Goal: Task Accomplishment & Management: Manage account settings

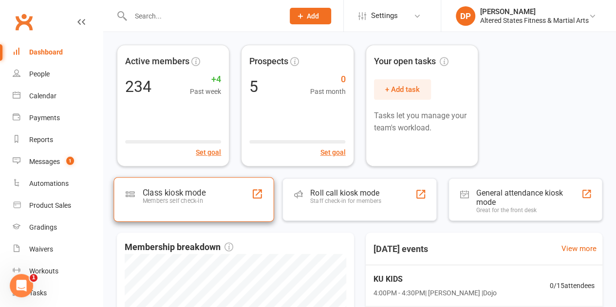
scroll to position [73, 0]
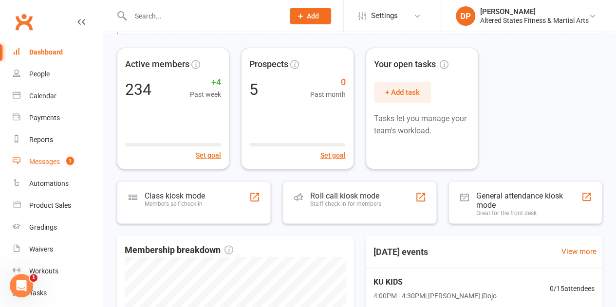
click at [36, 162] on div "Messages" at bounding box center [44, 162] width 31 height 8
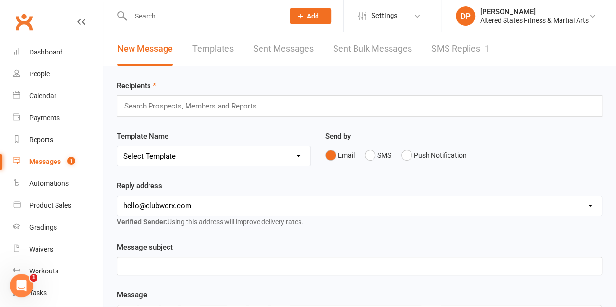
click at [443, 50] on link "SMS Replies 1" at bounding box center [461, 49] width 58 height 34
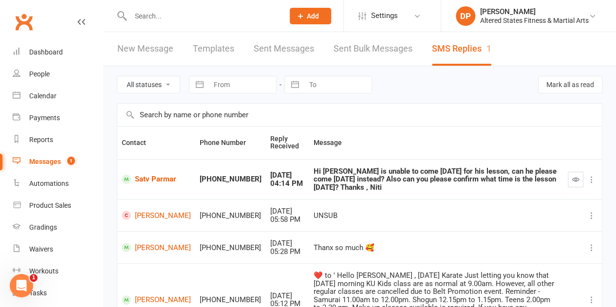
click at [156, 12] on input "text" at bounding box center [203, 16] width 150 height 14
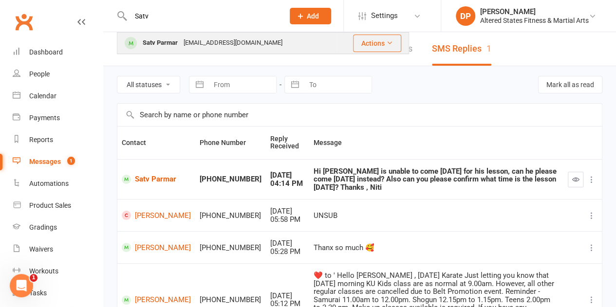
type input "Satv"
click at [170, 46] on div "Satv Parmar" at bounding box center [160, 43] width 41 height 14
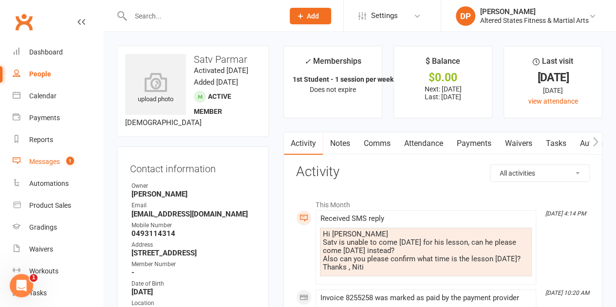
click at [53, 161] on div "Messages" at bounding box center [44, 162] width 31 height 8
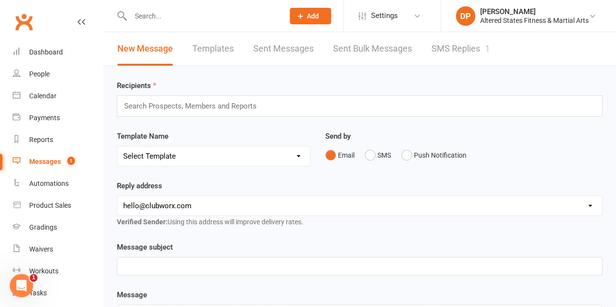
click at [155, 49] on link "New Message" at bounding box center [145, 49] width 56 height 34
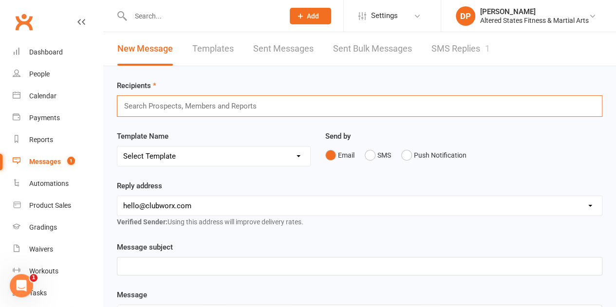
click at [173, 104] on input "text" at bounding box center [194, 106] width 143 height 13
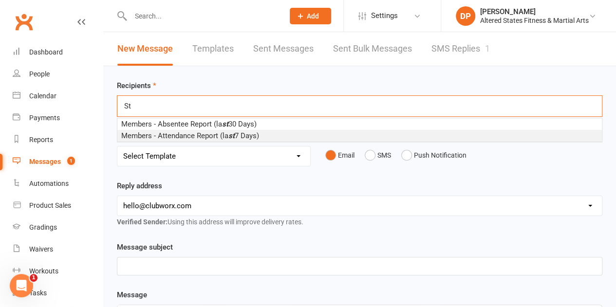
type input "S"
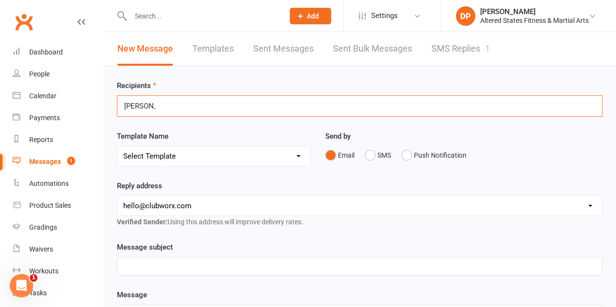
type input "palmer"
click at [470, 49] on link "SMS Replies 1" at bounding box center [461, 49] width 58 height 34
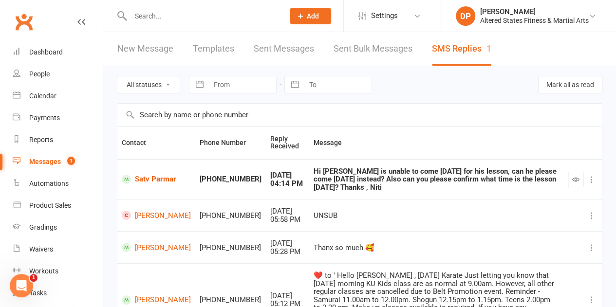
click at [592, 176] on icon at bounding box center [592, 180] width 10 height 10
click at [317, 177] on div "Hi Diane Satv is unable to come today for his lesson, can he please come on Sat…" at bounding box center [437, 180] width 246 height 24
click at [200, 180] on div "+61493114314" at bounding box center [231, 179] width 62 height 8
click at [270, 174] on div "Sep 11, 2025" at bounding box center [287, 176] width 35 height 8
click at [314, 176] on div "Hi Diane Satv is unable to come today for his lesson, can he please come on Sat…" at bounding box center [437, 180] width 246 height 24
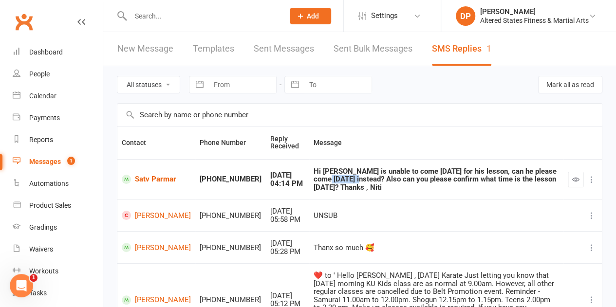
click at [314, 176] on div "Hi Diane Satv is unable to come today for his lesson, can he please come on Sat…" at bounding box center [437, 180] width 246 height 24
click at [322, 178] on div "Hi Diane Satv is unable to come today for his lesson, can he please come on Sat…" at bounding box center [437, 180] width 246 height 24
click at [148, 184] on link "Satv Parmar" at bounding box center [156, 179] width 69 height 9
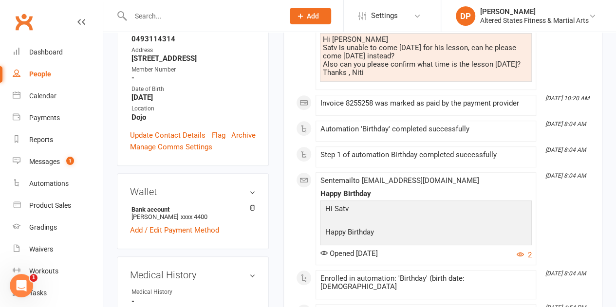
scroll to position [146, 0]
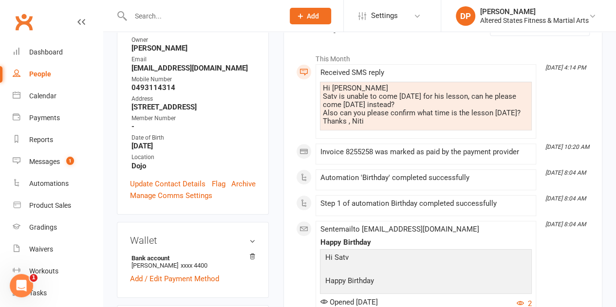
click at [320, 69] on span at bounding box center [320, 69] width 0 height 0
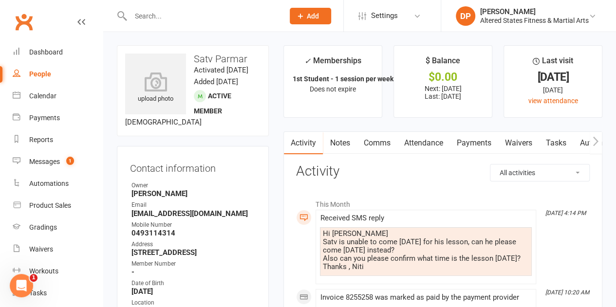
scroll to position [0, 0]
click at [45, 75] on div "People" at bounding box center [40, 74] width 22 height 8
select select "100"
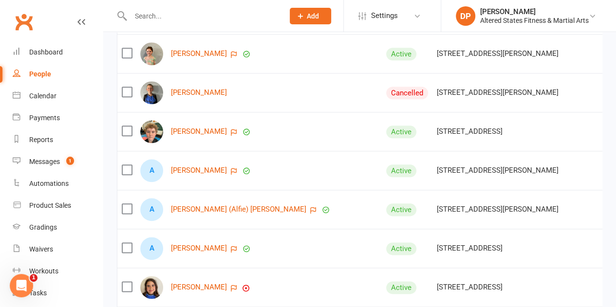
scroll to position [487, 0]
click at [46, 122] on link "Payments" at bounding box center [58, 118] width 90 height 22
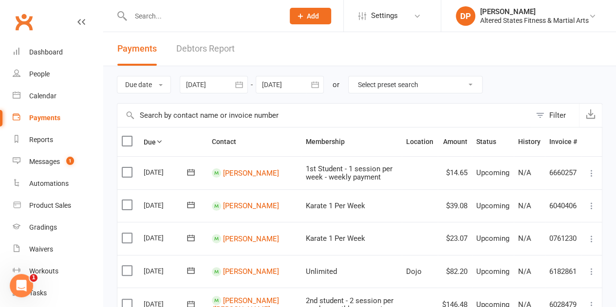
click at [240, 90] on button "button" at bounding box center [239, 85] width 18 height 18
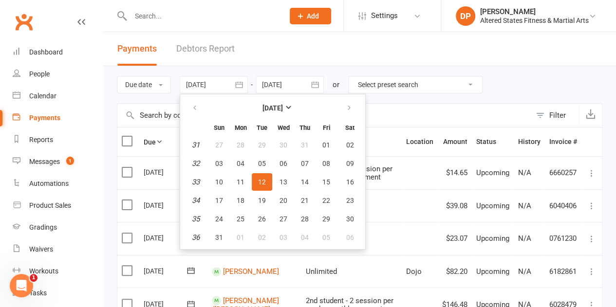
click at [339, 106] on th at bounding box center [350, 107] width 25 height 21
click at [353, 107] on button "button" at bounding box center [350, 108] width 21 height 18
click at [282, 163] on span "10" at bounding box center [284, 164] width 8 height 8
type input "[DATE]"
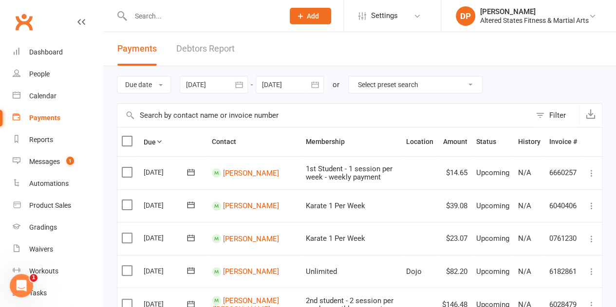
click at [318, 87] on icon "button" at bounding box center [314, 84] width 7 height 6
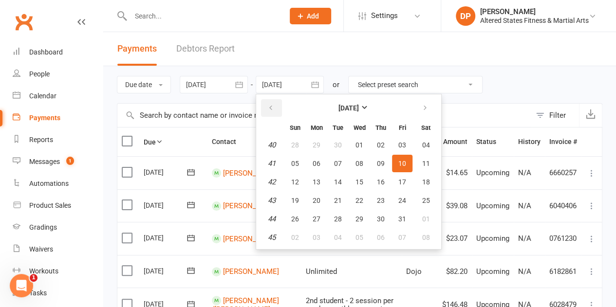
drag, startPoint x: 272, startPoint y: 108, endPoint x: 286, endPoint y: 117, distance: 17.3
click at [272, 108] on icon "button" at bounding box center [270, 108] width 7 height 8
click at [340, 215] on span "30" at bounding box center [338, 219] width 8 height 8
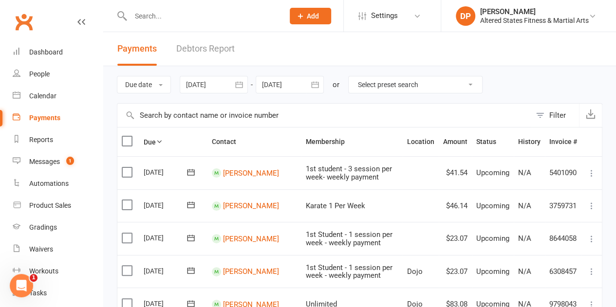
click at [312, 85] on icon "button" at bounding box center [315, 85] width 10 height 10
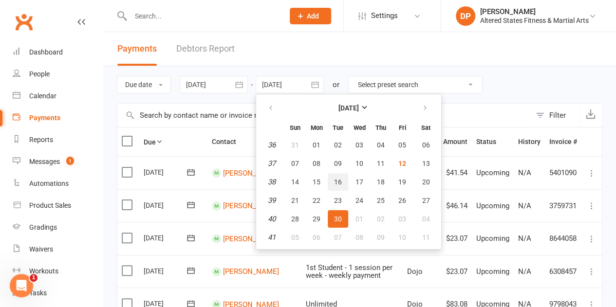
click at [337, 185] on span "16" at bounding box center [338, 182] width 8 height 8
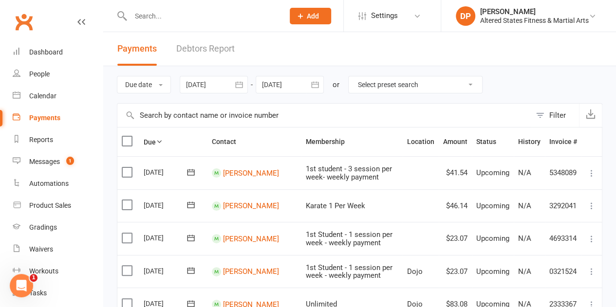
click at [312, 82] on icon "button" at bounding box center [315, 85] width 10 height 10
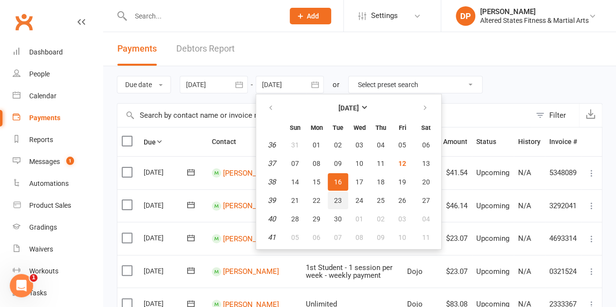
click at [344, 200] on button "23" at bounding box center [338, 201] width 20 height 18
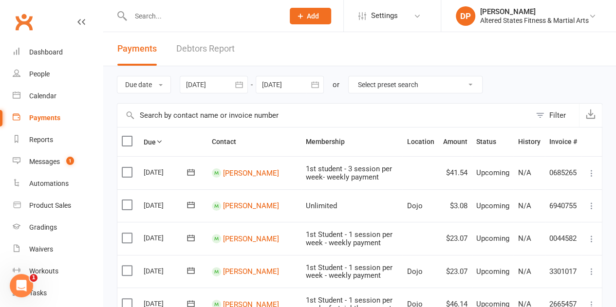
click at [312, 82] on icon "button" at bounding box center [315, 85] width 10 height 10
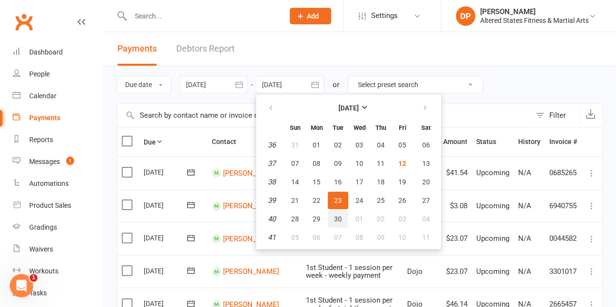
click at [340, 221] on span "30" at bounding box center [338, 219] width 8 height 8
type input "[DATE]"
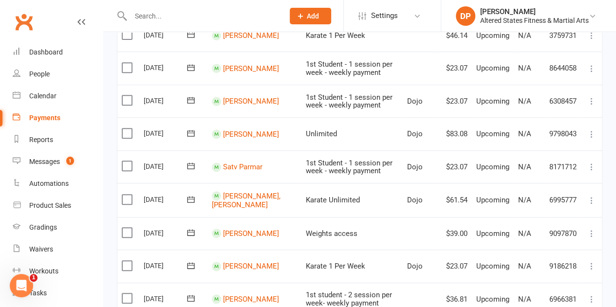
scroll to position [244, 0]
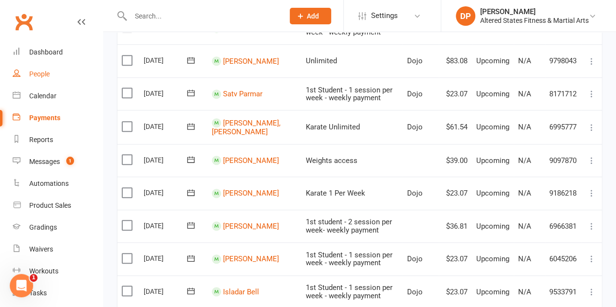
click at [43, 77] on div "People" at bounding box center [39, 74] width 20 height 8
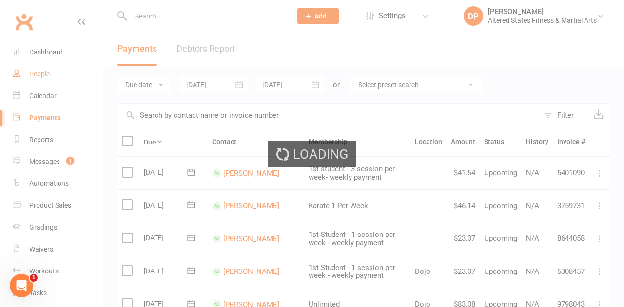
select select "100"
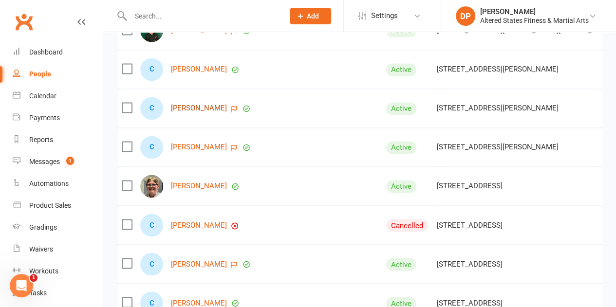
scroll to position [2631, 0]
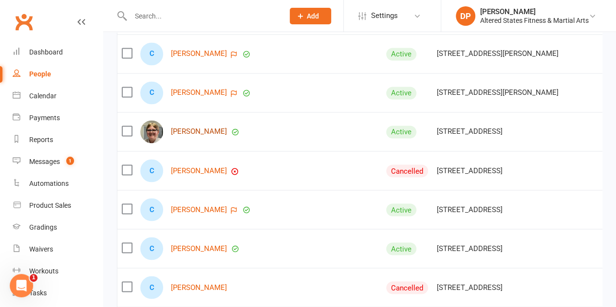
click at [200, 128] on link "[PERSON_NAME]" at bounding box center [199, 132] width 56 height 8
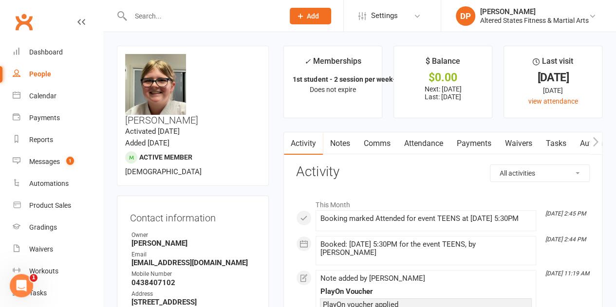
click at [474, 145] on link "Payments" at bounding box center [474, 144] width 48 height 22
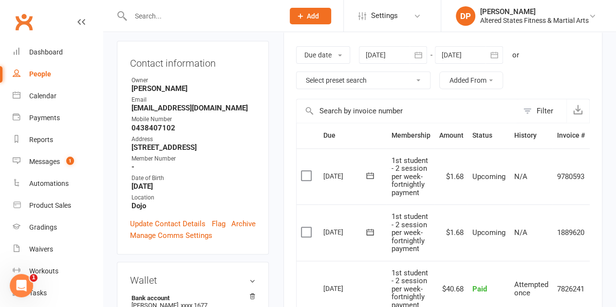
scroll to position [97, 0]
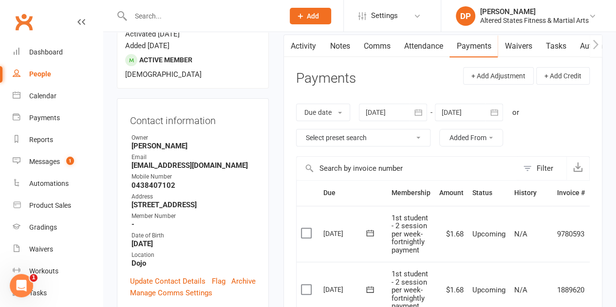
click at [494, 109] on icon "button" at bounding box center [494, 112] width 7 height 6
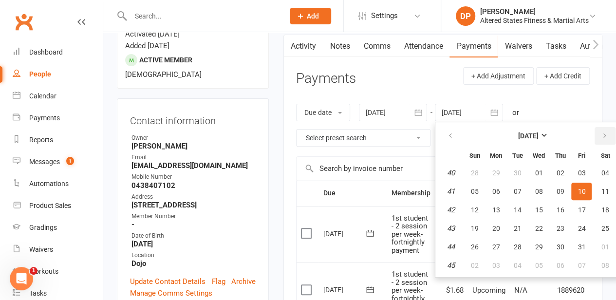
click at [606, 140] on button "button" at bounding box center [605, 136] width 21 height 18
click at [560, 209] on span "18" at bounding box center [560, 210] width 8 height 8
type input "18 Dec 2025"
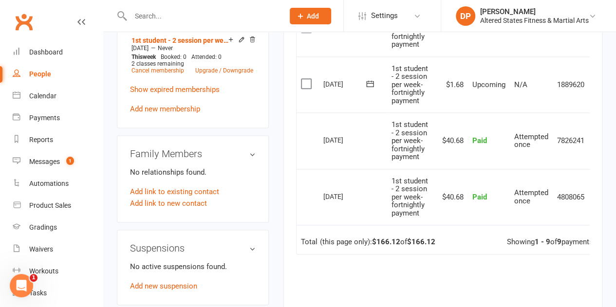
scroll to position [487, 0]
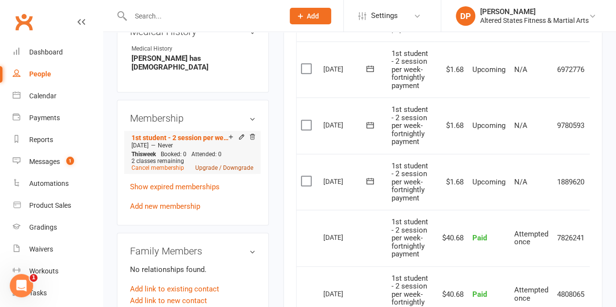
click at [226, 165] on link "Upgrade / Downgrade" at bounding box center [224, 168] width 58 height 7
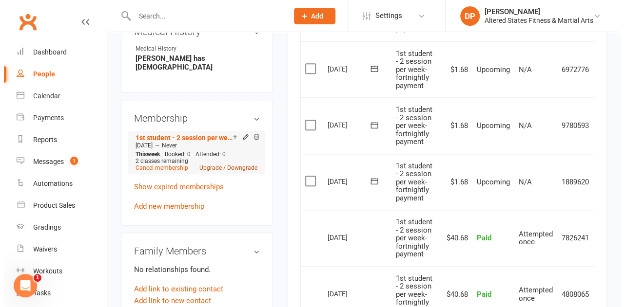
scroll to position [476, 0]
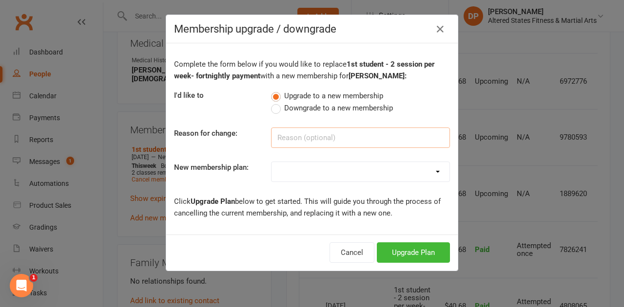
click at [322, 137] on input at bounding box center [360, 138] width 179 height 20
drag, startPoint x: 322, startPoint y: 137, endPoint x: 286, endPoint y: 137, distance: 36.1
click at [286, 137] on input at bounding box center [360, 138] width 179 height 20
drag, startPoint x: 271, startPoint y: 136, endPoint x: 323, endPoint y: 137, distance: 51.7
click at [323, 137] on input "Administration" at bounding box center [360, 138] width 179 height 20
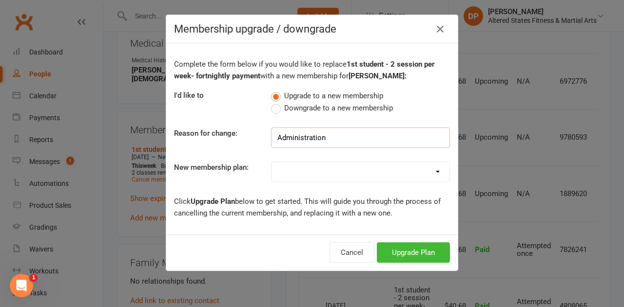
type input "Administration"
click at [286, 170] on select "Casual Student Karate Trail Karate 1 Per Week Karate 2 Per Week Karate Unlimite…" at bounding box center [360, 171] width 178 height 19
select select "3"
click at [271, 162] on select "Casual Student Karate Trail Karate 1 Per Week Karate 2 Per Week Karate Unlimite…" at bounding box center [360, 171] width 178 height 19
click at [414, 248] on button "Upgrade Plan" at bounding box center [413, 253] width 73 height 20
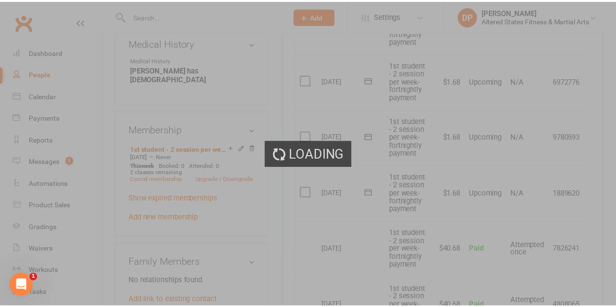
scroll to position [487, 0]
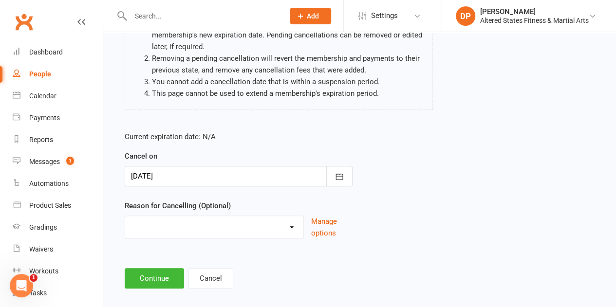
scroll to position [134, 0]
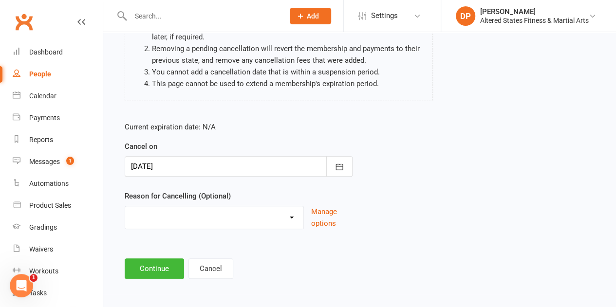
click at [186, 210] on select "Holiday Injury Other reason" at bounding box center [214, 216] width 178 height 19
click at [183, 212] on select "Holiday Injury Other reason" at bounding box center [214, 216] width 178 height 19
select select "2"
click at [125, 207] on select "Holiday Injury Other reason" at bounding box center [214, 216] width 178 height 19
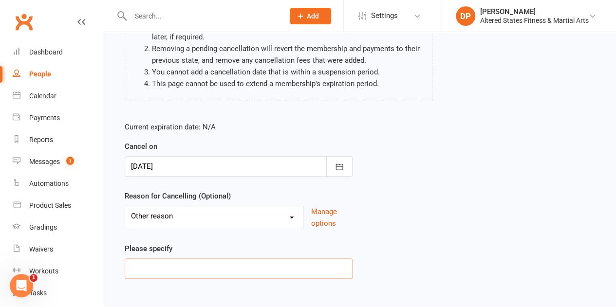
click at [166, 270] on input at bounding box center [239, 269] width 228 height 20
paste input "Administration"
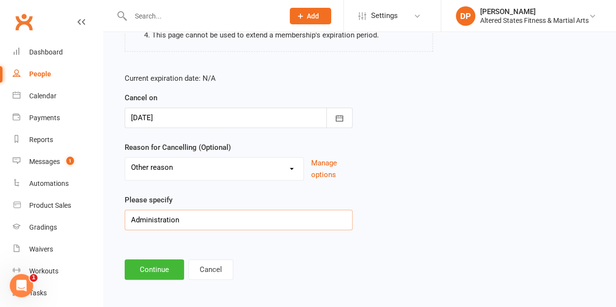
scroll to position [184, 0]
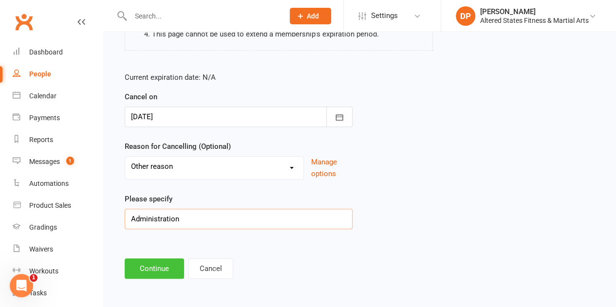
type input "Administration"
click at [158, 268] on button "Continue" at bounding box center [154, 269] width 59 height 20
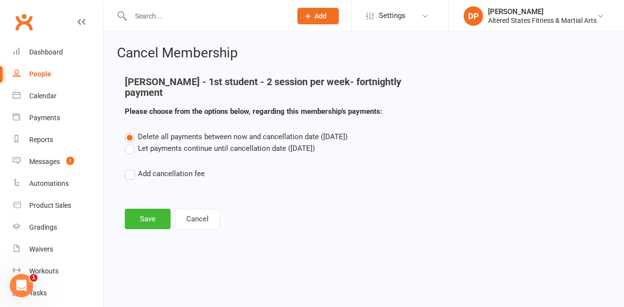
click at [130, 143] on label "Let payments continue until cancellation date ([DATE])" at bounding box center [220, 149] width 190 height 12
click at [130, 143] on input "Let payments continue until cancellation date ([DATE])" at bounding box center [128, 143] width 6 height 0
click at [154, 209] on button "Save" at bounding box center [148, 219] width 46 height 20
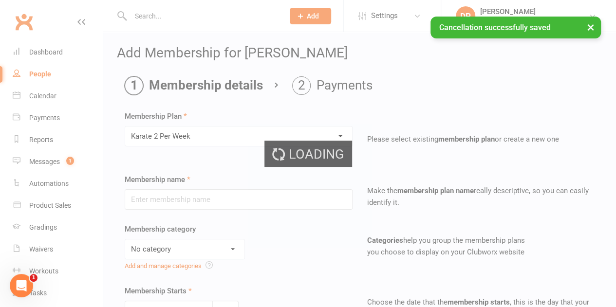
type input "Karate 2 Per Week"
select select "6"
type input "0"
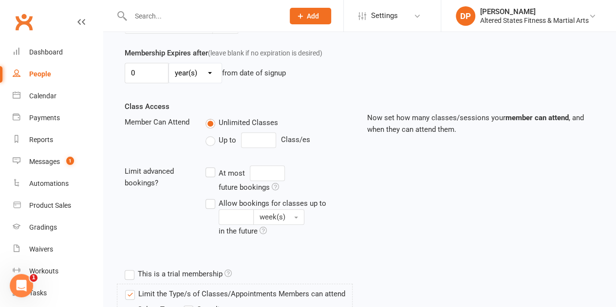
scroll to position [292, 0]
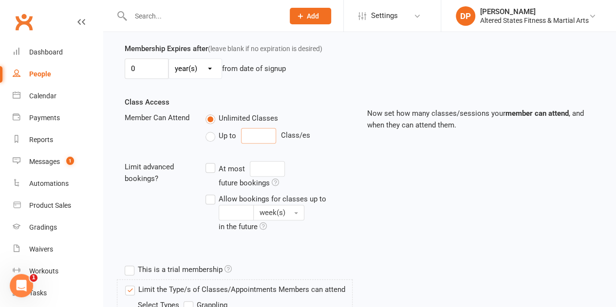
click at [249, 136] on input "number" at bounding box center [258, 136] width 35 height 16
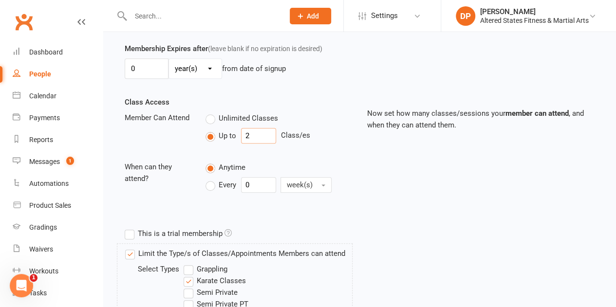
type input "2"
drag, startPoint x: 253, startPoint y: 180, endPoint x: 237, endPoint y: 180, distance: 16.1
click at [237, 180] on div "Every 0 week(s)" at bounding box center [274, 185] width 136 height 16
type input "1"
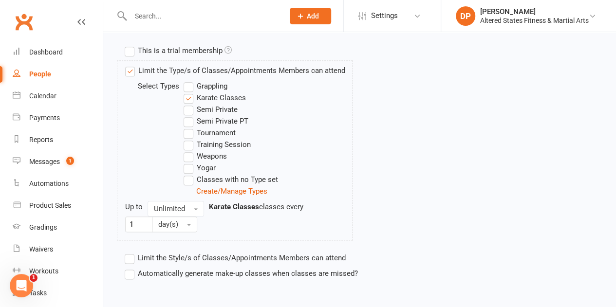
scroll to position [521, 0]
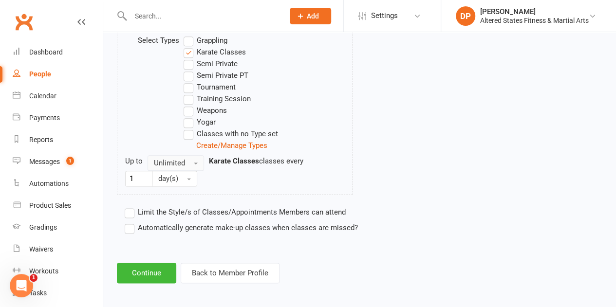
click at [194, 163] on span "button" at bounding box center [196, 164] width 4 height 2
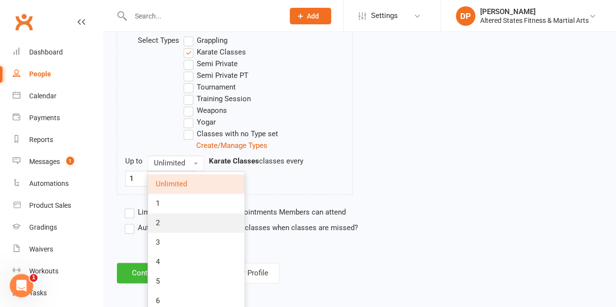
click at [183, 214] on link "2" at bounding box center [196, 222] width 96 height 19
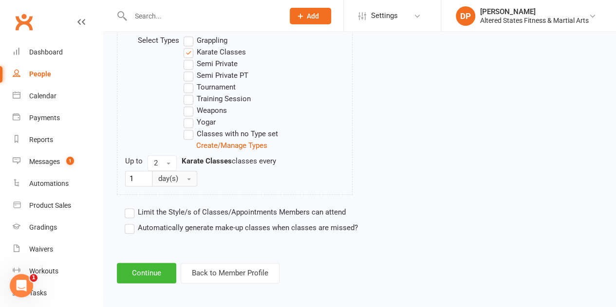
click at [184, 174] on button "day(s)" at bounding box center [174, 179] width 45 height 16
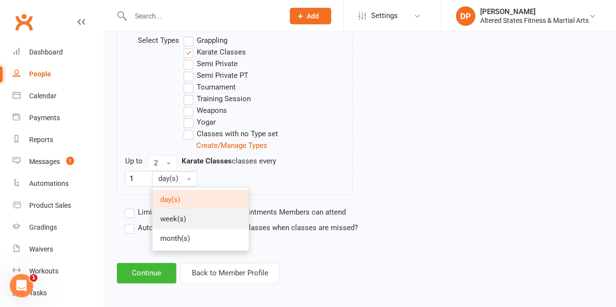
click at [189, 211] on link "week(s)" at bounding box center [201, 219] width 96 height 19
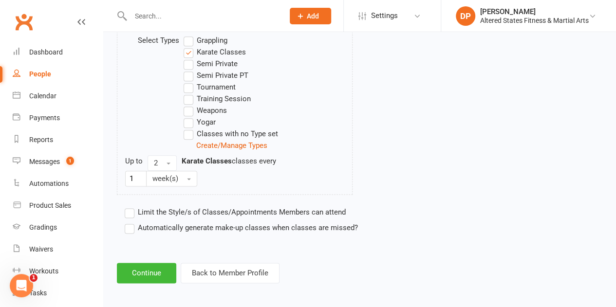
click at [134, 225] on label "Automatically generate make-up classes when classes are missed?" at bounding box center [241, 228] width 233 height 12
click at [131, 222] on input "Automatically generate make-up classes when classes are missed?" at bounding box center [128, 222] width 6 height 0
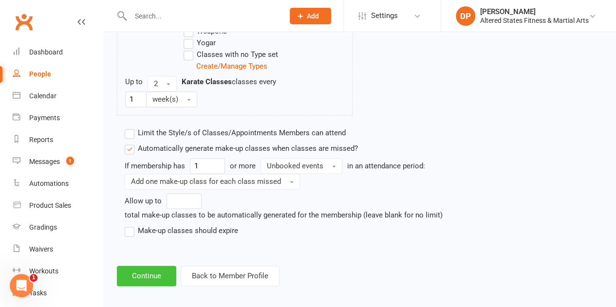
scroll to position [603, 0]
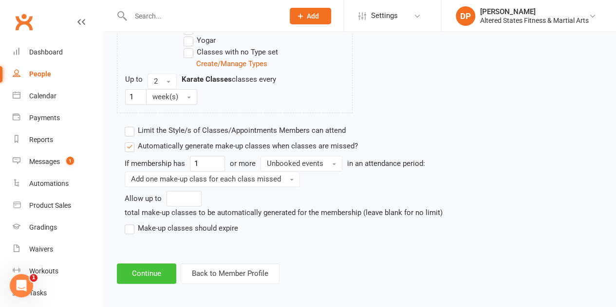
click at [153, 269] on button "Continue" at bounding box center [146, 274] width 59 height 20
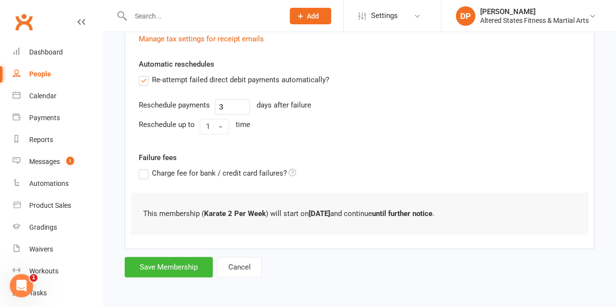
scroll to position [0, 0]
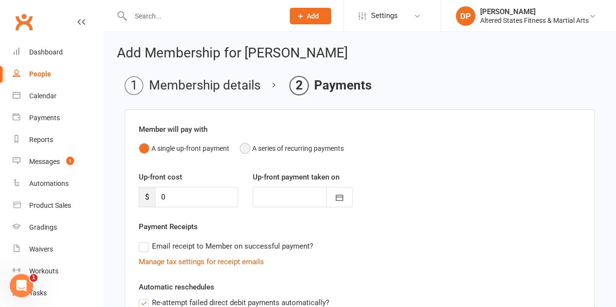
click at [242, 146] on button "A series of recurring payments" at bounding box center [292, 148] width 104 height 19
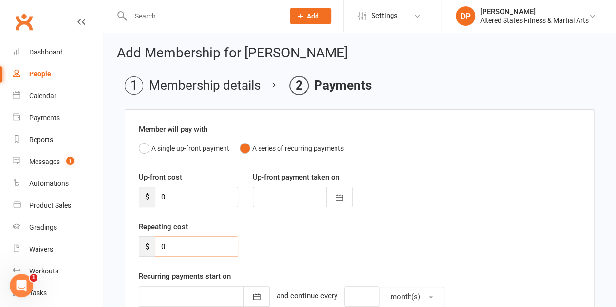
click at [149, 246] on div "$ 0" at bounding box center [188, 247] width 99 height 20
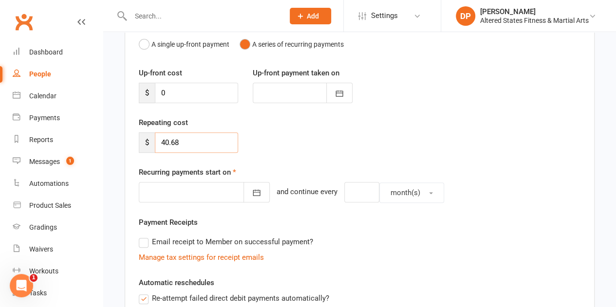
scroll to position [146, 0]
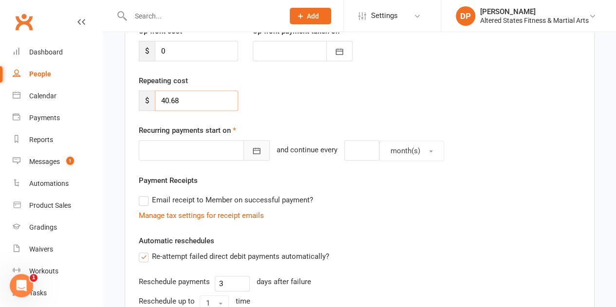
type input "40.68"
click at [252, 149] on icon "button" at bounding box center [257, 151] width 10 height 10
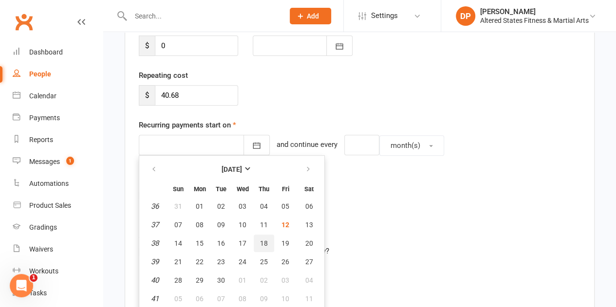
click at [268, 244] on button "18" at bounding box center [264, 244] width 20 height 18
type input "[DATE]"
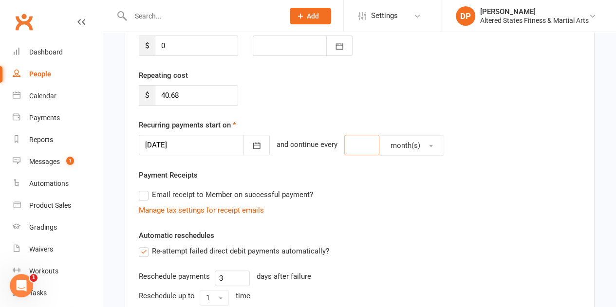
click at [344, 146] on input "number" at bounding box center [361, 145] width 35 height 20
type input "2"
click at [402, 143] on span "month(s)" at bounding box center [406, 145] width 30 height 9
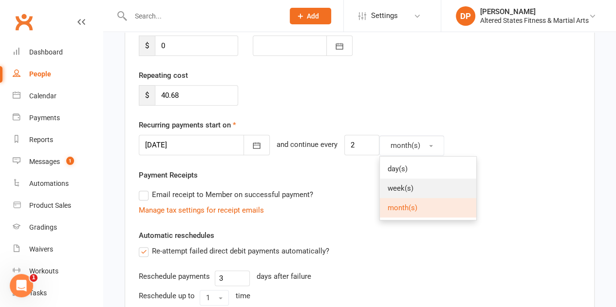
click at [405, 182] on link "week(s)" at bounding box center [428, 188] width 96 height 19
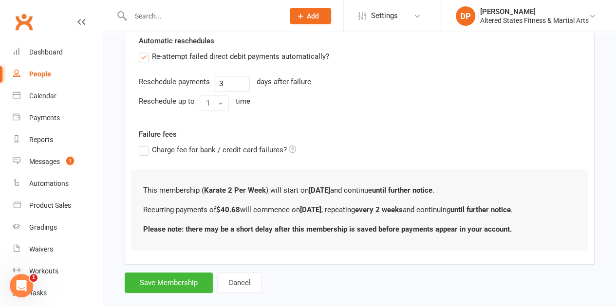
scroll to position [360, 0]
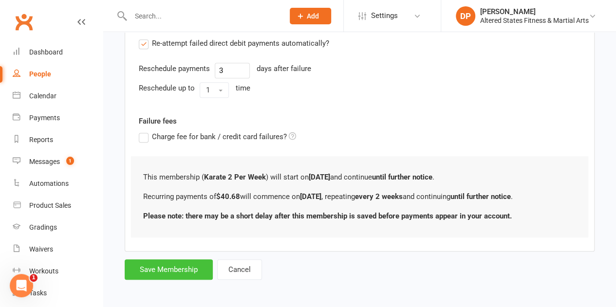
click at [196, 269] on button "Save Membership" at bounding box center [169, 270] width 88 height 20
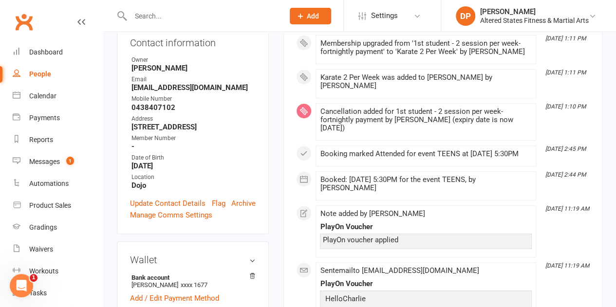
scroll to position [195, 0]
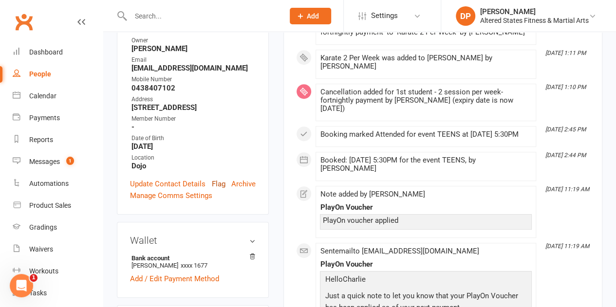
click at [217, 178] on link "Flag" at bounding box center [219, 184] width 14 height 12
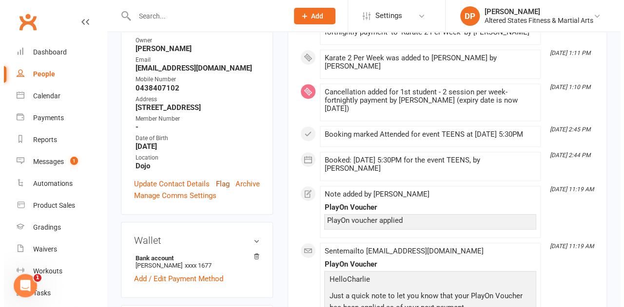
scroll to position [183, 0]
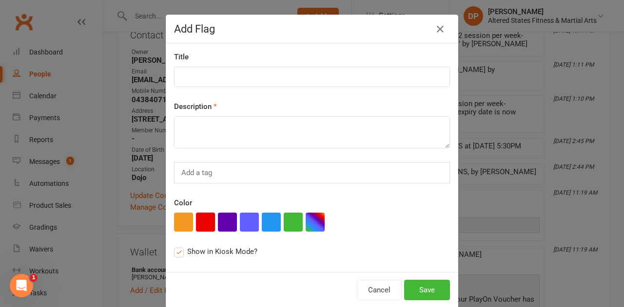
click at [206, 222] on button "button" at bounding box center [205, 222] width 19 height 19
click at [190, 80] on input at bounding box center [312, 77] width 276 height 20
paste input "Administration"
type input "Administration"
click at [213, 134] on textarea at bounding box center [312, 132] width 276 height 32
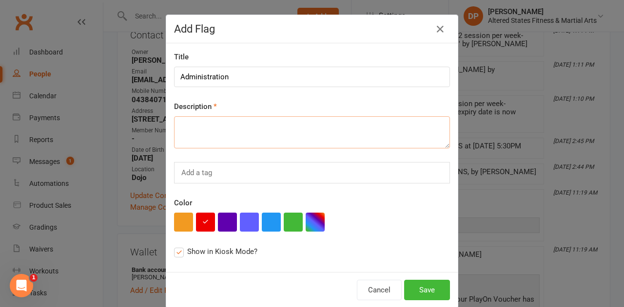
paste textarea "Administration"
type textarea "Administration"
click at [432, 290] on button "Save" at bounding box center [427, 290] width 46 height 20
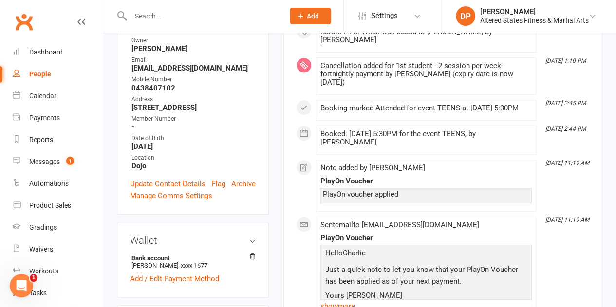
scroll to position [0, 0]
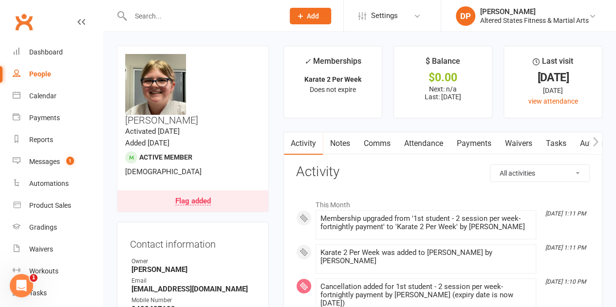
click at [384, 143] on link "Comms" at bounding box center [377, 144] width 40 height 22
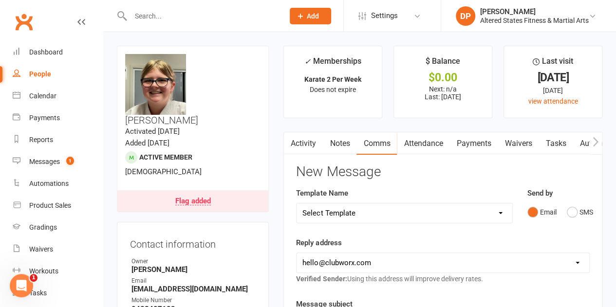
click at [469, 144] on link "Payments" at bounding box center [474, 144] width 48 height 22
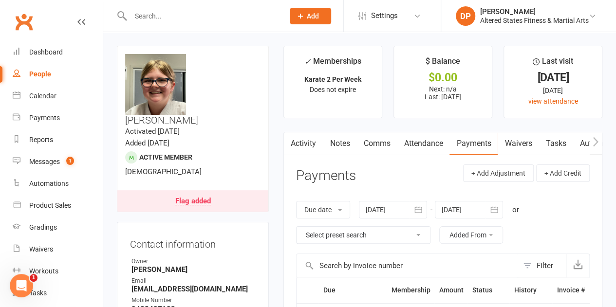
click at [497, 208] on icon "button" at bounding box center [495, 210] width 10 height 10
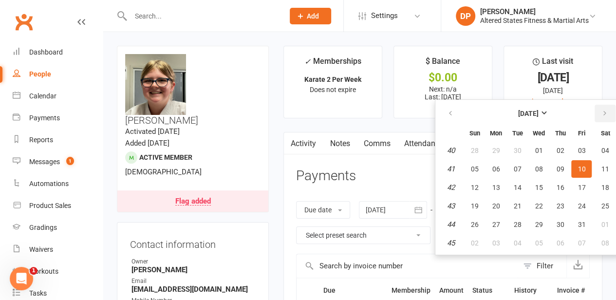
click at [602, 114] on icon "button" at bounding box center [604, 114] width 7 height 8
click at [568, 229] on button "01" at bounding box center [560, 225] width 20 height 18
type input "01 Jan 2026"
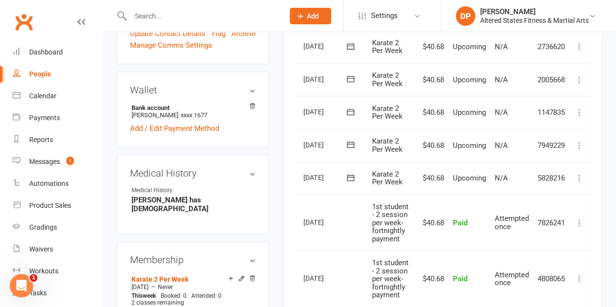
scroll to position [323, 0]
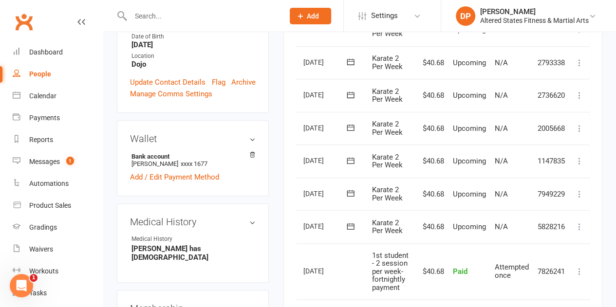
click at [577, 60] on icon at bounding box center [580, 63] width 10 height 10
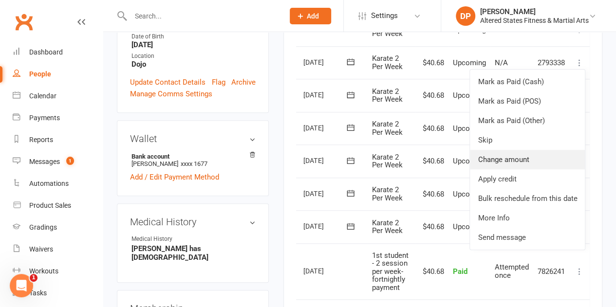
click at [514, 160] on link "Change amount" at bounding box center [527, 159] width 115 height 19
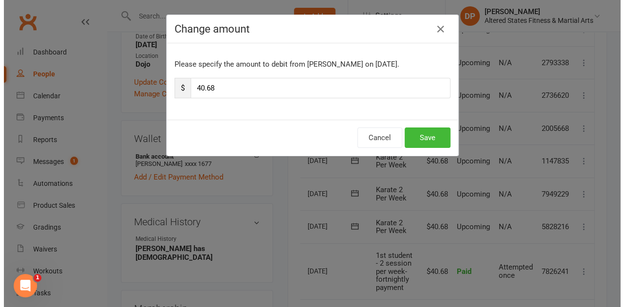
scroll to position [0, 15]
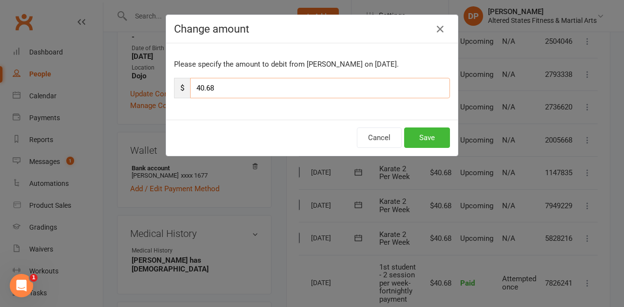
drag, startPoint x: 192, startPoint y: 86, endPoint x: 222, endPoint y: 92, distance: 30.8
click at [222, 92] on input "40.68" at bounding box center [320, 88] width 260 height 20
click at [191, 84] on input "40.68" at bounding box center [320, 88] width 260 height 20
click at [191, 85] on input "40.68" at bounding box center [320, 88] width 260 height 20
drag, startPoint x: 191, startPoint y: 85, endPoint x: 203, endPoint y: 79, distance: 12.4
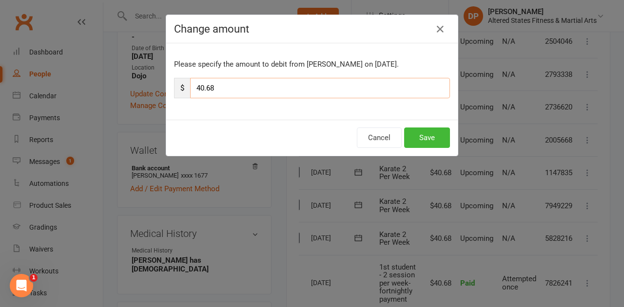
click at [203, 79] on input "40.68" at bounding box center [320, 88] width 260 height 20
drag, startPoint x: 199, startPoint y: 84, endPoint x: 193, endPoint y: 89, distance: 7.9
click at [193, 89] on input "40.68" at bounding box center [320, 88] width 260 height 20
type input "35.68"
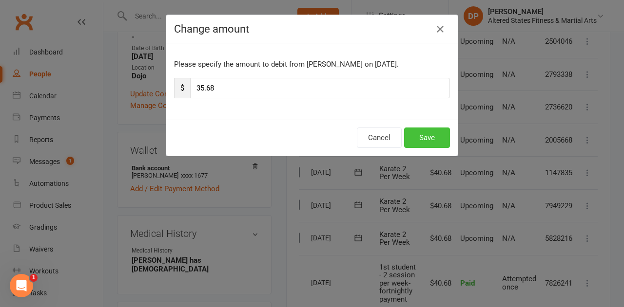
click at [406, 140] on button "Save" at bounding box center [427, 138] width 46 height 20
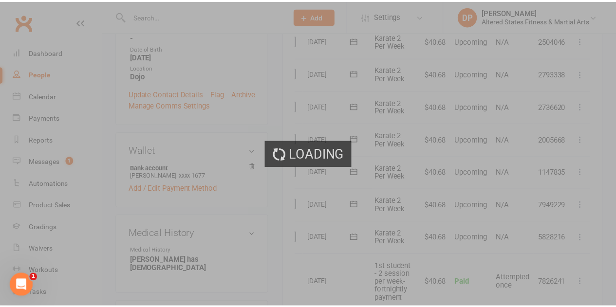
scroll to position [323, 0]
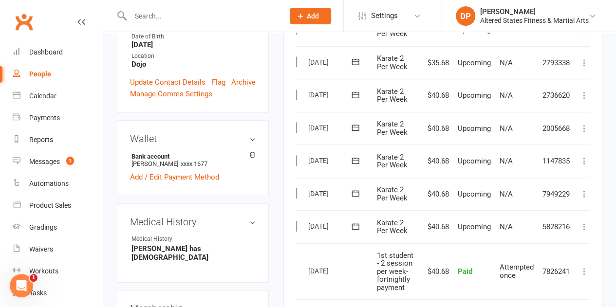
click at [581, 95] on icon at bounding box center [585, 96] width 10 height 10
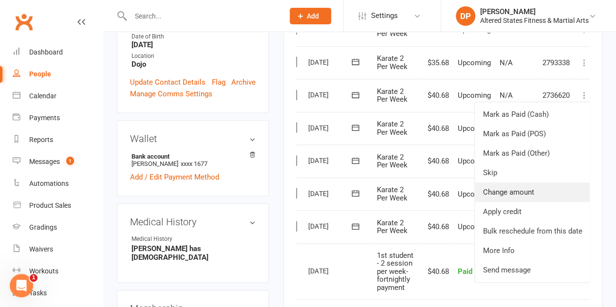
click at [531, 187] on link "Change amount" at bounding box center [532, 192] width 115 height 19
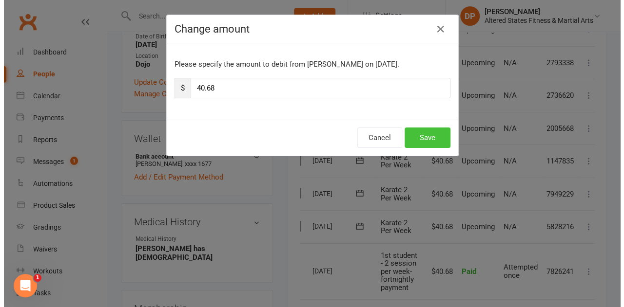
scroll to position [311, 0]
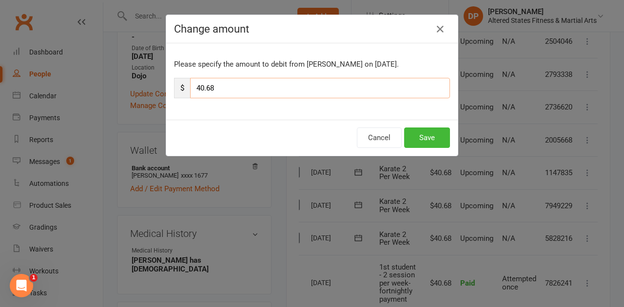
drag, startPoint x: 201, startPoint y: 88, endPoint x: 191, endPoint y: 95, distance: 11.6
click at [192, 94] on input "40.68" at bounding box center [320, 88] width 260 height 20
type input "1.68"
click at [427, 136] on button "Save" at bounding box center [427, 138] width 46 height 20
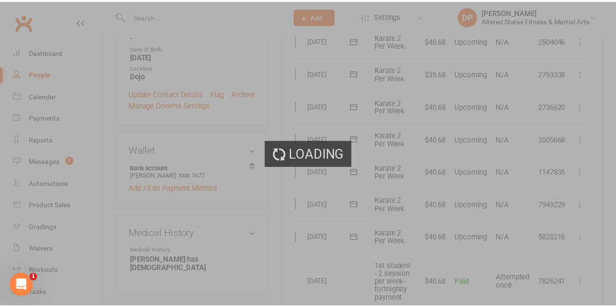
scroll to position [323, 0]
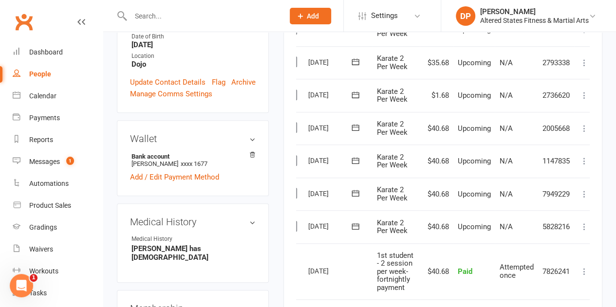
click at [582, 127] on icon at bounding box center [585, 129] width 10 height 10
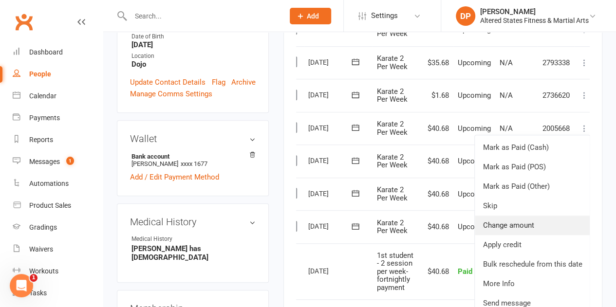
click at [533, 220] on link "Change amount" at bounding box center [532, 225] width 115 height 19
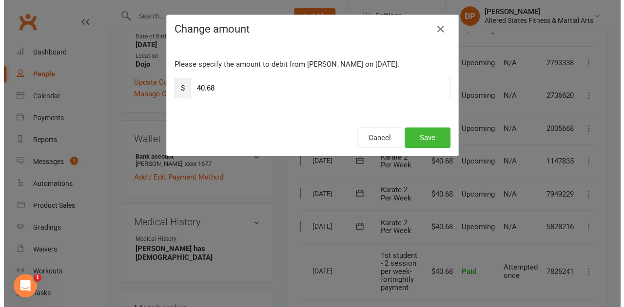
scroll to position [311, 0]
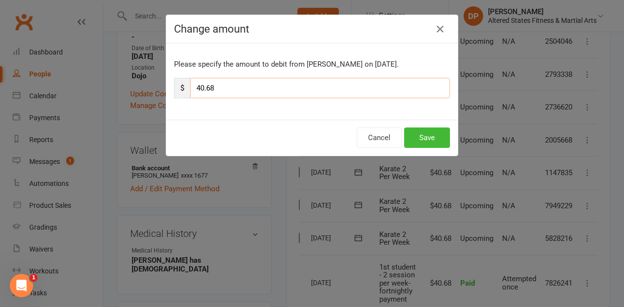
drag, startPoint x: 201, startPoint y: 86, endPoint x: 191, endPoint y: 87, distance: 9.3
click at [191, 87] on input "40.68" at bounding box center [320, 88] width 260 height 20
type input "1.68"
click at [428, 135] on button "Save" at bounding box center [427, 138] width 46 height 20
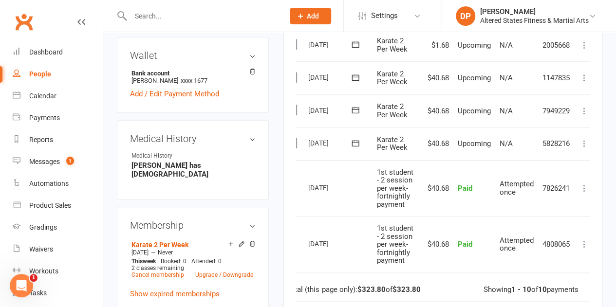
scroll to position [420, 0]
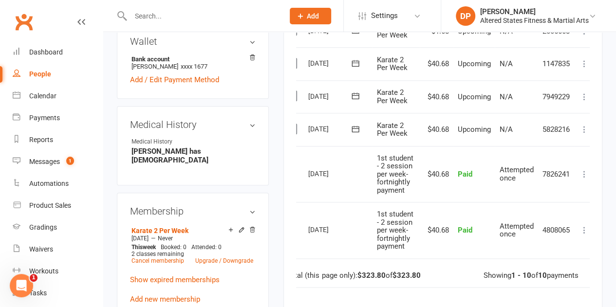
click at [584, 62] on icon at bounding box center [585, 64] width 10 height 10
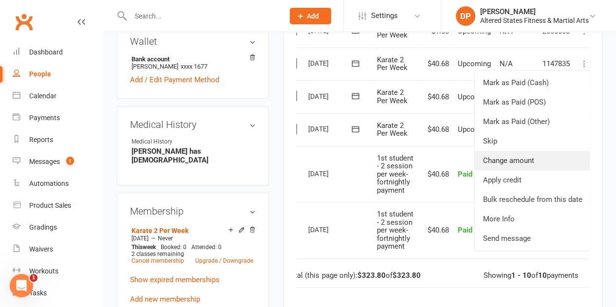
click at [537, 160] on link "Change amount" at bounding box center [532, 160] width 115 height 19
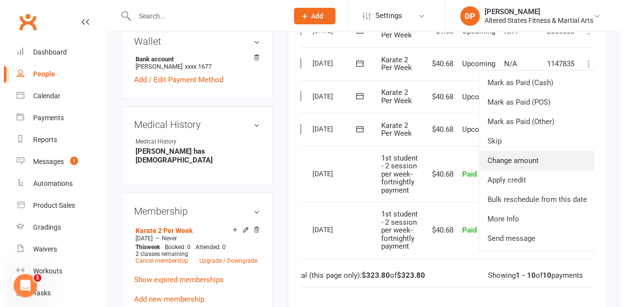
scroll to position [409, 0]
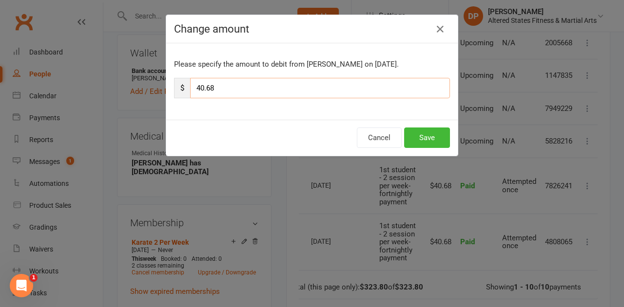
drag, startPoint x: 200, startPoint y: 88, endPoint x: 191, endPoint y: 86, distance: 9.0
click at [191, 86] on input "40.68" at bounding box center [320, 88] width 260 height 20
type input "1.68"
click at [415, 130] on button "Save" at bounding box center [427, 138] width 46 height 20
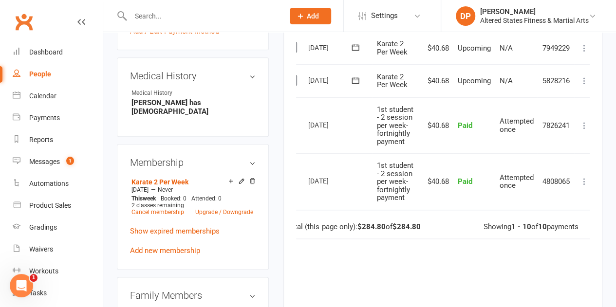
scroll to position [420, 0]
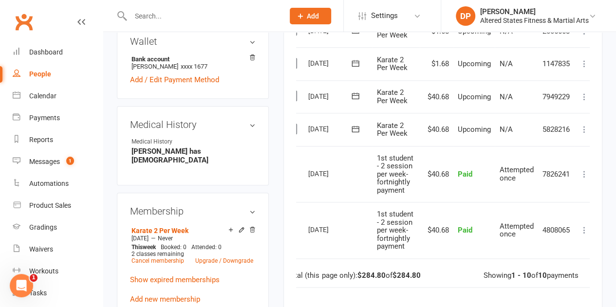
click at [586, 95] on icon at bounding box center [585, 97] width 10 height 10
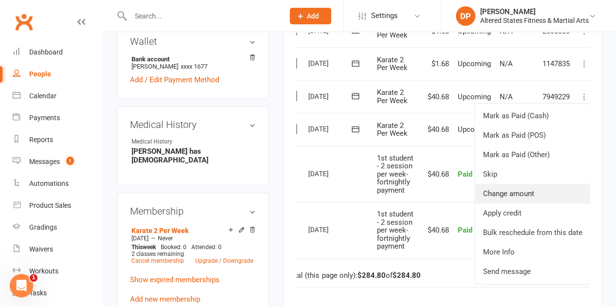
click at [531, 187] on link "Change amount" at bounding box center [532, 193] width 115 height 19
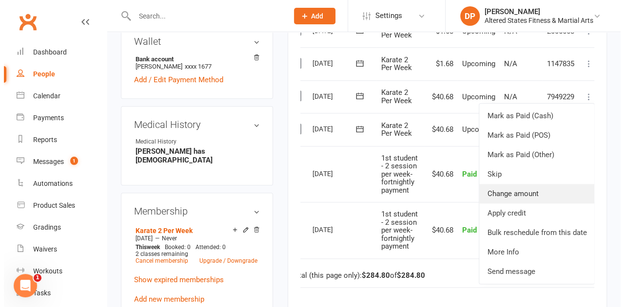
scroll to position [409, 0]
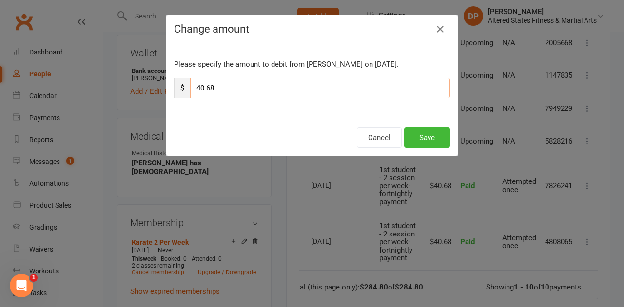
drag, startPoint x: 200, startPoint y: 87, endPoint x: 192, endPoint y: 88, distance: 7.3
click at [193, 88] on input "40.68" at bounding box center [320, 88] width 260 height 20
type input "1.68"
click at [416, 126] on div "Cancel Save" at bounding box center [311, 138] width 291 height 36
click at [418, 131] on button "Save" at bounding box center [427, 138] width 46 height 20
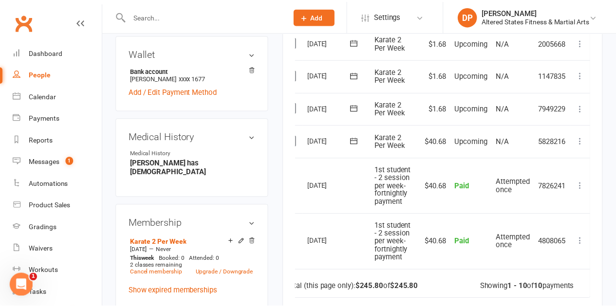
scroll to position [420, 0]
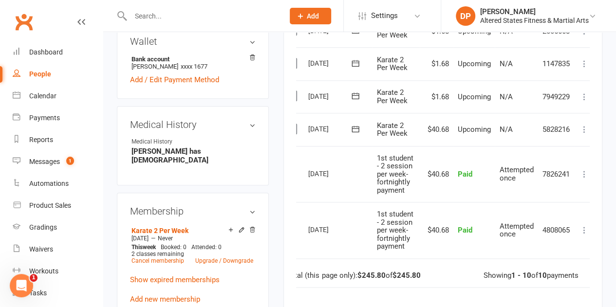
click at [585, 132] on icon at bounding box center [585, 130] width 10 height 10
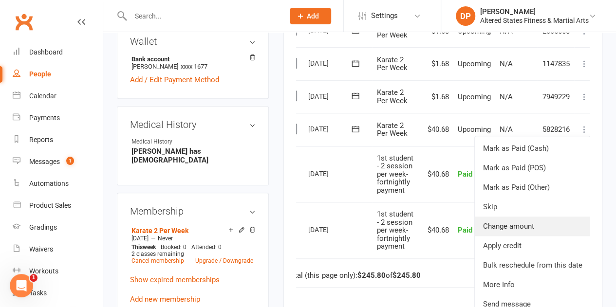
click at [543, 223] on link "Change amount" at bounding box center [532, 226] width 115 height 19
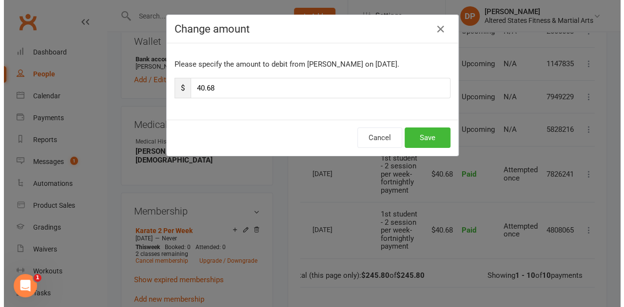
scroll to position [409, 0]
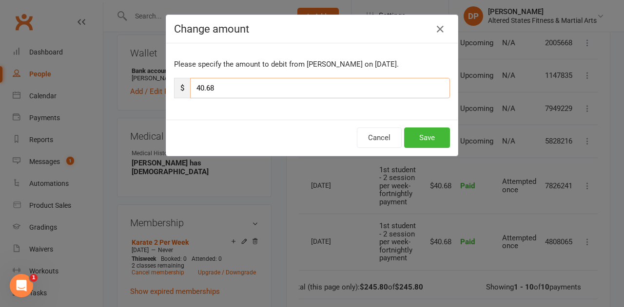
drag, startPoint x: 200, startPoint y: 87, endPoint x: 183, endPoint y: 87, distance: 17.1
click at [183, 87] on div "$ 40.68" at bounding box center [312, 88] width 276 height 20
type input "1.68"
click at [439, 138] on button "Save" at bounding box center [427, 138] width 46 height 20
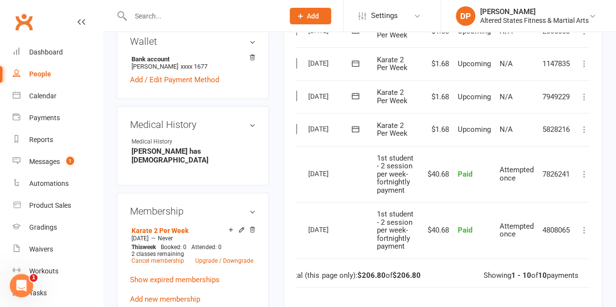
scroll to position [469, 0]
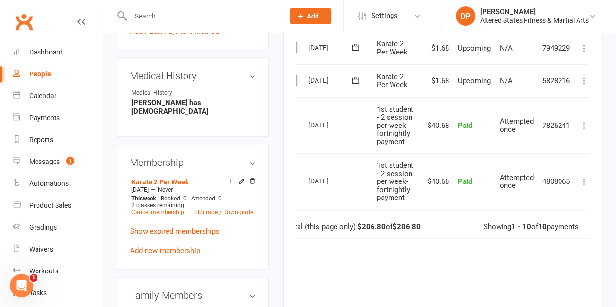
click at [46, 75] on div "People" at bounding box center [40, 74] width 22 height 8
select select "100"
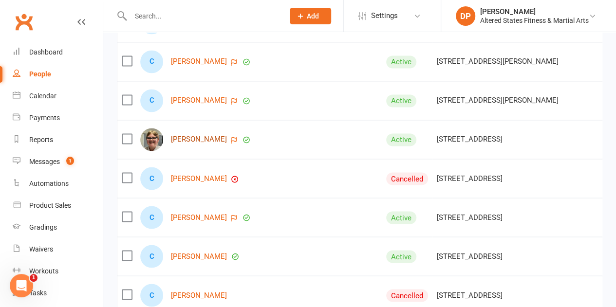
scroll to position [2631, 0]
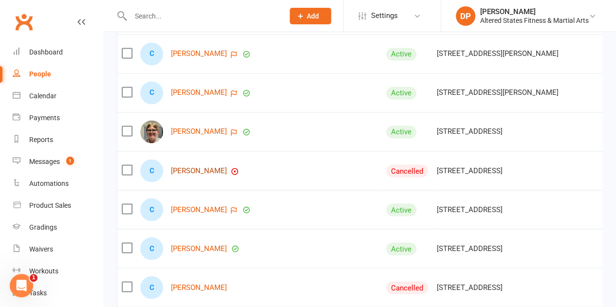
click at [190, 167] on link "Charlie Benham" at bounding box center [199, 171] width 56 height 8
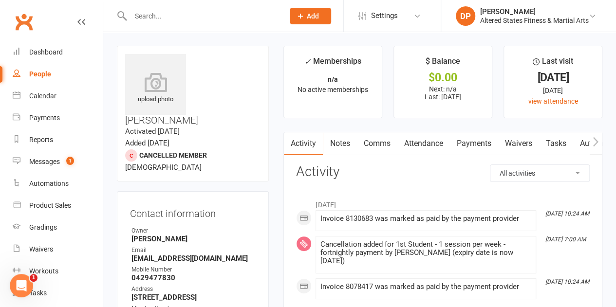
click at [35, 77] on div "People" at bounding box center [40, 74] width 22 height 8
select select "100"
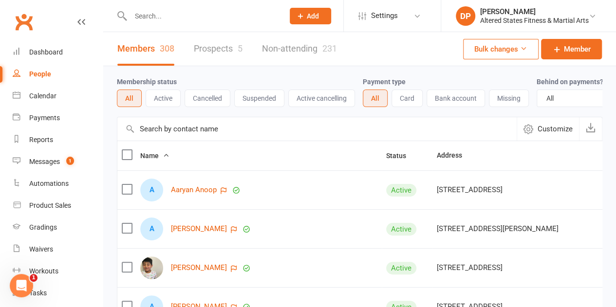
click at [159, 94] on button "Active" at bounding box center [163, 99] width 35 height 18
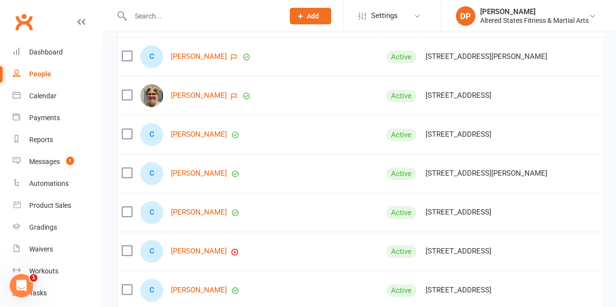
scroll to position [2046, 0]
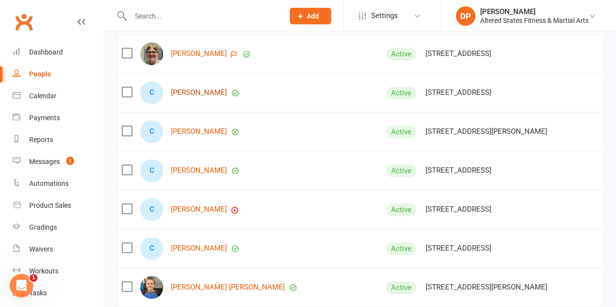
click at [198, 92] on link "[PERSON_NAME]" at bounding box center [199, 93] width 56 height 8
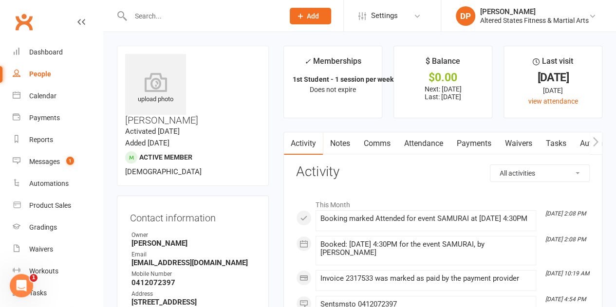
click at [462, 142] on link "Payments" at bounding box center [474, 144] width 48 height 22
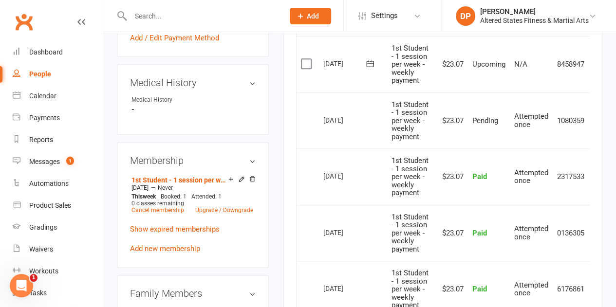
scroll to position [439, 0]
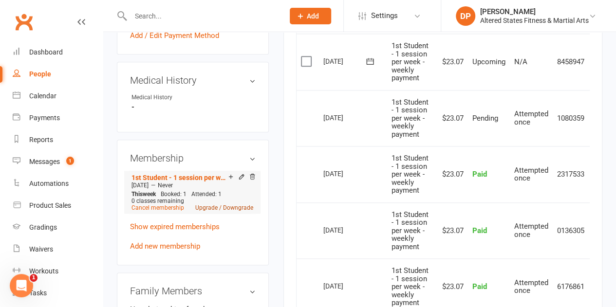
click at [236, 205] on link "Upgrade / Downgrade" at bounding box center [224, 208] width 58 height 7
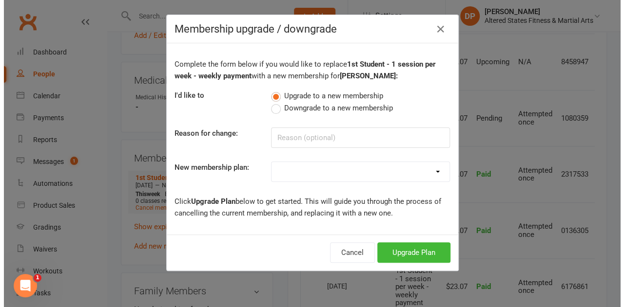
scroll to position [416, 0]
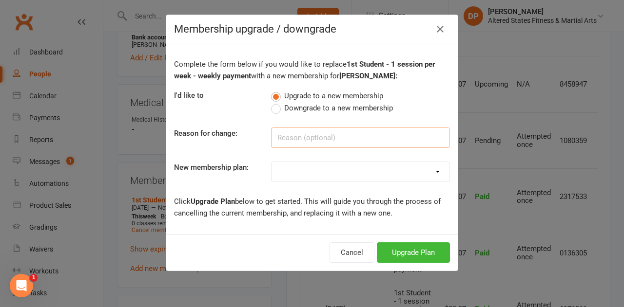
click at [303, 139] on input at bounding box center [360, 138] width 179 height 20
paste input "Administration"
type input "Administration"
click at [312, 170] on select "Casual Student Karate Trail Karate 1 Per Week Karate 2 Per Week Karate Unlimite…" at bounding box center [360, 171] width 178 height 19
select select "2"
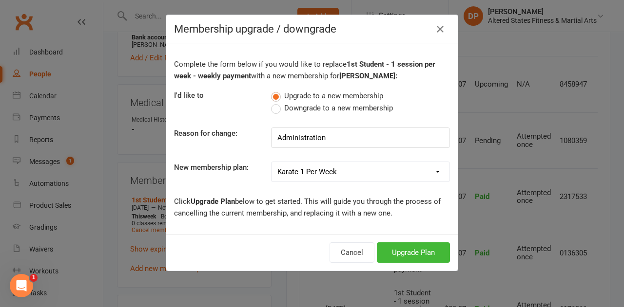
click at [271, 162] on select "Casual Student Karate Trail Karate 1 Per Week Karate 2 Per Week Karate Unlimite…" at bounding box center [360, 171] width 178 height 19
click at [413, 246] on button "Upgrade Plan" at bounding box center [413, 253] width 73 height 20
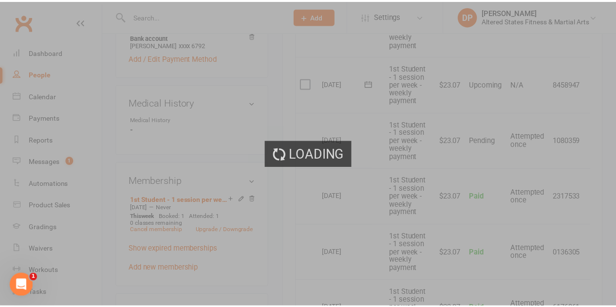
scroll to position [439, 0]
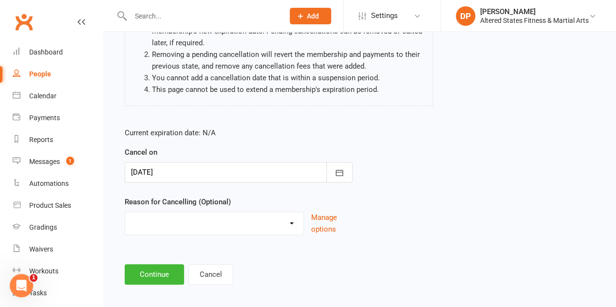
scroll to position [124, 0]
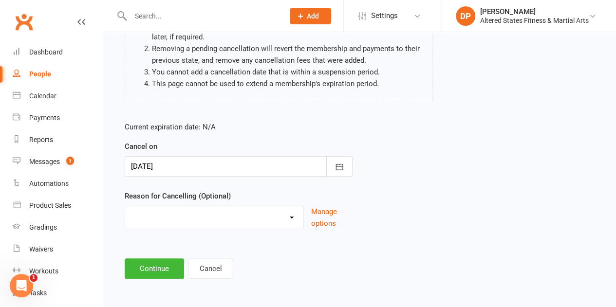
click at [234, 216] on select "Holiday Injury Other reason" at bounding box center [214, 216] width 178 height 19
select select "2"
click at [125, 207] on select "Holiday Injury Other reason" at bounding box center [214, 216] width 178 height 19
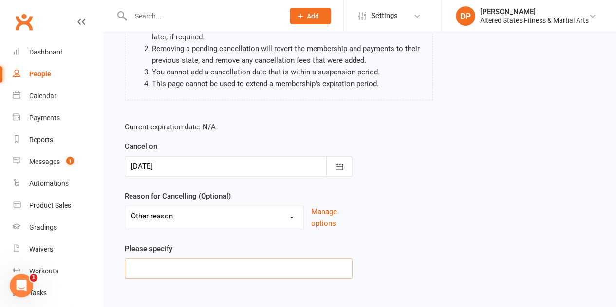
click at [219, 271] on input at bounding box center [239, 269] width 228 height 20
paste input "Administration"
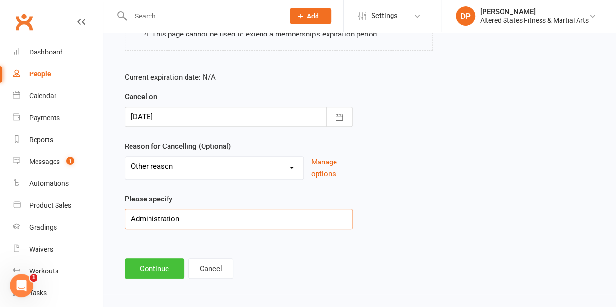
type input "Administration"
click at [146, 268] on button "Continue" at bounding box center [154, 269] width 59 height 20
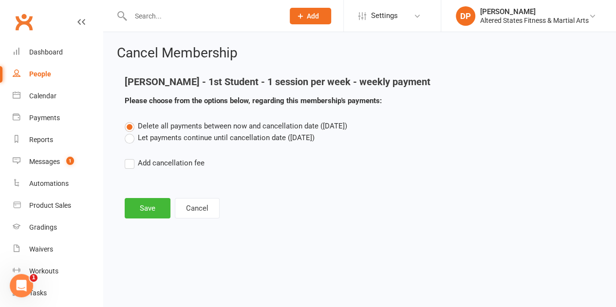
scroll to position [0, 0]
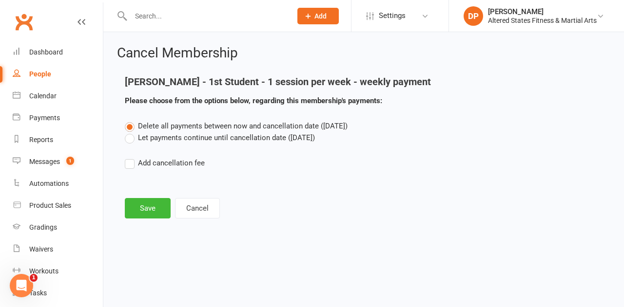
click at [132, 137] on label "Let payments continue until cancellation date (Sep 12, 2025)" at bounding box center [220, 138] width 190 height 12
click at [131, 132] on input "Let payments continue until cancellation date (Sep 12, 2025)" at bounding box center [128, 132] width 6 height 0
click at [154, 206] on button "Save" at bounding box center [148, 208] width 46 height 20
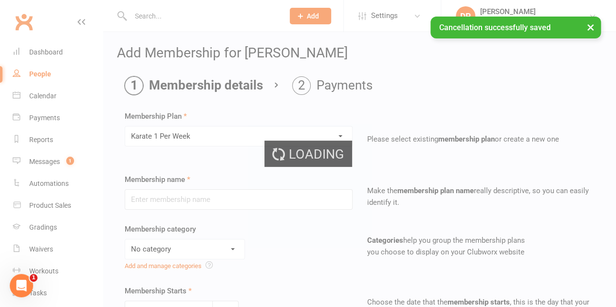
type input "Karate 1 Per Week"
select select "6"
type input "13 Sep 2025"
type input "0"
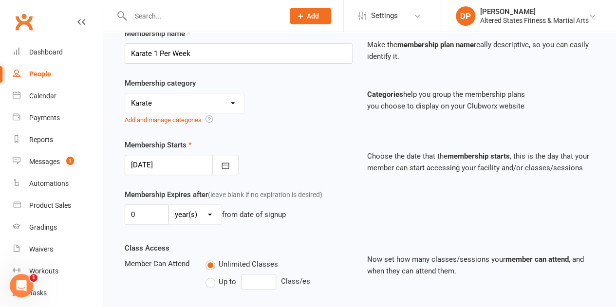
scroll to position [195, 0]
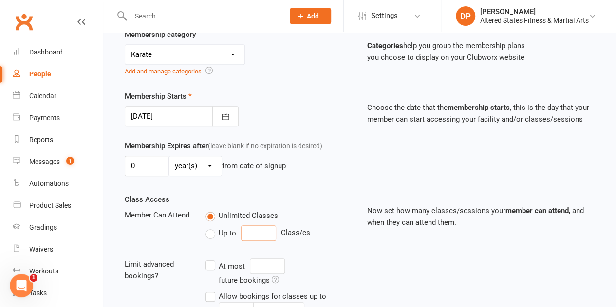
click at [252, 230] on input "number" at bounding box center [258, 234] width 35 height 16
type input "1"
drag, startPoint x: 249, startPoint y: 279, endPoint x: 240, endPoint y: 280, distance: 9.8
click at [240, 280] on div "Every 0 week(s)" at bounding box center [274, 283] width 136 height 16
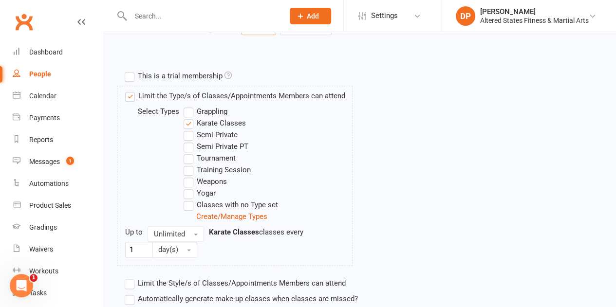
scroll to position [487, 0]
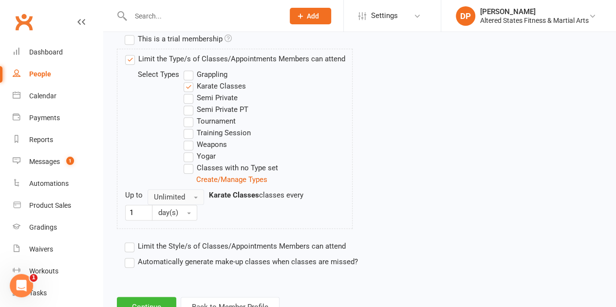
type input "1"
click at [192, 195] on button "Unlimited" at bounding box center [176, 198] width 57 height 16
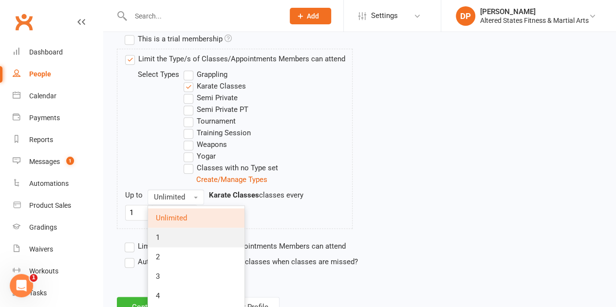
click at [171, 230] on link "1" at bounding box center [196, 237] width 96 height 19
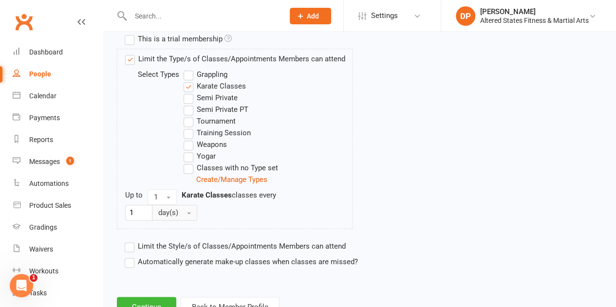
click at [193, 209] on button "day(s)" at bounding box center [174, 213] width 45 height 16
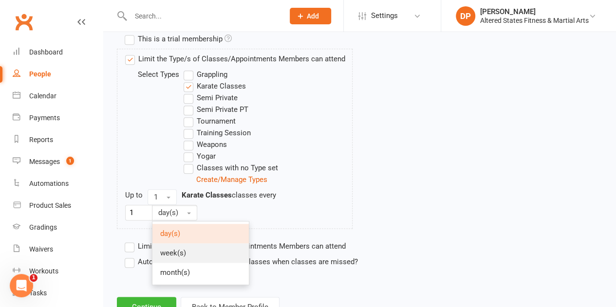
click at [190, 247] on link "week(s)" at bounding box center [201, 253] width 96 height 19
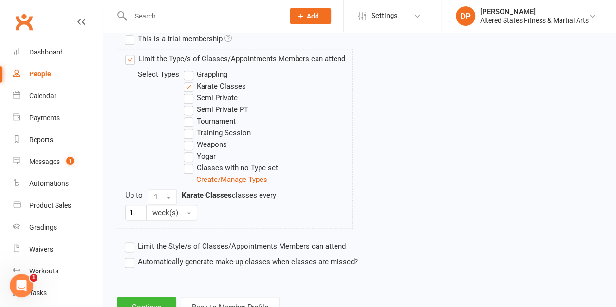
click at [134, 259] on label "Automatically generate make-up classes when classes are missed?" at bounding box center [241, 262] width 233 height 12
click at [131, 256] on input "Automatically generate make-up classes when classes are missed?" at bounding box center [128, 256] width 6 height 0
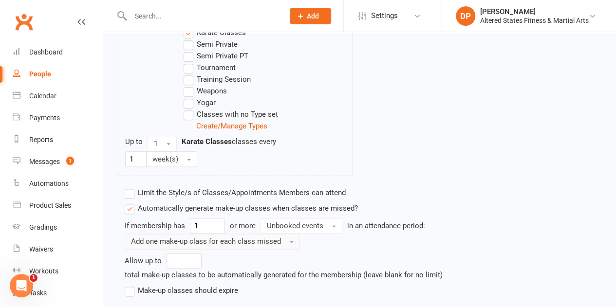
scroll to position [603, 0]
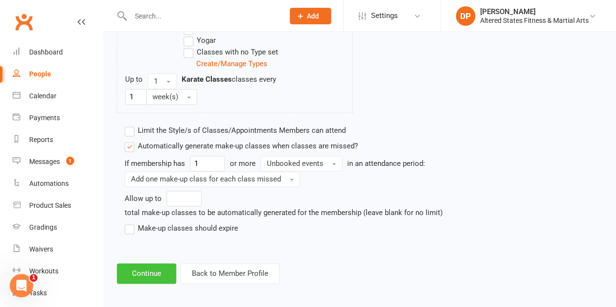
click at [141, 265] on button "Continue" at bounding box center [146, 274] width 59 height 20
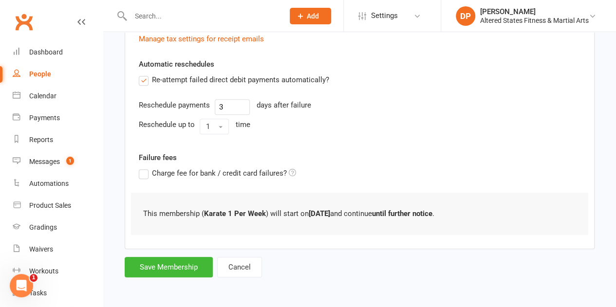
scroll to position [0, 0]
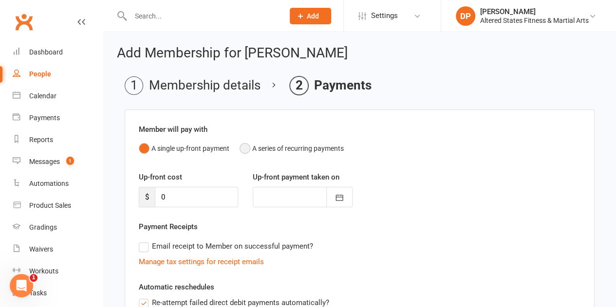
click at [241, 150] on button "A series of recurring payments" at bounding box center [292, 148] width 104 height 19
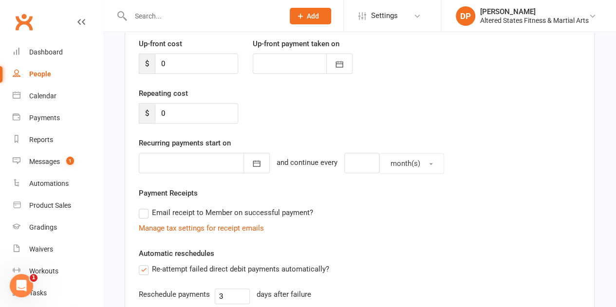
scroll to position [146, 0]
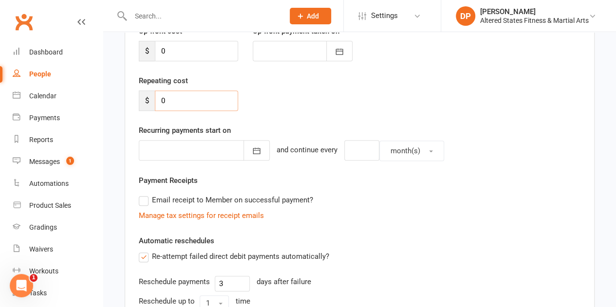
drag, startPoint x: 172, startPoint y: 102, endPoint x: 158, endPoint y: 99, distance: 14.0
click at [158, 99] on input "0" at bounding box center [196, 101] width 83 height 20
type input "23.07"
click at [244, 152] on button "button" at bounding box center [257, 150] width 26 height 20
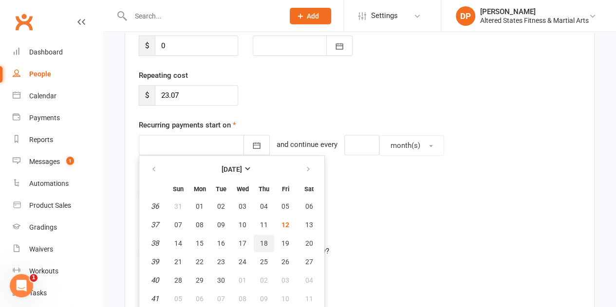
click at [261, 241] on span "18" at bounding box center [264, 244] width 8 height 8
type input "18 Sep 2025"
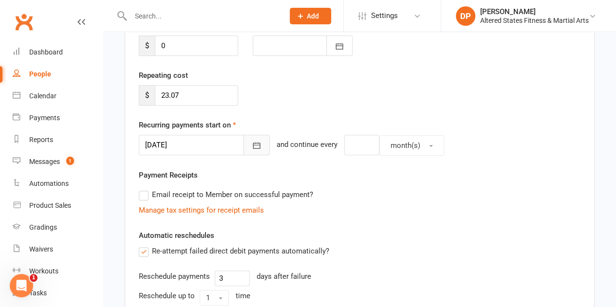
click at [252, 146] on icon "button" at bounding box center [257, 146] width 10 height 10
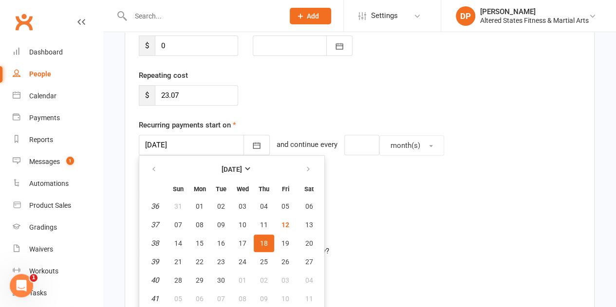
click at [263, 245] on span "18" at bounding box center [264, 244] width 8 height 8
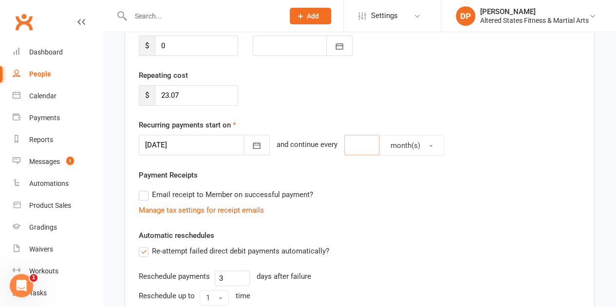
click at [348, 145] on input "number" at bounding box center [361, 145] width 35 height 20
type input "1"
click at [420, 145] on button "month(s)" at bounding box center [412, 145] width 65 height 20
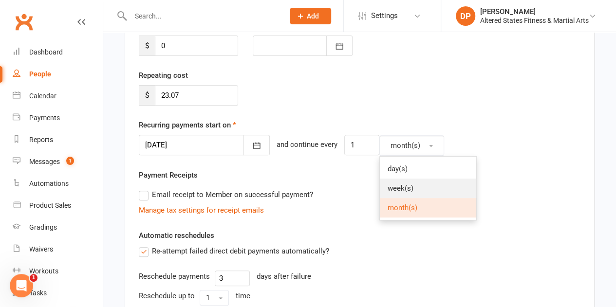
click at [421, 190] on link "week(s)" at bounding box center [428, 188] width 96 height 19
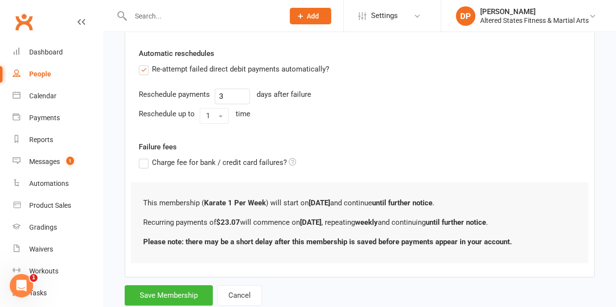
scroll to position [360, 0]
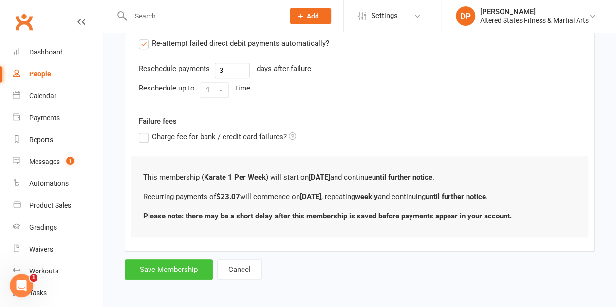
click at [159, 264] on button "Save Membership" at bounding box center [169, 270] width 88 height 20
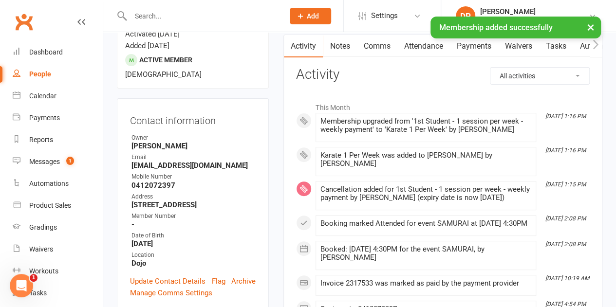
scroll to position [195, 0]
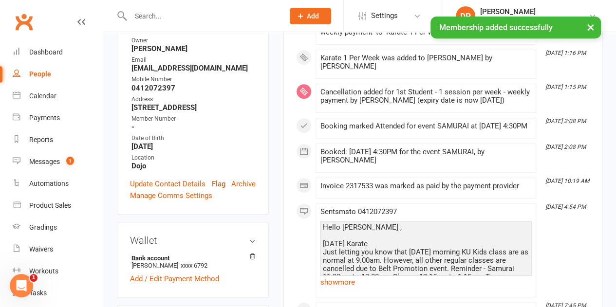
click at [214, 178] on link "Flag" at bounding box center [219, 184] width 14 height 12
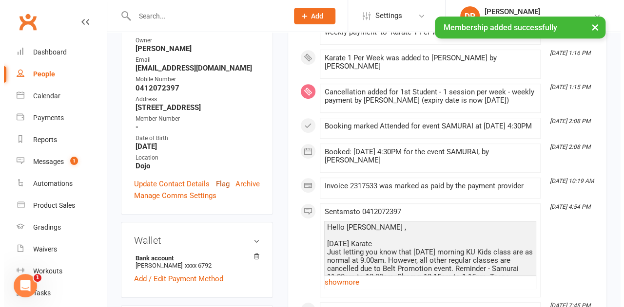
scroll to position [172, 0]
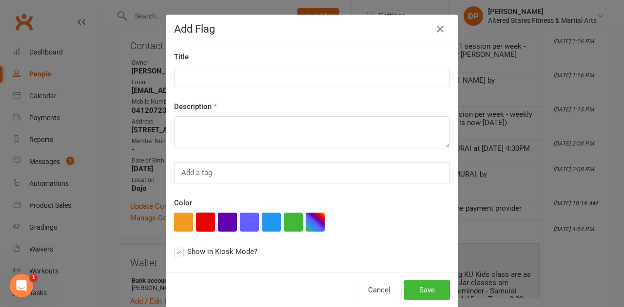
drag, startPoint x: 214, startPoint y: 167, endPoint x: 208, endPoint y: 217, distance: 51.1
click at [208, 217] on button "button" at bounding box center [205, 222] width 19 height 19
click at [202, 133] on textarea at bounding box center [312, 132] width 276 height 32
paste textarea "Administration"
type textarea "Administration"
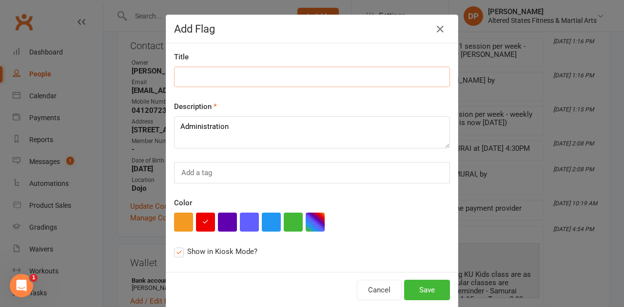
click at [191, 82] on input at bounding box center [312, 77] width 276 height 20
paste input "Administration"
type input "Administration"
drag, startPoint x: 412, startPoint y: 289, endPoint x: 412, endPoint y: 284, distance: 5.8
click at [412, 288] on button "Save" at bounding box center [427, 290] width 46 height 20
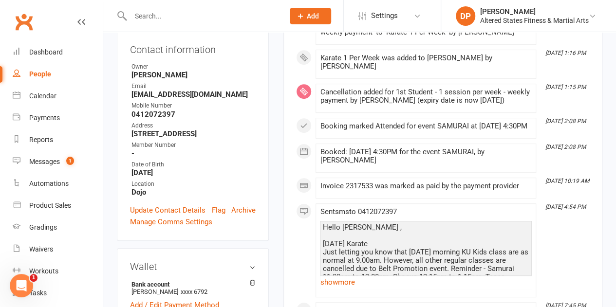
scroll to position [221, 0]
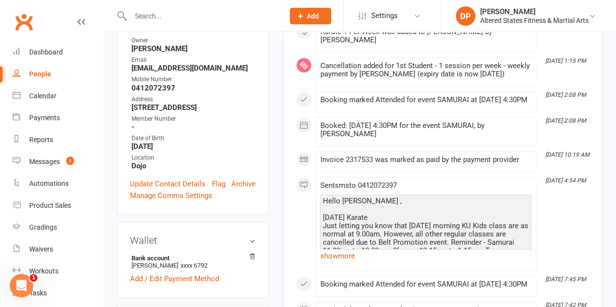
click at [37, 72] on div "People" at bounding box center [40, 74] width 22 height 8
select select "100"
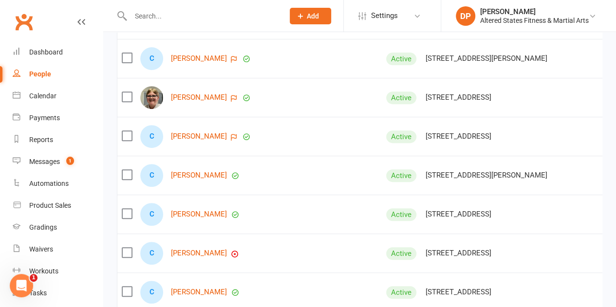
scroll to position [2046, 0]
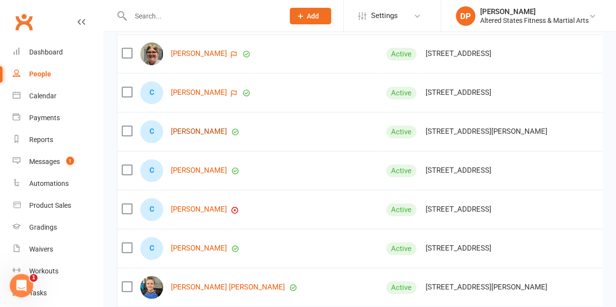
click at [188, 128] on link "Clancy McCoy" at bounding box center [199, 132] width 56 height 8
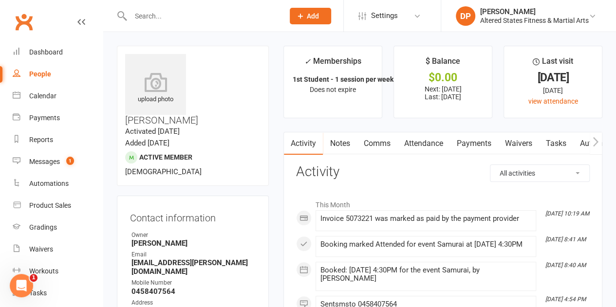
click at [432, 142] on link "Attendance" at bounding box center [423, 144] width 53 height 22
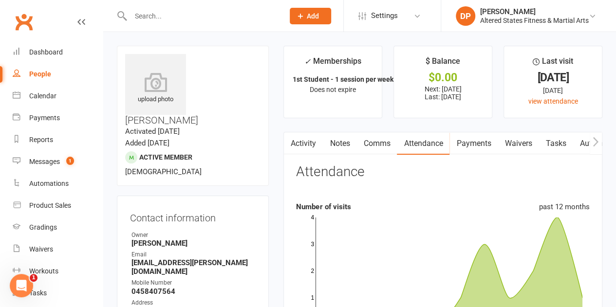
click at [462, 143] on link "Payments" at bounding box center [474, 144] width 48 height 22
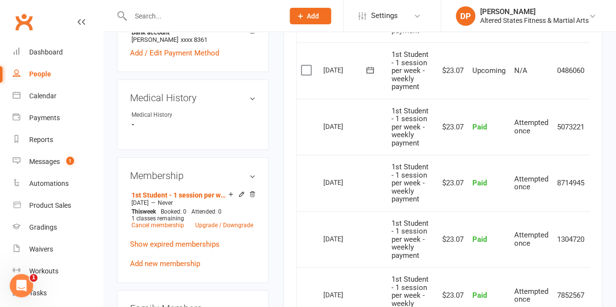
scroll to position [439, 0]
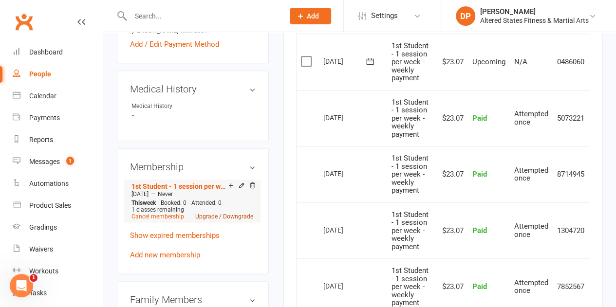
click at [222, 213] on link "Upgrade / Downgrade" at bounding box center [224, 216] width 58 height 7
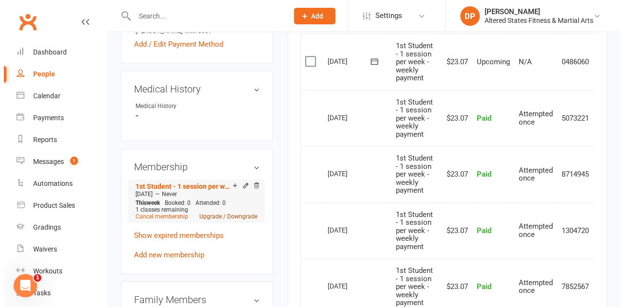
scroll to position [427, 0]
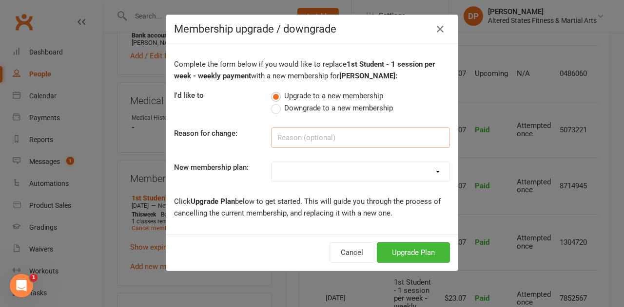
click at [276, 141] on input at bounding box center [360, 138] width 179 height 20
paste input "Administration"
type input "Administration"
click at [296, 169] on select "Casual Student Karate Trail Karate 1 Per Week Karate 2 Per Week Karate Unlimite…" at bounding box center [360, 171] width 178 height 19
select select "2"
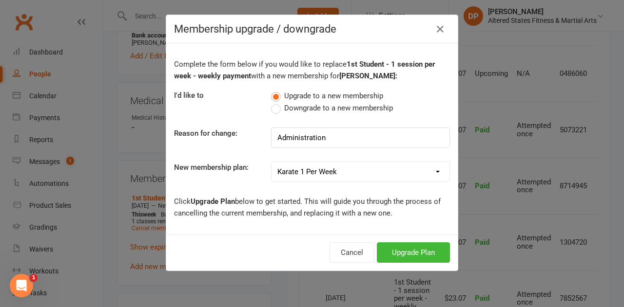
click at [271, 162] on select "Casual Student Karate Trail Karate 1 Per Week Karate 2 Per Week Karate Unlimite…" at bounding box center [360, 171] width 178 height 19
click at [409, 246] on button "Upgrade Plan" at bounding box center [413, 253] width 73 height 20
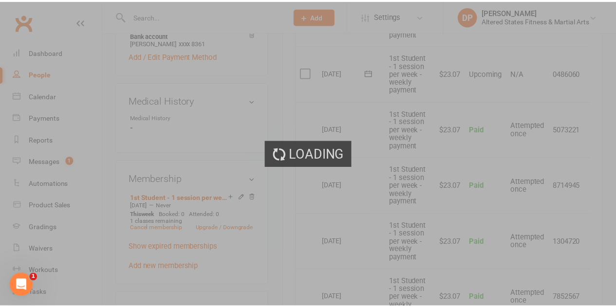
scroll to position [439, 0]
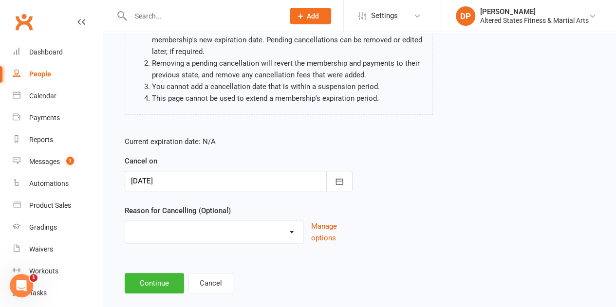
scroll to position [124, 0]
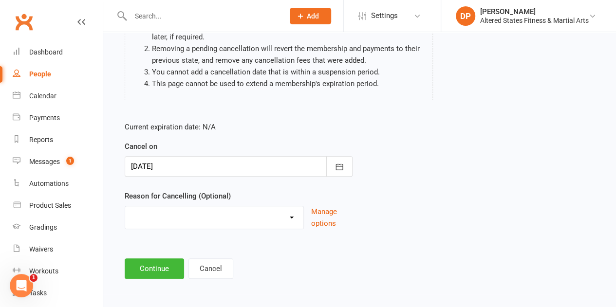
click at [164, 210] on select "Holiday Injury Other reason" at bounding box center [214, 216] width 178 height 19
drag, startPoint x: 164, startPoint y: 209, endPoint x: 162, endPoint y: 214, distance: 5.7
click at [162, 214] on select "Holiday Injury Other reason" at bounding box center [214, 216] width 178 height 19
select select "2"
click at [125, 207] on select "Holiday Injury Other reason" at bounding box center [214, 216] width 178 height 19
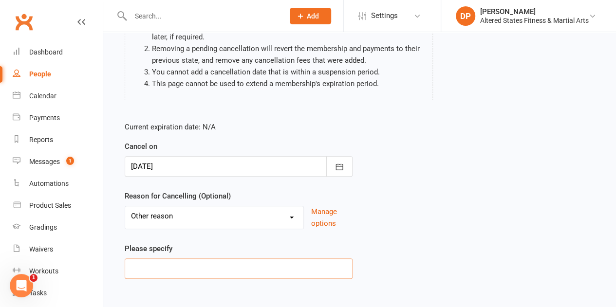
click at [152, 264] on input at bounding box center [239, 269] width 228 height 20
paste input "Administration"
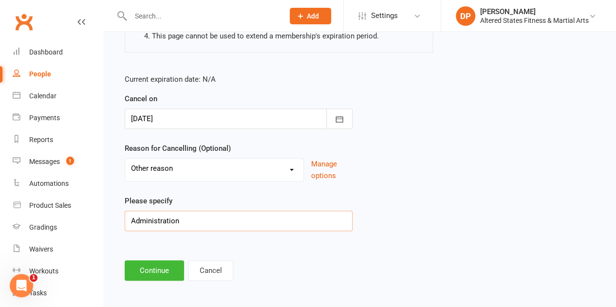
scroll to position [173, 0]
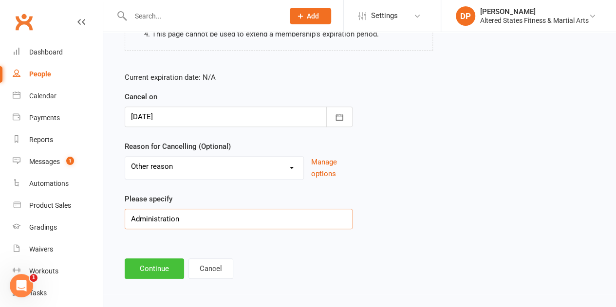
type input "Administration"
click at [171, 266] on button "Continue" at bounding box center [154, 269] width 59 height 20
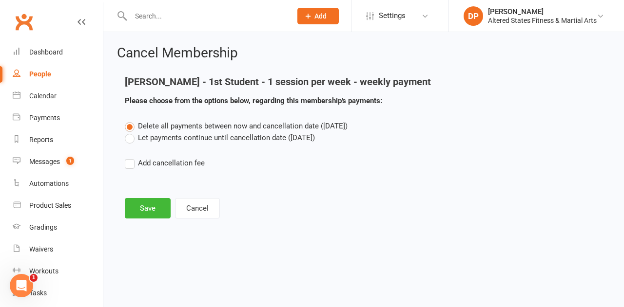
click at [129, 135] on label "Let payments continue until cancellation date (Sep 12, 2025)" at bounding box center [220, 138] width 190 height 12
click at [129, 132] on input "Let payments continue until cancellation date (Sep 12, 2025)" at bounding box center [128, 132] width 6 height 0
click at [150, 202] on button "Save" at bounding box center [148, 208] width 46 height 20
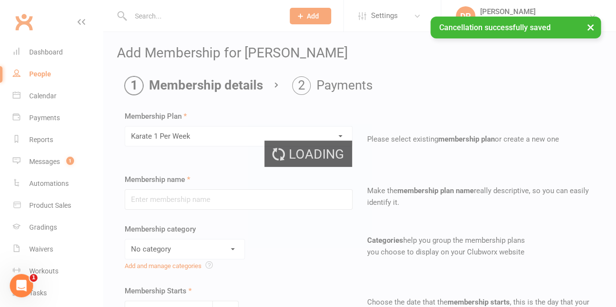
type input "Karate 1 Per Week"
select select "6"
type input "13 Sep 2025"
type input "0"
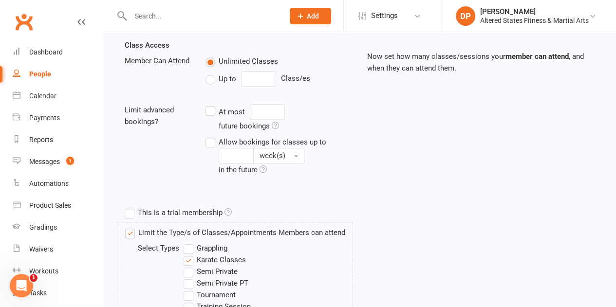
scroll to position [244, 0]
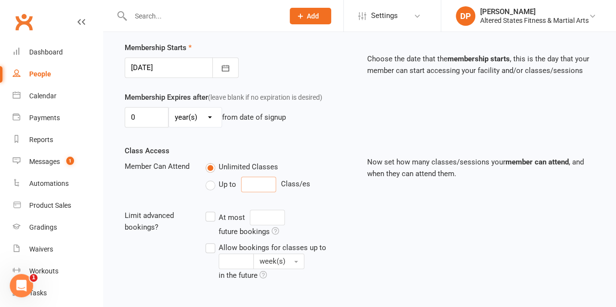
click at [248, 183] on input "number" at bounding box center [258, 185] width 35 height 16
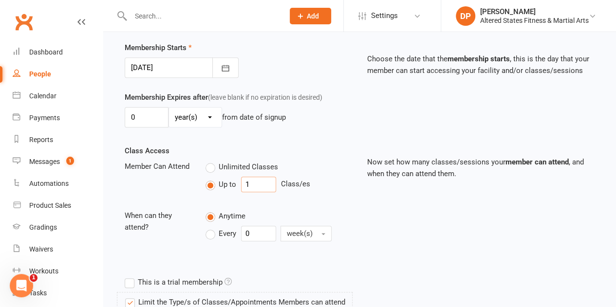
type input "1"
click at [248, 231] on input "0" at bounding box center [258, 234] width 35 height 16
click at [246, 230] on input "0" at bounding box center [258, 234] width 35 height 16
type input "1"
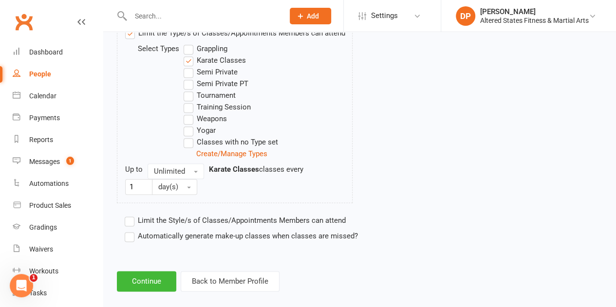
scroll to position [521, 0]
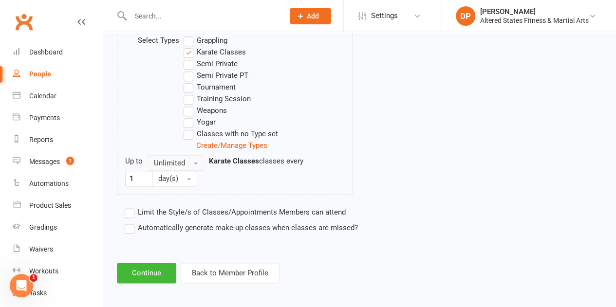
click at [191, 159] on button "Unlimited" at bounding box center [176, 163] width 57 height 16
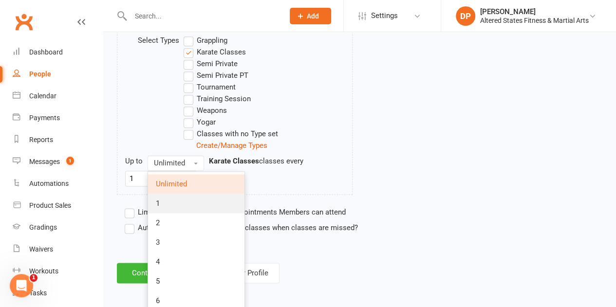
click at [177, 198] on link "1" at bounding box center [196, 203] width 96 height 19
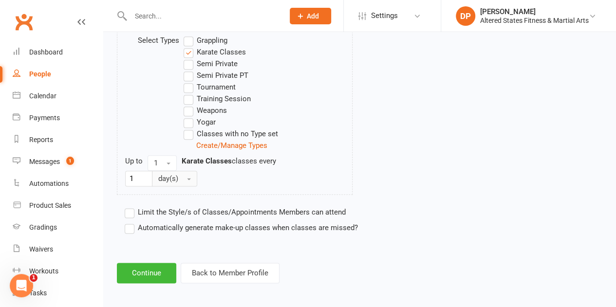
click at [189, 174] on button "day(s)" at bounding box center [174, 179] width 45 height 16
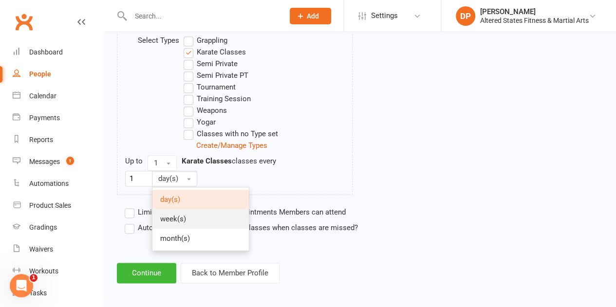
click at [193, 212] on link "week(s)" at bounding box center [201, 219] width 96 height 19
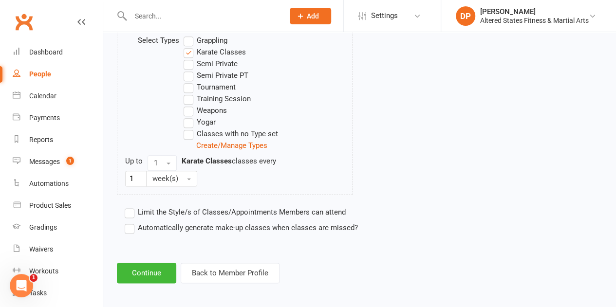
click at [129, 224] on label "Automatically generate make-up classes when classes are missed?" at bounding box center [241, 228] width 233 height 12
click at [129, 222] on input "Automatically generate make-up classes when classes are missed?" at bounding box center [128, 222] width 6 height 0
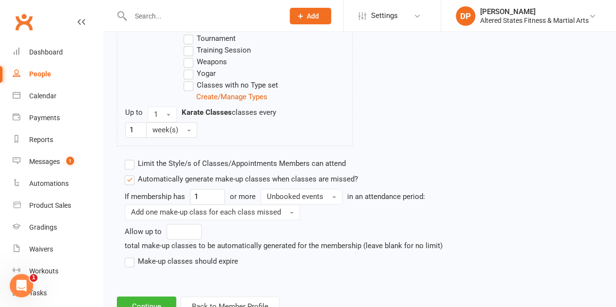
scroll to position [603, 0]
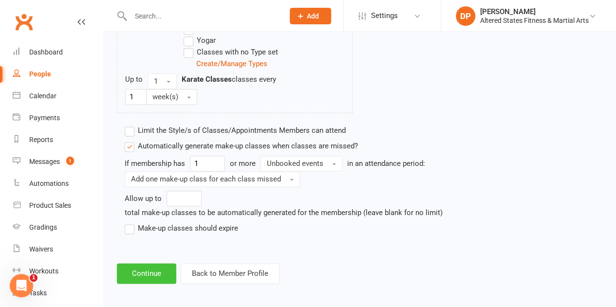
click at [143, 265] on button "Continue" at bounding box center [146, 274] width 59 height 20
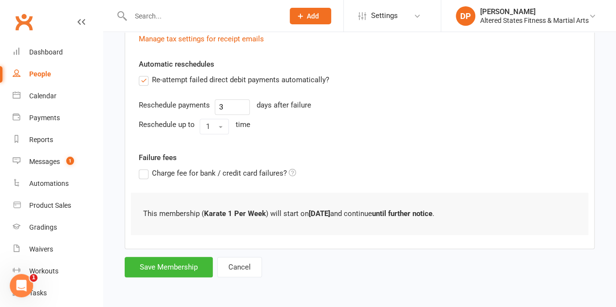
scroll to position [0, 0]
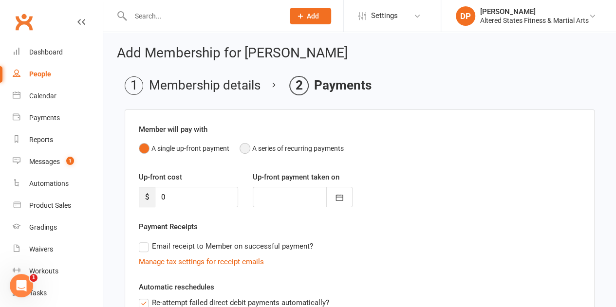
click at [249, 146] on button "A series of recurring payments" at bounding box center [292, 148] width 104 height 19
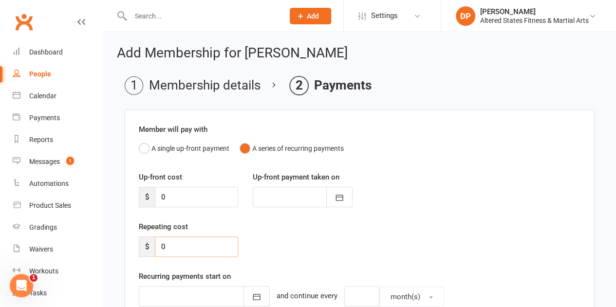
drag, startPoint x: 173, startPoint y: 243, endPoint x: 166, endPoint y: 244, distance: 7.9
click at [166, 244] on input "0" at bounding box center [196, 247] width 83 height 20
click at [157, 246] on input "0" at bounding box center [196, 247] width 83 height 20
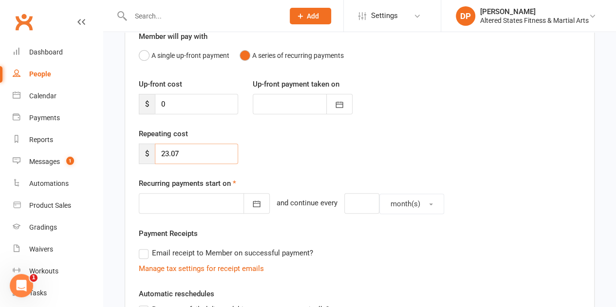
scroll to position [97, 0]
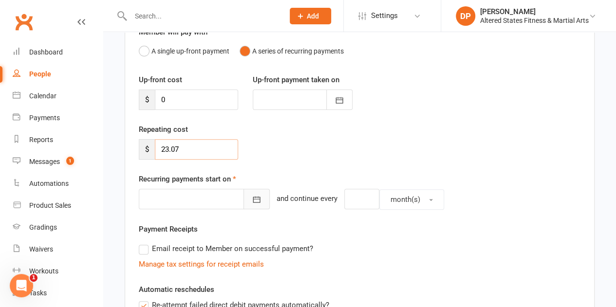
type input "23.07"
click at [252, 198] on icon "button" at bounding box center [257, 200] width 10 height 10
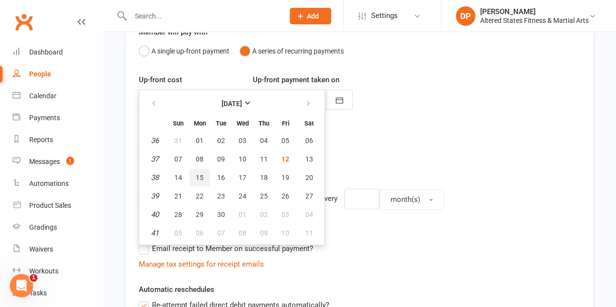
click at [206, 176] on button "15" at bounding box center [200, 178] width 20 height 18
type input "15 Sep 2025"
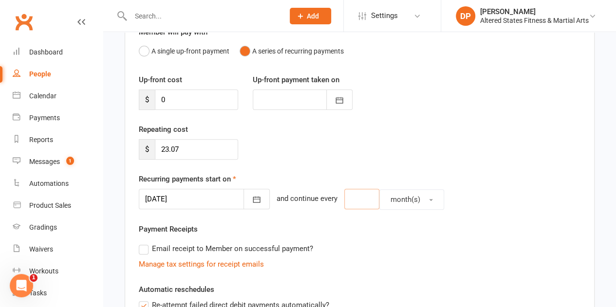
click at [344, 201] on input "number" at bounding box center [361, 199] width 35 height 20
type input "1"
click at [418, 195] on button "month(s)" at bounding box center [412, 200] width 65 height 20
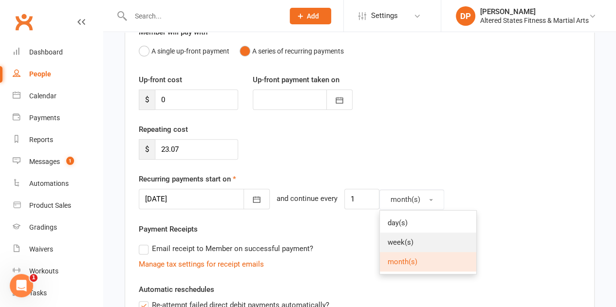
click at [409, 236] on link "week(s)" at bounding box center [428, 242] width 96 height 19
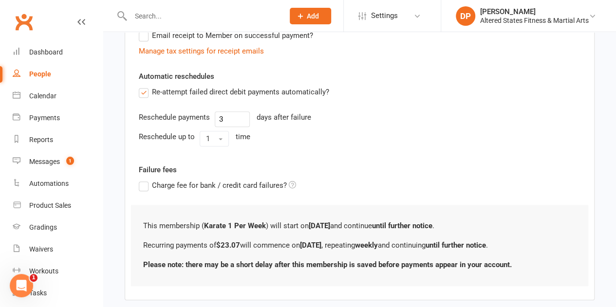
scroll to position [360, 0]
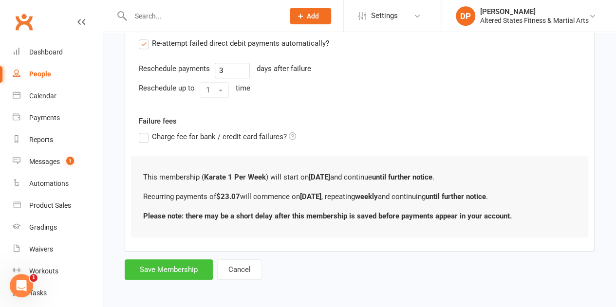
click at [166, 260] on button "Save Membership" at bounding box center [169, 270] width 88 height 20
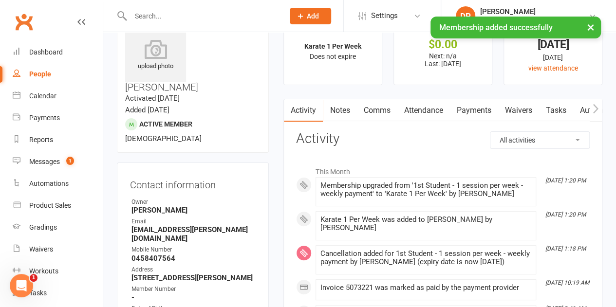
scroll to position [244, 0]
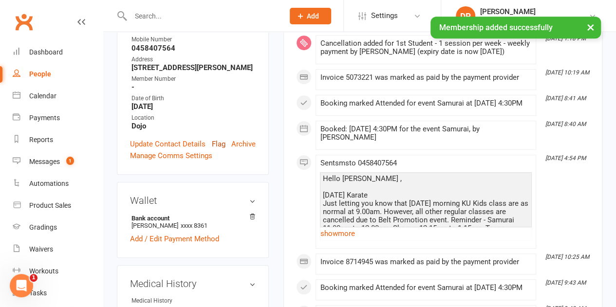
click at [218, 138] on link "Flag" at bounding box center [219, 144] width 14 height 12
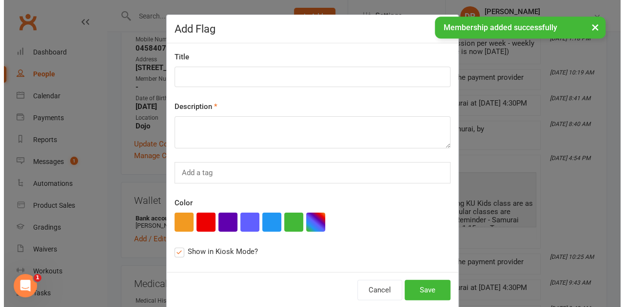
scroll to position [232, 0]
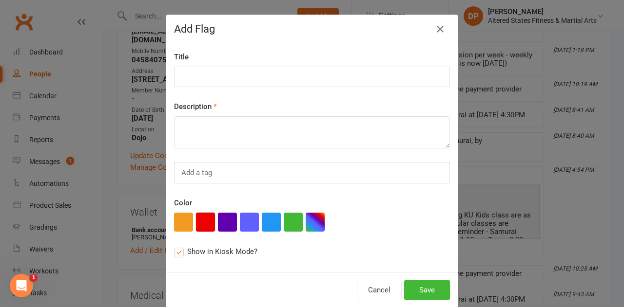
click at [202, 218] on button "button" at bounding box center [205, 222] width 19 height 19
click at [194, 72] on input at bounding box center [312, 77] width 276 height 20
paste input "Administration"
type input "Administration"
click at [207, 134] on textarea at bounding box center [312, 132] width 276 height 32
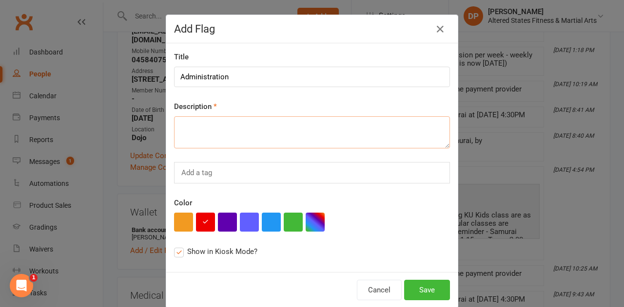
paste textarea "Administration"
type textarea "Administration"
click at [437, 291] on button "Save" at bounding box center [427, 290] width 46 height 20
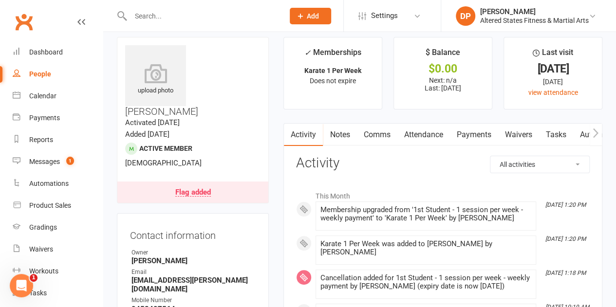
scroll to position [0, 0]
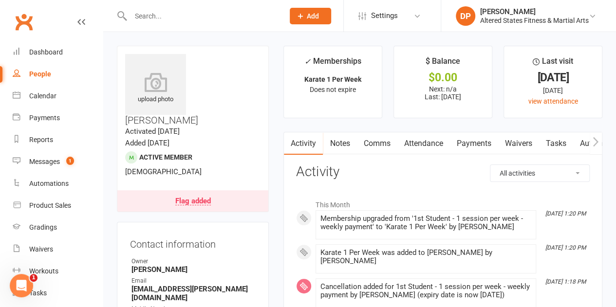
click at [39, 74] on div "People" at bounding box center [40, 74] width 22 height 8
select select "100"
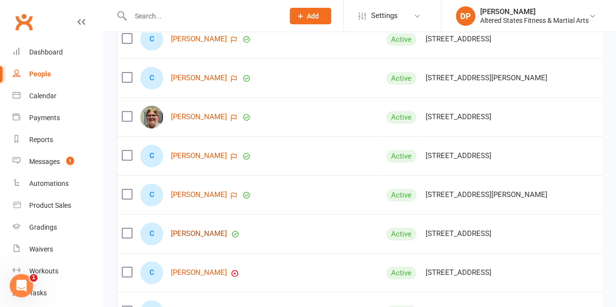
scroll to position [1998, 0]
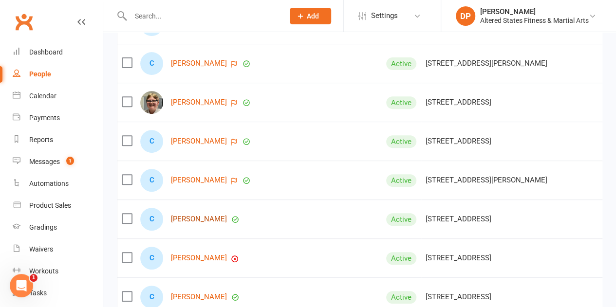
click at [194, 218] on link "Cole Hamilton" at bounding box center [199, 219] width 56 height 8
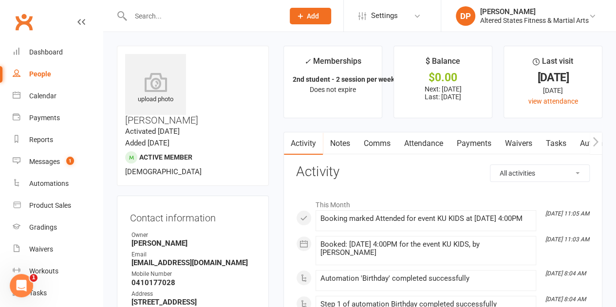
click at [474, 141] on link "Payments" at bounding box center [474, 144] width 48 height 22
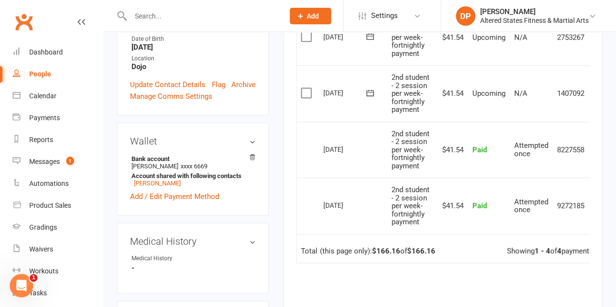
scroll to position [390, 0]
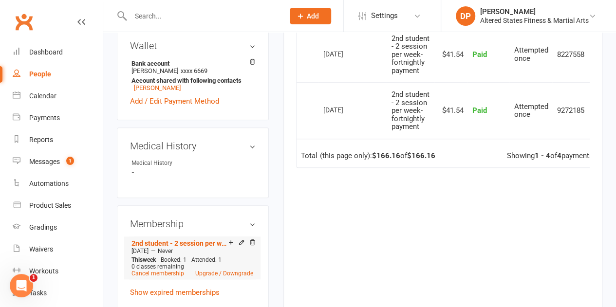
click at [220, 264] on div "0 classes remaining" at bounding box center [193, 267] width 122 height 7
click at [219, 270] on link "Upgrade / Downgrade" at bounding box center [224, 273] width 58 height 7
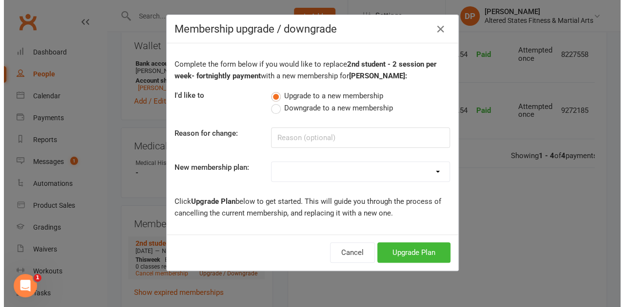
scroll to position [378, 0]
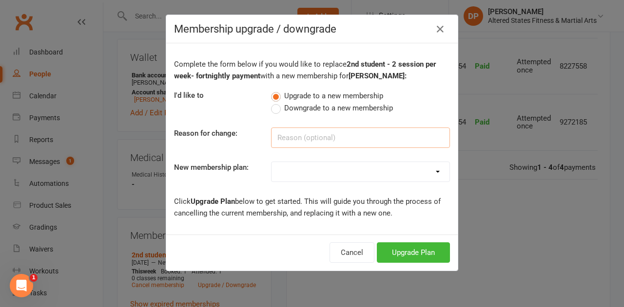
click at [279, 138] on input at bounding box center [360, 138] width 179 height 20
paste input "Administration"
type input "Administration"
click at [299, 173] on select "Casual Student Karate Trail Karate 1 Per Week Karate 2 Per Week Karate Unlimite…" at bounding box center [360, 171] width 178 height 19
select select "4"
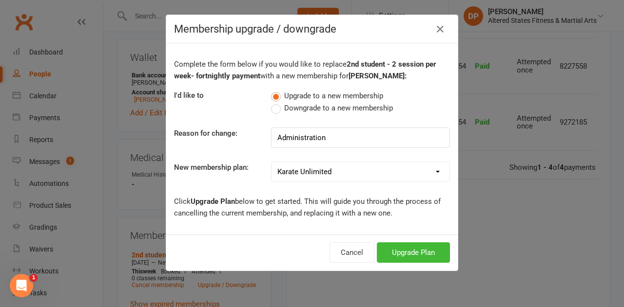
click at [271, 162] on select "Casual Student Karate Trail Karate 1 Per Week Karate 2 Per Week Karate Unlimite…" at bounding box center [360, 171] width 178 height 19
click at [404, 255] on button "Upgrade Plan" at bounding box center [413, 253] width 73 height 20
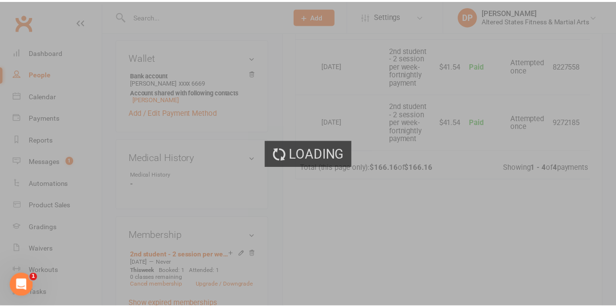
scroll to position [390, 0]
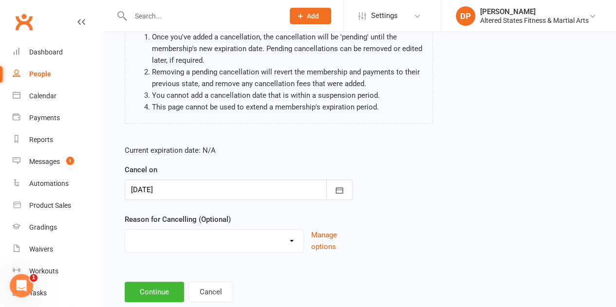
scroll to position [124, 0]
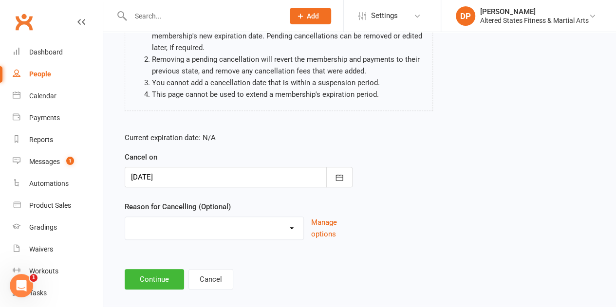
click at [173, 217] on select "Holiday Injury Other reason" at bounding box center [214, 226] width 178 height 19
click at [172, 217] on select "Holiday Injury Other reason" at bounding box center [214, 226] width 178 height 19
select select "2"
click at [125, 217] on select "Holiday Injury Other reason" at bounding box center [214, 226] width 178 height 19
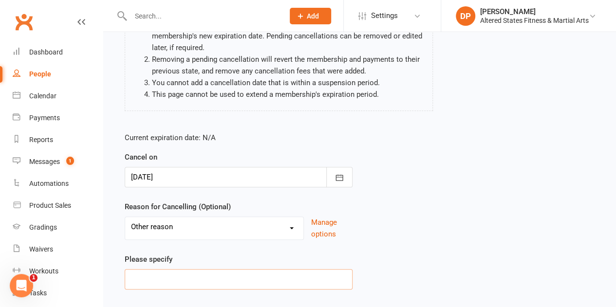
click at [155, 274] on input at bounding box center [239, 279] width 228 height 20
paste input "Administration"
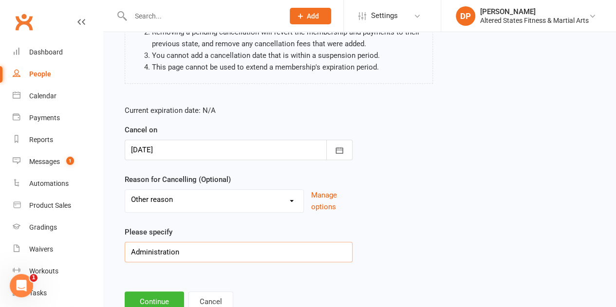
scroll to position [173, 0]
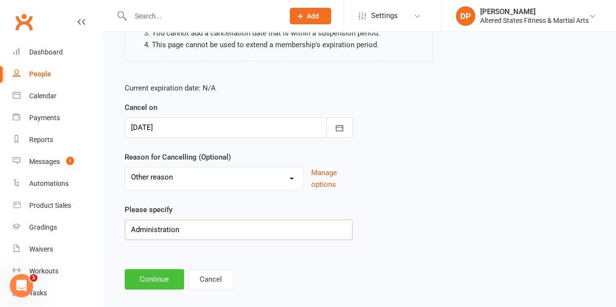
type input "Administration"
click at [169, 269] on button "Continue" at bounding box center [154, 279] width 59 height 20
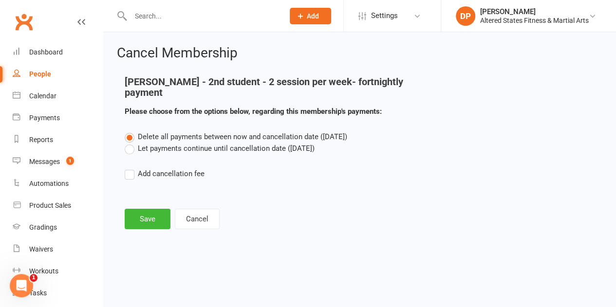
scroll to position [0, 0]
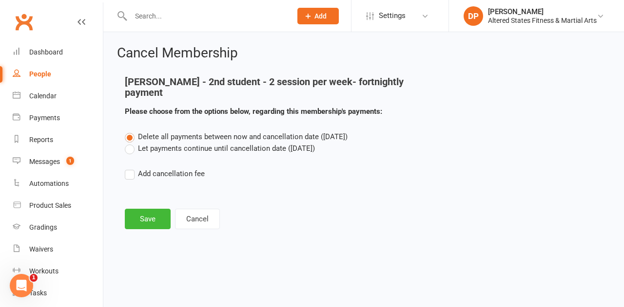
click at [133, 143] on label "Let payments continue until cancellation date (Sep 12, 2025)" at bounding box center [220, 149] width 190 height 12
click at [131, 143] on input "Let payments continue until cancellation date (Sep 12, 2025)" at bounding box center [128, 143] width 6 height 0
click at [152, 209] on button "Save" at bounding box center [148, 219] width 46 height 20
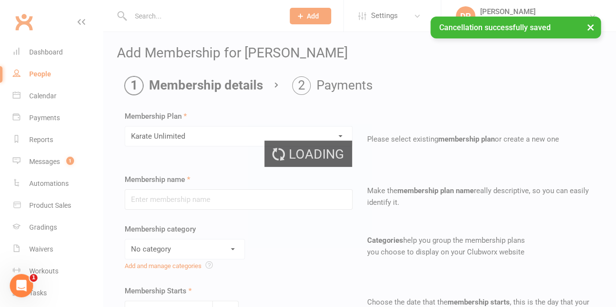
type input "Karate Unlimited"
select select "6"
type input "0"
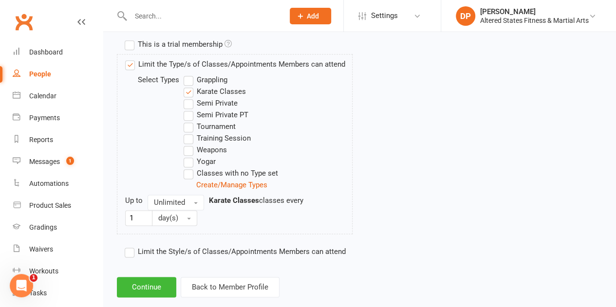
scroll to position [532, 0]
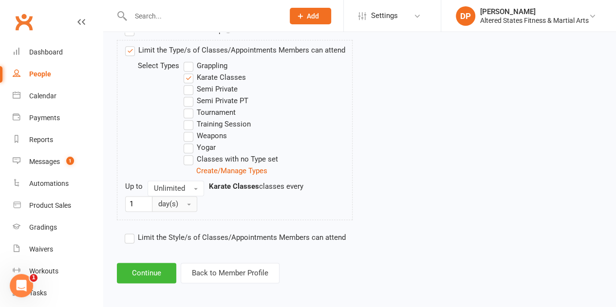
click at [188, 204] on span "button" at bounding box center [189, 205] width 4 height 2
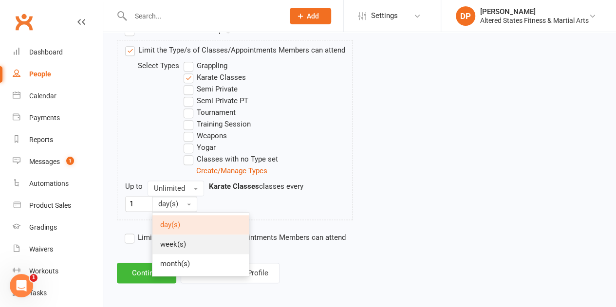
click at [187, 243] on link "week(s)" at bounding box center [201, 244] width 96 height 19
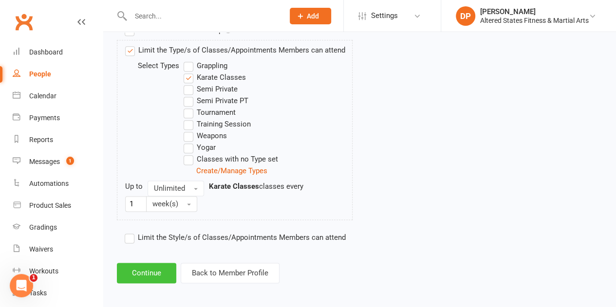
click at [148, 269] on button "Continue" at bounding box center [146, 273] width 59 height 20
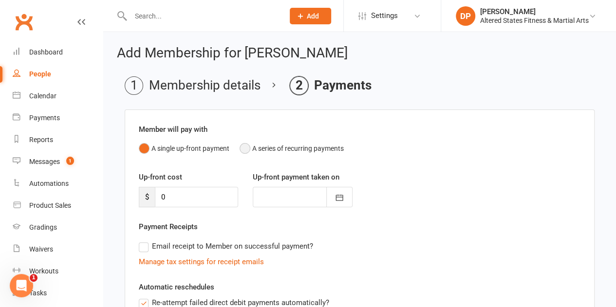
click at [246, 148] on button "A series of recurring payments" at bounding box center [292, 148] width 104 height 19
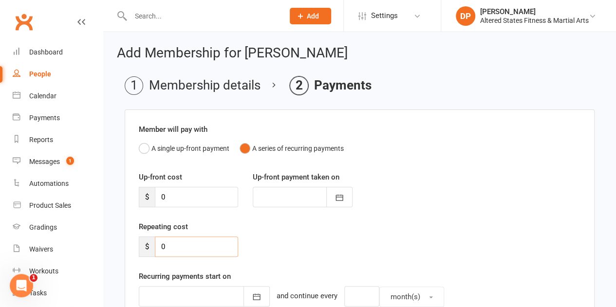
drag, startPoint x: 171, startPoint y: 244, endPoint x: 161, endPoint y: 243, distance: 9.8
click at [161, 243] on input "0" at bounding box center [196, 247] width 83 height 20
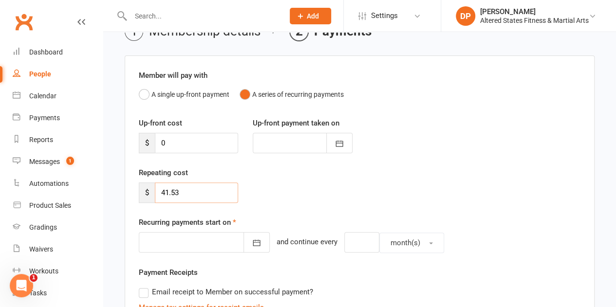
scroll to position [97, 0]
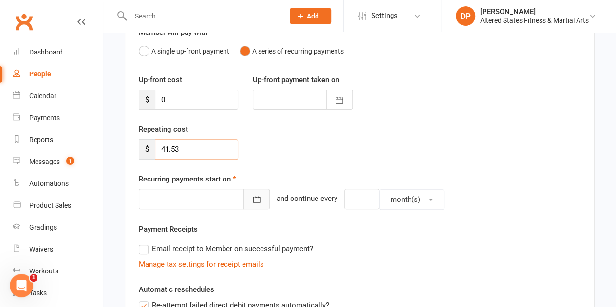
type input "41.53"
click at [252, 202] on icon "button" at bounding box center [257, 200] width 10 height 10
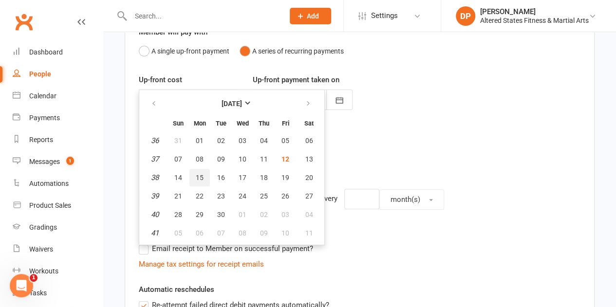
click at [199, 177] on span "15" at bounding box center [200, 178] width 8 height 8
type input "15 Sep 2025"
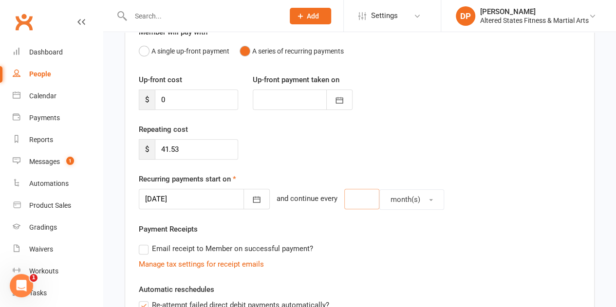
click at [344, 203] on input "number" at bounding box center [361, 199] width 35 height 20
type input "2"
click at [422, 201] on button "month(s)" at bounding box center [412, 200] width 65 height 20
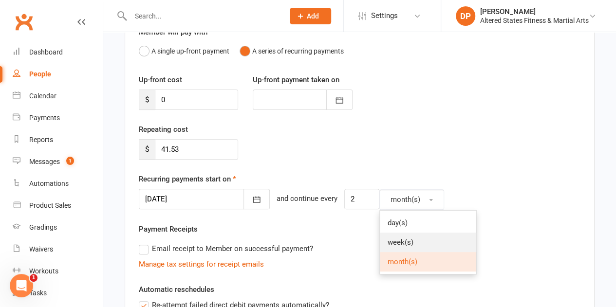
click at [419, 236] on link "week(s)" at bounding box center [428, 242] width 96 height 19
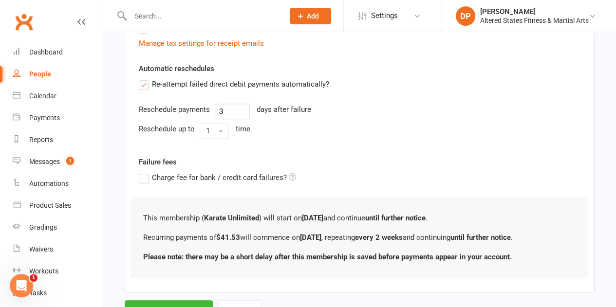
scroll to position [341, 0]
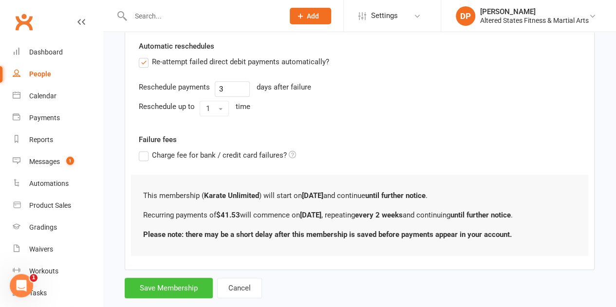
click at [169, 280] on button "Save Membership" at bounding box center [169, 288] width 88 height 20
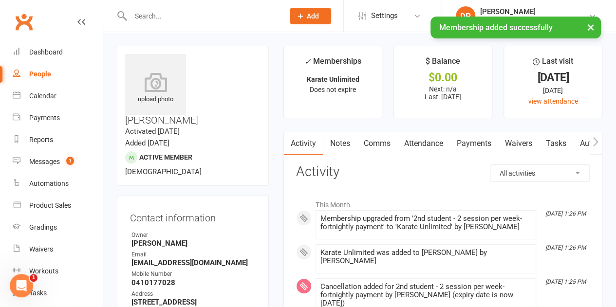
scroll to position [49, 0]
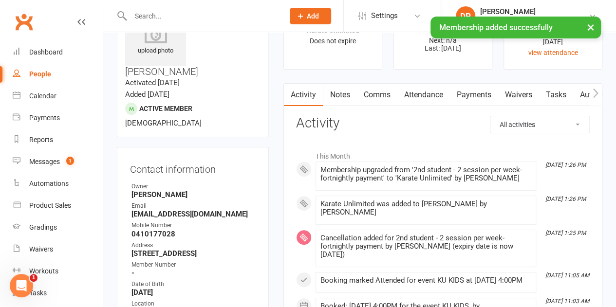
click at [473, 96] on link "Payments" at bounding box center [474, 95] width 48 height 22
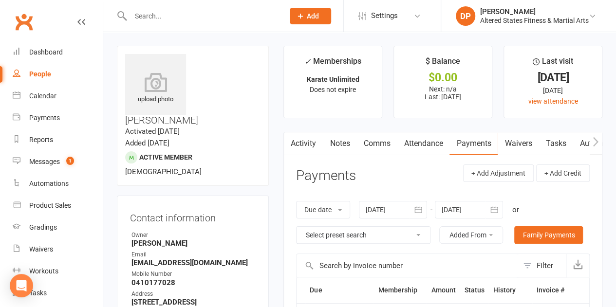
click at [480, 146] on link "Payments" at bounding box center [474, 144] width 48 height 22
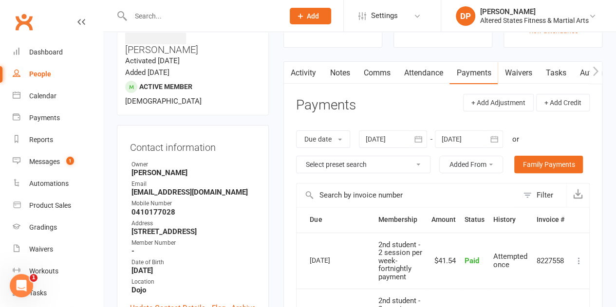
scroll to position [49, 0]
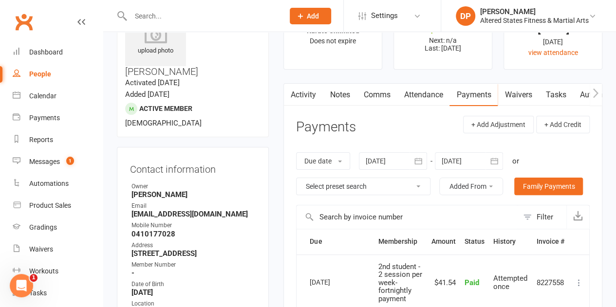
click at [377, 97] on link "Comms" at bounding box center [377, 95] width 40 height 22
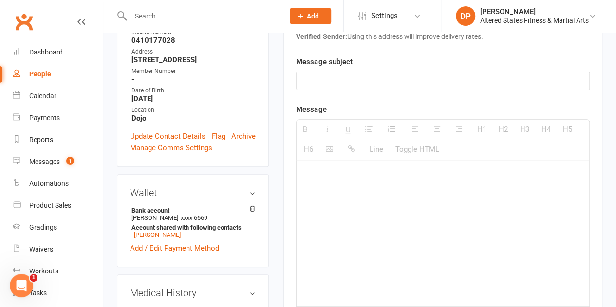
scroll to position [244, 0]
click at [158, 287] on h3 "Medical History edit" at bounding box center [193, 292] width 126 height 11
click at [167, 287] on h3 "Medical History edit" at bounding box center [193, 292] width 126 height 11
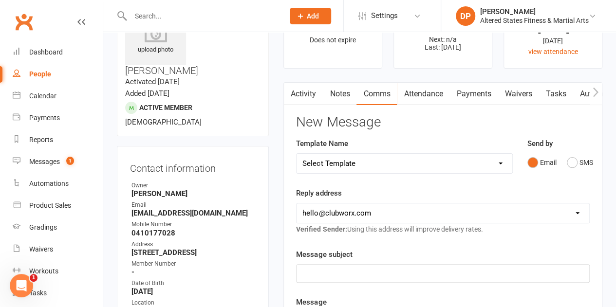
scroll to position [49, 0]
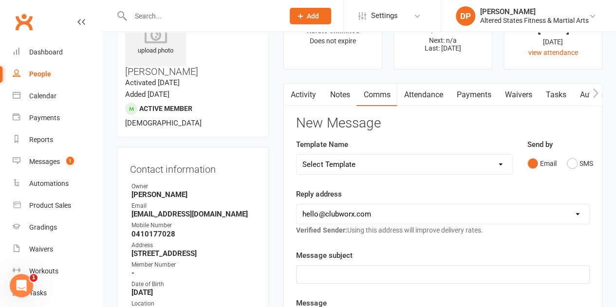
click at [469, 91] on link "Payments" at bounding box center [474, 95] width 48 height 22
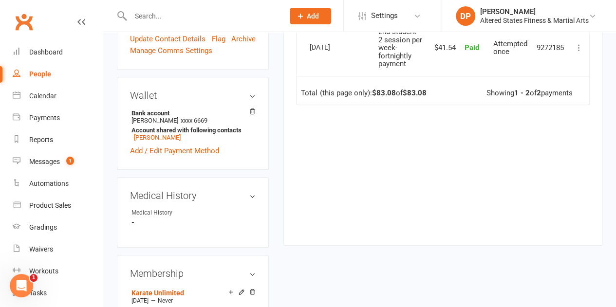
scroll to position [341, 0]
click at [146, 89] on h3 "Wallet" at bounding box center [193, 94] width 126 height 11
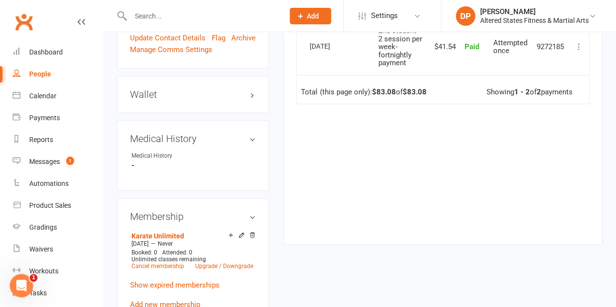
click at [146, 89] on h3 "Wallet" at bounding box center [193, 94] width 126 height 11
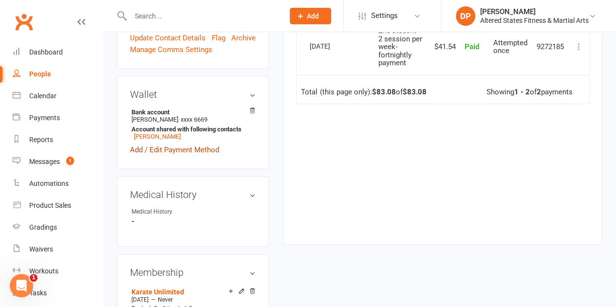
click at [151, 144] on link "Add / Edit Payment Method" at bounding box center [174, 150] width 89 height 12
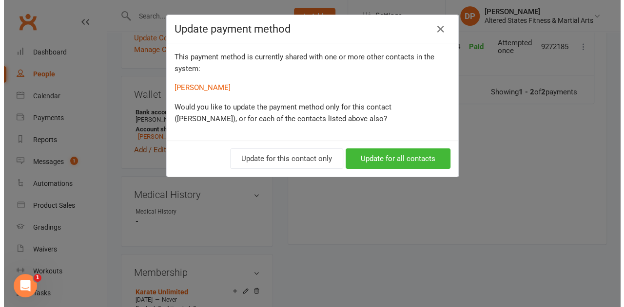
scroll to position [329, 0]
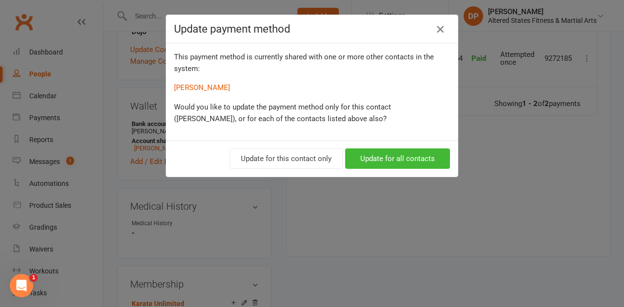
click at [435, 32] on icon "button" at bounding box center [440, 29] width 12 height 12
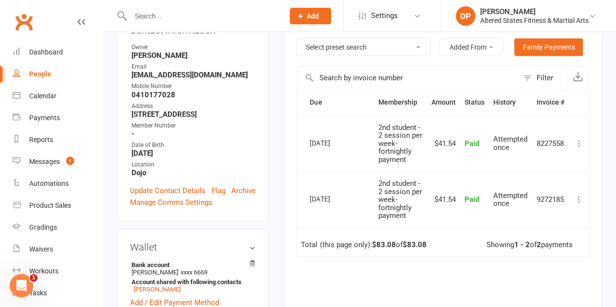
scroll to position [146, 0]
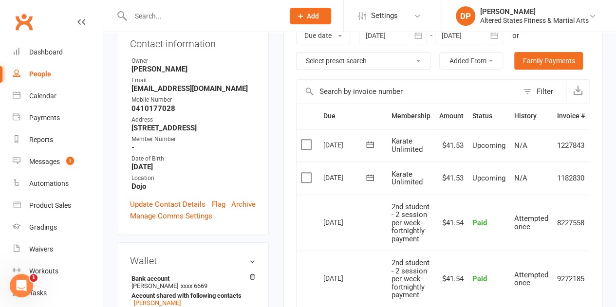
scroll to position [195, 0]
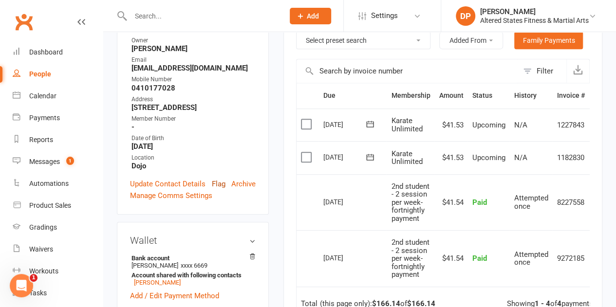
click at [216, 178] on link "Flag" at bounding box center [219, 184] width 14 height 12
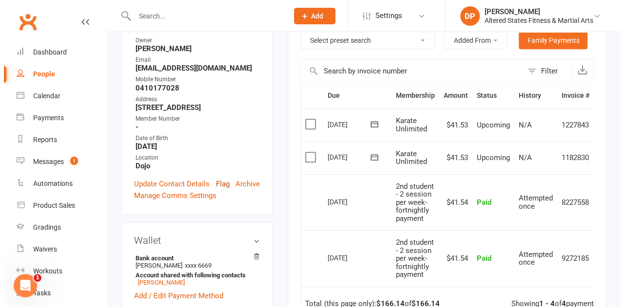
scroll to position [183, 0]
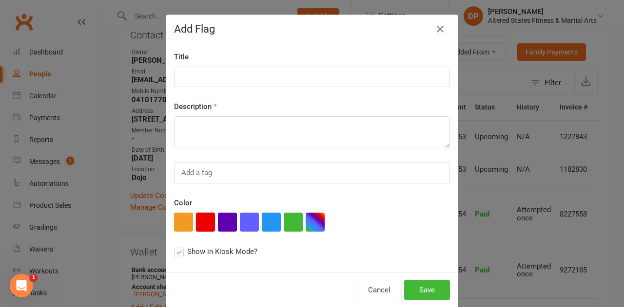
click at [198, 222] on button "button" at bounding box center [205, 222] width 19 height 19
click at [210, 75] on input at bounding box center [312, 77] width 276 height 20
paste input "Administration"
type input "Administration"
click at [233, 135] on textarea at bounding box center [312, 132] width 276 height 32
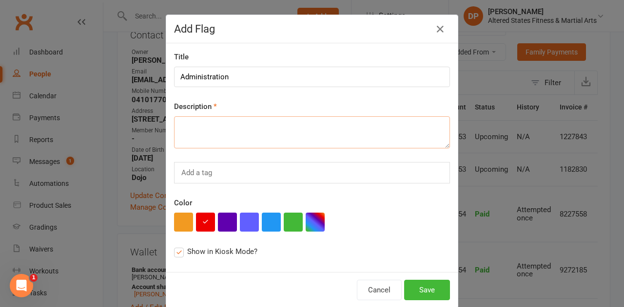
paste textarea "Administration"
type textarea "Administration"
click at [421, 290] on button "Save" at bounding box center [427, 290] width 46 height 20
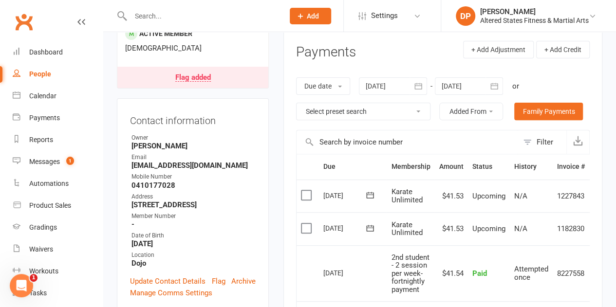
scroll to position [75, 0]
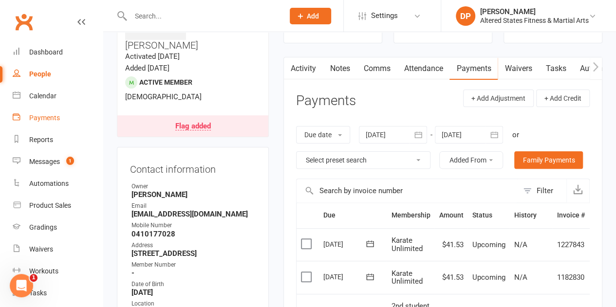
click at [51, 115] on div "Payments" at bounding box center [44, 118] width 31 height 8
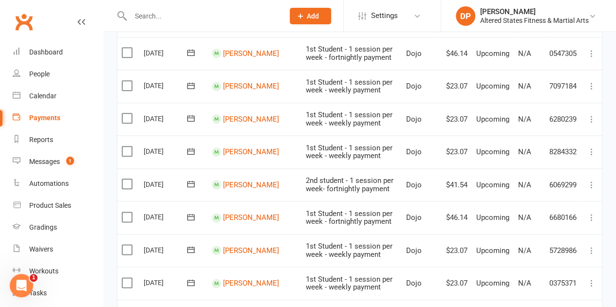
scroll to position [633, 0]
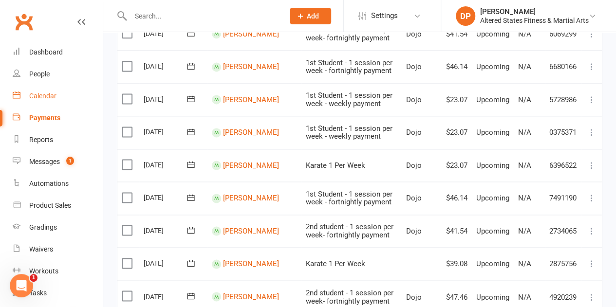
click at [41, 98] on div "Calendar" at bounding box center [42, 96] width 27 height 8
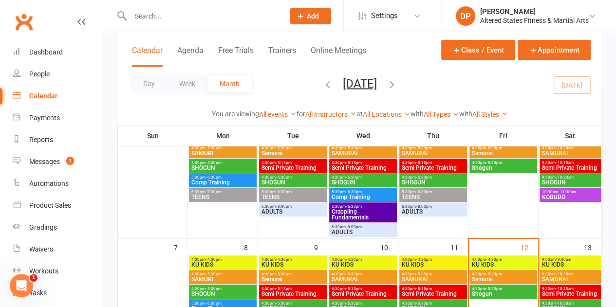
scroll to position [97, 0]
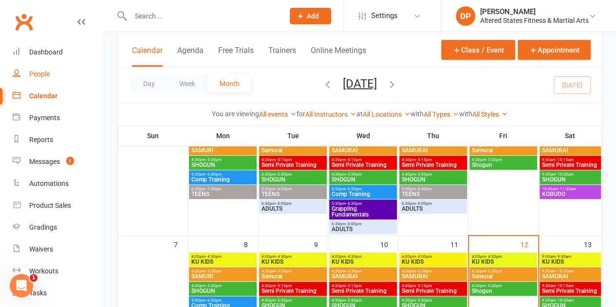
click at [42, 76] on div "People" at bounding box center [39, 74] width 20 height 8
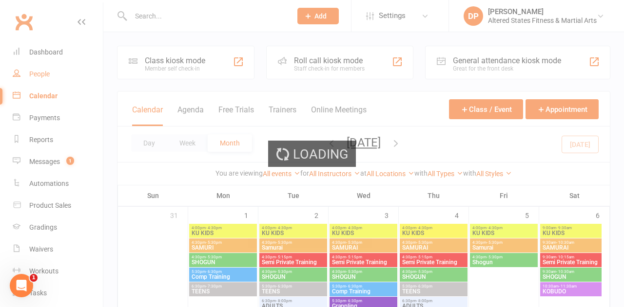
select select "100"
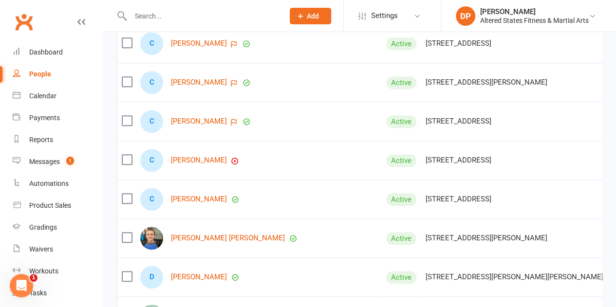
scroll to position [2095, 0]
click at [191, 160] on link "[PERSON_NAME]" at bounding box center [199, 161] width 56 height 8
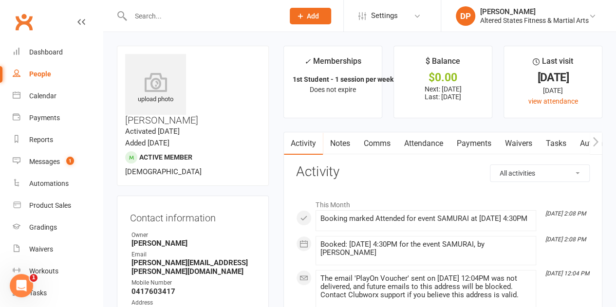
click at [467, 145] on link "Payments" at bounding box center [474, 144] width 48 height 22
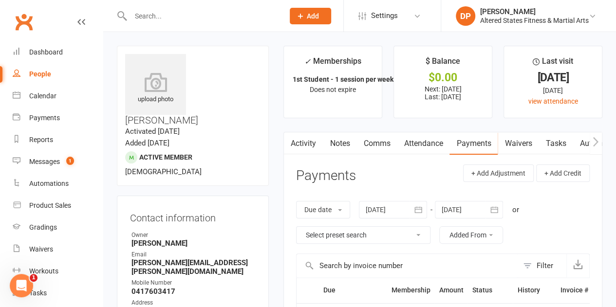
click at [466, 145] on link "Payments" at bounding box center [474, 144] width 48 height 22
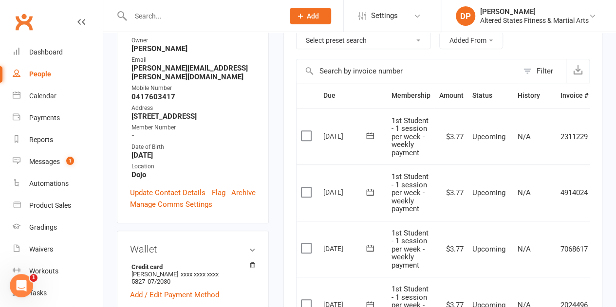
scroll to position [341, 0]
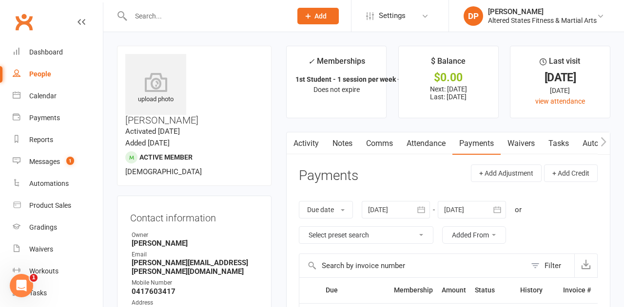
select select "100"
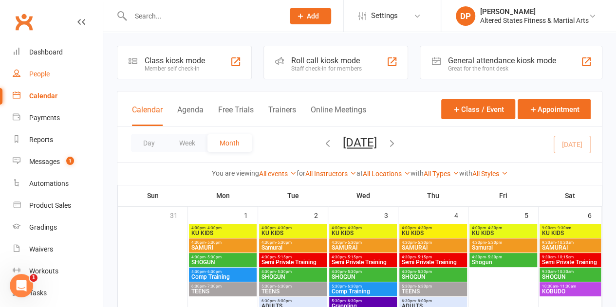
click at [37, 74] on div "People" at bounding box center [39, 74] width 20 height 8
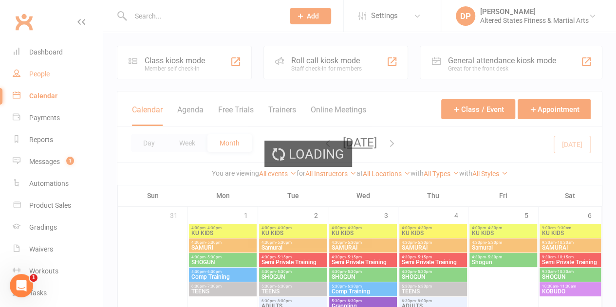
select select "100"
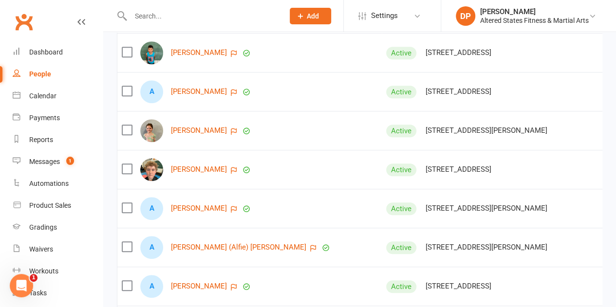
scroll to position [341, 0]
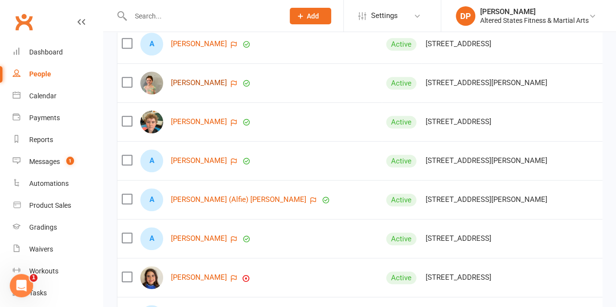
click at [189, 87] on link "[PERSON_NAME]" at bounding box center [199, 83] width 56 height 8
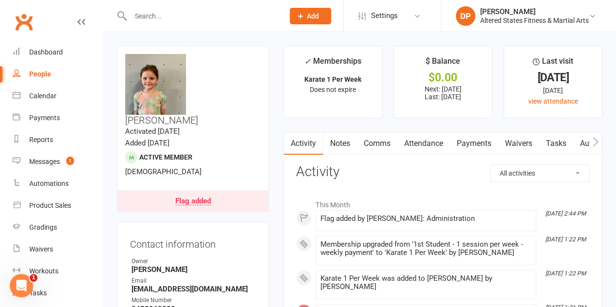
click at [466, 141] on link "Payments" at bounding box center [474, 144] width 48 height 22
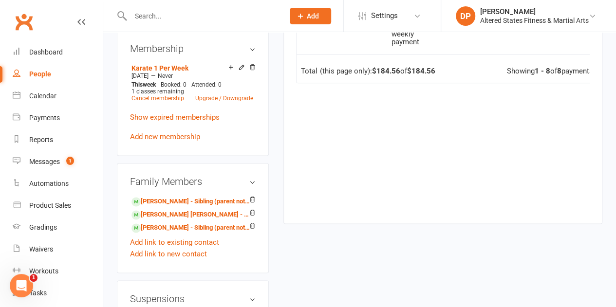
scroll to position [585, 0]
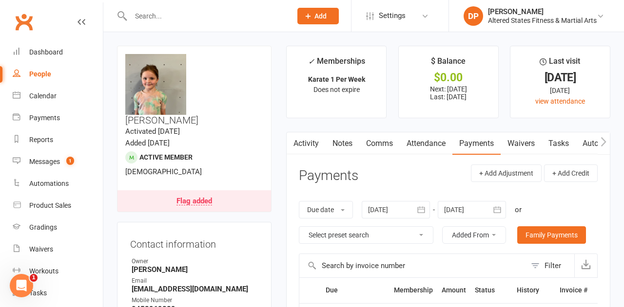
select select "100"
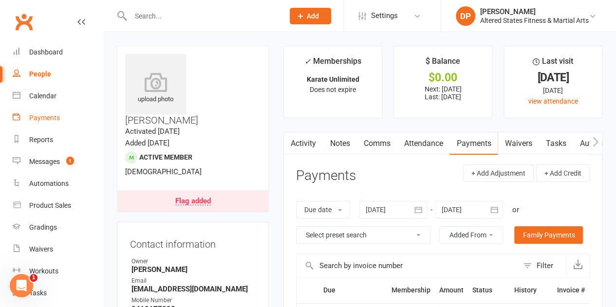
click at [33, 115] on div "Payments" at bounding box center [44, 118] width 31 height 8
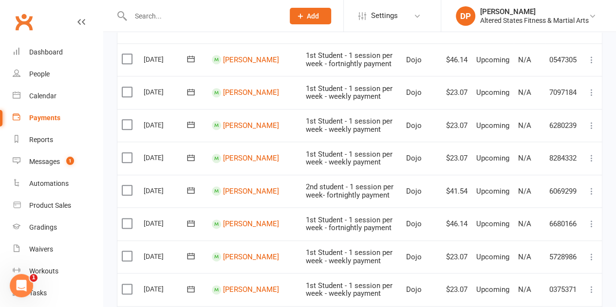
scroll to position [487, 0]
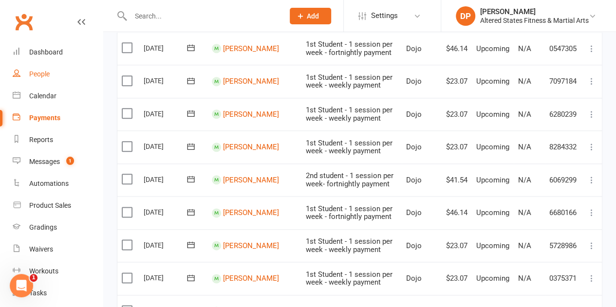
click at [41, 75] on div "People" at bounding box center [39, 74] width 20 height 8
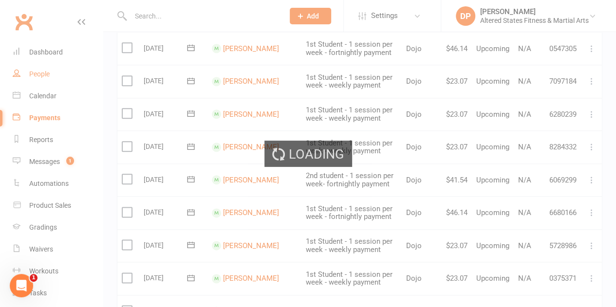
select select "100"
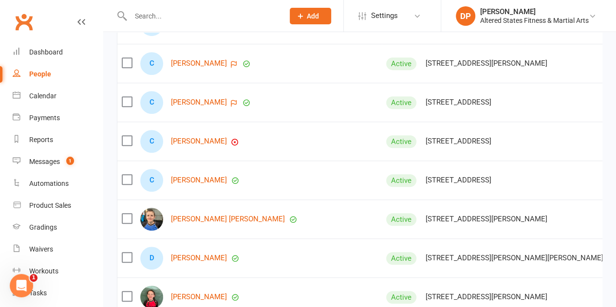
scroll to position [2144, 0]
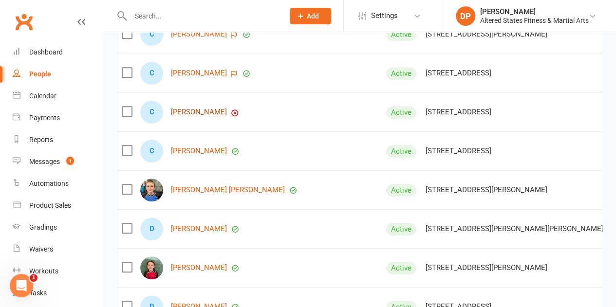
click at [205, 112] on link "[PERSON_NAME]" at bounding box center [199, 112] width 56 height 8
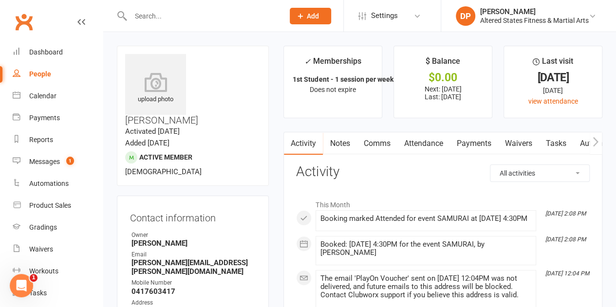
click at [471, 139] on link "Payments" at bounding box center [474, 144] width 48 height 22
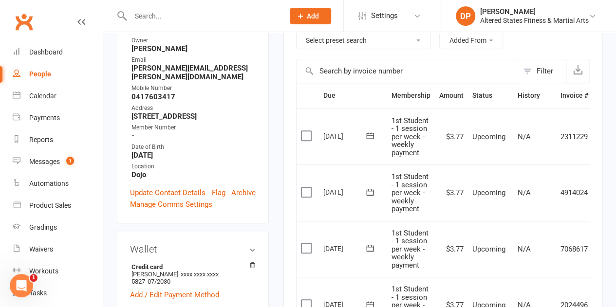
scroll to position [146, 0]
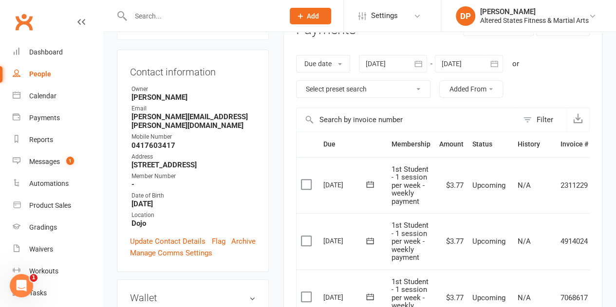
click at [493, 62] on icon "button" at bounding box center [495, 64] width 10 height 10
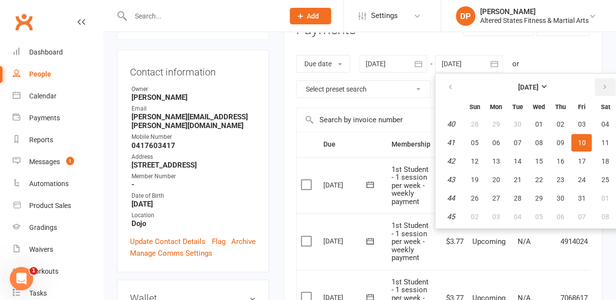
click at [606, 85] on icon "button" at bounding box center [604, 87] width 7 height 8
click at [609, 177] on span "27" at bounding box center [606, 180] width 8 height 8
type input "27 Dec 2025"
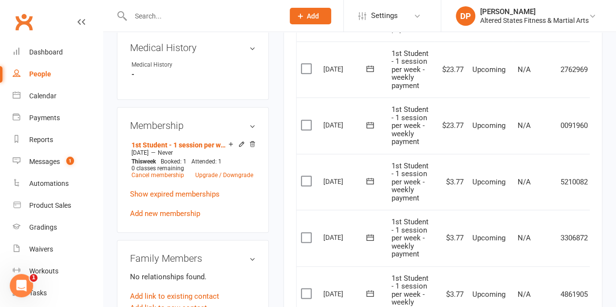
scroll to position [487, 0]
click at [203, 172] on link "Upgrade / Downgrade" at bounding box center [224, 175] width 58 height 7
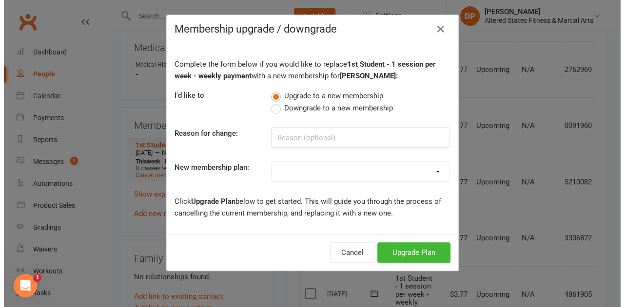
scroll to position [476, 0]
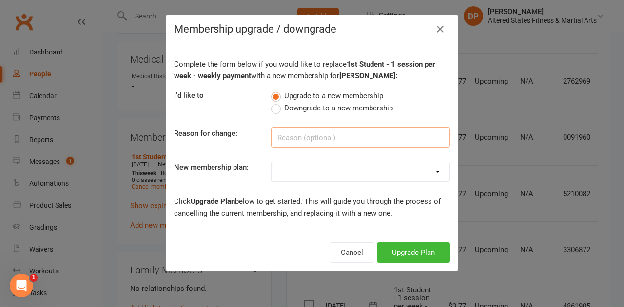
click at [285, 142] on input at bounding box center [360, 138] width 179 height 20
paste input "Administration"
type input "Administration"
click at [301, 172] on select "Casual Student Karate Trail Karate 1 Per Week Karate 2 Per Week Karate Unlimite…" at bounding box center [360, 171] width 178 height 19
select select "2"
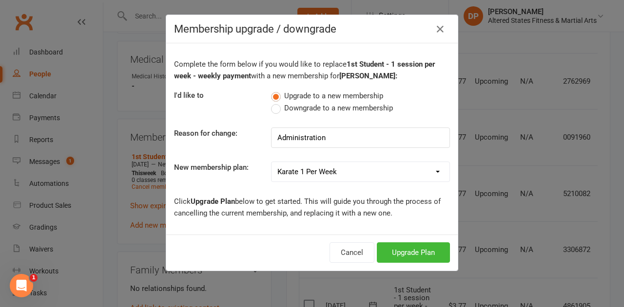
click at [271, 162] on select "Casual Student Karate Trail Karate 1 Per Week Karate 2 Per Week Karate Unlimite…" at bounding box center [360, 171] width 178 height 19
click at [399, 250] on button "Upgrade Plan" at bounding box center [413, 253] width 73 height 20
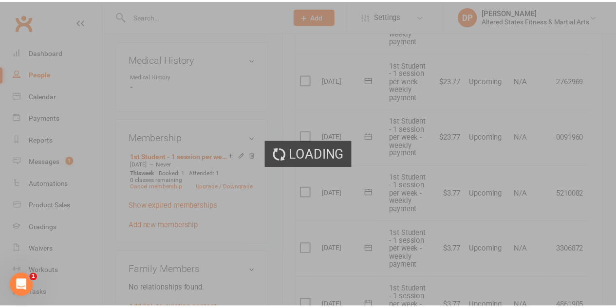
scroll to position [487, 0]
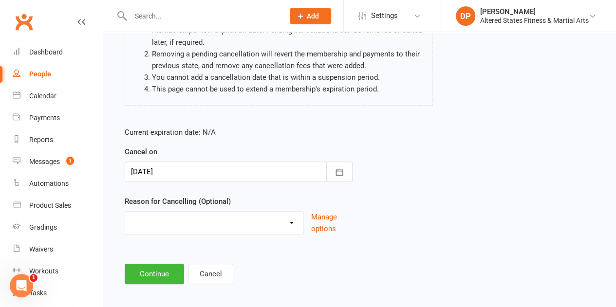
scroll to position [124, 0]
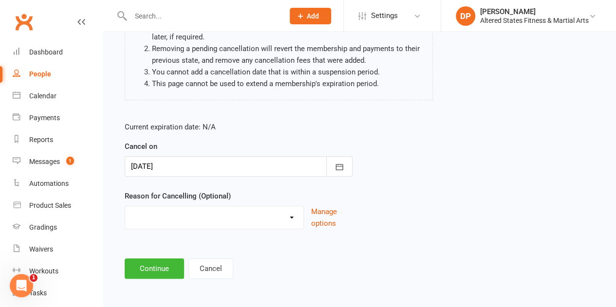
click at [260, 210] on select "Holiday Injury Other reason" at bounding box center [214, 216] width 178 height 19
select select "2"
click at [125, 207] on select "Holiday Injury Other reason" at bounding box center [214, 216] width 178 height 19
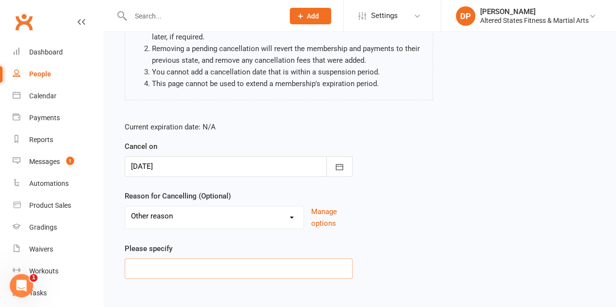
click at [223, 260] on input at bounding box center [239, 269] width 228 height 20
paste input "Administration"
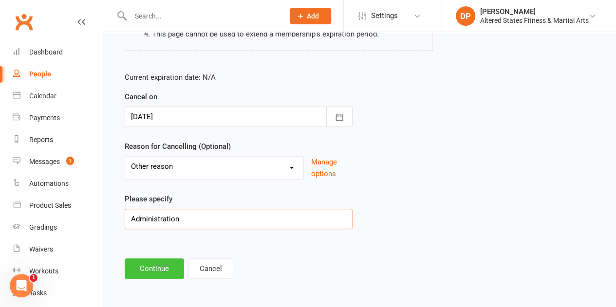
type input "Administration"
click at [171, 265] on button "Continue" at bounding box center [154, 269] width 59 height 20
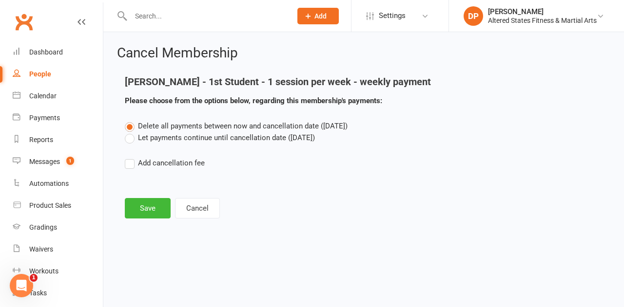
click at [132, 142] on label "Let payments continue until cancellation date ([DATE])" at bounding box center [220, 138] width 190 height 12
click at [131, 132] on input "Let payments continue until cancellation date ([DATE])" at bounding box center [128, 132] width 6 height 0
click at [152, 211] on button "Save" at bounding box center [148, 208] width 46 height 20
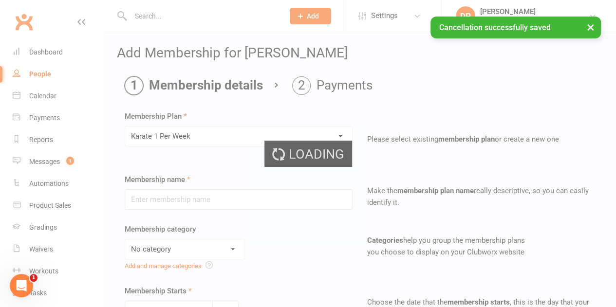
type input "Karate 1 Per Week"
select select "6"
type input "[DATE]"
type input "0"
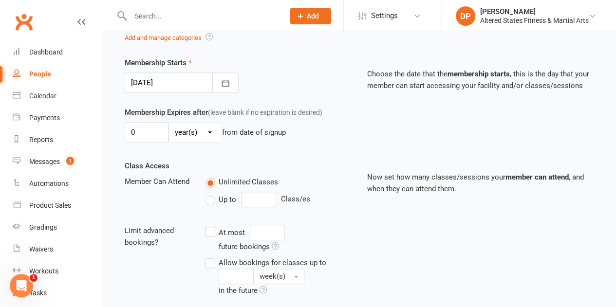
scroll to position [244, 0]
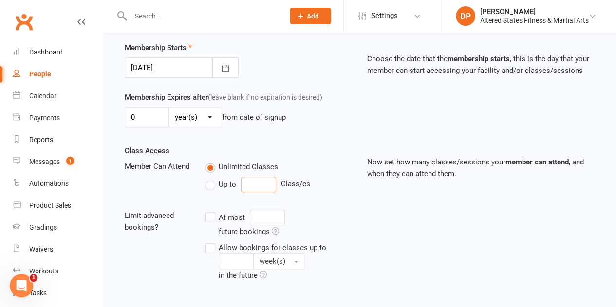
click at [259, 180] on input "number" at bounding box center [258, 185] width 35 height 16
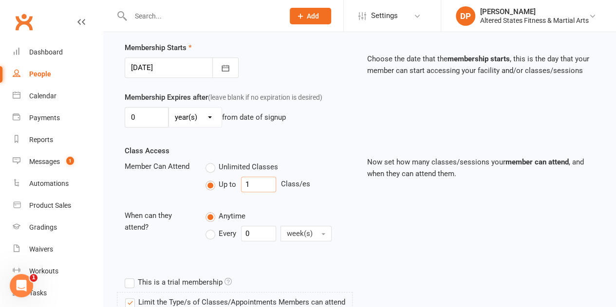
type input "1"
drag, startPoint x: 253, startPoint y: 230, endPoint x: 243, endPoint y: 228, distance: 11.0
click at [243, 228] on input "0" at bounding box center [258, 234] width 35 height 16
type input "1"
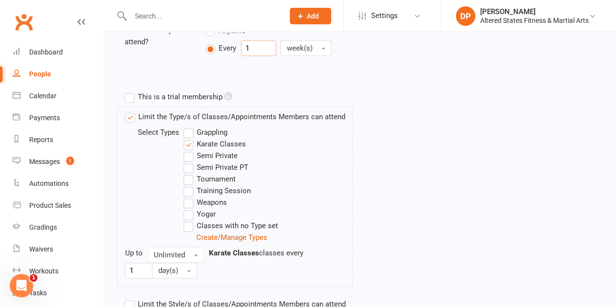
scroll to position [487, 0]
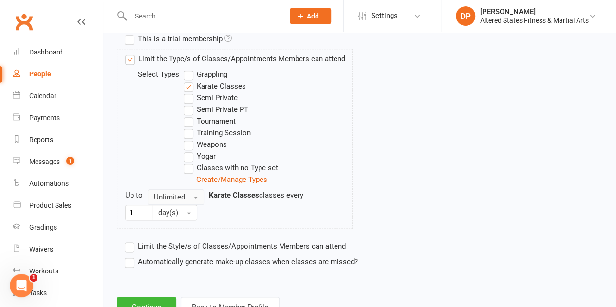
click at [192, 195] on button "Unlimited" at bounding box center [176, 198] width 57 height 16
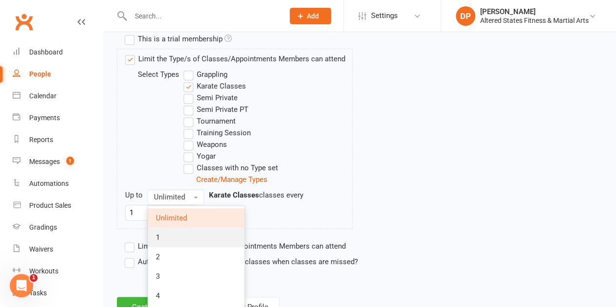
click at [185, 236] on link "1" at bounding box center [196, 237] width 96 height 19
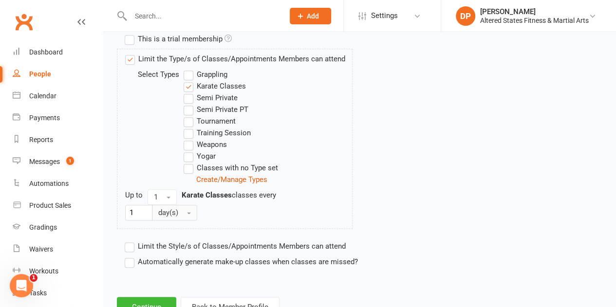
click at [191, 209] on button "day(s)" at bounding box center [174, 213] width 45 height 16
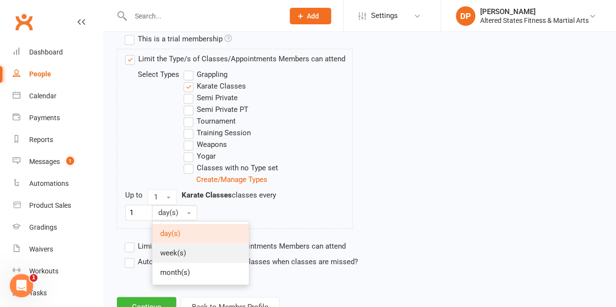
click at [187, 248] on link "week(s)" at bounding box center [201, 253] width 96 height 19
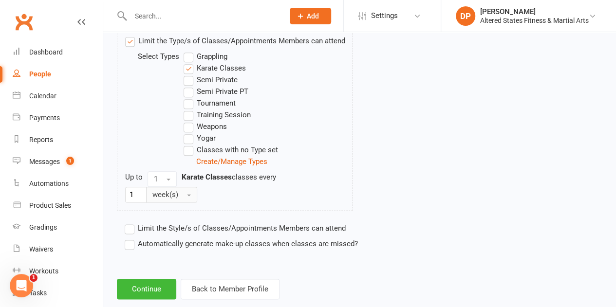
scroll to position [521, 0]
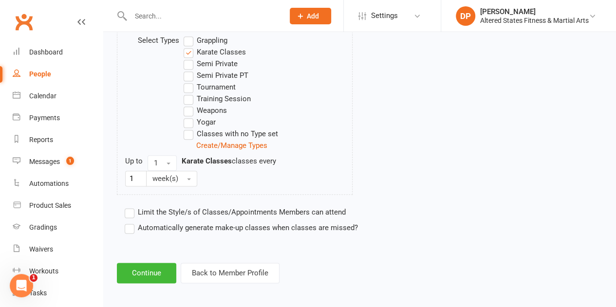
click at [133, 225] on label "Automatically generate make-up classes when classes are missed?" at bounding box center [241, 228] width 233 height 12
click at [131, 222] on input "Automatically generate make-up classes when classes are missed?" at bounding box center [128, 222] width 6 height 0
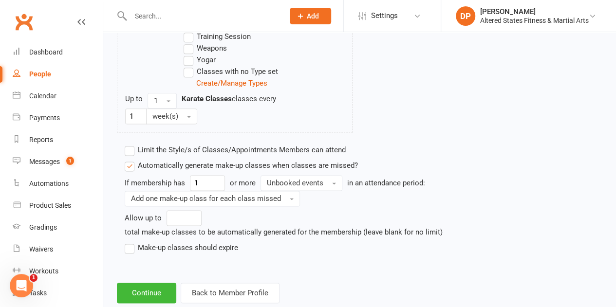
scroll to position [603, 0]
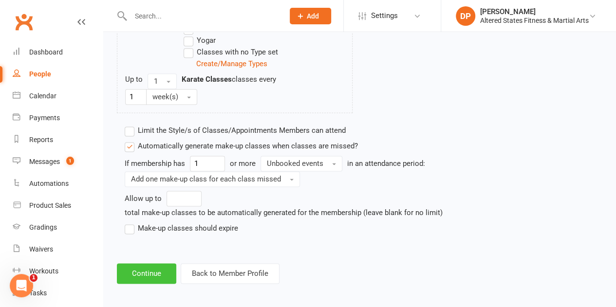
click at [156, 266] on button "Continue" at bounding box center [146, 274] width 59 height 20
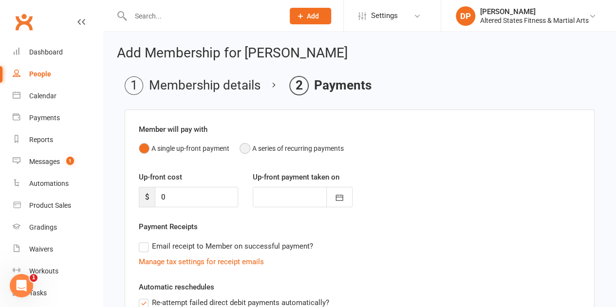
click at [242, 149] on button "A series of recurring payments" at bounding box center [292, 148] width 104 height 19
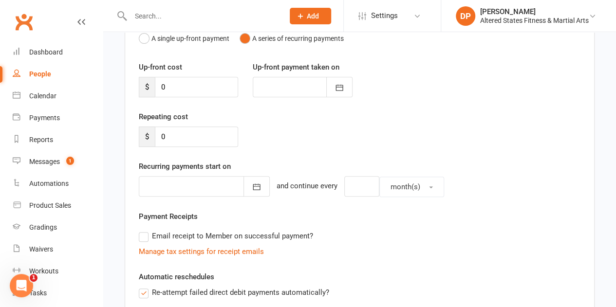
scroll to position [146, 0]
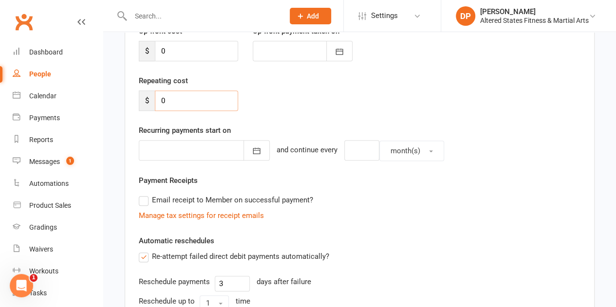
drag, startPoint x: 167, startPoint y: 99, endPoint x: 138, endPoint y: 96, distance: 28.9
click at [138, 96] on div "Repeating cost $ 0" at bounding box center [189, 93] width 114 height 36
type input "23.77"
click at [252, 150] on icon "button" at bounding box center [257, 151] width 10 height 10
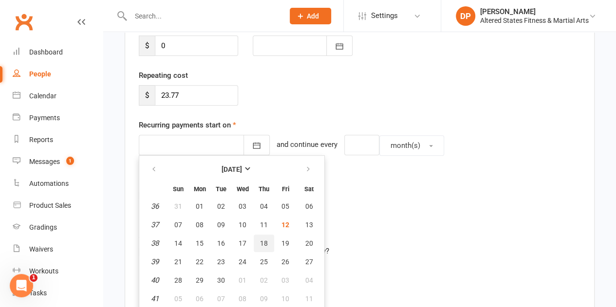
click at [263, 243] on span "18" at bounding box center [264, 244] width 8 height 8
type input "[DATE]"
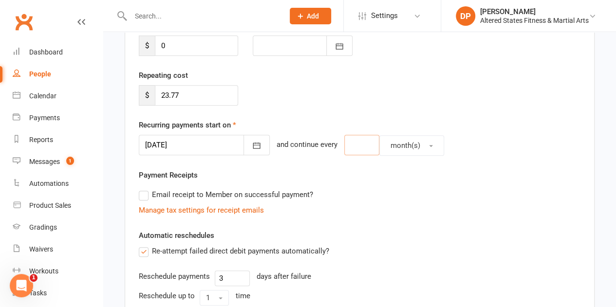
click at [344, 147] on input "number" at bounding box center [361, 145] width 35 height 20
type input "1"
click at [415, 142] on button "month(s)" at bounding box center [412, 145] width 65 height 20
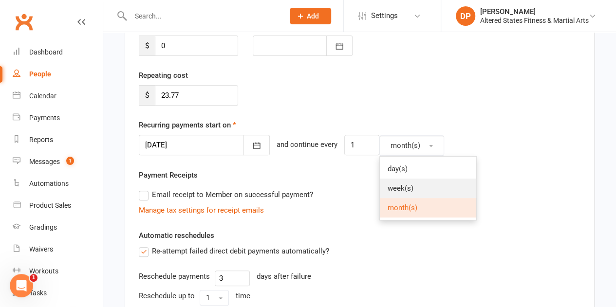
click at [423, 188] on link "week(s)" at bounding box center [428, 188] width 96 height 19
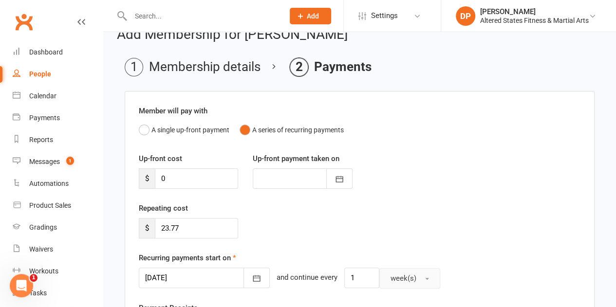
scroll to position [0, 0]
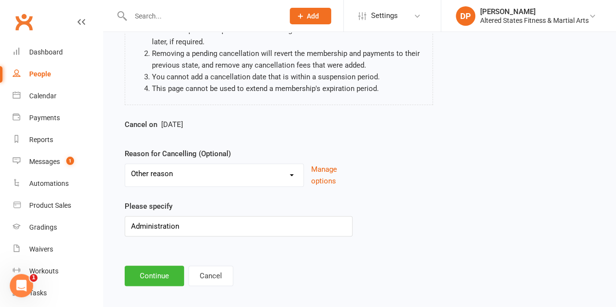
scroll to position [126, 0]
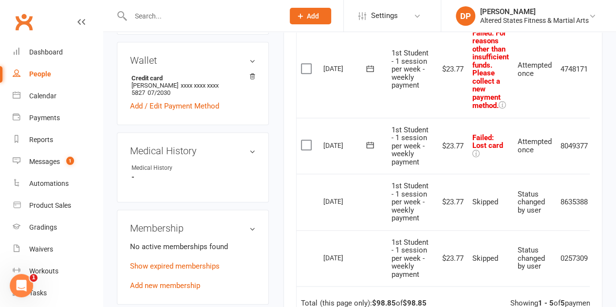
scroll to position [439, 0]
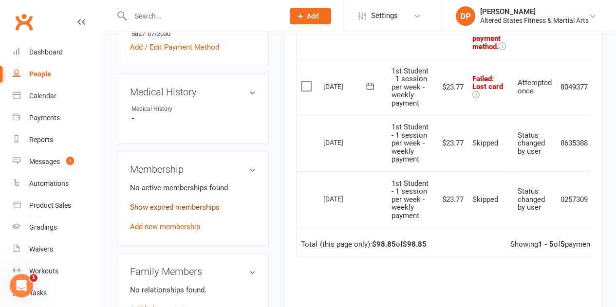
click at [164, 203] on link "Show expired memberships" at bounding box center [175, 207] width 90 height 9
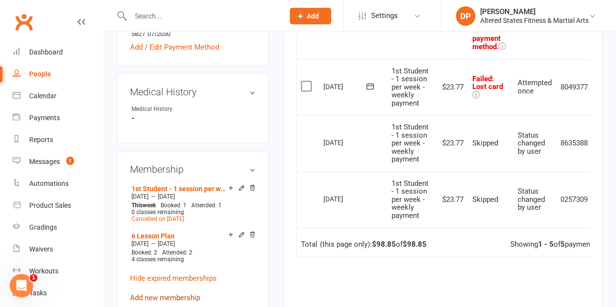
click at [166, 294] on link "Add new membership" at bounding box center [165, 298] width 70 height 9
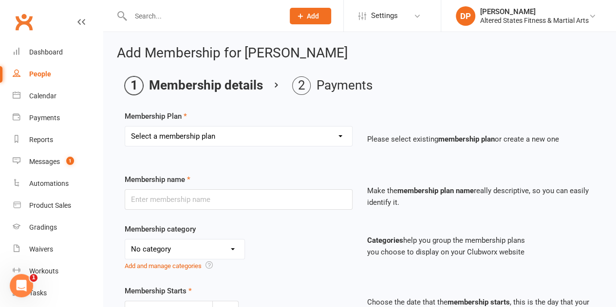
click at [235, 134] on select "Select a membership plan Create new Membership Plan Casual Student Karate Trail…" at bounding box center [238, 136] width 227 height 19
select select "3"
click at [125, 127] on select "Select a membership plan Create new Membership Plan Casual Student Karate Trail…" at bounding box center [238, 136] width 227 height 19
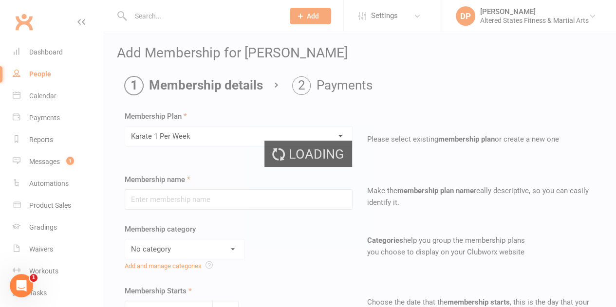
type input "Karate 1 Per Week"
select select "6"
type input "[DATE]"
type input "0"
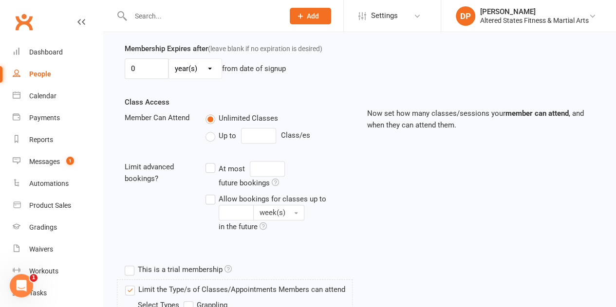
scroll to position [341, 0]
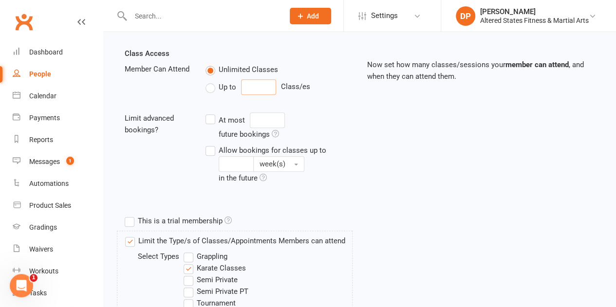
click at [244, 82] on input "number" at bounding box center [258, 87] width 35 height 16
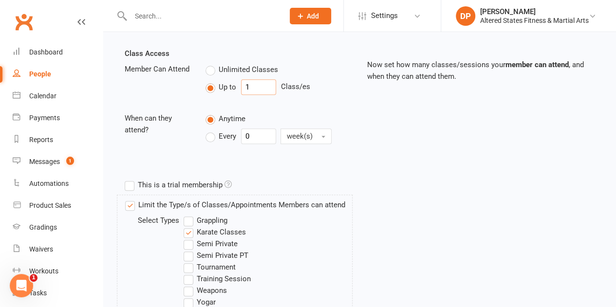
type input "1"
drag, startPoint x: 248, startPoint y: 132, endPoint x: 239, endPoint y: 134, distance: 9.9
click at [239, 133] on div "Every 0 week(s)" at bounding box center [274, 137] width 136 height 16
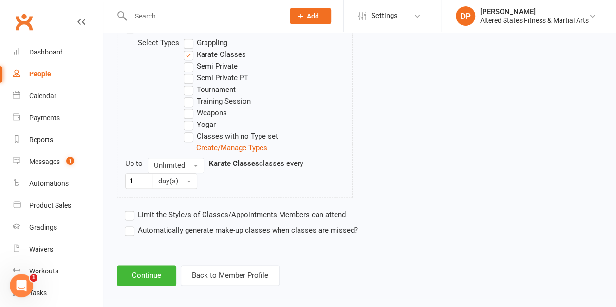
scroll to position [521, 0]
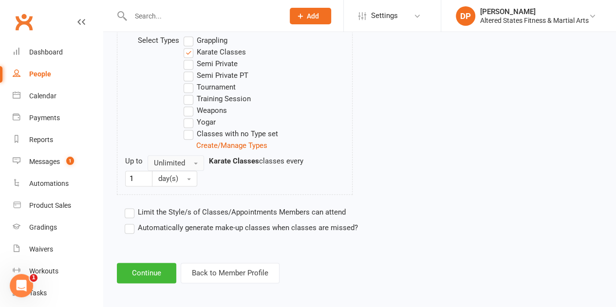
type input "1"
click at [194, 163] on span "button" at bounding box center [196, 164] width 4 height 2
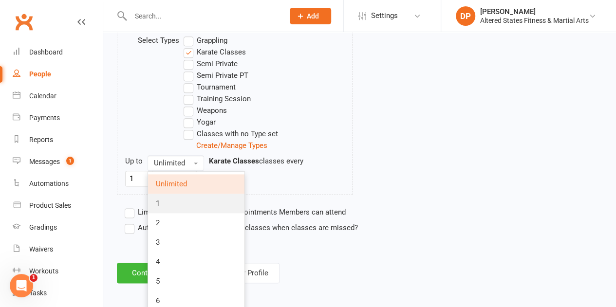
click at [185, 201] on link "1" at bounding box center [196, 203] width 96 height 19
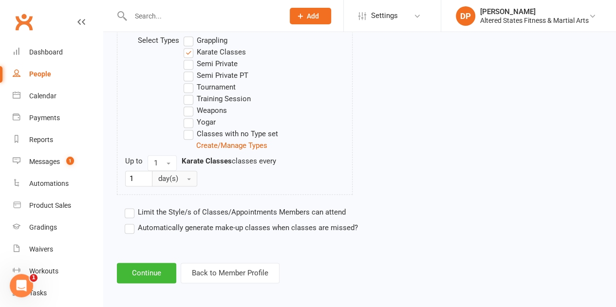
click at [189, 177] on button "day(s)" at bounding box center [174, 179] width 45 height 16
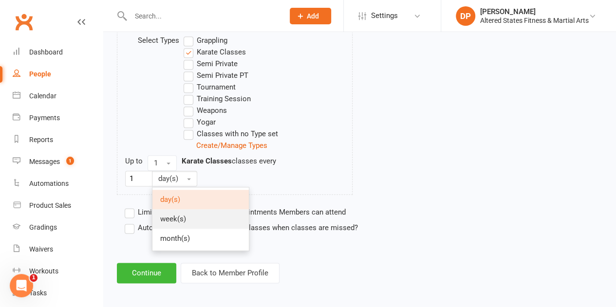
click at [195, 211] on link "week(s)" at bounding box center [201, 219] width 96 height 19
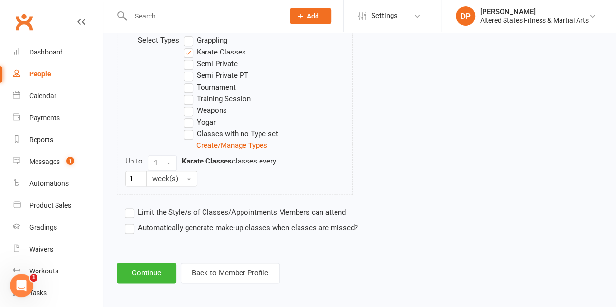
click at [131, 225] on label "Automatically generate make-up classes when classes are missed?" at bounding box center [241, 228] width 233 height 12
click at [131, 222] on input "Automatically generate make-up classes when classes are missed?" at bounding box center [128, 222] width 6 height 0
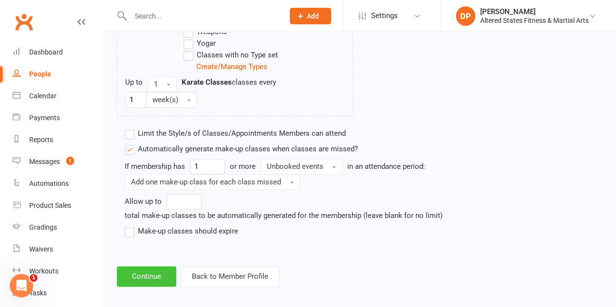
scroll to position [603, 0]
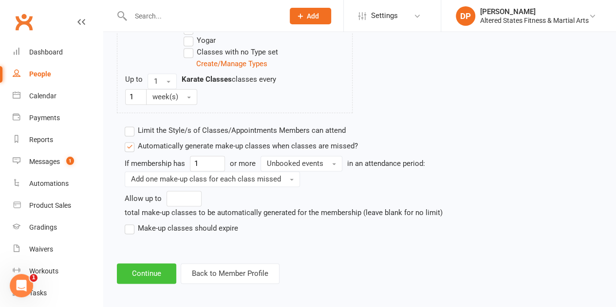
click at [153, 266] on button "Continue" at bounding box center [146, 274] width 59 height 20
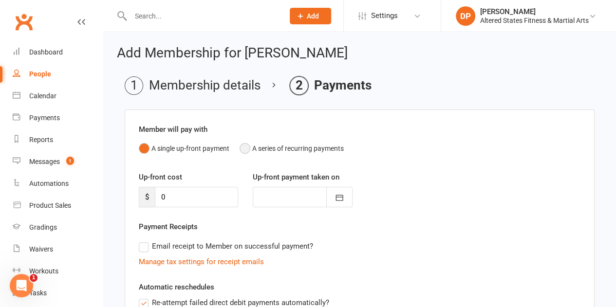
click at [244, 148] on button "A series of recurring payments" at bounding box center [292, 148] width 104 height 19
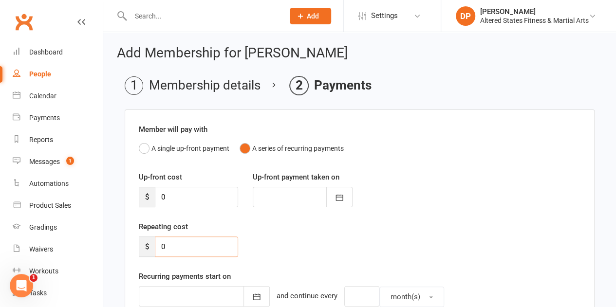
drag, startPoint x: 163, startPoint y: 246, endPoint x: 155, endPoint y: 247, distance: 7.9
click at [155, 247] on input "0" at bounding box center [196, 247] width 83 height 20
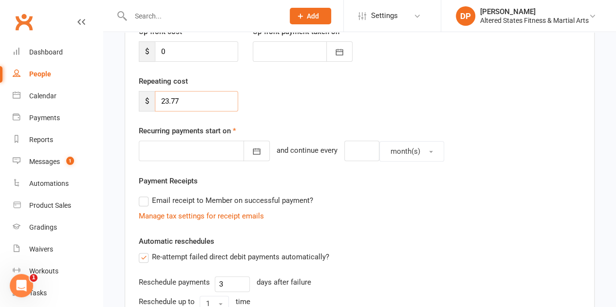
scroll to position [146, 0]
type input "23.77"
click at [253, 149] on icon "button" at bounding box center [256, 151] width 7 height 6
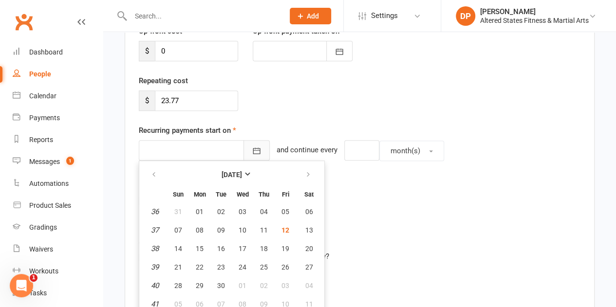
scroll to position [152, 0]
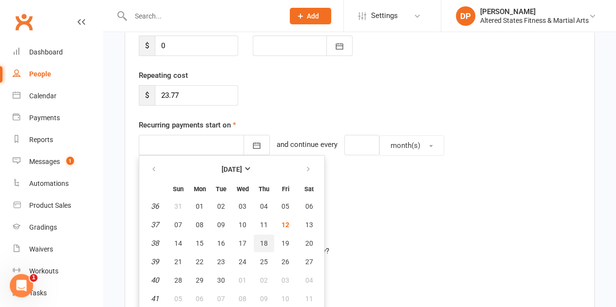
click at [265, 240] on span "18" at bounding box center [264, 244] width 8 height 8
type input "[DATE]"
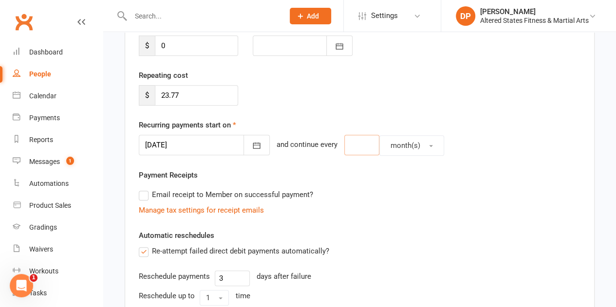
click at [344, 147] on input "number" at bounding box center [361, 145] width 35 height 20
type input "1"
click at [393, 146] on span "month(s)" at bounding box center [406, 145] width 30 height 9
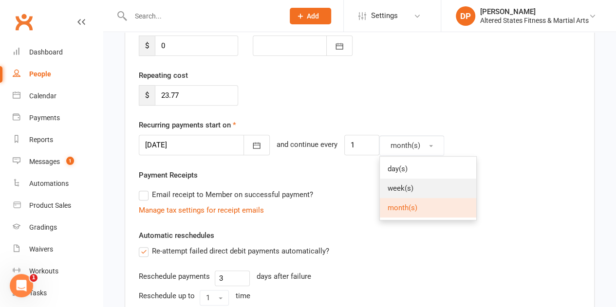
click at [410, 181] on link "week(s)" at bounding box center [428, 188] width 96 height 19
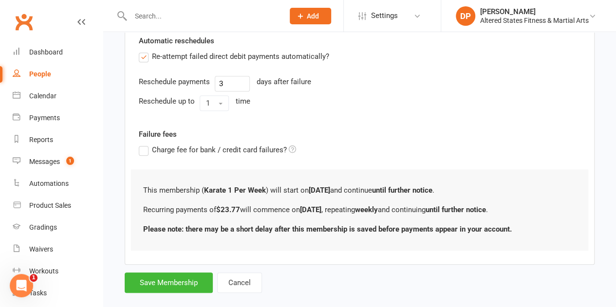
scroll to position [360, 0]
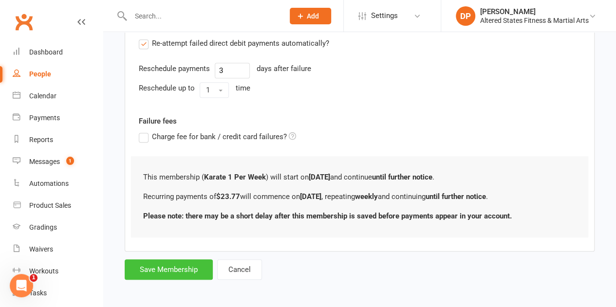
click at [187, 267] on button "Save Membership" at bounding box center [169, 270] width 88 height 20
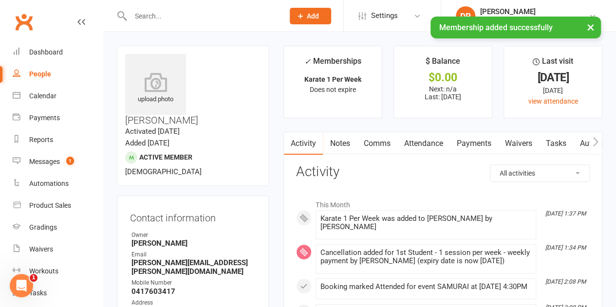
click at [478, 143] on link "Payments" at bounding box center [474, 144] width 48 height 22
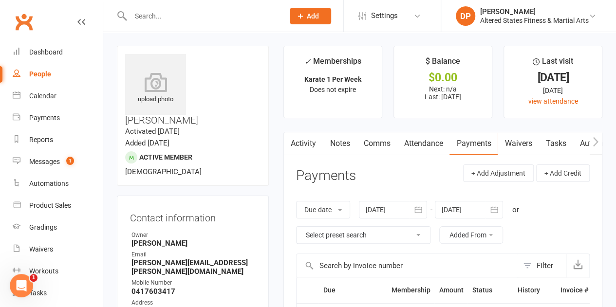
click at [497, 210] on icon "button" at bounding box center [495, 210] width 10 height 10
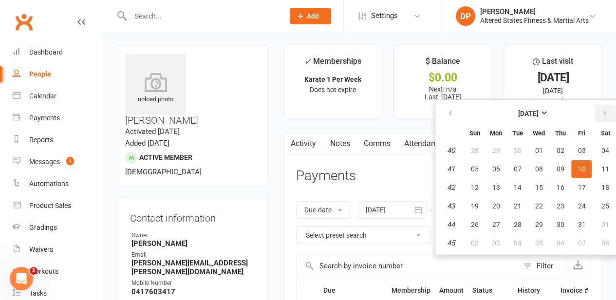
click at [605, 108] on button "button" at bounding box center [605, 114] width 21 height 18
click at [605, 221] on span "29" at bounding box center [606, 225] width 8 height 8
type input "29 Nov 2025"
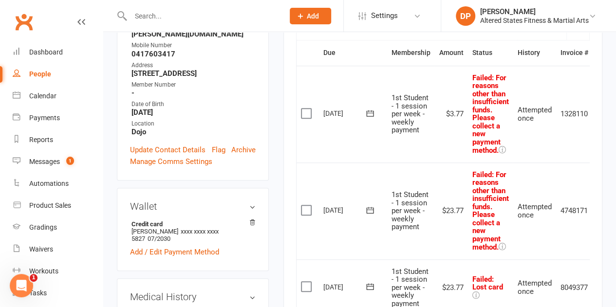
scroll to position [292, 0]
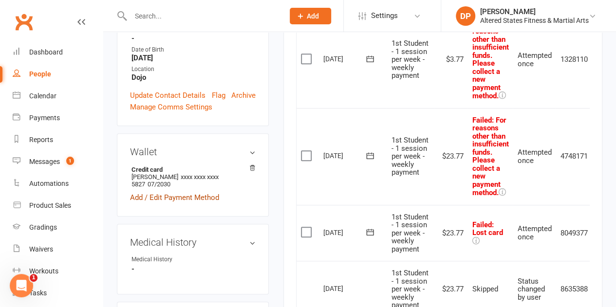
click at [157, 192] on link "Add / Edit Payment Method" at bounding box center [174, 198] width 89 height 12
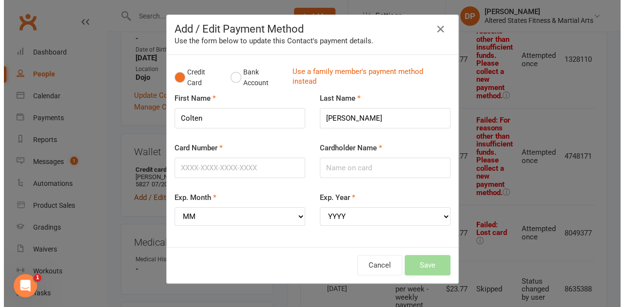
scroll to position [281, 0]
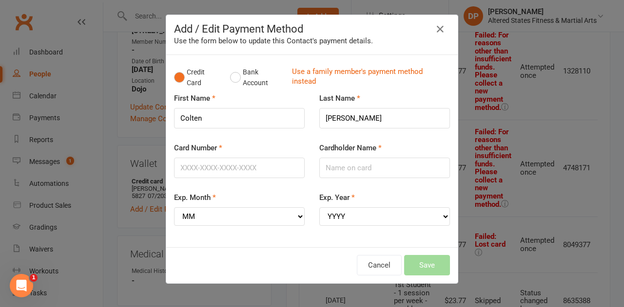
click at [466, 126] on div "Add / Edit Payment Method Use the form below to update this Contact's payment d…" at bounding box center [312, 153] width 624 height 307
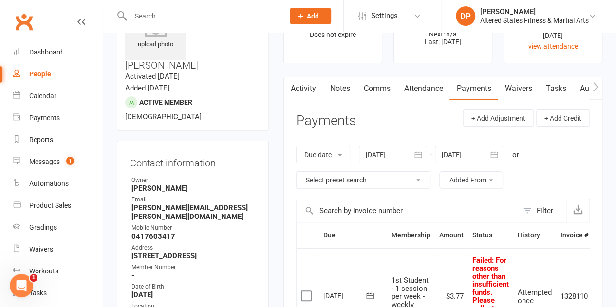
scroll to position [49, 0]
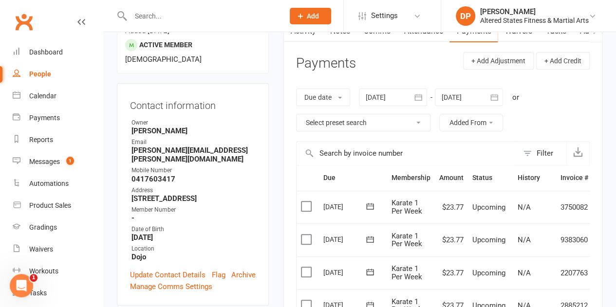
scroll to position [97, 0]
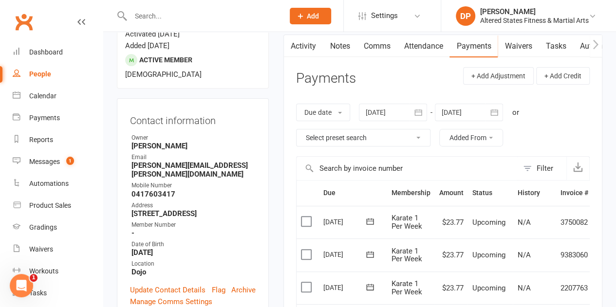
click at [494, 114] on icon "button" at bounding box center [495, 113] width 10 height 10
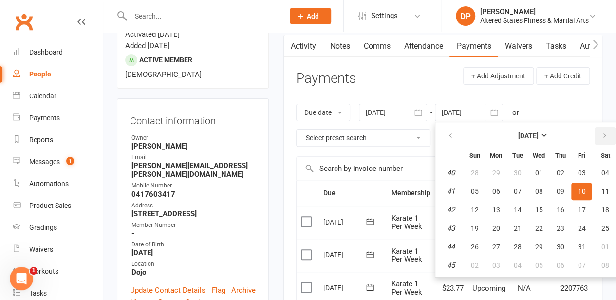
click at [603, 132] on icon "button" at bounding box center [604, 136] width 7 height 8
click at [587, 251] on button "28" at bounding box center [582, 247] width 20 height 18
type input "[DATE]"
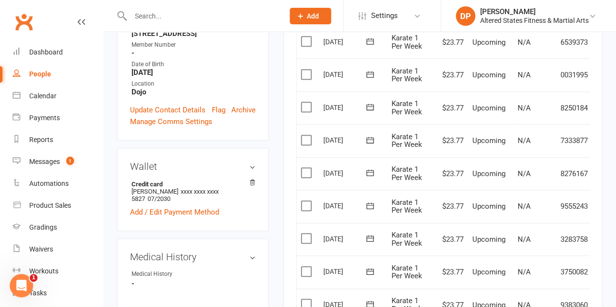
scroll to position [292, 0]
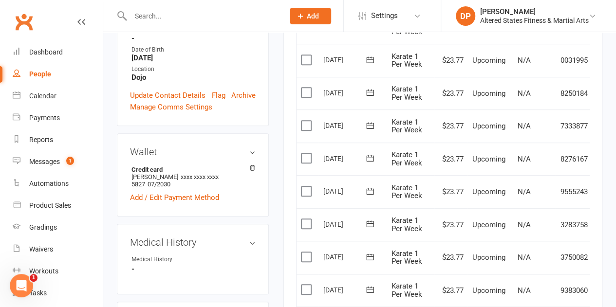
click at [306, 57] on label at bounding box center [307, 60] width 13 height 10
click at [306, 55] on input "checkbox" at bounding box center [304, 55] width 6 height 0
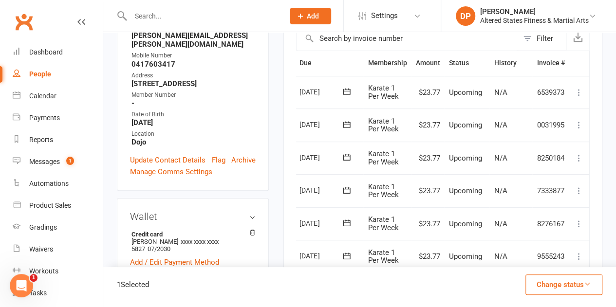
scroll to position [276, 0]
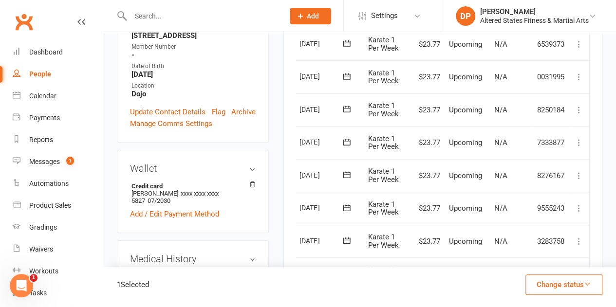
click at [580, 105] on icon at bounding box center [579, 110] width 10 height 10
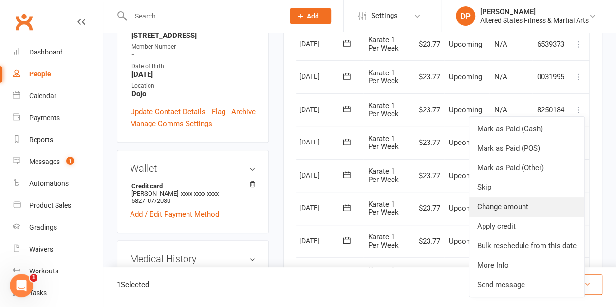
click at [546, 200] on link "Change amount" at bounding box center [527, 206] width 115 height 19
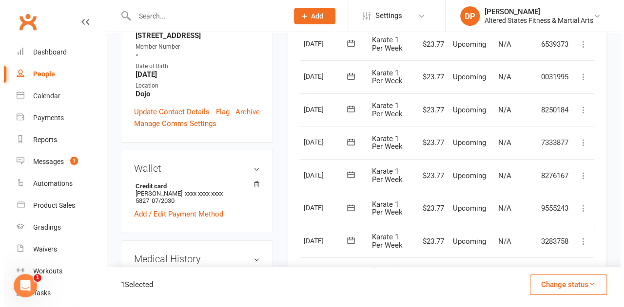
scroll to position [0, 19]
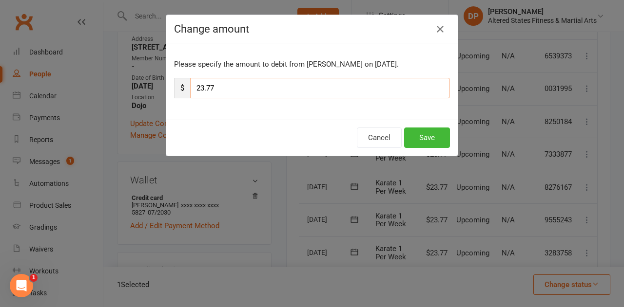
click at [192, 86] on input "23.77" at bounding box center [320, 88] width 260 height 20
type input "3.77"
click at [425, 139] on button "Save" at bounding box center [427, 138] width 46 height 20
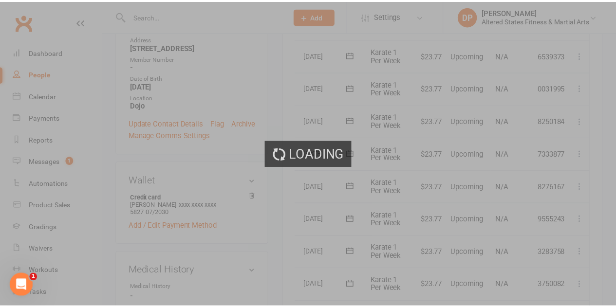
scroll to position [276, 0]
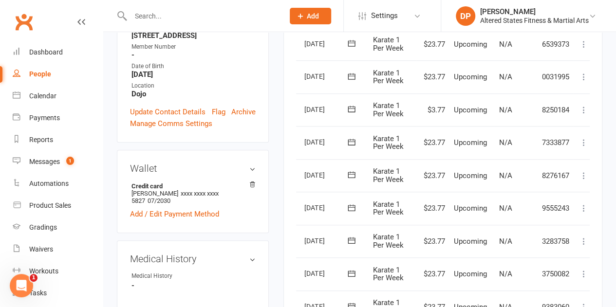
click at [585, 142] on icon at bounding box center [584, 143] width 10 height 10
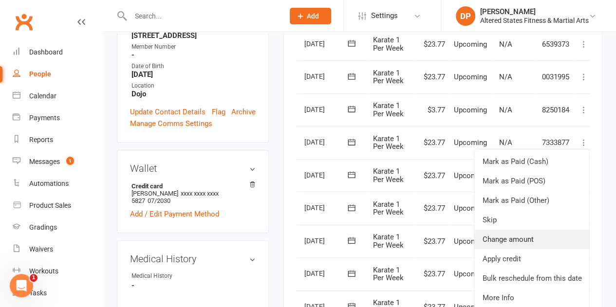
click at [529, 236] on link "Change amount" at bounding box center [532, 239] width 115 height 19
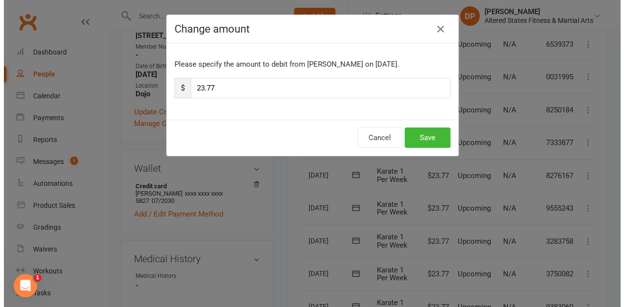
scroll to position [264, 0]
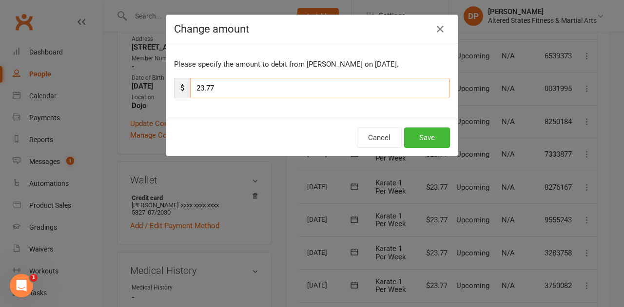
click at [194, 88] on input "23.77" at bounding box center [320, 88] width 260 height 20
type input "3.77"
click at [421, 135] on button "Save" at bounding box center [427, 138] width 46 height 20
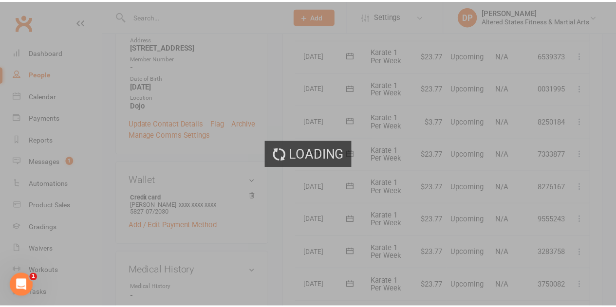
scroll to position [276, 0]
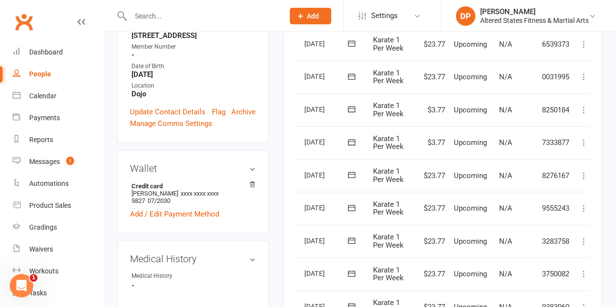
click at [584, 175] on icon at bounding box center [584, 176] width 10 height 10
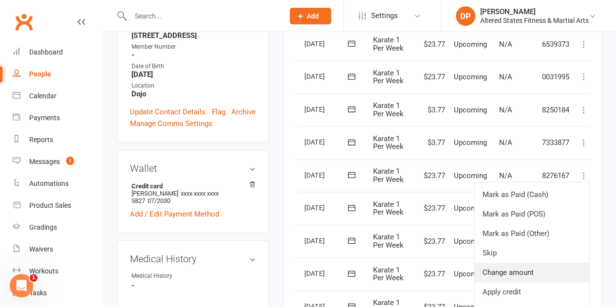
click at [536, 268] on link "Change amount" at bounding box center [532, 272] width 115 height 19
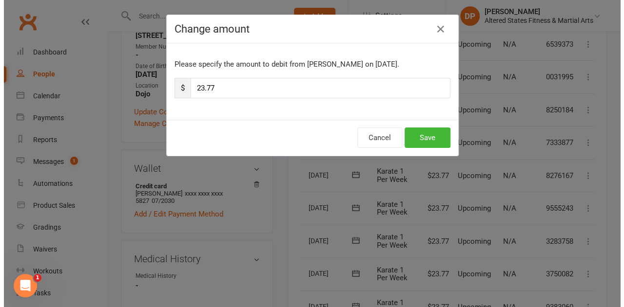
scroll to position [264, 0]
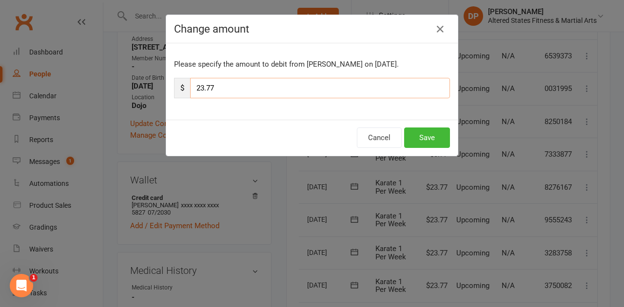
drag, startPoint x: 196, startPoint y: 89, endPoint x: 186, endPoint y: 87, distance: 10.3
click at [186, 87] on div "$ 23.77" at bounding box center [312, 88] width 276 height 20
type input "3.77"
click at [435, 135] on button "Save" at bounding box center [427, 138] width 46 height 20
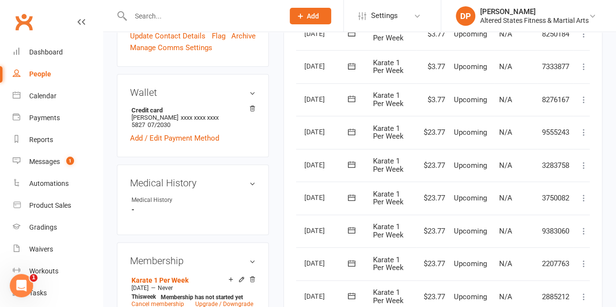
scroll to position [373, 0]
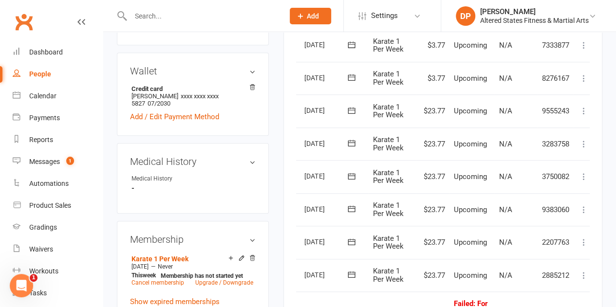
click at [584, 114] on icon at bounding box center [584, 111] width 10 height 10
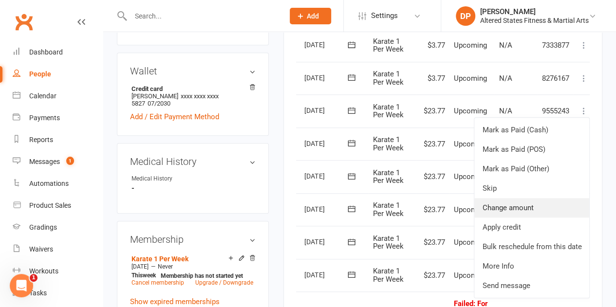
click at [546, 208] on link "Change amount" at bounding box center [532, 207] width 115 height 19
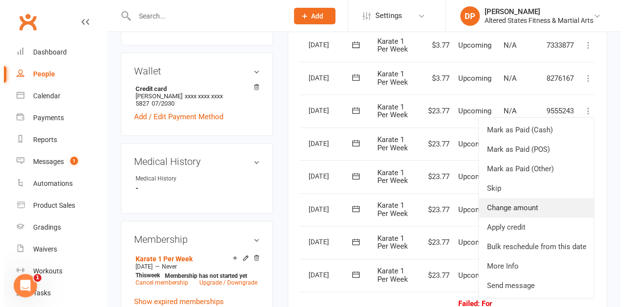
scroll to position [362, 0]
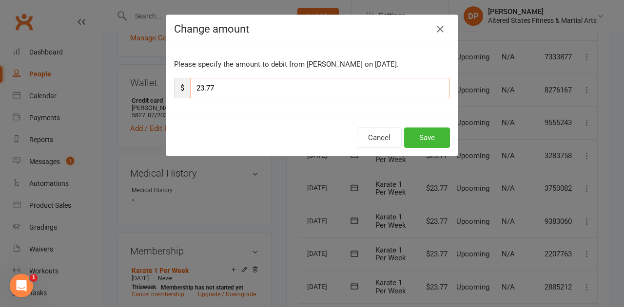
click at [190, 86] on input "23.77" at bounding box center [320, 88] width 260 height 20
drag, startPoint x: 191, startPoint y: 86, endPoint x: 197, endPoint y: 82, distance: 7.0
click at [197, 82] on input "23.77" at bounding box center [320, 88] width 260 height 20
type input "3.77"
click at [428, 137] on button "Save" at bounding box center [427, 138] width 46 height 20
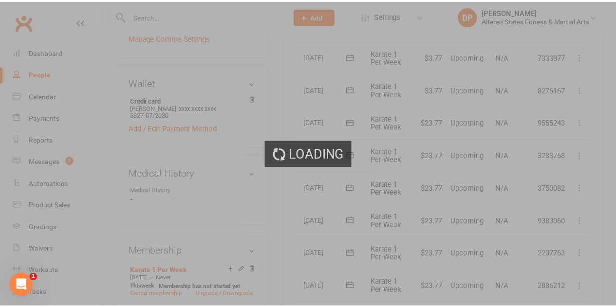
scroll to position [373, 0]
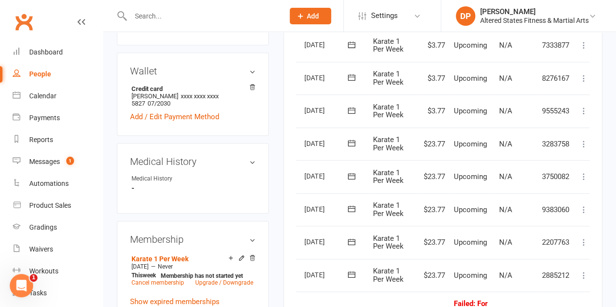
click at [586, 145] on icon at bounding box center [584, 144] width 10 height 10
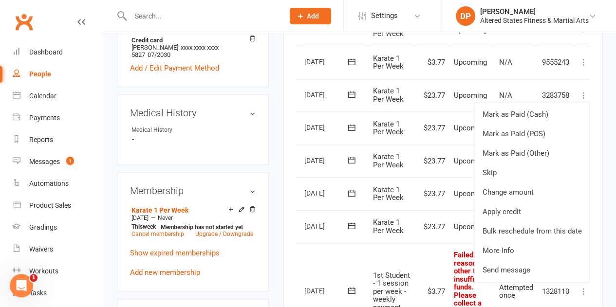
scroll to position [471, 0]
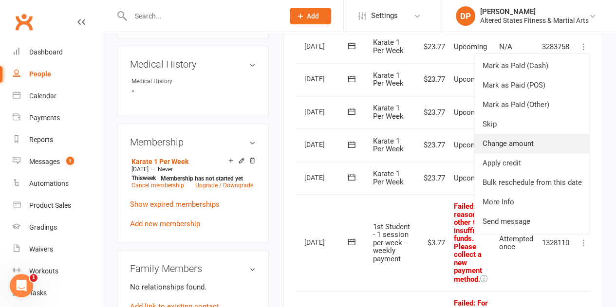
click at [523, 140] on link "Change amount" at bounding box center [532, 143] width 115 height 19
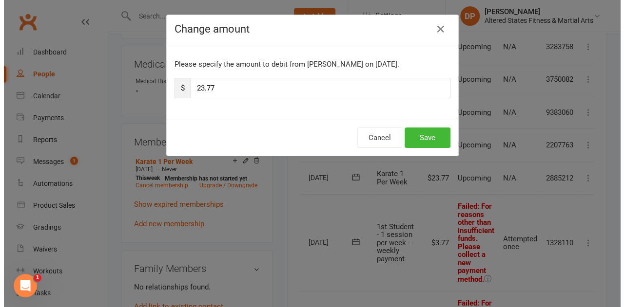
scroll to position [459, 0]
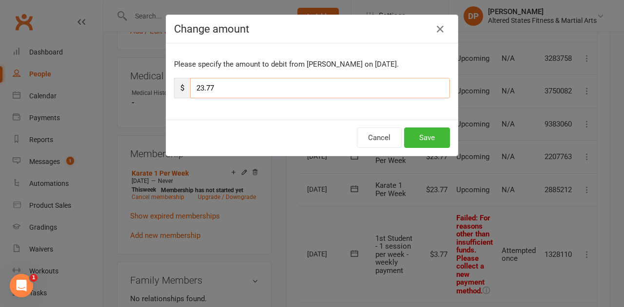
drag, startPoint x: 196, startPoint y: 87, endPoint x: 186, endPoint y: 86, distance: 9.9
click at [190, 86] on input "23.77" at bounding box center [320, 88] width 260 height 20
type input "3.77"
click at [425, 142] on button "Save" at bounding box center [427, 138] width 46 height 20
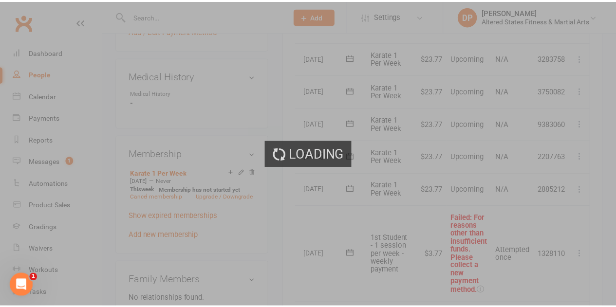
scroll to position [471, 0]
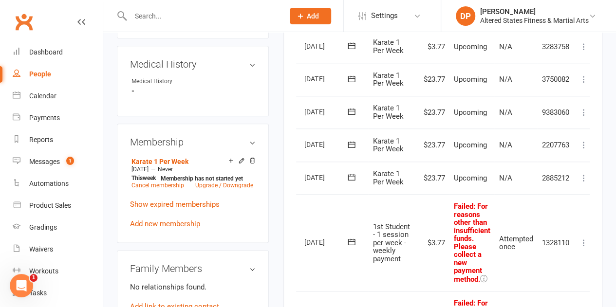
click at [584, 76] on icon at bounding box center [584, 80] width 10 height 10
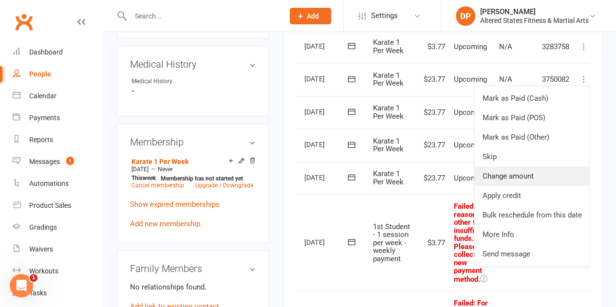
click at [516, 171] on link "Change amount" at bounding box center [532, 176] width 115 height 19
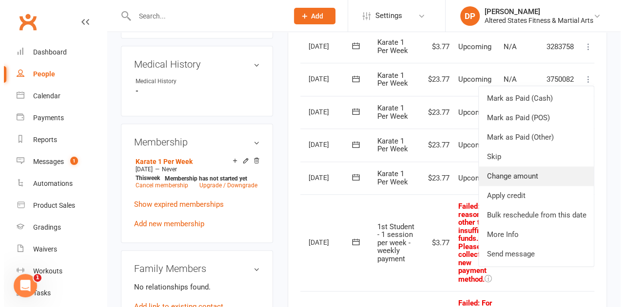
scroll to position [459, 0]
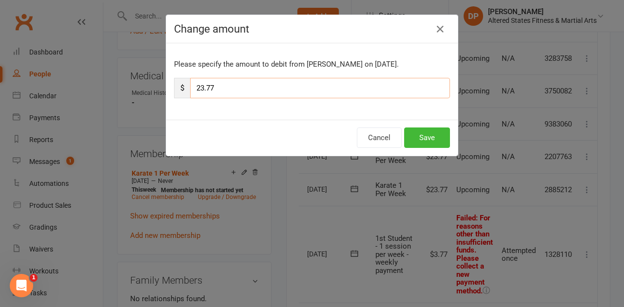
drag, startPoint x: 196, startPoint y: 88, endPoint x: 182, endPoint y: 85, distance: 14.0
click at [182, 85] on div "$ 23.77" at bounding box center [312, 88] width 276 height 20
type input "3.77"
click at [440, 141] on button "Save" at bounding box center [427, 138] width 46 height 20
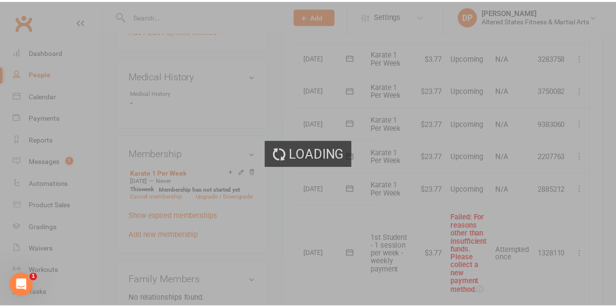
scroll to position [471, 0]
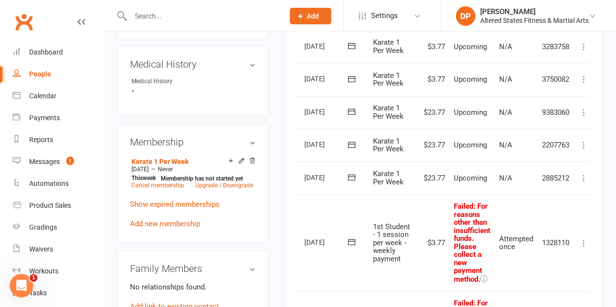
click at [583, 112] on icon at bounding box center [584, 113] width 10 height 10
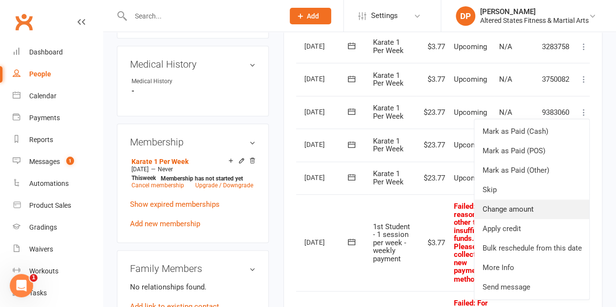
click at [502, 213] on link "Change amount" at bounding box center [532, 209] width 115 height 19
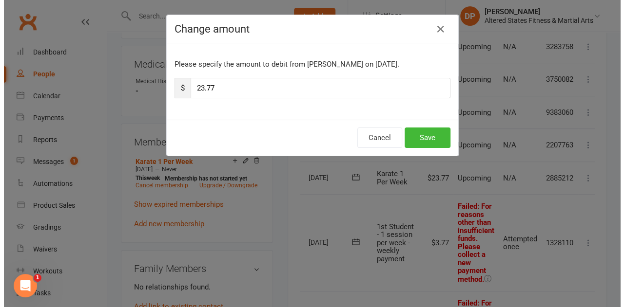
scroll to position [459, 0]
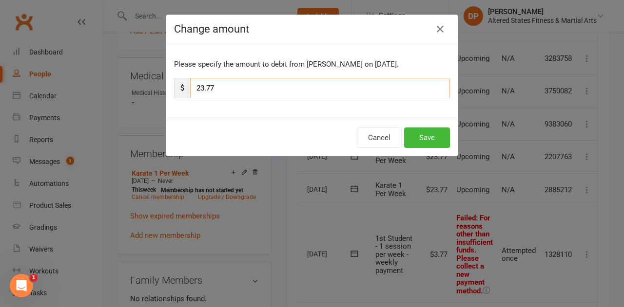
drag, startPoint x: 196, startPoint y: 88, endPoint x: 186, endPoint y: 87, distance: 10.3
click at [186, 87] on div "$ 23.77" at bounding box center [312, 88] width 276 height 20
type input "3.77"
click at [439, 140] on button "Save" at bounding box center [427, 138] width 46 height 20
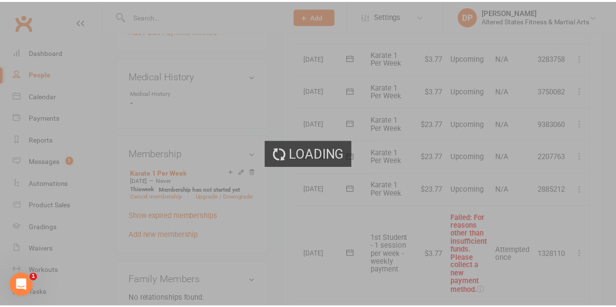
scroll to position [471, 0]
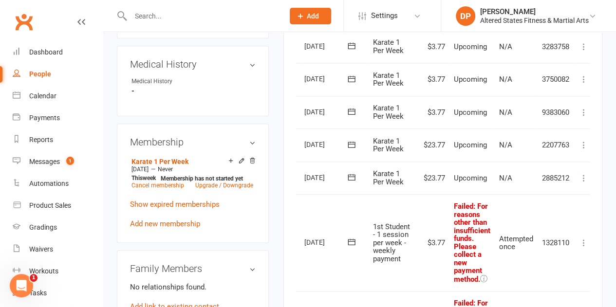
click at [585, 143] on icon at bounding box center [584, 145] width 10 height 10
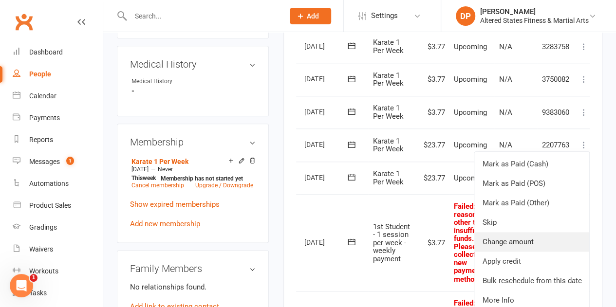
click at [552, 236] on link "Change amount" at bounding box center [532, 241] width 115 height 19
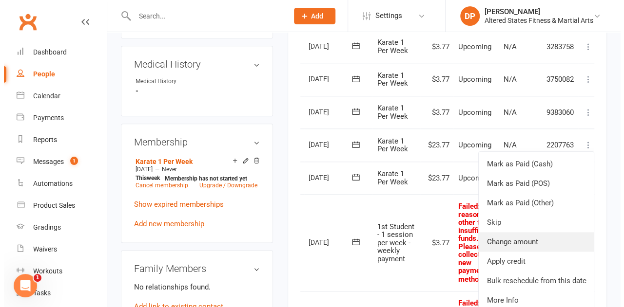
scroll to position [459, 0]
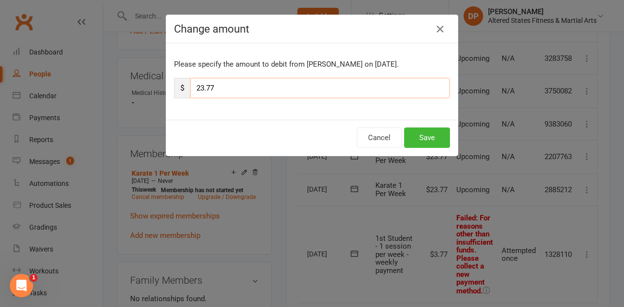
click at [192, 86] on input "23.77" at bounding box center [320, 88] width 260 height 20
type input "3.77"
click at [409, 138] on button "Save" at bounding box center [427, 138] width 46 height 20
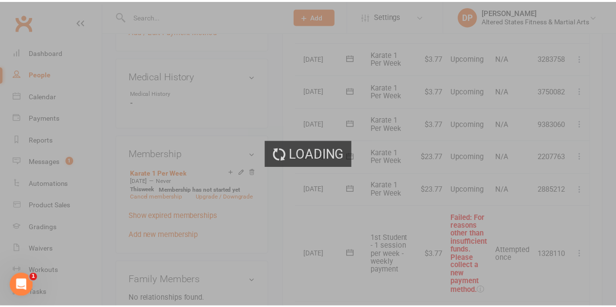
scroll to position [471, 0]
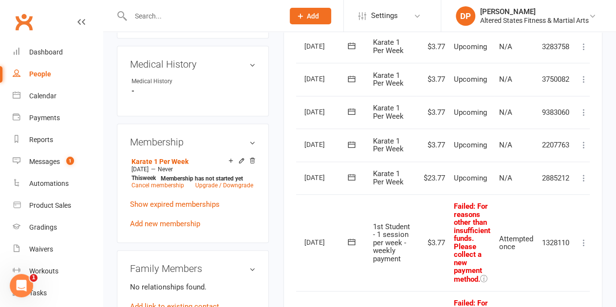
click at [584, 174] on icon at bounding box center [584, 178] width 10 height 10
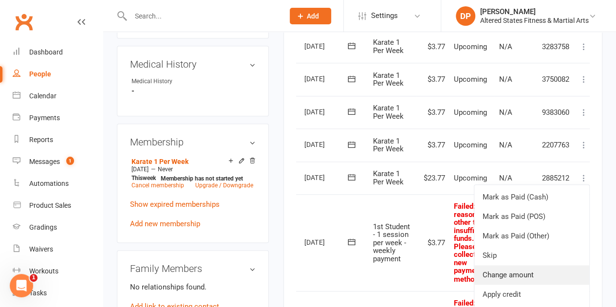
click at [556, 271] on link "Change amount" at bounding box center [532, 275] width 115 height 19
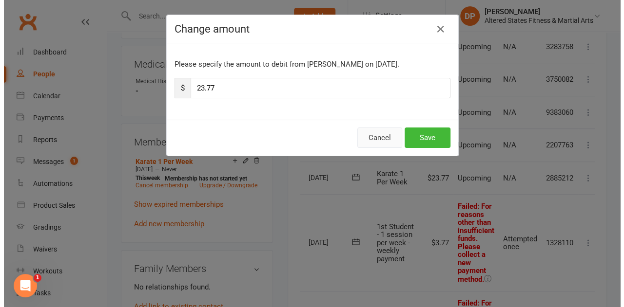
scroll to position [459, 0]
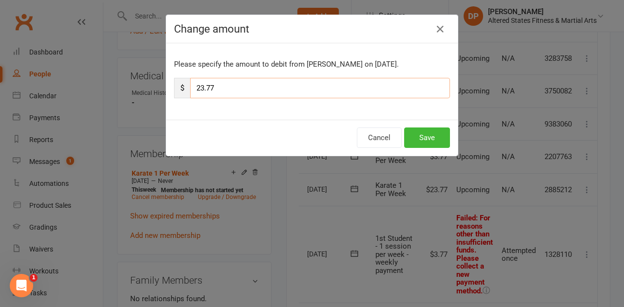
drag, startPoint x: 197, startPoint y: 87, endPoint x: 186, endPoint y: 85, distance: 10.9
click at [190, 85] on input "23.77" at bounding box center [320, 88] width 260 height 20
type input "3.77"
click at [406, 135] on button "Save" at bounding box center [427, 138] width 46 height 20
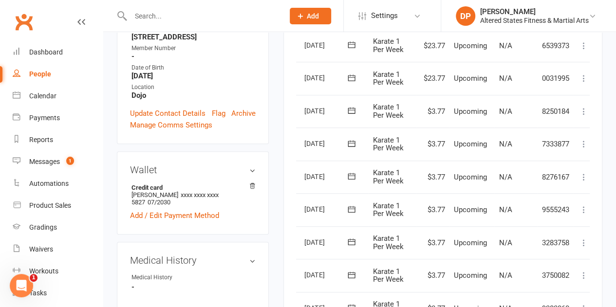
scroll to position [178, 0]
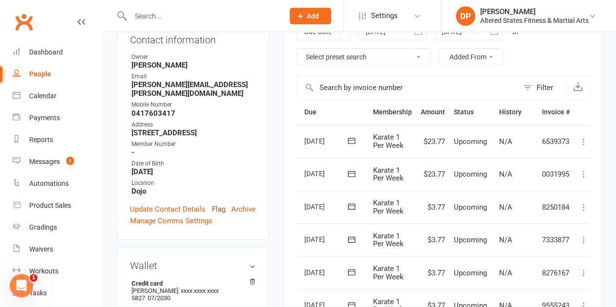
click at [216, 204] on link "Flag" at bounding box center [219, 210] width 14 height 12
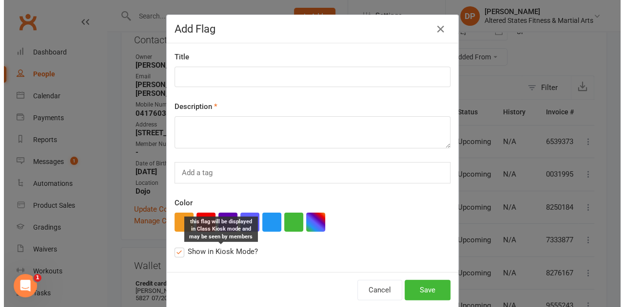
scroll to position [167, 0]
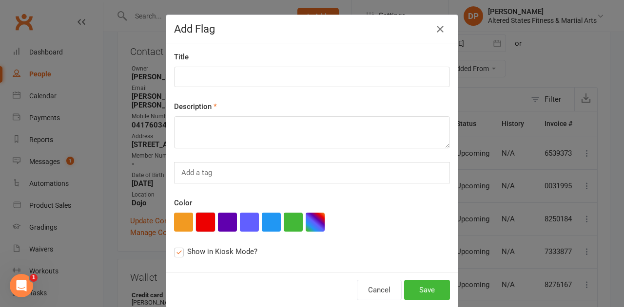
click at [197, 223] on button "button" at bounding box center [205, 222] width 19 height 19
click at [195, 136] on textarea at bounding box center [312, 132] width 276 height 32
paste textarea "Administration"
type textarea "Administration"
click at [196, 79] on input at bounding box center [312, 77] width 276 height 20
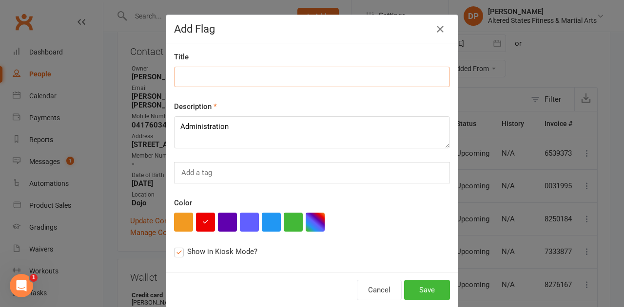
paste input "Administration"
type input "Administration"
click at [430, 291] on button "Save" at bounding box center [427, 290] width 46 height 20
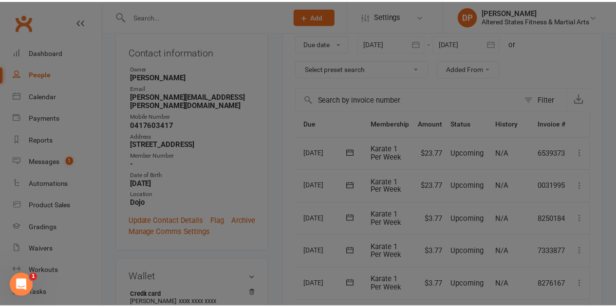
scroll to position [205, 0]
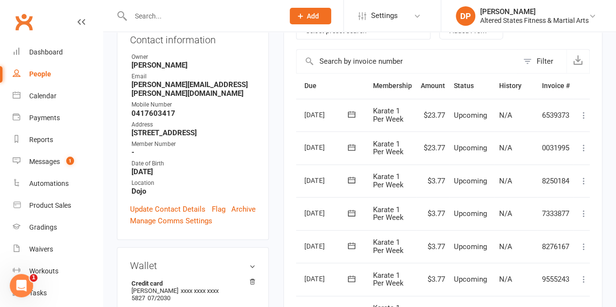
click at [42, 72] on div "People" at bounding box center [40, 74] width 22 height 8
select select "100"
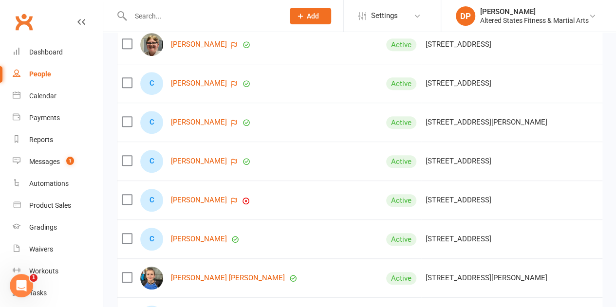
scroll to position [2095, 0]
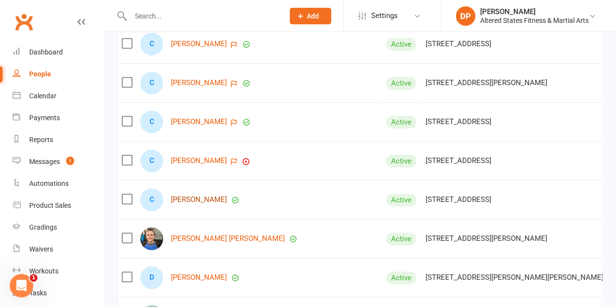
click at [197, 201] on link "[PERSON_NAME]" at bounding box center [199, 200] width 56 height 8
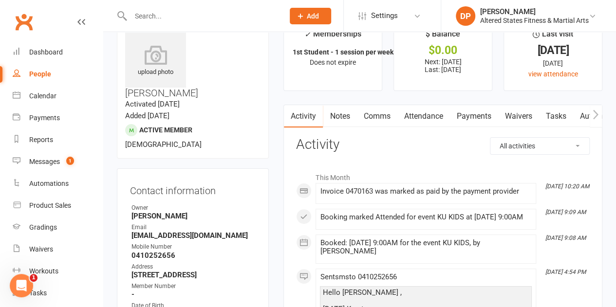
scroll to position [49, 0]
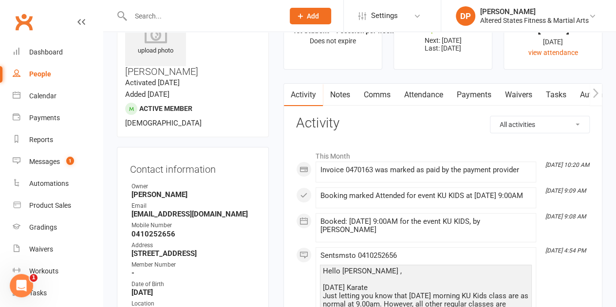
click at [470, 95] on link "Payments" at bounding box center [474, 95] width 48 height 22
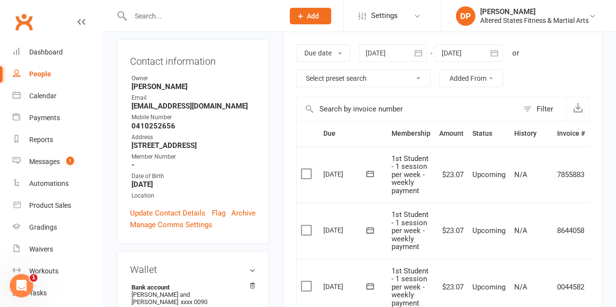
scroll to position [341, 0]
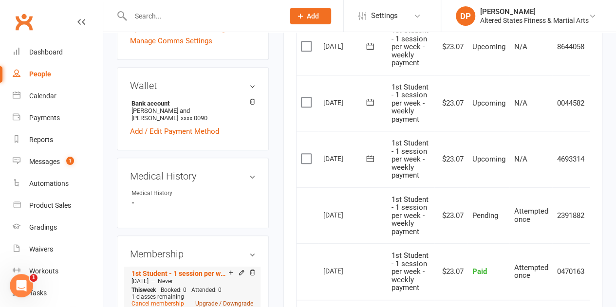
click at [238, 301] on link "Upgrade / Downgrade" at bounding box center [224, 304] width 58 height 7
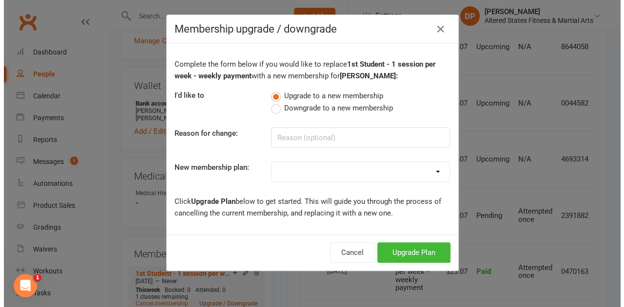
scroll to position [329, 0]
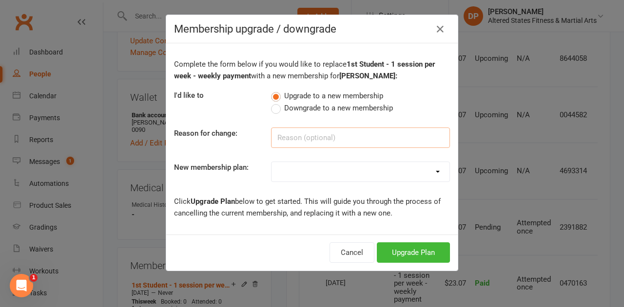
click at [285, 134] on input at bounding box center [360, 138] width 179 height 20
paste input "Administration"
type input "Administration"
click at [306, 173] on select "Casual Student Karate Trail Karate 1 Per Week Karate 2 Per Week Karate Unlimite…" at bounding box center [360, 171] width 178 height 19
select select "2"
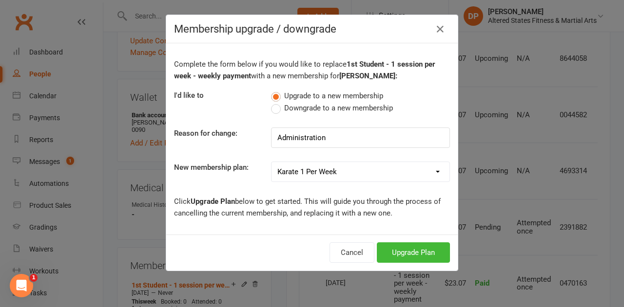
click at [271, 162] on select "Casual Student Karate Trail Karate 1 Per Week Karate 2 Per Week Karate Unlimite…" at bounding box center [360, 171] width 178 height 19
click at [420, 258] on button "Upgrade Plan" at bounding box center [413, 253] width 73 height 20
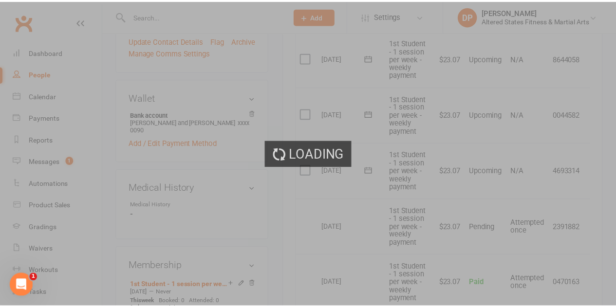
scroll to position [341, 0]
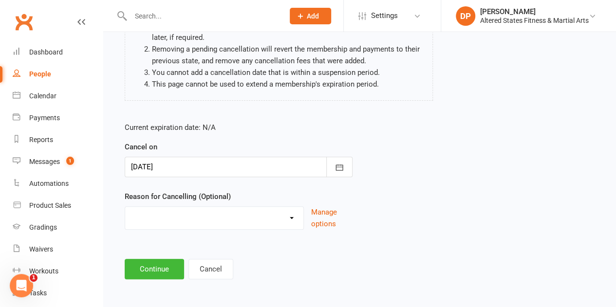
scroll to position [124, 0]
click at [234, 217] on select "Holiday Injury Other reason" at bounding box center [214, 216] width 178 height 19
drag, startPoint x: 234, startPoint y: 217, endPoint x: 190, endPoint y: 214, distance: 43.9
click at [190, 214] on select "Holiday Injury Other reason" at bounding box center [214, 216] width 178 height 19
select select "2"
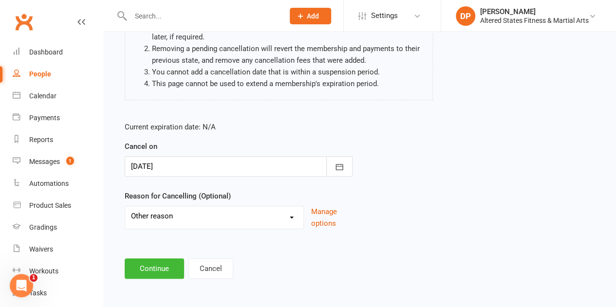
click at [125, 207] on select "Holiday Injury Other reason" at bounding box center [214, 216] width 178 height 19
drag, startPoint x: 190, startPoint y: 223, endPoint x: 185, endPoint y: 271, distance: 48.5
click at [185, 271] on input at bounding box center [239, 269] width 228 height 20
paste input "Administration"
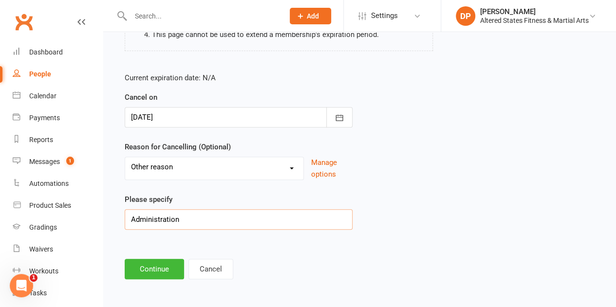
scroll to position [173, 0]
type input "Administration"
click at [151, 267] on button "Continue" at bounding box center [154, 269] width 59 height 20
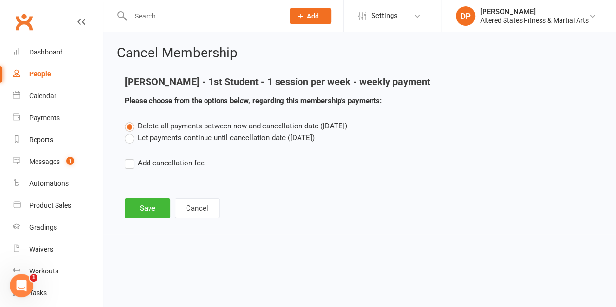
scroll to position [0, 0]
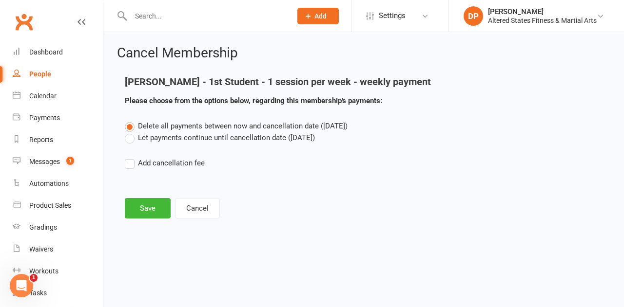
click at [130, 134] on label "Let payments continue until cancellation date ([DATE])" at bounding box center [220, 138] width 190 height 12
click at [130, 132] on input "Let payments continue until cancellation date ([DATE])" at bounding box center [128, 132] width 6 height 0
click at [153, 205] on button "Save" at bounding box center [148, 208] width 46 height 20
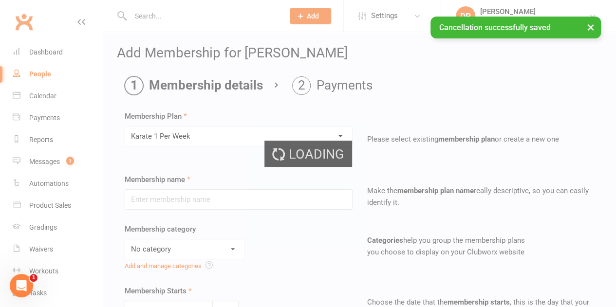
type input "Karate 1 Per Week"
select select "6"
type input "[DATE]"
type input "0"
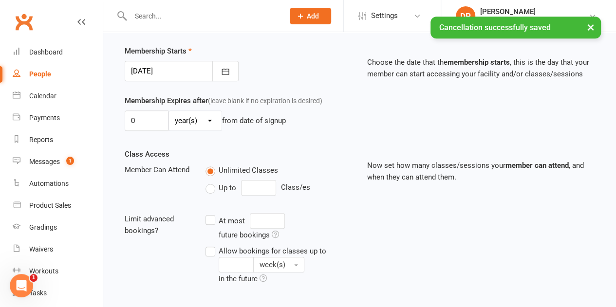
scroll to position [244, 0]
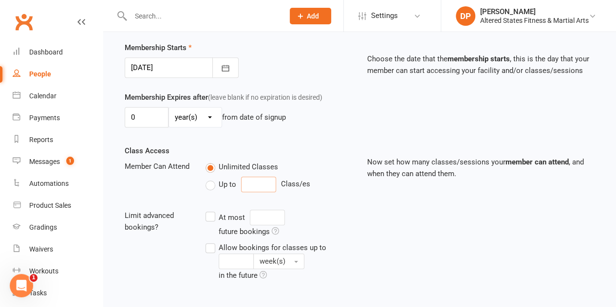
click at [259, 181] on input "number" at bounding box center [258, 185] width 35 height 16
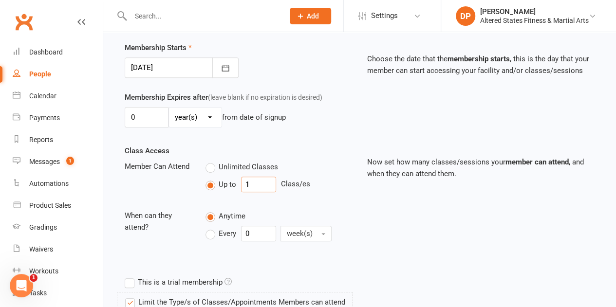
type input "1"
drag, startPoint x: 251, startPoint y: 229, endPoint x: 237, endPoint y: 234, distance: 14.5
click at [237, 234] on div "Every 0 week(s)" at bounding box center [274, 234] width 136 height 16
type input "1"
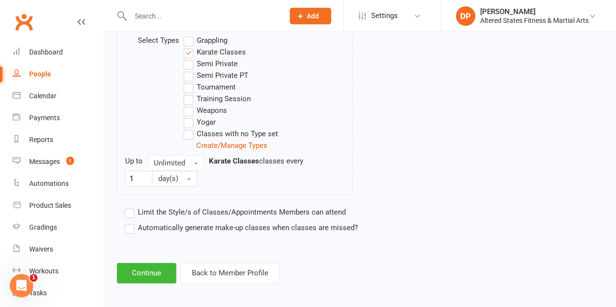
scroll to position [521, 0]
click at [195, 158] on button "Unlimited" at bounding box center [176, 163] width 57 height 16
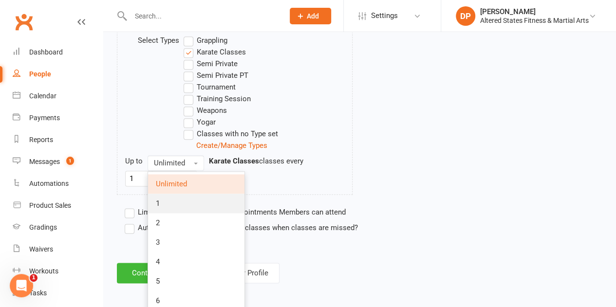
click at [175, 194] on link "1" at bounding box center [196, 203] width 96 height 19
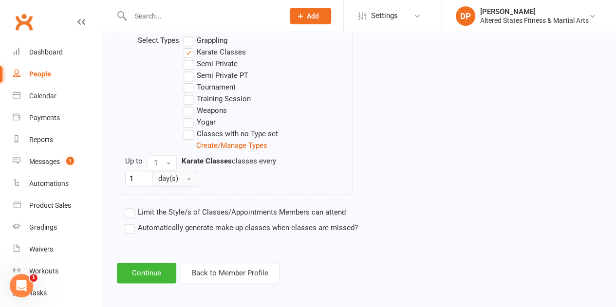
click at [189, 171] on button "day(s)" at bounding box center [174, 179] width 45 height 16
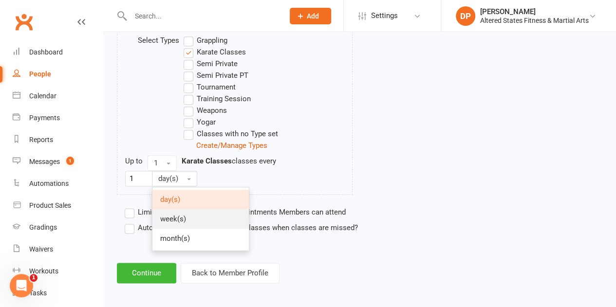
click at [188, 214] on link "week(s)" at bounding box center [201, 219] width 96 height 19
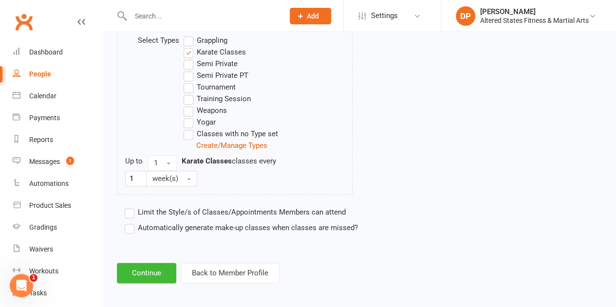
click at [133, 225] on label "Automatically generate make-up classes when classes are missed?" at bounding box center [241, 228] width 233 height 12
click at [131, 222] on input "Automatically generate make-up classes when classes are missed?" at bounding box center [128, 222] width 6 height 0
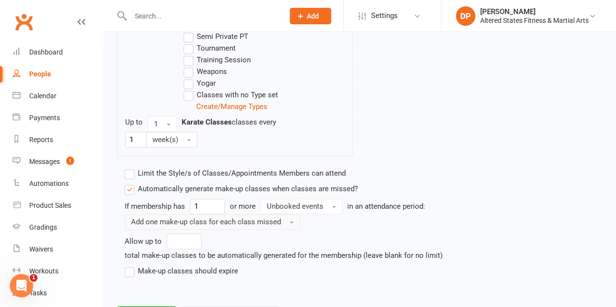
scroll to position [603, 0]
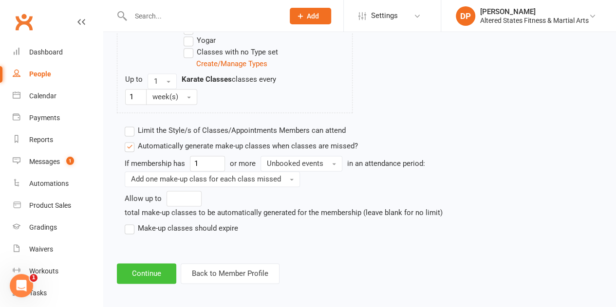
click at [151, 264] on button "Continue" at bounding box center [146, 274] width 59 height 20
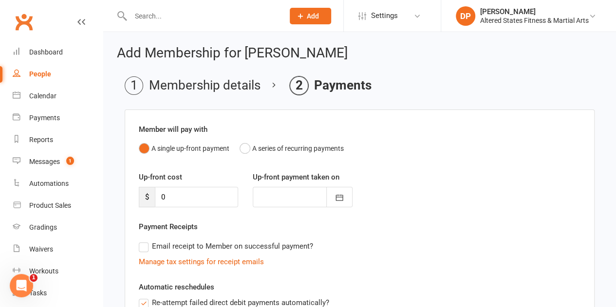
click at [238, 148] on div "A single up-front payment A series of recurring payments" at bounding box center [360, 148] width 442 height 19
click at [244, 148] on button "A series of recurring payments" at bounding box center [292, 148] width 104 height 19
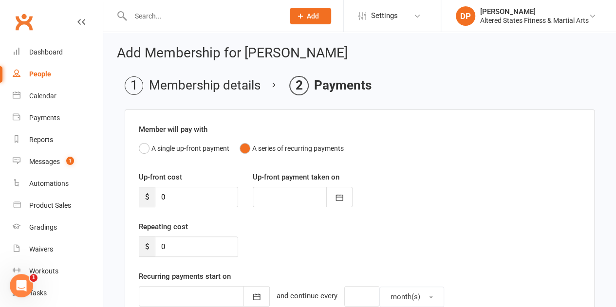
scroll to position [97, 0]
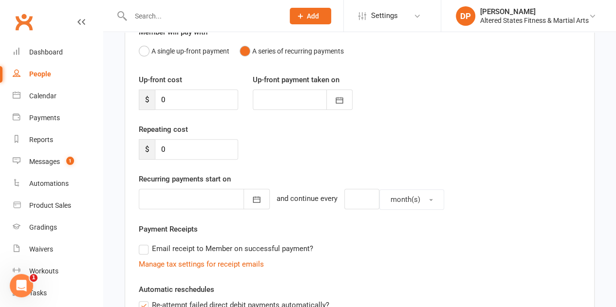
click at [183, 199] on div at bounding box center [204, 199] width 131 height 20
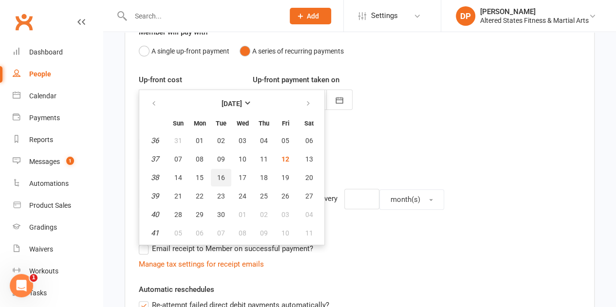
click at [222, 178] on span "16" at bounding box center [221, 178] width 8 height 8
type input "[DATE]"
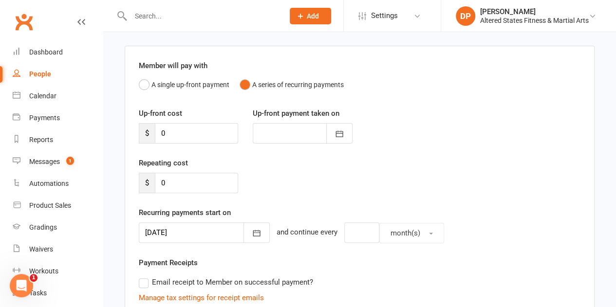
scroll to position [49, 0]
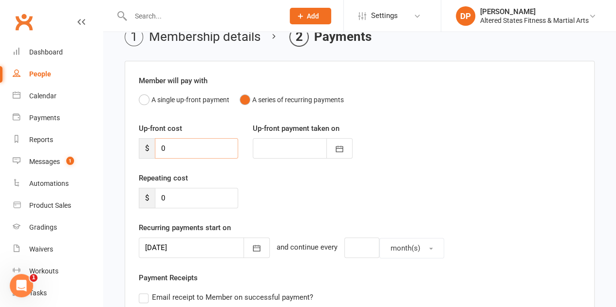
drag, startPoint x: 180, startPoint y: 144, endPoint x: 161, endPoint y: 144, distance: 19.0
click at [162, 144] on input "0" at bounding box center [196, 148] width 83 height 20
drag, startPoint x: 174, startPoint y: 194, endPoint x: 119, endPoint y: 192, distance: 55.1
click at [119, 191] on main "Membership details Payments Member will pay with A single up-front payment A se…" at bounding box center [360, 290] width 486 height 524
type input "23.07"
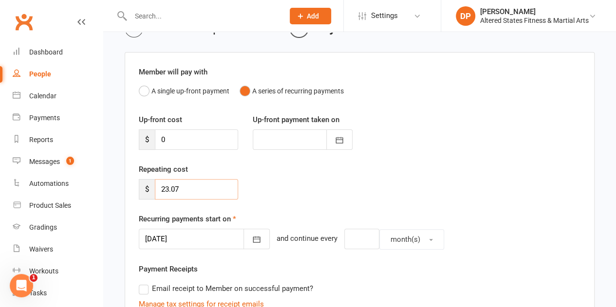
scroll to position [97, 0]
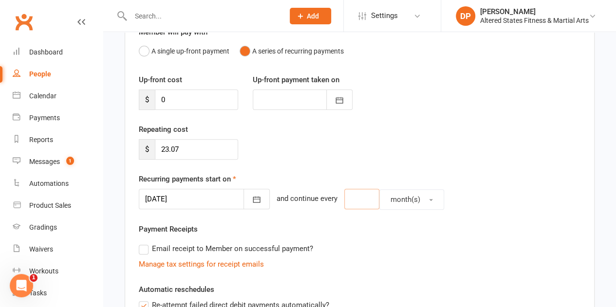
click at [344, 197] on input "number" at bounding box center [361, 199] width 35 height 20
type input "1"
click at [418, 195] on button "month(s)" at bounding box center [412, 200] width 65 height 20
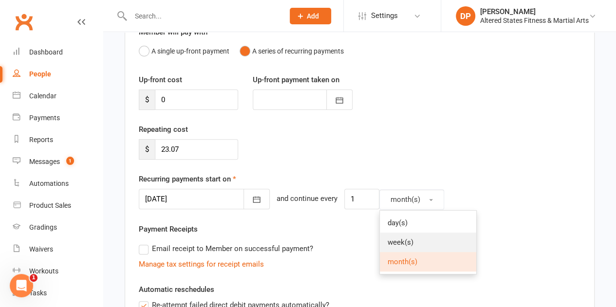
click at [398, 238] on span "week(s)" at bounding box center [401, 242] width 26 height 9
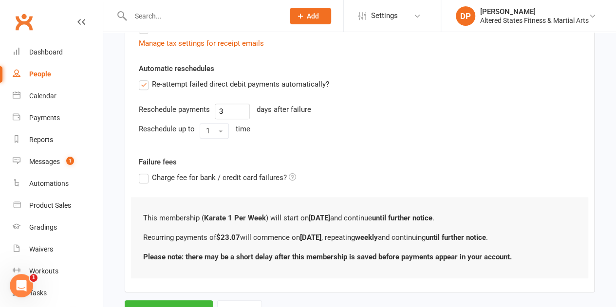
scroll to position [341, 0]
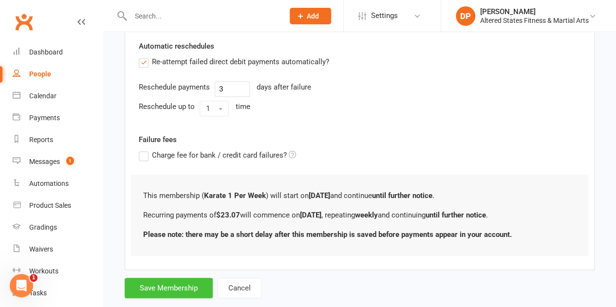
click at [157, 285] on button "Save Membership" at bounding box center [169, 288] width 88 height 20
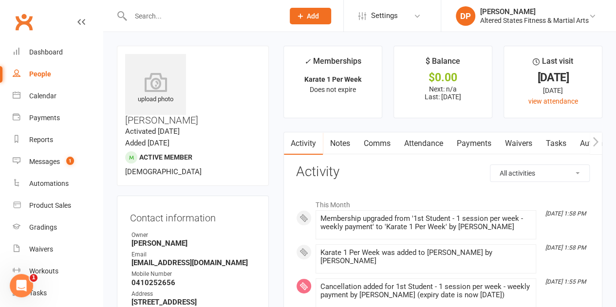
click at [470, 144] on link "Payments" at bounding box center [474, 144] width 48 height 22
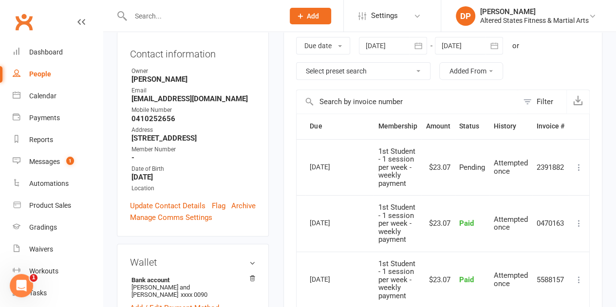
scroll to position [195, 0]
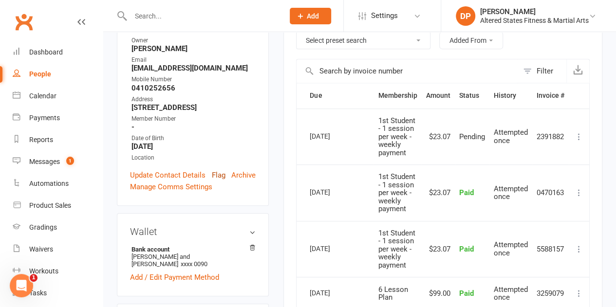
click at [218, 170] on link "Flag" at bounding box center [219, 176] width 14 height 12
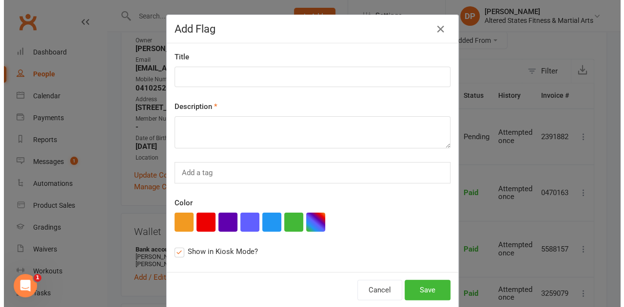
scroll to position [183, 0]
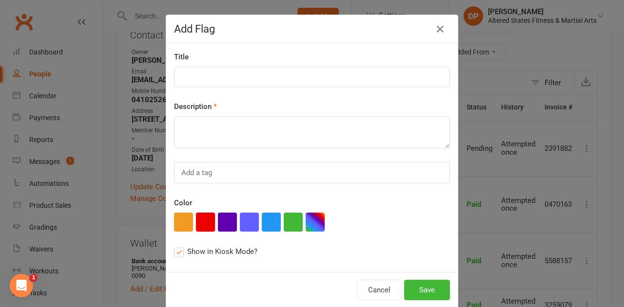
click at [197, 217] on button "button" at bounding box center [205, 222] width 19 height 19
click at [196, 171] on input "text" at bounding box center [197, 173] width 35 height 13
click at [187, 131] on textarea at bounding box center [312, 132] width 276 height 32
paste textarea "Administration"
type textarea "Administration"
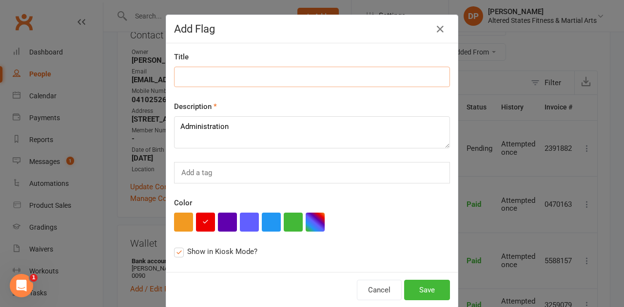
click at [213, 82] on input at bounding box center [312, 77] width 276 height 20
paste input "Administration"
type input "Administration"
click at [429, 292] on button "Save" at bounding box center [427, 290] width 46 height 20
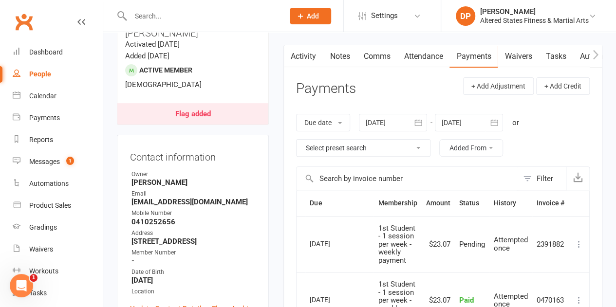
scroll to position [75, 0]
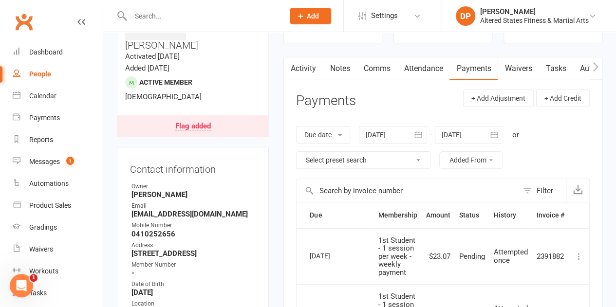
click at [482, 67] on link "Payments" at bounding box center [474, 68] width 48 height 22
click at [481, 67] on link "Payments" at bounding box center [474, 68] width 48 height 22
click at [429, 65] on link "Attendance" at bounding box center [423, 68] width 53 height 22
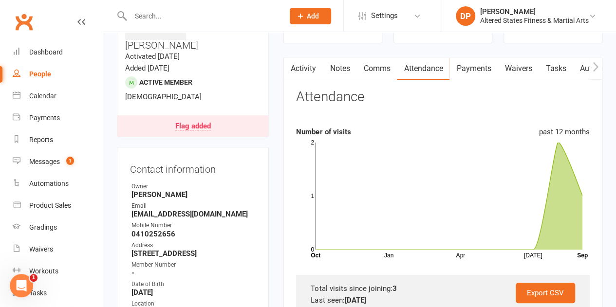
click at [466, 70] on link "Payments" at bounding box center [474, 68] width 48 height 22
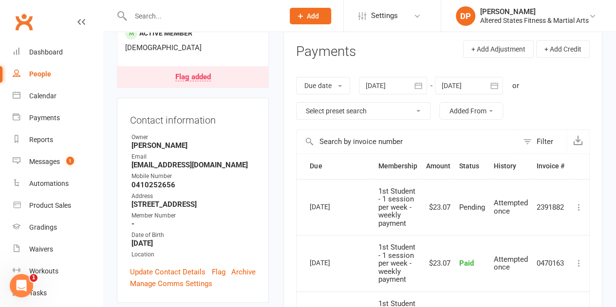
scroll to position [172, 0]
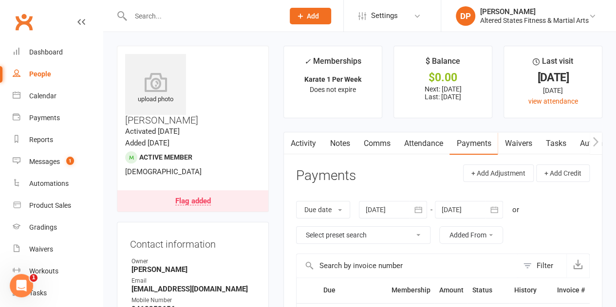
click at [43, 75] on div "People" at bounding box center [40, 74] width 22 height 8
select select "100"
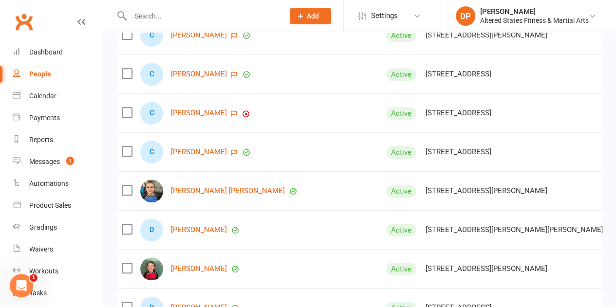
scroll to position [2144, 0]
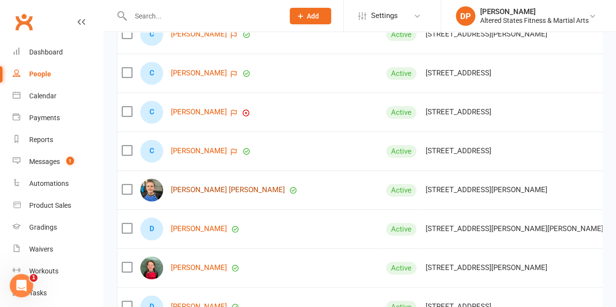
click at [199, 190] on link "[PERSON_NAME] [PERSON_NAME]" at bounding box center [228, 190] width 114 height 8
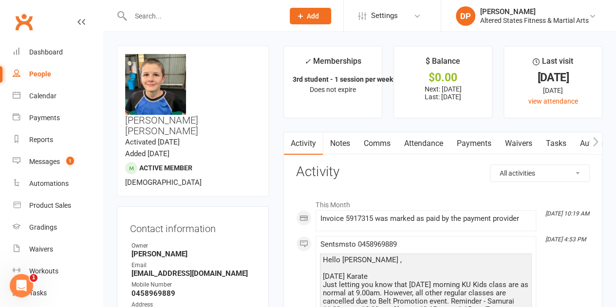
drag, startPoint x: 430, startPoint y: 145, endPoint x: 483, endPoint y: 164, distance: 55.9
click at [482, 147] on link "Payments" at bounding box center [474, 144] width 48 height 22
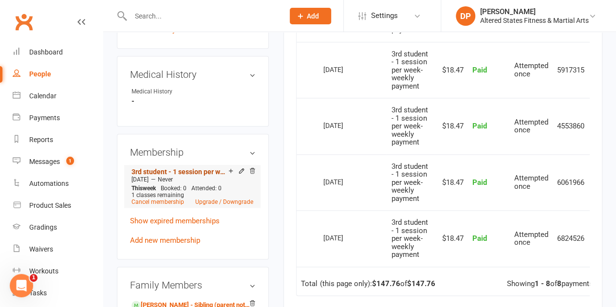
scroll to position [487, 0]
click at [213, 198] on link "Upgrade / Downgrade" at bounding box center [224, 201] width 58 height 7
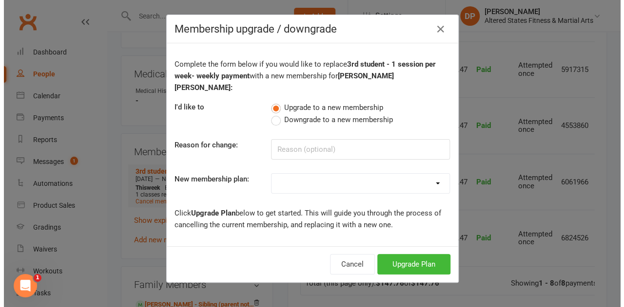
scroll to position [476, 0]
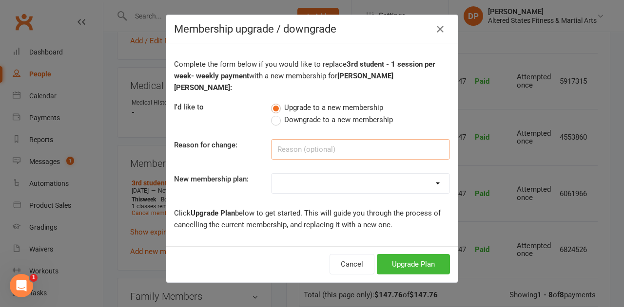
click at [291, 139] on input at bounding box center [360, 149] width 179 height 20
paste input "Administration"
type input "Administration"
click at [312, 174] on select "Casual Student Karate Trail Karate 1 Per Week Karate 2 Per Week Karate Unlimite…" at bounding box center [360, 183] width 178 height 19
select select "2"
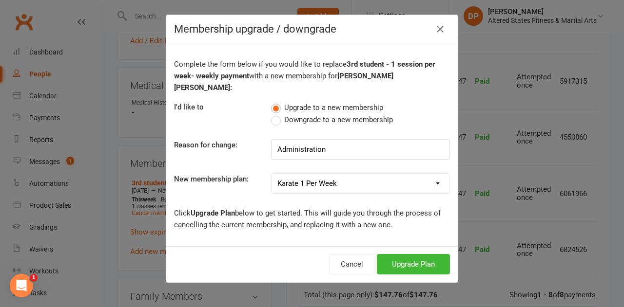
click at [271, 174] on select "Casual Student Karate Trail Karate 1 Per Week Karate 2 Per Week Karate Unlimite…" at bounding box center [360, 183] width 178 height 19
click at [439, 255] on button "Upgrade Plan" at bounding box center [413, 264] width 73 height 20
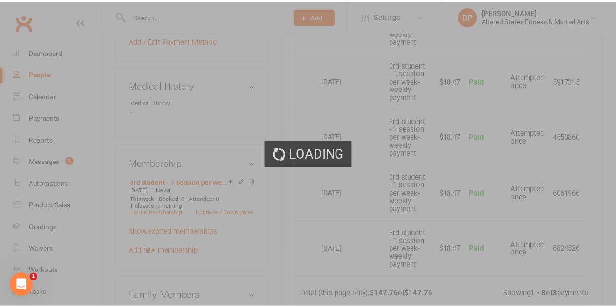
scroll to position [487, 0]
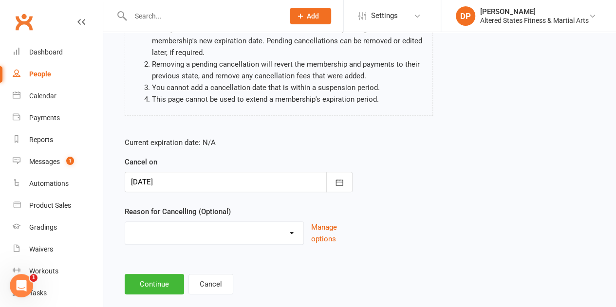
scroll to position [124, 0]
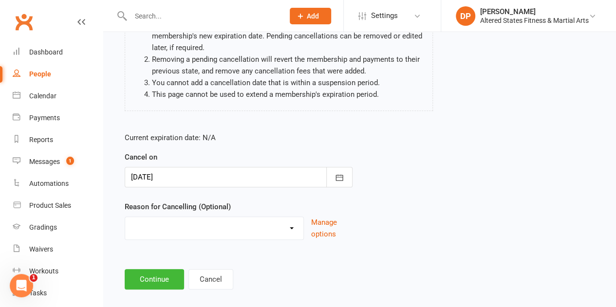
click at [255, 221] on select "Holiday Injury Other reason" at bounding box center [214, 226] width 178 height 19
drag, startPoint x: 255, startPoint y: 220, endPoint x: 208, endPoint y: 218, distance: 47.3
click at [208, 218] on select "Holiday Injury Other reason" at bounding box center [214, 226] width 178 height 19
select select "2"
click at [125, 217] on select "Holiday Injury Other reason" at bounding box center [214, 226] width 178 height 19
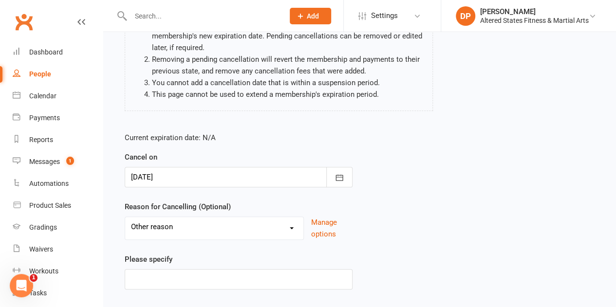
scroll to position [173, 0]
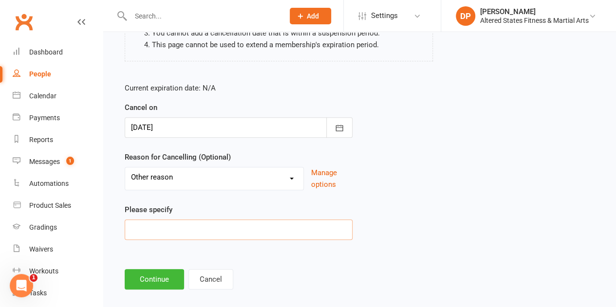
click at [171, 220] on input at bounding box center [239, 230] width 228 height 20
paste input "Administration"
type input "Administration"
click at [171, 269] on button "Continue" at bounding box center [154, 279] width 59 height 20
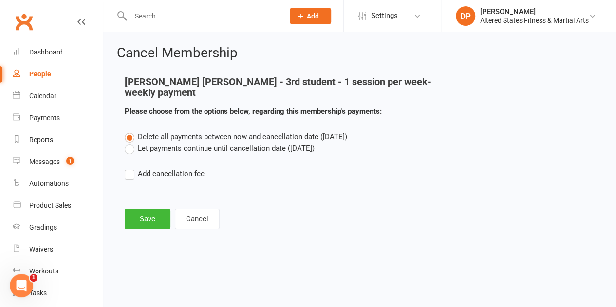
scroll to position [0, 0]
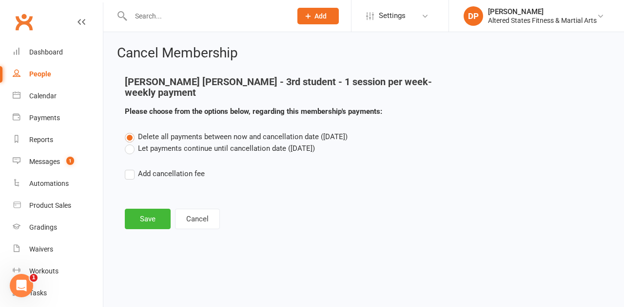
click at [130, 143] on label "Let payments continue until cancellation date ([DATE])" at bounding box center [220, 149] width 190 height 12
click at [130, 143] on input "Let payments continue until cancellation date ([DATE])" at bounding box center [128, 143] width 6 height 0
click at [150, 209] on button "Save" at bounding box center [148, 219] width 46 height 20
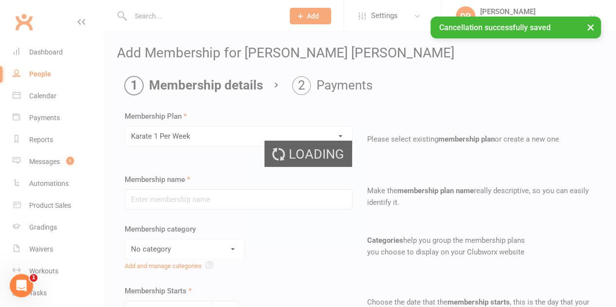
type input "Karate 1 Per Week"
select select "6"
type input "[DATE]"
type input "0"
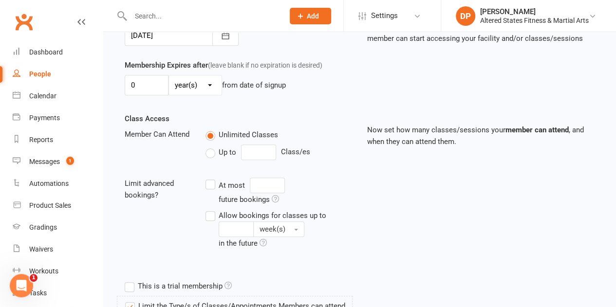
scroll to position [292, 0]
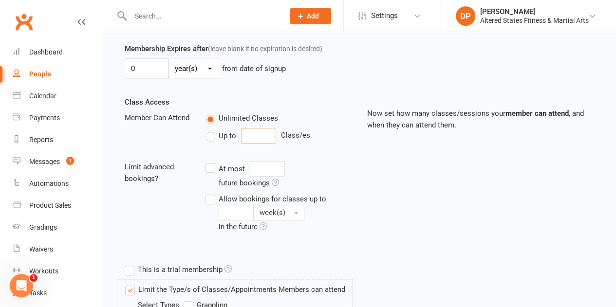
click at [252, 137] on input "number" at bounding box center [258, 136] width 35 height 16
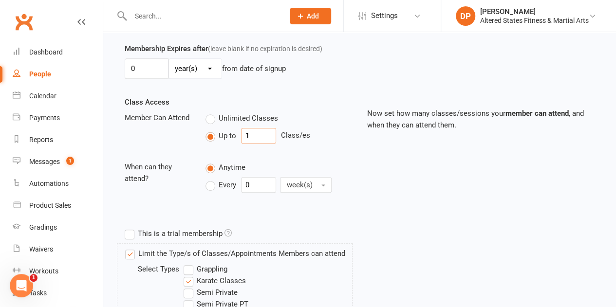
type input "1"
drag, startPoint x: 247, startPoint y: 181, endPoint x: 241, endPoint y: 181, distance: 5.8
click at [241, 181] on input "0" at bounding box center [258, 185] width 35 height 16
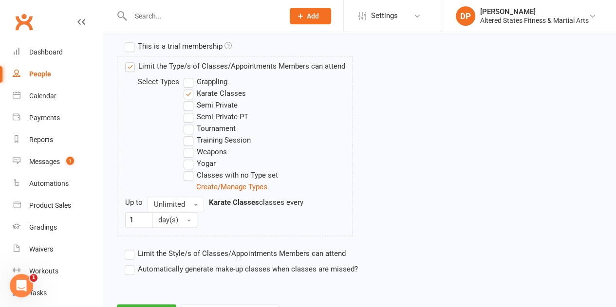
scroll to position [521, 0]
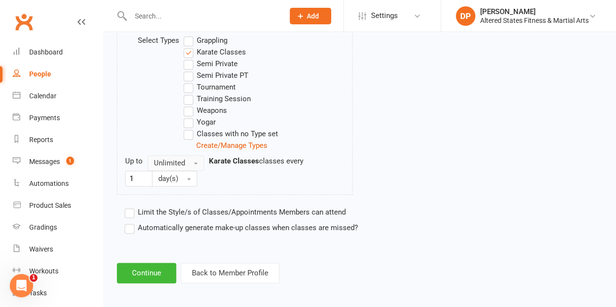
type input "1"
click at [195, 163] on span "button" at bounding box center [196, 164] width 4 height 2
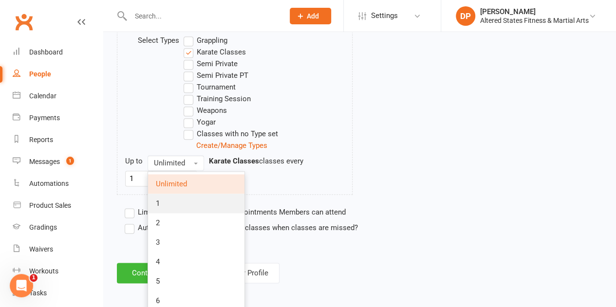
click at [188, 206] on link "1" at bounding box center [196, 203] width 96 height 19
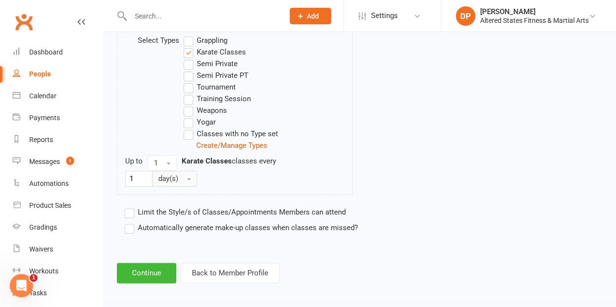
click at [184, 174] on button "day(s)" at bounding box center [174, 179] width 45 height 16
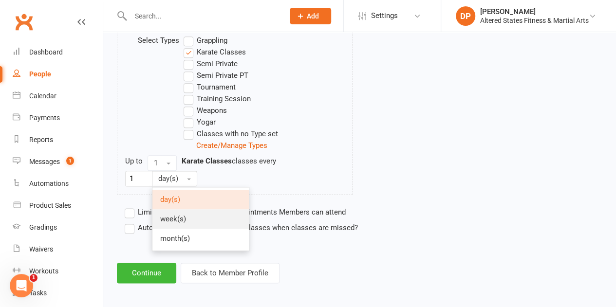
click at [190, 212] on link "week(s)" at bounding box center [201, 219] width 96 height 19
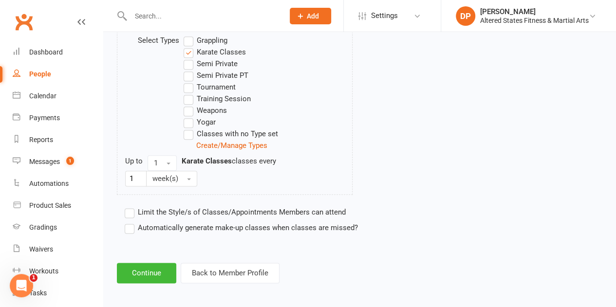
click at [132, 223] on label "Automatically generate make-up classes when classes are missed?" at bounding box center [241, 228] width 233 height 12
click at [131, 222] on input "Automatically generate make-up classes when classes are missed?" at bounding box center [128, 222] width 6 height 0
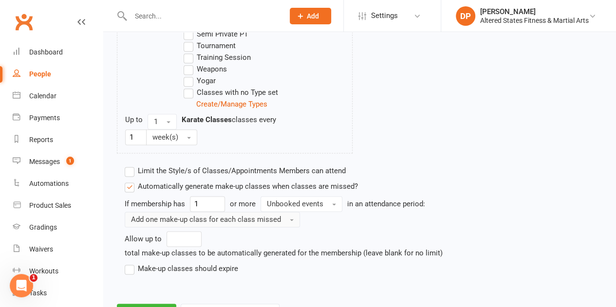
scroll to position [603, 0]
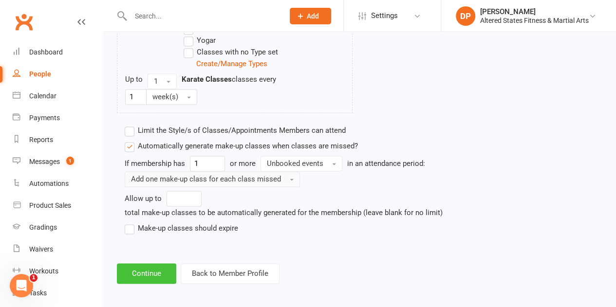
click at [137, 264] on button "Continue" at bounding box center [146, 274] width 59 height 20
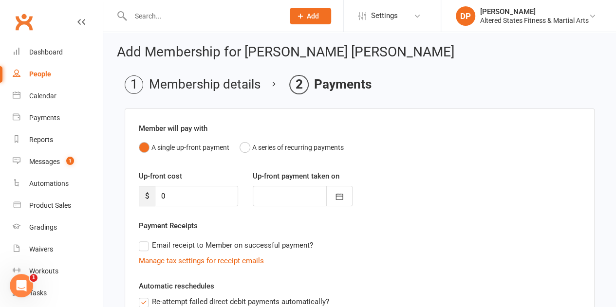
scroll to position [0, 0]
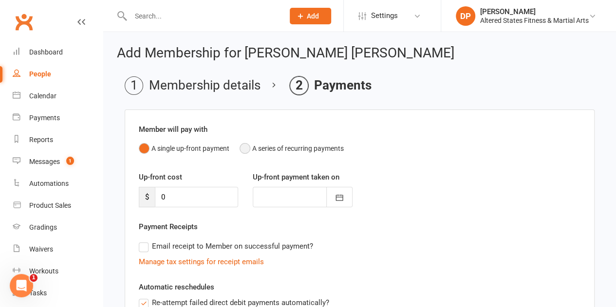
click at [245, 147] on button "A series of recurring payments" at bounding box center [292, 148] width 104 height 19
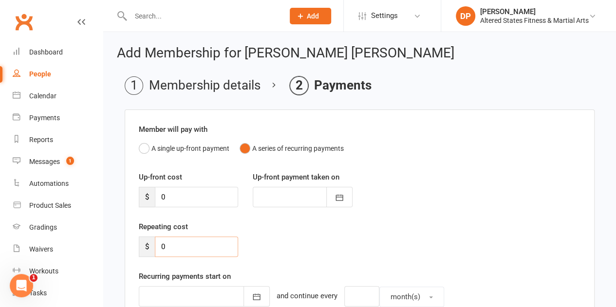
drag, startPoint x: 165, startPoint y: 248, endPoint x: 133, endPoint y: 248, distance: 32.2
click at [133, 248] on div "Repeating cost $ 0" at bounding box center [189, 239] width 114 height 36
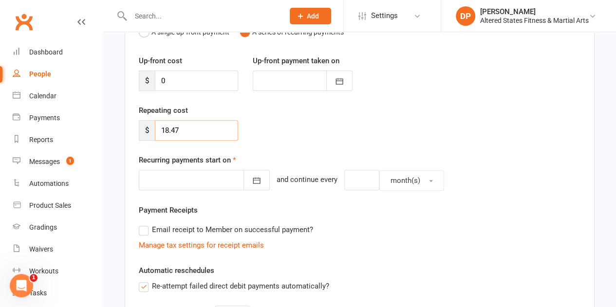
scroll to position [146, 0]
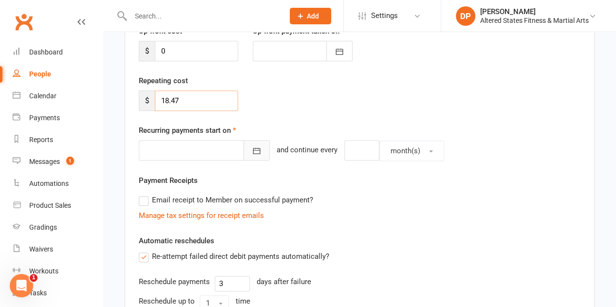
type input "18.47"
click at [252, 151] on icon "button" at bounding box center [257, 151] width 10 height 10
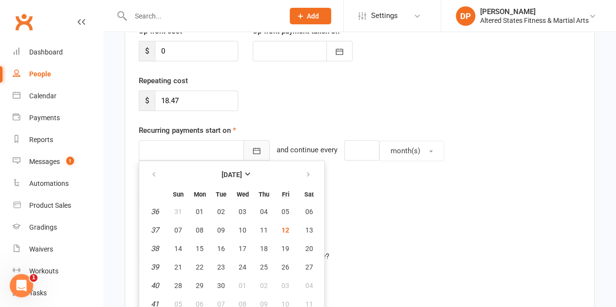
scroll to position [152, 0]
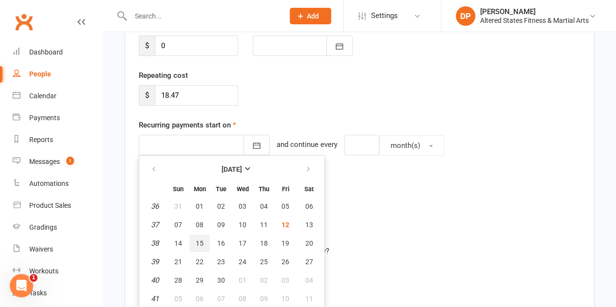
click at [199, 240] on span "15" at bounding box center [200, 244] width 8 height 8
type input "[DATE]"
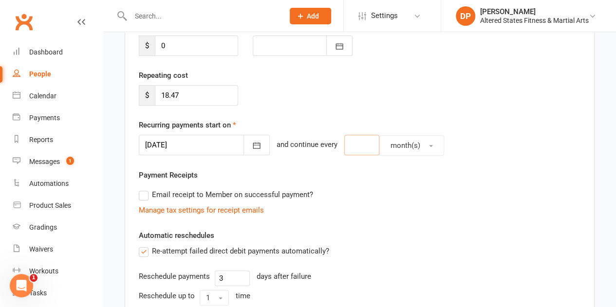
click at [344, 147] on input "number" at bounding box center [361, 145] width 35 height 20
type input "1"
click at [412, 144] on button "month(s)" at bounding box center [412, 145] width 65 height 20
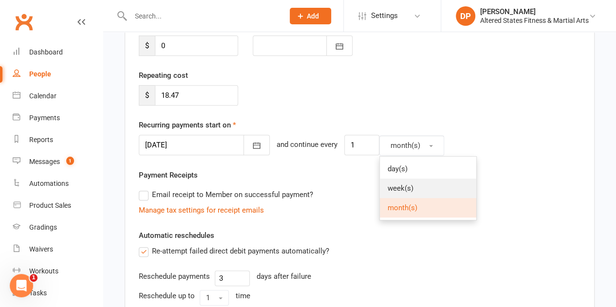
click at [408, 184] on link "week(s)" at bounding box center [428, 188] width 96 height 19
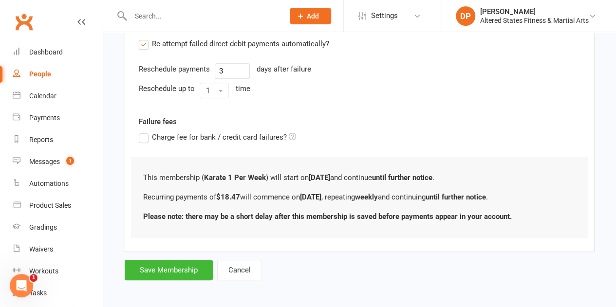
scroll to position [360, 0]
click at [195, 270] on button "Save Membership" at bounding box center [169, 270] width 88 height 20
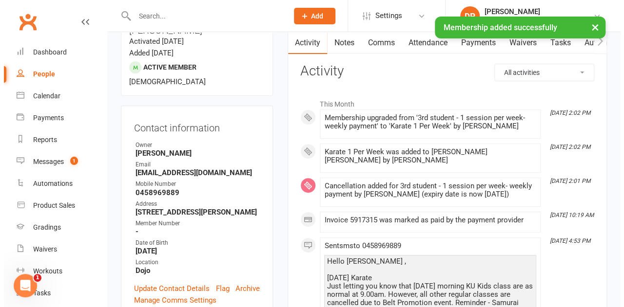
scroll to position [146, 0]
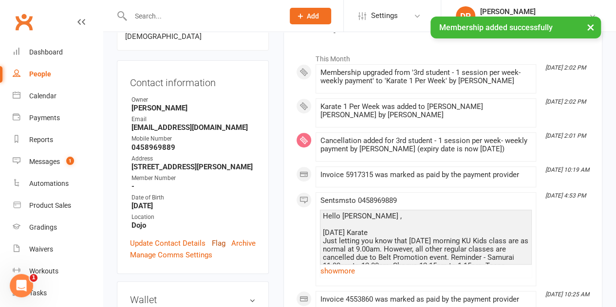
click at [218, 238] on link "Flag" at bounding box center [219, 244] width 14 height 12
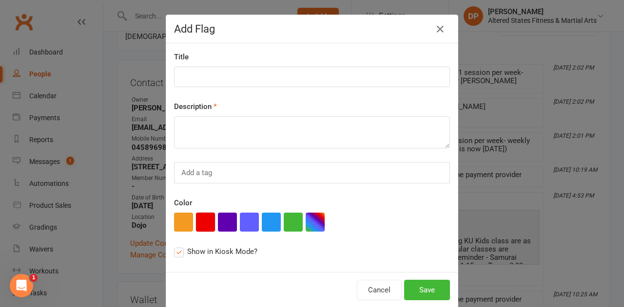
click at [201, 221] on button "button" at bounding box center [205, 222] width 19 height 19
click at [199, 75] on input at bounding box center [312, 77] width 276 height 20
paste input "Administration"
type input "Administration"
click at [215, 141] on textarea at bounding box center [312, 132] width 276 height 32
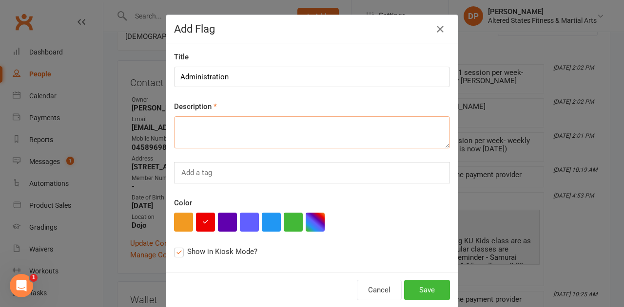
paste textarea "Administration"
type textarea "Administration"
click at [418, 282] on button "Save" at bounding box center [427, 290] width 46 height 20
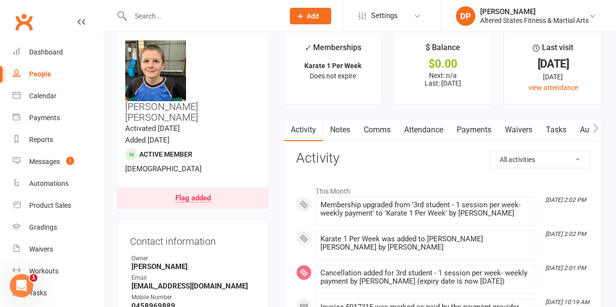
scroll to position [0, 0]
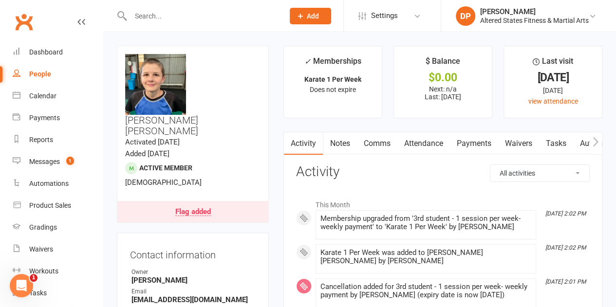
click at [480, 141] on link "Payments" at bounding box center [474, 144] width 48 height 22
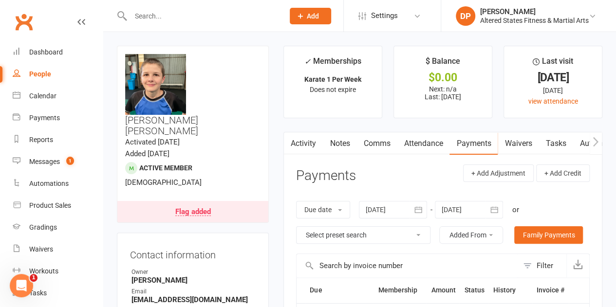
click at [470, 140] on link "Payments" at bounding box center [474, 144] width 48 height 22
click at [424, 141] on link "Attendance" at bounding box center [423, 144] width 53 height 22
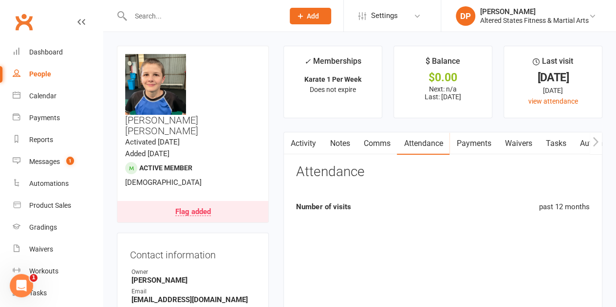
click at [477, 141] on link "Payments" at bounding box center [474, 144] width 48 height 22
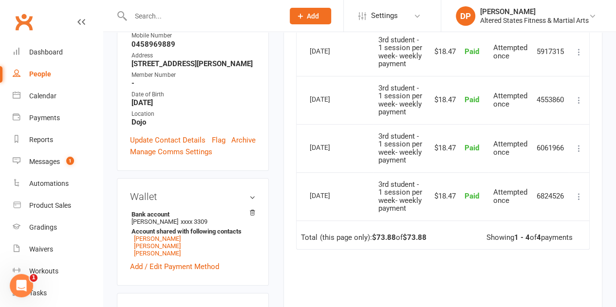
scroll to position [292, 0]
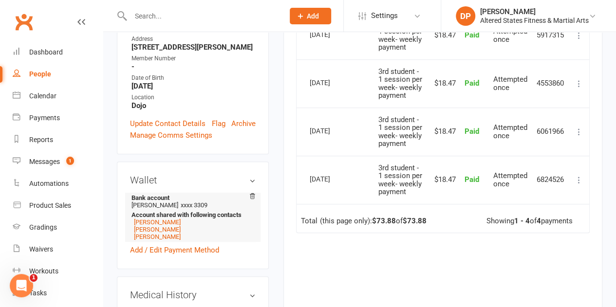
click at [153, 193] on li "Bank account Jessica Lahiff xxxx 3309 Account shared with following contacts jo…" at bounding box center [193, 217] width 126 height 49
click at [157, 245] on link "Add / Edit Payment Method" at bounding box center [174, 251] width 89 height 12
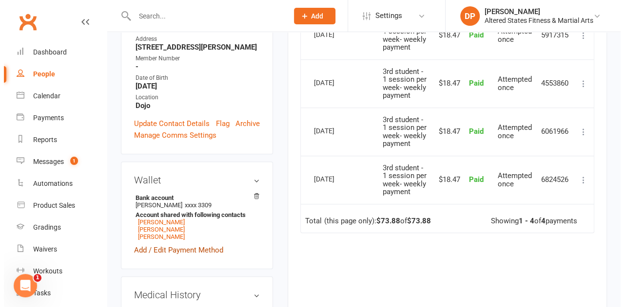
scroll to position [281, 0]
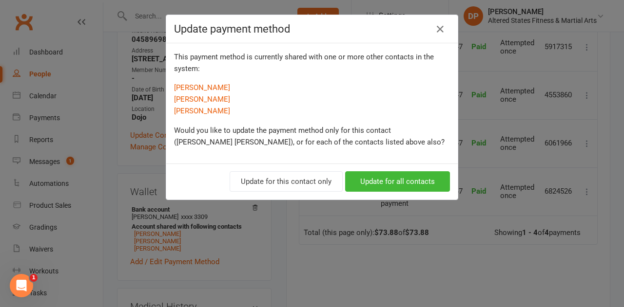
click at [453, 93] on div "This payment method is currently shared with one or more other contacts in the …" at bounding box center [311, 103] width 291 height 120
click at [466, 92] on div "Update payment method This payment method is currently shared with one or more …" at bounding box center [312, 153] width 624 height 307
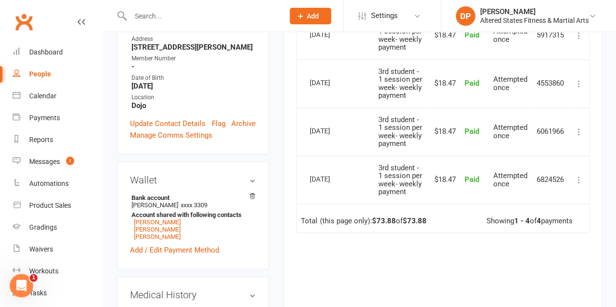
scroll to position [97, 0]
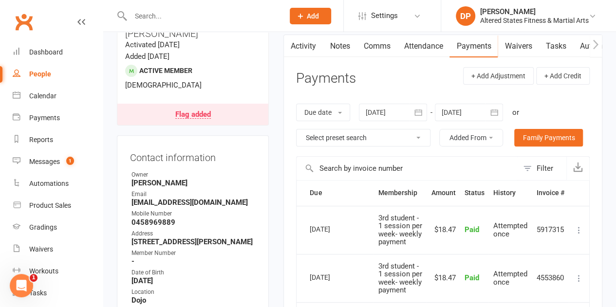
click at [495, 112] on icon "button" at bounding box center [495, 113] width 10 height 10
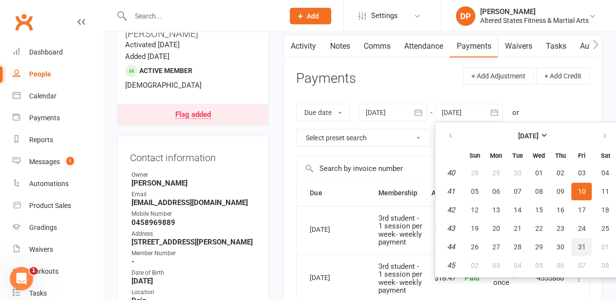
click at [589, 251] on button "31" at bounding box center [582, 247] width 20 height 18
type input "31 Oct 2025"
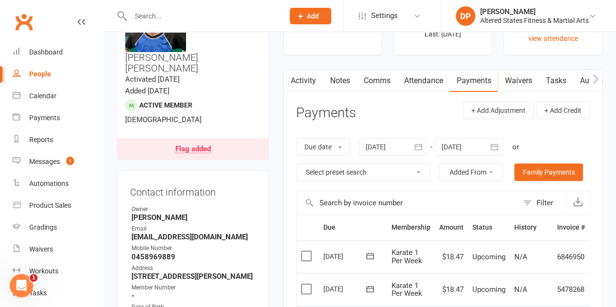
scroll to position [0, 0]
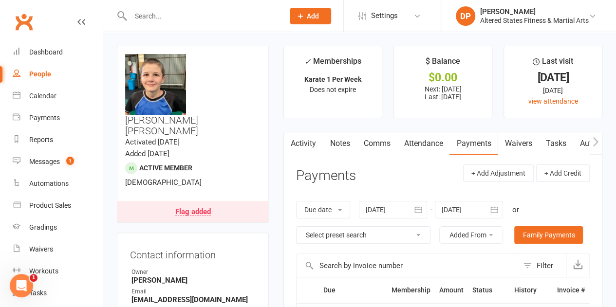
click at [39, 72] on div "People" at bounding box center [40, 74] width 22 height 8
select select "100"
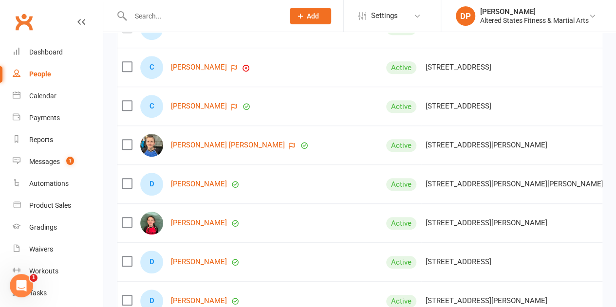
scroll to position [2193, 0]
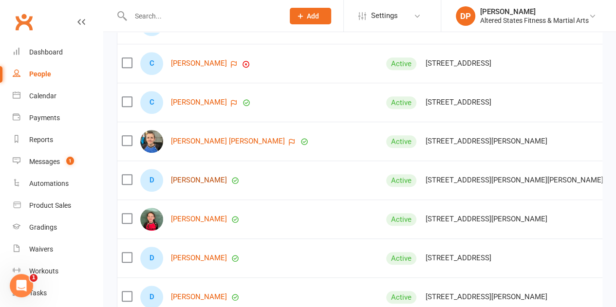
click at [190, 181] on link "[PERSON_NAME]" at bounding box center [199, 180] width 56 height 8
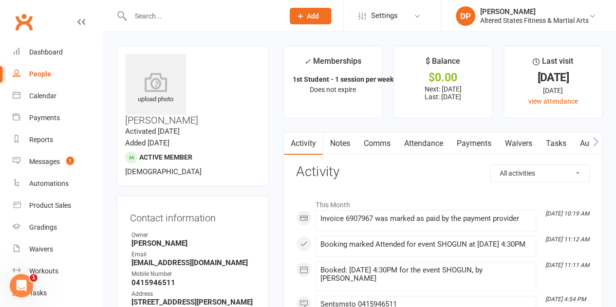
click at [468, 140] on link "Payments" at bounding box center [474, 144] width 48 height 22
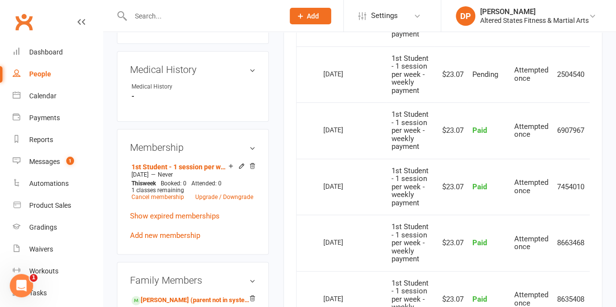
scroll to position [487, 0]
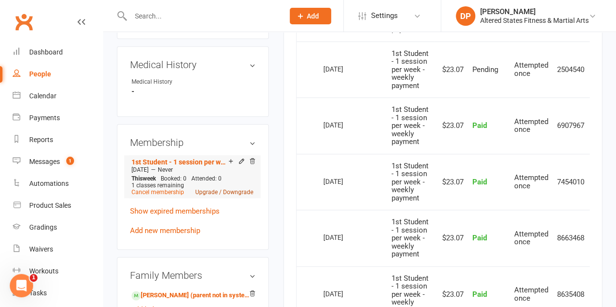
click at [213, 189] on link "Upgrade / Downgrade" at bounding box center [224, 192] width 58 height 7
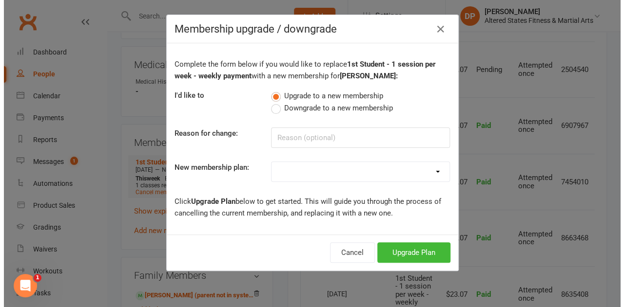
scroll to position [476, 0]
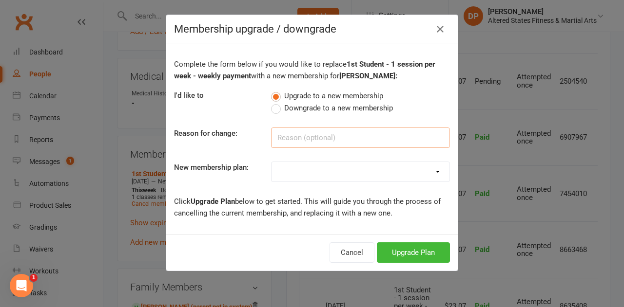
click at [276, 134] on input at bounding box center [360, 138] width 179 height 20
paste input "Administration"
type input "Administration"
click at [304, 173] on select "Casual Student Karate Trail Karate 1 Per Week Karate 2 Per Week Karate Unlimite…" at bounding box center [360, 171] width 178 height 19
select select "2"
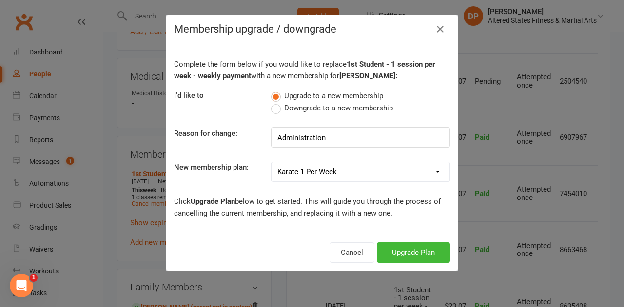
click at [271, 162] on select "Casual Student Karate Trail Karate 1 Per Week Karate 2 Per Week Karate Unlimite…" at bounding box center [360, 171] width 178 height 19
click at [401, 245] on button "Upgrade Plan" at bounding box center [413, 253] width 73 height 20
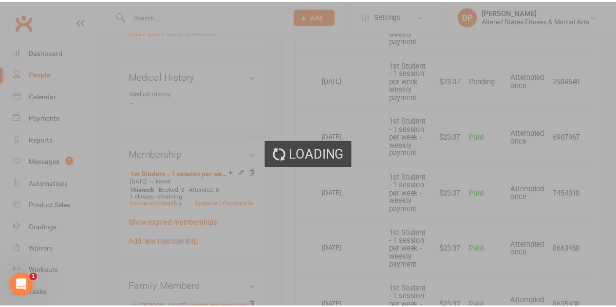
scroll to position [487, 0]
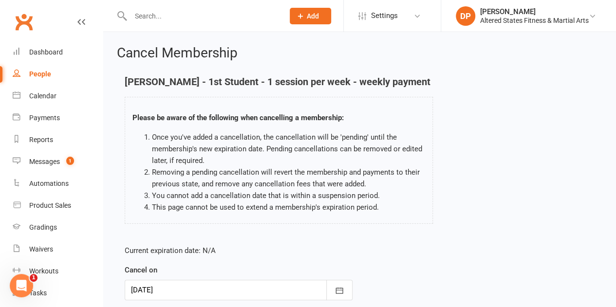
scroll to position [134, 0]
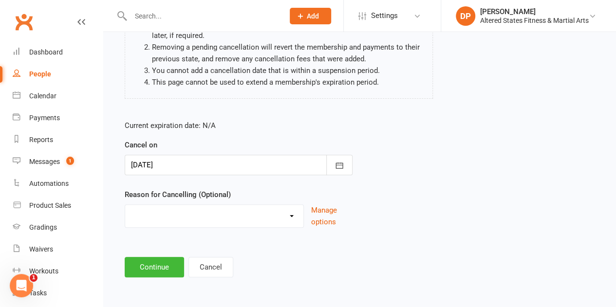
click at [221, 214] on select "Holiday Injury Other reason" at bounding box center [214, 214] width 178 height 19
select select "2"
click at [125, 205] on select "Holiday Injury Other reason" at bounding box center [214, 214] width 178 height 19
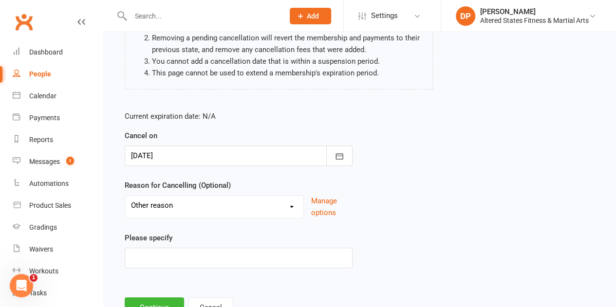
scroll to position [184, 0]
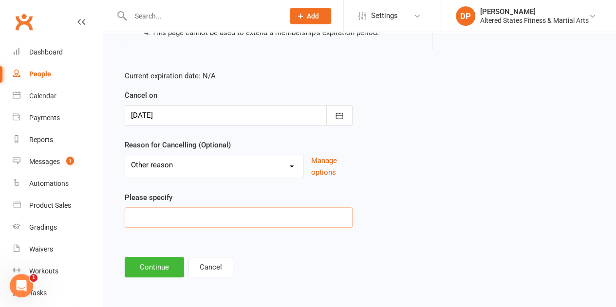
click at [183, 219] on input at bounding box center [239, 218] width 228 height 20
paste input "Administration"
type input "Administration"
click at [166, 264] on button "Continue" at bounding box center [154, 267] width 59 height 20
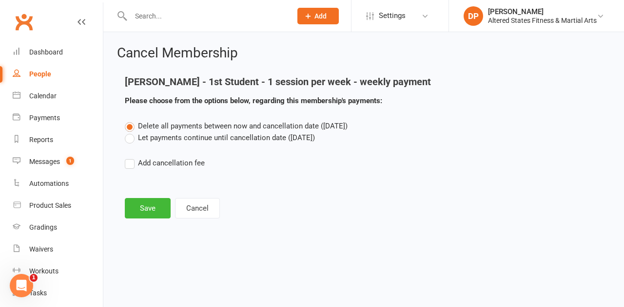
click at [135, 142] on label "Let payments continue until cancellation date ([DATE])" at bounding box center [220, 138] width 190 height 12
click at [131, 132] on input "Let payments continue until cancellation date ([DATE])" at bounding box center [128, 132] width 6 height 0
click at [166, 210] on button "Save" at bounding box center [148, 208] width 46 height 20
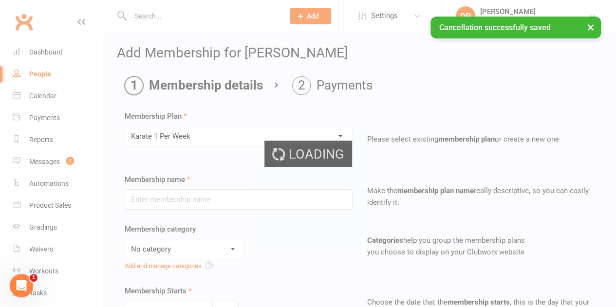
type input "Karate 1 Per Week"
select select "6"
type input "[DATE]"
type input "0"
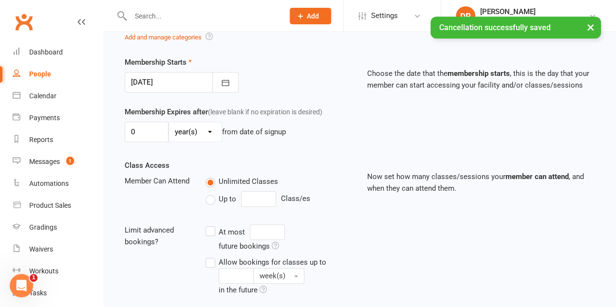
scroll to position [244, 0]
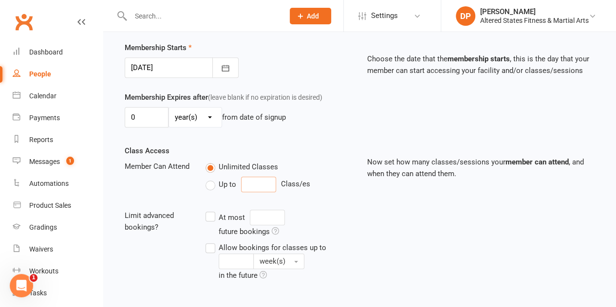
click at [254, 182] on input "number" at bounding box center [258, 185] width 35 height 16
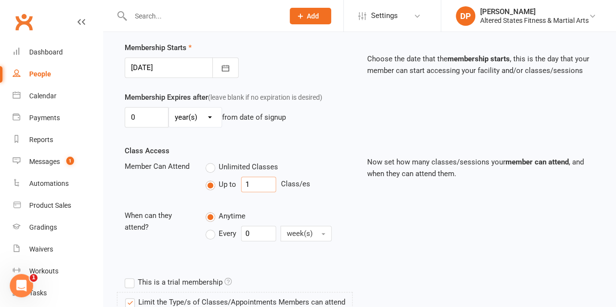
type input "1"
drag, startPoint x: 250, startPoint y: 231, endPoint x: 240, endPoint y: 230, distance: 9.8
click at [240, 230] on div "Every 0 week(s)" at bounding box center [274, 234] width 136 height 16
type input "1"
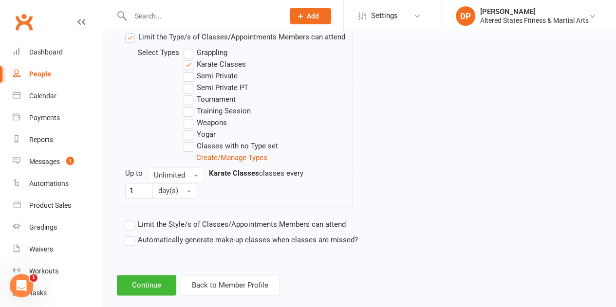
scroll to position [521, 0]
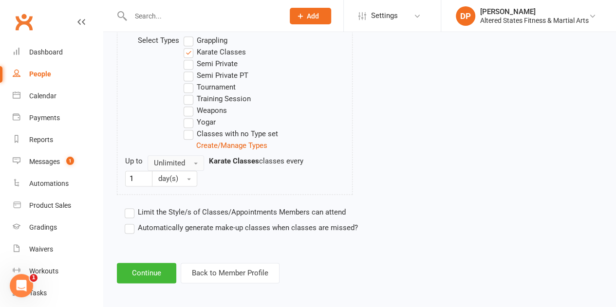
click at [192, 160] on button "Unlimited" at bounding box center [176, 163] width 57 height 16
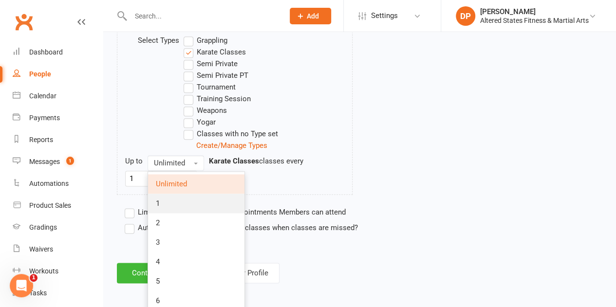
click at [186, 194] on link "1" at bounding box center [196, 203] width 96 height 19
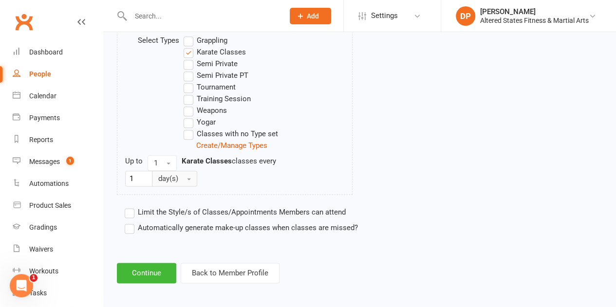
click at [192, 178] on button "day(s)" at bounding box center [174, 179] width 45 height 16
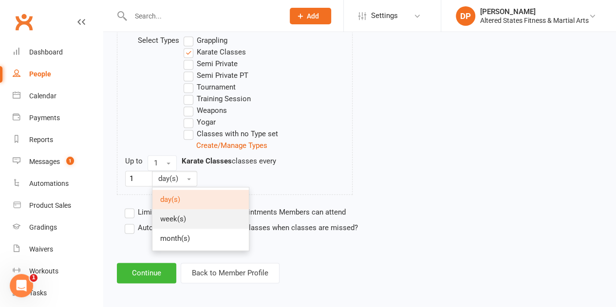
click at [192, 217] on link "week(s)" at bounding box center [201, 219] width 96 height 19
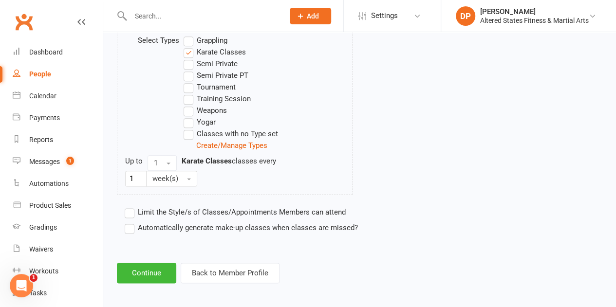
click at [131, 227] on label "Automatically generate make-up classes when classes are missed?" at bounding box center [241, 228] width 233 height 12
click at [131, 222] on input "Automatically generate make-up classes when classes are missed?" at bounding box center [128, 222] width 6 height 0
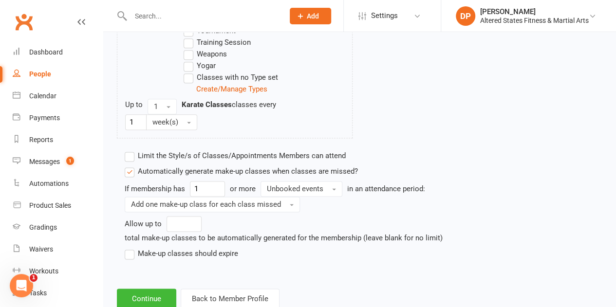
scroll to position [603, 0]
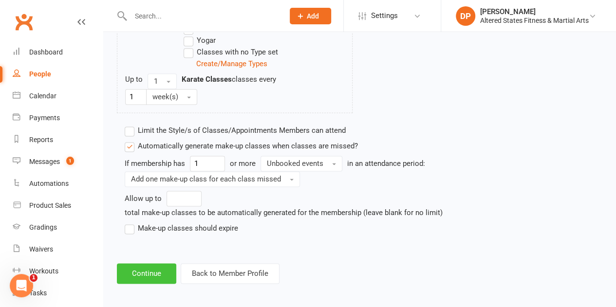
click at [150, 270] on button "Continue" at bounding box center [146, 274] width 59 height 20
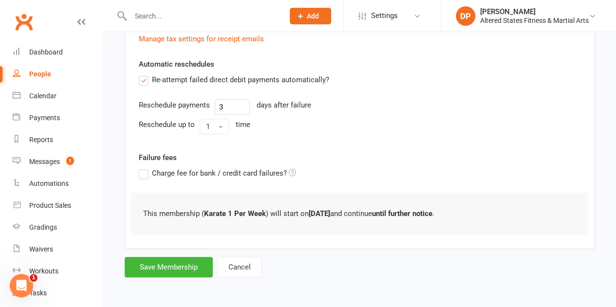
scroll to position [0, 0]
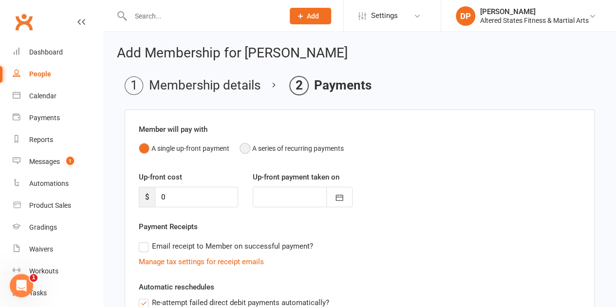
click at [243, 149] on button "A series of recurring payments" at bounding box center [292, 148] width 104 height 19
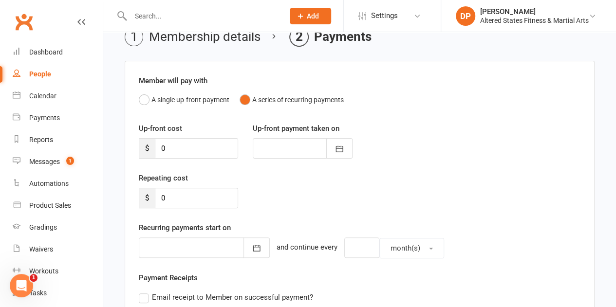
scroll to position [97, 0]
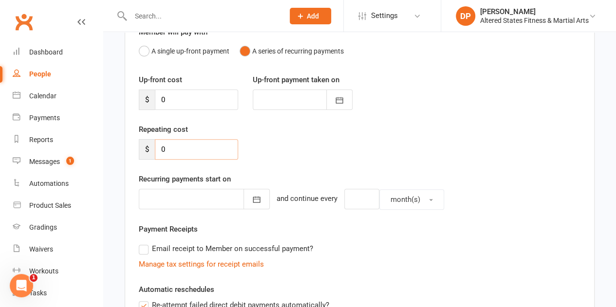
drag, startPoint x: 153, startPoint y: 146, endPoint x: 145, endPoint y: 146, distance: 7.8
click at [145, 146] on div "$ 0" at bounding box center [188, 149] width 99 height 20
type input "23.07"
click at [248, 197] on button "button" at bounding box center [257, 199] width 26 height 20
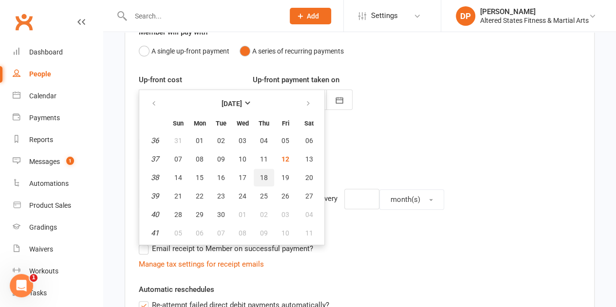
click at [263, 182] on button "18" at bounding box center [264, 178] width 20 height 18
type input "[DATE]"
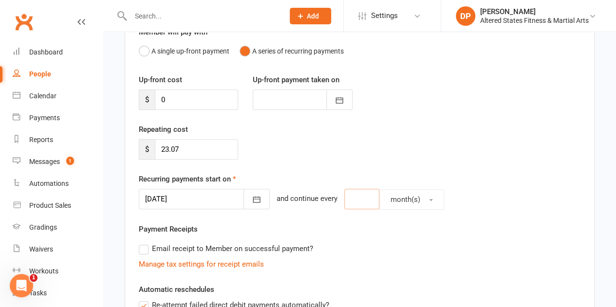
click at [355, 199] on input "number" at bounding box center [361, 199] width 35 height 20
click at [252, 200] on icon "button" at bounding box center [257, 200] width 10 height 10
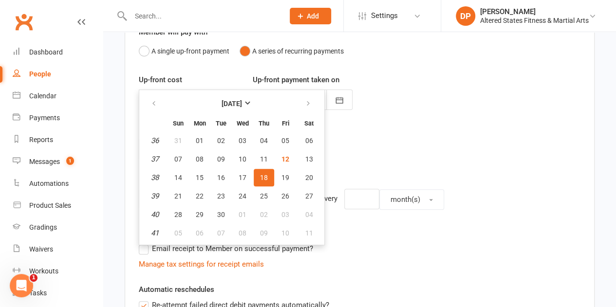
click at [260, 177] on span "18" at bounding box center [264, 178] width 8 height 8
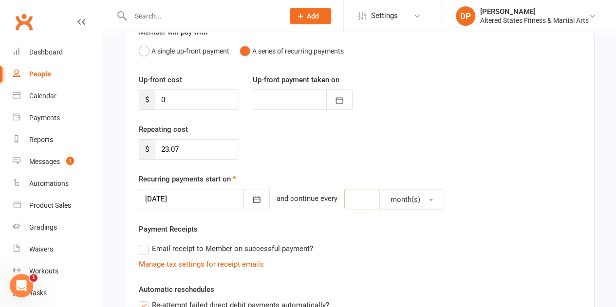
click at [359, 201] on input "number" at bounding box center [361, 199] width 35 height 20
type input "1"
click at [417, 201] on button "month(s)" at bounding box center [412, 200] width 65 height 20
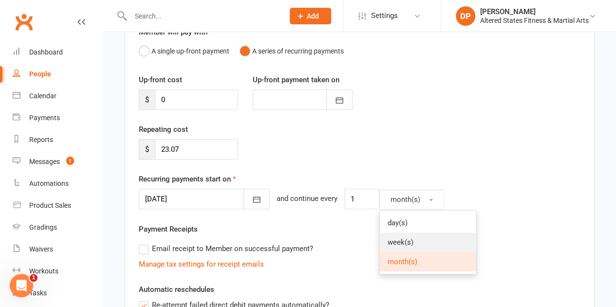
click at [419, 236] on link "week(s)" at bounding box center [428, 242] width 96 height 19
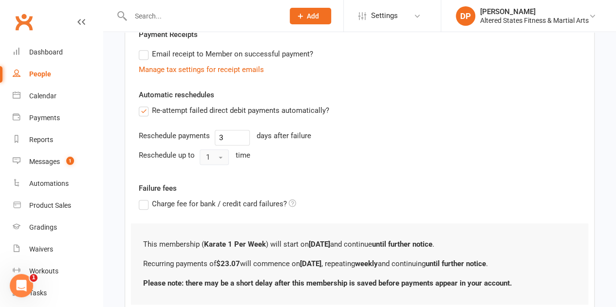
scroll to position [360, 0]
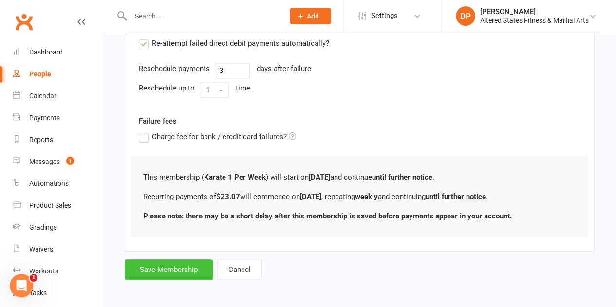
click at [184, 261] on button "Save Membership" at bounding box center [169, 270] width 88 height 20
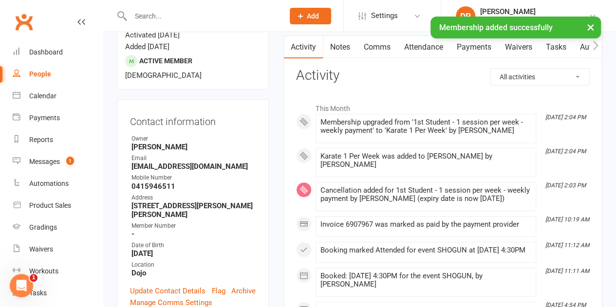
scroll to position [97, 0]
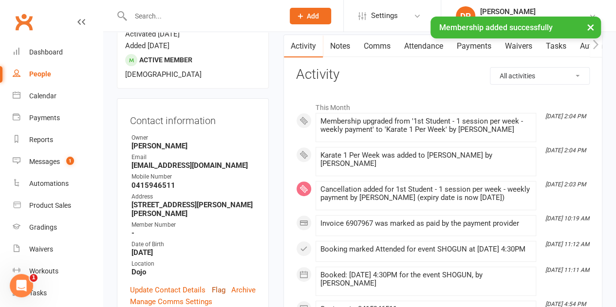
click at [221, 285] on link "Flag" at bounding box center [219, 291] width 14 height 12
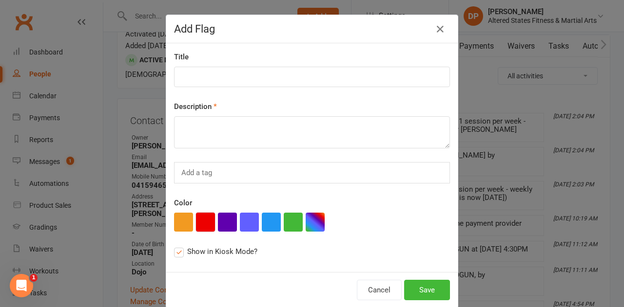
click at [204, 218] on button "button" at bounding box center [205, 222] width 19 height 19
click at [187, 80] on input at bounding box center [312, 77] width 276 height 20
paste input "Administration"
type input "Administration"
click at [209, 140] on textarea at bounding box center [312, 132] width 276 height 32
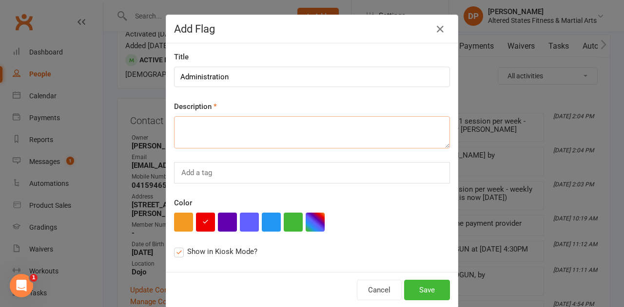
paste textarea "Administration"
type textarea "Administration"
click at [413, 291] on button "Save" at bounding box center [427, 290] width 46 height 20
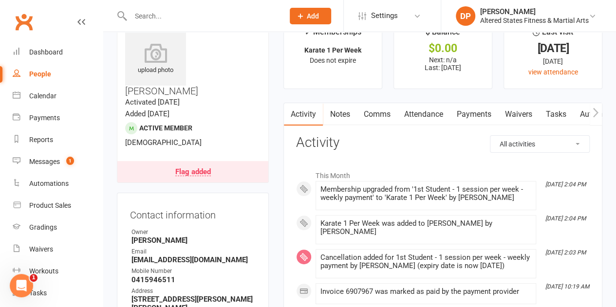
scroll to position [0, 0]
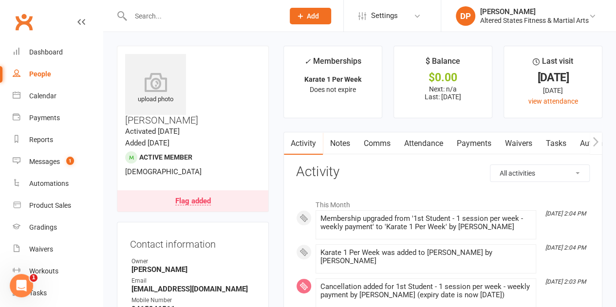
click at [473, 141] on link "Payments" at bounding box center [474, 144] width 48 height 22
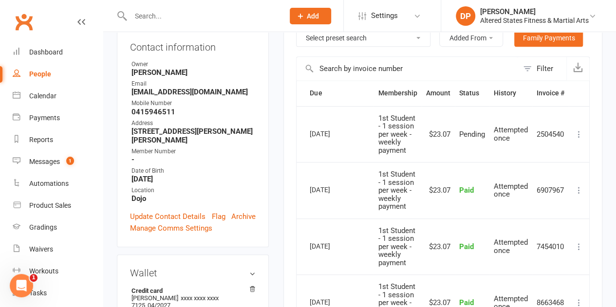
scroll to position [292, 0]
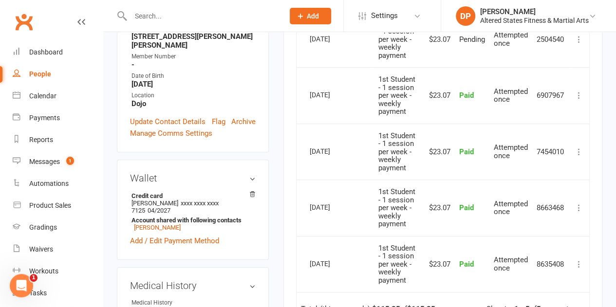
click at [159, 201] on div "Credit card Suzanne Hermann xxxx xxxx xxxx 7125 04/2027 Account shared with fol…" at bounding box center [193, 219] width 126 height 56
click at [165, 235] on link "Add / Edit Payment Method" at bounding box center [174, 241] width 89 height 12
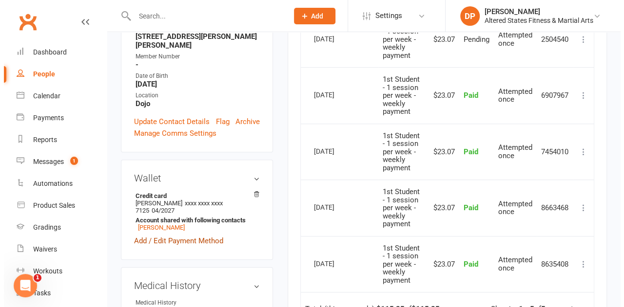
scroll to position [281, 0]
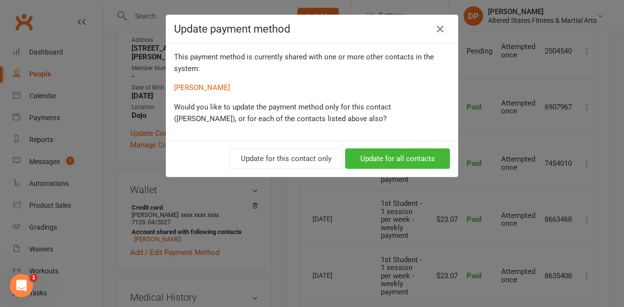
click at [477, 81] on div "Update payment method This payment method is currently shared with one or more …" at bounding box center [312, 153] width 624 height 307
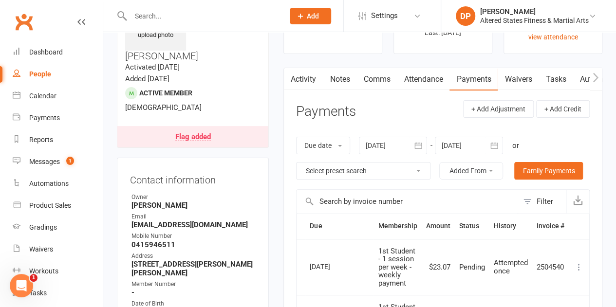
scroll to position [49, 0]
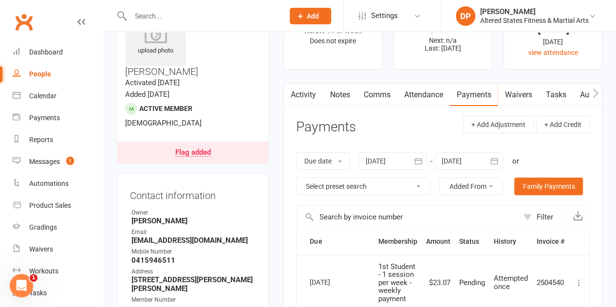
click at [396, 96] on link "Comms" at bounding box center [377, 95] width 40 height 22
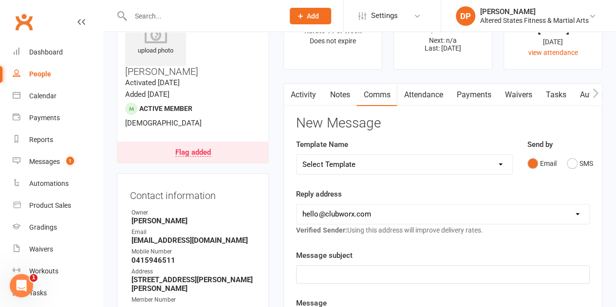
click at [484, 94] on link "Payments" at bounding box center [474, 95] width 48 height 22
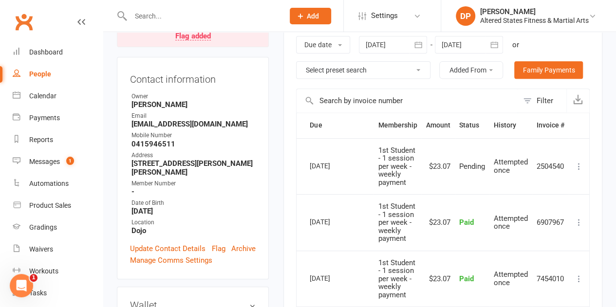
scroll to position [195, 0]
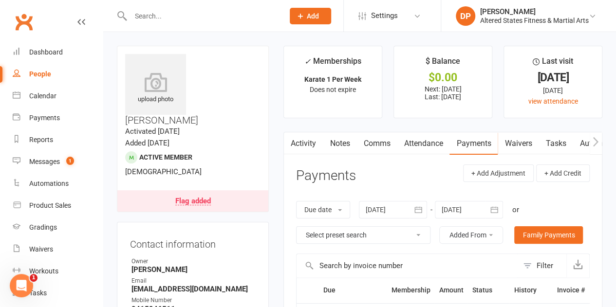
click at [44, 75] on div "People" at bounding box center [40, 74] width 22 height 8
select select "100"
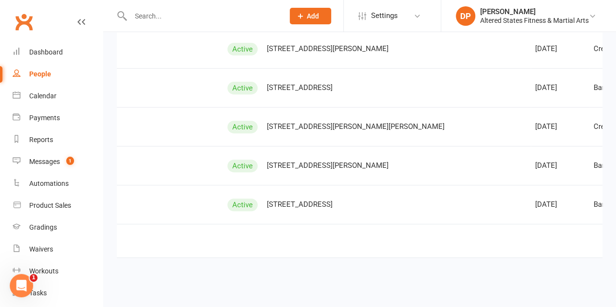
scroll to position [0, 168]
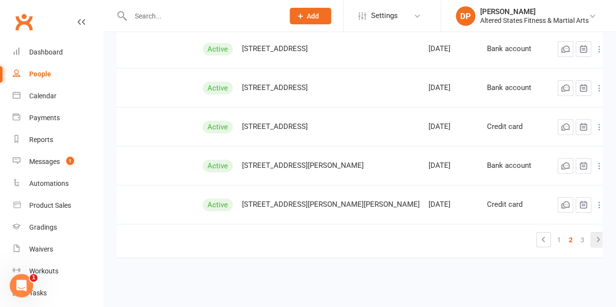
scroll to position [0, 98]
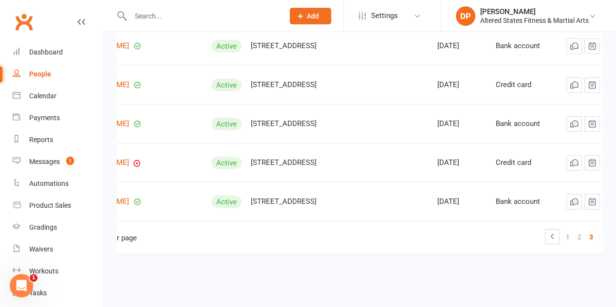
scroll to position [0, 96]
click at [603, 233] on icon at bounding box center [609, 237] width 12 height 12
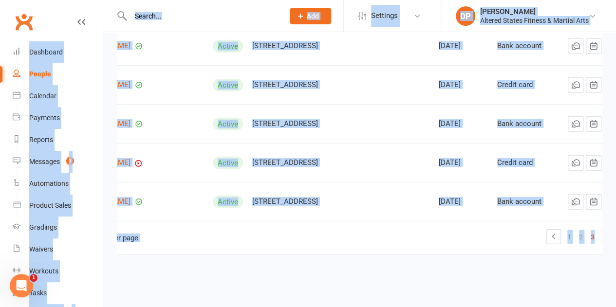
click at [603, 233] on icon at bounding box center [609, 237] width 12 height 12
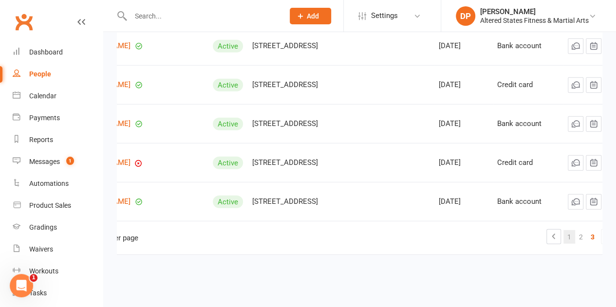
click at [564, 230] on link "1" at bounding box center [570, 237] width 12 height 14
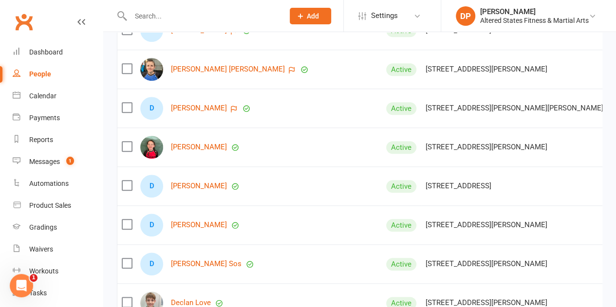
scroll to position [2236, 0]
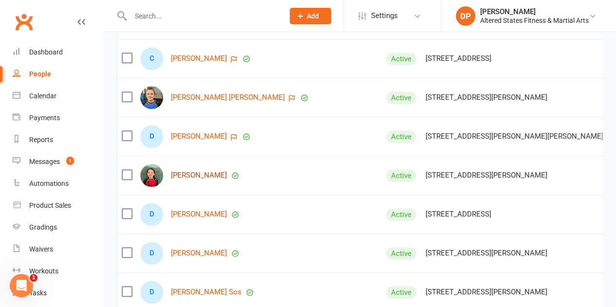
click at [189, 172] on link "[PERSON_NAME]" at bounding box center [199, 176] width 56 height 8
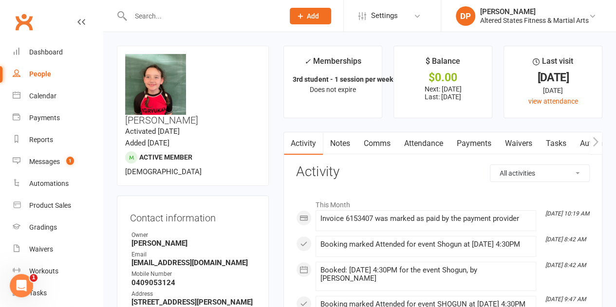
click at [477, 141] on link "Payments" at bounding box center [474, 144] width 48 height 22
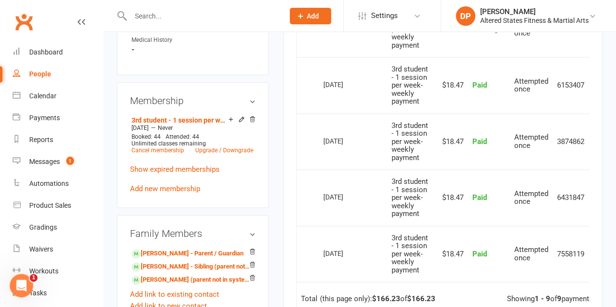
scroll to position [536, 0]
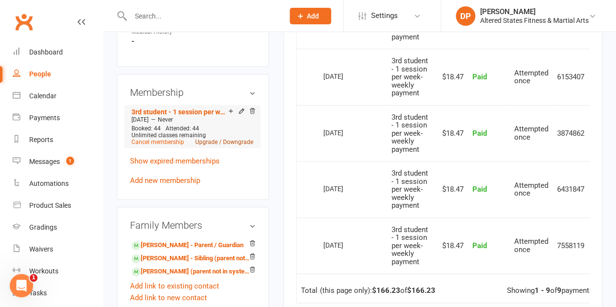
click at [215, 139] on link "Upgrade / Downgrade" at bounding box center [224, 142] width 58 height 7
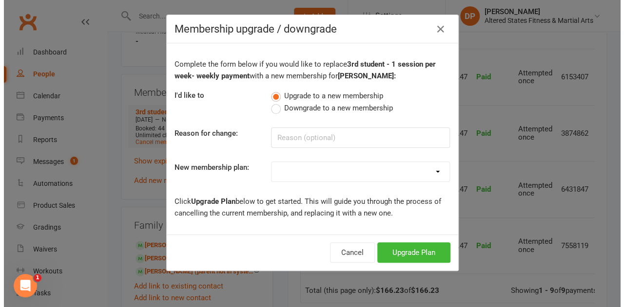
scroll to position [524, 0]
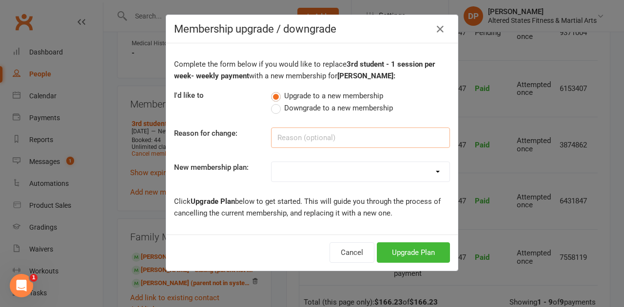
click at [288, 132] on input at bounding box center [360, 138] width 179 height 20
paste input "Administration"
type input "Administration"
click at [304, 172] on select "Casual Student Karate Trail Karate 1 Per Week Karate 2 Per Week Karate Unlimite…" at bounding box center [360, 171] width 178 height 19
select select "2"
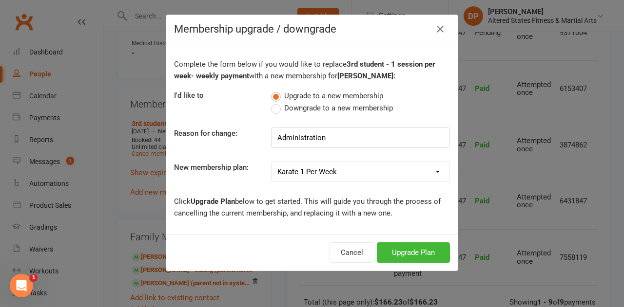
click at [271, 162] on select "Casual Student Karate Trail Karate 1 Per Week Karate 2 Per Week Karate Unlimite…" at bounding box center [360, 171] width 178 height 19
click at [409, 247] on button "Upgrade Plan" at bounding box center [413, 253] width 73 height 20
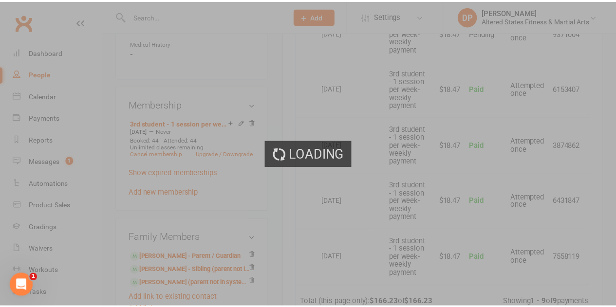
scroll to position [536, 0]
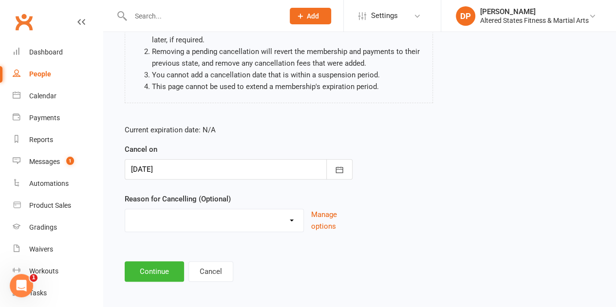
scroll to position [124, 0]
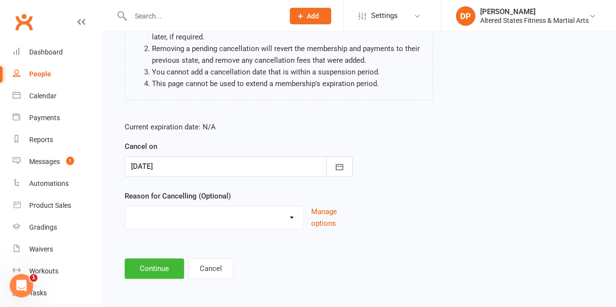
click at [181, 215] on select "Holiday Injury Other reason" at bounding box center [214, 216] width 178 height 19
select select "2"
click at [125, 207] on select "Holiday Injury Other reason" at bounding box center [214, 216] width 178 height 19
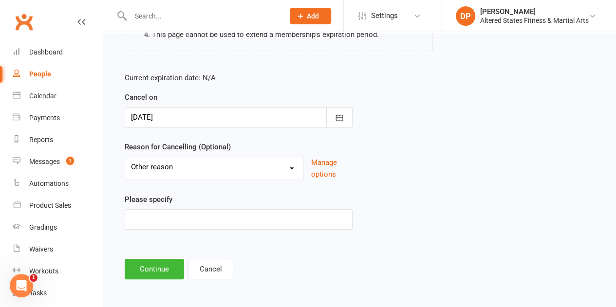
scroll to position [173, 0]
click at [163, 217] on input at bounding box center [239, 219] width 228 height 20
paste input "Administration"
type input "Administration"
click at [171, 266] on button "Continue" at bounding box center [154, 269] width 59 height 20
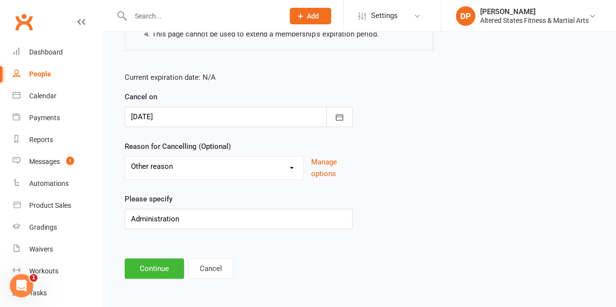
scroll to position [0, 0]
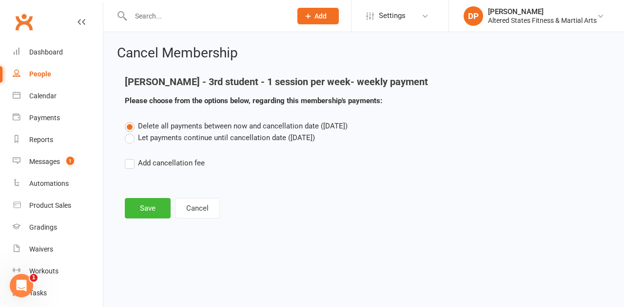
click at [132, 138] on label "Let payments continue until cancellation date ([DATE])" at bounding box center [220, 138] width 190 height 12
click at [131, 132] on input "Let payments continue until cancellation date ([DATE])" at bounding box center [128, 132] width 6 height 0
click at [140, 209] on button "Save" at bounding box center [148, 208] width 46 height 20
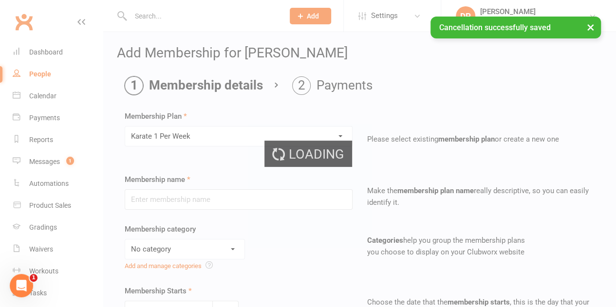
type input "Karate 1 Per Week"
select select "6"
type input "[DATE]"
type input "0"
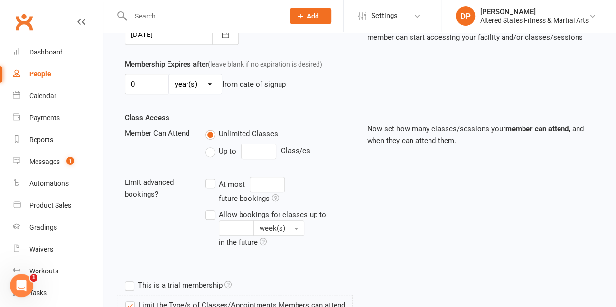
scroll to position [292, 0]
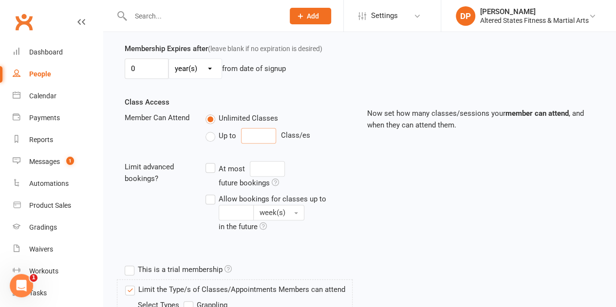
click at [246, 131] on input "number" at bounding box center [258, 136] width 35 height 16
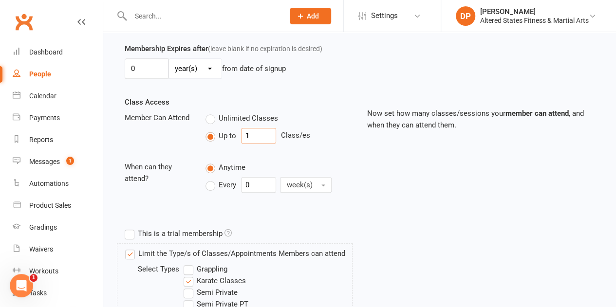
type input "1"
drag, startPoint x: 254, startPoint y: 181, endPoint x: 245, endPoint y: 181, distance: 9.3
click at [245, 181] on input "0" at bounding box center [258, 185] width 35 height 16
type input "1"
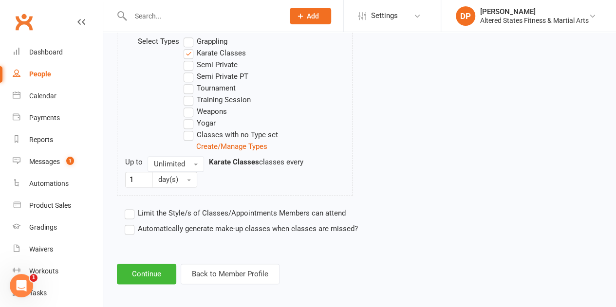
scroll to position [521, 0]
click at [197, 162] on button "Unlimited" at bounding box center [176, 163] width 57 height 16
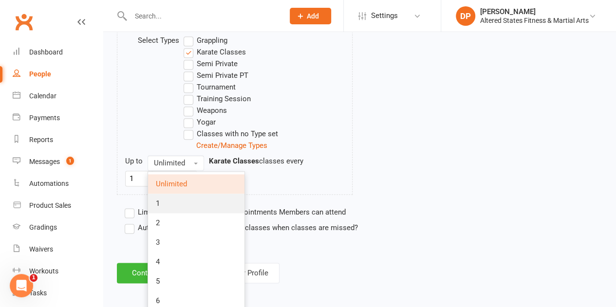
click at [193, 198] on link "1" at bounding box center [196, 203] width 96 height 19
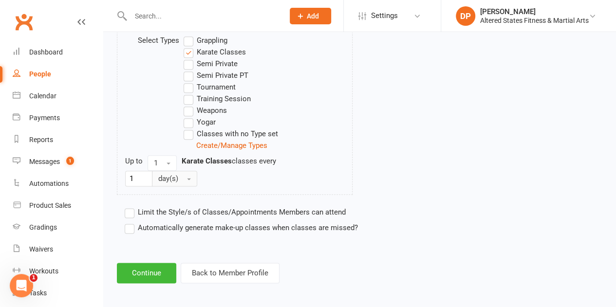
click at [193, 175] on button "day(s)" at bounding box center [174, 179] width 45 height 16
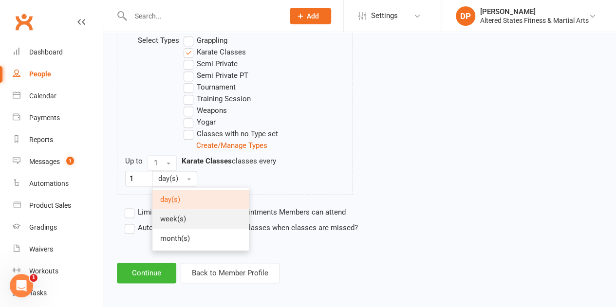
click at [195, 212] on link "week(s)" at bounding box center [201, 219] width 96 height 19
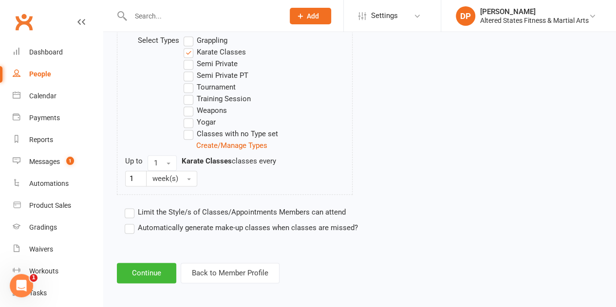
click at [134, 227] on label "Automatically generate make-up classes when classes are missed?" at bounding box center [241, 228] width 233 height 12
click at [131, 222] on input "Automatically generate make-up classes when classes are missed?" at bounding box center [128, 222] width 6 height 0
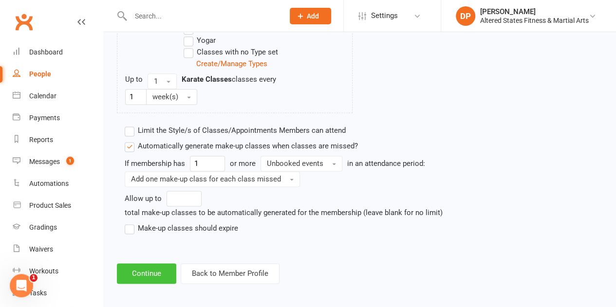
scroll to position [603, 0]
click at [141, 264] on button "Continue" at bounding box center [146, 274] width 59 height 20
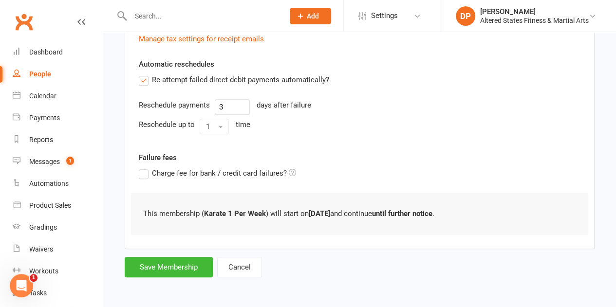
scroll to position [0, 0]
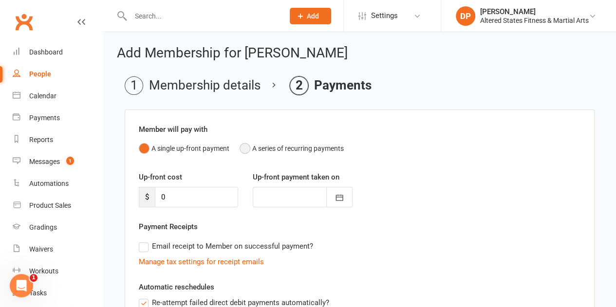
click at [241, 143] on button "A series of recurring payments" at bounding box center [292, 148] width 104 height 19
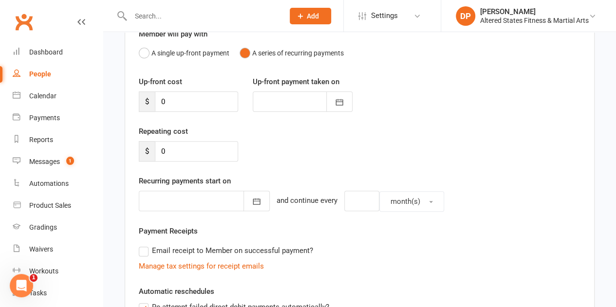
scroll to position [97, 0]
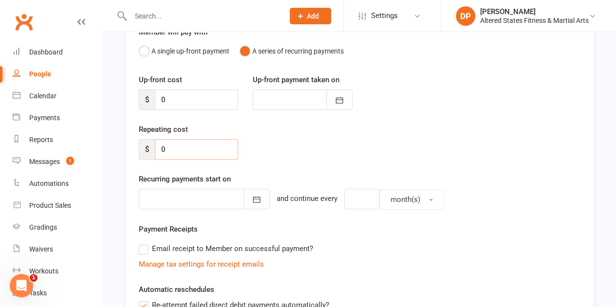
drag, startPoint x: 172, startPoint y: 146, endPoint x: 160, endPoint y: 146, distance: 12.2
click at [160, 146] on input "0" at bounding box center [196, 149] width 83 height 20
type input "18.47"
click at [252, 198] on icon "button" at bounding box center [257, 200] width 10 height 10
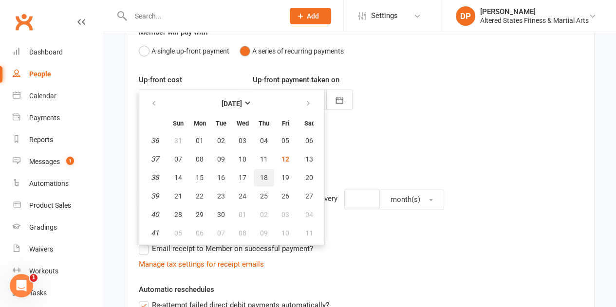
click at [261, 177] on span "18" at bounding box center [264, 178] width 8 height 8
type input "[DATE]"
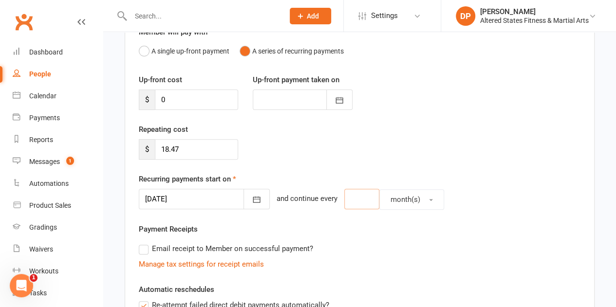
click at [347, 199] on input "number" at bounding box center [361, 199] width 35 height 20
type input "1"
click at [418, 205] on button "month(s)" at bounding box center [412, 200] width 65 height 20
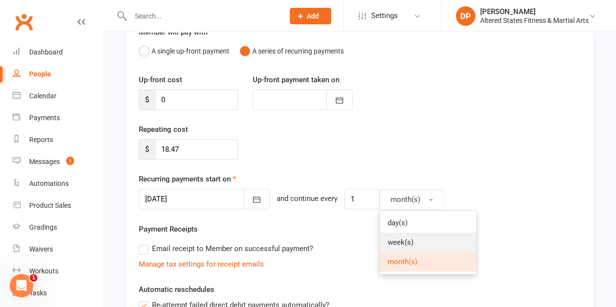
click at [419, 236] on link "week(s)" at bounding box center [428, 242] width 96 height 19
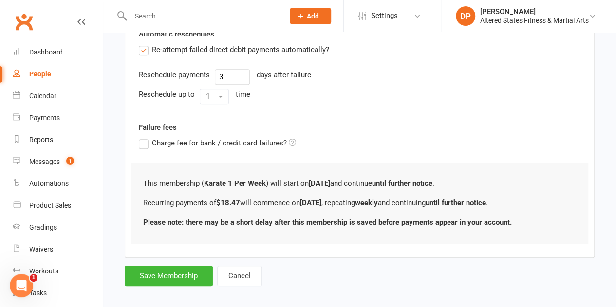
scroll to position [360, 0]
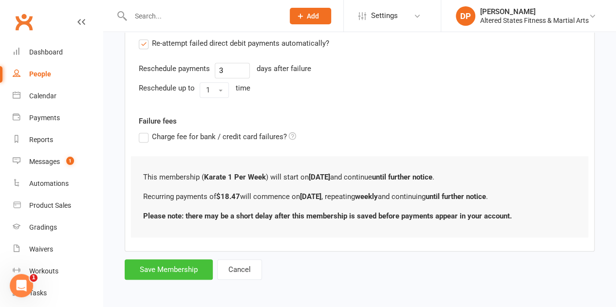
click at [165, 260] on button "Save Membership" at bounding box center [169, 270] width 88 height 20
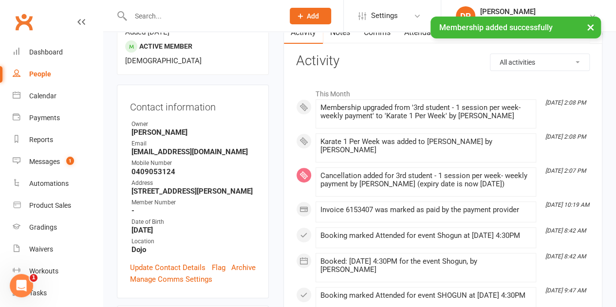
scroll to position [146, 0]
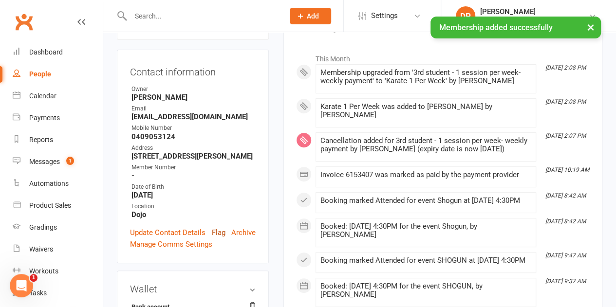
click at [218, 227] on link "Flag" at bounding box center [219, 233] width 14 height 12
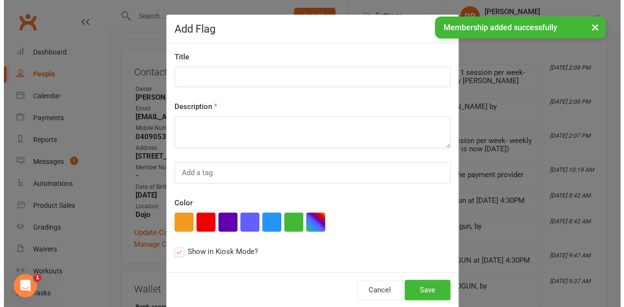
scroll to position [134, 0]
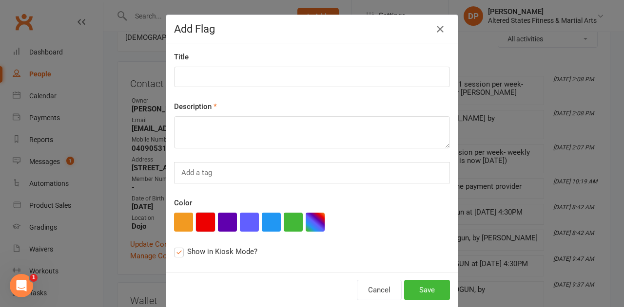
click at [204, 219] on button "button" at bounding box center [205, 222] width 19 height 19
click at [190, 72] on input at bounding box center [312, 77] width 276 height 20
paste input "Administration"
type input "Administration"
click at [216, 132] on textarea at bounding box center [312, 132] width 276 height 32
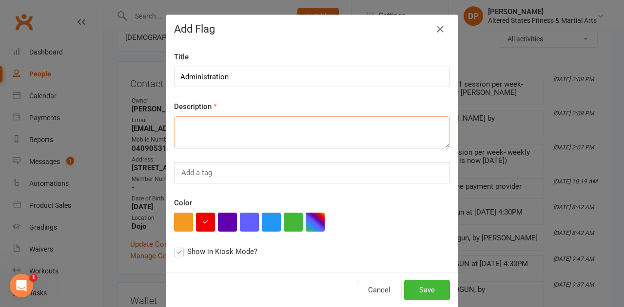
paste textarea "Administration"
type textarea "Administration"
click at [418, 291] on button "Save" at bounding box center [427, 290] width 46 height 20
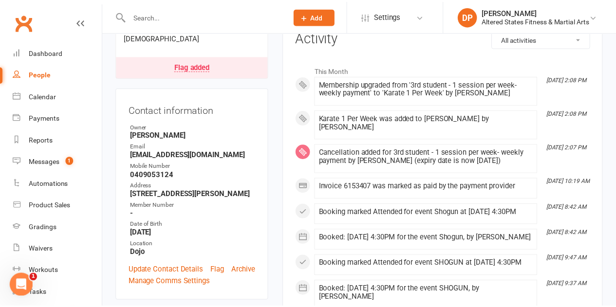
scroll to position [146, 0]
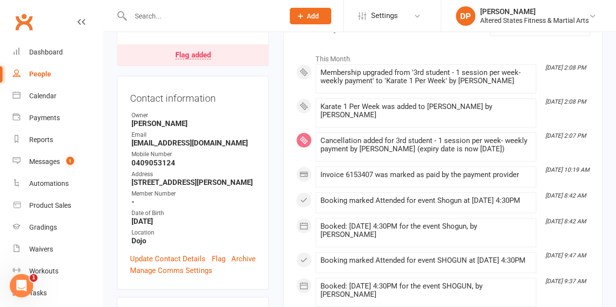
click at [35, 72] on div "People" at bounding box center [40, 74] width 22 height 8
select select "100"
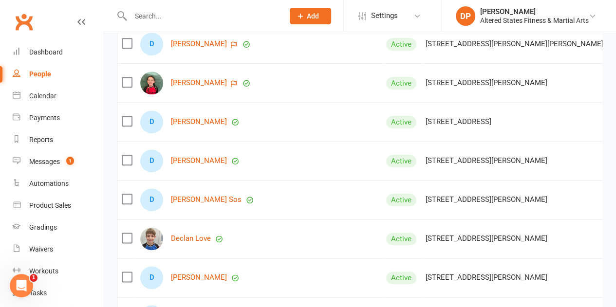
scroll to position [2339, 0]
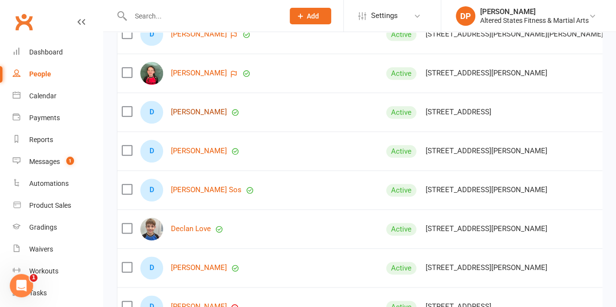
click at [195, 109] on link "[PERSON_NAME]" at bounding box center [199, 112] width 56 height 8
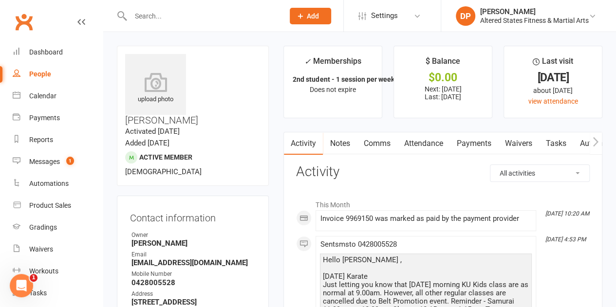
click at [423, 144] on link "Attendance" at bounding box center [423, 144] width 53 height 22
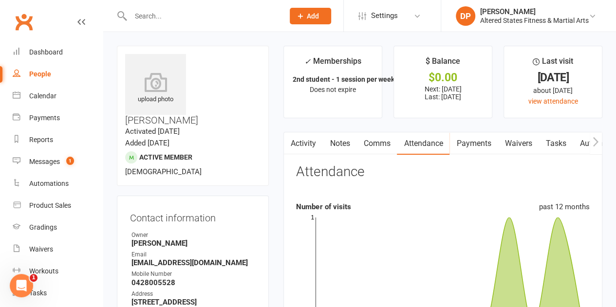
click at [478, 143] on link "Payments" at bounding box center [474, 144] width 48 height 22
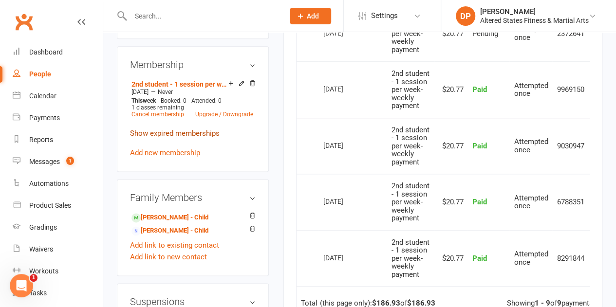
scroll to position [487, 0]
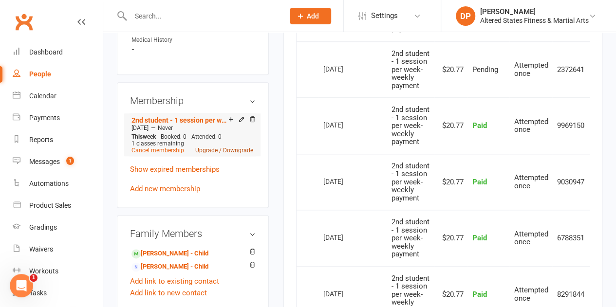
click at [208, 147] on link "Upgrade / Downgrade" at bounding box center [224, 150] width 58 height 7
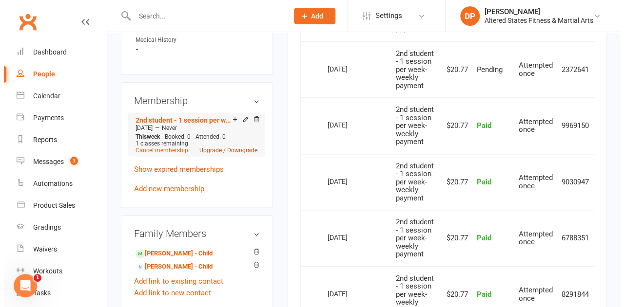
scroll to position [464, 0]
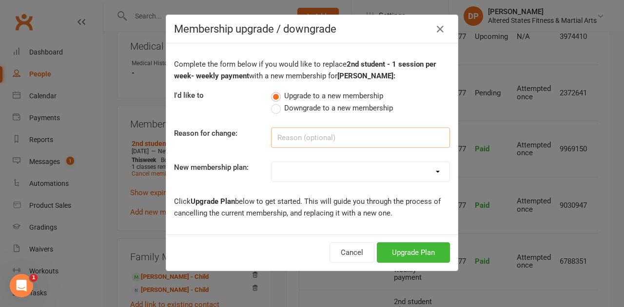
click at [283, 136] on input at bounding box center [360, 138] width 179 height 20
paste input "Administration"
type input "Administration"
click at [323, 171] on select "Casual Student Karate Trail Karate 1 Per Week Karate 2 Per Week Karate Unlimite…" at bounding box center [360, 171] width 178 height 19
select select "2"
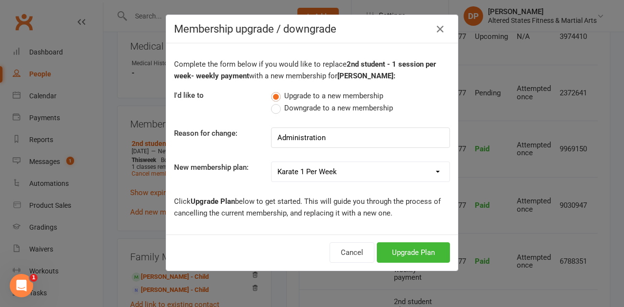
click at [271, 162] on select "Casual Student Karate Trail Karate 1 Per Week Karate 2 Per Week Karate Unlimite…" at bounding box center [360, 171] width 178 height 19
click at [397, 250] on button "Upgrade Plan" at bounding box center [413, 253] width 73 height 20
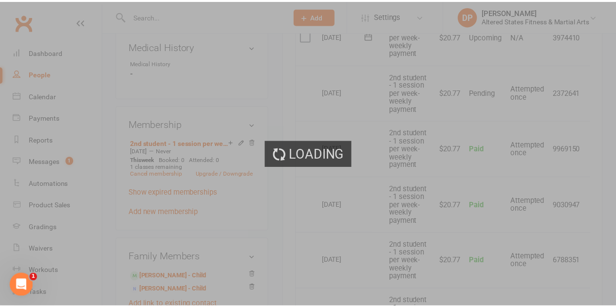
scroll to position [487, 0]
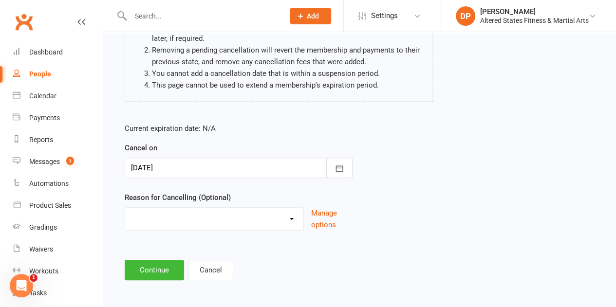
scroll to position [124, 0]
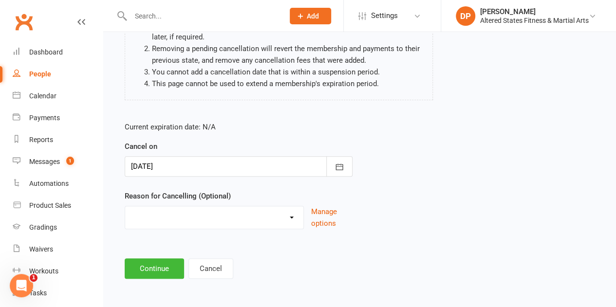
click at [162, 210] on select "Holiday Injury Other reason" at bounding box center [214, 216] width 178 height 19
select select "2"
click at [125, 207] on select "Holiday Injury Other reason" at bounding box center [214, 216] width 178 height 19
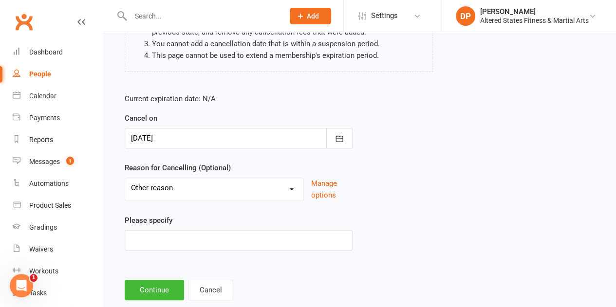
scroll to position [173, 0]
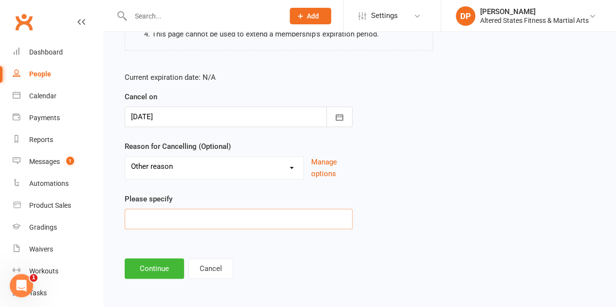
click at [159, 214] on input at bounding box center [239, 219] width 228 height 20
paste input "Administration"
type input "Administration"
click at [169, 264] on button "Continue" at bounding box center [154, 269] width 59 height 20
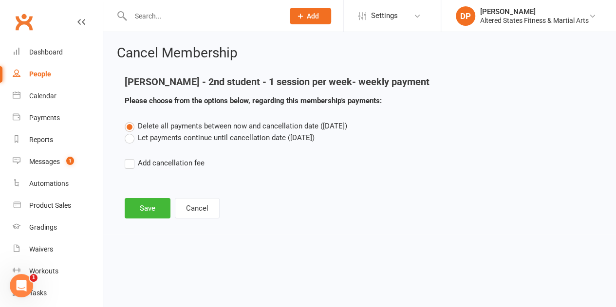
scroll to position [0, 0]
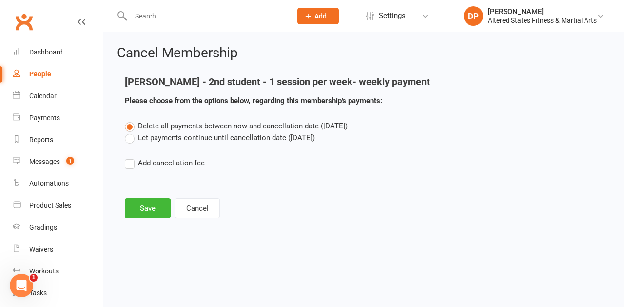
drag, startPoint x: 127, startPoint y: 135, endPoint x: 129, endPoint y: 141, distance: 5.7
click at [127, 138] on label "Let payments continue until cancellation date ([DATE])" at bounding box center [220, 138] width 190 height 12
click at [127, 132] on input "Let payments continue until cancellation date ([DATE])" at bounding box center [128, 132] width 6 height 0
click at [150, 210] on button "Save" at bounding box center [148, 208] width 46 height 20
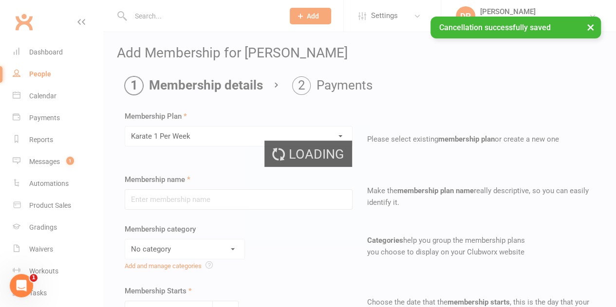
type input "Karate 1 Per Week"
select select "6"
type input "[DATE]"
type input "0"
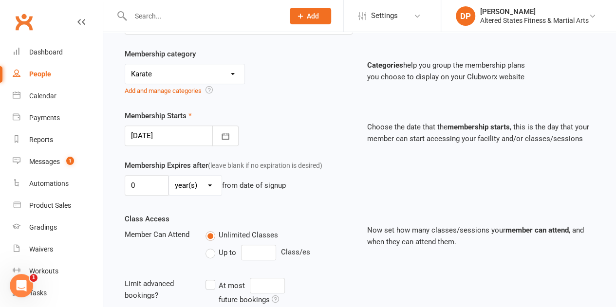
scroll to position [195, 0]
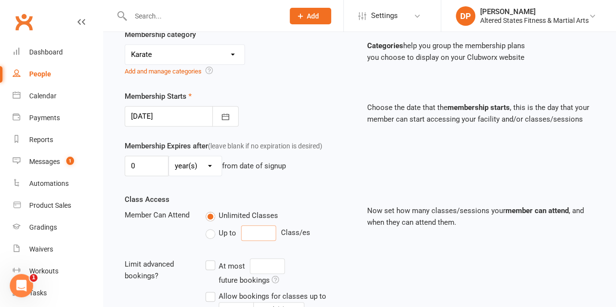
click at [252, 231] on input "number" at bounding box center [258, 234] width 35 height 16
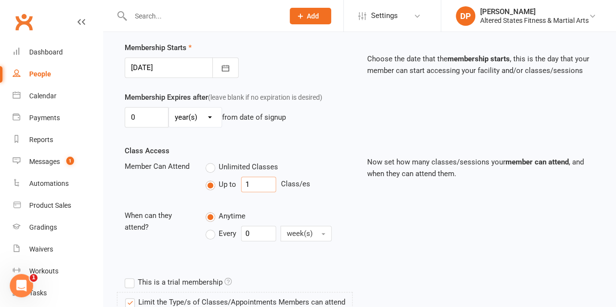
type input "1"
drag, startPoint x: 250, startPoint y: 230, endPoint x: 242, endPoint y: 231, distance: 8.3
click at [243, 231] on input "0" at bounding box center [258, 234] width 35 height 16
type input "1"
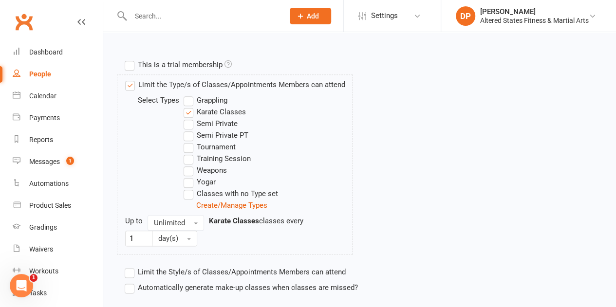
scroll to position [487, 0]
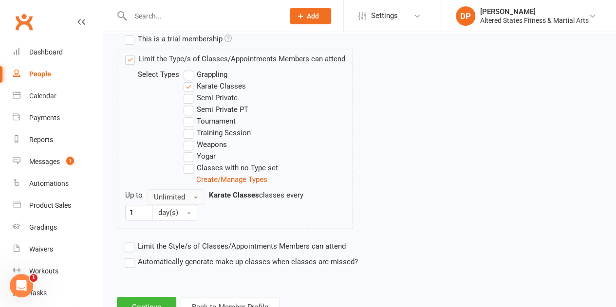
click at [197, 192] on button "Unlimited" at bounding box center [176, 198] width 57 height 16
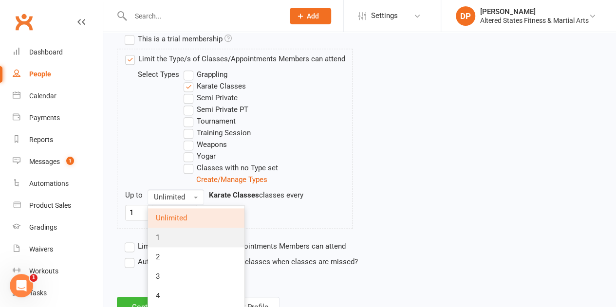
click at [197, 234] on link "1" at bounding box center [196, 237] width 96 height 19
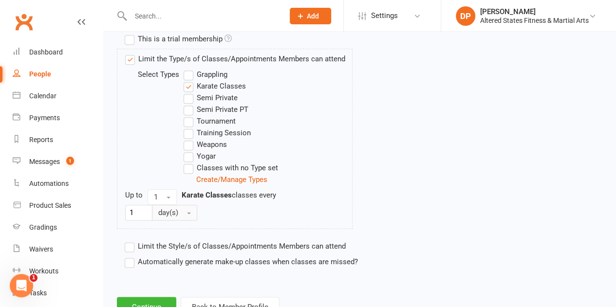
click at [189, 209] on button "day(s)" at bounding box center [174, 213] width 45 height 16
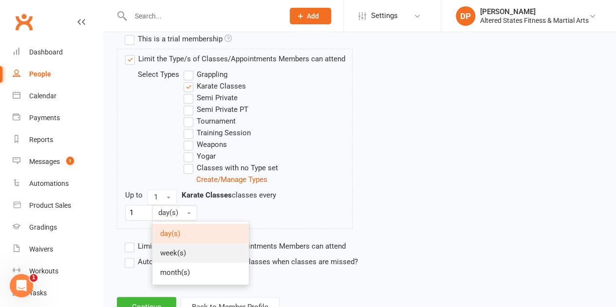
click at [191, 251] on link "week(s)" at bounding box center [201, 253] width 96 height 19
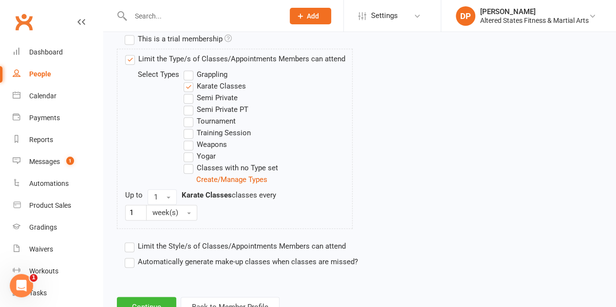
click at [128, 258] on label "Automatically generate make-up classes when classes are missed?" at bounding box center [241, 262] width 233 height 12
click at [128, 256] on input "Automatically generate make-up classes when classes are missed?" at bounding box center [128, 256] width 6 height 0
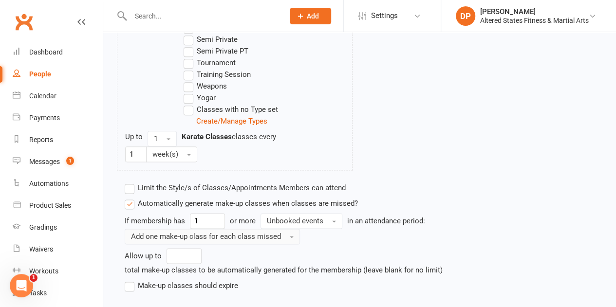
scroll to position [603, 0]
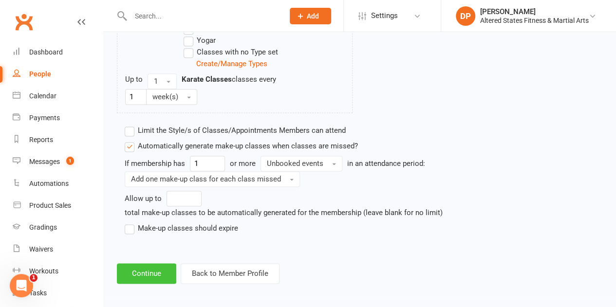
click at [138, 266] on button "Continue" at bounding box center [146, 274] width 59 height 20
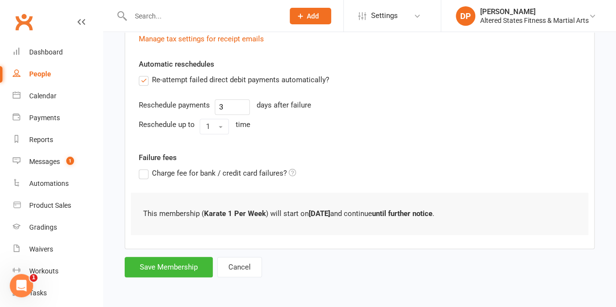
scroll to position [0, 0]
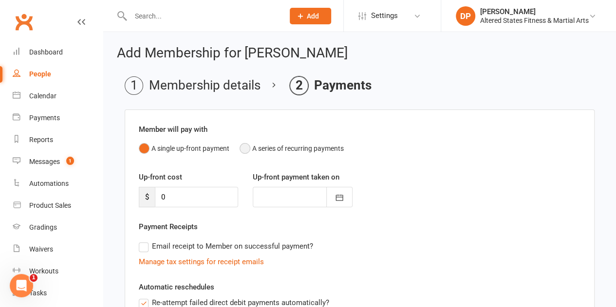
click at [244, 146] on button "A series of recurring payments" at bounding box center [292, 148] width 104 height 19
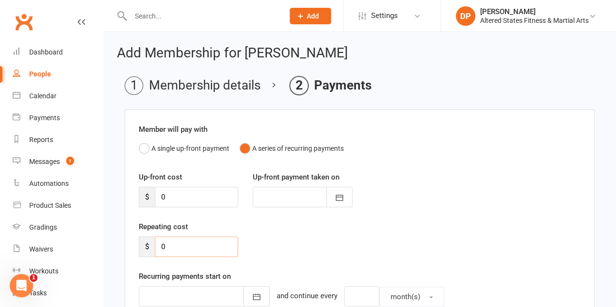
drag, startPoint x: 173, startPoint y: 243, endPoint x: 162, endPoint y: 244, distance: 11.2
click at [162, 244] on input "0" at bounding box center [196, 247] width 83 height 20
type input "20.77"
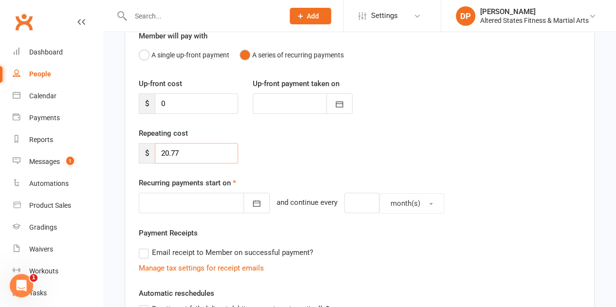
scroll to position [97, 0]
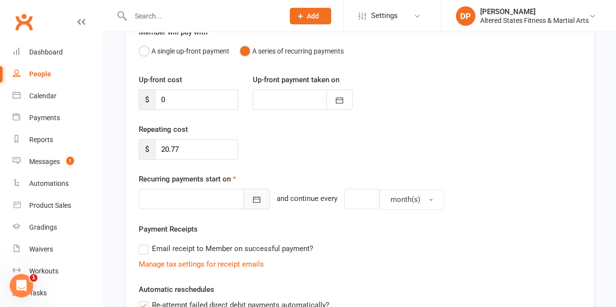
click at [252, 198] on icon "button" at bounding box center [257, 200] width 10 height 10
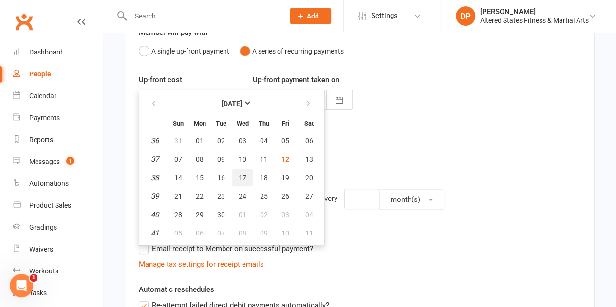
click at [242, 176] on span "17" at bounding box center [243, 178] width 8 height 8
type input "[DATE]"
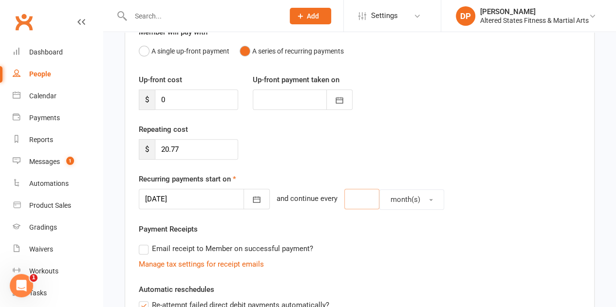
click at [354, 200] on input "number" at bounding box center [361, 199] width 35 height 20
type input "1"
click at [413, 193] on button "month(s)" at bounding box center [412, 200] width 65 height 20
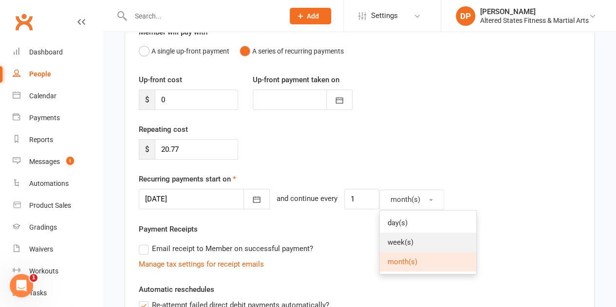
click at [413, 236] on link "week(s)" at bounding box center [428, 242] width 96 height 19
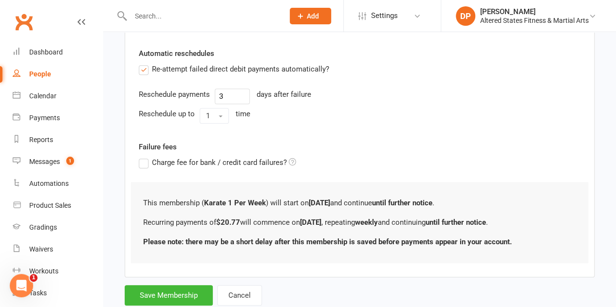
scroll to position [341, 0]
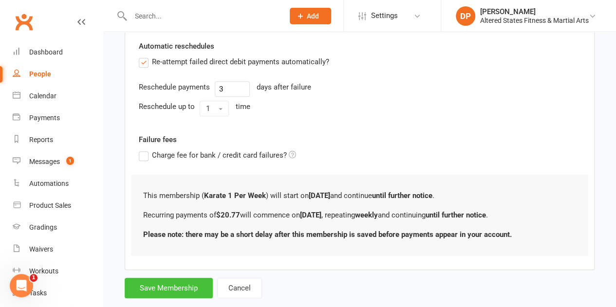
click at [184, 282] on button "Save Membership" at bounding box center [169, 288] width 88 height 20
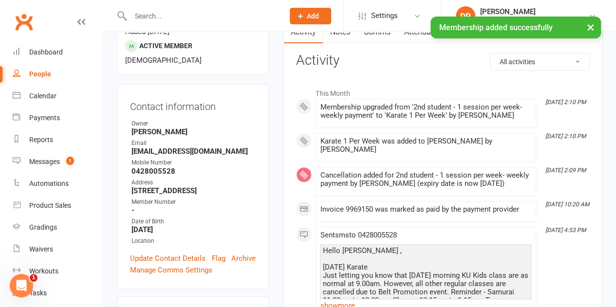
scroll to position [146, 0]
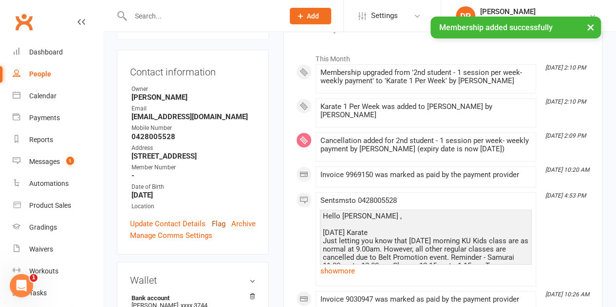
click at [218, 218] on link "Flag" at bounding box center [219, 224] width 14 height 12
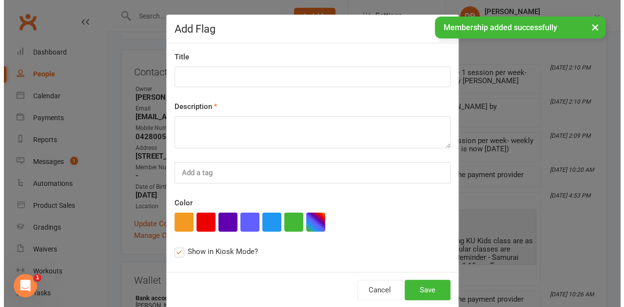
scroll to position [123, 0]
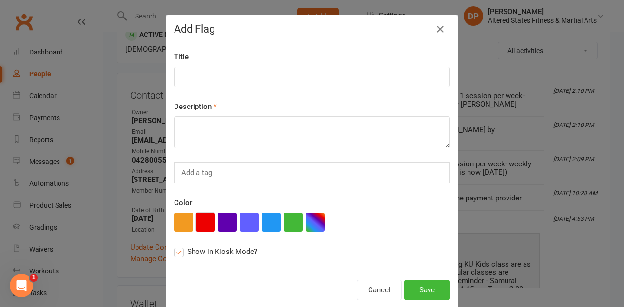
click at [198, 215] on button "button" at bounding box center [205, 222] width 19 height 19
click at [190, 76] on input at bounding box center [312, 77] width 276 height 20
paste input "Administration"
type input "Administration"
click at [210, 141] on textarea at bounding box center [312, 132] width 276 height 32
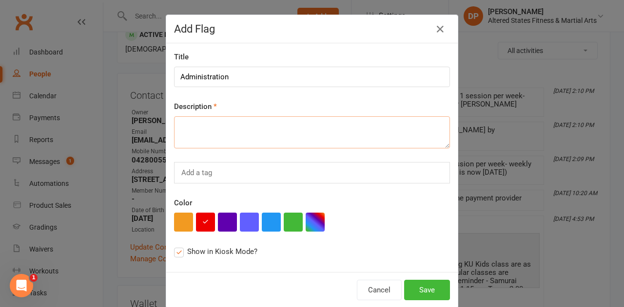
paste textarea "Administration"
type textarea "Administration"
click at [436, 294] on button "Save" at bounding box center [427, 290] width 46 height 20
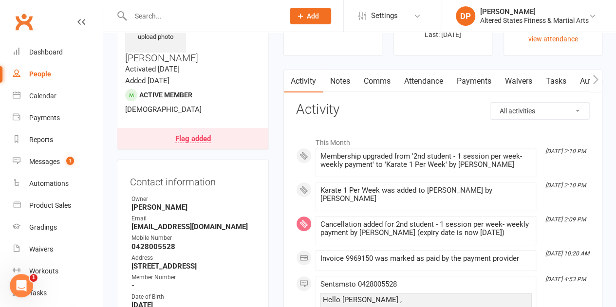
scroll to position [0, 0]
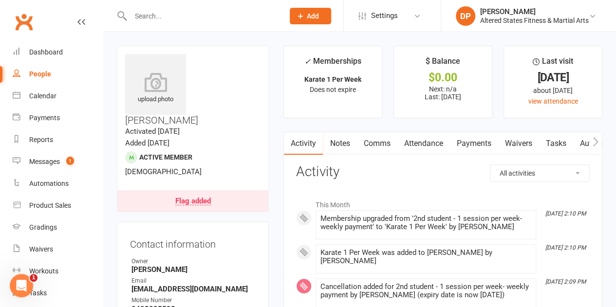
click at [32, 73] on div "People" at bounding box center [40, 74] width 22 height 8
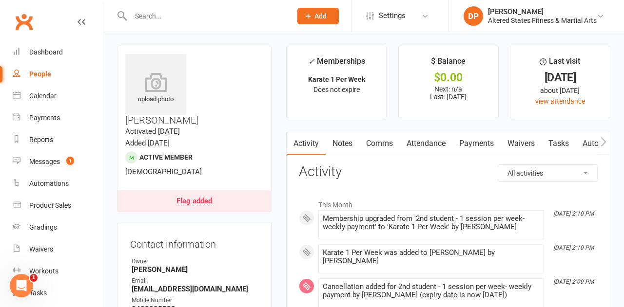
select select "100"
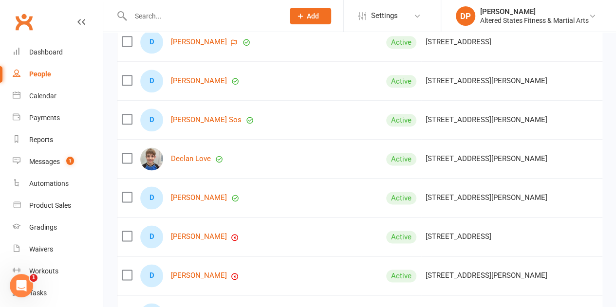
scroll to position [2387, 0]
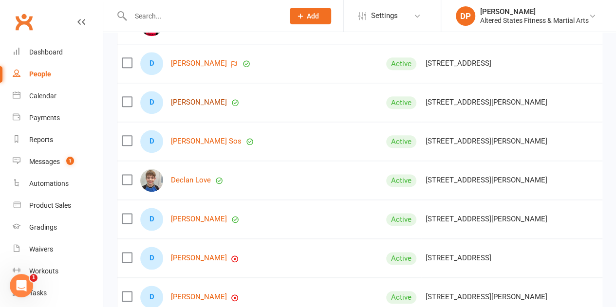
click at [196, 101] on link "[PERSON_NAME]" at bounding box center [199, 102] width 56 height 8
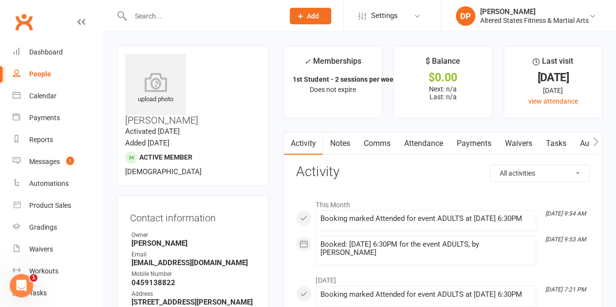
click at [470, 142] on link "Payments" at bounding box center [474, 144] width 48 height 22
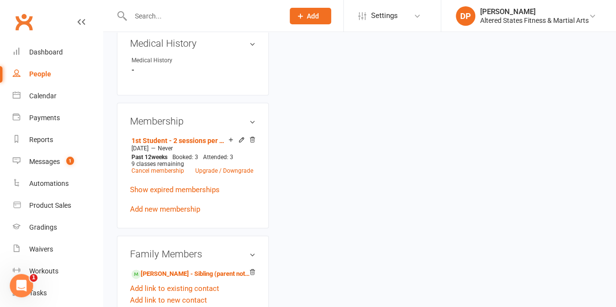
scroll to position [487, 0]
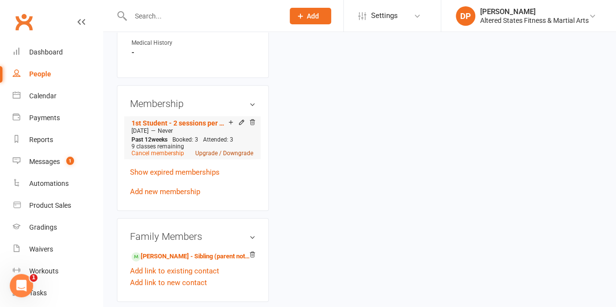
click at [210, 150] on link "Upgrade / Downgrade" at bounding box center [224, 153] width 58 height 7
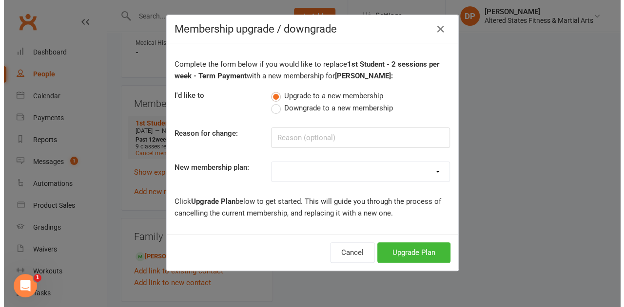
scroll to position [476, 0]
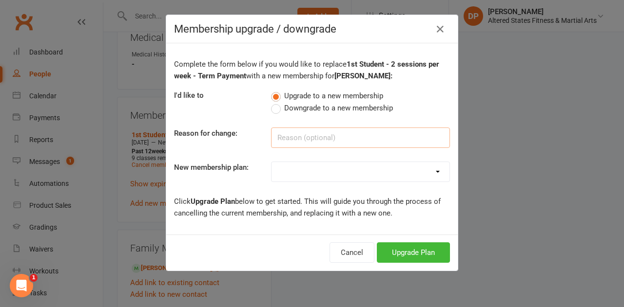
click at [286, 132] on input at bounding box center [360, 138] width 179 height 20
paste input "Administration"
type input "Administration"
click at [297, 173] on select "Casual Student Karate Trail Karate 1 Per Week Karate 2 Per Week Karate Unlimite…" at bounding box center [360, 171] width 178 height 19
select select "4"
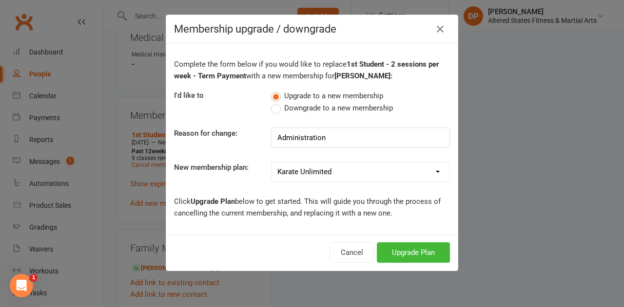
click at [271, 162] on select "Casual Student Karate Trail Karate 1 Per Week Karate 2 Per Week Karate Unlimite…" at bounding box center [360, 171] width 178 height 19
click at [412, 249] on button "Upgrade Plan" at bounding box center [413, 253] width 73 height 20
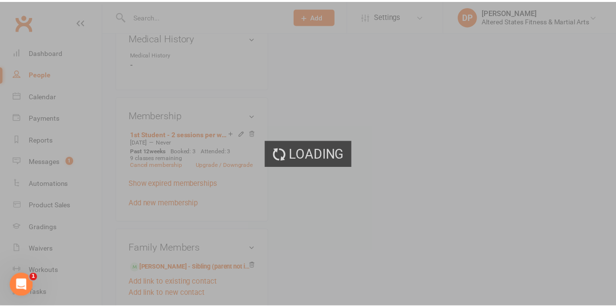
scroll to position [487, 0]
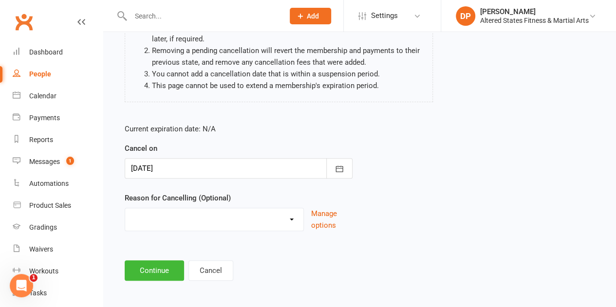
scroll to position [124, 0]
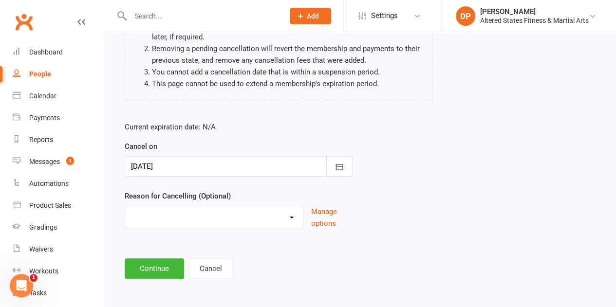
click at [269, 221] on select "Holiday Injury Other reason" at bounding box center [214, 216] width 178 height 19
drag, startPoint x: 268, startPoint y: 217, endPoint x: 231, endPoint y: 215, distance: 37.6
click at [231, 215] on select "Holiday Injury Other reason" at bounding box center [214, 216] width 178 height 19
select select "2"
click at [125, 207] on select "Holiday Injury Other reason" at bounding box center [214, 216] width 178 height 19
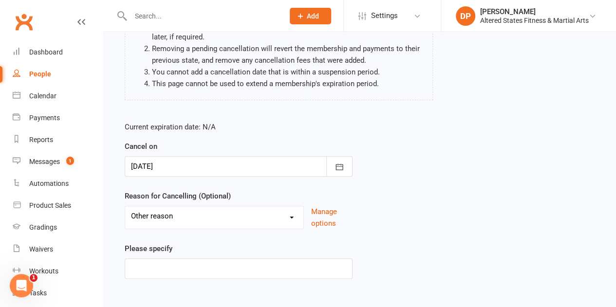
click at [199, 216] on select "Holiday Injury Other reason" at bounding box center [214, 216] width 178 height 19
click at [190, 282] on div "Current expiration date: N/A Cancel on 12 Sep 2025 September 2025 Sun Mon Tue W…" at bounding box center [238, 203] width 243 height 179
click at [187, 269] on input at bounding box center [239, 269] width 228 height 20
paste input "Administration"
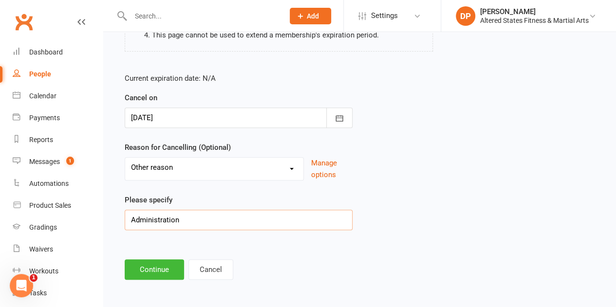
scroll to position [173, 0]
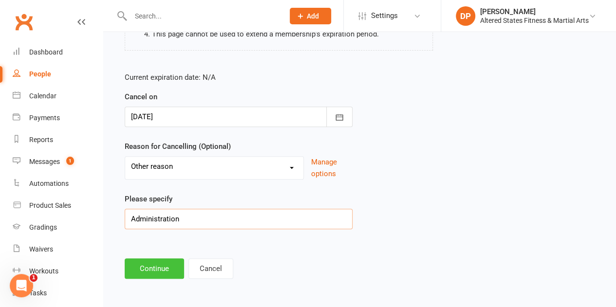
type input "Administration"
click at [169, 266] on button "Continue" at bounding box center [154, 269] width 59 height 20
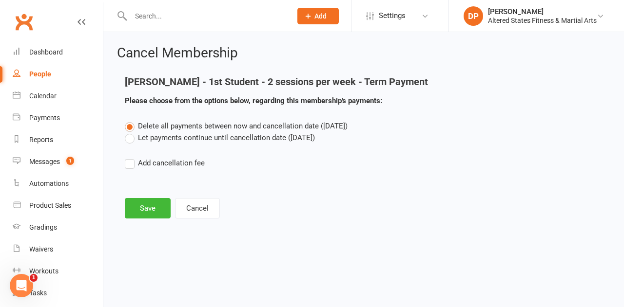
click at [127, 135] on label "Let payments continue until cancellation date (Sep 12, 2025)" at bounding box center [220, 138] width 190 height 12
click at [127, 132] on input "Let payments continue until cancellation date (Sep 12, 2025)" at bounding box center [128, 132] width 6 height 0
click at [148, 205] on button "Save" at bounding box center [148, 208] width 46 height 20
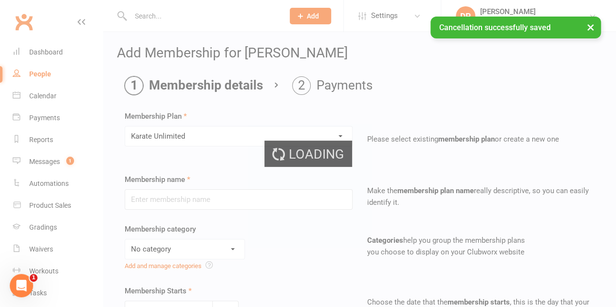
type input "Karate Unlimited"
select select "6"
type input "0"
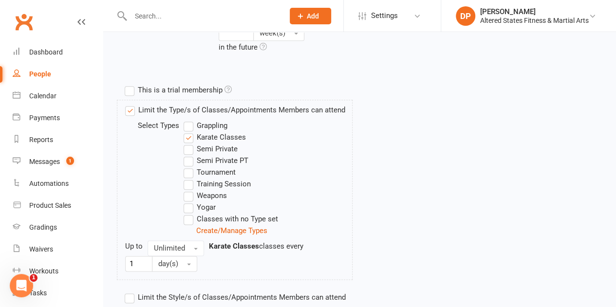
scroll to position [532, 0]
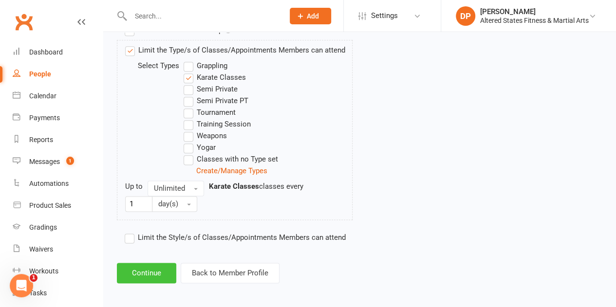
click at [145, 267] on button "Continue" at bounding box center [146, 273] width 59 height 20
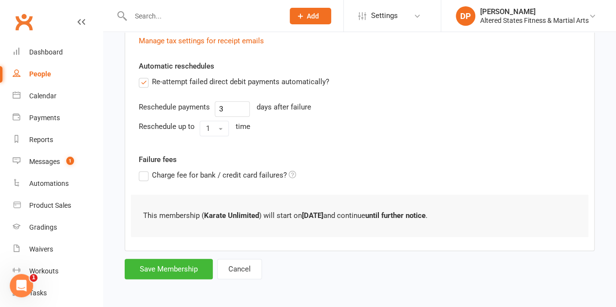
scroll to position [221, 0]
click at [157, 265] on button "Save Membership" at bounding box center [169, 269] width 88 height 20
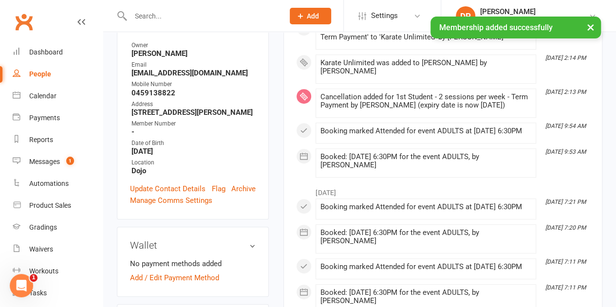
scroll to position [195, 0]
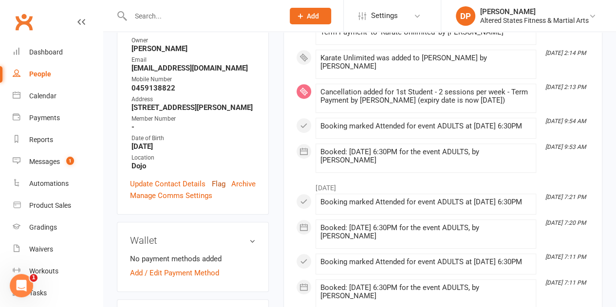
click at [218, 178] on link "Flag" at bounding box center [219, 184] width 14 height 12
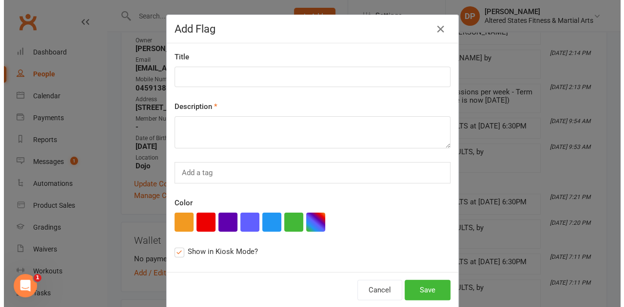
scroll to position [183, 0]
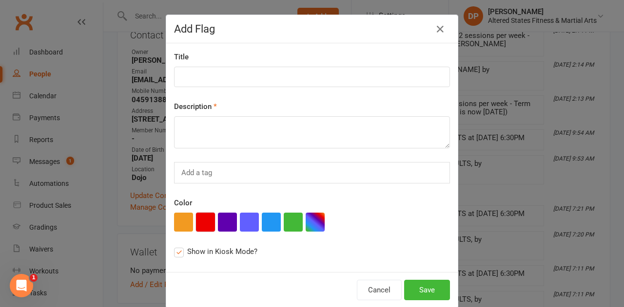
click at [196, 218] on button "button" at bounding box center [205, 222] width 19 height 19
click at [208, 76] on input at bounding box center [312, 77] width 276 height 20
paste input "Administration"
type input "Administration"
click at [224, 133] on textarea at bounding box center [312, 132] width 276 height 32
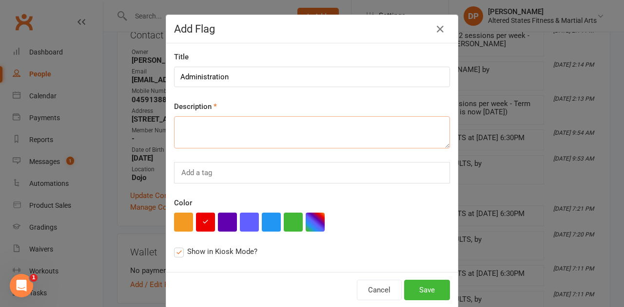
paste textarea "Administration"
type textarea "Administration"
click at [421, 290] on button "Save" at bounding box center [427, 290] width 46 height 20
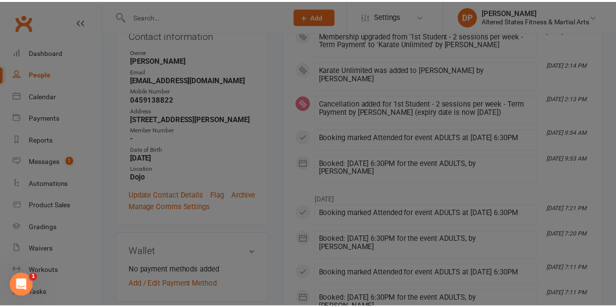
scroll to position [221, 0]
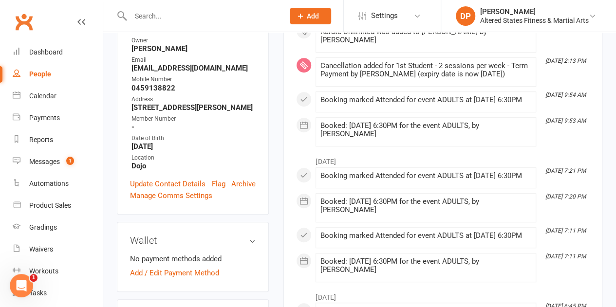
click at [44, 77] on div "People" at bounding box center [40, 74] width 22 height 8
select select "100"
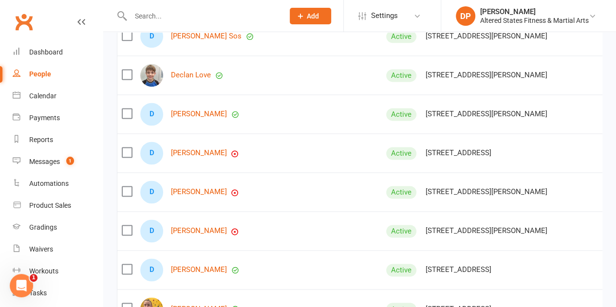
scroll to position [2436, 0]
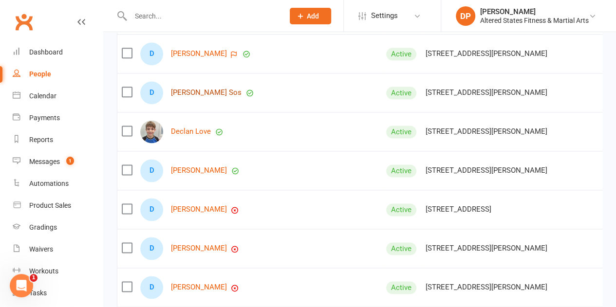
click at [190, 90] on link "Dean Sos" at bounding box center [206, 93] width 71 height 8
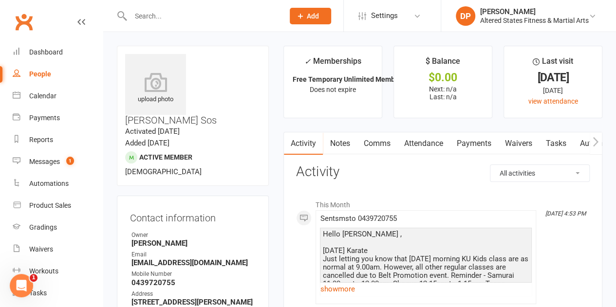
click at [417, 145] on link "Attendance" at bounding box center [423, 144] width 53 height 22
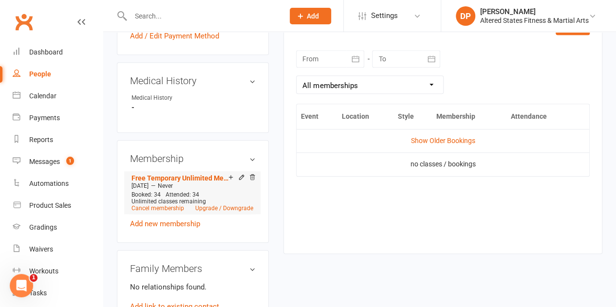
scroll to position [439, 0]
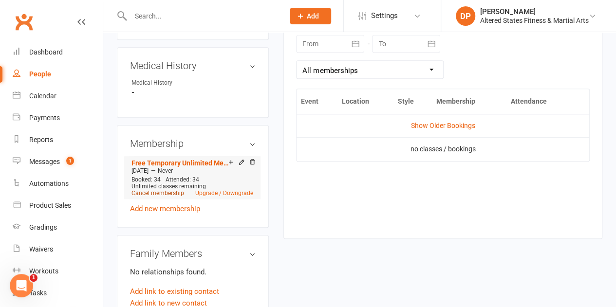
click at [173, 190] on link "Cancel membership" at bounding box center [158, 193] width 53 height 7
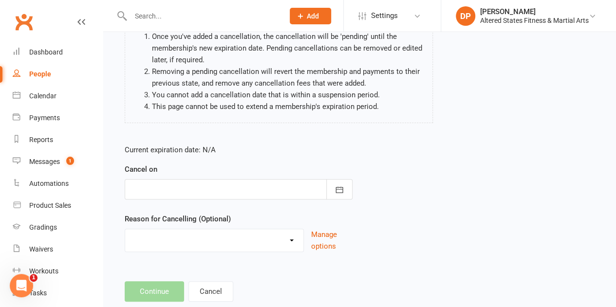
scroll to position [124, 0]
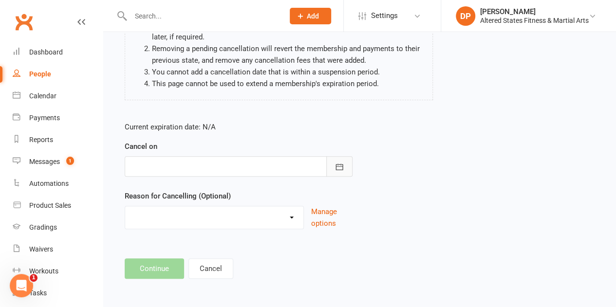
click at [340, 166] on icon "button" at bounding box center [339, 167] width 7 height 6
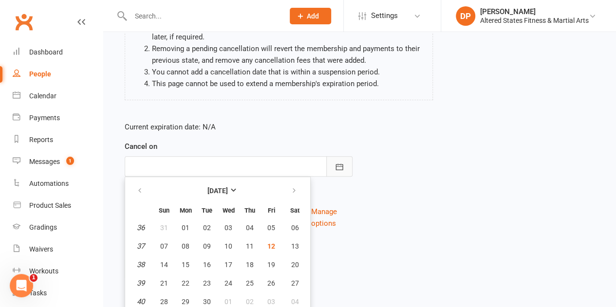
scroll to position [146, 0]
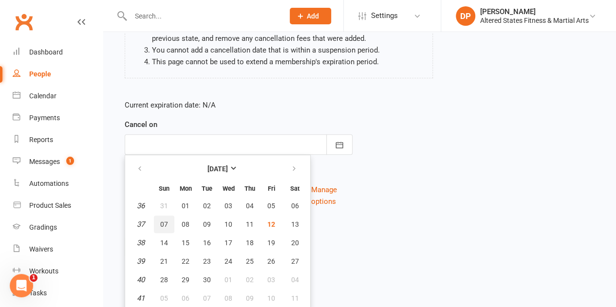
click at [163, 216] on button "07" at bounding box center [164, 225] width 20 height 18
type input "07 Sep 2025"
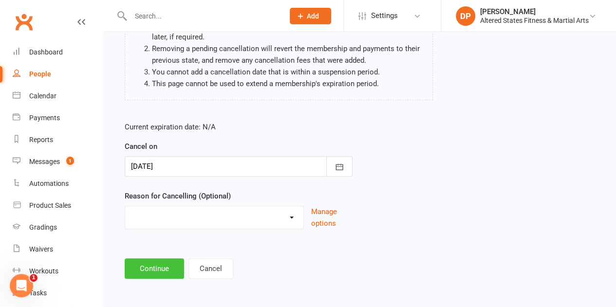
click at [155, 261] on button "Continue" at bounding box center [154, 269] width 59 height 20
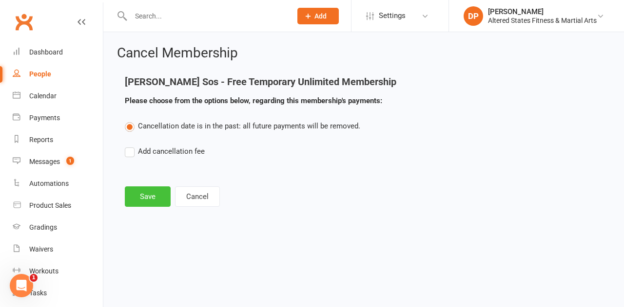
click at [151, 197] on button "Save" at bounding box center [148, 197] width 46 height 20
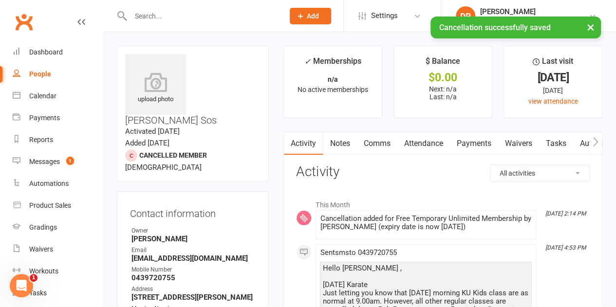
click at [51, 74] on link "People" at bounding box center [58, 74] width 90 height 22
select select "100"
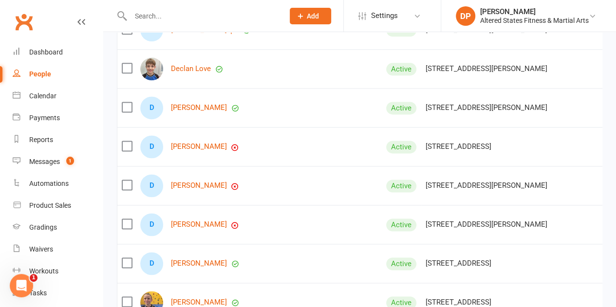
scroll to position [2436, 0]
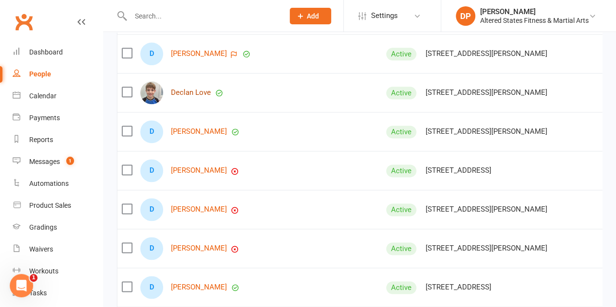
click at [202, 90] on link "Declan Love" at bounding box center [191, 93] width 40 height 8
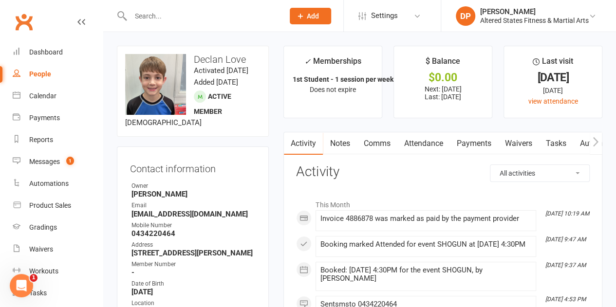
click at [472, 144] on link "Payments" at bounding box center [474, 144] width 48 height 22
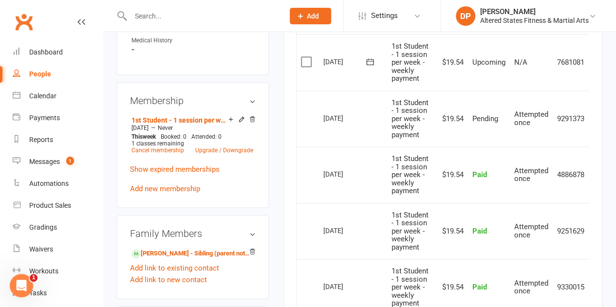
scroll to position [439, 0]
click at [214, 153] on link "Upgrade / Downgrade" at bounding box center [224, 150] width 58 height 7
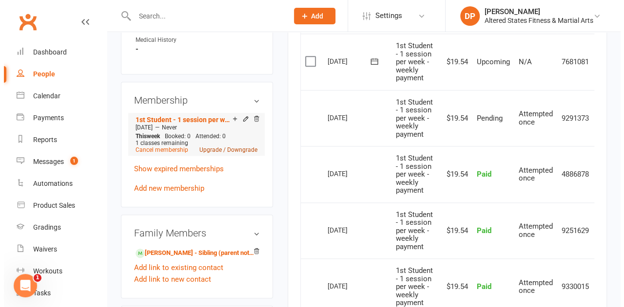
scroll to position [415, 0]
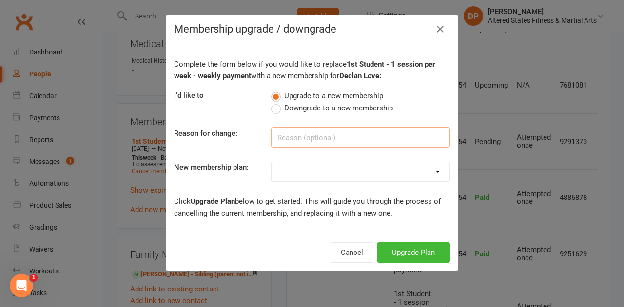
click at [282, 133] on input at bounding box center [360, 138] width 179 height 20
paste input "Administration"
type input "Administration"
click at [293, 173] on select "Casual Student Karate Trail Karate 1 Per Week Karate 2 Per Week Karate Unlimite…" at bounding box center [360, 171] width 178 height 19
select select "2"
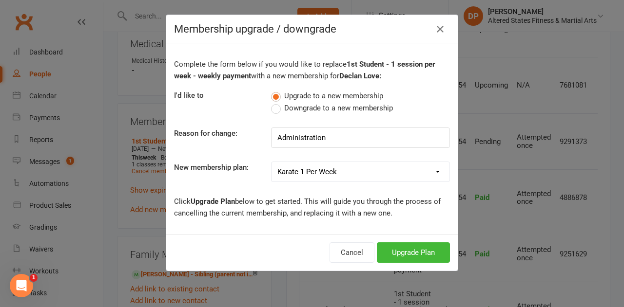
click at [271, 162] on select "Casual Student Karate Trail Karate 1 Per Week Karate 2 Per Week Karate Unlimite…" at bounding box center [360, 171] width 178 height 19
click at [382, 253] on button "Upgrade Plan" at bounding box center [413, 253] width 73 height 20
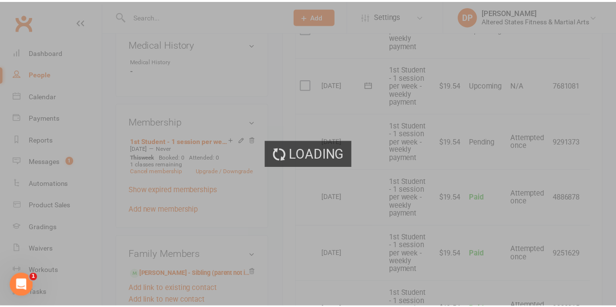
scroll to position [439, 0]
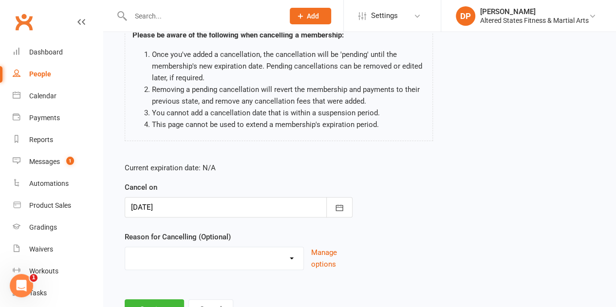
scroll to position [124, 0]
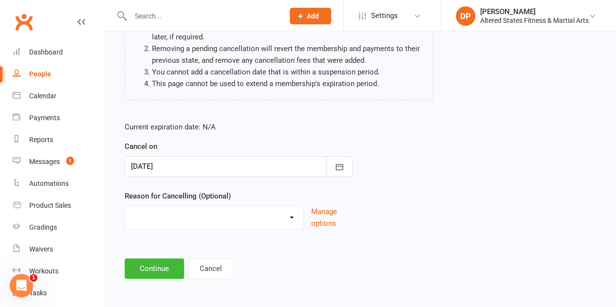
click at [195, 211] on select "Holiday Injury Other reason" at bounding box center [214, 216] width 178 height 19
select select "2"
click at [125, 207] on select "Holiday Injury Other reason" at bounding box center [214, 216] width 178 height 19
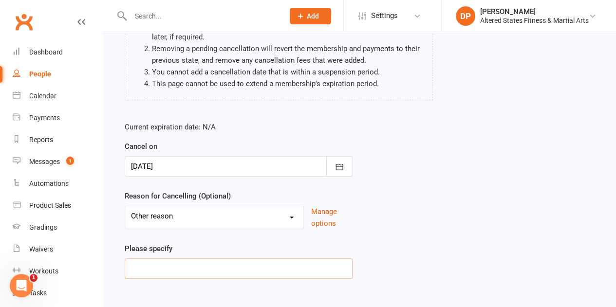
click at [181, 268] on input at bounding box center [239, 269] width 228 height 20
paste input "Administration"
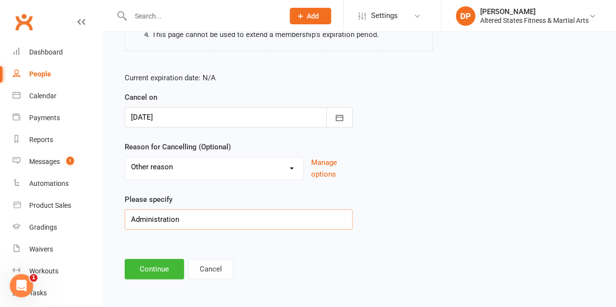
scroll to position [173, 0]
type input "Administration"
click at [161, 268] on button "Continue" at bounding box center [154, 269] width 59 height 20
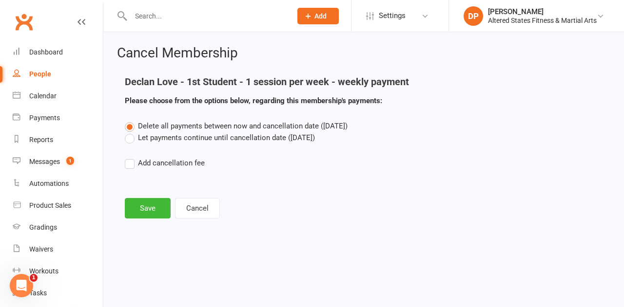
click at [127, 134] on label "Let payments continue until cancellation date (Sep 12, 2025)" at bounding box center [220, 138] width 190 height 12
click at [127, 132] on input "Let payments continue until cancellation date (Sep 12, 2025)" at bounding box center [128, 132] width 6 height 0
click at [145, 206] on button "Save" at bounding box center [148, 208] width 46 height 20
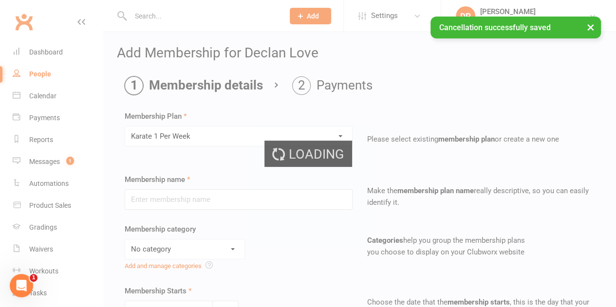
type input "Karate 1 Per Week"
select select "6"
type input "13 Sep 2025"
type input "0"
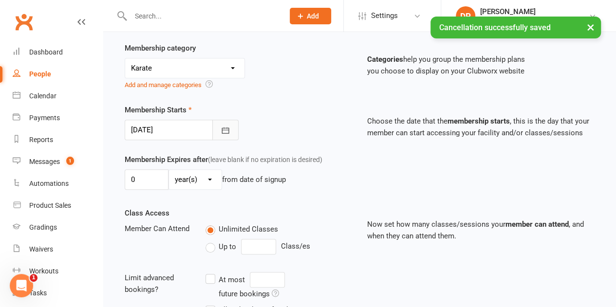
scroll to position [244, 0]
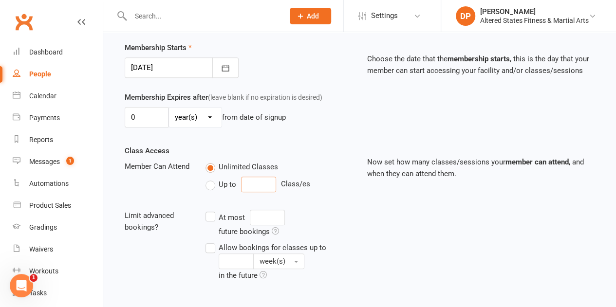
click at [248, 179] on input "number" at bounding box center [258, 185] width 35 height 16
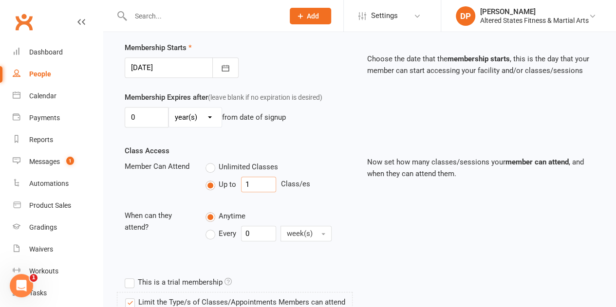
type input "1"
drag, startPoint x: 257, startPoint y: 225, endPoint x: 250, endPoint y: 228, distance: 7.6
click at [251, 228] on input "0" at bounding box center [258, 234] width 35 height 16
drag, startPoint x: 250, startPoint y: 228, endPoint x: 238, endPoint y: 229, distance: 12.2
click at [238, 229] on div "Every 0 week(s)" at bounding box center [274, 234] width 136 height 16
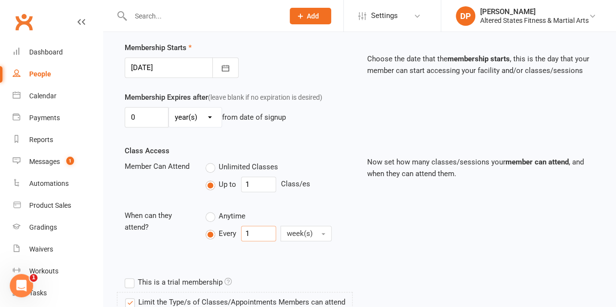
type input "1"
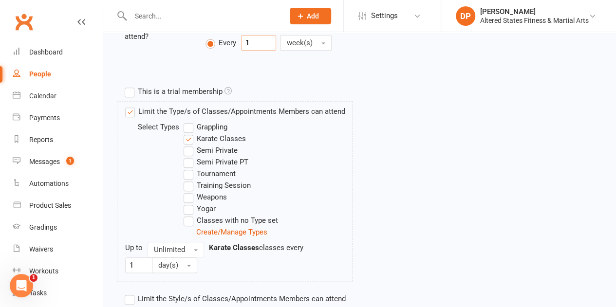
scroll to position [521, 0]
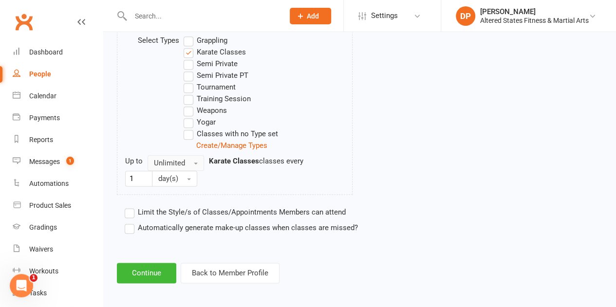
click at [194, 163] on span "button" at bounding box center [196, 164] width 4 height 2
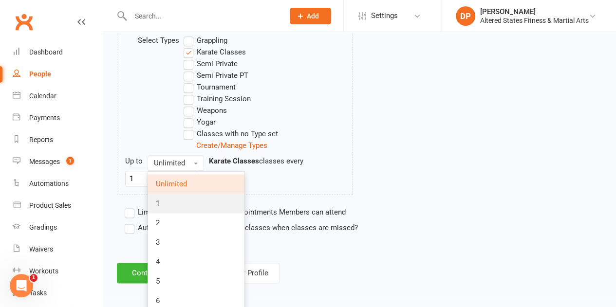
click at [193, 200] on link "1" at bounding box center [196, 203] width 96 height 19
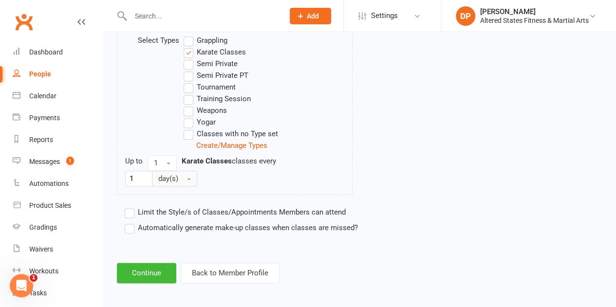
click at [187, 178] on button "day(s)" at bounding box center [174, 179] width 45 height 16
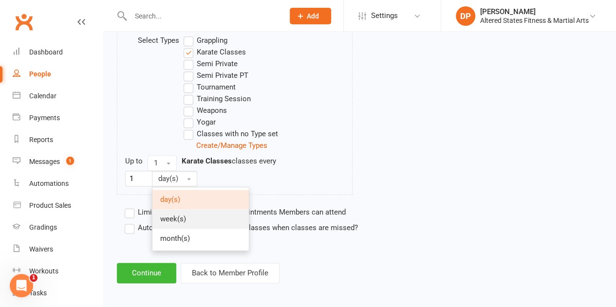
click at [187, 210] on link "week(s)" at bounding box center [201, 219] width 96 height 19
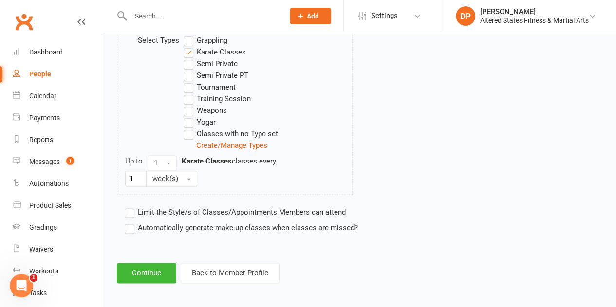
click at [132, 223] on label "Automatically generate make-up classes when classes are missed?" at bounding box center [241, 228] width 233 height 12
click at [131, 222] on input "Automatically generate make-up classes when classes are missed?" at bounding box center [128, 222] width 6 height 0
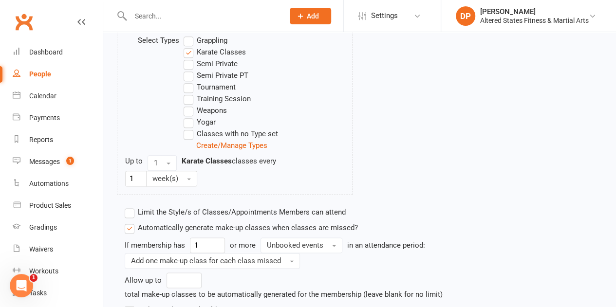
scroll to position [603, 0]
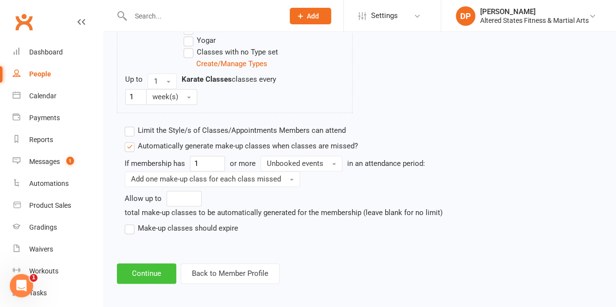
click at [149, 266] on button "Continue" at bounding box center [146, 274] width 59 height 20
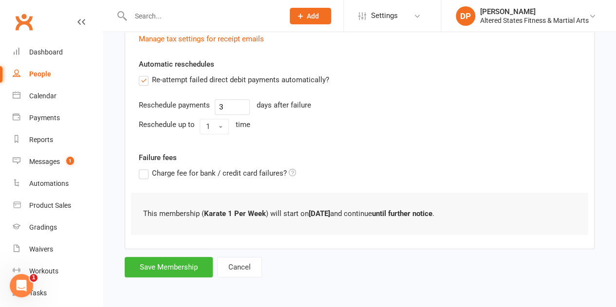
scroll to position [0, 0]
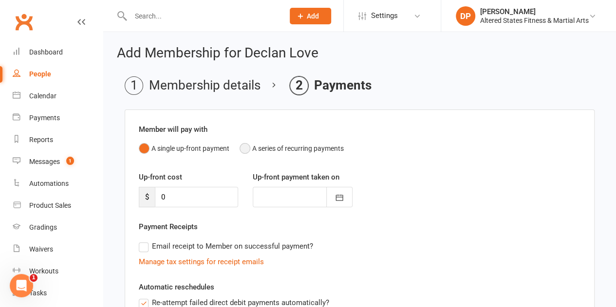
click at [246, 146] on button "A series of recurring payments" at bounding box center [292, 148] width 104 height 19
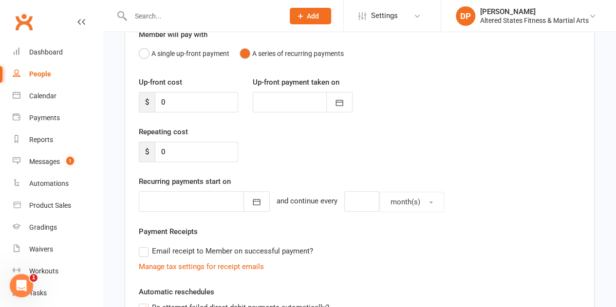
scroll to position [97, 0]
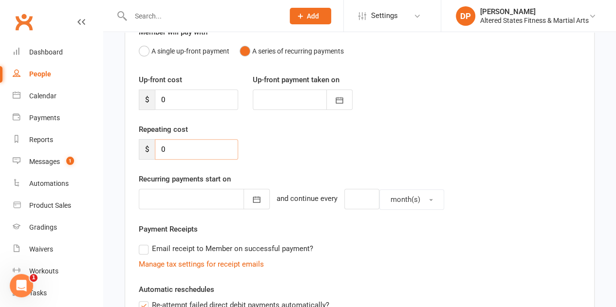
drag, startPoint x: 162, startPoint y: 147, endPoint x: 151, endPoint y: 147, distance: 11.2
click at [151, 147] on div "$ 0" at bounding box center [188, 149] width 99 height 20
type input "1"
type input "19.54"
click at [244, 199] on button "button" at bounding box center [257, 199] width 26 height 20
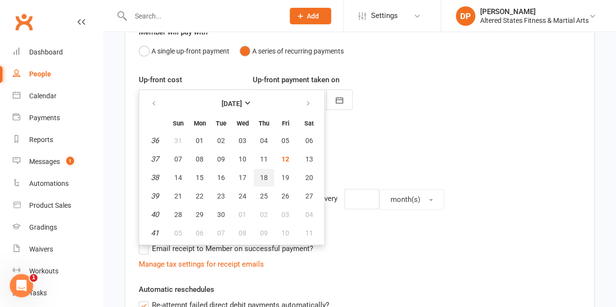
click at [266, 180] on span "18" at bounding box center [264, 178] width 8 height 8
type input "18 Sep 2025"
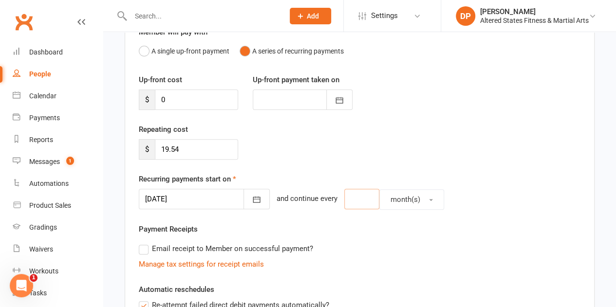
click at [353, 199] on input "number" at bounding box center [361, 199] width 35 height 20
type input "1"
click at [400, 204] on button "month(s)" at bounding box center [412, 200] width 65 height 20
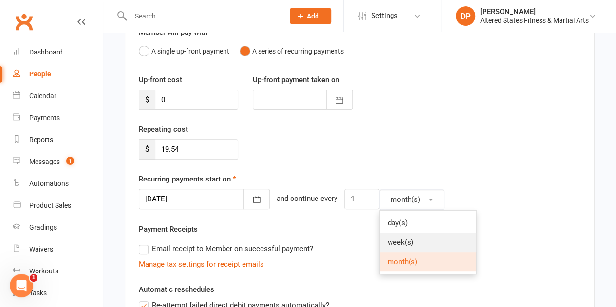
click at [398, 233] on link "week(s)" at bounding box center [428, 242] width 96 height 19
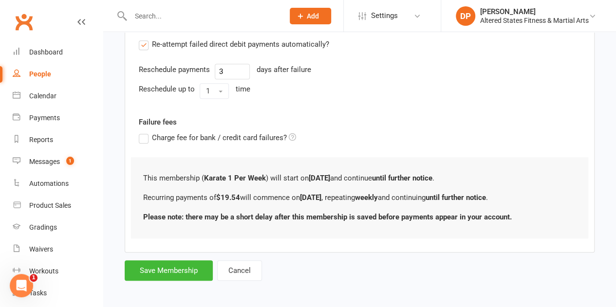
scroll to position [360, 0]
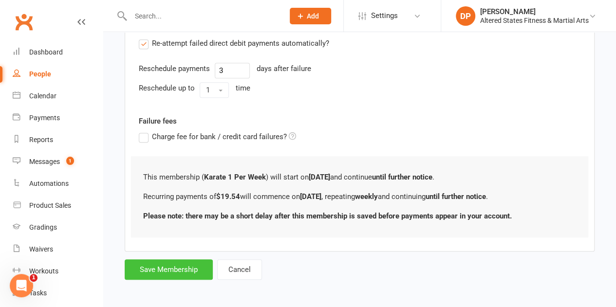
click at [167, 260] on button "Save Membership" at bounding box center [169, 270] width 88 height 20
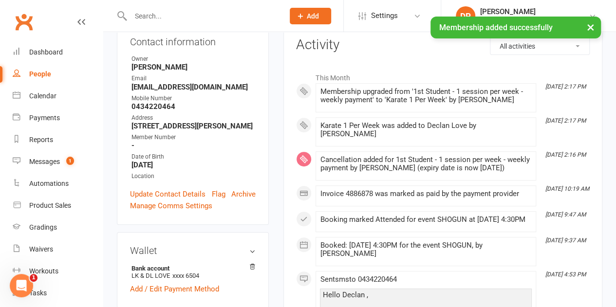
scroll to position [146, 0]
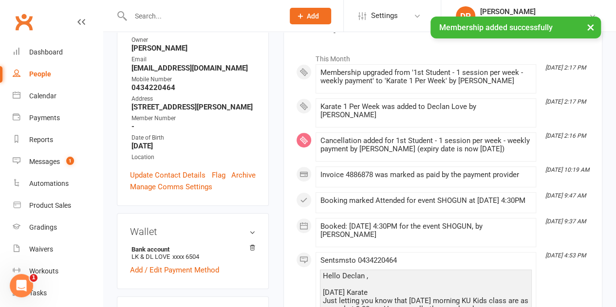
click at [217, 181] on link "Flag" at bounding box center [219, 176] width 14 height 12
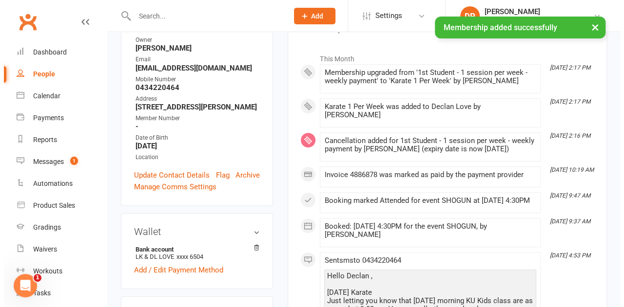
scroll to position [123, 0]
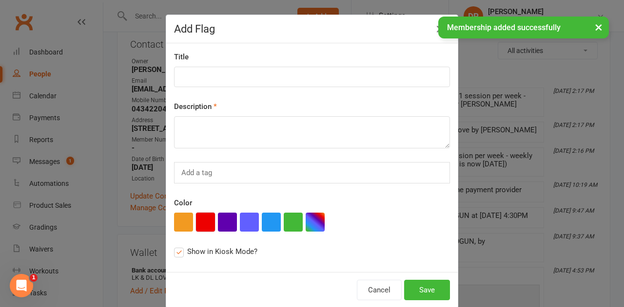
click at [209, 221] on button "button" at bounding box center [205, 222] width 19 height 19
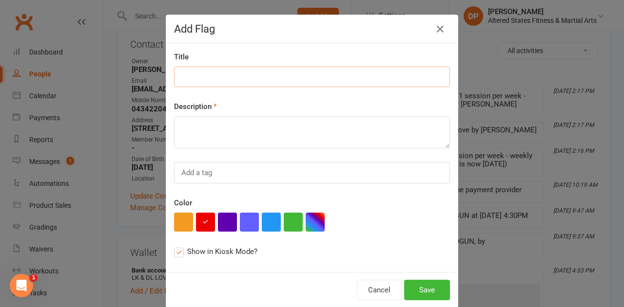
click at [200, 83] on input at bounding box center [312, 77] width 276 height 20
paste input "Administration"
type input "Administration"
click at [203, 137] on textarea at bounding box center [312, 132] width 276 height 32
paste textarea "Administration"
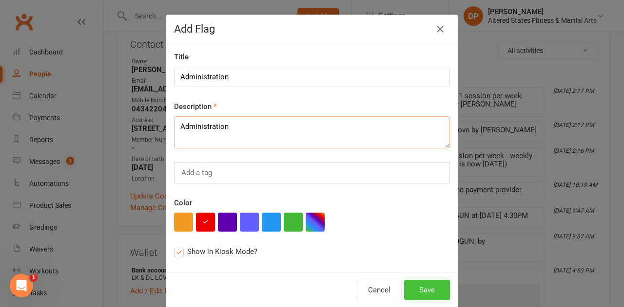
type textarea "Administration"
click at [425, 287] on button "Save" at bounding box center [427, 290] width 46 height 20
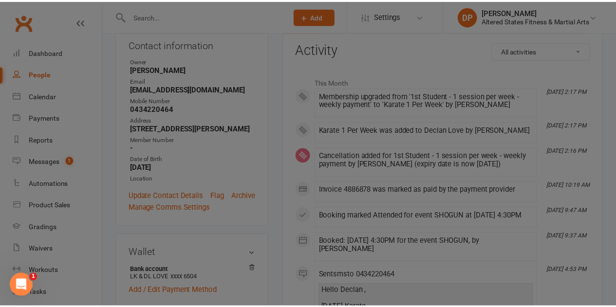
scroll to position [146, 0]
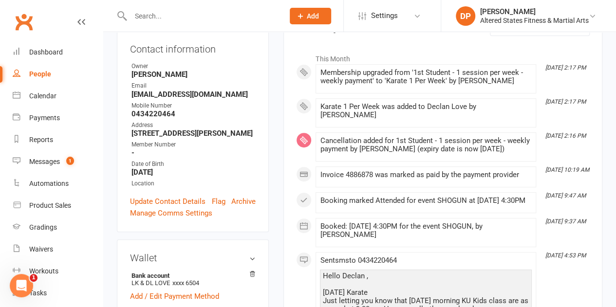
click at [41, 71] on div "People" at bounding box center [40, 74] width 22 height 8
select select "100"
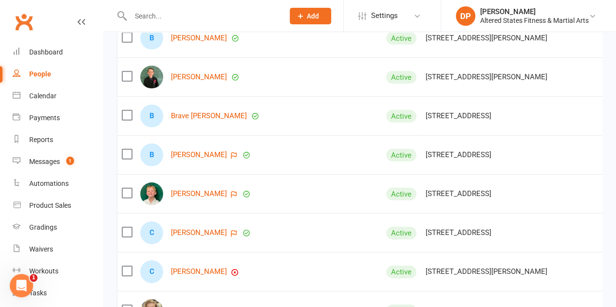
scroll to position [1413, 0]
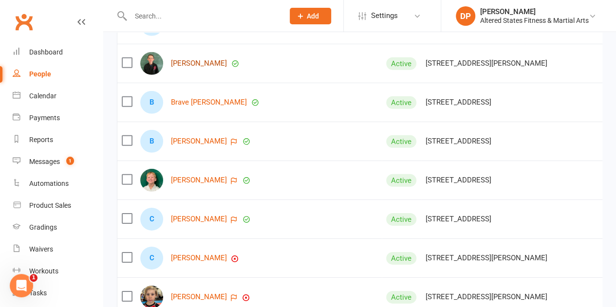
click at [195, 66] on link "Bradley Grundkvist" at bounding box center [199, 63] width 56 height 8
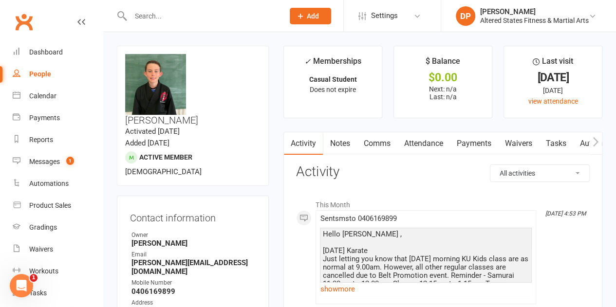
click at [422, 142] on link "Attendance" at bounding box center [423, 144] width 53 height 22
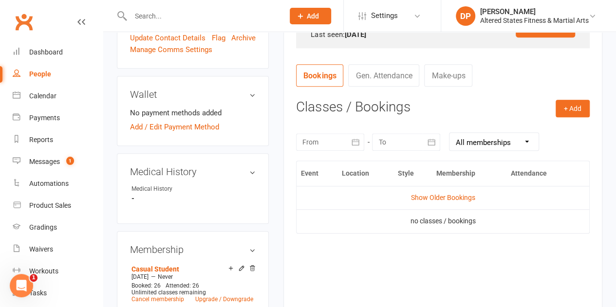
scroll to position [439, 0]
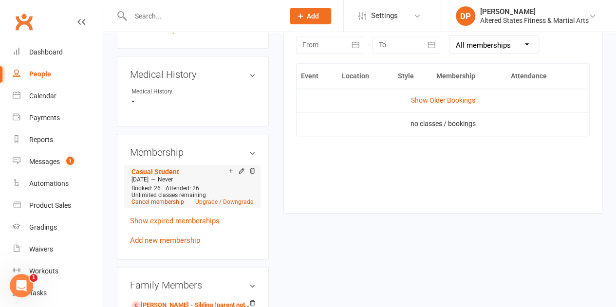
click at [168, 199] on link "Cancel membership" at bounding box center [158, 202] width 53 height 7
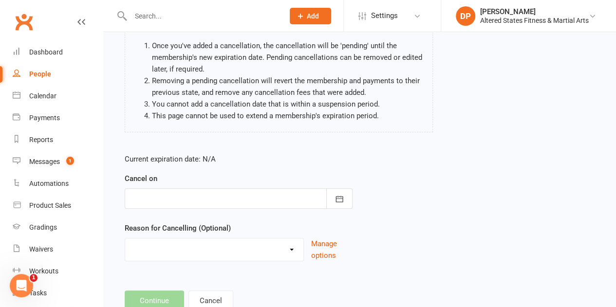
scroll to position [124, 0]
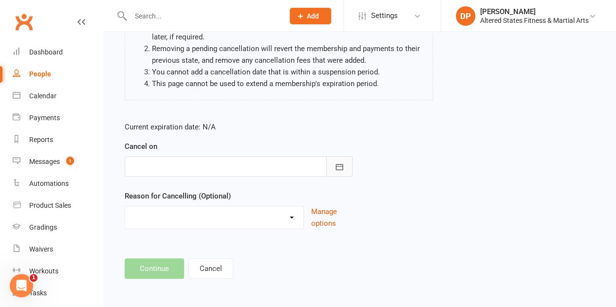
click at [345, 166] on button "button" at bounding box center [339, 166] width 26 height 20
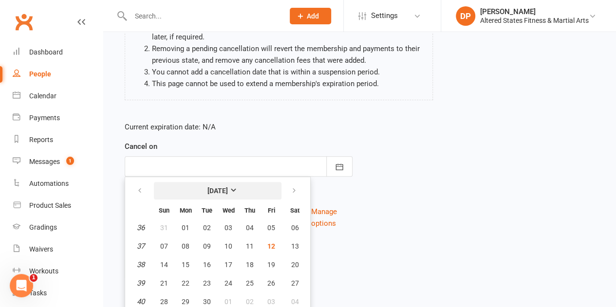
scroll to position [146, 0]
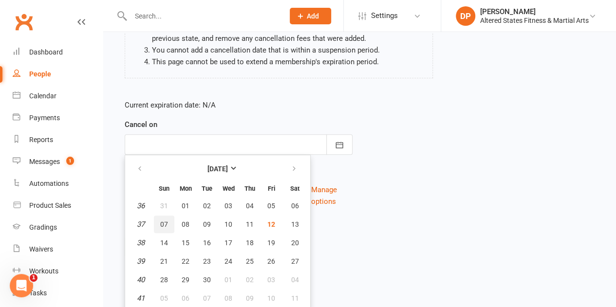
click at [157, 225] on button "07" at bounding box center [164, 225] width 20 height 18
type input "07 Sep 2025"
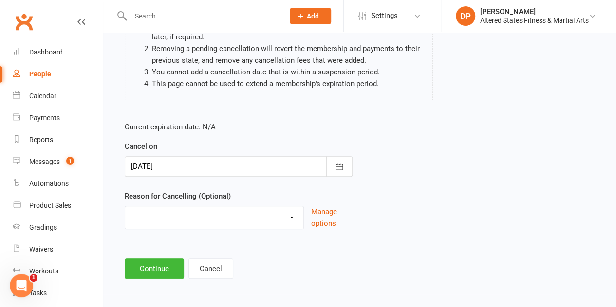
click at [175, 217] on select "Holiday Injury Other reason" at bounding box center [214, 216] width 178 height 19
select select "2"
click at [125, 207] on select "Holiday Injury Other reason" at bounding box center [214, 216] width 178 height 19
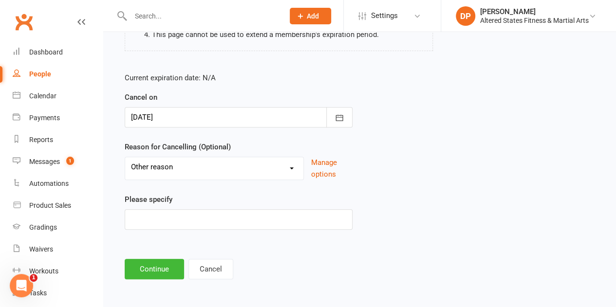
scroll to position [173, 0]
click at [160, 214] on input at bounding box center [239, 219] width 228 height 20
drag, startPoint x: 160, startPoint y: 214, endPoint x: 283, endPoint y: 263, distance: 132.1
click at [283, 263] on footer "Continue Cancel" at bounding box center [360, 269] width 470 height 20
click at [296, 166] on select "Holiday Injury Other reason" at bounding box center [214, 166] width 178 height 19
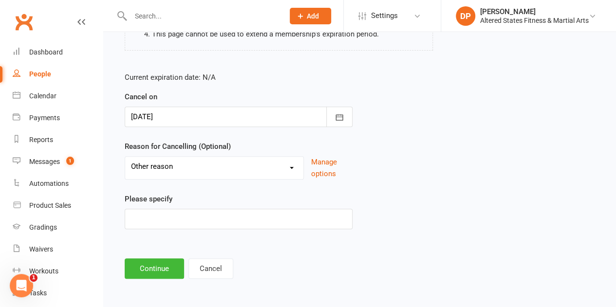
click at [376, 197] on div "Current expiration date: N/A Cancel on 07 Sep 2025 September 2025 Sun Mon Tue W…" at bounding box center [359, 153] width 485 height 179
click at [159, 265] on button "Continue" at bounding box center [154, 269] width 59 height 20
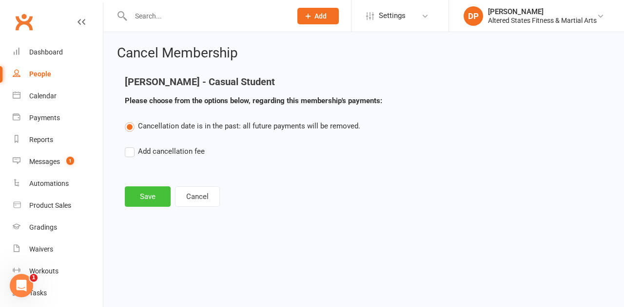
click at [148, 193] on button "Save" at bounding box center [148, 197] width 46 height 20
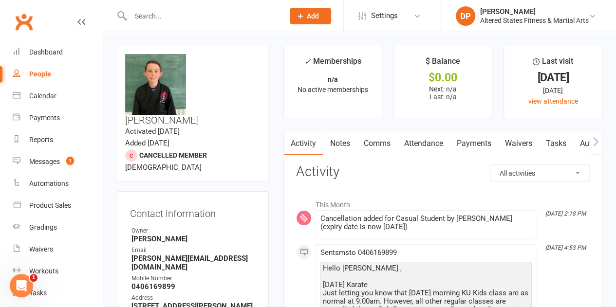
click at [37, 74] on div "People" at bounding box center [40, 74] width 22 height 8
select select "100"
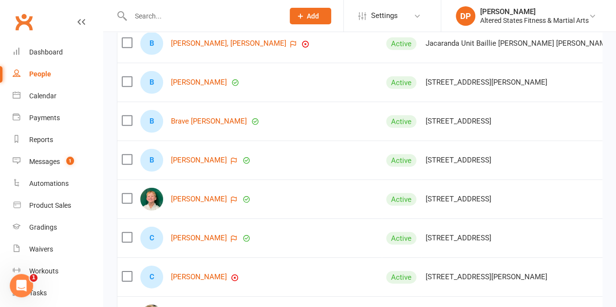
scroll to position [1364, 0]
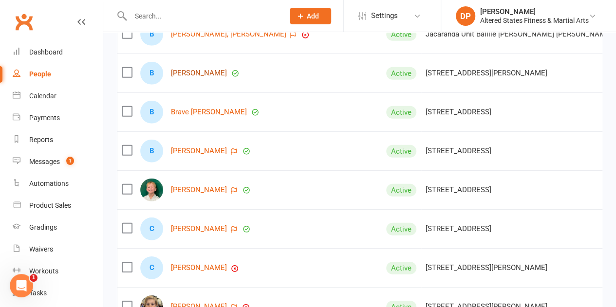
click at [202, 76] on link "Blayde Coutts" at bounding box center [199, 73] width 56 height 8
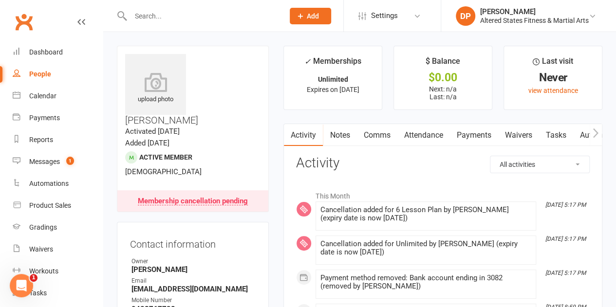
click at [32, 74] on div "People" at bounding box center [40, 74] width 22 height 8
select select "100"
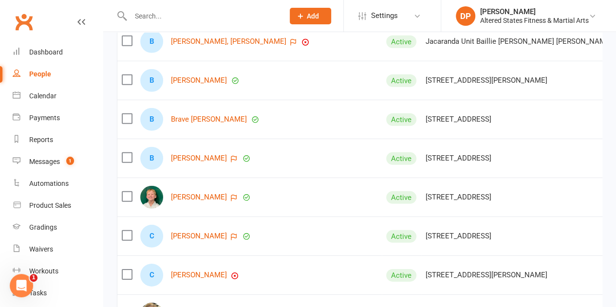
scroll to position [1316, 0]
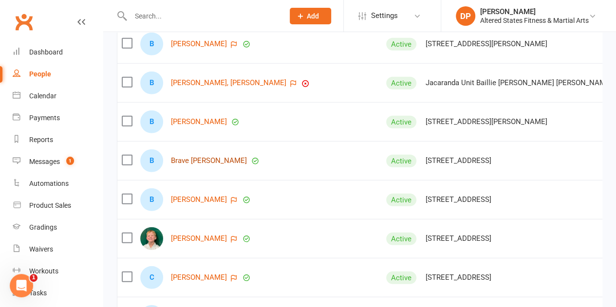
click at [210, 160] on link "Brave Seymour" at bounding box center [209, 161] width 76 height 8
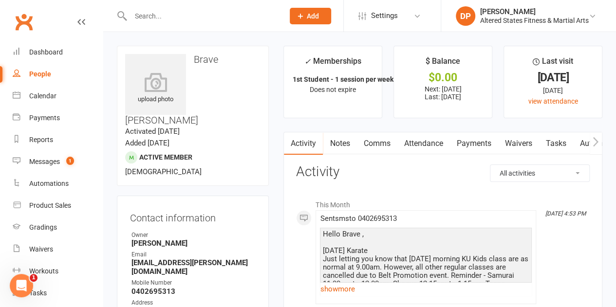
click at [429, 144] on link "Attendance" at bounding box center [423, 144] width 53 height 22
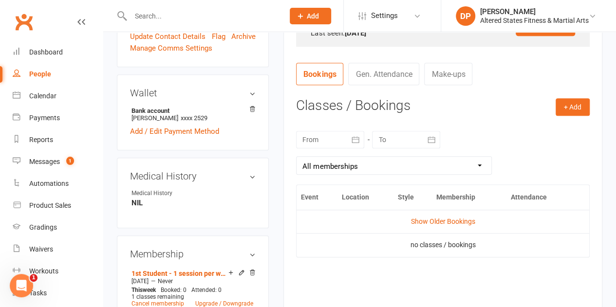
scroll to position [439, 0]
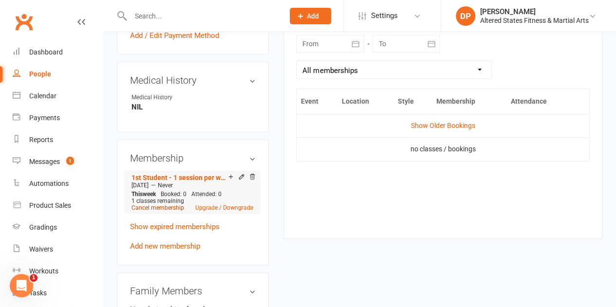
click at [159, 205] on link "Cancel membership" at bounding box center [158, 208] width 53 height 7
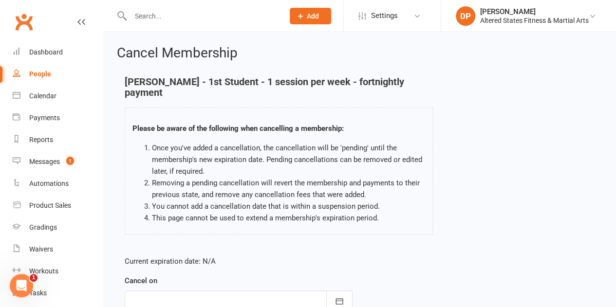
scroll to position [134, 0]
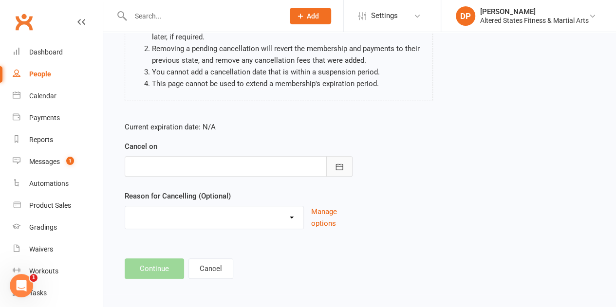
click at [344, 166] on icon "button" at bounding box center [340, 167] width 10 height 10
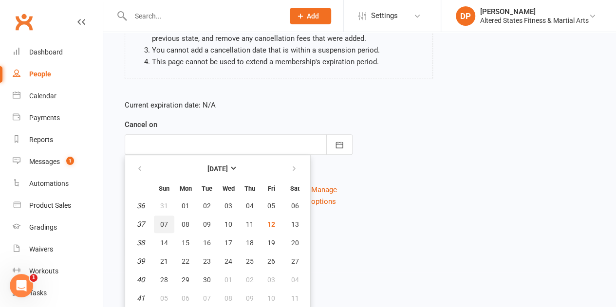
click at [163, 221] on span "07" at bounding box center [164, 225] width 8 height 8
type input "07 Sep 2025"
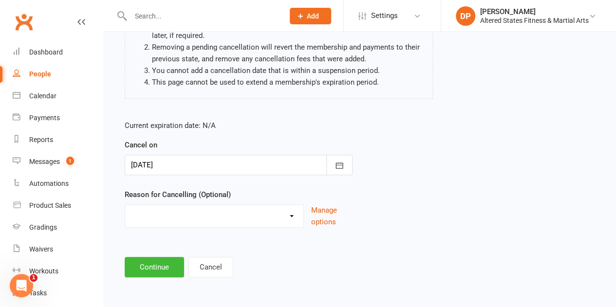
scroll to position [134, 0]
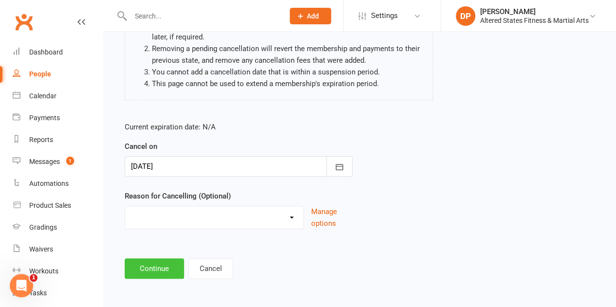
click at [158, 266] on button "Continue" at bounding box center [154, 269] width 59 height 20
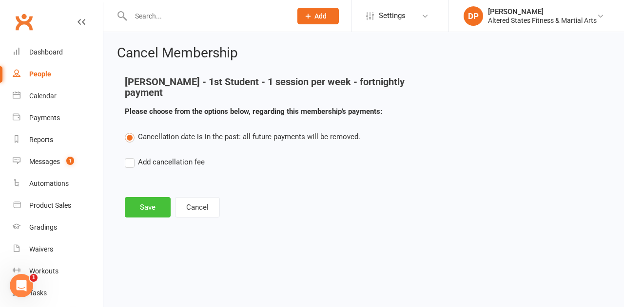
click at [138, 197] on button "Save" at bounding box center [148, 207] width 46 height 20
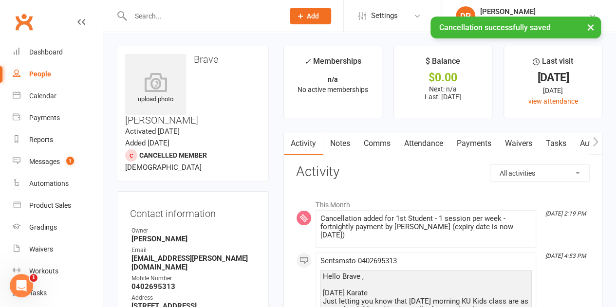
click at [47, 73] on div "People" at bounding box center [40, 74] width 22 height 8
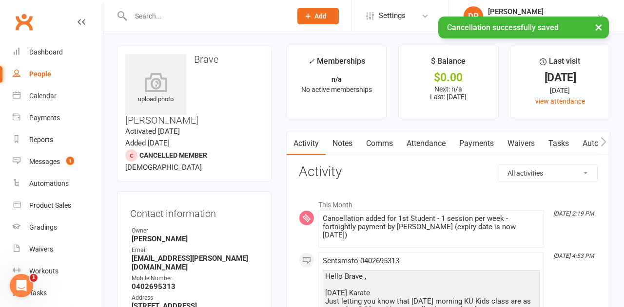
select select "100"
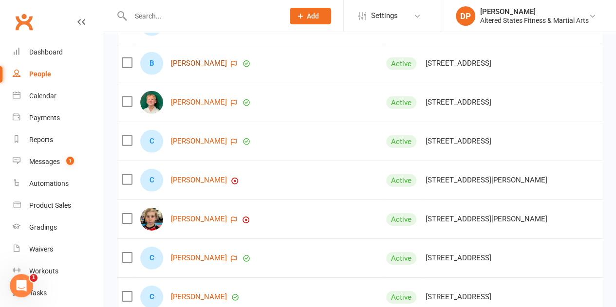
scroll to position [1462, 0]
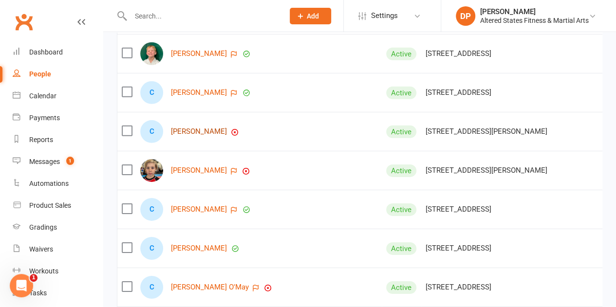
click at [196, 136] on link "Caleb Bell" at bounding box center [199, 132] width 56 height 8
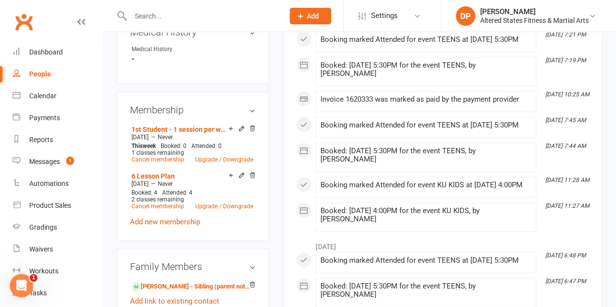
scroll to position [487, 0]
click at [177, 203] on link "Cancel membership" at bounding box center [158, 206] width 53 height 7
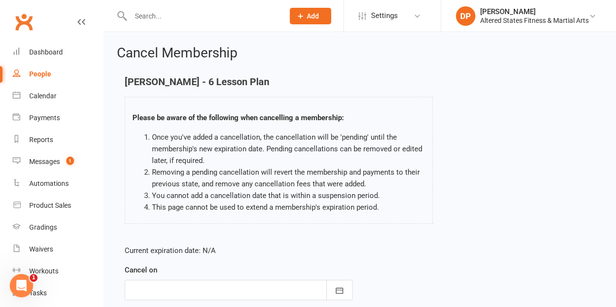
scroll to position [124, 0]
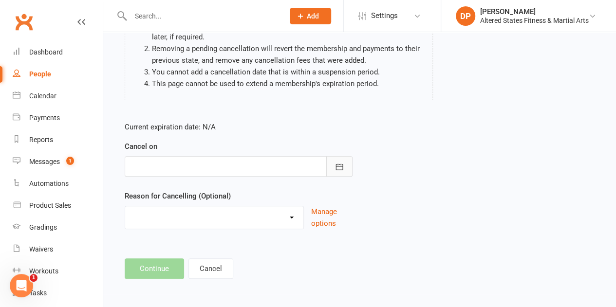
click at [337, 165] on icon "button" at bounding box center [340, 167] width 10 height 10
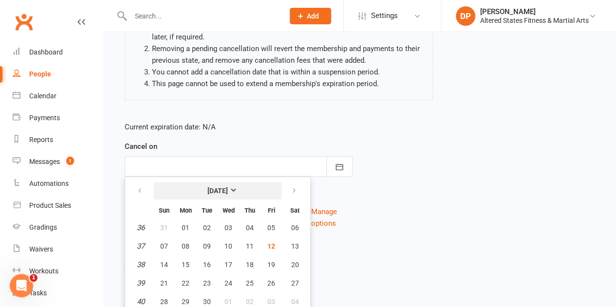
scroll to position [146, 0]
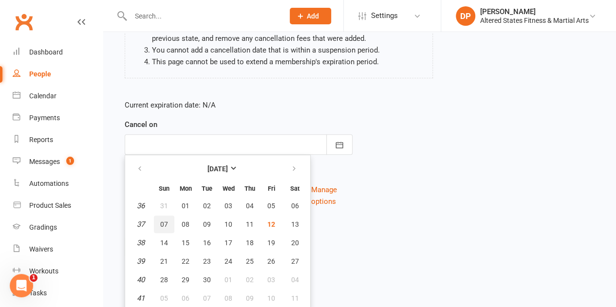
click at [157, 227] on button "07" at bounding box center [164, 225] width 20 height 18
type input "07 Sep 2025"
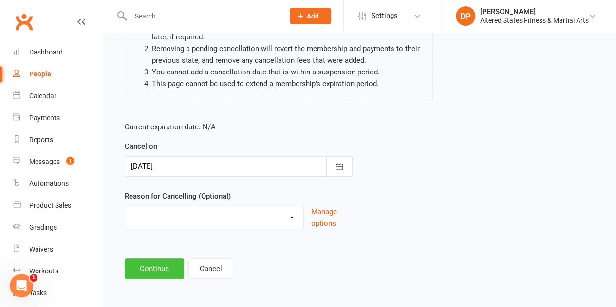
click at [149, 268] on button "Continue" at bounding box center [154, 269] width 59 height 20
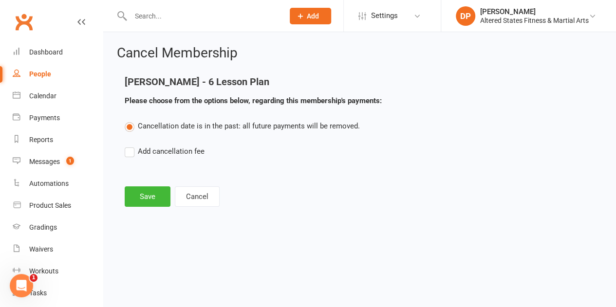
scroll to position [0, 0]
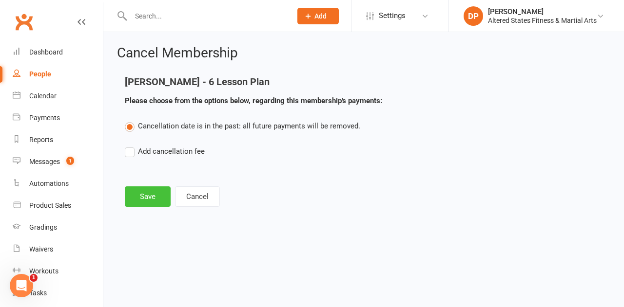
click at [147, 198] on button "Save" at bounding box center [148, 197] width 46 height 20
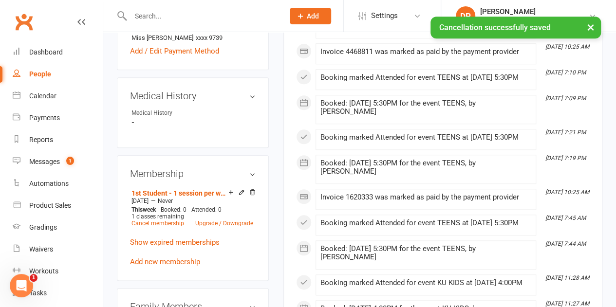
scroll to position [439, 0]
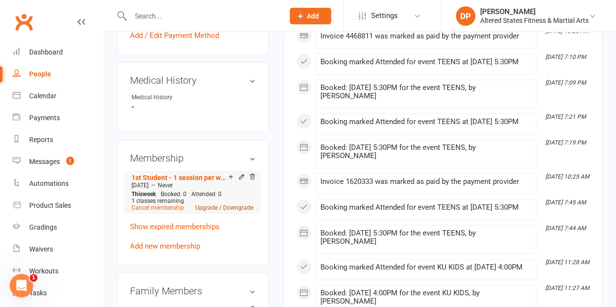
click at [214, 205] on link "Upgrade / Downgrade" at bounding box center [224, 208] width 58 height 7
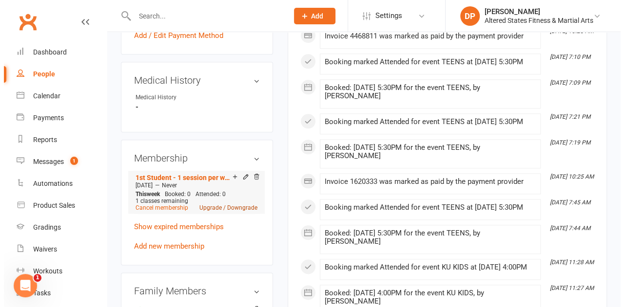
scroll to position [427, 0]
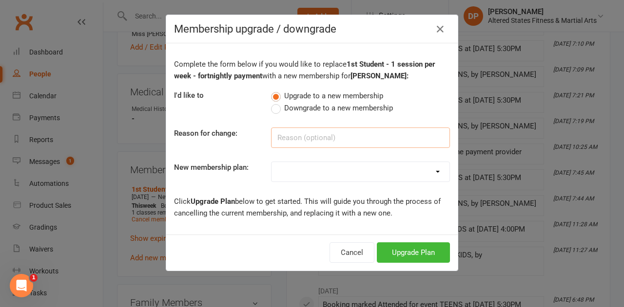
click at [293, 137] on input at bounding box center [360, 138] width 179 height 20
paste input "Administration"
type input "Administration"
click at [304, 165] on select "Casual Student Karate Trail Karate 1 Per Week Karate 2 Per Week Karate Unlimite…" at bounding box center [360, 171] width 178 height 19
select select "2"
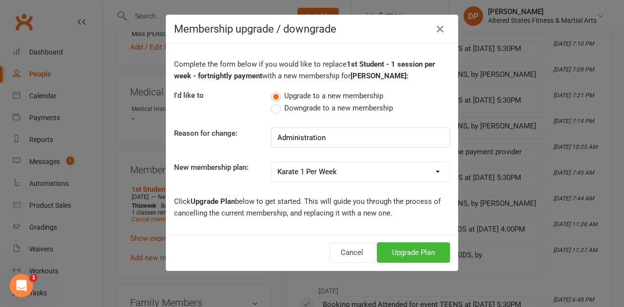
click at [271, 162] on select "Casual Student Karate Trail Karate 1 Per Week Karate 2 Per Week Karate Unlimite…" at bounding box center [360, 171] width 178 height 19
click at [384, 251] on button "Upgrade Plan" at bounding box center [413, 253] width 73 height 20
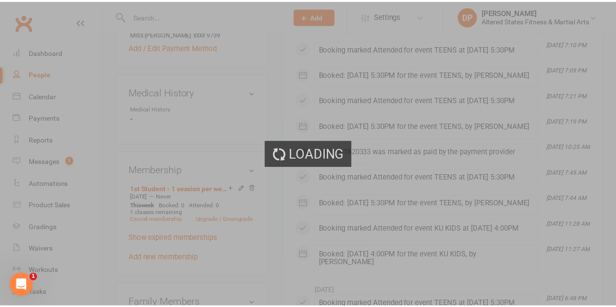
scroll to position [439, 0]
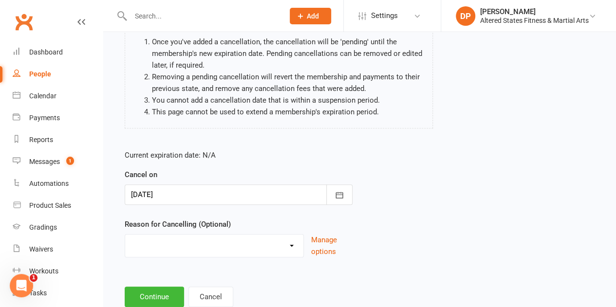
scroll to position [124, 0]
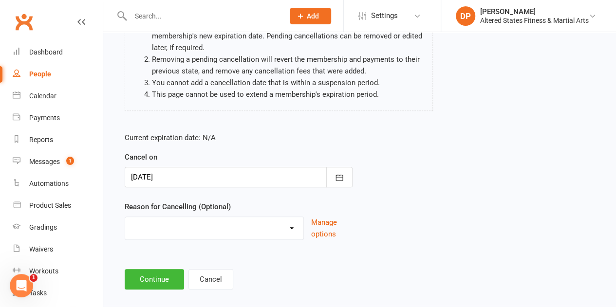
click at [169, 217] on select "Holiday Injury Other reason" at bounding box center [214, 226] width 178 height 19
select select "2"
click at [125, 217] on select "Holiday Injury Other reason" at bounding box center [214, 226] width 178 height 19
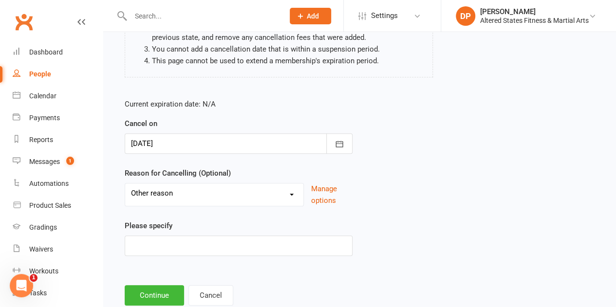
scroll to position [173, 0]
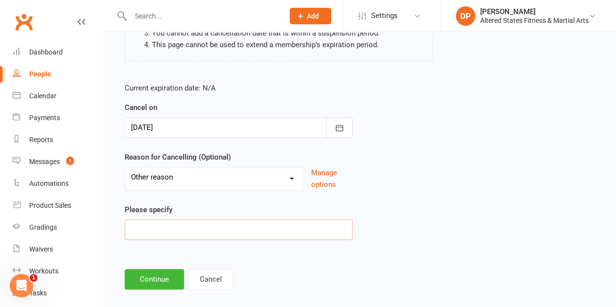
click at [163, 222] on input at bounding box center [239, 230] width 228 height 20
paste input "Administration"
type input "Administration"
click at [155, 269] on button "Continue" at bounding box center [154, 279] width 59 height 20
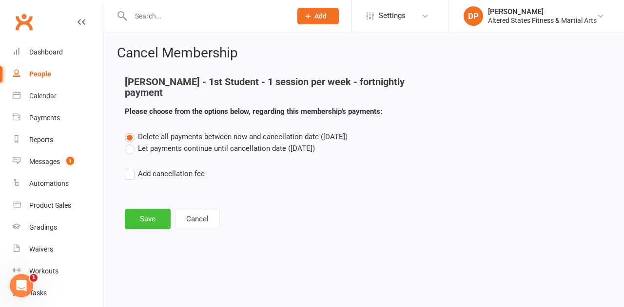
click at [152, 209] on button "Save" at bounding box center [148, 219] width 46 height 20
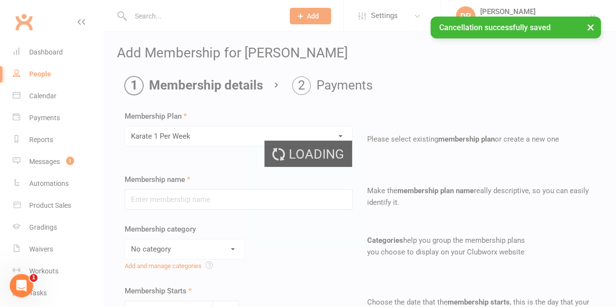
type input "Karate 1 Per Week"
select select "6"
type input "13 Sep 2025"
type input "0"
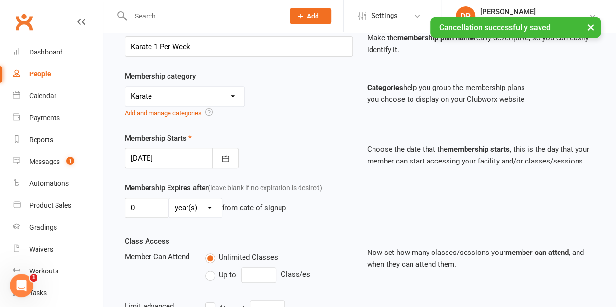
scroll to position [195, 0]
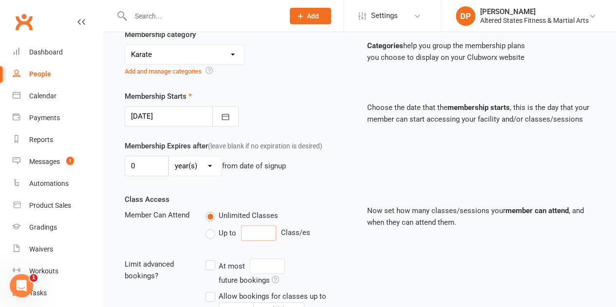
click at [248, 232] on input "number" at bounding box center [258, 234] width 35 height 16
type input "1"
drag, startPoint x: 254, startPoint y: 277, endPoint x: 239, endPoint y: 278, distance: 15.1
click at [239, 278] on div "Every 0 week(s)" at bounding box center [274, 283] width 136 height 16
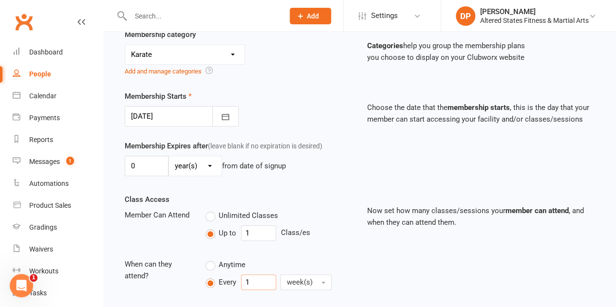
type input "1"
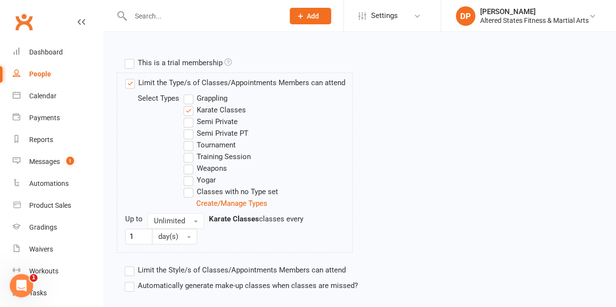
scroll to position [487, 0]
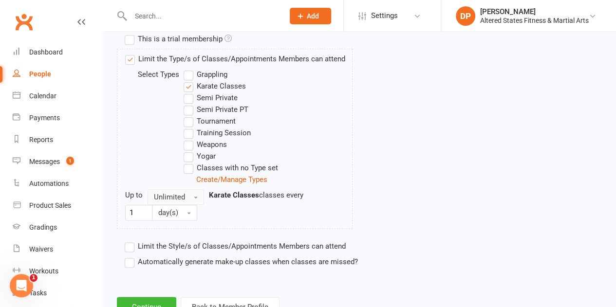
click at [189, 193] on button "Unlimited" at bounding box center [176, 198] width 57 height 16
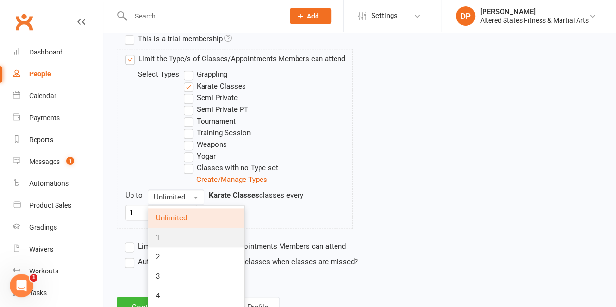
click at [185, 234] on link "1" at bounding box center [196, 237] width 96 height 19
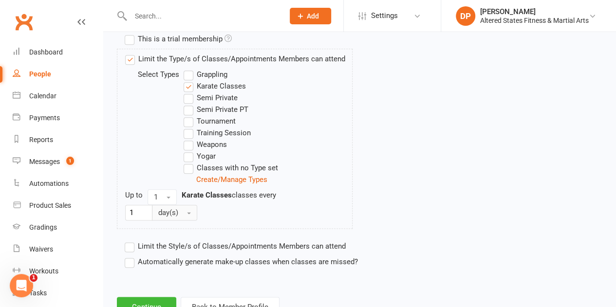
click at [187, 214] on button "day(s)" at bounding box center [174, 213] width 45 height 16
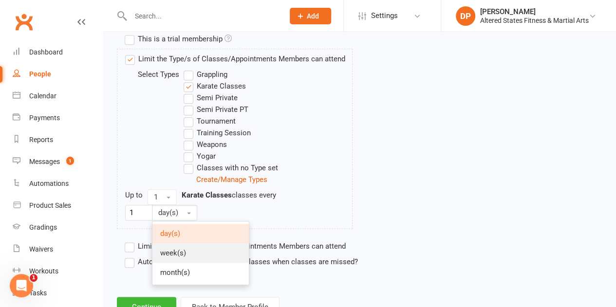
click at [188, 247] on link "week(s)" at bounding box center [201, 253] width 96 height 19
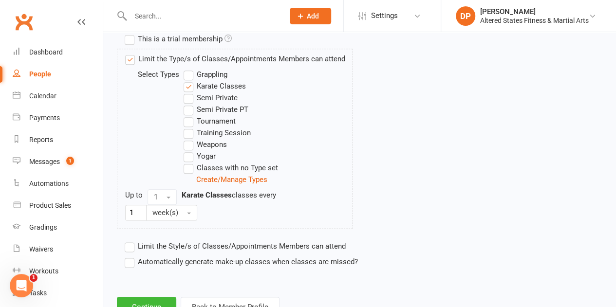
click at [130, 258] on label "Automatically generate make-up classes when classes are missed?" at bounding box center [241, 262] width 233 height 12
click at [130, 256] on input "Automatically generate make-up classes when classes are missed?" at bounding box center [128, 256] width 6 height 0
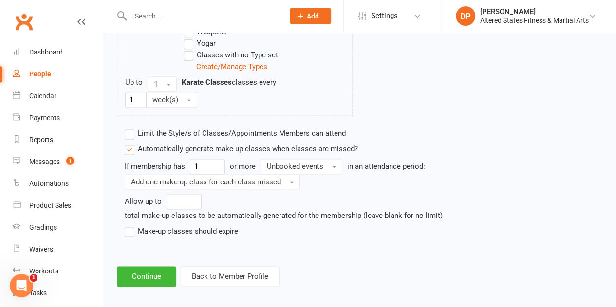
scroll to position [603, 0]
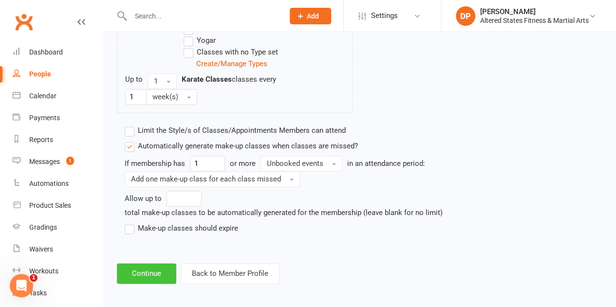
click at [151, 264] on button "Continue" at bounding box center [146, 274] width 59 height 20
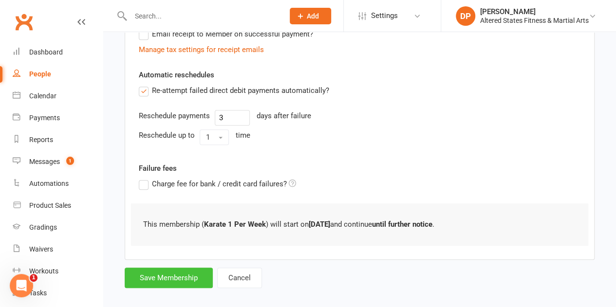
scroll to position [221, 0]
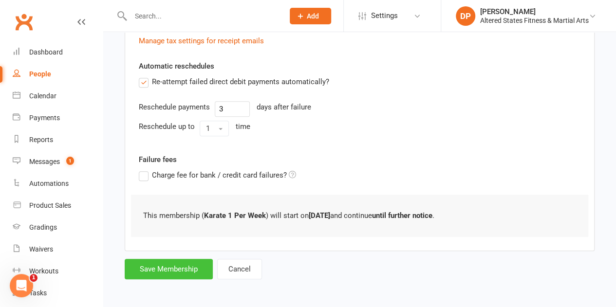
click at [168, 265] on button "Save Membership" at bounding box center [169, 269] width 88 height 20
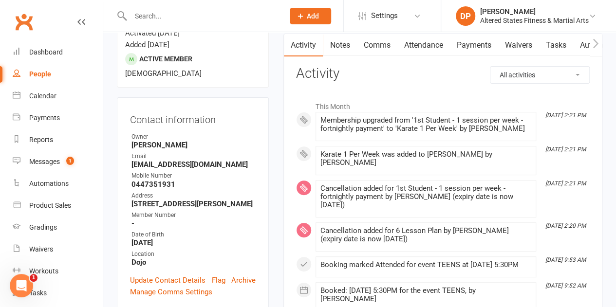
scroll to position [97, 0]
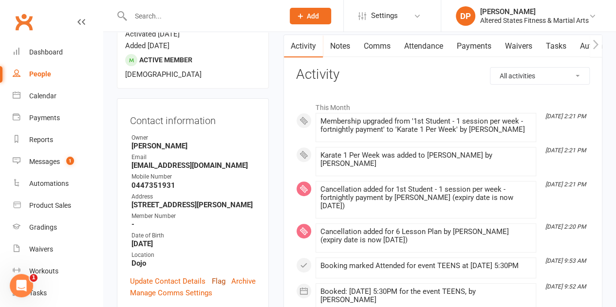
click at [212, 276] on link "Flag" at bounding box center [219, 282] width 14 height 12
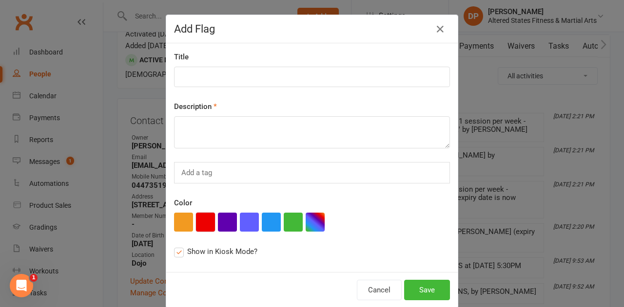
click at [206, 219] on button "button" at bounding box center [205, 222] width 19 height 19
click at [200, 125] on textarea at bounding box center [312, 132] width 276 height 32
paste textarea "Administration"
type textarea "Administration"
click at [198, 73] on input at bounding box center [312, 77] width 276 height 20
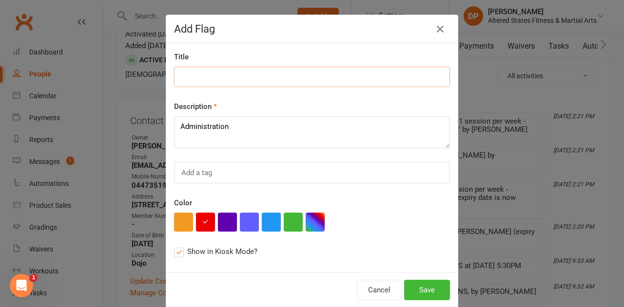
paste input "Administration"
type input "Administration"
click at [429, 281] on button "Save" at bounding box center [427, 290] width 46 height 20
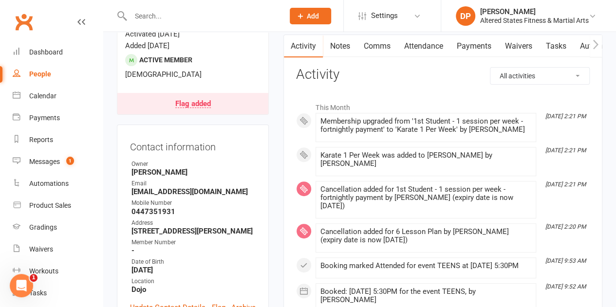
click at [29, 74] on link "People" at bounding box center [58, 74] width 90 height 22
select select "100"
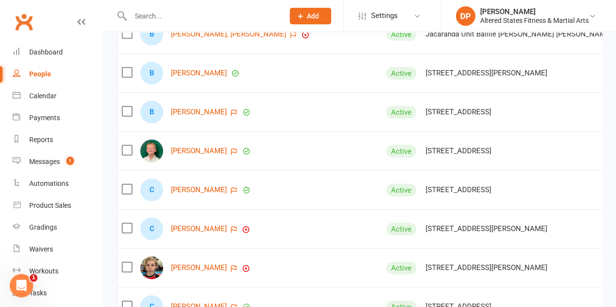
scroll to position [1559, 0]
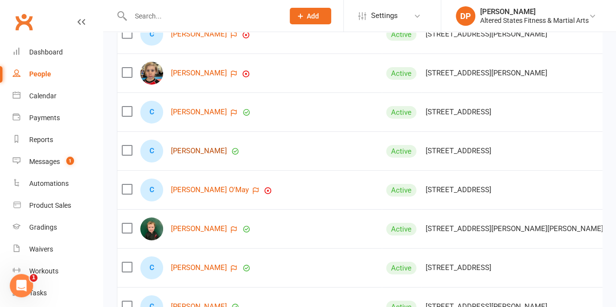
click at [207, 152] on link "Carly Duncombe" at bounding box center [199, 151] width 56 height 8
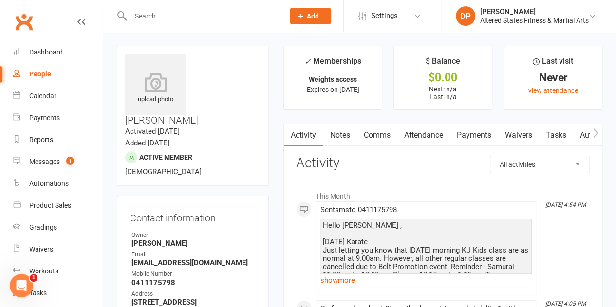
click at [476, 132] on link "Payments" at bounding box center [474, 135] width 48 height 22
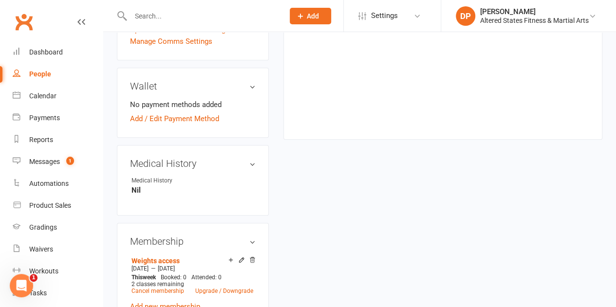
scroll to position [439, 0]
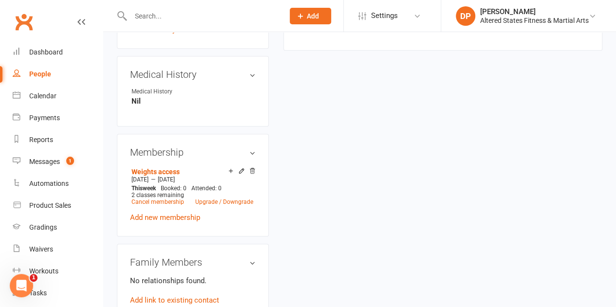
click at [36, 75] on div "People" at bounding box center [40, 74] width 22 height 8
select select "100"
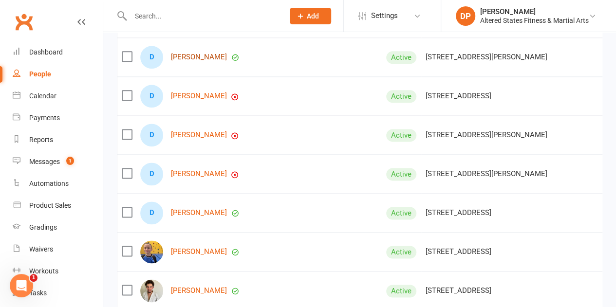
scroll to position [2436, 0]
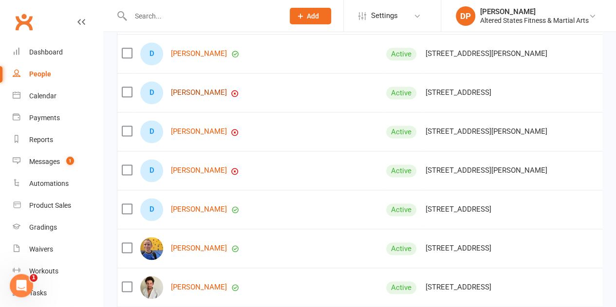
click at [190, 91] on link "Dimitrae Daly" at bounding box center [199, 93] width 56 height 8
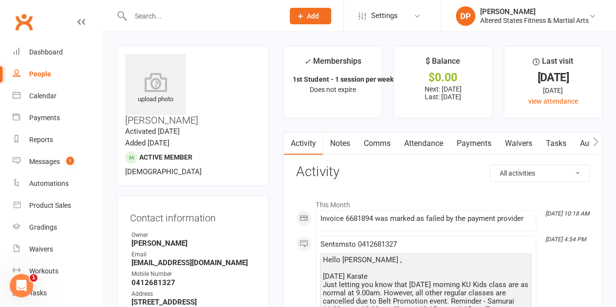
click at [477, 143] on link "Payments" at bounding box center [474, 144] width 48 height 22
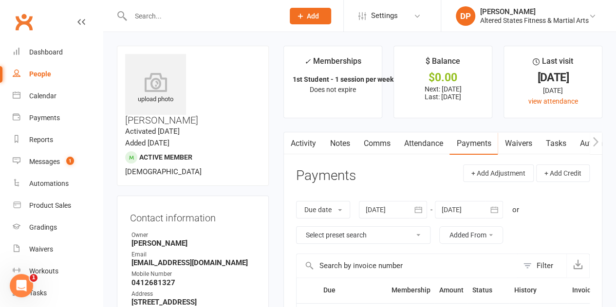
click at [419, 146] on link "Attendance" at bounding box center [423, 144] width 53 height 22
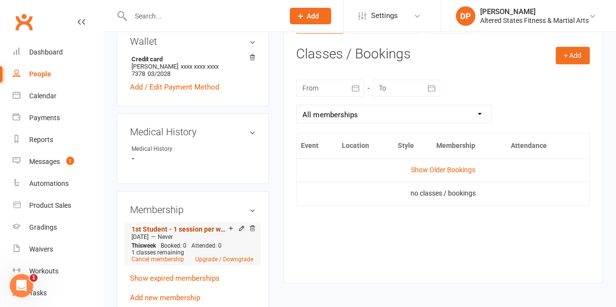
scroll to position [439, 0]
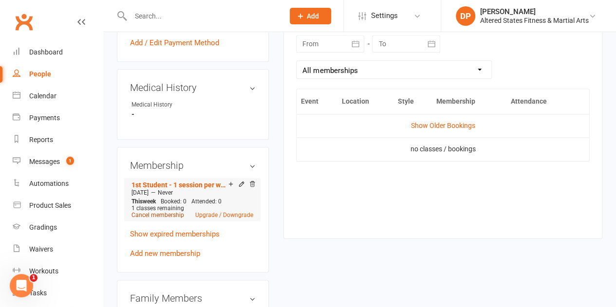
click at [163, 212] on link "Cancel membership" at bounding box center [158, 215] width 53 height 7
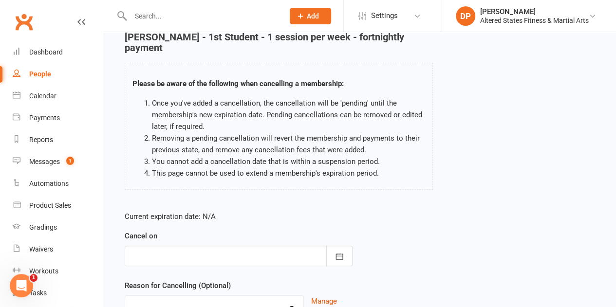
scroll to position [124, 0]
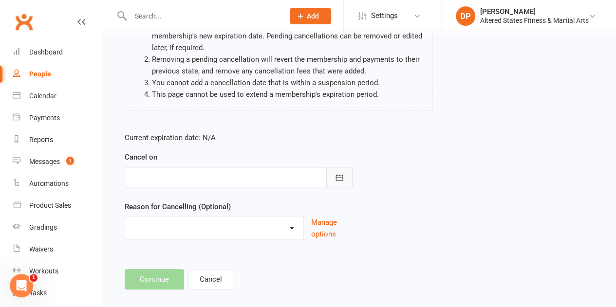
click at [336, 167] on button "button" at bounding box center [339, 177] width 26 height 20
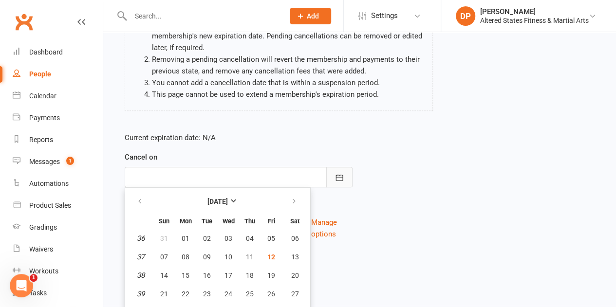
scroll to position [146, 0]
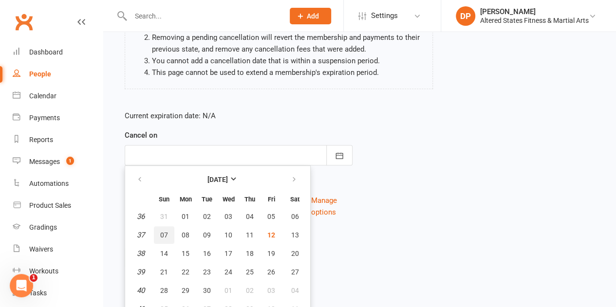
click at [162, 231] on span "07" at bounding box center [164, 235] width 8 height 8
type input "07 Sep 2025"
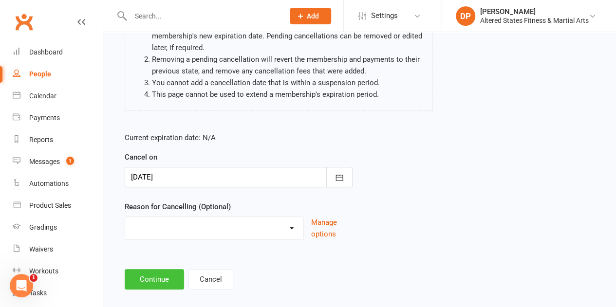
click at [153, 269] on button "Continue" at bounding box center [154, 279] width 59 height 20
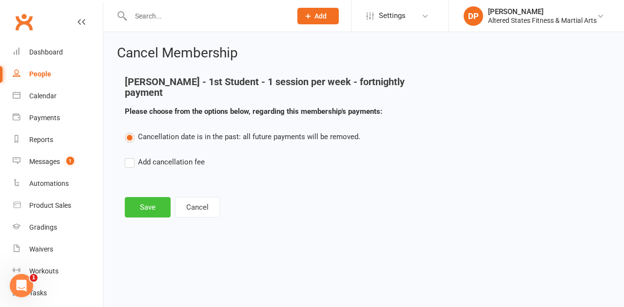
click at [147, 197] on button "Save" at bounding box center [148, 207] width 46 height 20
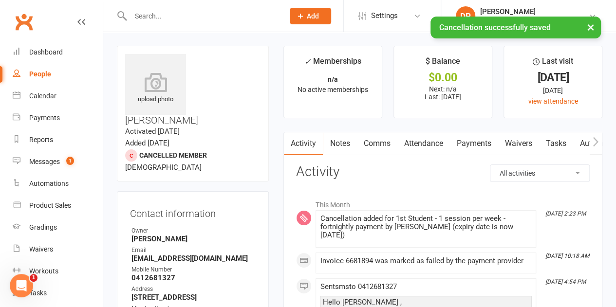
click at [39, 73] on div "People" at bounding box center [40, 74] width 22 height 8
select select "100"
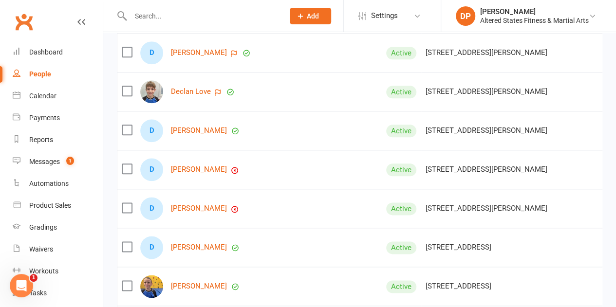
scroll to position [2339, 0]
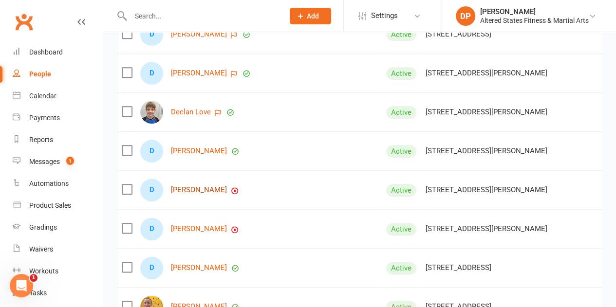
click at [198, 188] on link "Dinakshi Wijesini" at bounding box center [199, 190] width 56 height 8
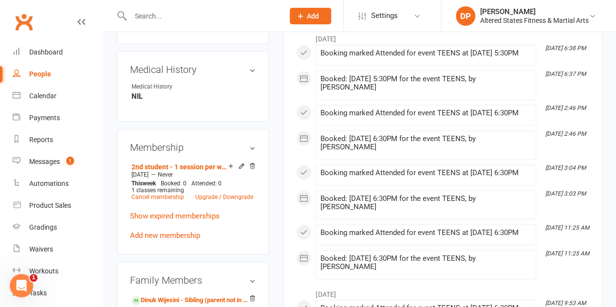
scroll to position [439, 0]
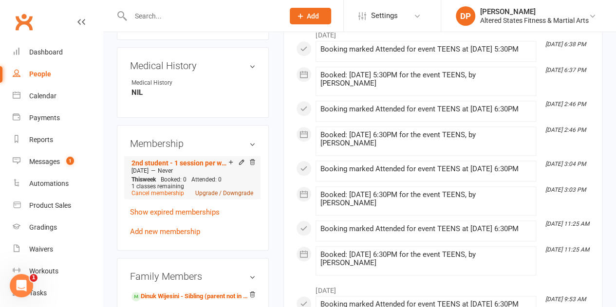
click at [211, 190] on link "Upgrade / Downgrade" at bounding box center [224, 193] width 58 height 7
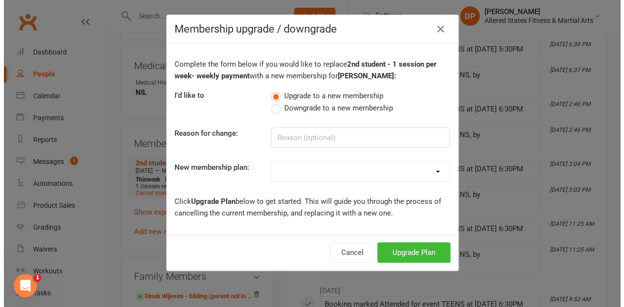
scroll to position [427, 0]
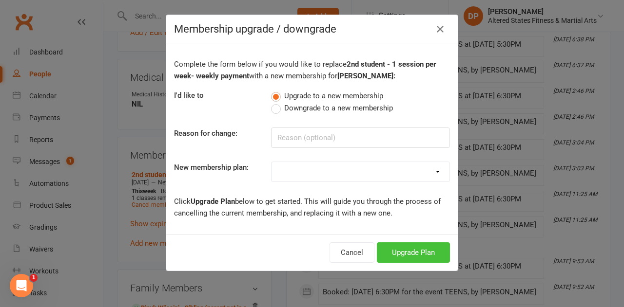
click at [392, 249] on button "Upgrade Plan" at bounding box center [413, 253] width 73 height 20
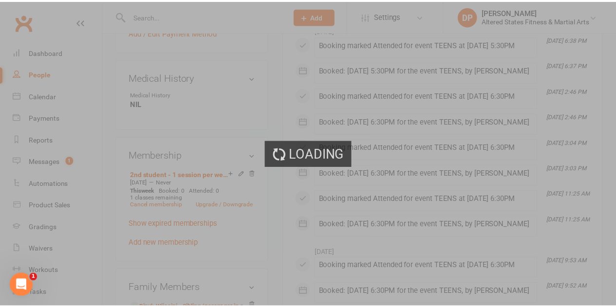
scroll to position [439, 0]
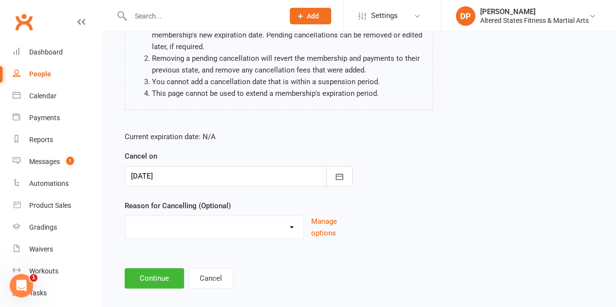
scroll to position [124, 0]
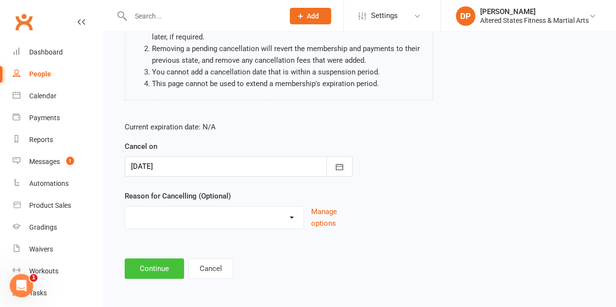
click at [172, 264] on button "Continue" at bounding box center [154, 269] width 59 height 20
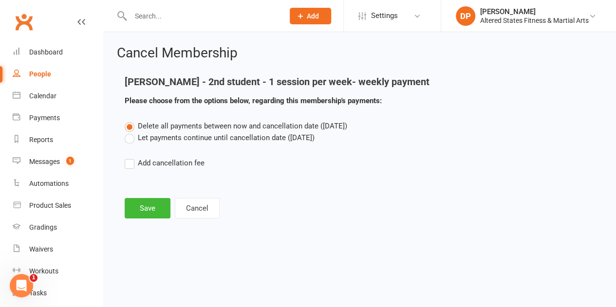
scroll to position [0, 0]
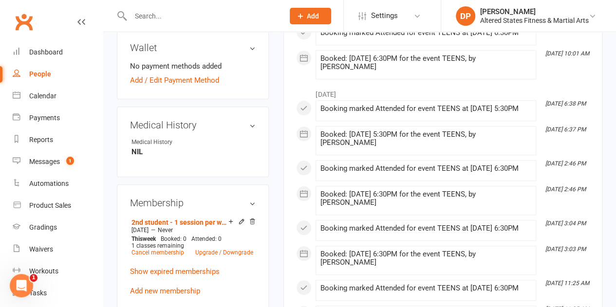
scroll to position [390, 0]
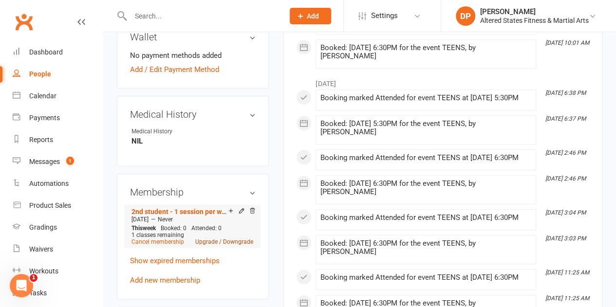
click at [218, 239] on link "Upgrade / Downgrade" at bounding box center [224, 242] width 58 height 7
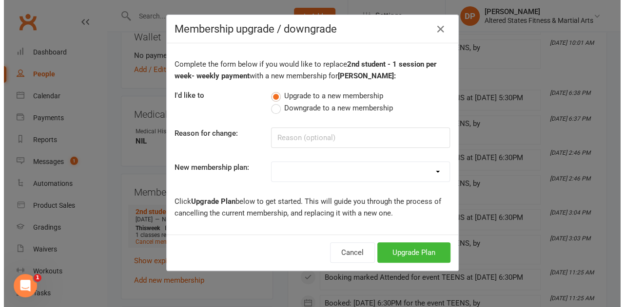
scroll to position [378, 0]
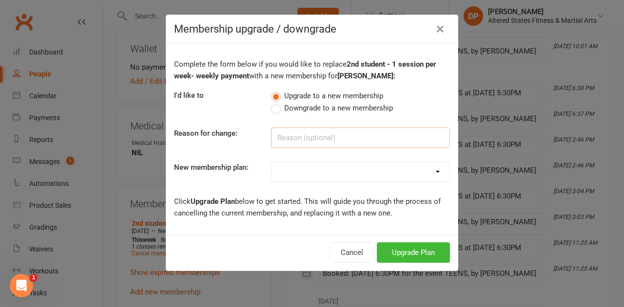
click at [296, 139] on input at bounding box center [360, 138] width 179 height 20
paste input "Administration"
type input "Administration"
click at [305, 169] on select "Casual Student Karate Trail Karate 1 Per Week Karate 2 Per Week Karate Unlimite…" at bounding box center [360, 171] width 178 height 19
select select "2"
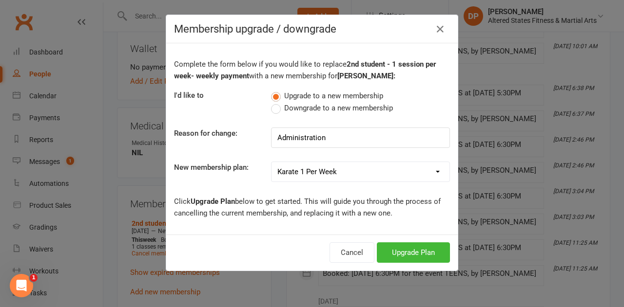
click at [271, 162] on select "Casual Student Karate Trail Karate 1 Per Week Karate 2 Per Week Karate Unlimite…" at bounding box center [360, 171] width 178 height 19
click at [395, 258] on button "Upgrade Plan" at bounding box center [413, 253] width 73 height 20
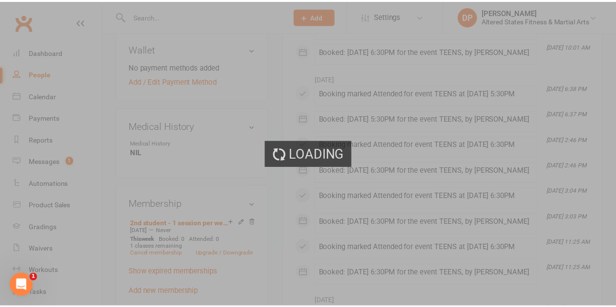
scroll to position [390, 0]
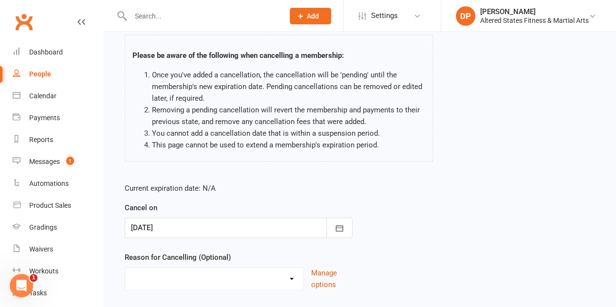
scroll to position [124, 0]
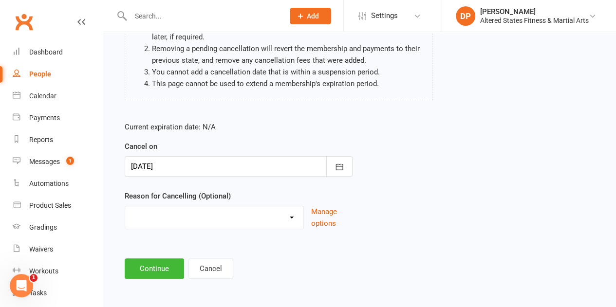
click at [210, 221] on select "Holiday Injury Other reason" at bounding box center [214, 216] width 178 height 19
select select "2"
click at [125, 207] on select "Holiday Injury Other reason" at bounding box center [214, 216] width 178 height 19
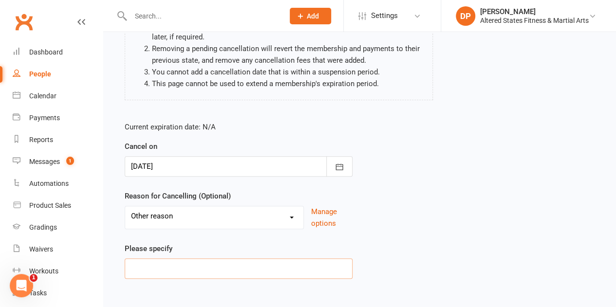
click at [200, 267] on input at bounding box center [239, 269] width 228 height 20
paste input "Administration"
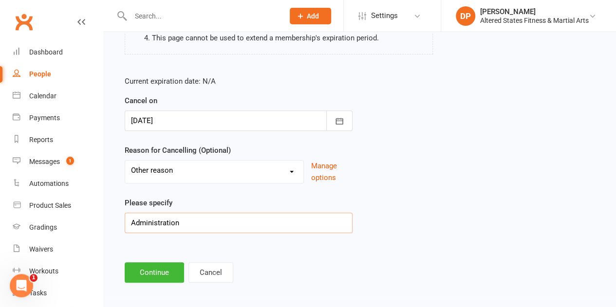
scroll to position [173, 0]
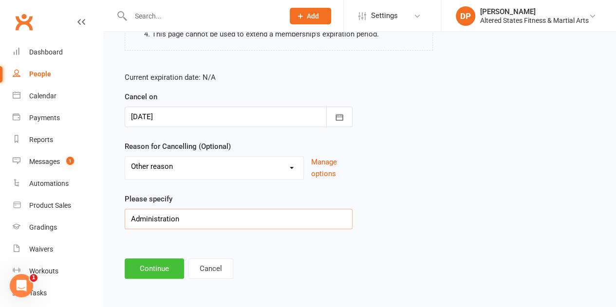
type input "Administration"
click at [177, 270] on button "Continue" at bounding box center [154, 269] width 59 height 20
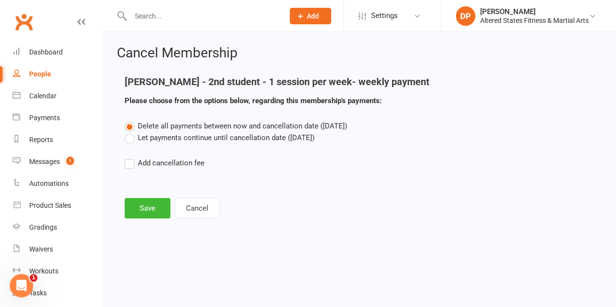
scroll to position [0, 0]
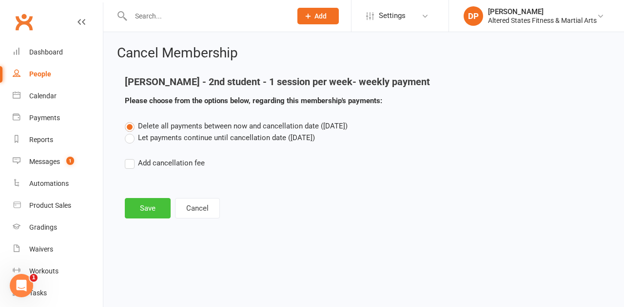
click at [138, 210] on button "Save" at bounding box center [148, 208] width 46 height 20
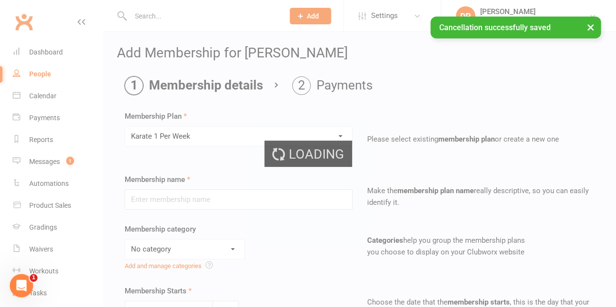
type input "Karate 1 Per Week"
select select "6"
type input "13 Sep 2025"
type input "0"
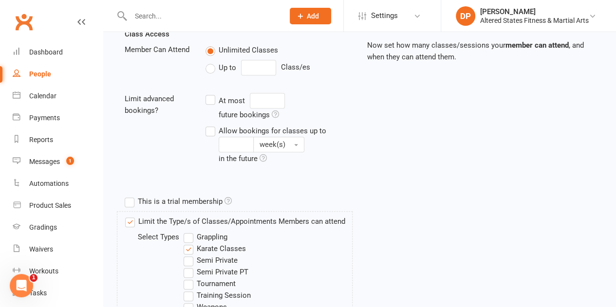
scroll to position [244, 0]
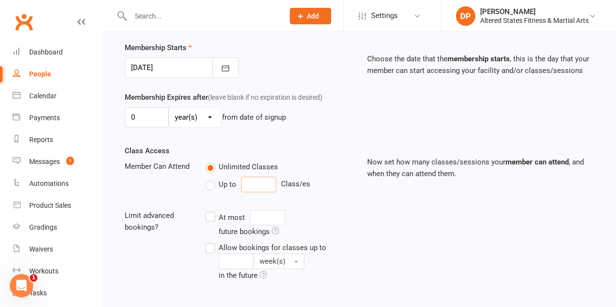
click at [248, 181] on input "number" at bounding box center [258, 185] width 35 height 16
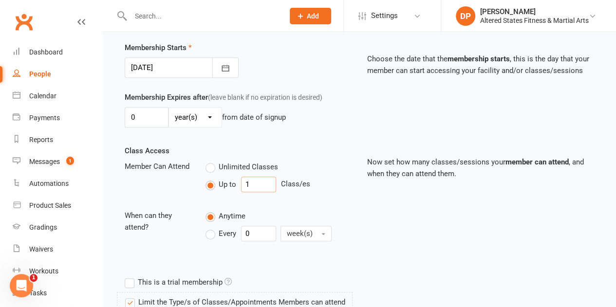
type input "1"
click at [248, 229] on input "0" at bounding box center [258, 234] width 35 height 16
click at [245, 229] on input "0" at bounding box center [258, 234] width 35 height 16
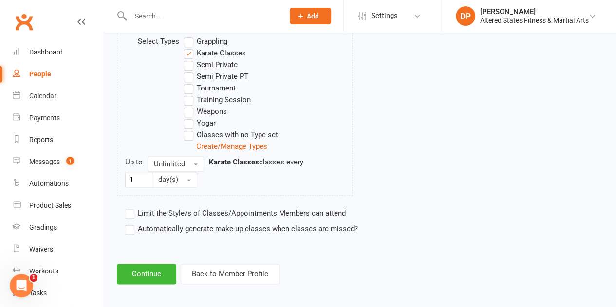
scroll to position [521, 0]
type input "1"
click at [192, 158] on button "Unlimited" at bounding box center [176, 163] width 57 height 16
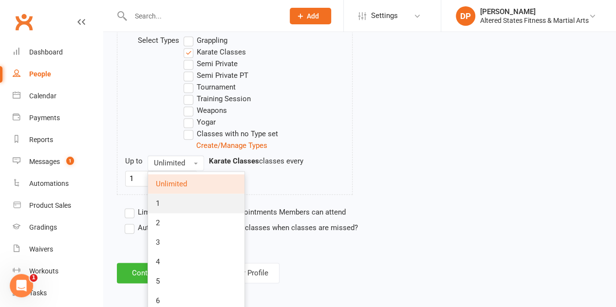
click at [186, 197] on link "1" at bounding box center [196, 203] width 96 height 19
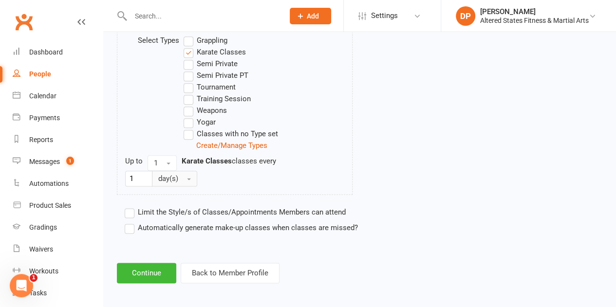
click at [188, 178] on button "day(s)" at bounding box center [174, 179] width 45 height 16
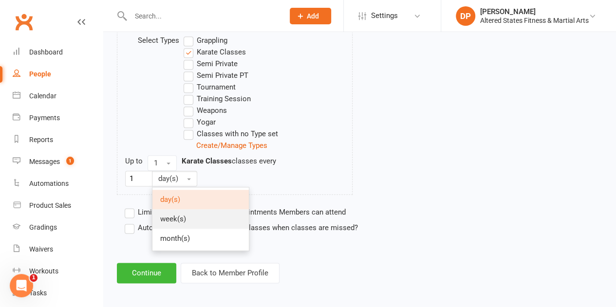
click at [184, 215] on span "week(s)" at bounding box center [173, 219] width 26 height 9
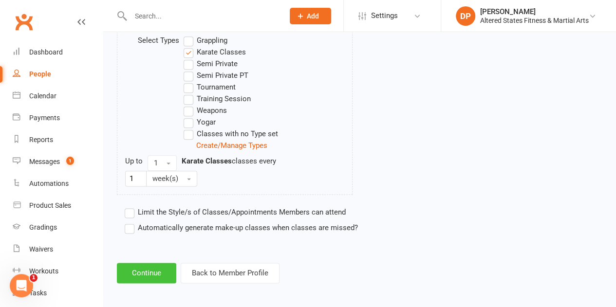
click at [154, 266] on button "Continue" at bounding box center [146, 273] width 59 height 20
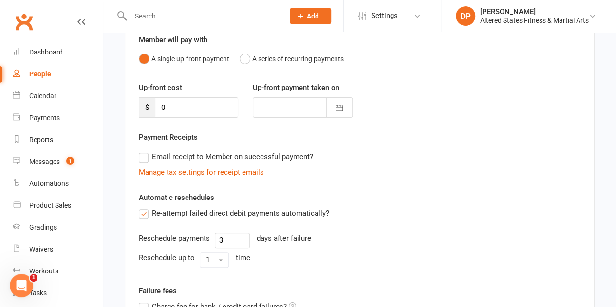
scroll to position [195, 0]
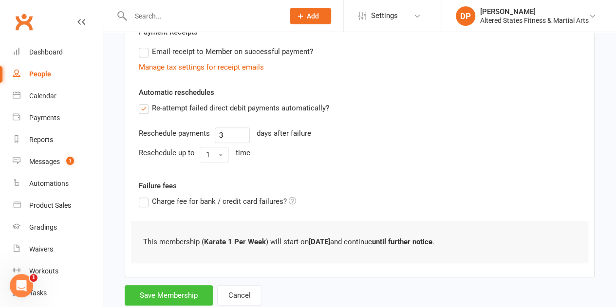
click at [179, 289] on button "Save Membership" at bounding box center [169, 296] width 88 height 20
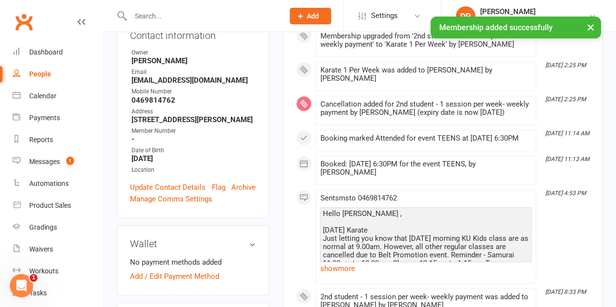
scroll to position [195, 0]
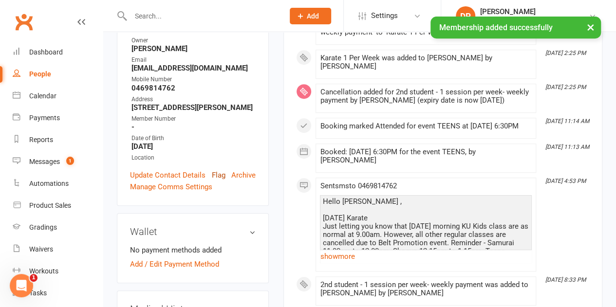
click at [214, 170] on link "Flag" at bounding box center [219, 176] width 14 height 12
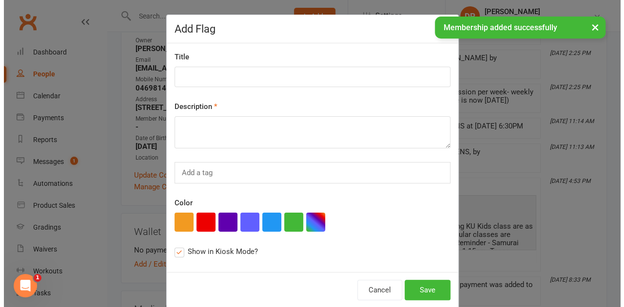
scroll to position [183, 0]
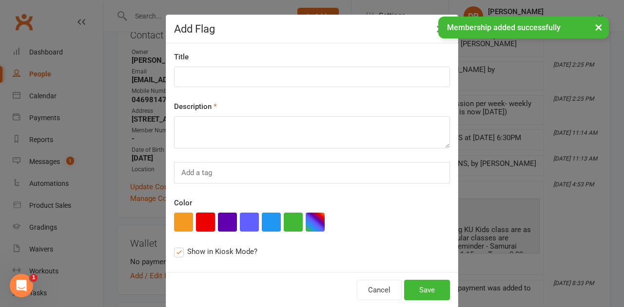
click at [204, 219] on button "button" at bounding box center [205, 222] width 19 height 19
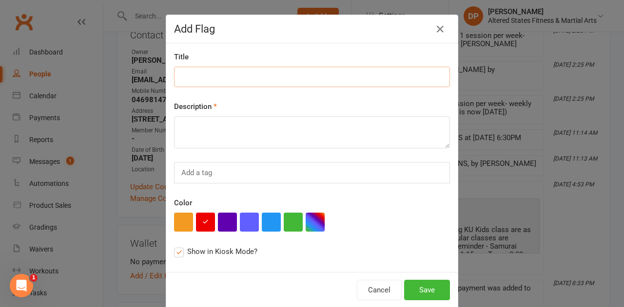
click at [206, 74] on input at bounding box center [312, 77] width 276 height 20
paste input "Administration"
type input "Administration"
click at [208, 131] on textarea at bounding box center [312, 132] width 276 height 32
paste textarea "Administration"
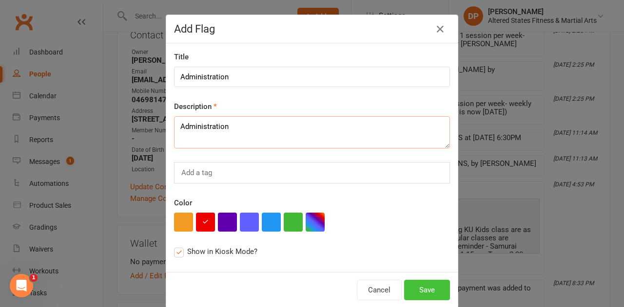
type textarea "Administration"
click at [410, 285] on button "Save" at bounding box center [427, 290] width 46 height 20
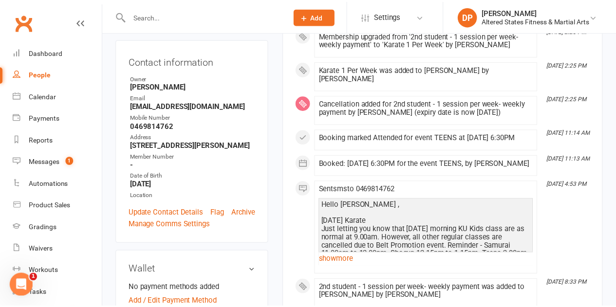
scroll to position [221, 0]
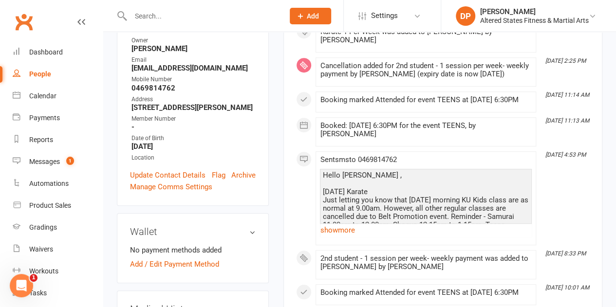
click at [47, 72] on div "People" at bounding box center [40, 74] width 22 height 8
select select "100"
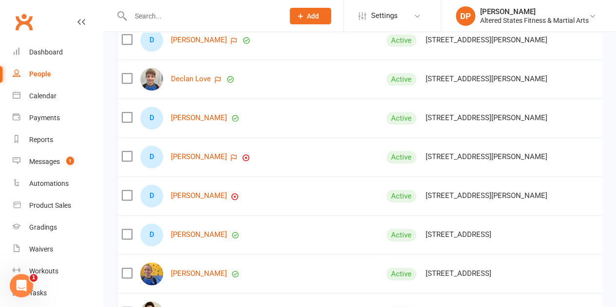
scroll to position [2387, 0]
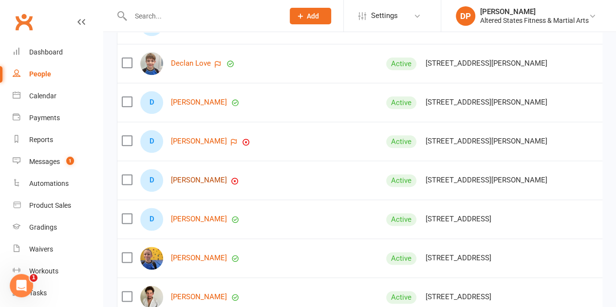
click at [206, 176] on link "Dinuk Wijesini" at bounding box center [199, 180] width 56 height 8
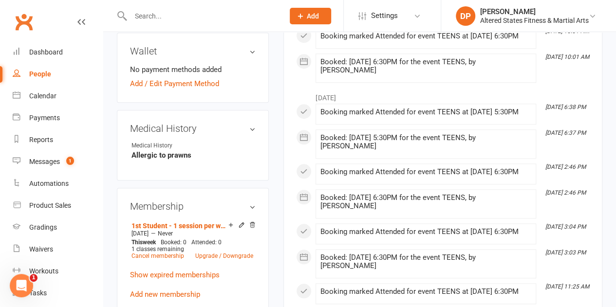
scroll to position [390, 0]
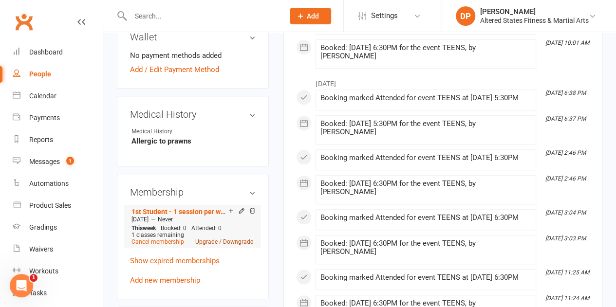
click at [214, 239] on link "Upgrade / Downgrade" at bounding box center [224, 242] width 58 height 7
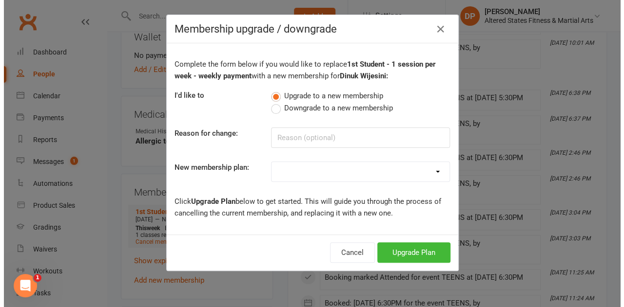
scroll to position [378, 0]
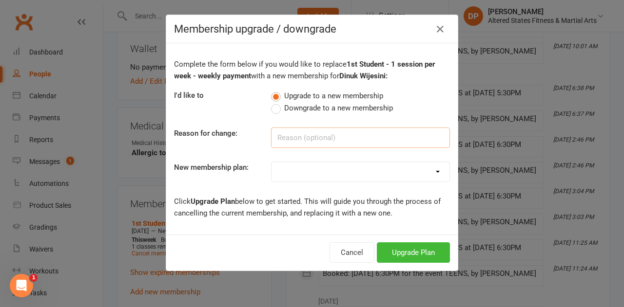
click at [289, 138] on input at bounding box center [360, 138] width 179 height 20
paste input "Administration"
type input "Administration"
click at [345, 170] on select "Casual Student Karate Trail Karate 1 Per Week Karate 2 Per Week Karate Unlimite…" at bounding box center [360, 171] width 178 height 19
select select "2"
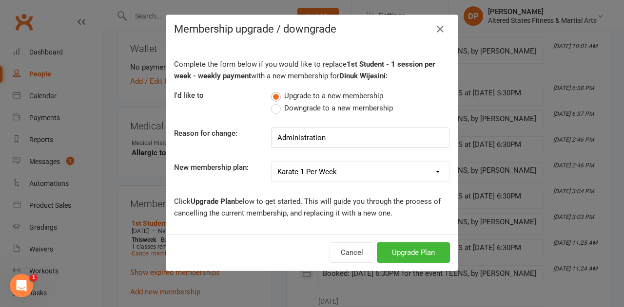
click at [271, 162] on select "Casual Student Karate Trail Karate 1 Per Week Karate 2 Per Week Karate Unlimite…" at bounding box center [360, 171] width 178 height 19
click at [420, 252] on button "Upgrade Plan" at bounding box center [413, 253] width 73 height 20
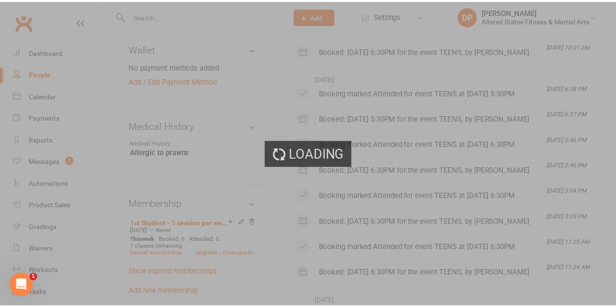
scroll to position [390, 0]
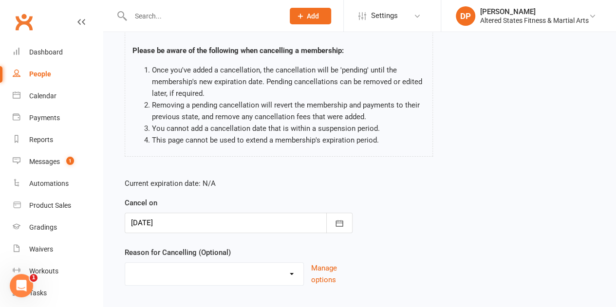
scroll to position [124, 0]
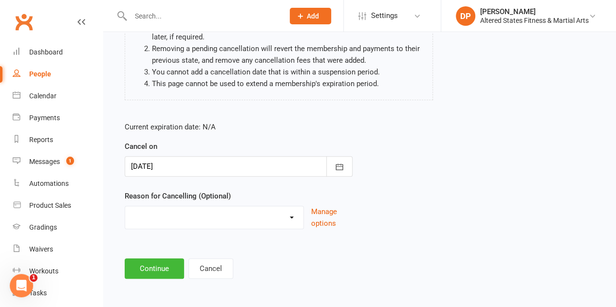
click at [264, 216] on select "Holiday Injury Other reason" at bounding box center [214, 216] width 178 height 19
select select "2"
click at [125, 207] on select "Holiday Injury Other reason" at bounding box center [214, 216] width 178 height 19
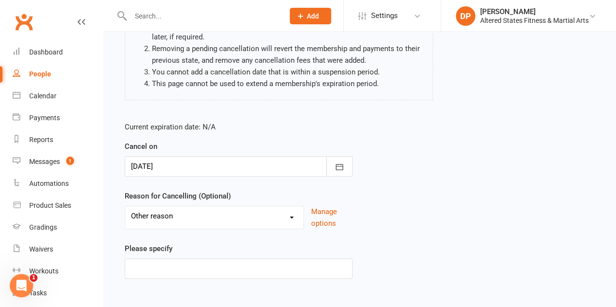
scroll to position [173, 0]
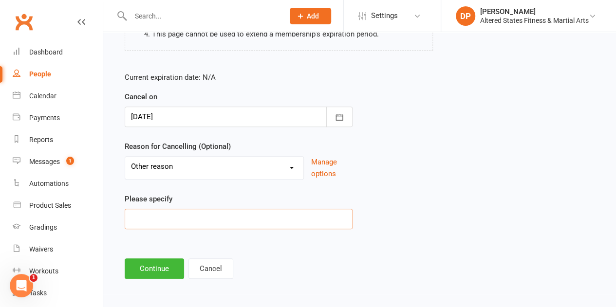
click at [206, 213] on input at bounding box center [239, 219] width 228 height 20
paste input "Administration"
type input "Administration"
click at [165, 265] on button "Continue" at bounding box center [154, 269] width 59 height 20
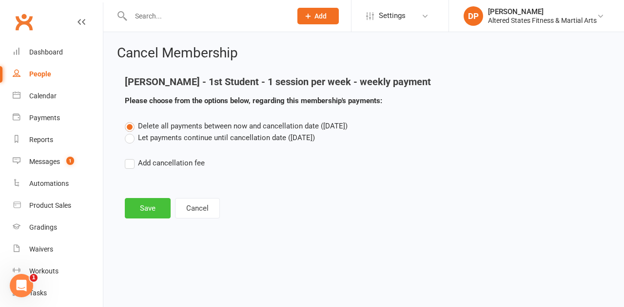
click at [150, 211] on button "Save" at bounding box center [148, 208] width 46 height 20
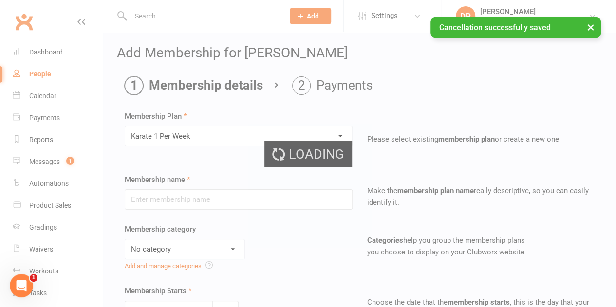
type input "Karate 1 Per Week"
select select "6"
type input "13 Sep 2025"
type input "0"
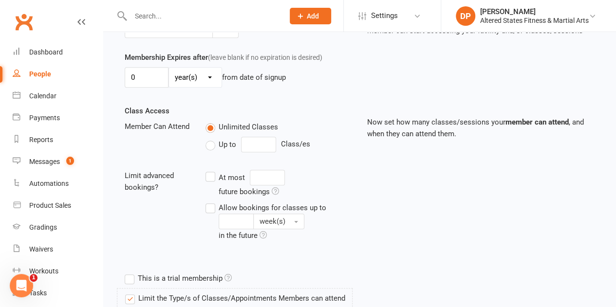
scroll to position [292, 0]
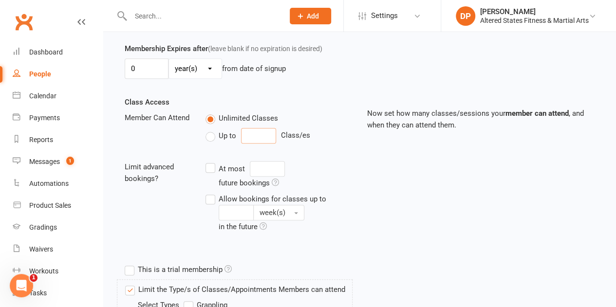
click at [255, 135] on input "number" at bounding box center [258, 136] width 35 height 16
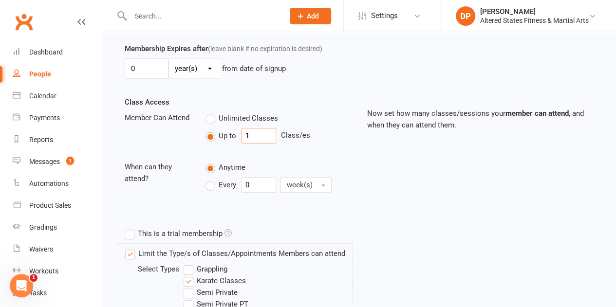
type input "1"
drag, startPoint x: 254, startPoint y: 182, endPoint x: 246, endPoint y: 181, distance: 8.3
click at [246, 181] on input "0" at bounding box center [258, 185] width 35 height 16
type input "1"
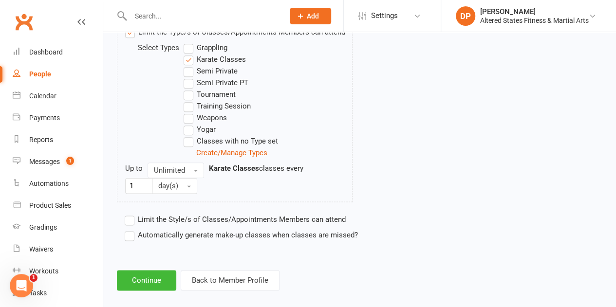
scroll to position [521, 0]
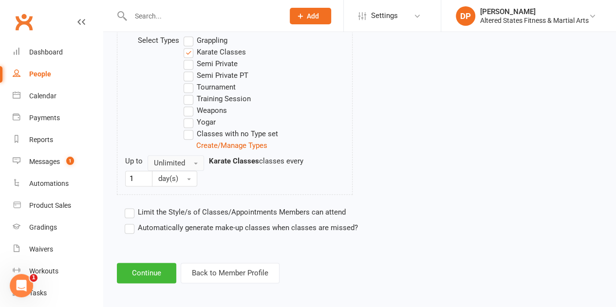
click at [195, 158] on button "Unlimited" at bounding box center [176, 163] width 57 height 16
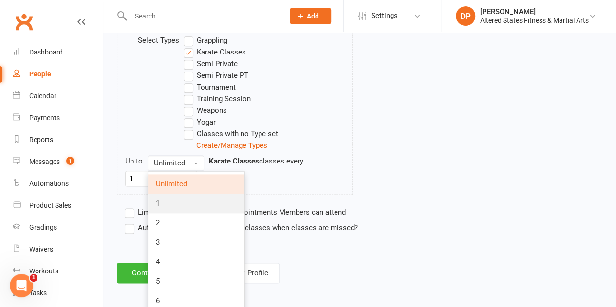
click at [190, 204] on link "1" at bounding box center [196, 203] width 96 height 19
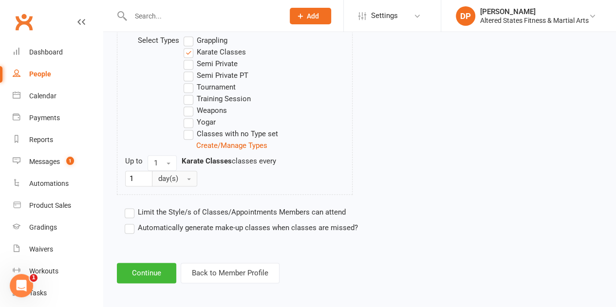
click at [192, 173] on button "day(s)" at bounding box center [174, 179] width 45 height 16
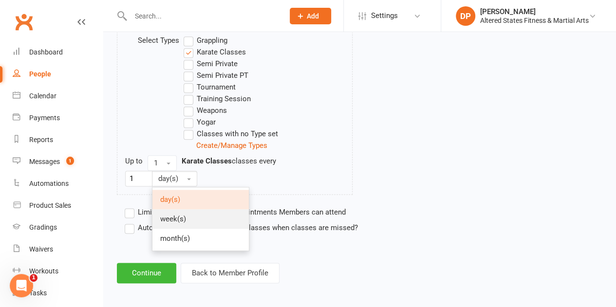
drag, startPoint x: 189, startPoint y: 212, endPoint x: 172, endPoint y: 240, distance: 32.3
click at [189, 213] on link "week(s)" at bounding box center [201, 219] width 96 height 19
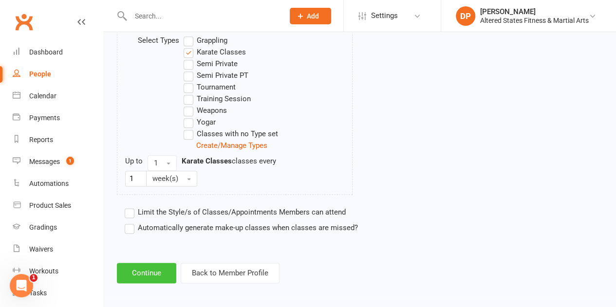
click at [156, 267] on button "Continue" at bounding box center [146, 273] width 59 height 20
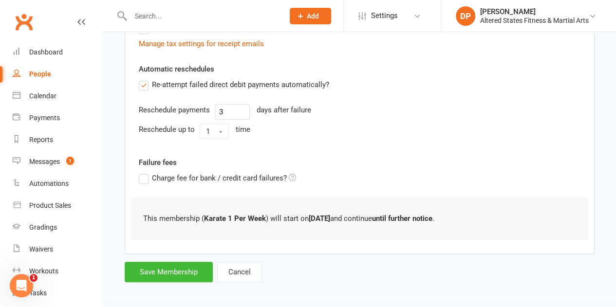
scroll to position [221, 0]
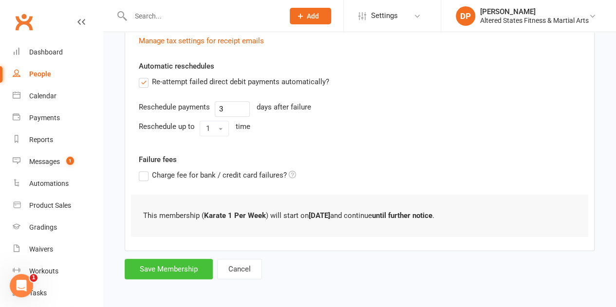
click at [183, 266] on button "Save Membership" at bounding box center [169, 269] width 88 height 20
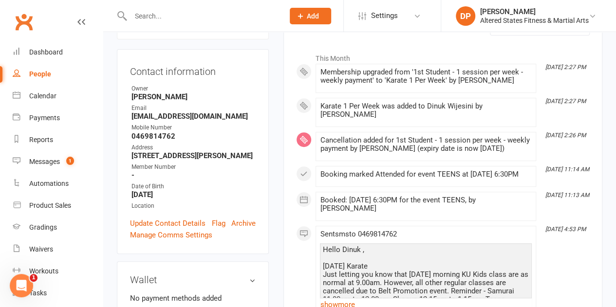
scroll to position [195, 0]
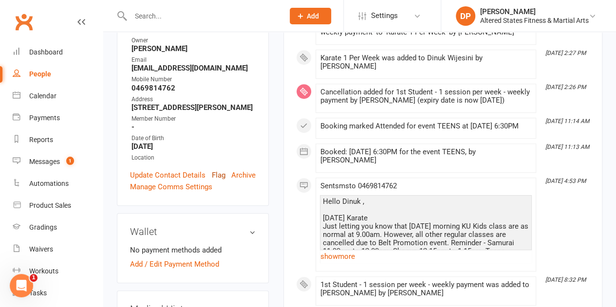
click at [218, 170] on link "Flag" at bounding box center [219, 176] width 14 height 12
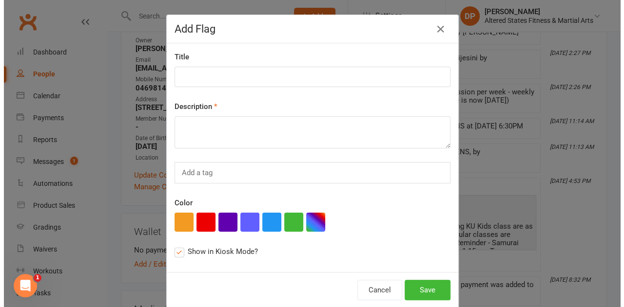
scroll to position [183, 0]
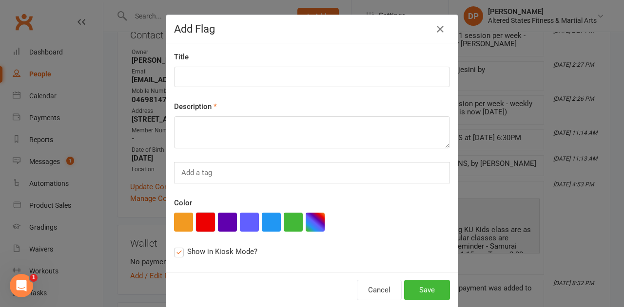
click at [204, 219] on button "button" at bounding box center [205, 222] width 19 height 19
click at [198, 79] on input at bounding box center [312, 77] width 276 height 20
paste input "Administration"
type input "Administration"
click at [208, 126] on textarea at bounding box center [312, 132] width 276 height 32
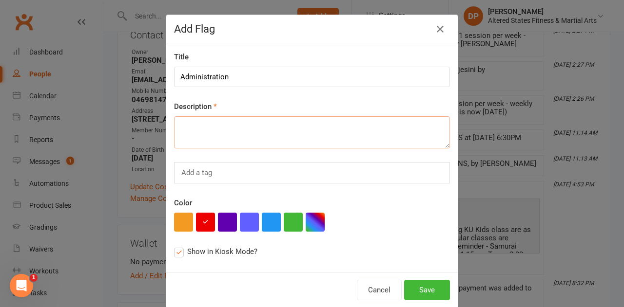
paste textarea "Administration"
type textarea "Administration"
click at [429, 286] on button "Save" at bounding box center [427, 290] width 46 height 20
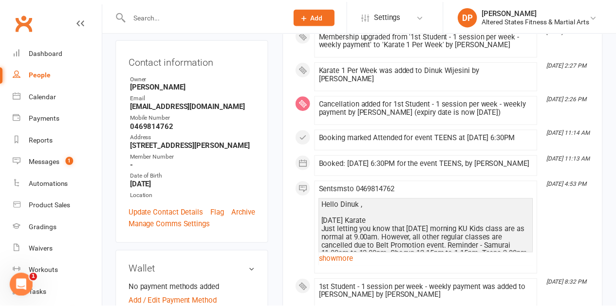
scroll to position [221, 0]
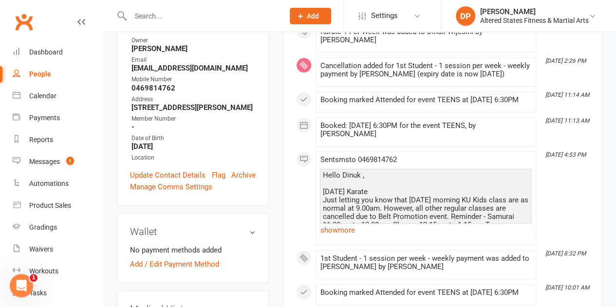
click at [32, 76] on div "People" at bounding box center [40, 74] width 22 height 8
select select "100"
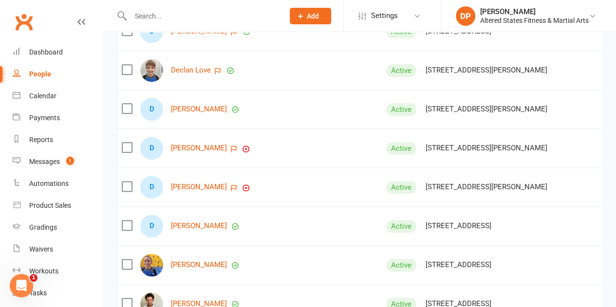
scroll to position [2485, 0]
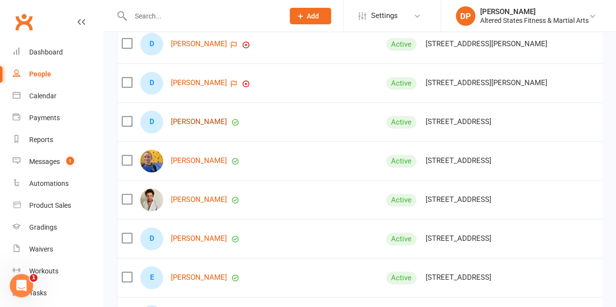
click at [187, 118] on link "Dominique Toal" at bounding box center [199, 122] width 56 height 8
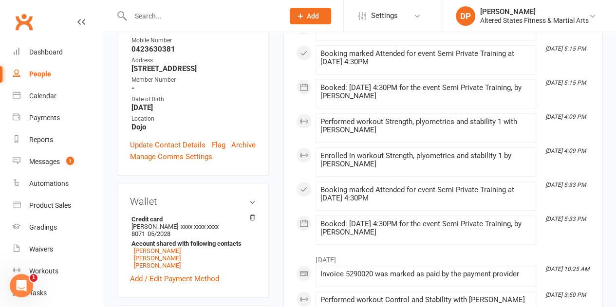
scroll to position [244, 0]
click at [45, 72] on div "People" at bounding box center [40, 74] width 22 height 8
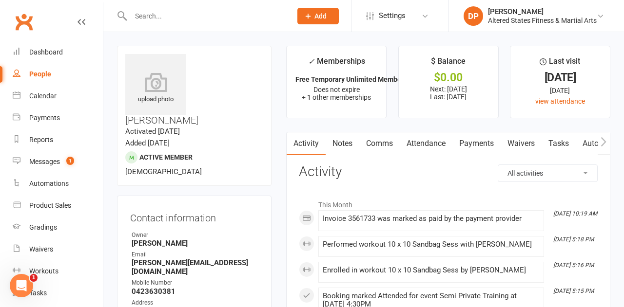
select select "100"
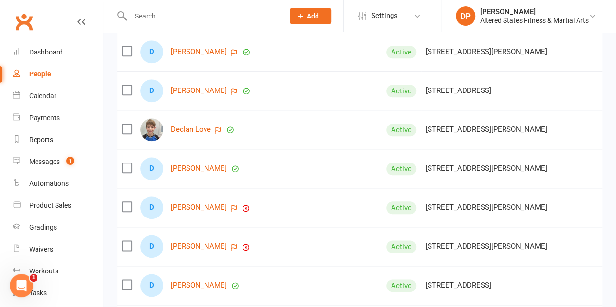
scroll to position [2436, 0]
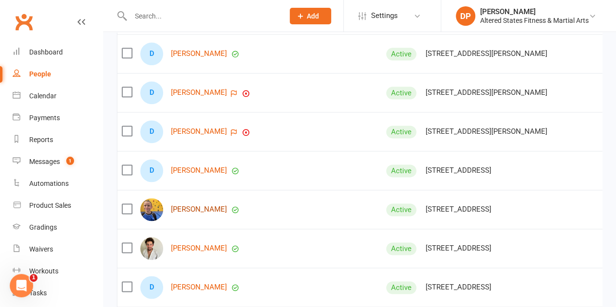
click at [184, 206] on link "Dorian Sikorski" at bounding box center [199, 210] width 56 height 8
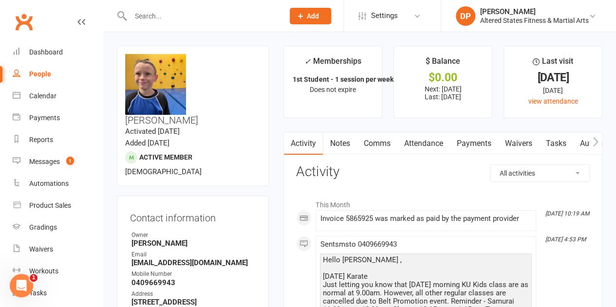
click at [474, 143] on link "Payments" at bounding box center [474, 144] width 48 height 22
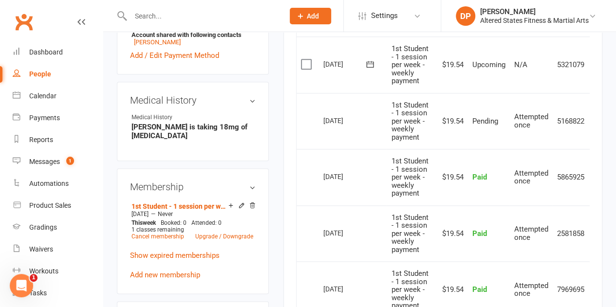
scroll to position [439, 0]
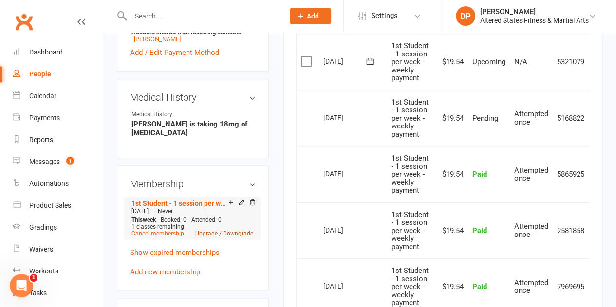
click at [231, 230] on link "Upgrade / Downgrade" at bounding box center [224, 233] width 58 height 7
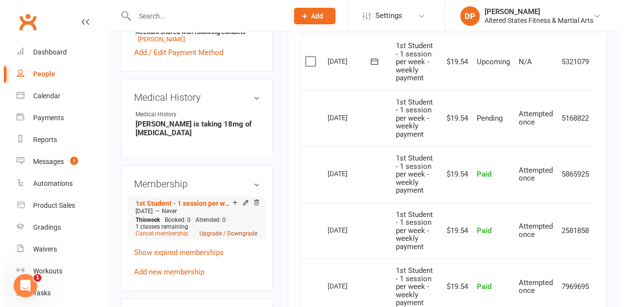
scroll to position [427, 0]
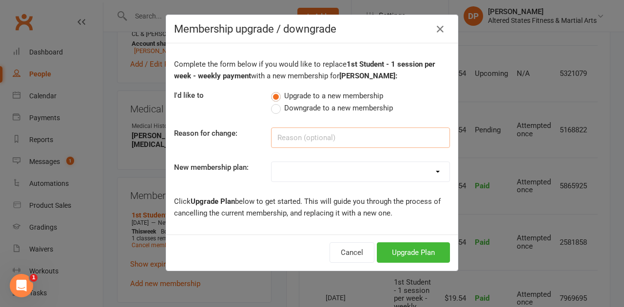
click at [295, 131] on input at bounding box center [360, 138] width 179 height 20
paste input "Administration"
type input "Administration"
click at [302, 170] on select "Casual Student Karate Trail Karate 1 Per Week Karate 2 Per Week Karate Unlimite…" at bounding box center [360, 171] width 178 height 19
select select "2"
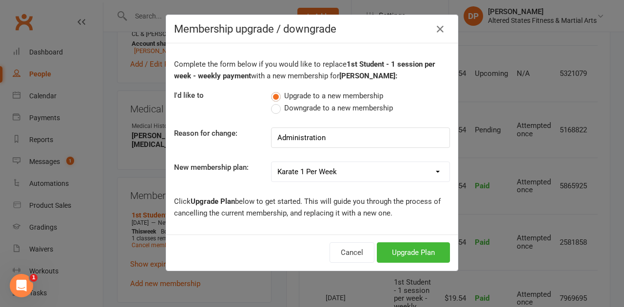
click at [271, 162] on select "Casual Student Karate Trail Karate 1 Per Week Karate 2 Per Week Karate Unlimite…" at bounding box center [360, 171] width 178 height 19
click at [392, 252] on button "Upgrade Plan" at bounding box center [413, 253] width 73 height 20
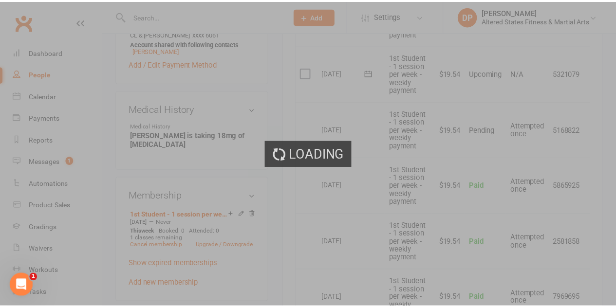
scroll to position [439, 0]
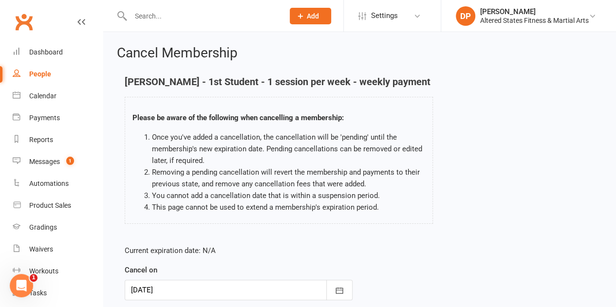
scroll to position [124, 0]
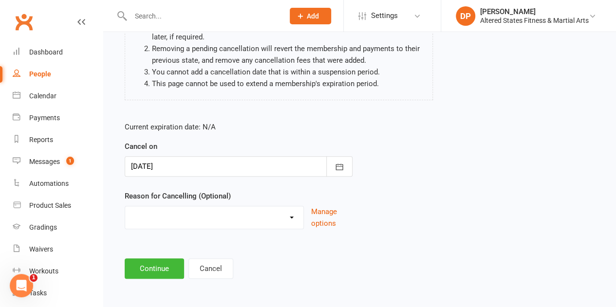
click at [189, 218] on select "Holiday Injury Other reason" at bounding box center [214, 216] width 178 height 19
click at [188, 215] on select "Holiday Injury Other reason" at bounding box center [214, 216] width 178 height 19
select select "2"
click at [125, 207] on select "Holiday Injury Other reason" at bounding box center [214, 216] width 178 height 19
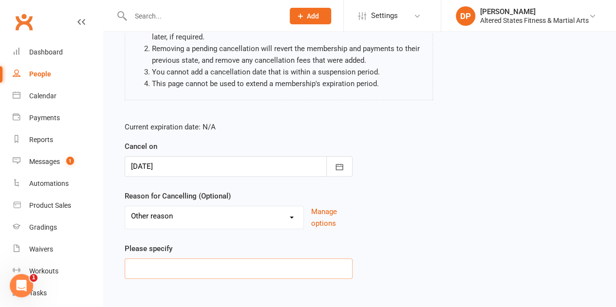
click at [159, 271] on input at bounding box center [239, 269] width 228 height 20
paste input "Administration"
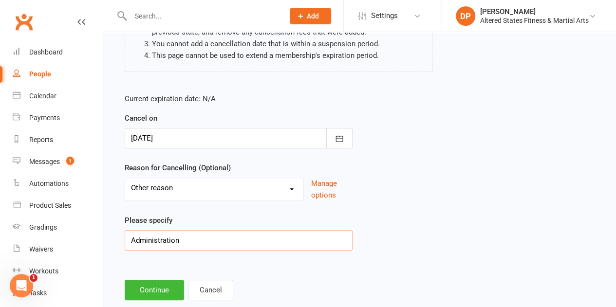
scroll to position [173, 0]
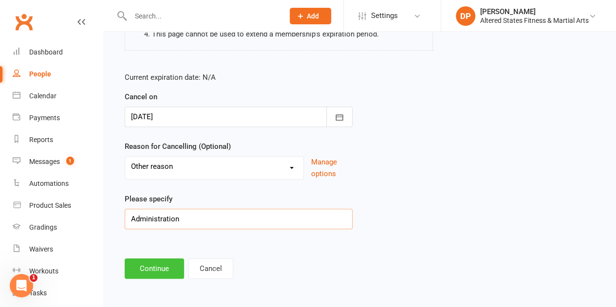
type input "Administration"
click at [166, 269] on button "Continue" at bounding box center [154, 269] width 59 height 20
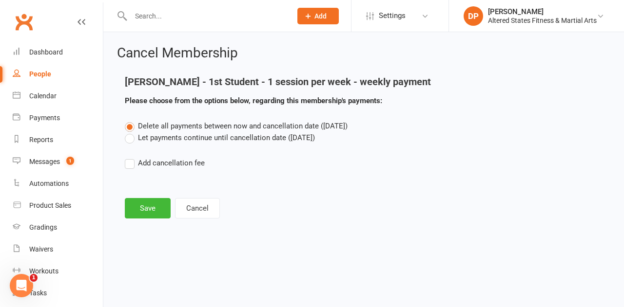
click at [132, 141] on label "Let payments continue until cancellation date (Sep 12, 2025)" at bounding box center [220, 138] width 190 height 12
click at [131, 132] on input "Let payments continue until cancellation date (Sep 12, 2025)" at bounding box center [128, 132] width 6 height 0
click at [143, 208] on button "Save" at bounding box center [148, 208] width 46 height 20
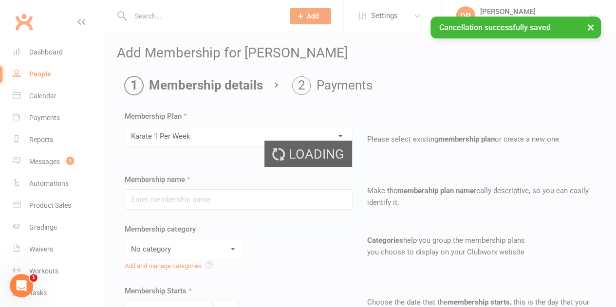
type input "Karate 1 Per Week"
select select "6"
type input "13 Sep 2025"
type input "0"
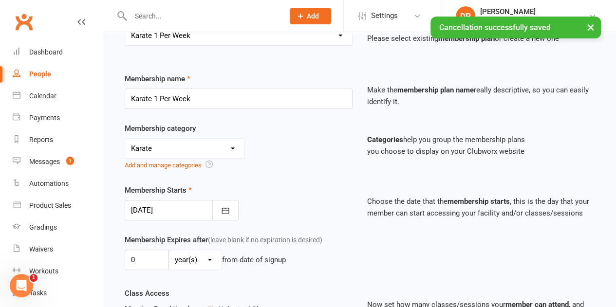
scroll to position [195, 0]
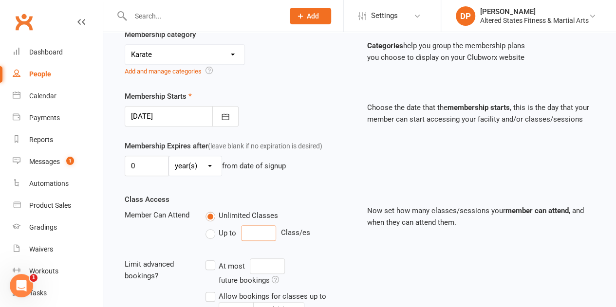
click at [249, 228] on input "number" at bounding box center [258, 234] width 35 height 16
type input "1"
click at [248, 278] on input "0" at bounding box center [258, 283] width 35 height 16
type input "0"
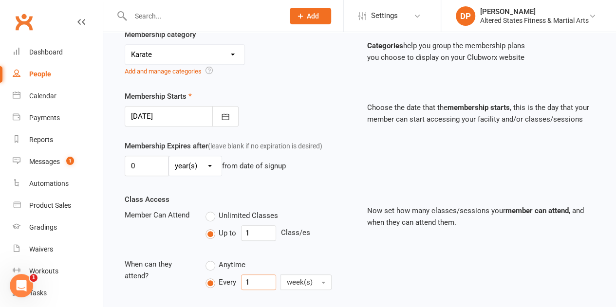
type input "1"
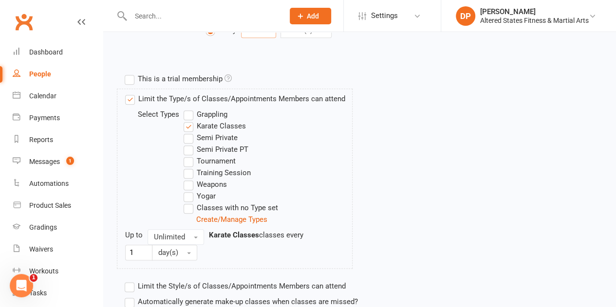
scroll to position [487, 0]
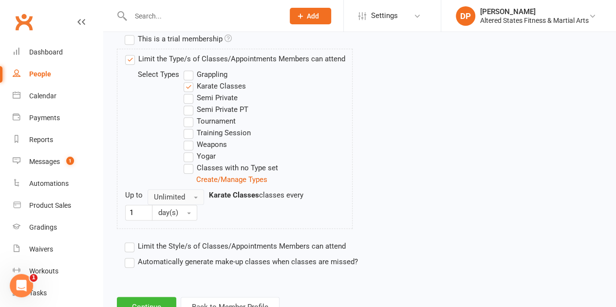
click at [195, 196] on button "Unlimited" at bounding box center [176, 198] width 57 height 16
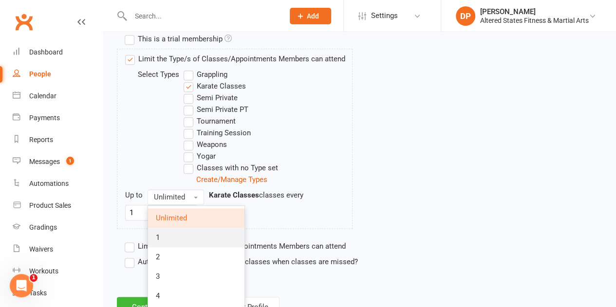
click at [184, 233] on link "1" at bounding box center [196, 237] width 96 height 19
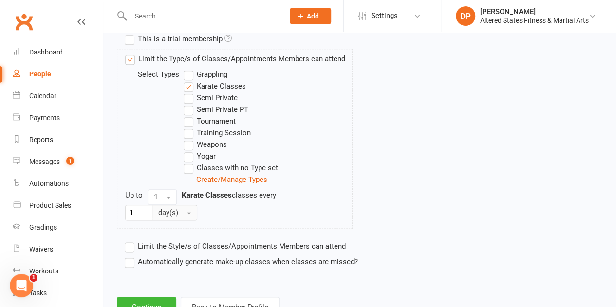
click at [186, 210] on button "day(s)" at bounding box center [174, 213] width 45 height 16
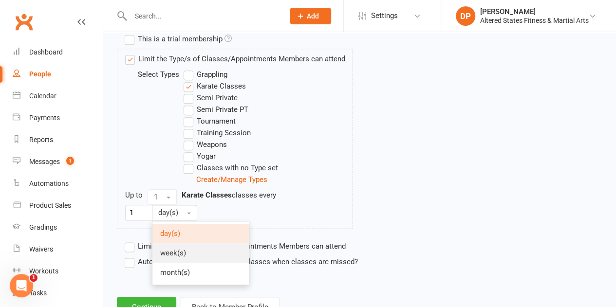
click at [185, 249] on span "week(s)" at bounding box center [173, 253] width 26 height 9
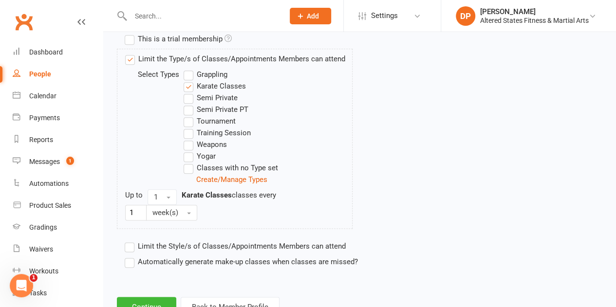
click at [134, 257] on label "Automatically generate make-up classes when classes are missed?" at bounding box center [241, 262] width 233 height 12
click at [131, 256] on input "Automatically generate make-up classes when classes are missed?" at bounding box center [128, 256] width 6 height 0
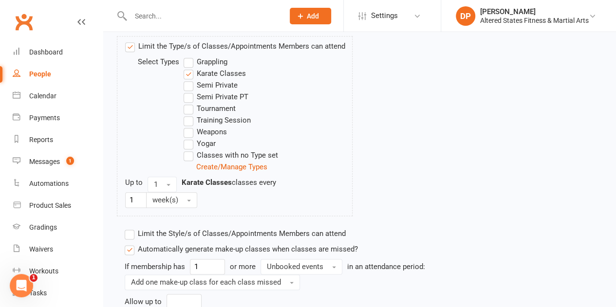
scroll to position [603, 0]
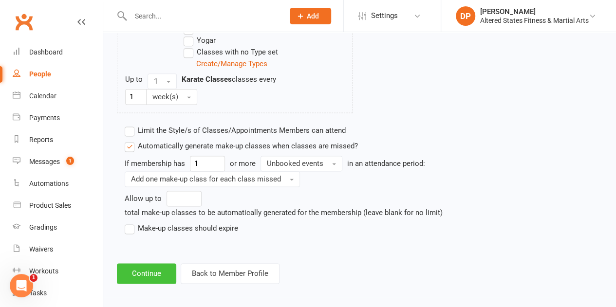
click at [148, 264] on button "Continue" at bounding box center [146, 274] width 59 height 20
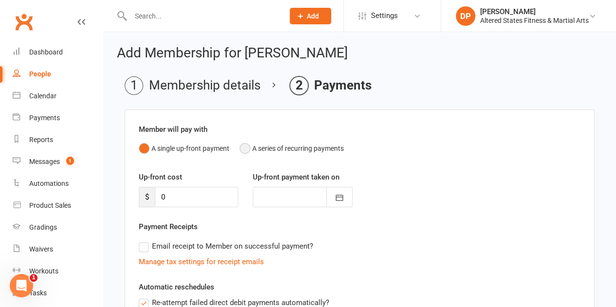
click at [243, 146] on button "A series of recurring payments" at bounding box center [292, 148] width 104 height 19
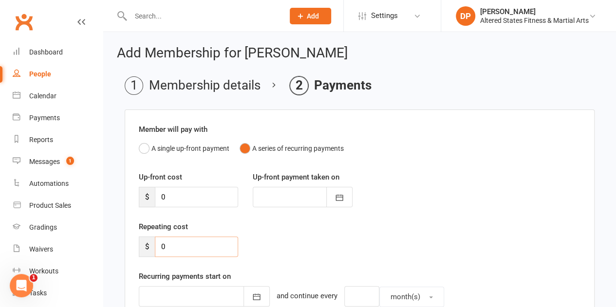
click at [159, 243] on input "0" at bounding box center [196, 247] width 83 height 20
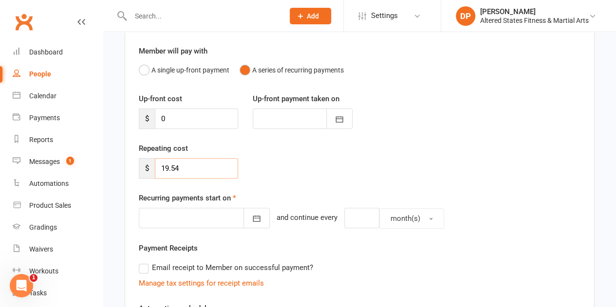
scroll to position [97, 0]
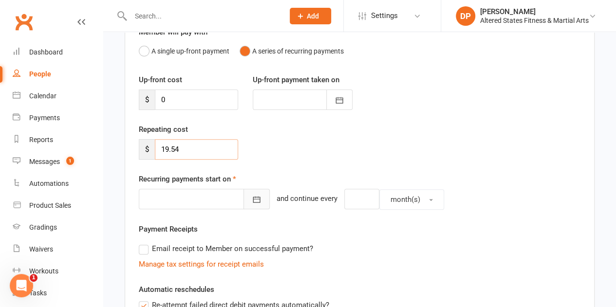
type input "19.54"
click at [252, 195] on icon "button" at bounding box center [257, 200] width 10 height 10
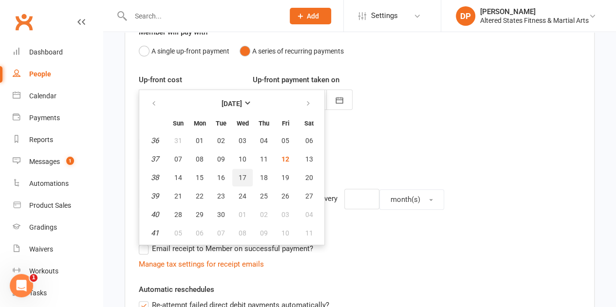
click at [241, 176] on span "17" at bounding box center [243, 178] width 8 height 8
type input "17 Sep 2025"
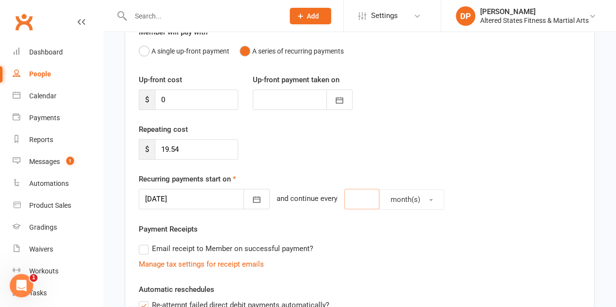
click at [345, 204] on input "number" at bounding box center [361, 199] width 35 height 20
type input "1"
click at [415, 197] on button "month(s)" at bounding box center [412, 200] width 65 height 20
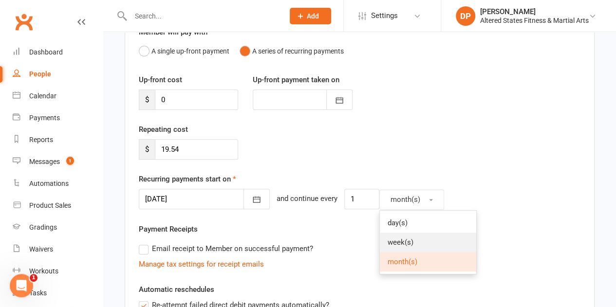
click at [410, 240] on link "week(s)" at bounding box center [428, 242] width 96 height 19
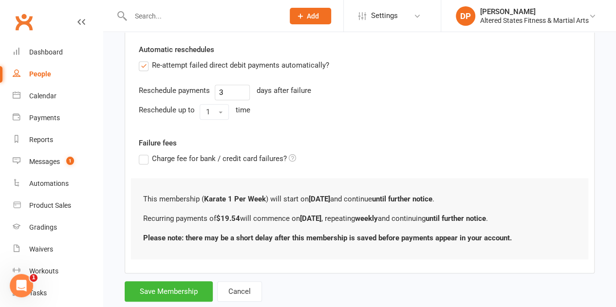
scroll to position [341, 0]
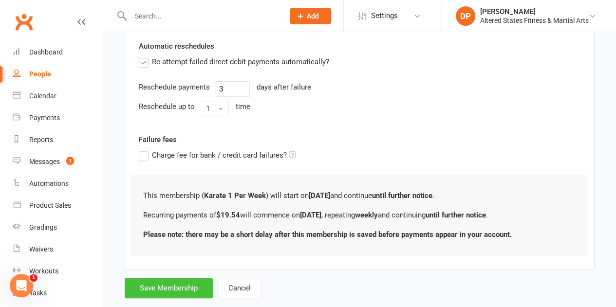
click at [186, 279] on button "Save Membership" at bounding box center [169, 288] width 88 height 20
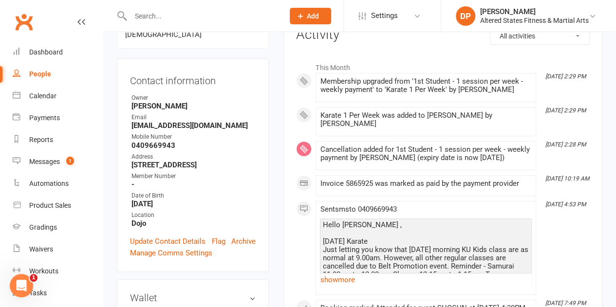
scroll to position [146, 0]
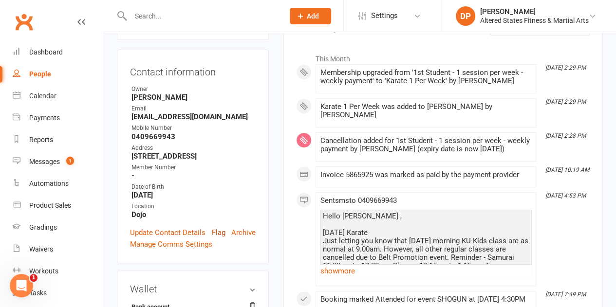
click at [220, 227] on link "Flag" at bounding box center [219, 233] width 14 height 12
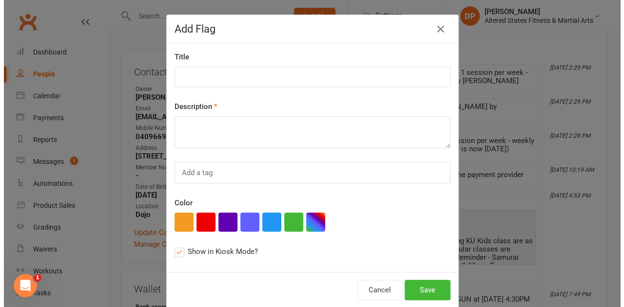
scroll to position [134, 0]
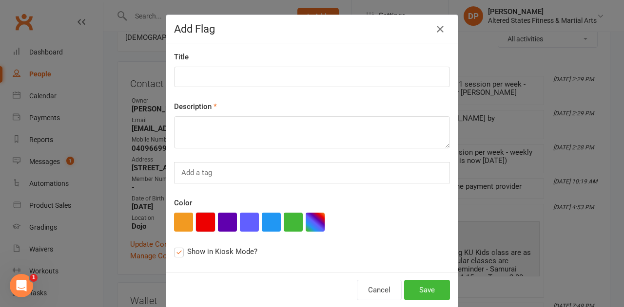
click at [200, 223] on button "button" at bounding box center [205, 222] width 19 height 19
click at [198, 77] on input at bounding box center [312, 77] width 276 height 20
paste input "Administration"
type input "Administration"
click at [211, 139] on textarea at bounding box center [312, 132] width 276 height 32
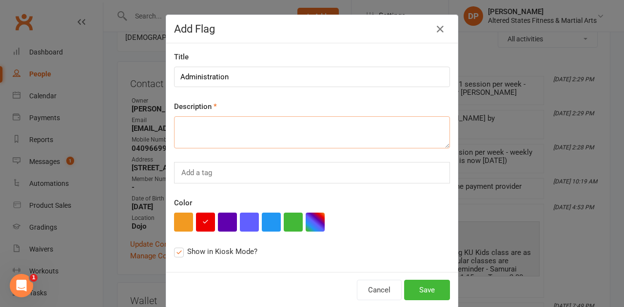
paste textarea "Administration"
type textarea "Administration"
drag, startPoint x: 437, startPoint y: 292, endPoint x: 422, endPoint y: 279, distance: 19.3
click at [437, 291] on button "Save" at bounding box center [427, 290] width 46 height 20
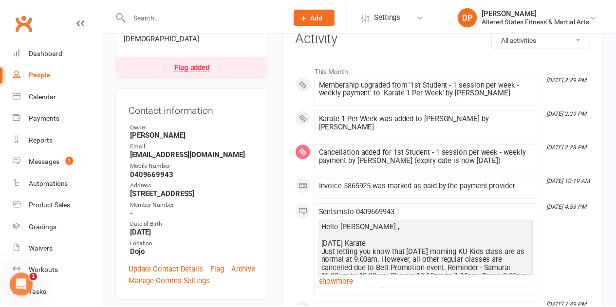
scroll to position [146, 0]
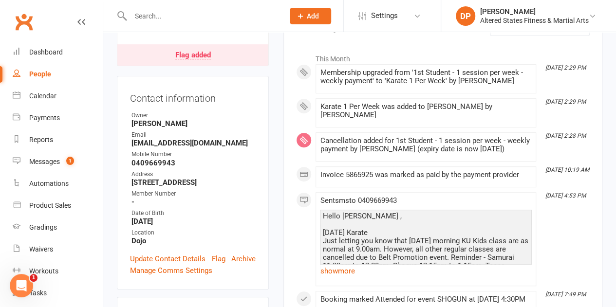
click at [45, 70] on link "People" at bounding box center [58, 74] width 90 height 22
select select "100"
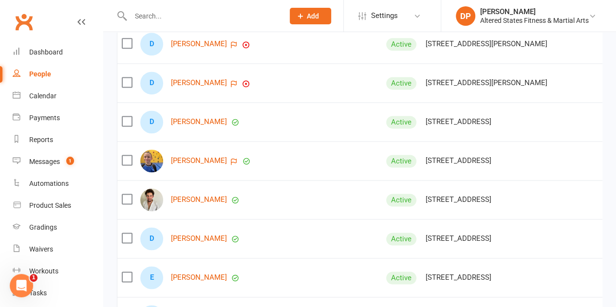
scroll to position [2534, 0]
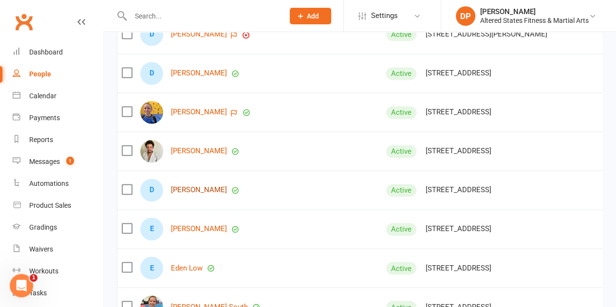
click at [195, 186] on link "[PERSON_NAME]" at bounding box center [199, 190] width 56 height 8
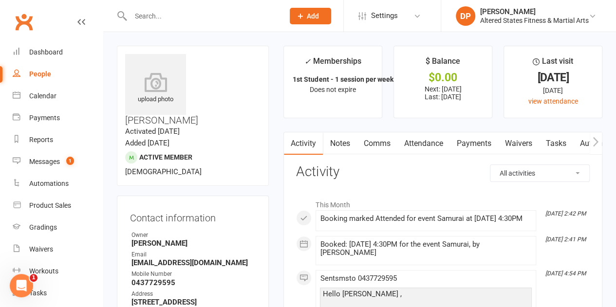
click at [481, 144] on link "Payments" at bounding box center [474, 144] width 48 height 22
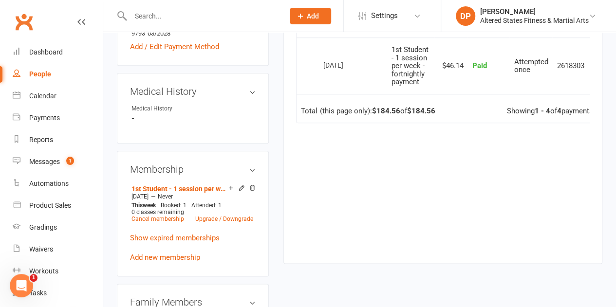
scroll to position [439, 0]
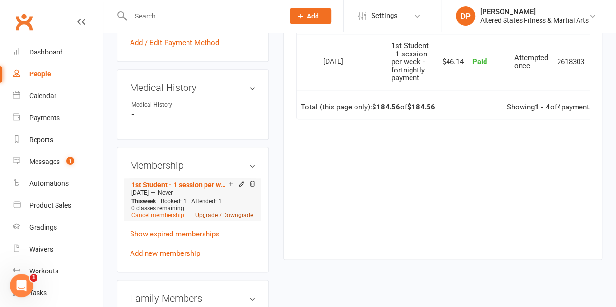
click at [214, 212] on link "Upgrade / Downgrade" at bounding box center [224, 215] width 58 height 7
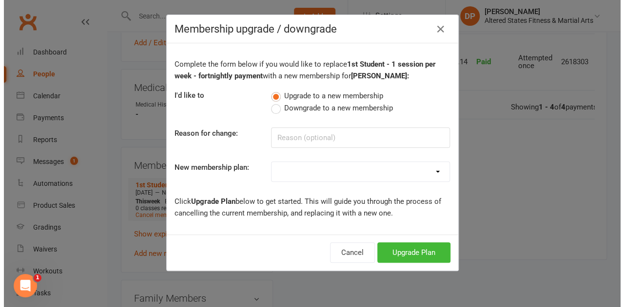
scroll to position [415, 0]
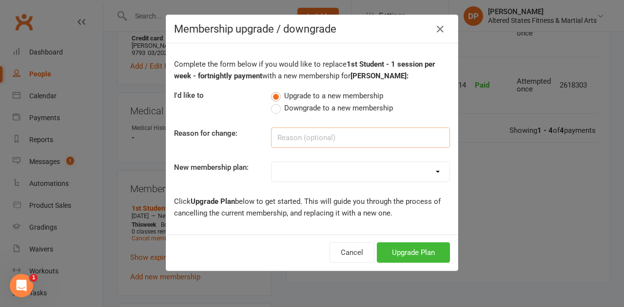
click at [294, 136] on input at bounding box center [360, 138] width 179 height 20
paste input "Administration"
type input "Administration"
click at [302, 173] on select "Casual Student Karate Trail Karate 1 Per Week Karate 2 Per Week Karate Unlimite…" at bounding box center [360, 171] width 178 height 19
select select "2"
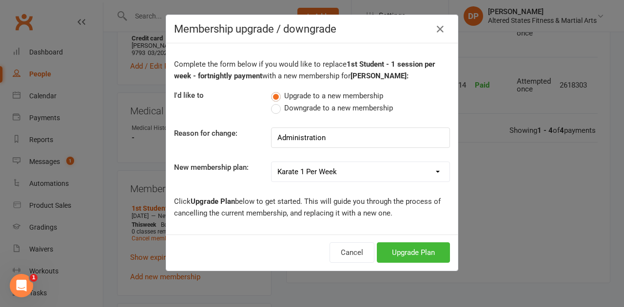
click at [271, 162] on select "Casual Student Karate Trail Karate 1 Per Week Karate 2 Per Week Karate Unlimite…" at bounding box center [360, 171] width 178 height 19
click at [391, 248] on button "Upgrade Plan" at bounding box center [413, 253] width 73 height 20
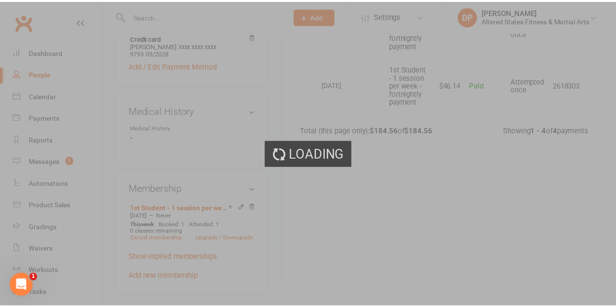
scroll to position [439, 0]
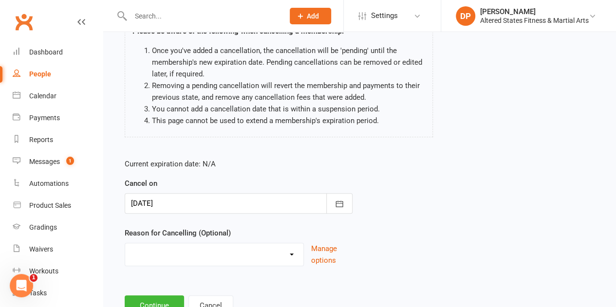
scroll to position [124, 0]
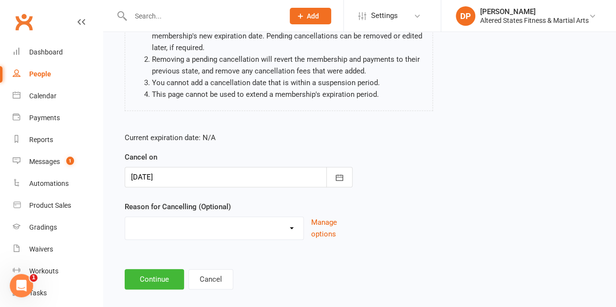
click at [201, 219] on select "Holiday Injury Other reason" at bounding box center [214, 226] width 178 height 19
select select "2"
click at [125, 217] on select "Holiday Injury Other reason" at bounding box center [214, 226] width 178 height 19
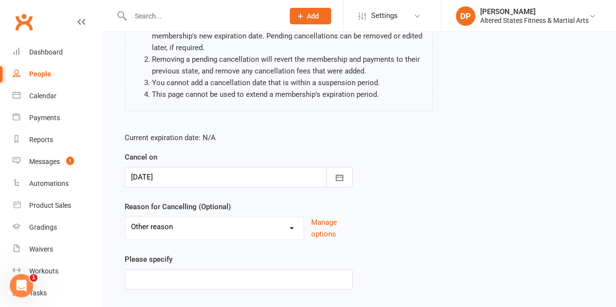
scroll to position [173, 0]
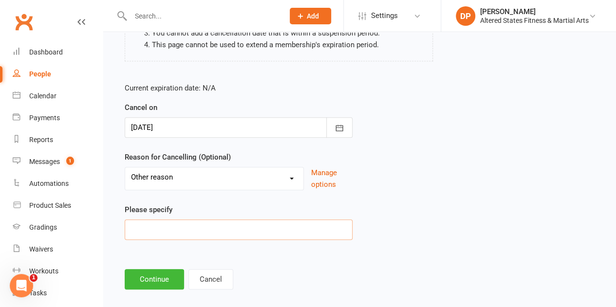
click at [168, 220] on input at bounding box center [239, 230] width 228 height 20
paste input "Administration"
type input "Administration"
click at [168, 269] on button "Continue" at bounding box center [154, 279] width 59 height 20
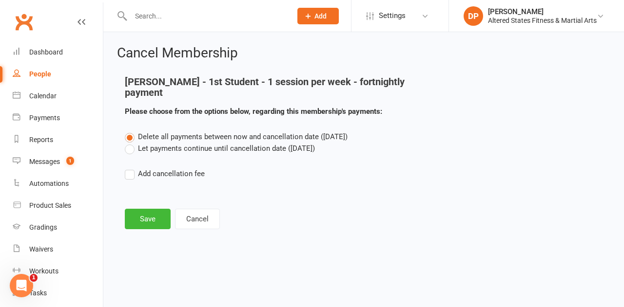
click at [126, 143] on label "Let payments continue until cancellation date (Sep 12, 2025)" at bounding box center [220, 149] width 190 height 12
click at [126, 143] on input "Let payments continue until cancellation date (Sep 12, 2025)" at bounding box center [128, 143] width 6 height 0
click at [147, 209] on button "Save" at bounding box center [148, 219] width 46 height 20
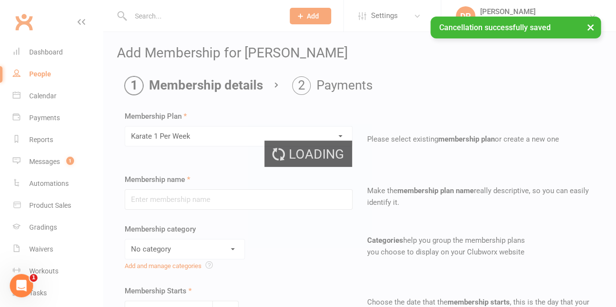
type input "Karate 1 Per Week"
select select "6"
type input "13 Sep 2025"
type input "0"
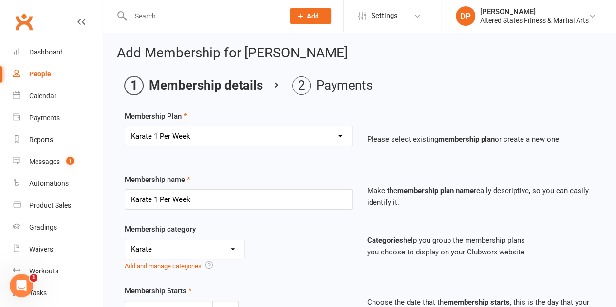
click at [206, 154] on div "Select a membership plan Create new Membership Plan Casual Student Karate Trail…" at bounding box center [238, 143] width 243 height 34
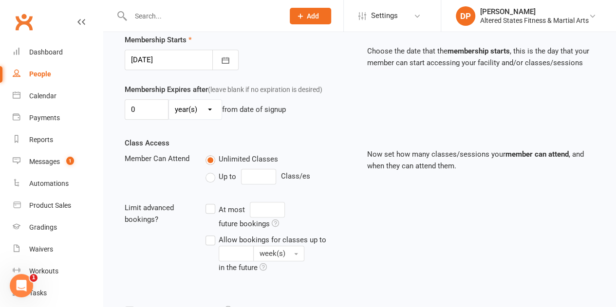
scroll to position [244, 0]
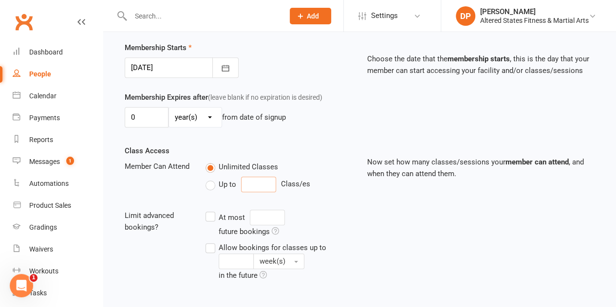
click at [253, 178] on input "number" at bounding box center [258, 185] width 35 height 16
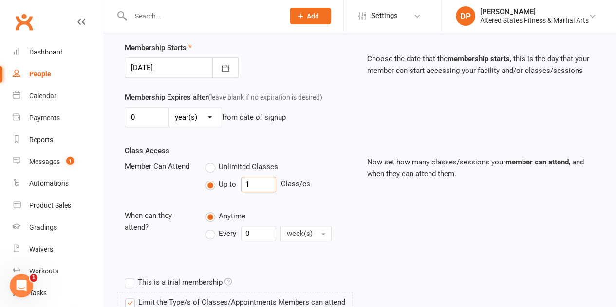
type input "1"
drag, startPoint x: 257, startPoint y: 229, endPoint x: 232, endPoint y: 231, distance: 24.4
click at [235, 231] on div "Every 0 week(s)" at bounding box center [274, 234] width 136 height 16
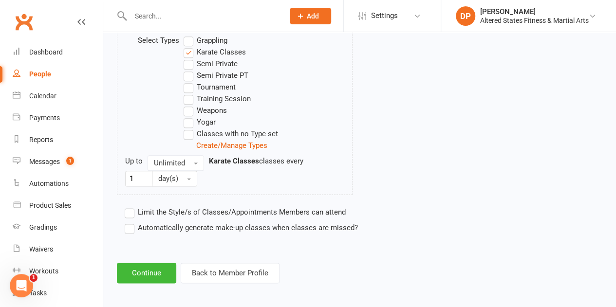
scroll to position [521, 0]
type input "1"
click at [192, 157] on button "Unlimited" at bounding box center [176, 163] width 57 height 16
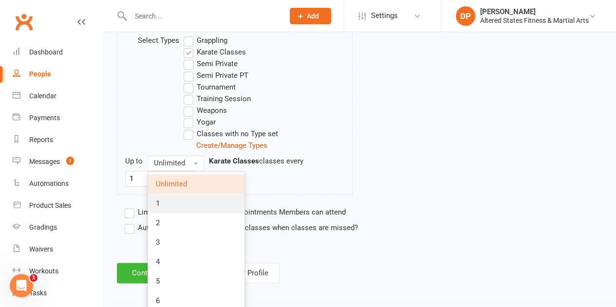
click at [177, 197] on link "1" at bounding box center [196, 203] width 96 height 19
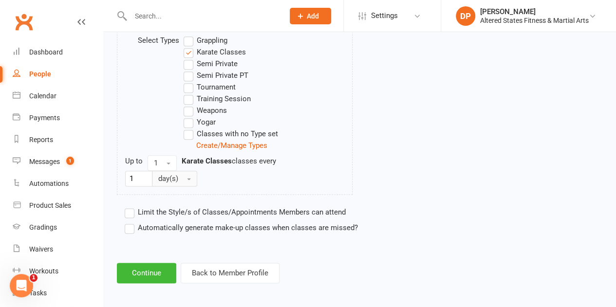
click at [188, 177] on button "day(s)" at bounding box center [174, 179] width 45 height 16
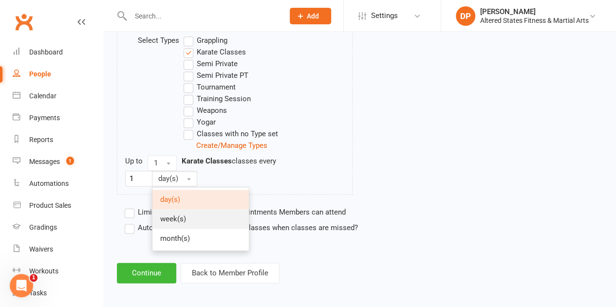
click at [187, 210] on link "week(s)" at bounding box center [201, 219] width 96 height 19
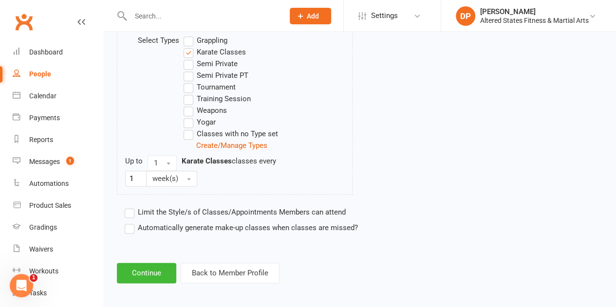
click at [133, 222] on label "Automatically generate make-up classes when classes are missed?" at bounding box center [241, 228] width 233 height 12
click at [131, 222] on input "Automatically generate make-up classes when classes are missed?" at bounding box center [128, 222] width 6 height 0
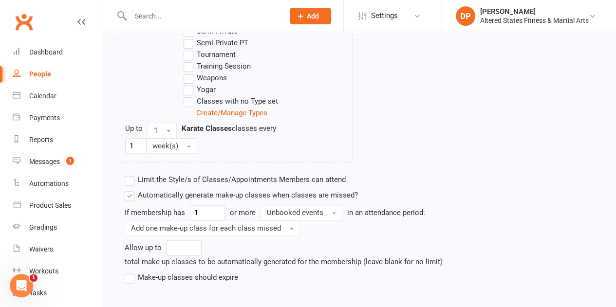
scroll to position [603, 0]
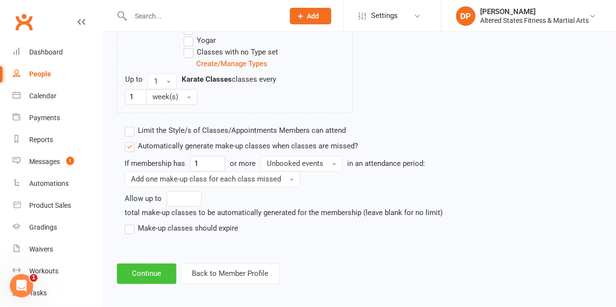
click at [150, 275] on button "Continue" at bounding box center [146, 274] width 59 height 20
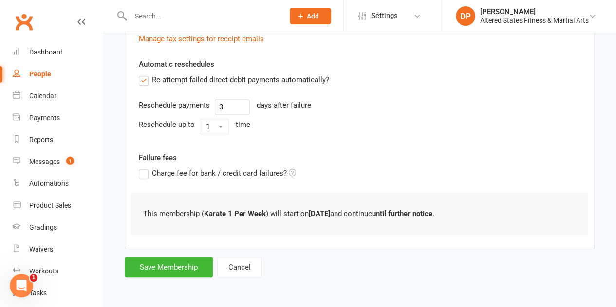
scroll to position [0, 0]
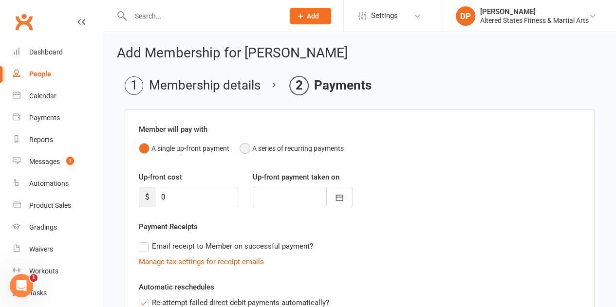
click at [244, 148] on button "A series of recurring payments" at bounding box center [292, 148] width 104 height 19
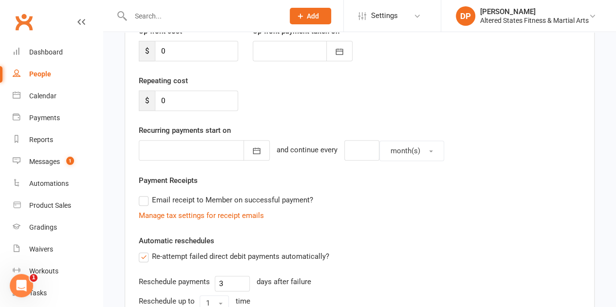
click at [203, 145] on div at bounding box center [204, 150] width 131 height 20
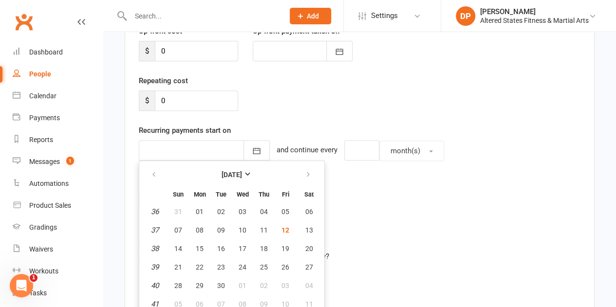
scroll to position [152, 0]
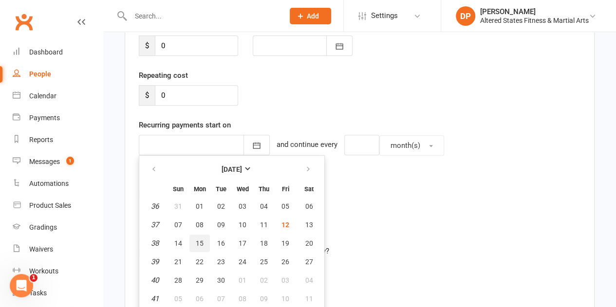
click at [197, 242] on span "15" at bounding box center [200, 244] width 8 height 8
type input "15 Sep 2025"
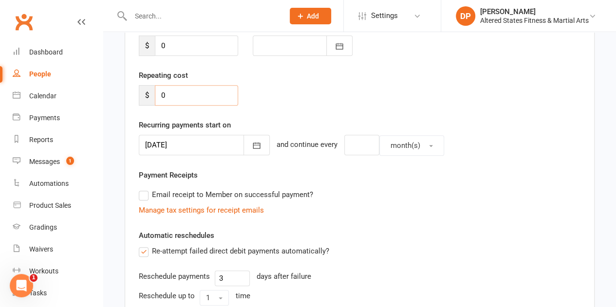
click at [164, 95] on input "0" at bounding box center [196, 95] width 83 height 20
drag, startPoint x: 166, startPoint y: 96, endPoint x: 159, endPoint y: 96, distance: 6.3
click at [159, 96] on input "0" at bounding box center [196, 95] width 83 height 20
type input "46.14"
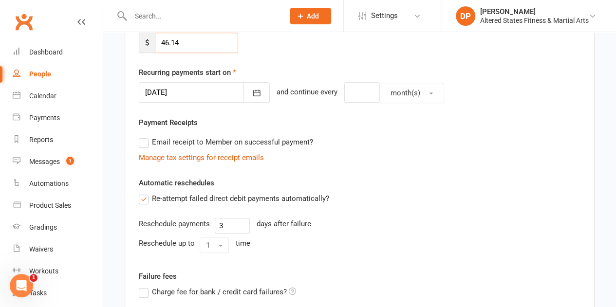
scroll to position [195, 0]
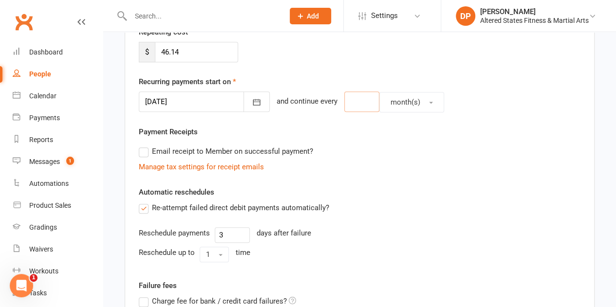
click at [356, 105] on input "number" at bounding box center [361, 102] width 35 height 20
click at [419, 100] on button "month(s)" at bounding box center [412, 102] width 65 height 20
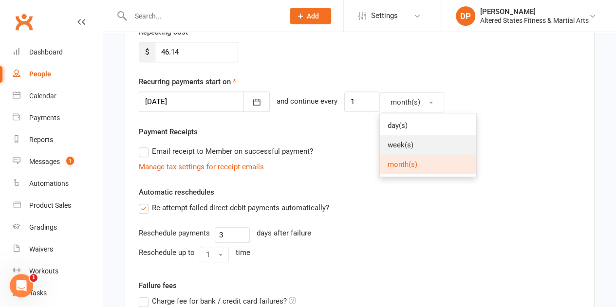
click at [413, 140] on link "week(s)" at bounding box center [428, 144] width 96 height 19
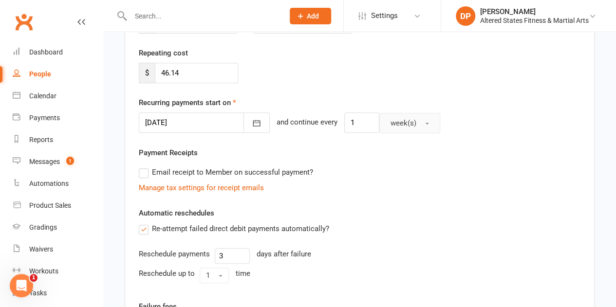
scroll to position [165, 0]
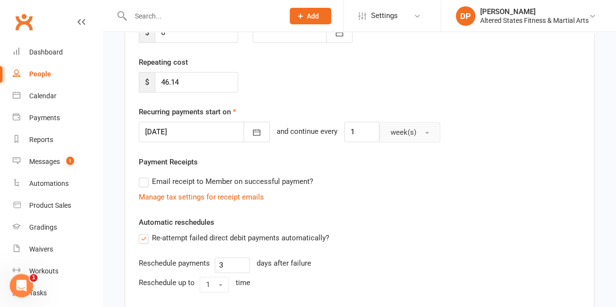
click at [413, 129] on button "week(s)" at bounding box center [410, 132] width 61 height 20
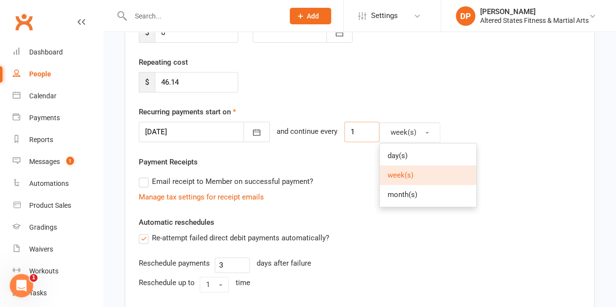
drag, startPoint x: 350, startPoint y: 131, endPoint x: 334, endPoint y: 132, distance: 16.6
click at [344, 132] on input "1" at bounding box center [361, 132] width 35 height 20
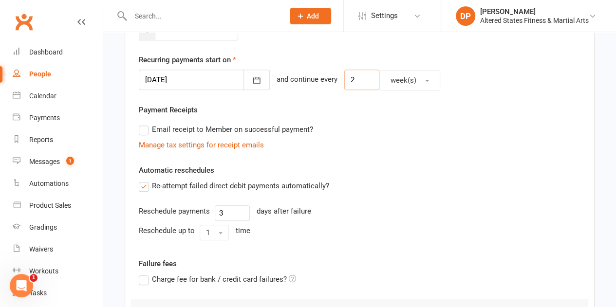
scroll to position [360, 0]
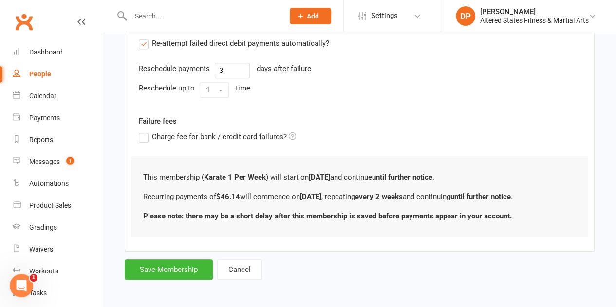
type input "2"
click at [168, 260] on button "Save Membership" at bounding box center [169, 270] width 88 height 20
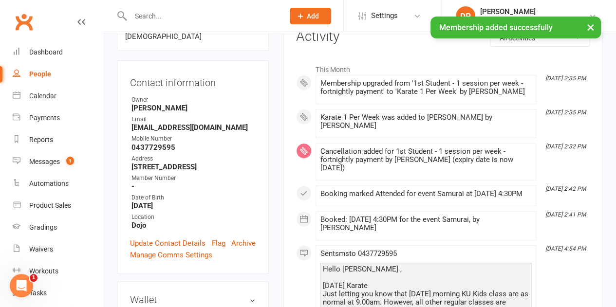
scroll to position [146, 0]
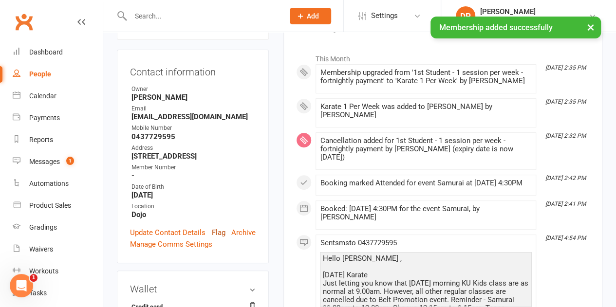
click at [219, 227] on link "Flag" at bounding box center [219, 233] width 14 height 12
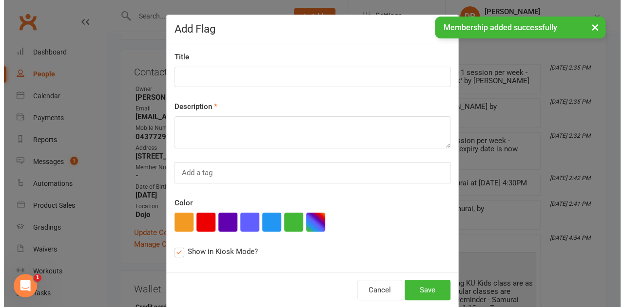
scroll to position [123, 0]
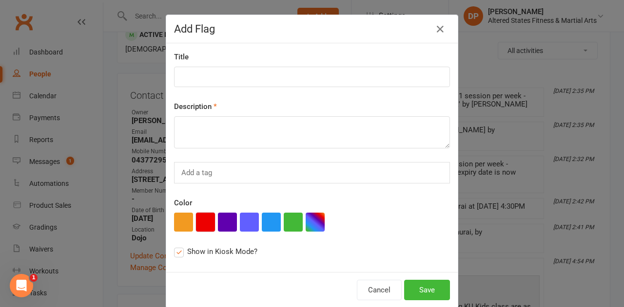
click at [206, 218] on button "button" at bounding box center [205, 222] width 19 height 19
click at [204, 135] on textarea at bounding box center [312, 132] width 276 height 32
paste textarea "Administration"
type textarea "Administration"
click at [195, 76] on input at bounding box center [312, 77] width 276 height 20
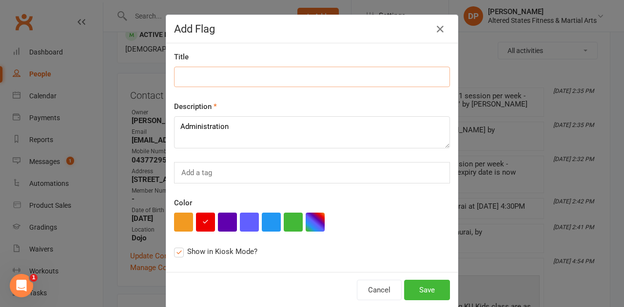
paste input "Administration"
type input "Administration"
click at [422, 285] on button "Save" at bounding box center [427, 290] width 46 height 20
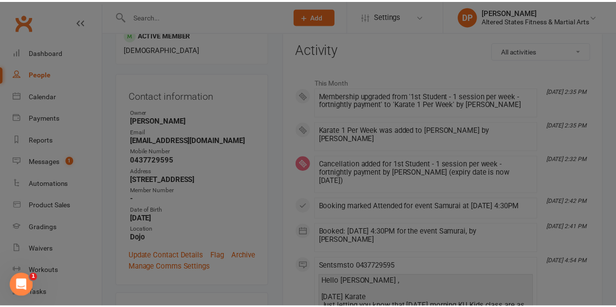
scroll to position [146, 0]
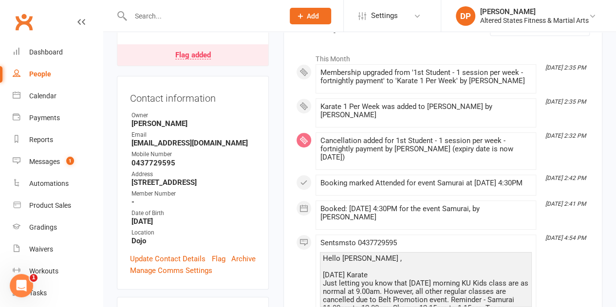
click at [35, 76] on div "People" at bounding box center [40, 74] width 22 height 8
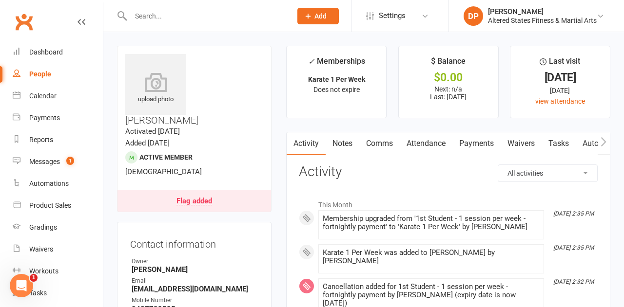
select select "100"
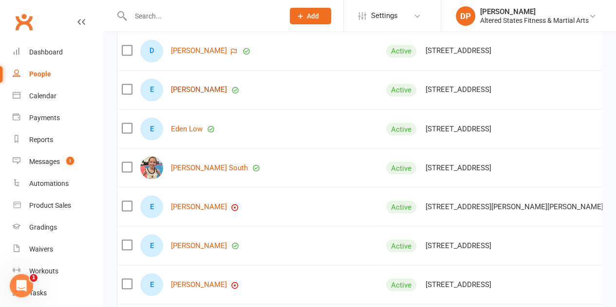
scroll to position [2680, 0]
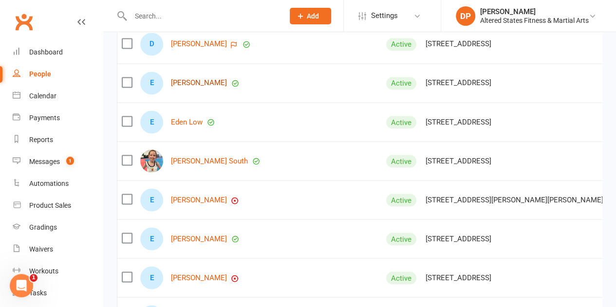
click at [191, 82] on link "Eddie Jessen" at bounding box center [199, 83] width 56 height 8
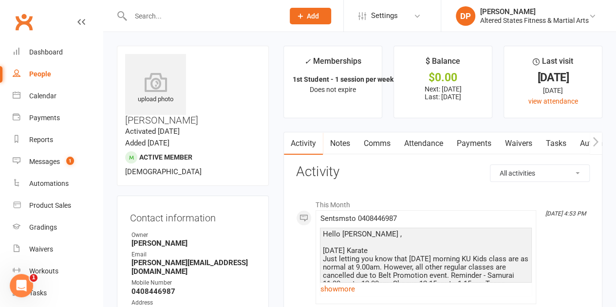
click at [470, 144] on link "Payments" at bounding box center [474, 144] width 48 height 22
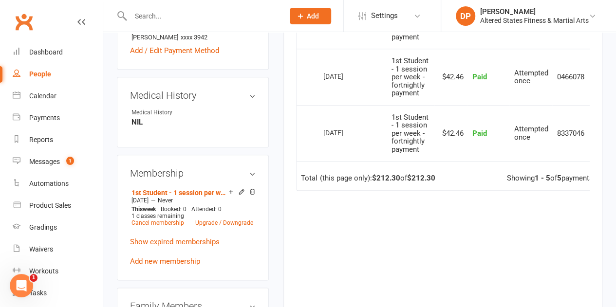
scroll to position [439, 0]
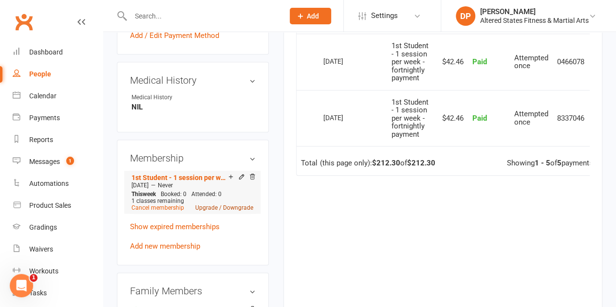
click at [218, 205] on link "Upgrade / Downgrade" at bounding box center [224, 208] width 58 height 7
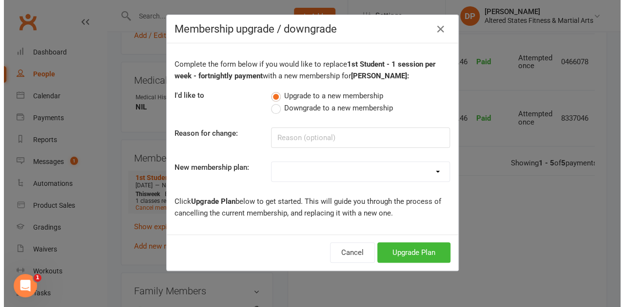
scroll to position [415, 0]
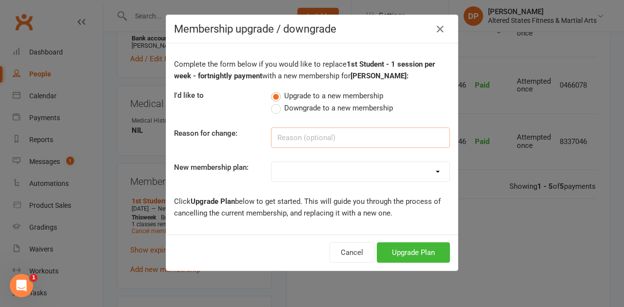
click at [302, 140] on input at bounding box center [360, 138] width 179 height 20
paste input "Administration"
type input "Administration"
click at [316, 168] on select "Casual Student Karate Trail Karate 1 Per Week Karate 2 Per Week Karate Unlimite…" at bounding box center [360, 171] width 178 height 19
select select "2"
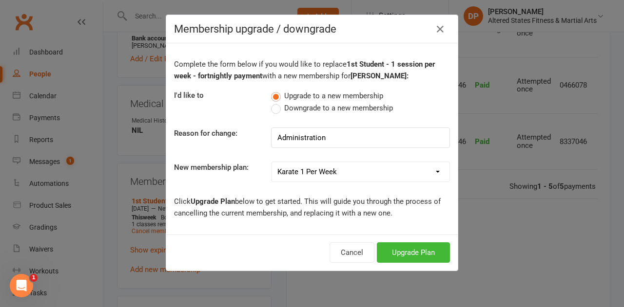
click at [271, 162] on select "Casual Student Karate Trail Karate 1 Per Week Karate 2 Per Week Karate Unlimite…" at bounding box center [360, 171] width 178 height 19
click at [434, 246] on button "Upgrade Plan" at bounding box center [413, 253] width 73 height 20
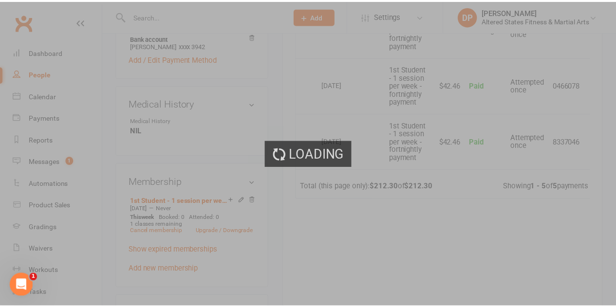
scroll to position [439, 0]
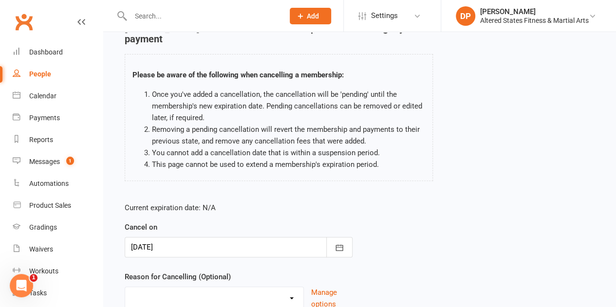
scroll to position [124, 0]
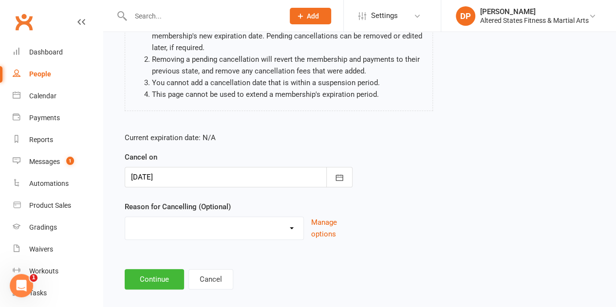
click at [158, 217] on select "Holiday Injury Other reason" at bounding box center [214, 226] width 178 height 19
select select "2"
click at [125, 217] on select "Holiday Injury Other reason" at bounding box center [214, 226] width 178 height 19
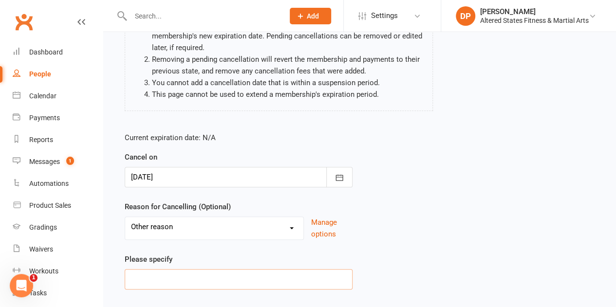
click at [149, 269] on input at bounding box center [239, 279] width 228 height 20
paste input "Administration"
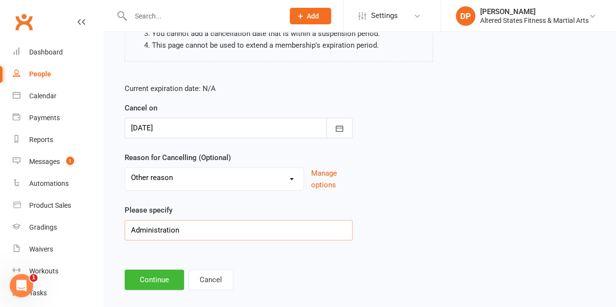
scroll to position [173, 0]
type input "Administration"
click at [149, 271] on button "Continue" at bounding box center [154, 279] width 59 height 20
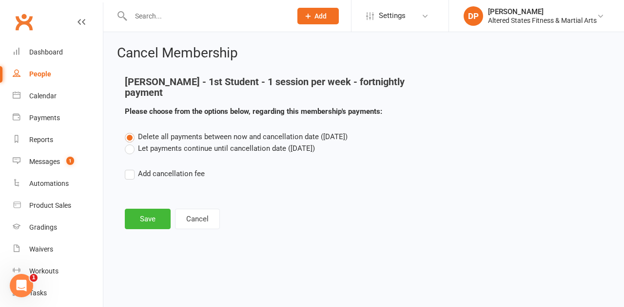
click at [129, 143] on label "Let payments continue until cancellation date (Sep 12, 2025)" at bounding box center [220, 149] width 190 height 12
click at [129, 143] on input "Let payments continue until cancellation date (Sep 12, 2025)" at bounding box center [128, 143] width 6 height 0
click at [148, 209] on button "Save" at bounding box center [148, 219] width 46 height 20
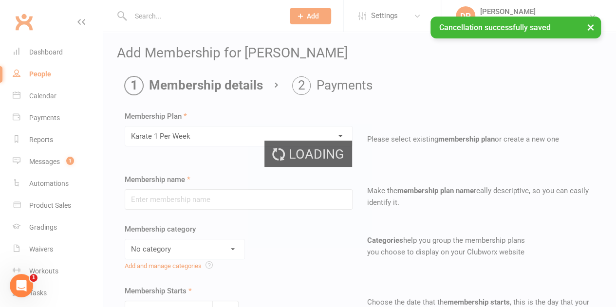
type input "Karate 1 Per Week"
select select "6"
type input "13 Sep 2025"
type input "0"
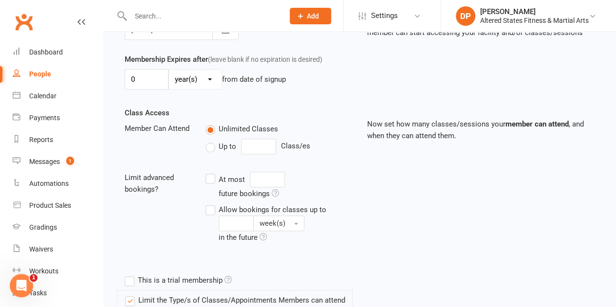
scroll to position [292, 0]
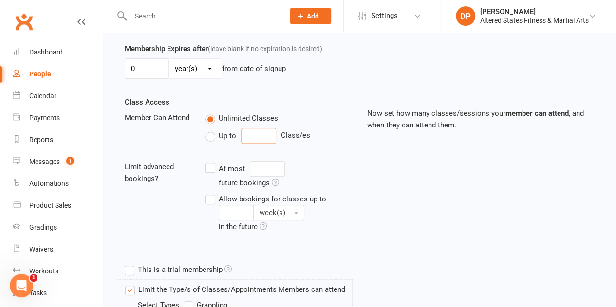
click at [249, 132] on input "number" at bounding box center [258, 136] width 35 height 16
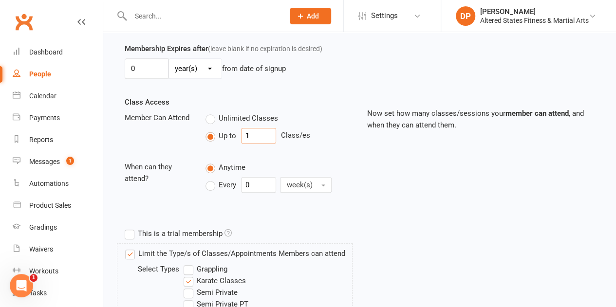
type input "1"
click at [241, 181] on input "0" at bounding box center [258, 185] width 35 height 16
type input "1"
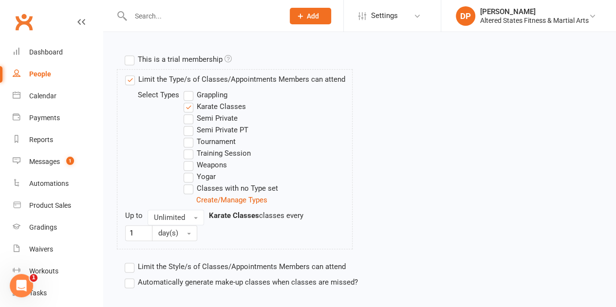
scroll to position [487, 0]
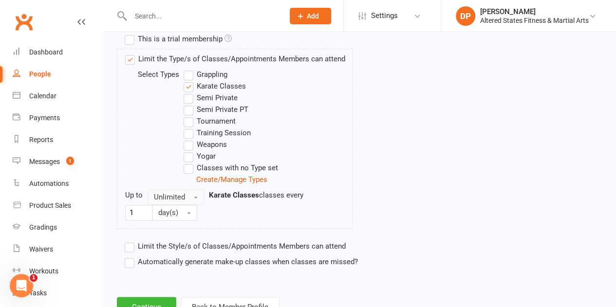
click at [195, 197] on span "button" at bounding box center [196, 198] width 4 height 2
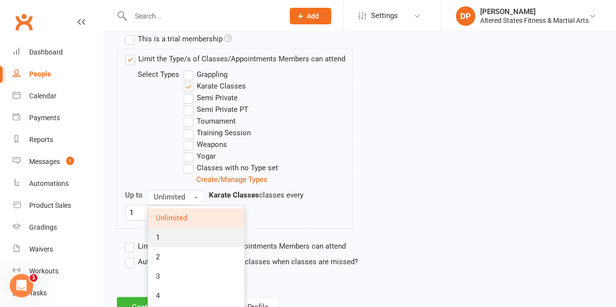
click at [181, 230] on link "1" at bounding box center [196, 237] width 96 height 19
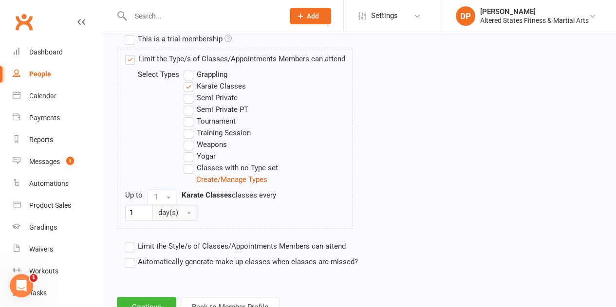
click at [190, 209] on button "day(s)" at bounding box center [174, 213] width 45 height 16
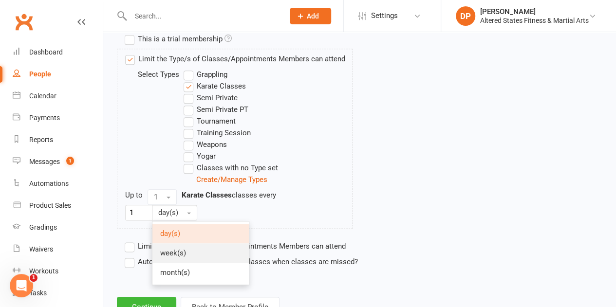
click at [183, 245] on link "week(s)" at bounding box center [201, 253] width 96 height 19
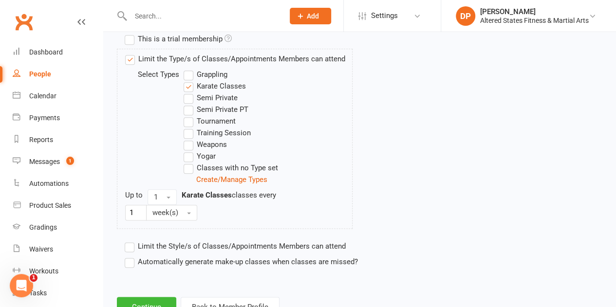
click at [134, 257] on label "Automatically generate make-up classes when classes are missed?" at bounding box center [241, 262] width 233 height 12
click at [131, 256] on input "Automatically generate make-up classes when classes are missed?" at bounding box center [128, 256] width 6 height 0
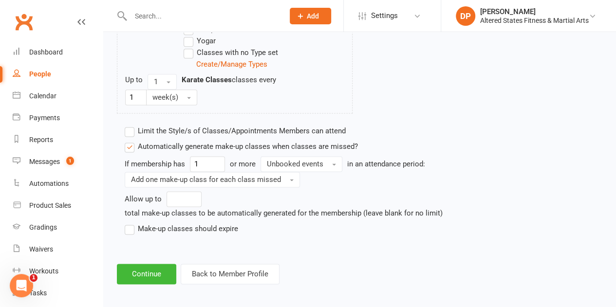
scroll to position [603, 0]
click at [135, 269] on button "Continue" at bounding box center [146, 274] width 59 height 20
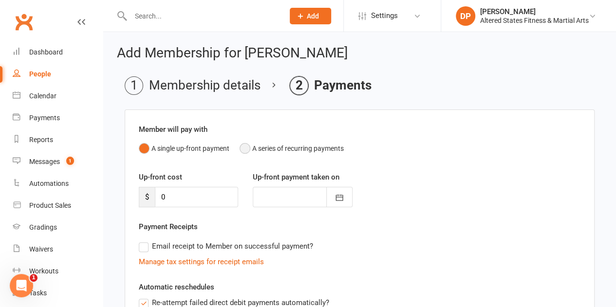
click at [245, 151] on button "A series of recurring payments" at bounding box center [292, 148] width 104 height 19
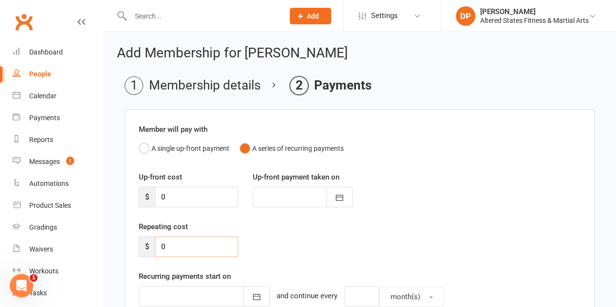
drag, startPoint x: 168, startPoint y: 250, endPoint x: 160, endPoint y: 247, distance: 8.3
click at [160, 247] on input "0" at bounding box center [196, 247] width 83 height 20
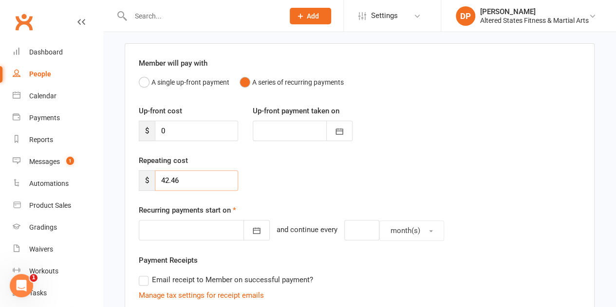
scroll to position [97, 0]
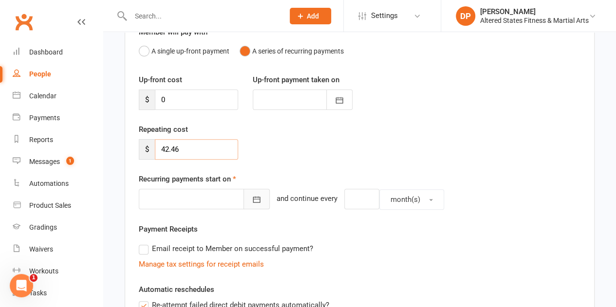
type input "42.46"
click at [253, 197] on icon "button" at bounding box center [256, 200] width 7 height 6
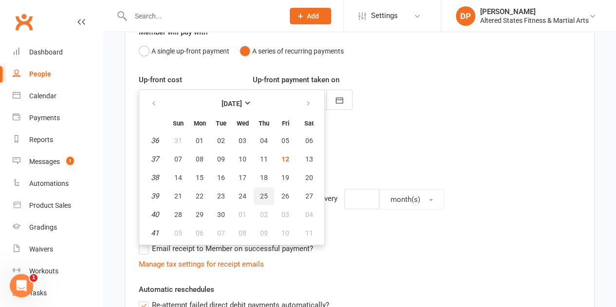
click at [268, 198] on button "25" at bounding box center [264, 197] width 20 height 18
type input "25 Sep 2025"
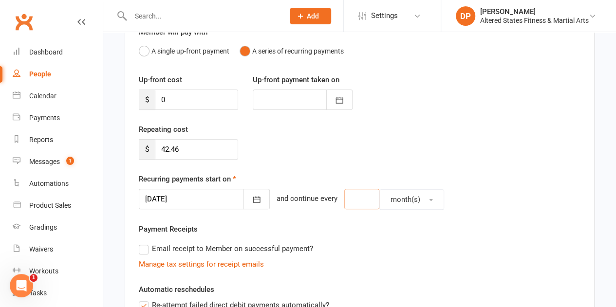
click at [357, 199] on input "number" at bounding box center [361, 199] width 35 height 20
type input "2"
click at [412, 203] on button "month(s)" at bounding box center [412, 200] width 65 height 20
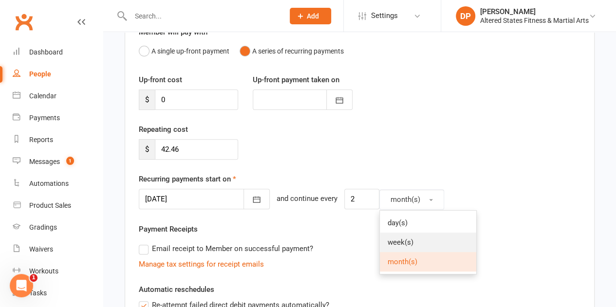
click at [414, 237] on link "week(s)" at bounding box center [428, 242] width 96 height 19
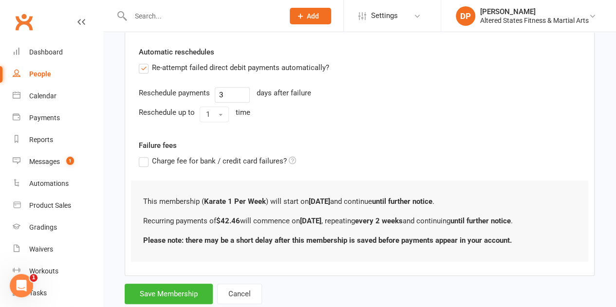
scroll to position [360, 0]
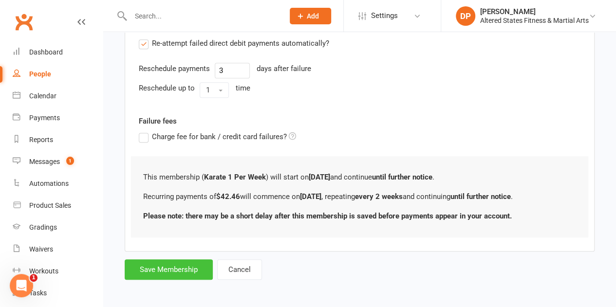
click at [185, 267] on button "Save Membership" at bounding box center [169, 270] width 88 height 20
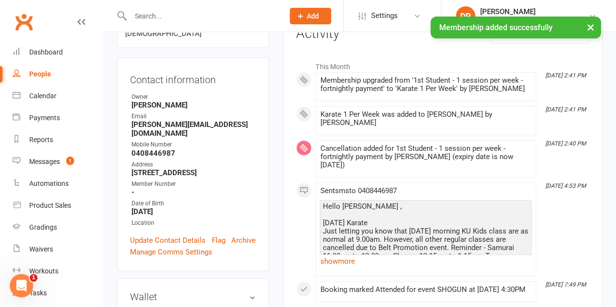
scroll to position [146, 0]
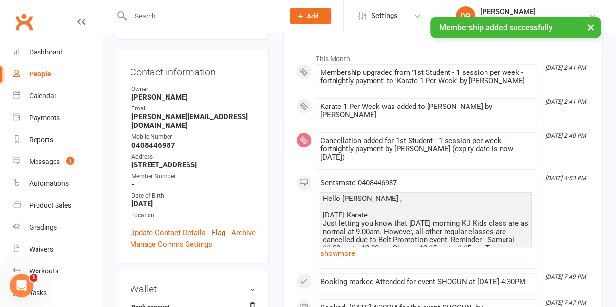
click at [219, 227] on link "Flag" at bounding box center [219, 233] width 14 height 12
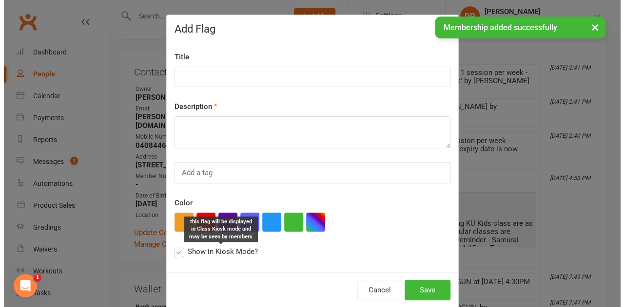
scroll to position [123, 0]
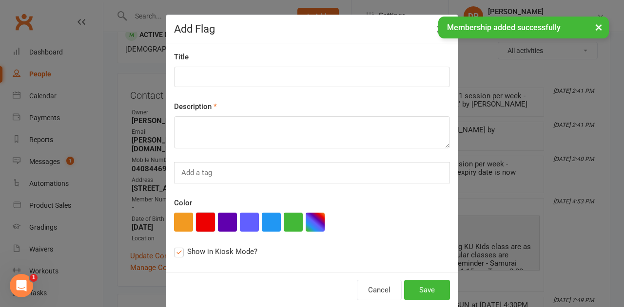
click at [205, 219] on button "button" at bounding box center [205, 222] width 19 height 19
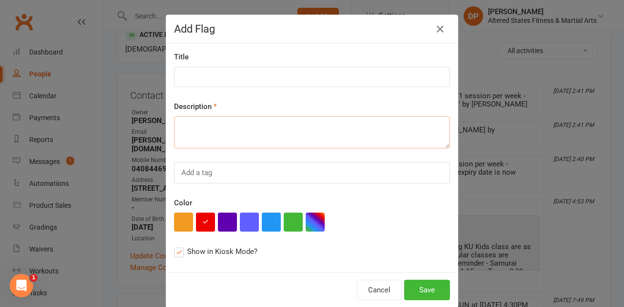
click at [199, 126] on textarea at bounding box center [312, 132] width 276 height 32
paste textarea "Administration"
type textarea "Administration"
click at [199, 78] on input at bounding box center [312, 77] width 276 height 20
paste input "Administration"
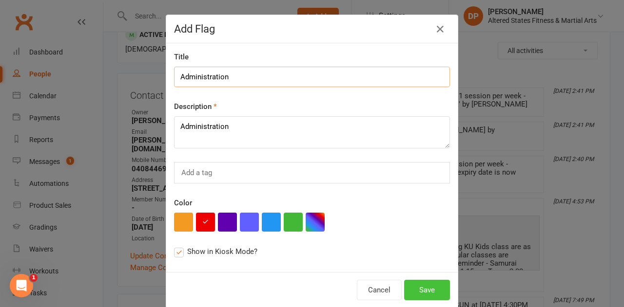
type input "Administration"
click at [411, 287] on button "Save" at bounding box center [427, 290] width 46 height 20
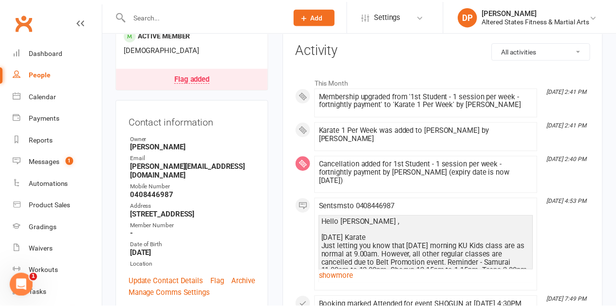
scroll to position [146, 0]
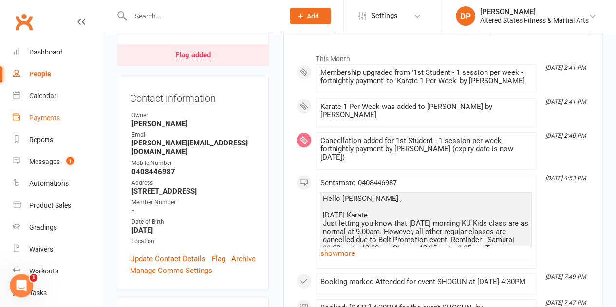
click at [50, 115] on div "Payments" at bounding box center [44, 118] width 31 height 8
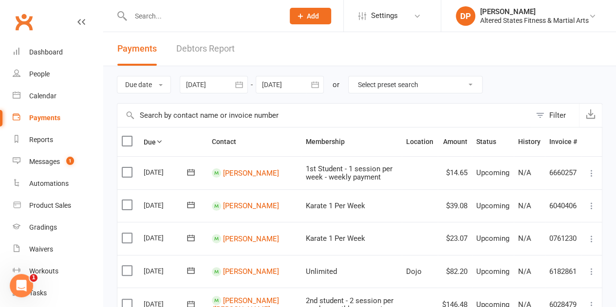
drag, startPoint x: 26, startPoint y: 45, endPoint x: 113, endPoint y: 249, distance: 221.4
click at [33, 49] on li "Dashboard" at bounding box center [51, 52] width 103 height 22
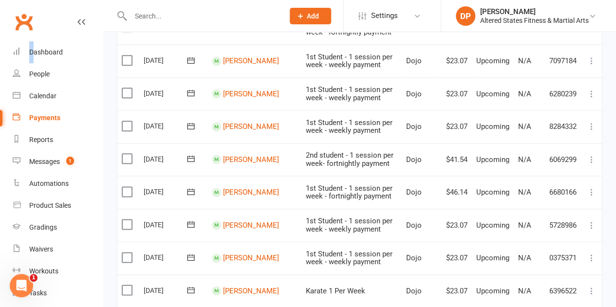
scroll to position [503, 0]
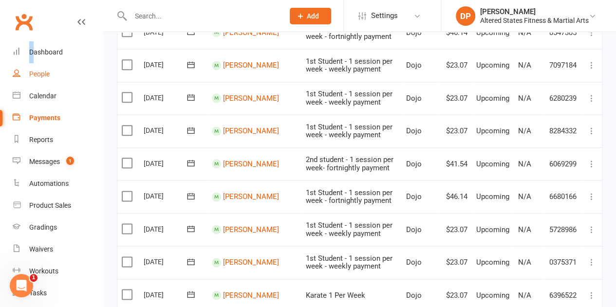
click at [46, 71] on div "People" at bounding box center [39, 74] width 20 height 8
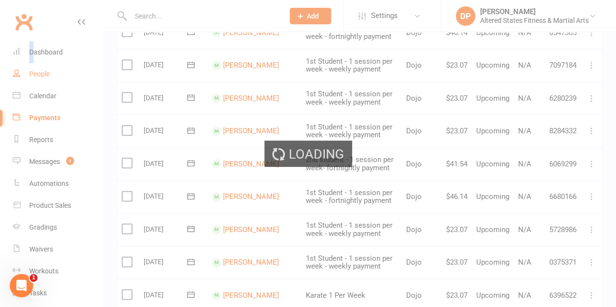
select select "100"
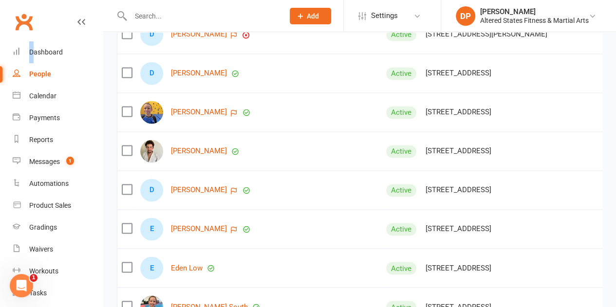
scroll to position [2631, 0]
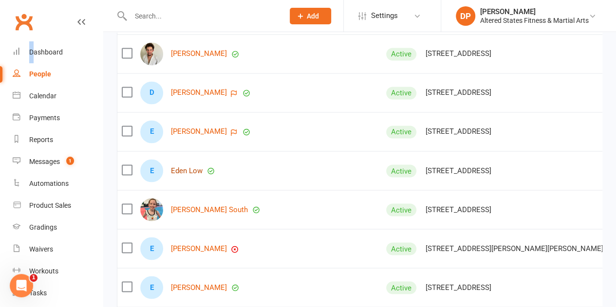
click at [189, 167] on link "Eden Low" at bounding box center [187, 171] width 32 height 8
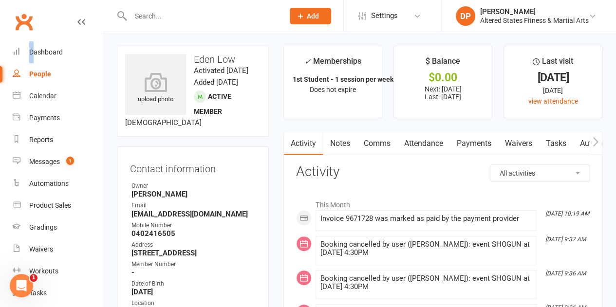
click at [468, 148] on link "Payments" at bounding box center [474, 144] width 48 height 22
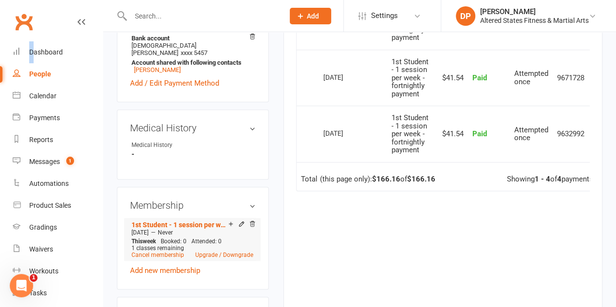
scroll to position [390, 0]
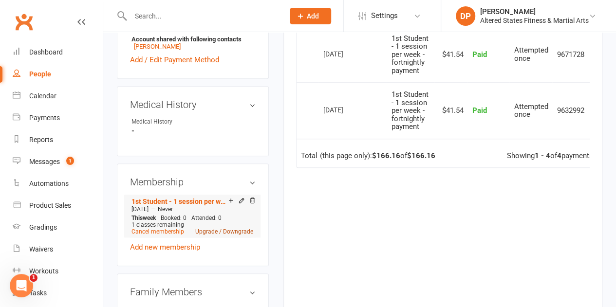
click at [224, 235] on link "Upgrade / Downgrade" at bounding box center [224, 232] width 58 height 7
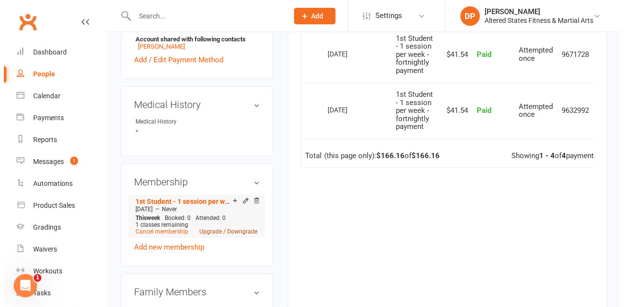
scroll to position [378, 0]
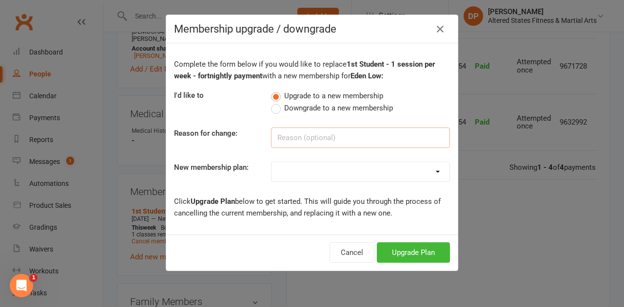
click at [295, 143] on input at bounding box center [360, 138] width 179 height 20
paste input "Administration"
type input "Administration"
click at [318, 174] on select "Casual Student Karate Trail Karate 1 Per Week Karate 2 Per Week Karate Unlimite…" at bounding box center [360, 171] width 178 height 19
select select "2"
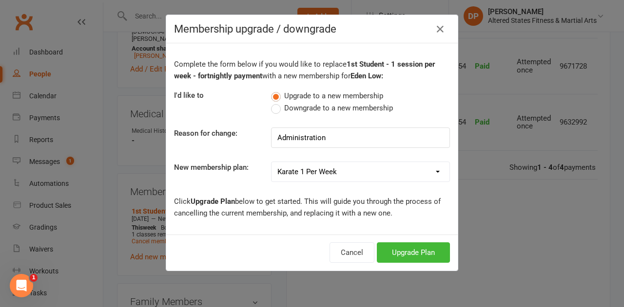
click at [271, 162] on select "Casual Student Karate Trail Karate 1 Per Week Karate 2 Per Week Karate Unlimite…" at bounding box center [360, 171] width 178 height 19
click at [405, 251] on button "Upgrade Plan" at bounding box center [413, 253] width 73 height 20
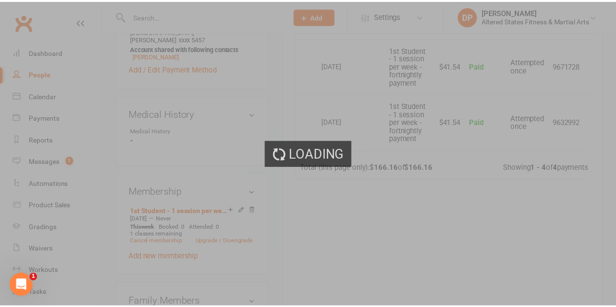
scroll to position [390, 0]
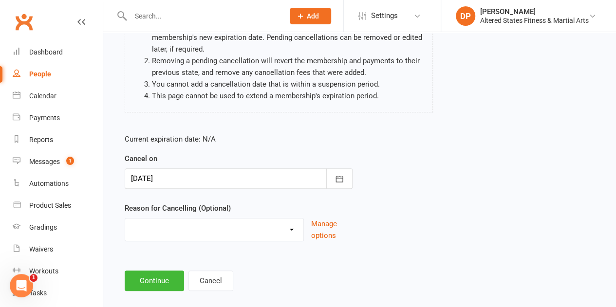
scroll to position [124, 0]
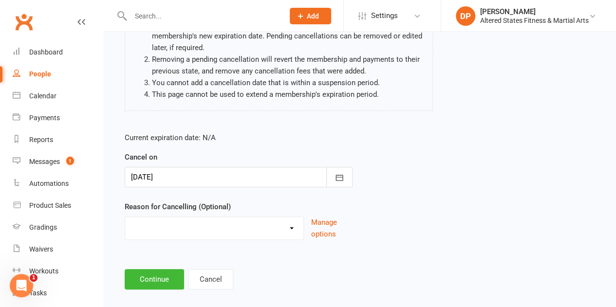
click at [200, 223] on select "Holiday Injury Other reason" at bounding box center [214, 226] width 178 height 19
select select "2"
click at [125, 217] on select "Holiday Injury Other reason" at bounding box center [214, 226] width 178 height 19
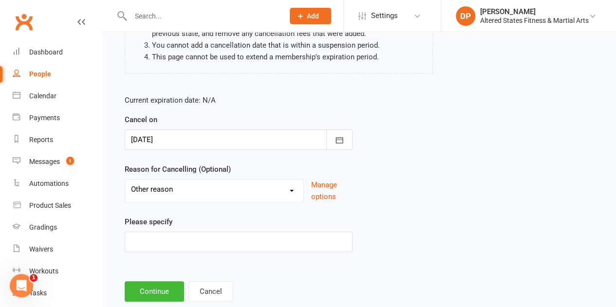
scroll to position [173, 0]
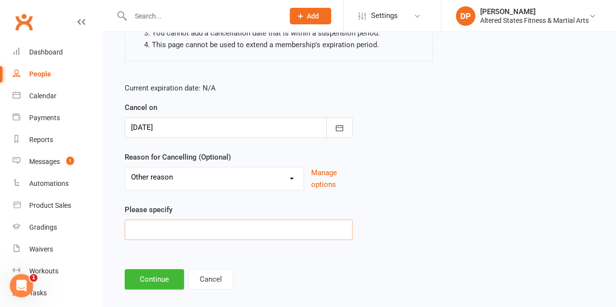
click at [188, 221] on input at bounding box center [239, 230] width 228 height 20
paste input "Administration"
type input "Administration"
click at [160, 269] on button "Continue" at bounding box center [154, 279] width 59 height 20
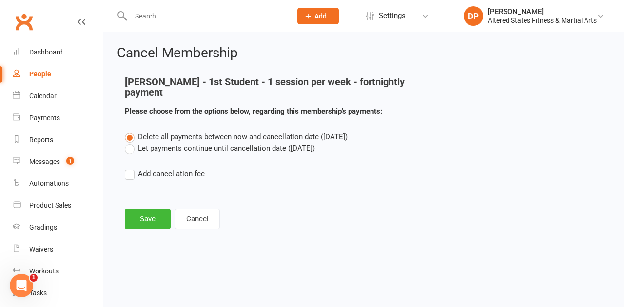
click at [128, 143] on label "Let payments continue until cancellation date (Sep 12, 2025)" at bounding box center [220, 149] width 190 height 12
click at [128, 143] on input "Let payments continue until cancellation date (Sep 12, 2025)" at bounding box center [128, 143] width 6 height 0
click at [153, 209] on button "Save" at bounding box center [148, 219] width 46 height 20
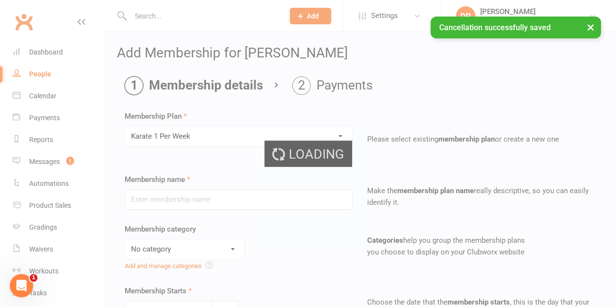
type input "Karate 1 Per Week"
select select "6"
type input "13 Sep 2025"
type input "0"
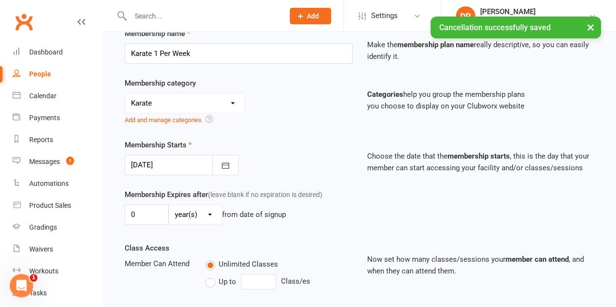
scroll to position [195, 0]
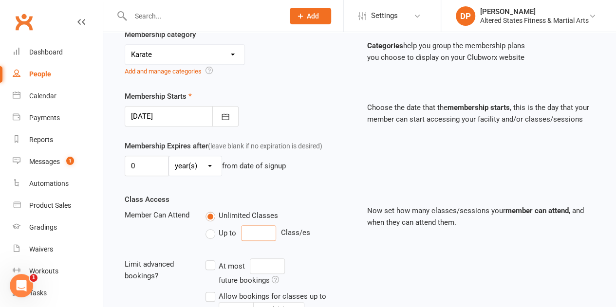
click at [255, 231] on input "number" at bounding box center [258, 234] width 35 height 16
type input "1"
drag, startPoint x: 253, startPoint y: 281, endPoint x: 239, endPoint y: 279, distance: 14.7
click at [239, 279] on div "Every 0 week(s)" at bounding box center [274, 283] width 136 height 16
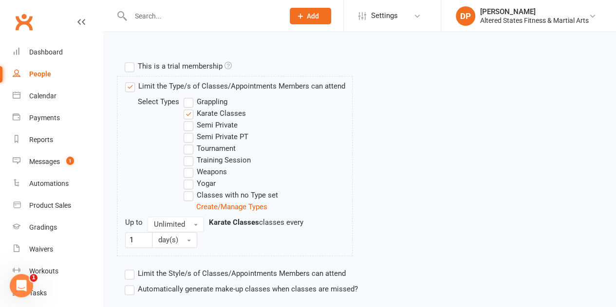
scroll to position [521, 0]
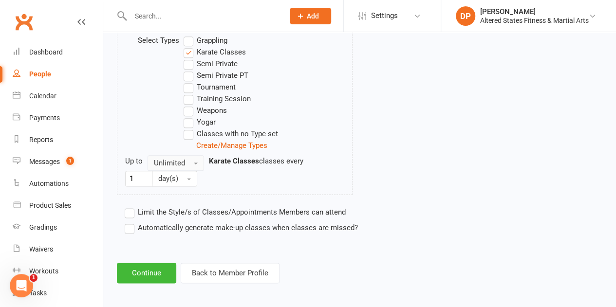
type input "1"
click at [194, 161] on button "Unlimited" at bounding box center [176, 163] width 57 height 16
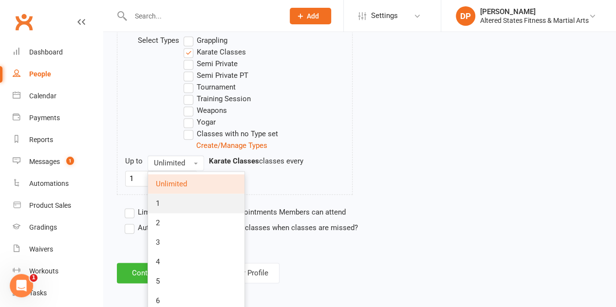
click at [187, 199] on link "1" at bounding box center [196, 203] width 96 height 19
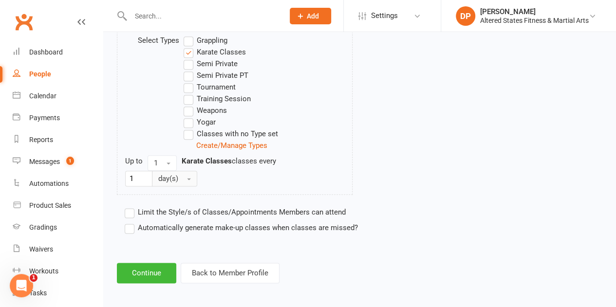
click at [178, 173] on button "day(s)" at bounding box center [174, 179] width 45 height 16
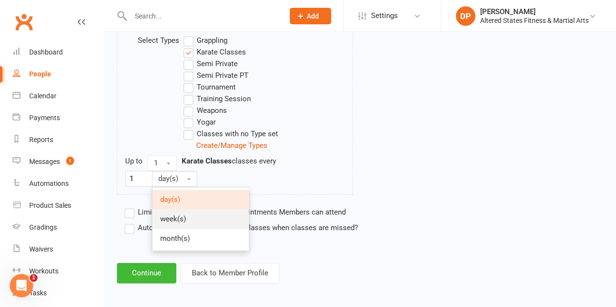
click at [177, 215] on span "week(s)" at bounding box center [173, 219] width 26 height 9
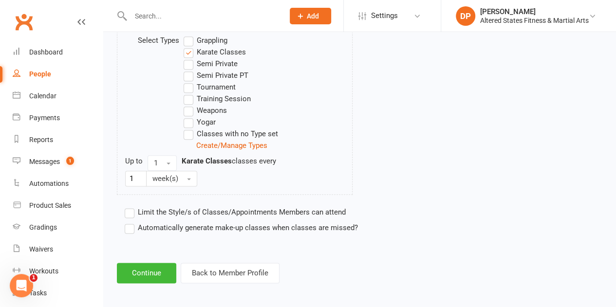
click at [129, 224] on label "Automatically generate make-up classes when classes are missed?" at bounding box center [241, 228] width 233 height 12
click at [129, 222] on input "Automatically generate make-up classes when classes are missed?" at bounding box center [128, 222] width 6 height 0
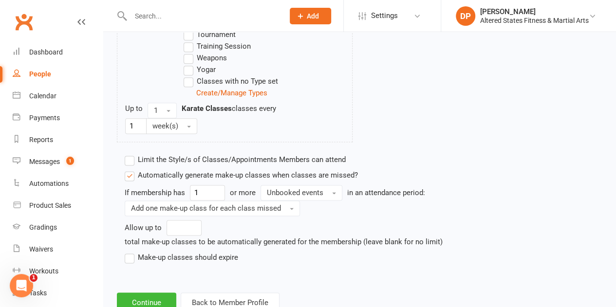
scroll to position [603, 0]
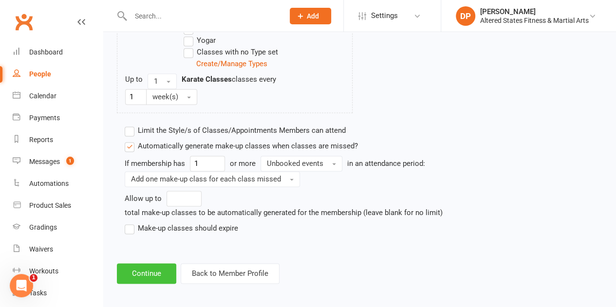
click at [138, 266] on button "Continue" at bounding box center [146, 274] width 59 height 20
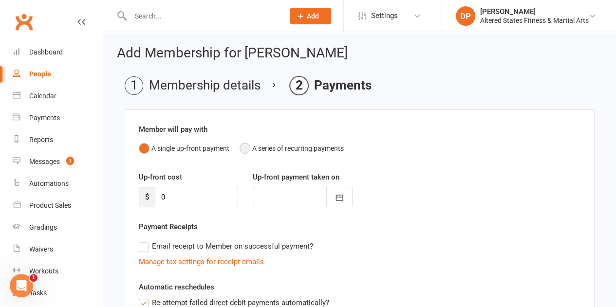
click at [246, 148] on button "A series of recurring payments" at bounding box center [292, 148] width 104 height 19
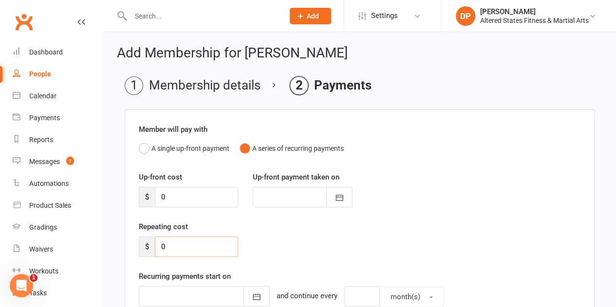
drag, startPoint x: 170, startPoint y: 248, endPoint x: 158, endPoint y: 246, distance: 12.3
click at [158, 246] on input "0" at bounding box center [196, 247] width 83 height 20
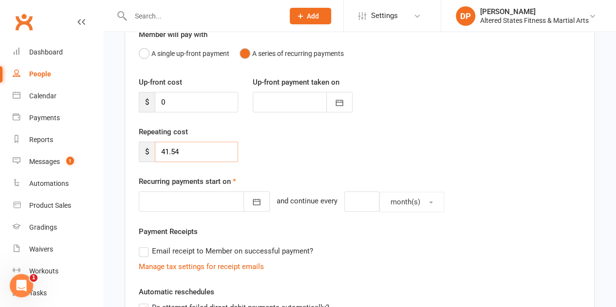
scroll to position [97, 0]
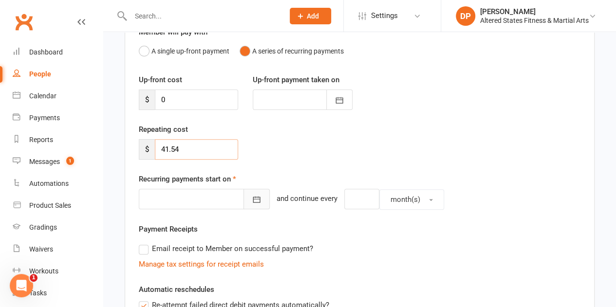
type input "41.54"
click at [252, 198] on icon "button" at bounding box center [257, 200] width 10 height 10
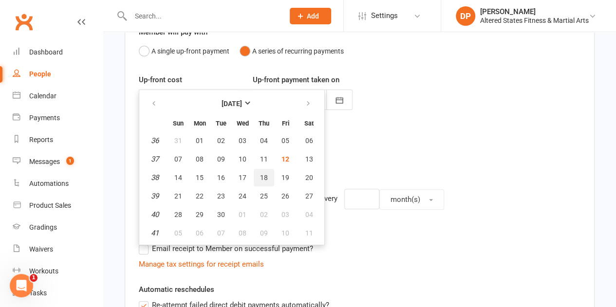
click at [262, 177] on span "18" at bounding box center [264, 178] width 8 height 8
type input "18 Sep 2025"
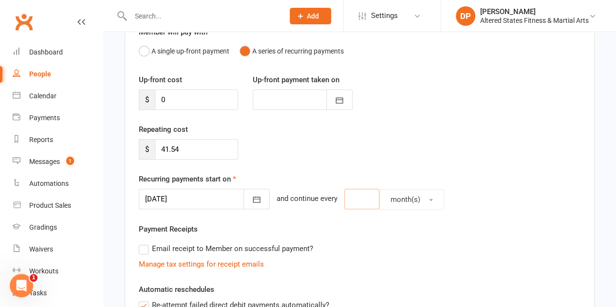
click at [349, 202] on input "number" at bounding box center [361, 199] width 35 height 20
type input "2"
click at [411, 195] on button "month(s)" at bounding box center [412, 200] width 65 height 20
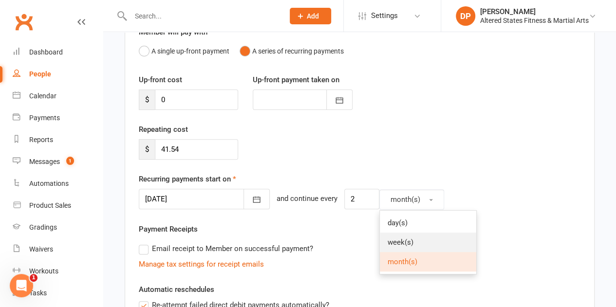
click at [409, 236] on link "week(s)" at bounding box center [428, 242] width 96 height 19
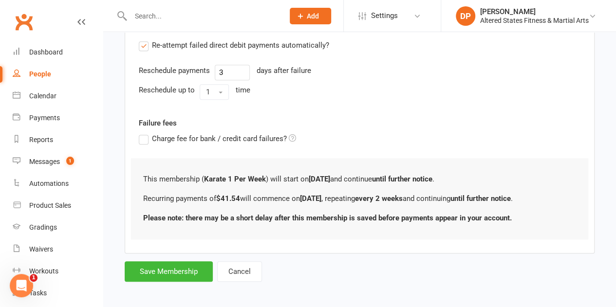
scroll to position [360, 0]
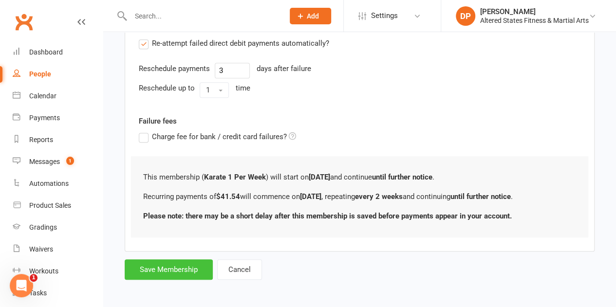
click at [161, 261] on button "Save Membership" at bounding box center [169, 270] width 88 height 20
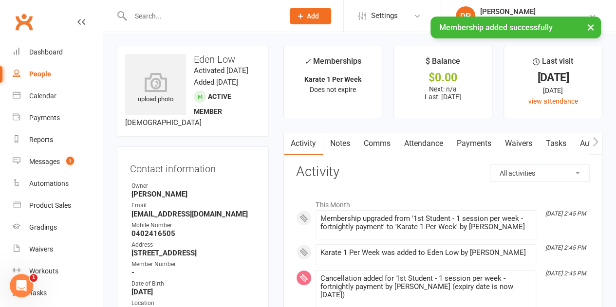
scroll to position [49, 0]
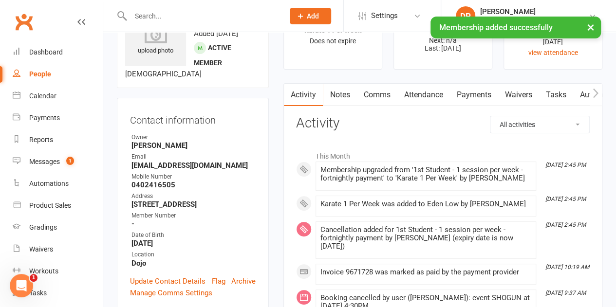
click at [478, 100] on link "Payments" at bounding box center [474, 95] width 48 height 22
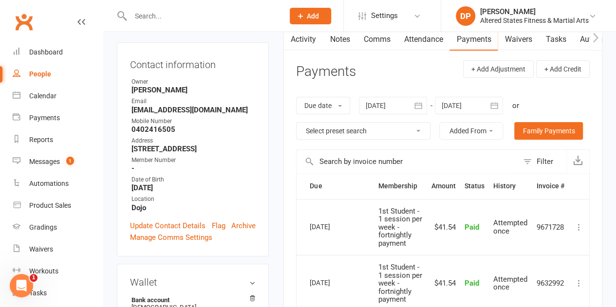
scroll to position [195, 0]
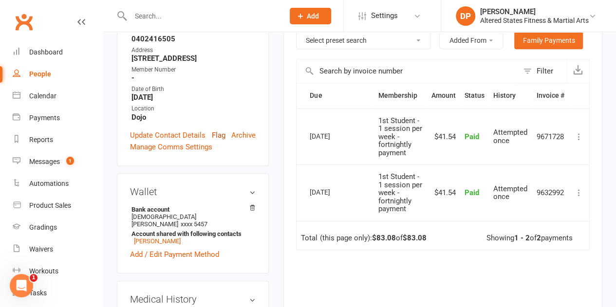
click at [214, 141] on link "Flag" at bounding box center [219, 136] width 14 height 12
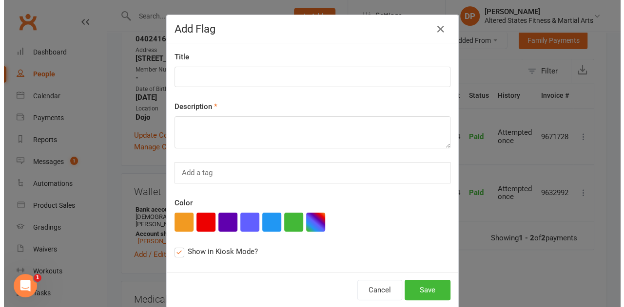
scroll to position [183, 0]
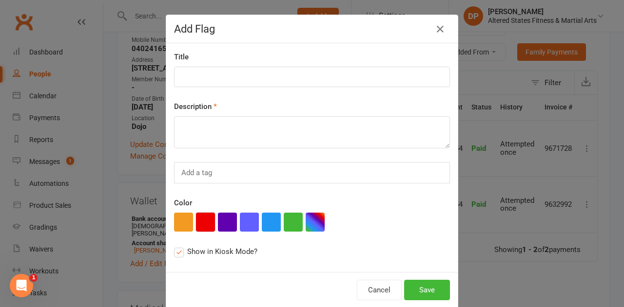
click at [200, 216] on button "button" at bounding box center [205, 222] width 19 height 19
click at [197, 72] on input at bounding box center [312, 77] width 276 height 20
paste input "Administration"
type input "Administration"
click at [208, 133] on textarea at bounding box center [312, 132] width 276 height 32
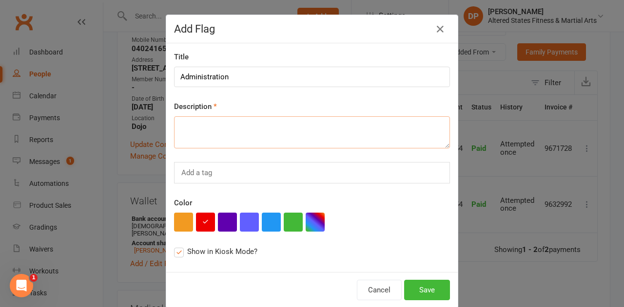
paste textarea "Administration"
type textarea "Administration"
click at [419, 289] on button "Save" at bounding box center [427, 290] width 46 height 20
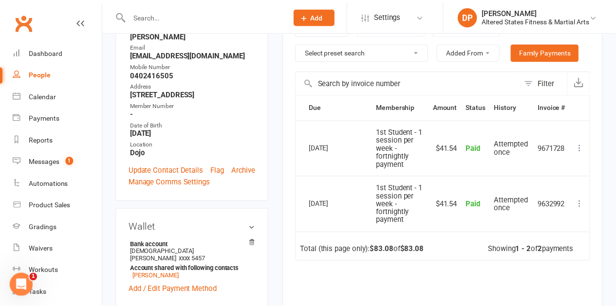
scroll to position [221, 0]
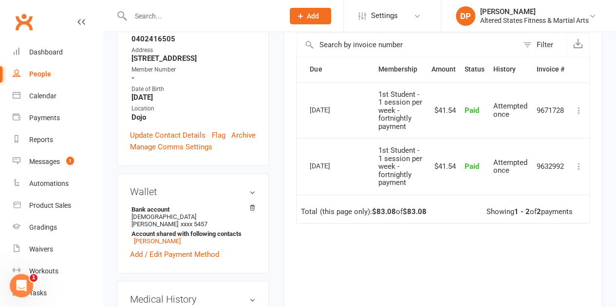
click at [45, 73] on div "People" at bounding box center [40, 74] width 22 height 8
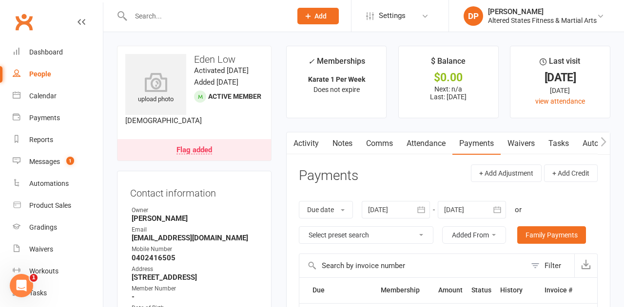
select select "100"
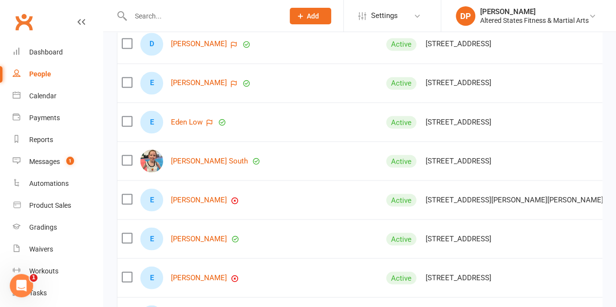
scroll to position [2729, 0]
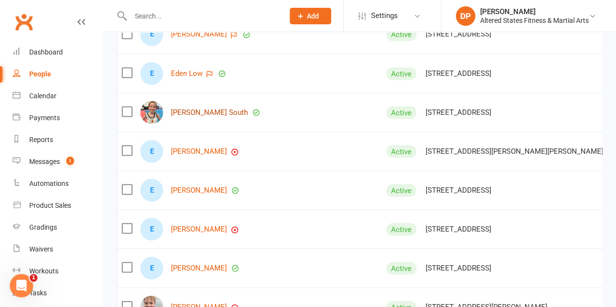
click at [193, 110] on link "Elana South" at bounding box center [209, 112] width 77 height 8
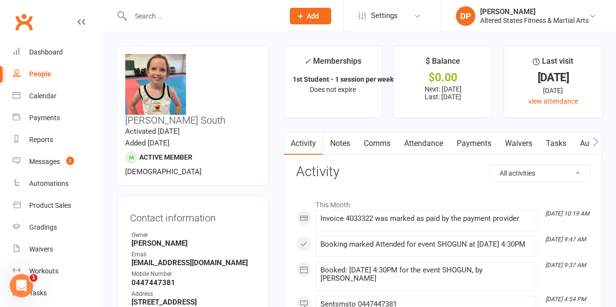
click at [480, 144] on link "Payments" at bounding box center [474, 144] width 48 height 22
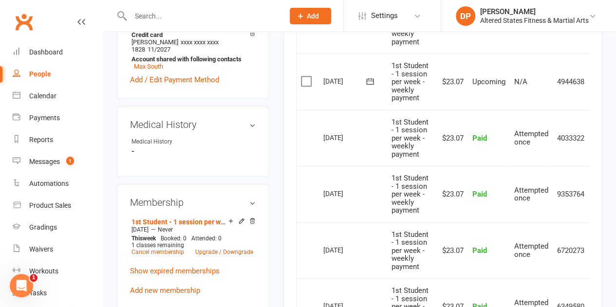
scroll to position [439, 0]
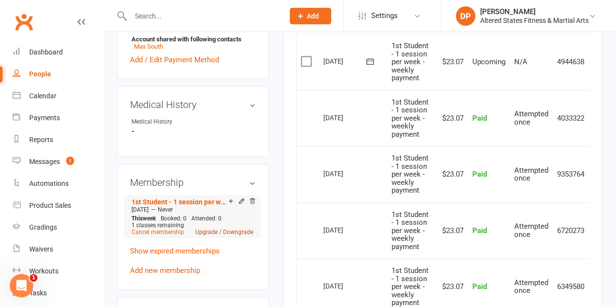
click at [229, 229] on link "Upgrade / Downgrade" at bounding box center [224, 232] width 58 height 7
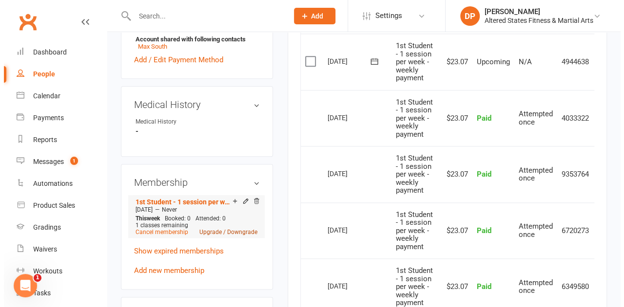
scroll to position [427, 0]
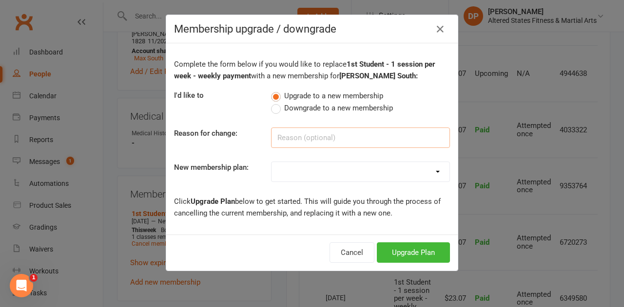
click at [288, 135] on input at bounding box center [360, 138] width 179 height 20
paste input "Administration"
type input "Administration"
drag, startPoint x: 319, startPoint y: 175, endPoint x: 317, endPoint y: 168, distance: 7.0
click at [319, 175] on select "Casual Student Karate Trail Karate 1 Per Week Karate 2 Per Week Karate Unlimite…" at bounding box center [360, 171] width 178 height 19
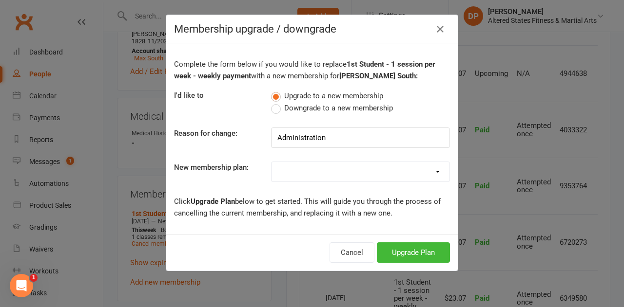
select select "2"
click at [271, 162] on select "Casual Student Karate Trail Karate 1 Per Week Karate 2 Per Week Karate Unlimite…" at bounding box center [360, 171] width 178 height 19
click at [407, 246] on button "Upgrade Plan" at bounding box center [413, 253] width 73 height 20
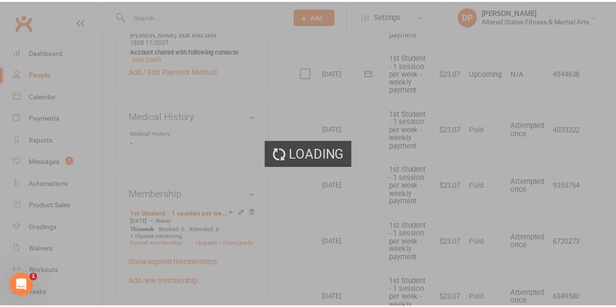
scroll to position [439, 0]
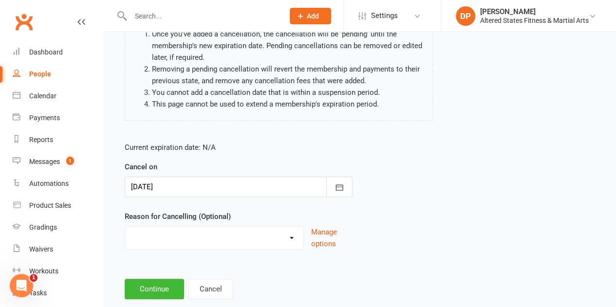
scroll to position [124, 0]
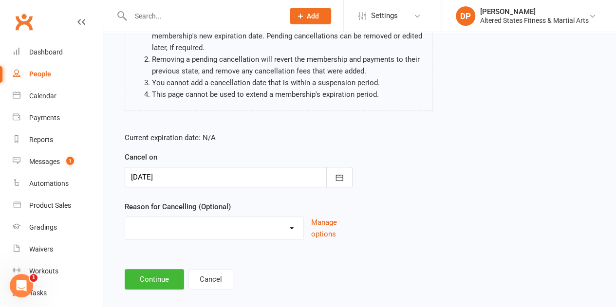
click at [223, 217] on select "Holiday Injury Other reason" at bounding box center [214, 226] width 178 height 19
select select "2"
click at [125, 217] on select "Holiday Injury Other reason" at bounding box center [214, 226] width 178 height 19
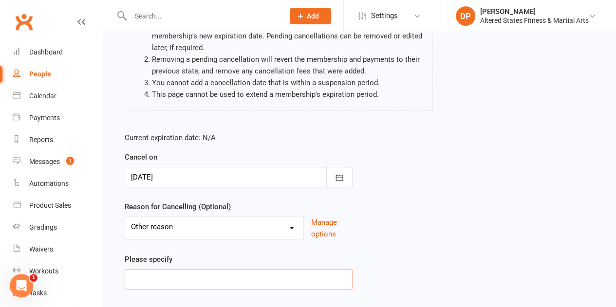
click at [197, 269] on input at bounding box center [239, 279] width 228 height 20
paste input "Administration"
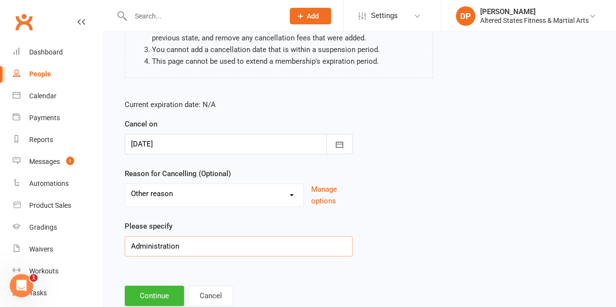
scroll to position [173, 0]
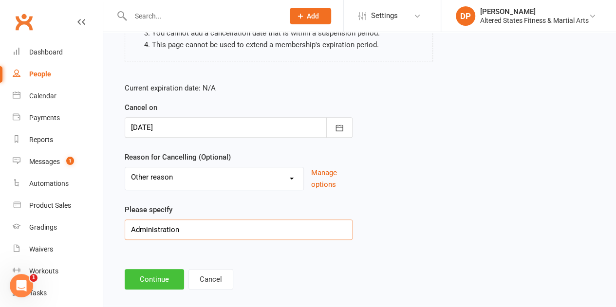
type input "Administration"
click at [174, 269] on button "Continue" at bounding box center [154, 279] width 59 height 20
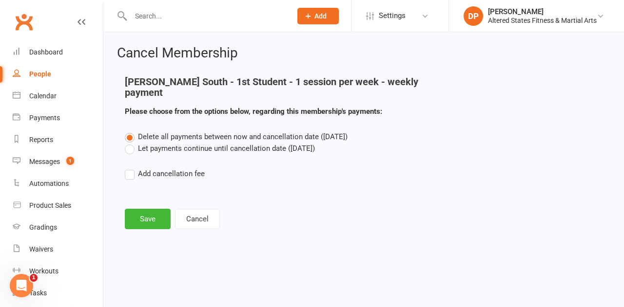
click at [132, 143] on label "Let payments continue until cancellation date (Sep 12, 2025)" at bounding box center [220, 149] width 190 height 12
click at [131, 143] on input "Let payments continue until cancellation date (Sep 12, 2025)" at bounding box center [128, 143] width 6 height 0
click at [141, 209] on button "Save" at bounding box center [148, 219] width 46 height 20
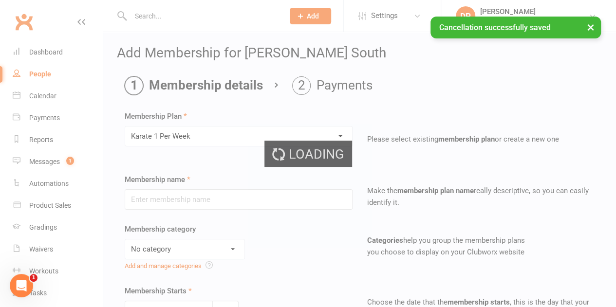
type input "Karate 1 Per Week"
select select "6"
type input "13 Sep 2025"
type input "0"
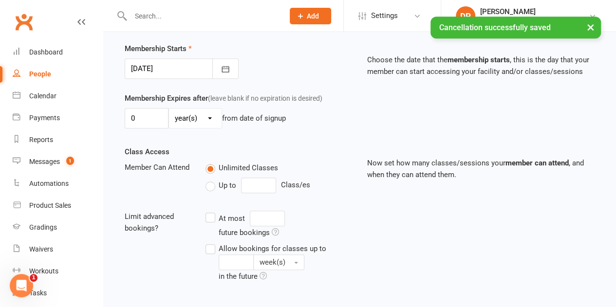
scroll to position [244, 0]
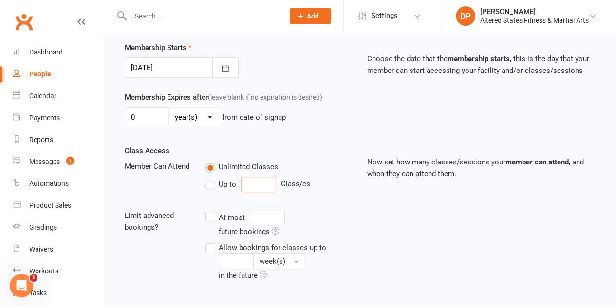
click at [265, 182] on input "number" at bounding box center [258, 185] width 35 height 16
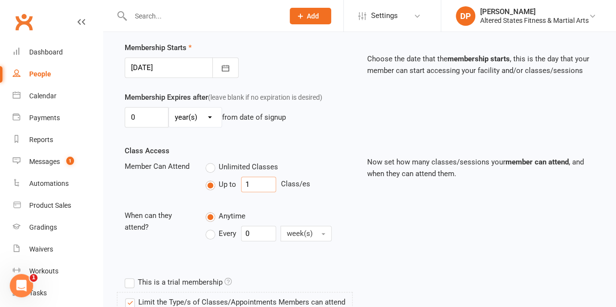
type input "1"
drag, startPoint x: 218, startPoint y: 230, endPoint x: 207, endPoint y: 230, distance: 11.7
click at [207, 230] on div "Every 0 week(s)" at bounding box center [274, 234] width 136 height 16
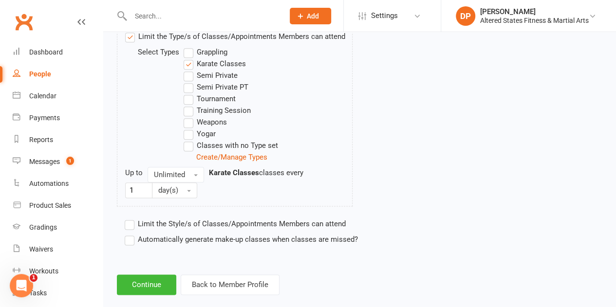
scroll to position [521, 0]
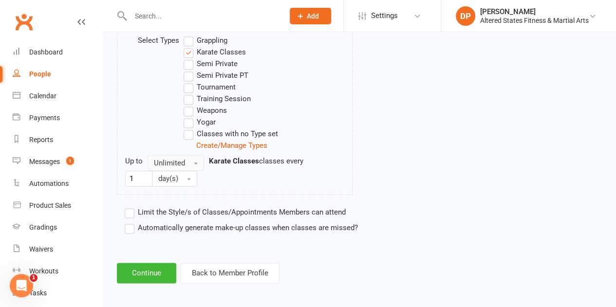
type input "1"
click at [193, 161] on button "Unlimited" at bounding box center [176, 163] width 57 height 16
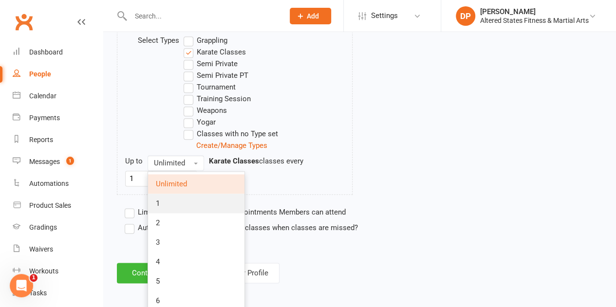
click at [189, 200] on link "1" at bounding box center [196, 203] width 96 height 19
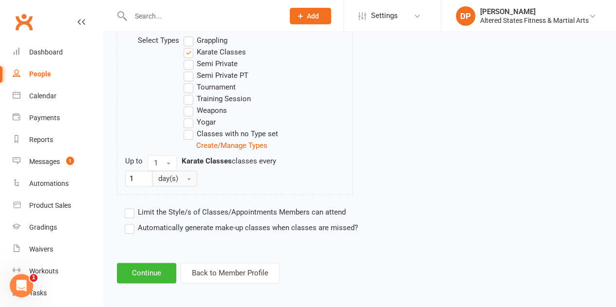
click at [190, 179] on button "day(s)" at bounding box center [174, 179] width 45 height 16
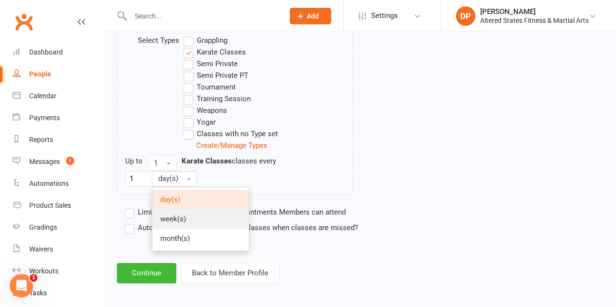
click at [189, 217] on link "week(s)" at bounding box center [201, 219] width 96 height 19
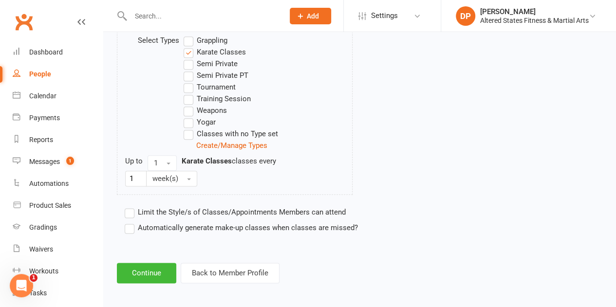
click at [133, 228] on label "Automatically generate make-up classes when classes are missed?" at bounding box center [241, 228] width 233 height 12
click at [131, 222] on input "Automatically generate make-up classes when classes are missed?" at bounding box center [128, 222] width 6 height 0
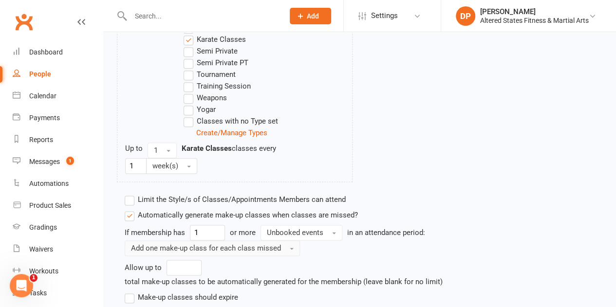
scroll to position [603, 0]
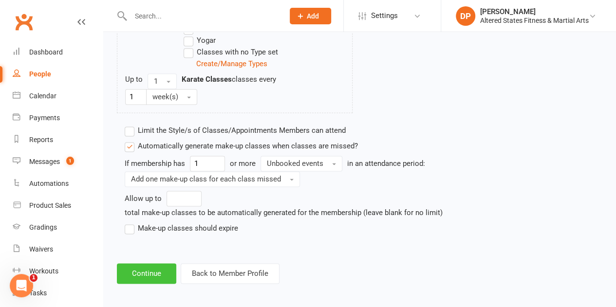
click at [149, 264] on button "Continue" at bounding box center [146, 274] width 59 height 20
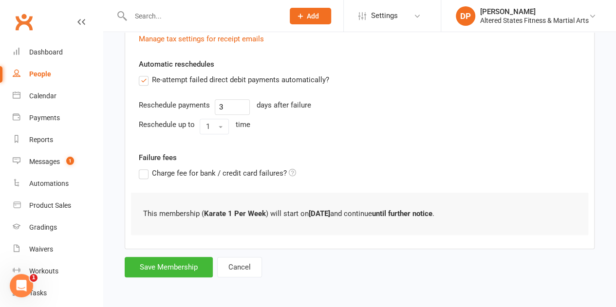
scroll to position [0, 0]
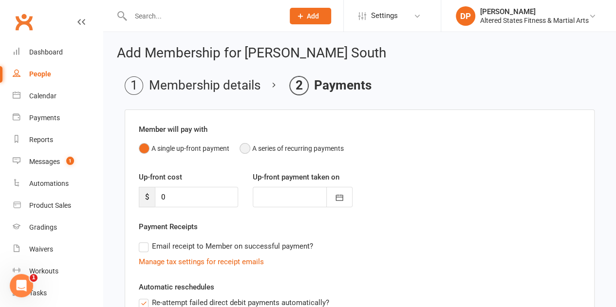
click at [247, 149] on button "A series of recurring payments" at bounding box center [292, 148] width 104 height 19
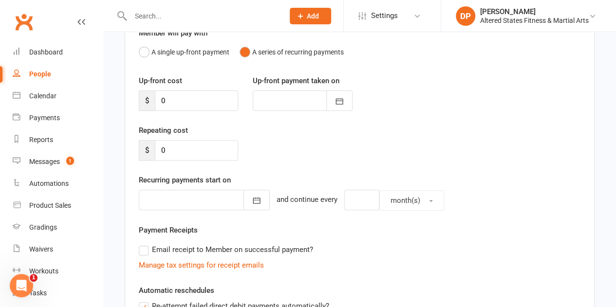
scroll to position [97, 0]
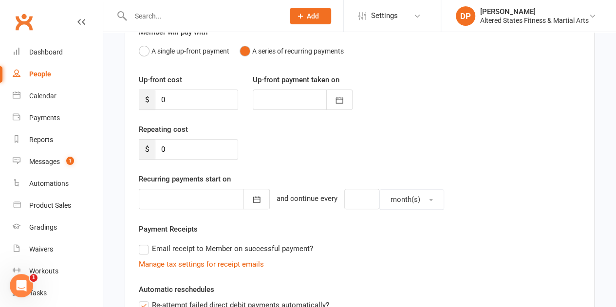
click at [190, 199] on div at bounding box center [204, 199] width 131 height 20
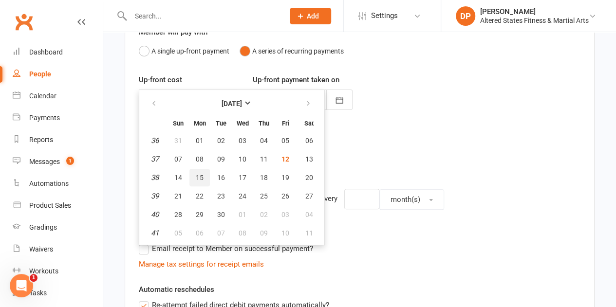
click at [204, 177] on button "15" at bounding box center [200, 178] width 20 height 18
type input "15 Sep 2025"
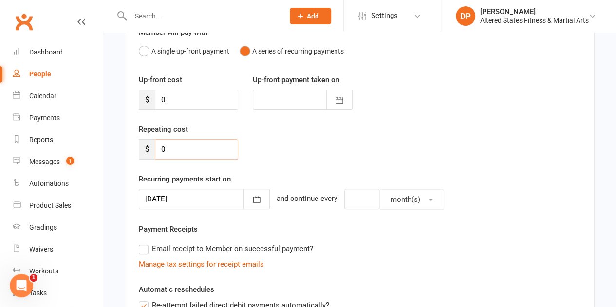
click at [176, 147] on input "0" at bounding box center [196, 149] width 83 height 20
drag, startPoint x: 176, startPoint y: 147, endPoint x: 151, endPoint y: 144, distance: 25.5
click at [151, 144] on div "$ 0" at bounding box center [188, 149] width 99 height 20
type input "23.07"
click at [353, 201] on input "number" at bounding box center [361, 199] width 35 height 20
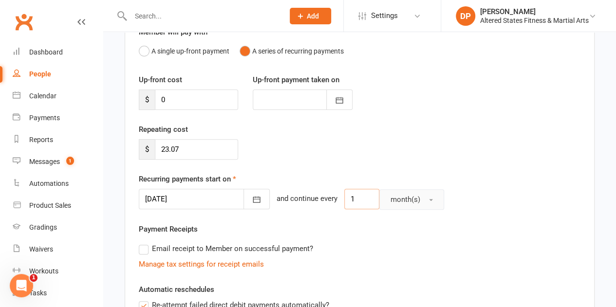
type input "1"
click at [403, 196] on span "month(s)" at bounding box center [406, 199] width 30 height 9
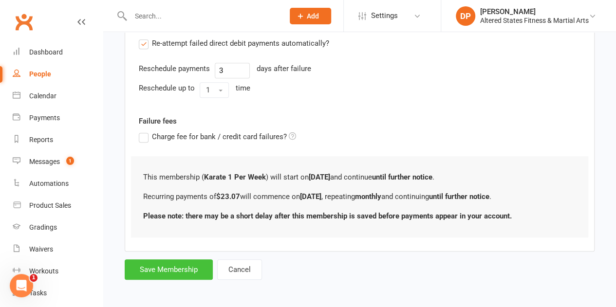
click at [182, 266] on button "Save Membership" at bounding box center [169, 270] width 88 height 20
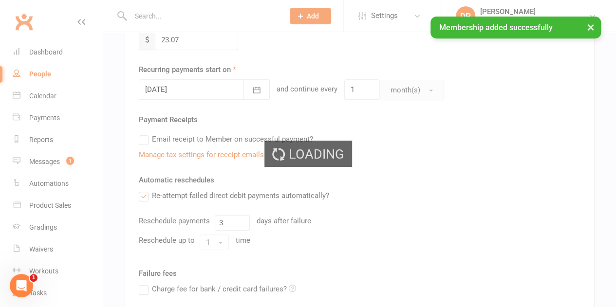
scroll to position [239, 0]
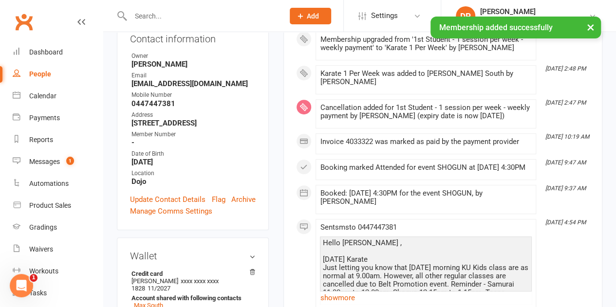
scroll to position [195, 0]
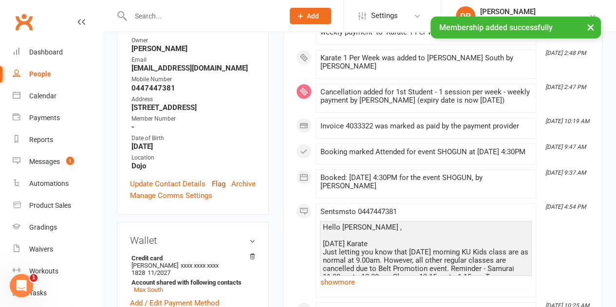
click at [218, 178] on link "Flag" at bounding box center [219, 184] width 14 height 12
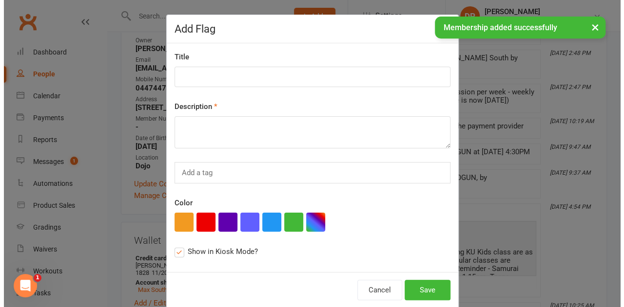
scroll to position [183, 0]
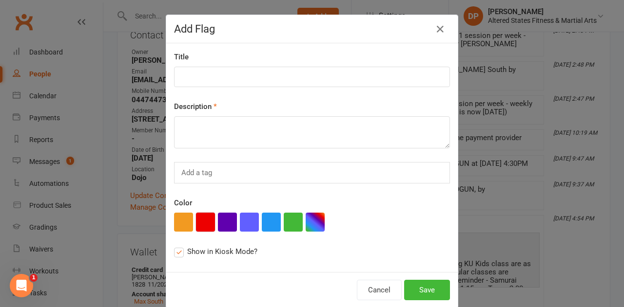
click at [199, 213] on button "button" at bounding box center [205, 222] width 19 height 19
click at [193, 79] on input at bounding box center [312, 77] width 276 height 20
paste input "Administration"
type input "Administration"
click at [207, 146] on textarea at bounding box center [312, 132] width 276 height 32
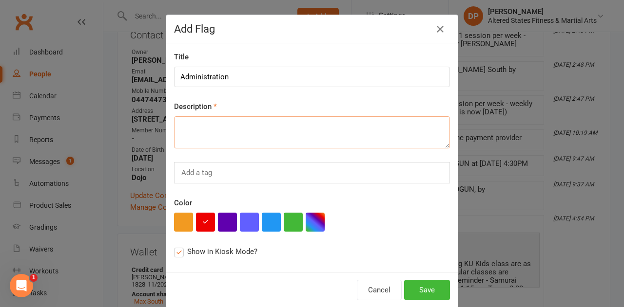
paste textarea "Administration"
type textarea "Administration"
click at [422, 286] on button "Save" at bounding box center [427, 290] width 46 height 20
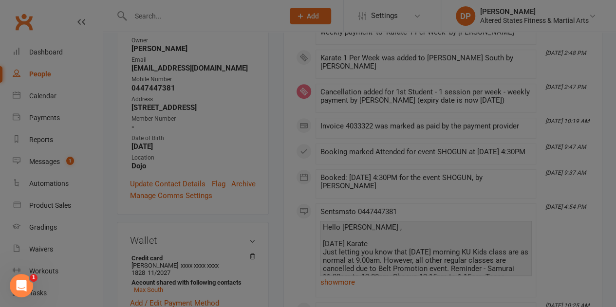
scroll to position [221, 0]
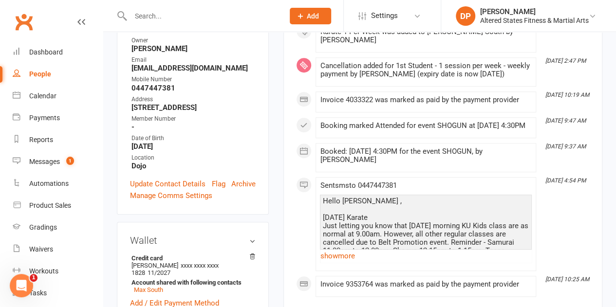
click at [52, 76] on link "People" at bounding box center [58, 74] width 90 height 22
select select "100"
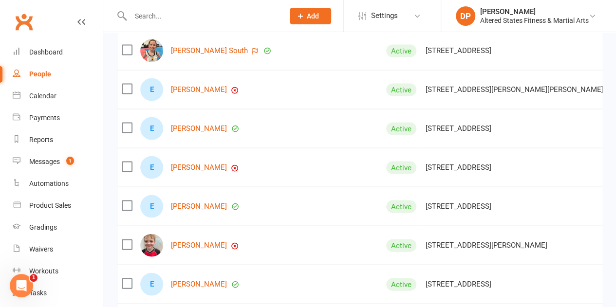
scroll to position [2777, 0]
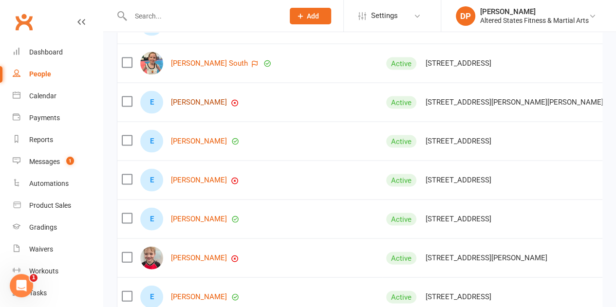
click at [184, 101] on link "Eleanor Sugden" at bounding box center [199, 102] width 56 height 8
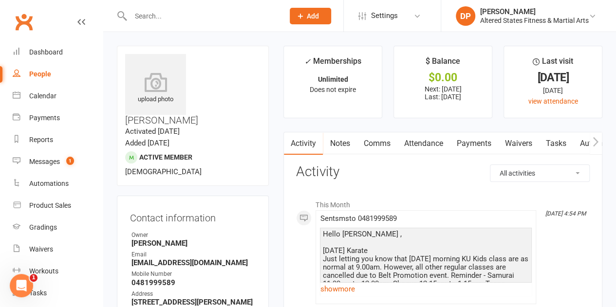
click at [470, 145] on link "Payments" at bounding box center [474, 144] width 48 height 22
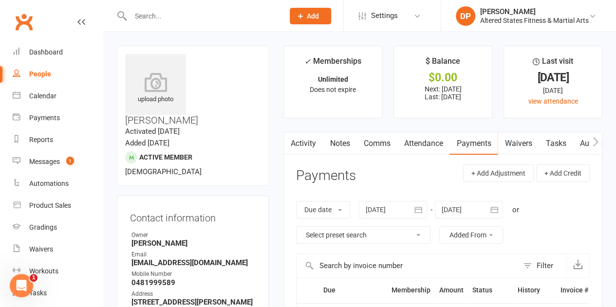
click at [423, 145] on link "Attendance" at bounding box center [423, 144] width 53 height 22
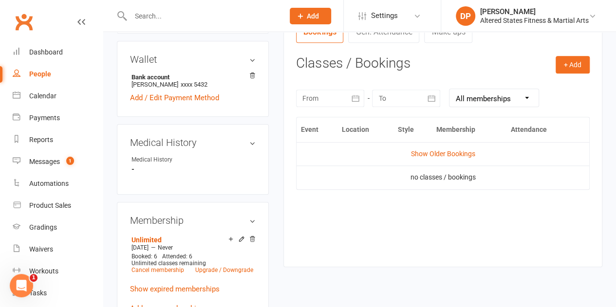
scroll to position [439, 0]
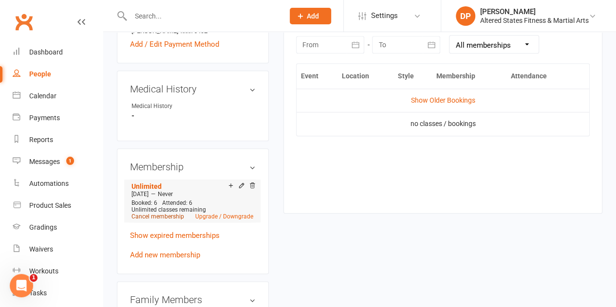
click at [168, 213] on link "Cancel membership" at bounding box center [158, 216] width 53 height 7
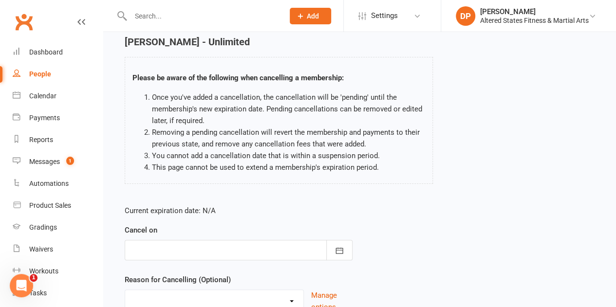
scroll to position [124, 0]
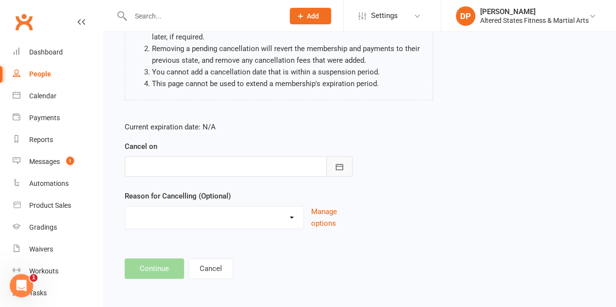
click at [339, 165] on icon "button" at bounding box center [340, 167] width 10 height 10
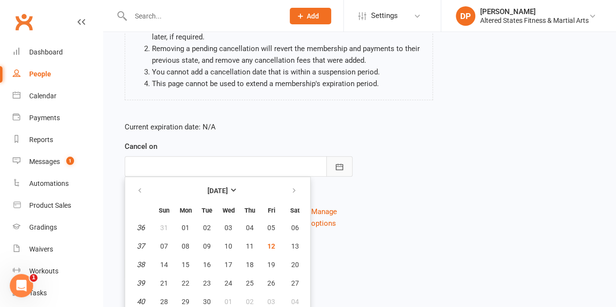
scroll to position [146, 0]
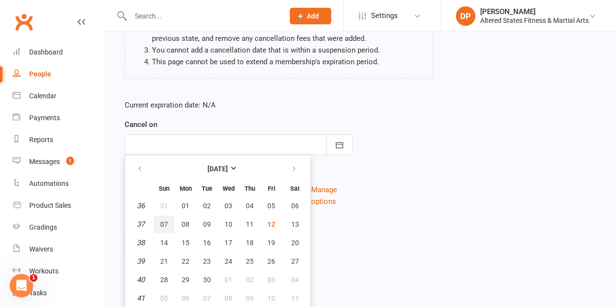
click at [158, 221] on button "07" at bounding box center [164, 225] width 20 height 18
type input "07 Sep 2025"
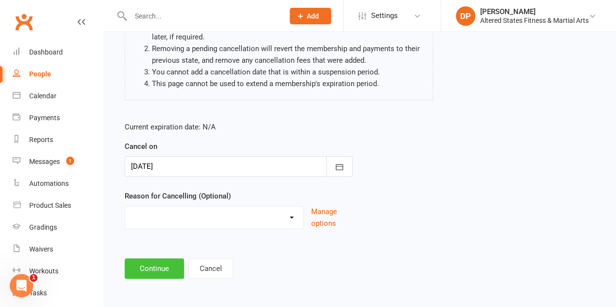
click at [164, 271] on button "Continue" at bounding box center [154, 269] width 59 height 20
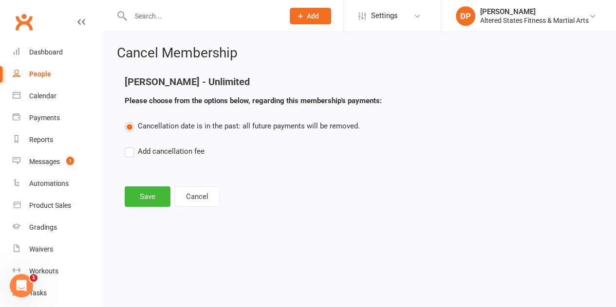
scroll to position [0, 0]
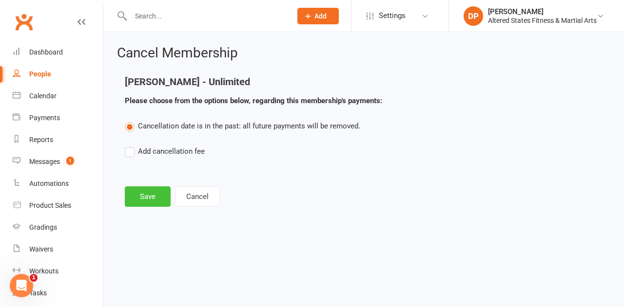
click at [143, 191] on button "Save" at bounding box center [148, 197] width 46 height 20
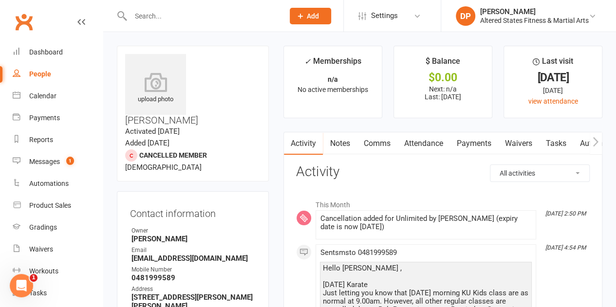
click at [42, 75] on div "People" at bounding box center [40, 74] width 22 height 8
select select "100"
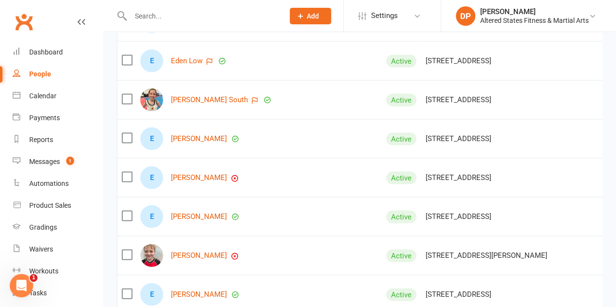
scroll to position [2777, 0]
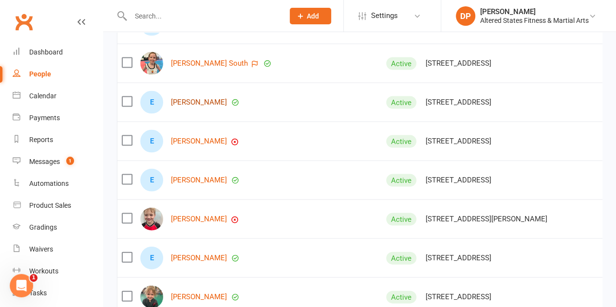
click at [197, 100] on link "Eli Dugdell" at bounding box center [199, 102] width 56 height 8
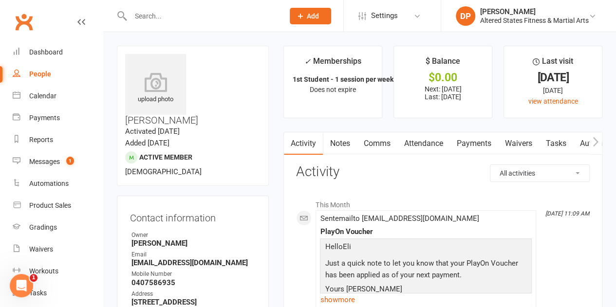
click at [470, 145] on link "Payments" at bounding box center [474, 144] width 48 height 22
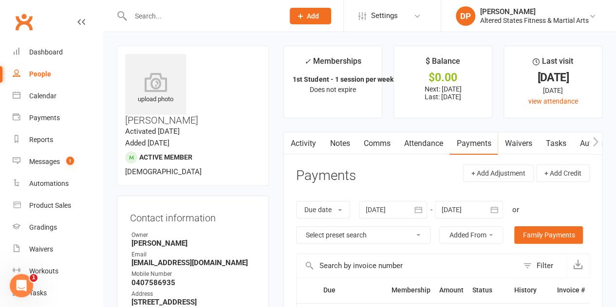
click at [418, 144] on link "Attendance" at bounding box center [423, 144] width 53 height 22
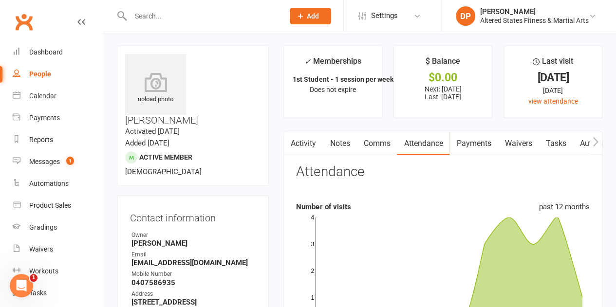
drag, startPoint x: 482, startPoint y: 138, endPoint x: 477, endPoint y: 133, distance: 7.6
click at [482, 138] on link "Payments" at bounding box center [474, 144] width 48 height 22
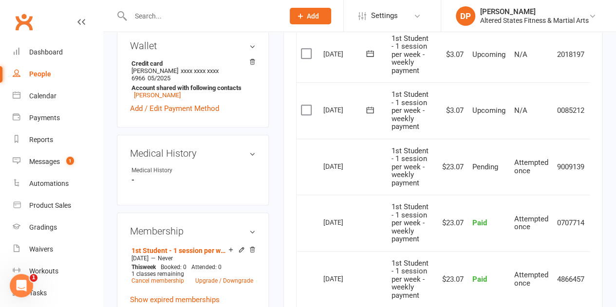
scroll to position [439, 0]
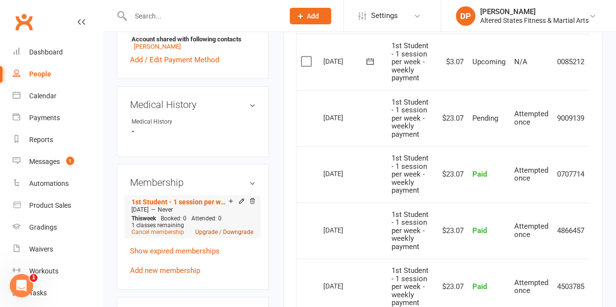
click at [229, 229] on link "Upgrade / Downgrade" at bounding box center [224, 232] width 58 height 7
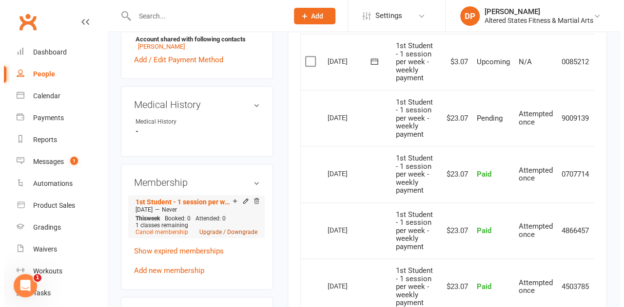
scroll to position [427, 0]
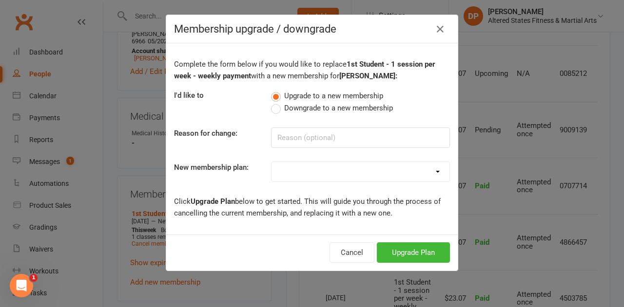
click at [488, 157] on div "Membership upgrade / downgrade Complete the form below if you would like to rep…" at bounding box center [312, 153] width 624 height 307
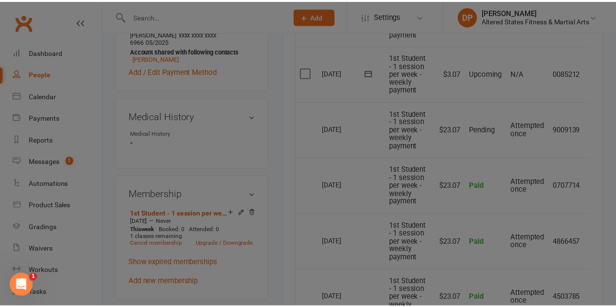
scroll to position [439, 0]
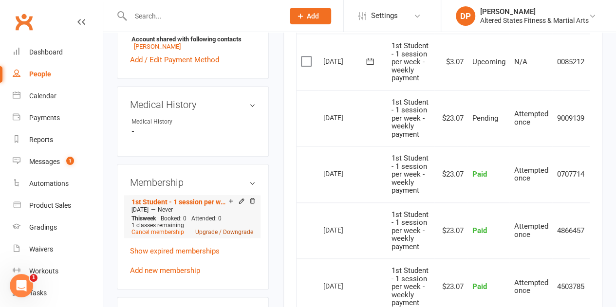
click at [233, 229] on link "Upgrade / Downgrade" at bounding box center [224, 232] width 58 height 7
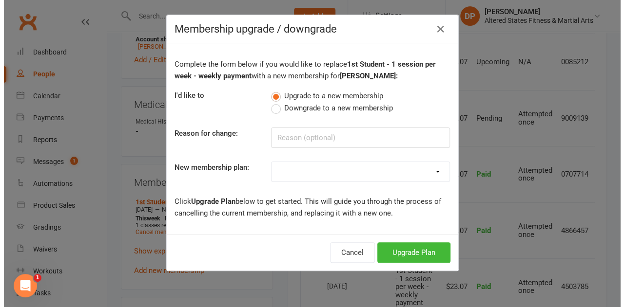
scroll to position [427, 0]
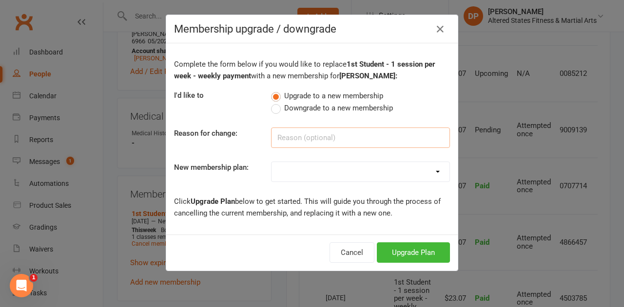
click at [299, 141] on input at bounding box center [360, 138] width 179 height 20
paste input "Administration"
type input "Administration"
click at [299, 165] on select "Casual Student Karate Trail Karate 1 Per Week Karate 2 Per Week Karate Unlimite…" at bounding box center [360, 171] width 178 height 19
select select "2"
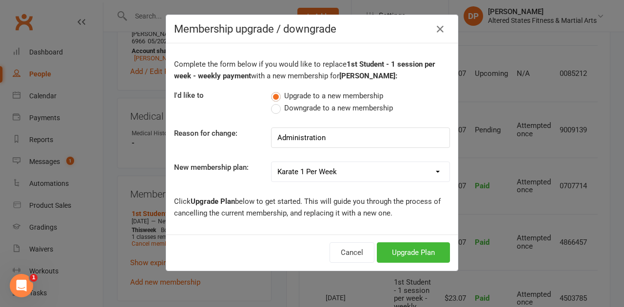
click at [271, 162] on select "Casual Student Karate Trail Karate 1 Per Week Karate 2 Per Week Karate Unlimite…" at bounding box center [360, 171] width 178 height 19
click at [386, 248] on button "Upgrade Plan" at bounding box center [413, 253] width 73 height 20
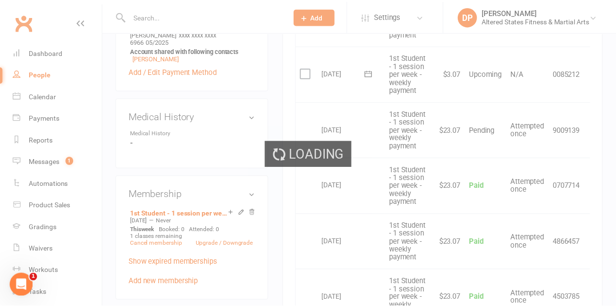
scroll to position [439, 0]
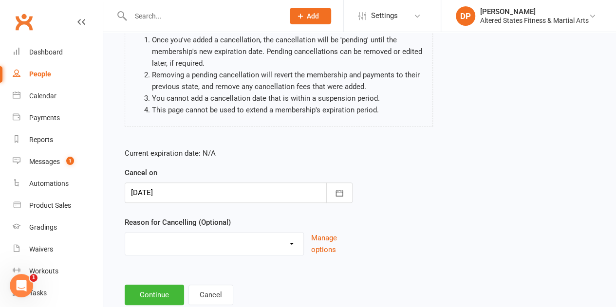
scroll to position [124, 0]
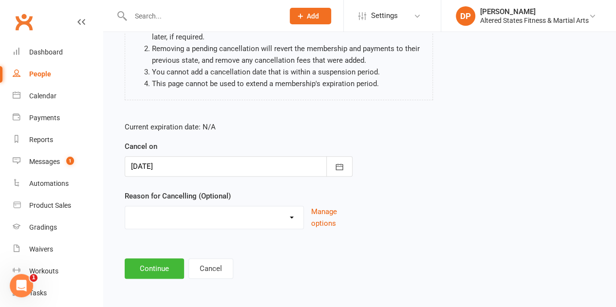
click at [244, 217] on select "Holiday Injury Other reason" at bounding box center [214, 216] width 178 height 19
select select "2"
click at [125, 207] on select "Holiday Injury Other reason" at bounding box center [214, 216] width 178 height 19
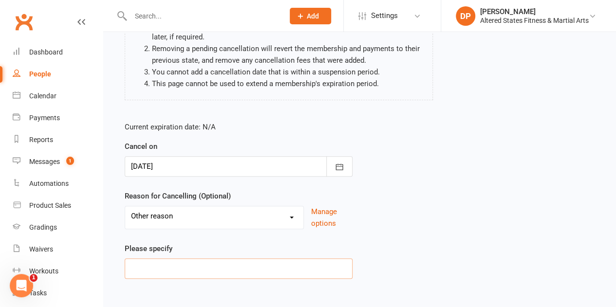
click at [225, 271] on input at bounding box center [239, 269] width 228 height 20
paste input "Administration"
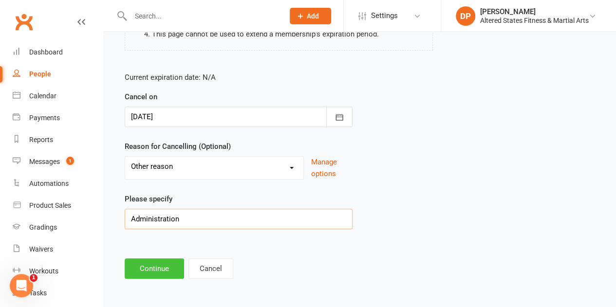
type input "Administration"
click at [169, 271] on button "Continue" at bounding box center [154, 269] width 59 height 20
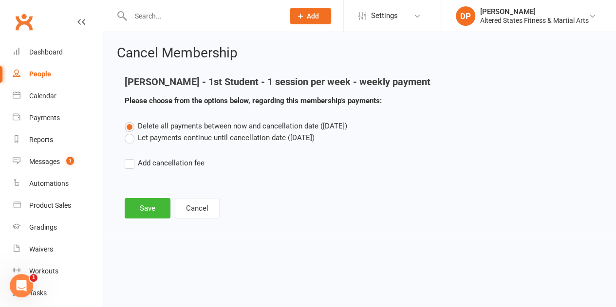
scroll to position [0, 0]
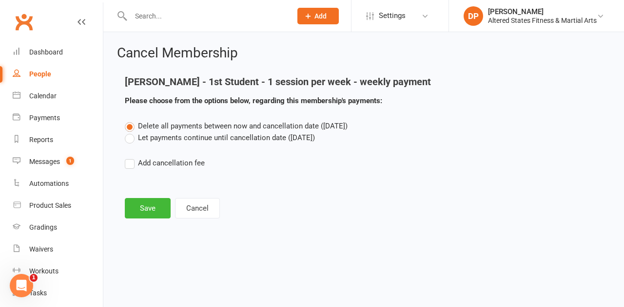
click at [130, 135] on label "Let payments continue until cancellation date (Sep 12, 2025)" at bounding box center [220, 138] width 190 height 12
click at [130, 132] on input "Let payments continue until cancellation date (Sep 12, 2025)" at bounding box center [128, 132] width 6 height 0
click at [146, 213] on button "Save" at bounding box center [148, 208] width 46 height 20
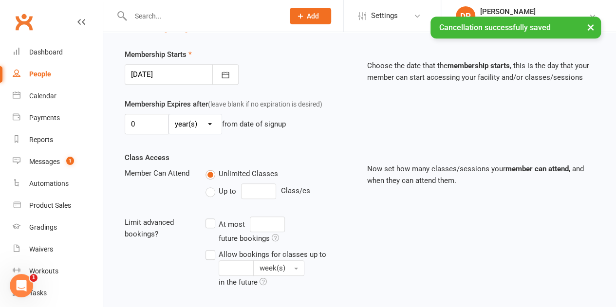
scroll to position [244, 0]
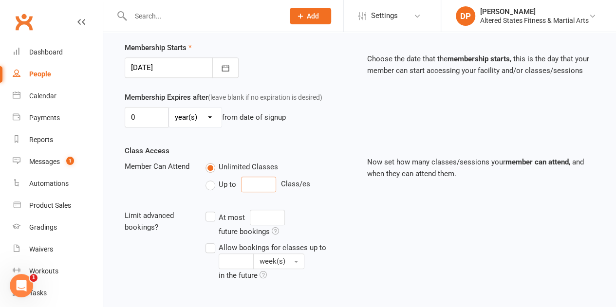
click at [258, 184] on input "number" at bounding box center [258, 185] width 35 height 16
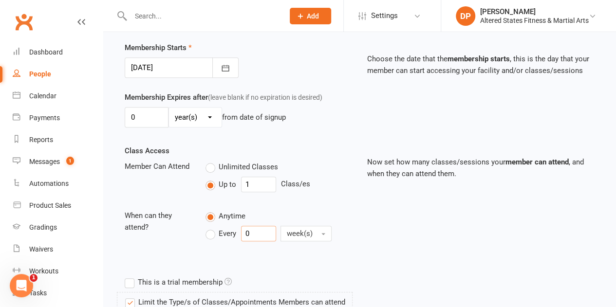
click at [239, 229] on div "Every 0 week(s)" at bounding box center [274, 234] width 136 height 16
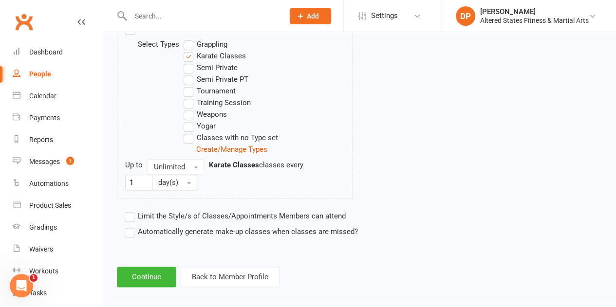
scroll to position [521, 0]
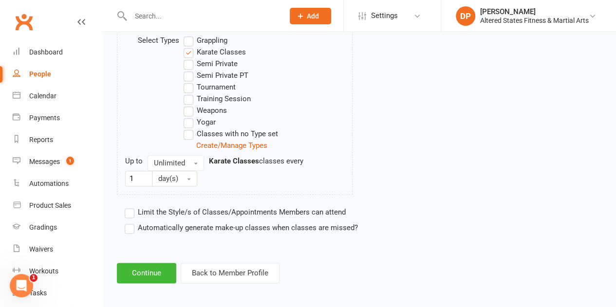
click at [129, 223] on label "Automatically generate make-up classes when classes are missed?" at bounding box center [241, 228] width 233 height 12
click at [129, 222] on input "Automatically generate make-up classes when classes are missed?" at bounding box center [128, 222] width 6 height 0
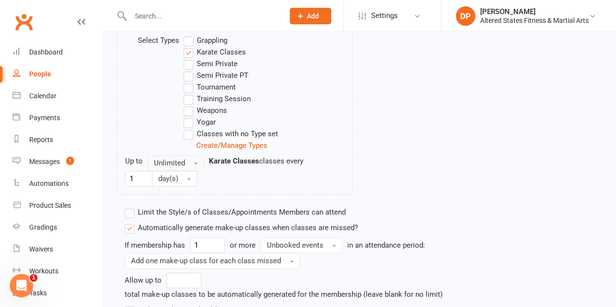
click at [194, 157] on button "Unlimited" at bounding box center [176, 163] width 57 height 16
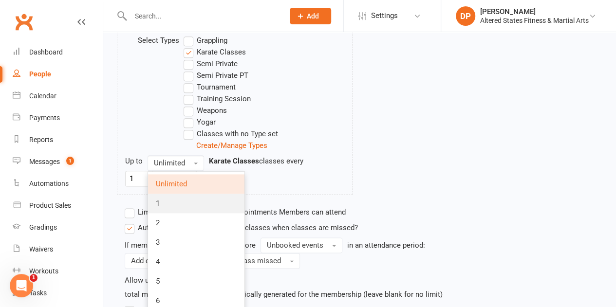
click at [173, 200] on link "1" at bounding box center [196, 203] width 96 height 19
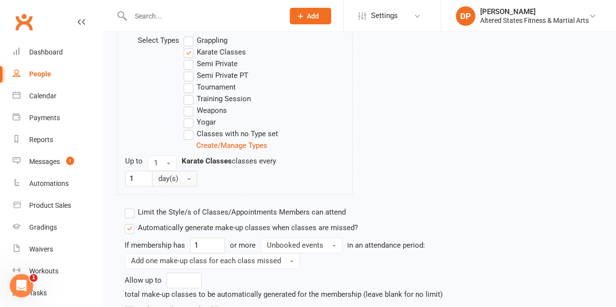
click at [190, 180] on button "day(s)" at bounding box center [174, 179] width 45 height 16
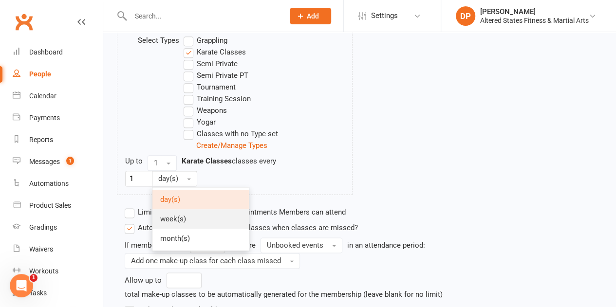
click at [180, 217] on span "week(s)" at bounding box center [173, 219] width 26 height 9
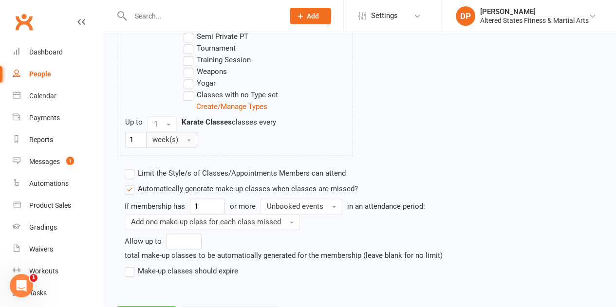
scroll to position [603, 0]
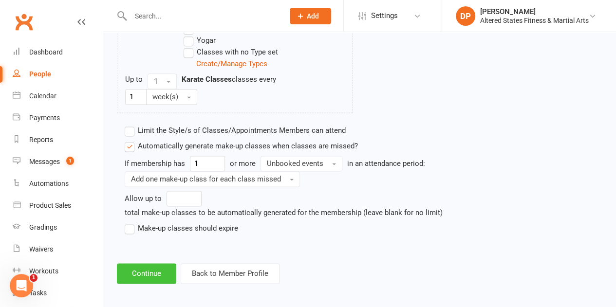
click at [149, 267] on button "Continue" at bounding box center [146, 274] width 59 height 20
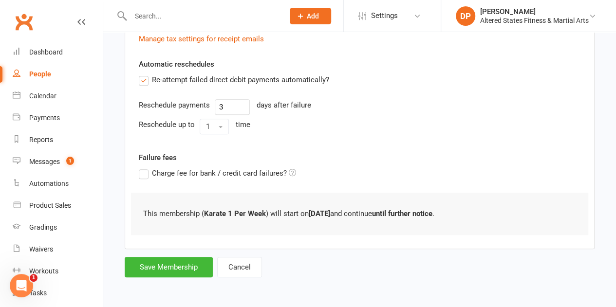
scroll to position [0, 0]
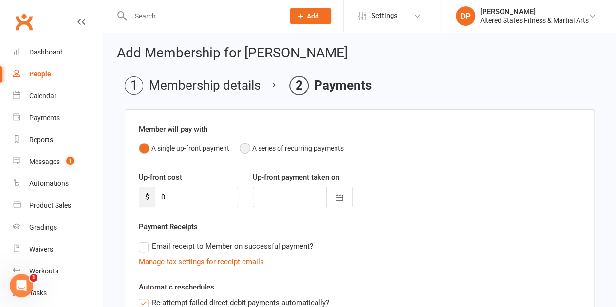
click at [246, 151] on button "A series of recurring payments" at bounding box center [292, 148] width 104 height 19
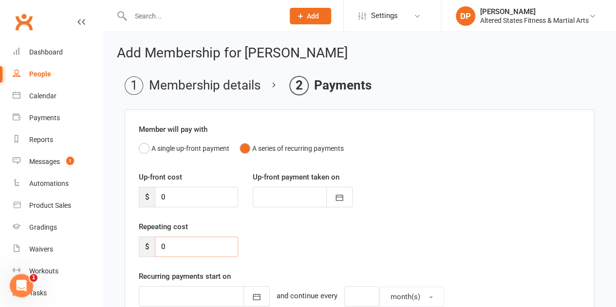
drag, startPoint x: 169, startPoint y: 245, endPoint x: 163, endPoint y: 244, distance: 5.6
click at [163, 244] on input "0" at bounding box center [196, 247] width 83 height 20
click at [152, 245] on div "$ 0" at bounding box center [188, 247] width 99 height 20
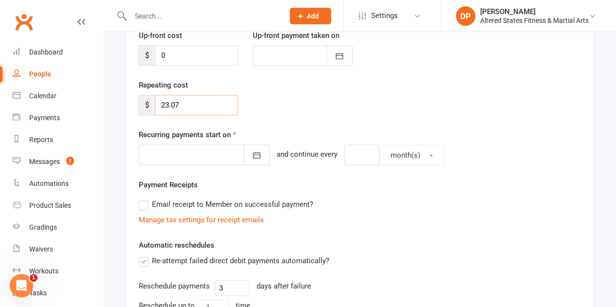
scroll to position [146, 0]
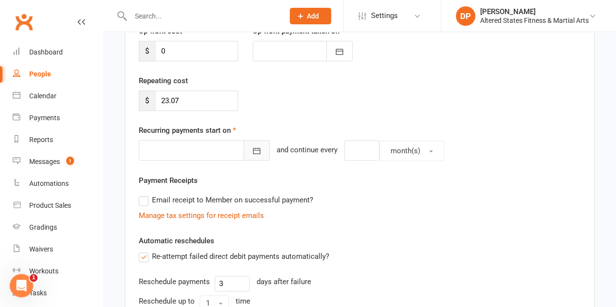
click at [252, 152] on icon "button" at bounding box center [257, 151] width 10 height 10
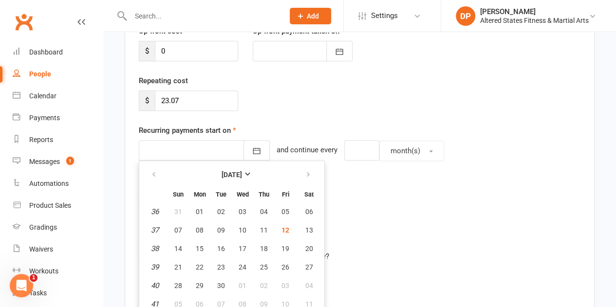
scroll to position [152, 0]
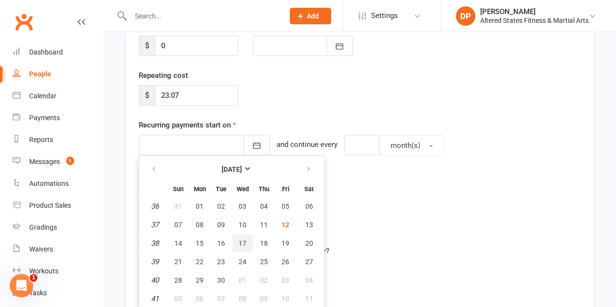
click at [244, 249] on button "17" at bounding box center [242, 244] width 20 height 18
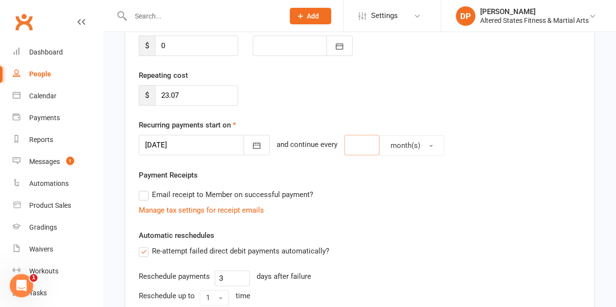
click at [353, 147] on input "number" at bounding box center [361, 145] width 35 height 20
click at [409, 145] on button "month(s)" at bounding box center [412, 145] width 65 height 20
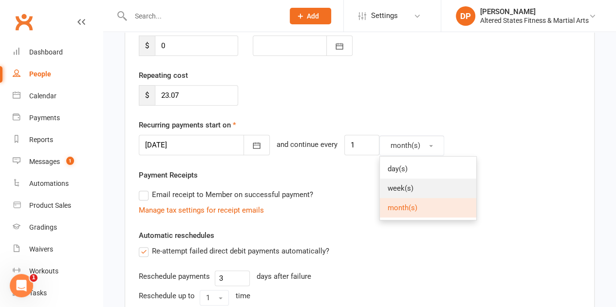
click at [406, 184] on link "week(s)" at bounding box center [428, 188] width 96 height 19
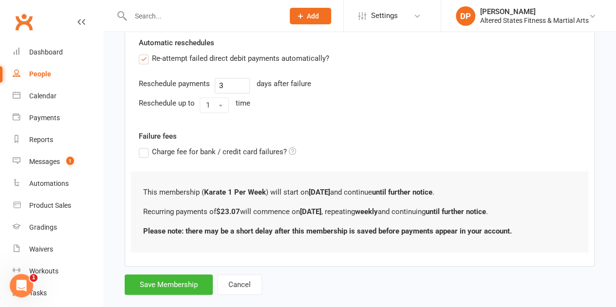
scroll to position [346, 0]
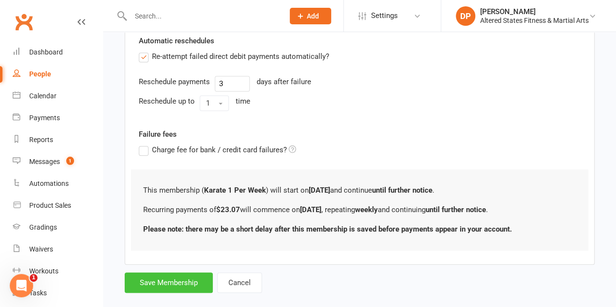
click at [159, 278] on button "Save Membership" at bounding box center [169, 283] width 88 height 20
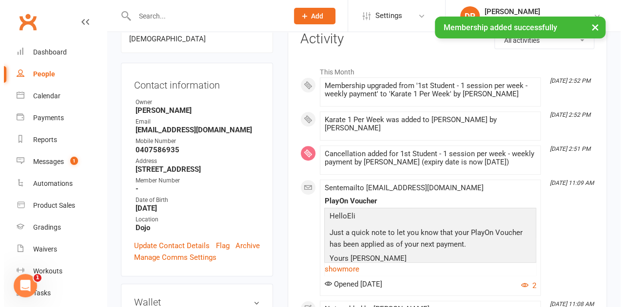
scroll to position [146, 0]
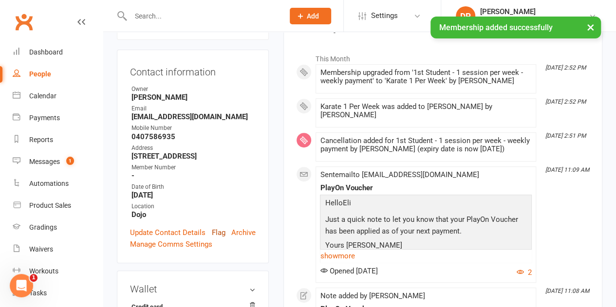
click at [219, 227] on link "Flag" at bounding box center [219, 233] width 14 height 12
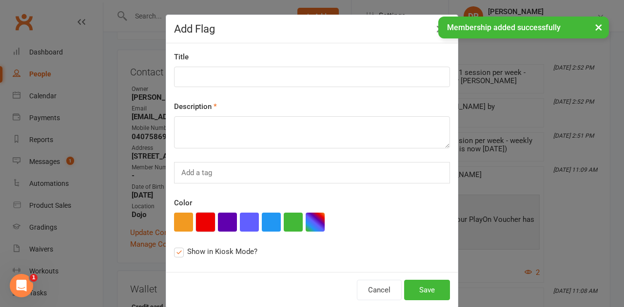
click at [201, 220] on button "button" at bounding box center [205, 222] width 19 height 19
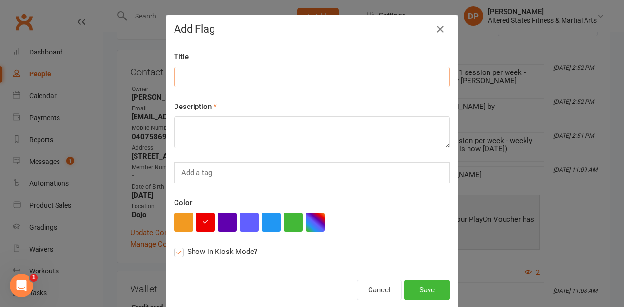
click at [216, 74] on input at bounding box center [312, 77] width 276 height 20
paste input "Administration"
click at [222, 125] on textarea at bounding box center [312, 132] width 276 height 32
paste textarea "Administration"
click at [411, 287] on button "Save" at bounding box center [427, 290] width 46 height 20
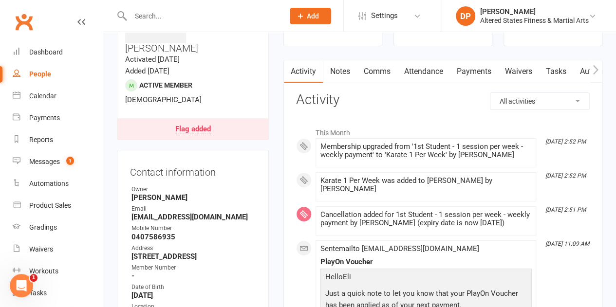
scroll to position [0, 0]
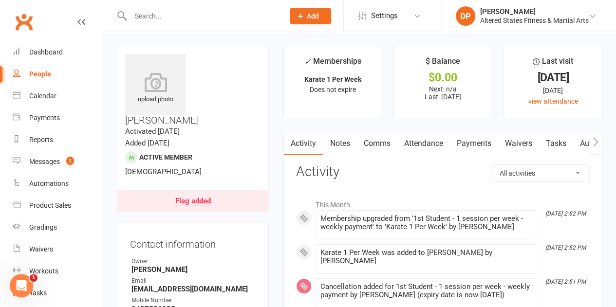
click at [382, 142] on link "Comms" at bounding box center [377, 144] width 40 height 22
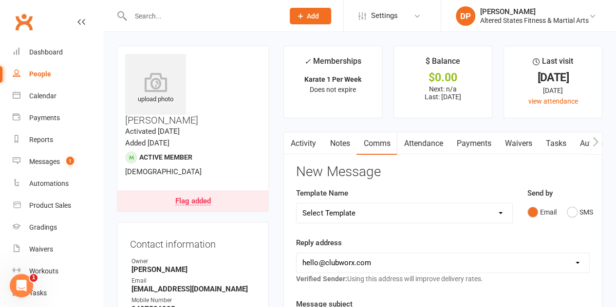
click at [477, 141] on link "Payments" at bounding box center [474, 144] width 48 height 22
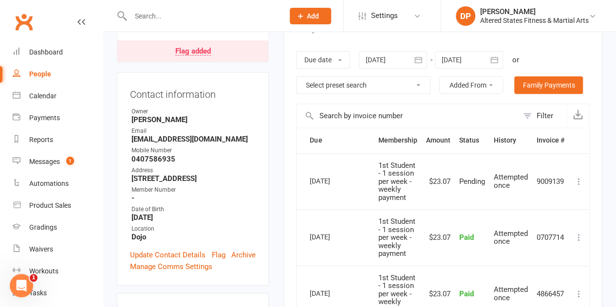
scroll to position [244, 0]
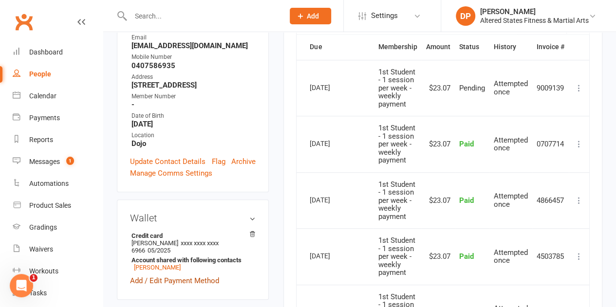
click at [160, 275] on link "Add / Edit Payment Method" at bounding box center [174, 281] width 89 height 12
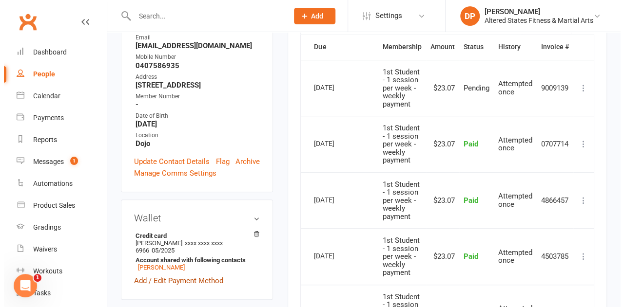
scroll to position [232, 0]
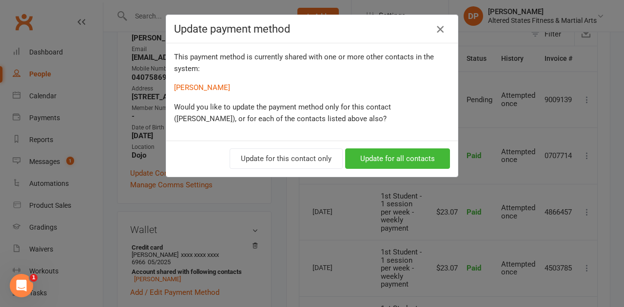
click at [434, 31] on icon "button" at bounding box center [440, 29] width 12 height 12
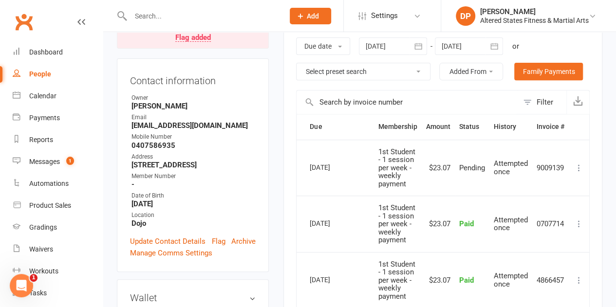
scroll to position [146, 0]
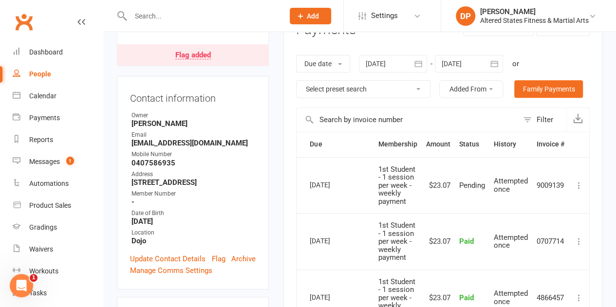
click at [494, 62] on icon "button" at bounding box center [494, 63] width 7 height 6
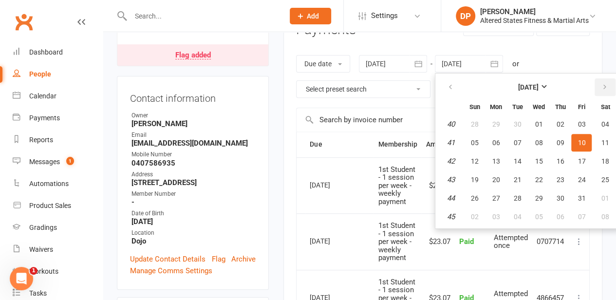
click at [603, 83] on icon "button" at bounding box center [604, 87] width 7 height 8
click at [600, 80] on button "button" at bounding box center [605, 87] width 21 height 18
click at [584, 198] on span "30" at bounding box center [582, 198] width 8 height 8
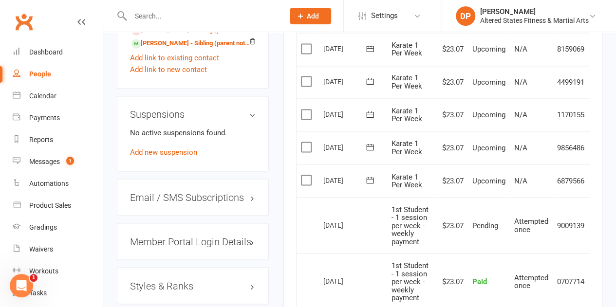
scroll to position [780, 0]
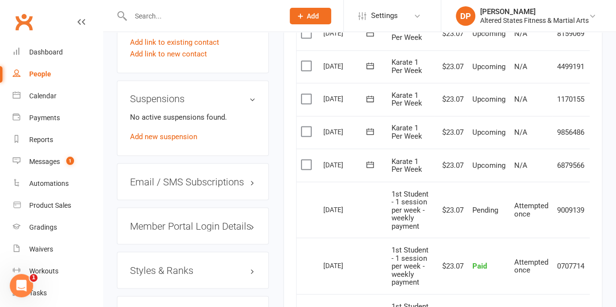
click at [307, 162] on label at bounding box center [307, 165] width 13 height 10
click at [307, 160] on input "checkbox" at bounding box center [304, 160] width 6 height 0
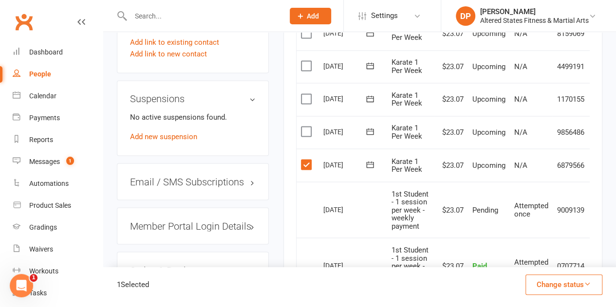
click at [304, 132] on label at bounding box center [307, 132] width 13 height 10
click at [304, 127] on input "checkbox" at bounding box center [304, 127] width 6 height 0
click at [302, 94] on label at bounding box center [307, 99] width 13 height 10
click at [302, 94] on input "checkbox" at bounding box center [304, 94] width 6 height 0
click at [306, 66] on label at bounding box center [307, 66] width 13 height 10
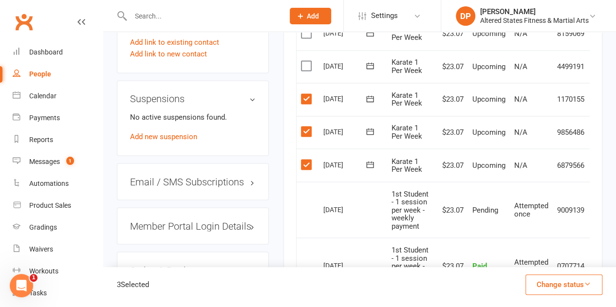
click at [306, 61] on input "checkbox" at bounding box center [304, 61] width 6 height 0
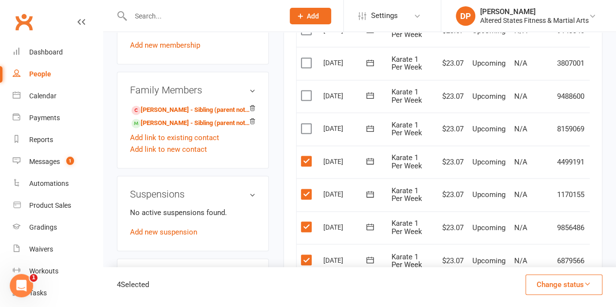
scroll to position [682, 0]
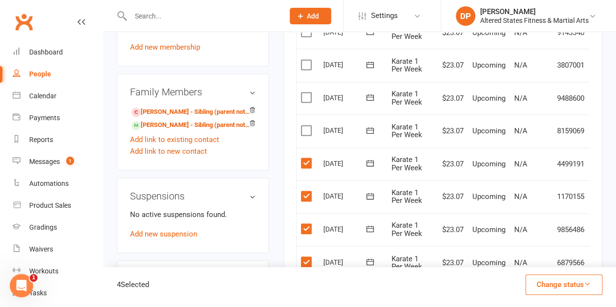
click at [309, 132] on label at bounding box center [307, 131] width 13 height 10
click at [307, 126] on input "checkbox" at bounding box center [304, 126] width 6 height 0
click at [307, 95] on label at bounding box center [307, 98] width 13 height 10
click at [307, 93] on input "checkbox" at bounding box center [304, 93] width 6 height 0
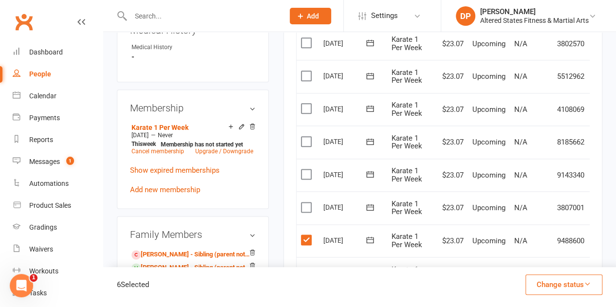
scroll to position [536, 0]
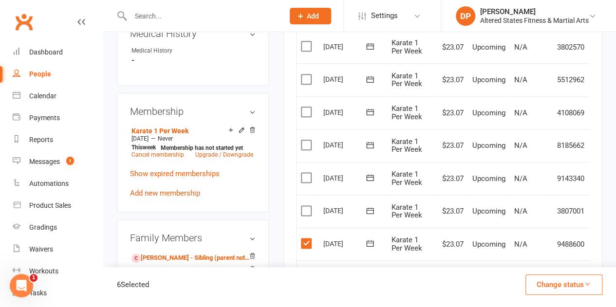
drag, startPoint x: 306, startPoint y: 210, endPoint x: 305, endPoint y: 182, distance: 28.3
click at [306, 209] on label at bounding box center [307, 211] width 13 height 10
click at [306, 206] on input "checkbox" at bounding box center [304, 206] width 6 height 0
click at [306, 171] on td "Select this" at bounding box center [308, 178] width 22 height 33
click at [303, 140] on label at bounding box center [307, 145] width 13 height 10
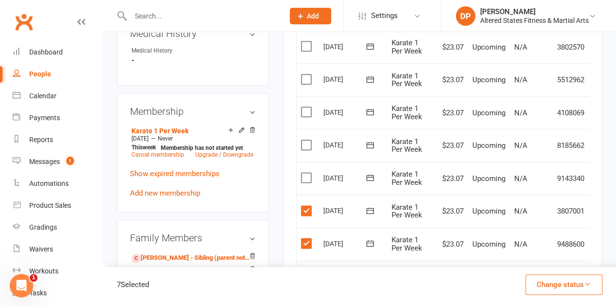
click at [303, 140] on input "checkbox" at bounding box center [304, 140] width 6 height 0
click at [306, 111] on label at bounding box center [307, 112] width 13 height 10
click at [306, 107] on input "checkbox" at bounding box center [304, 107] width 6 height 0
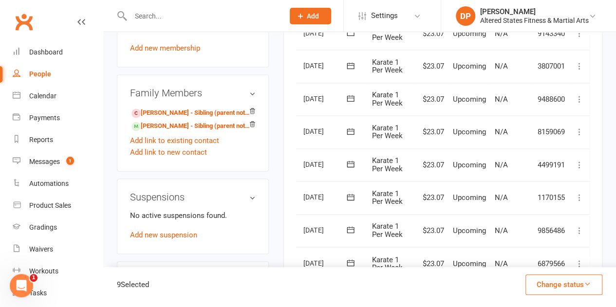
scroll to position [539, 0]
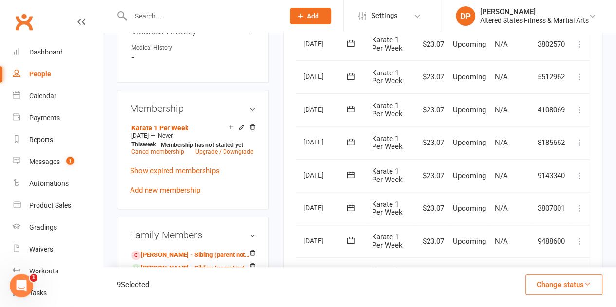
click at [577, 114] on button at bounding box center [580, 110] width 12 height 12
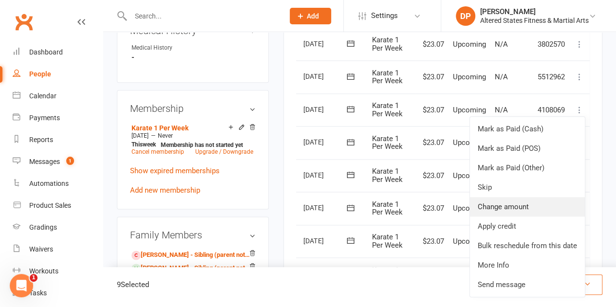
click at [519, 203] on link "Change amount" at bounding box center [527, 206] width 115 height 19
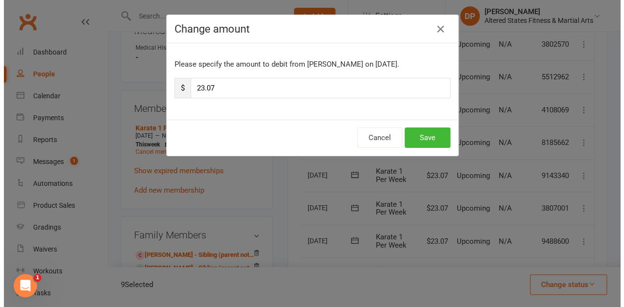
scroll to position [0, 15]
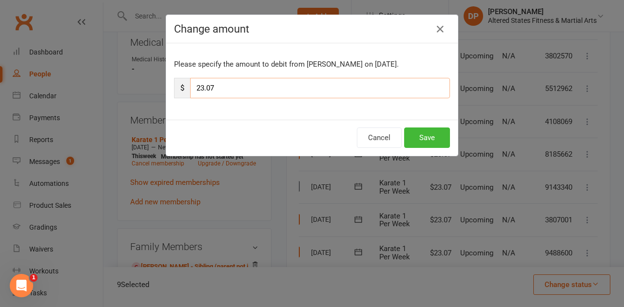
drag, startPoint x: 196, startPoint y: 84, endPoint x: 188, endPoint y: 84, distance: 7.8
click at [190, 84] on input "23.07" at bounding box center [320, 88] width 260 height 20
click at [424, 138] on button "Save" at bounding box center [427, 138] width 46 height 20
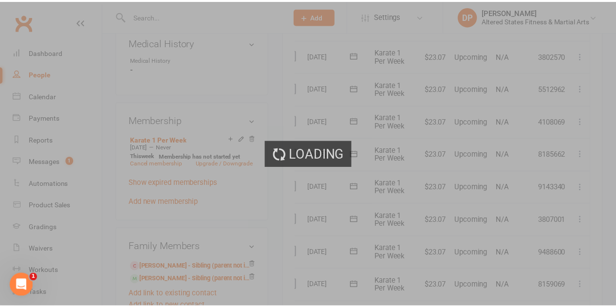
scroll to position [539, 0]
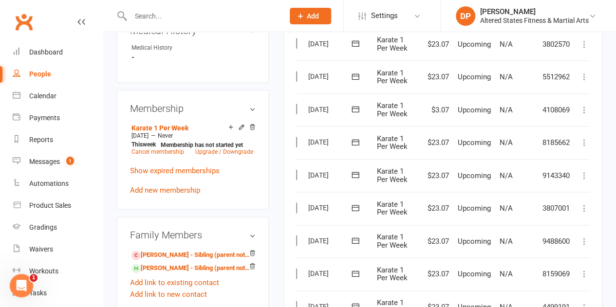
click at [580, 141] on icon at bounding box center [585, 143] width 10 height 10
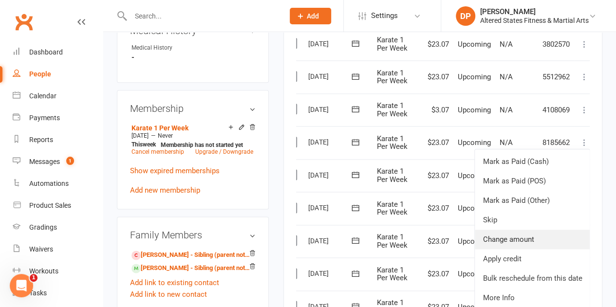
click at [512, 234] on link "Change amount" at bounding box center [532, 239] width 115 height 19
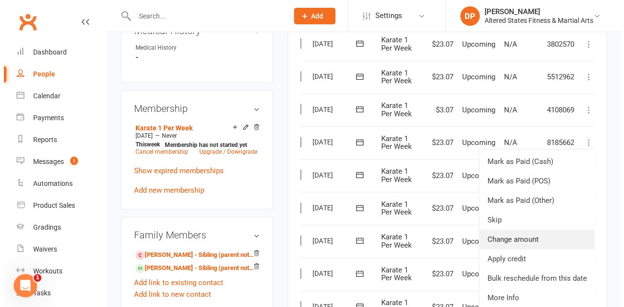
scroll to position [527, 0]
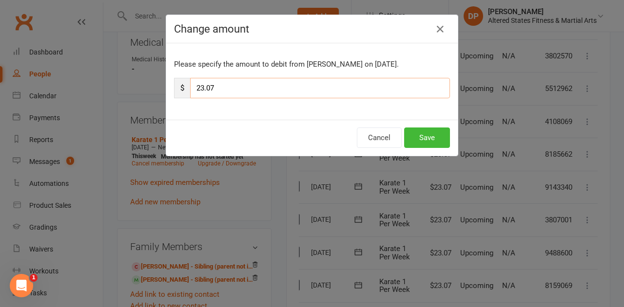
drag, startPoint x: 200, startPoint y: 87, endPoint x: 189, endPoint y: 89, distance: 10.9
click at [190, 89] on input "23.07" at bounding box center [320, 88] width 260 height 20
click at [423, 139] on button "Save" at bounding box center [427, 138] width 46 height 20
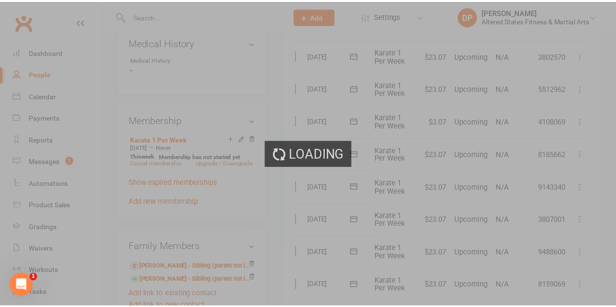
scroll to position [539, 0]
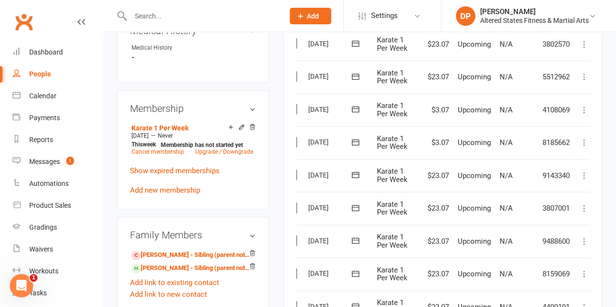
click at [582, 180] on button at bounding box center [585, 176] width 12 height 12
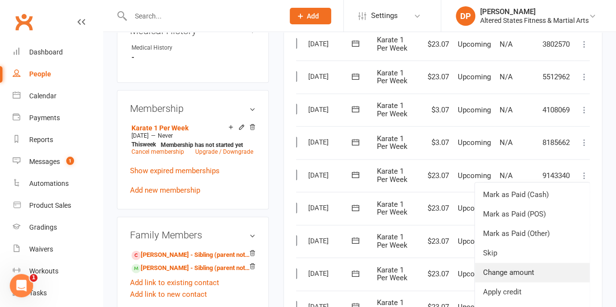
click at [528, 267] on link "Change amount" at bounding box center [532, 272] width 115 height 19
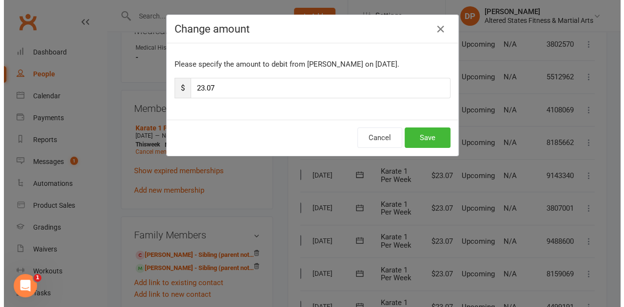
scroll to position [527, 0]
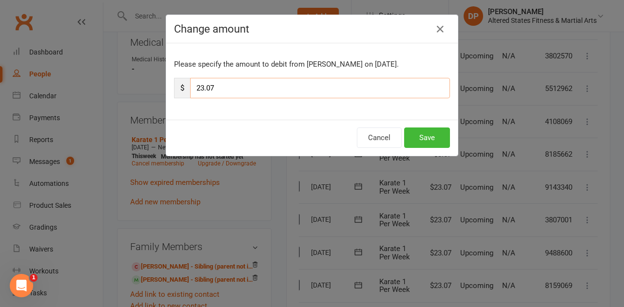
drag, startPoint x: 200, startPoint y: 86, endPoint x: 189, endPoint y: 82, distance: 11.6
click at [190, 82] on input "23.07" at bounding box center [320, 88] width 260 height 20
click at [408, 129] on button "Save" at bounding box center [427, 138] width 46 height 20
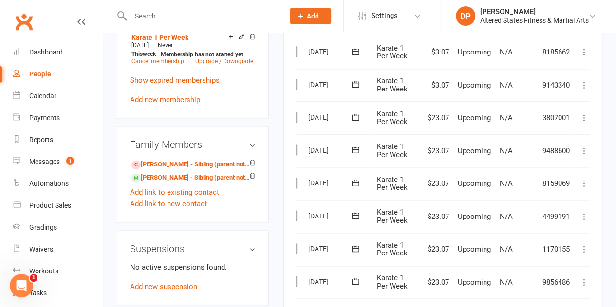
scroll to position [636, 0]
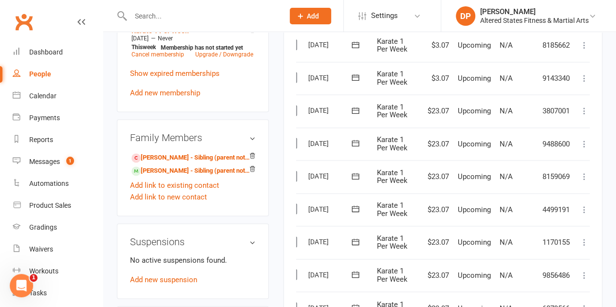
click at [586, 112] on icon at bounding box center [585, 111] width 10 height 10
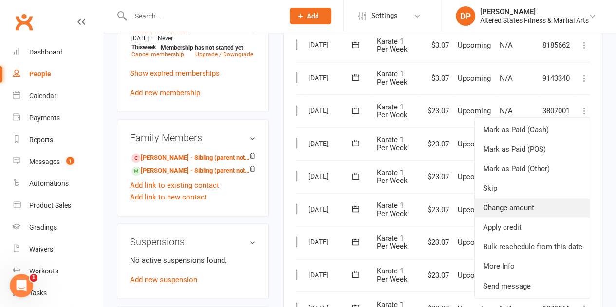
click at [554, 203] on link "Change amount" at bounding box center [532, 207] width 115 height 19
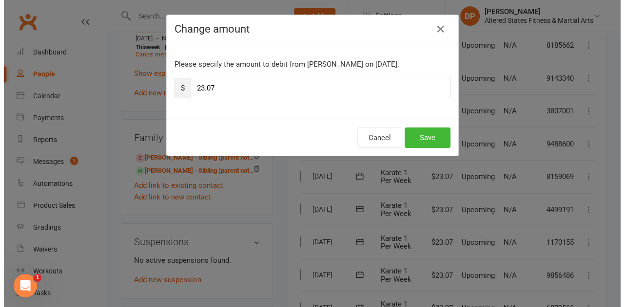
scroll to position [625, 0]
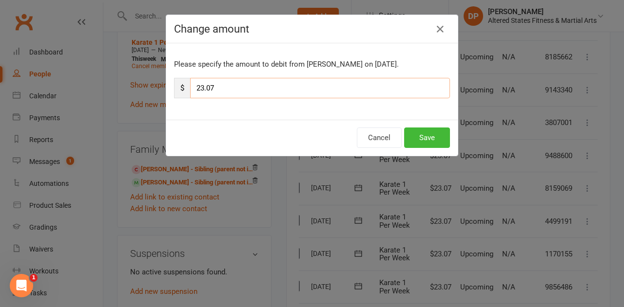
drag, startPoint x: 198, startPoint y: 84, endPoint x: 183, endPoint y: 80, distance: 15.6
click at [183, 80] on div "$ 23.07" at bounding box center [312, 88] width 276 height 20
click at [414, 130] on button "Save" at bounding box center [427, 138] width 46 height 20
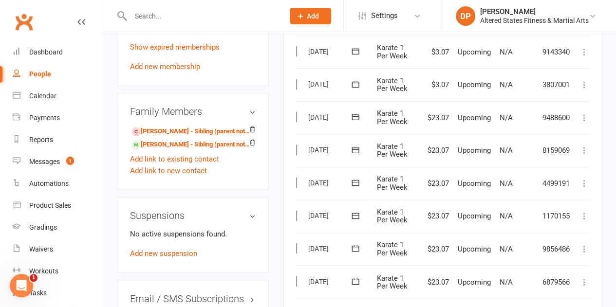
scroll to position [685, 0]
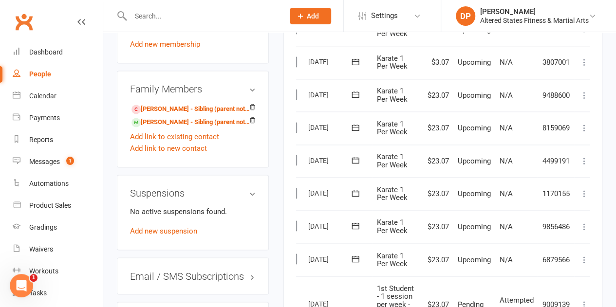
click at [584, 97] on icon at bounding box center [585, 96] width 10 height 10
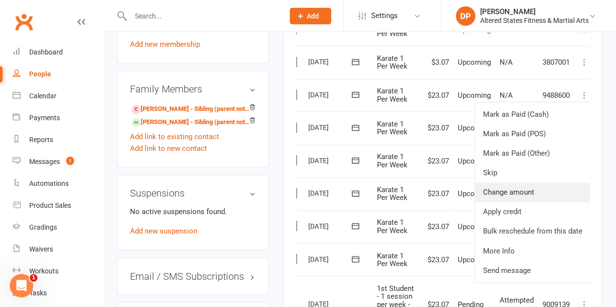
click at [512, 189] on link "Change amount" at bounding box center [532, 192] width 115 height 19
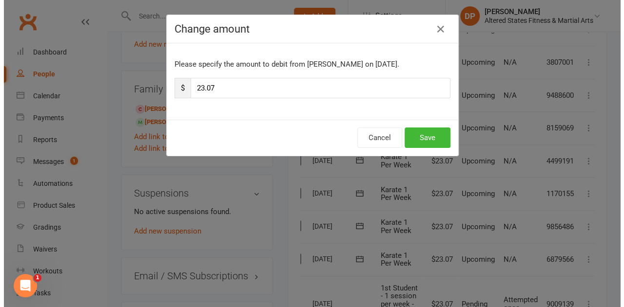
scroll to position [673, 0]
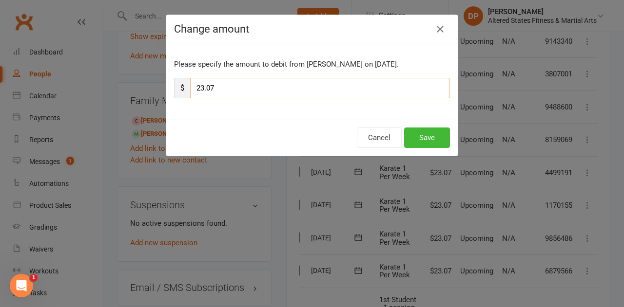
drag, startPoint x: 201, startPoint y: 87, endPoint x: 179, endPoint y: 80, distance: 23.0
click at [179, 80] on div "$ 23.07" at bounding box center [312, 88] width 276 height 20
click at [415, 135] on button "Save" at bounding box center [427, 138] width 46 height 20
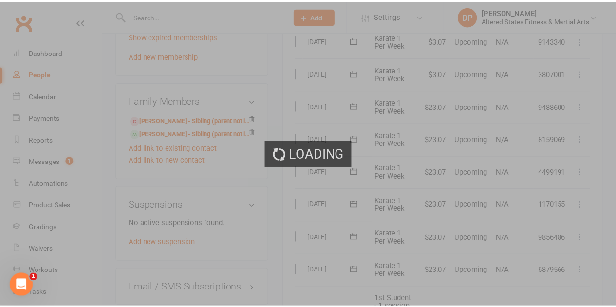
scroll to position [685, 0]
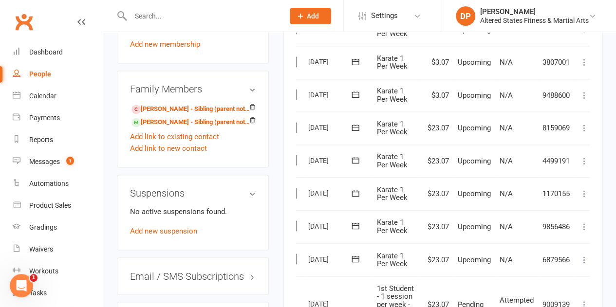
click at [583, 130] on icon at bounding box center [585, 128] width 10 height 10
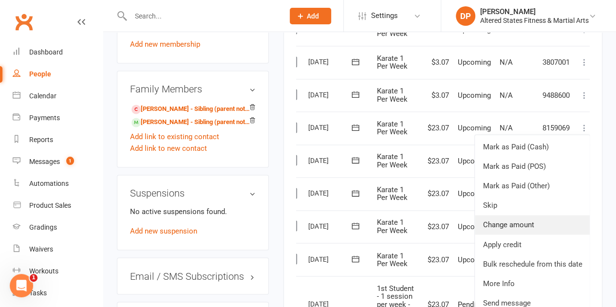
click at [512, 221] on link "Change amount" at bounding box center [532, 224] width 115 height 19
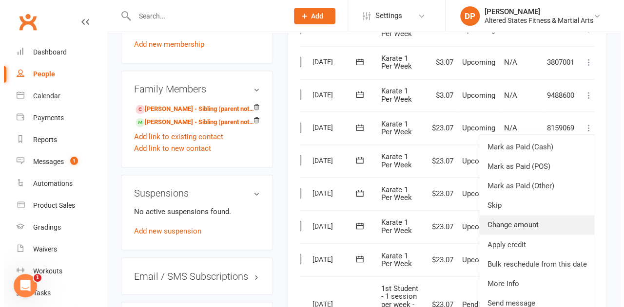
scroll to position [673, 0]
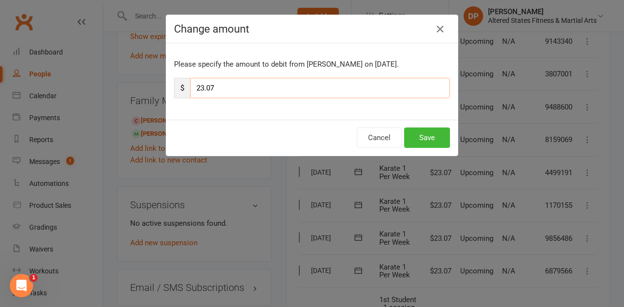
drag, startPoint x: 199, startPoint y: 86, endPoint x: 190, endPoint y: 84, distance: 9.1
click at [190, 84] on input "23.07" at bounding box center [320, 88] width 260 height 20
click at [412, 138] on button "Save" at bounding box center [427, 138] width 46 height 20
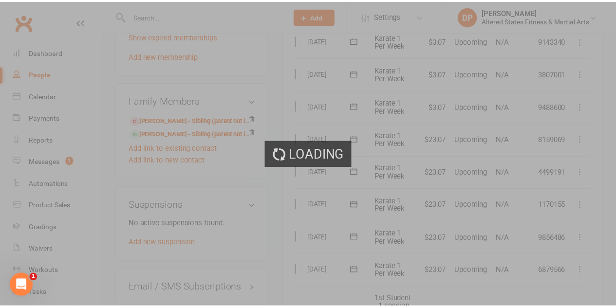
scroll to position [685, 0]
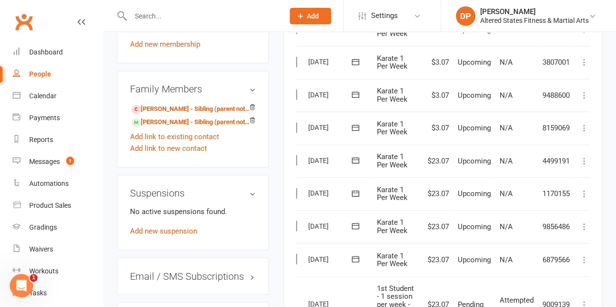
click at [583, 160] on icon at bounding box center [585, 161] width 10 height 10
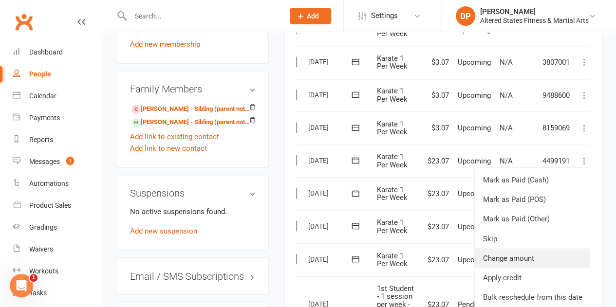
click at [529, 253] on link "Change amount" at bounding box center [532, 257] width 115 height 19
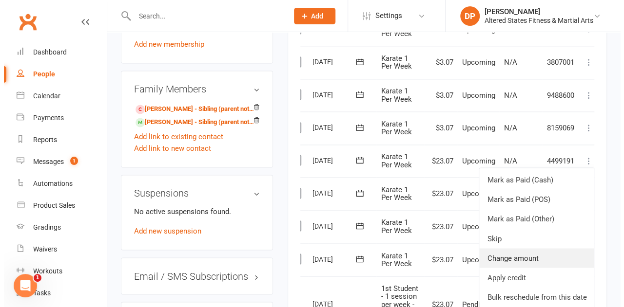
scroll to position [673, 0]
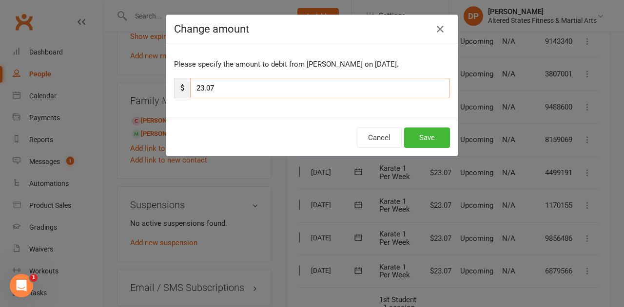
drag, startPoint x: 200, startPoint y: 85, endPoint x: 187, endPoint y: 83, distance: 12.8
click at [190, 83] on input "23.07" at bounding box center [320, 88] width 260 height 20
click at [443, 142] on button "Save" at bounding box center [427, 138] width 46 height 20
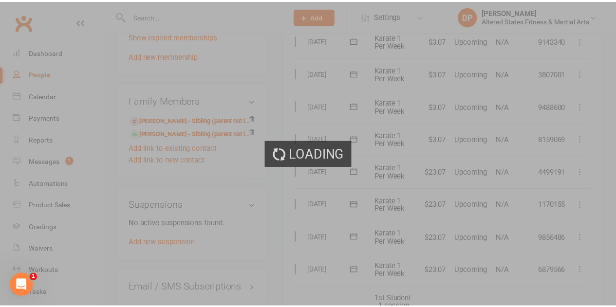
scroll to position [685, 0]
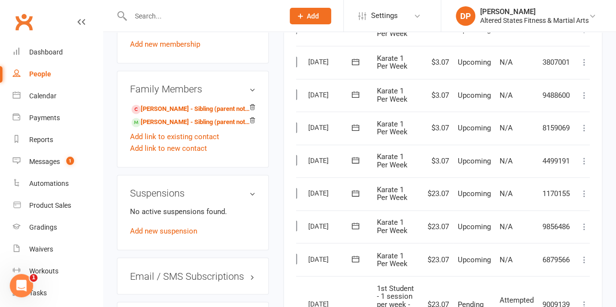
click at [585, 194] on icon at bounding box center [585, 194] width 10 height 10
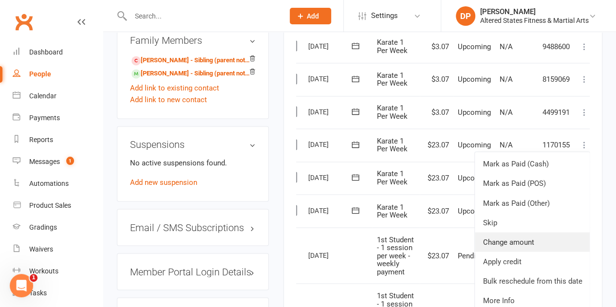
click at [535, 236] on link "Change amount" at bounding box center [532, 241] width 115 height 19
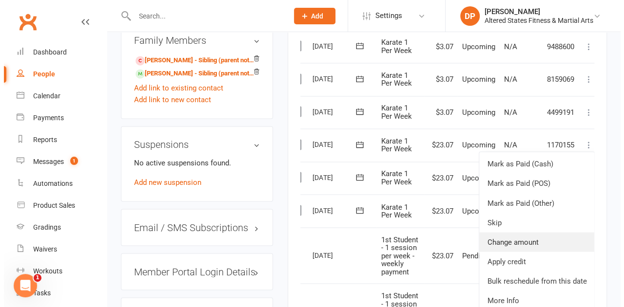
scroll to position [722, 0]
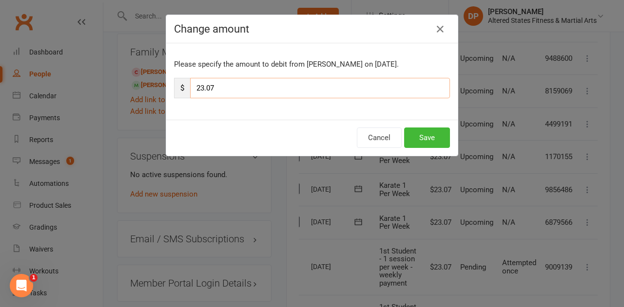
drag, startPoint x: 201, startPoint y: 86, endPoint x: 181, endPoint y: 80, distance: 20.5
click at [190, 82] on input "23.07" at bounding box center [320, 88] width 260 height 20
click at [418, 139] on button "Save" at bounding box center [427, 138] width 46 height 20
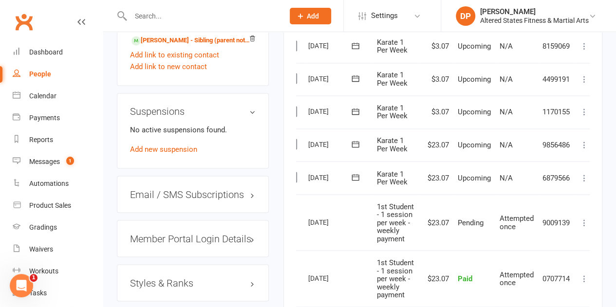
scroll to position [831, 0]
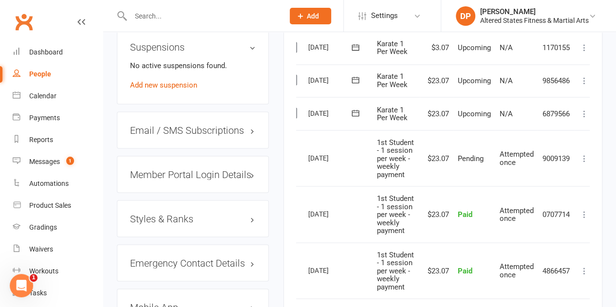
click at [585, 80] on icon at bounding box center [585, 81] width 10 height 10
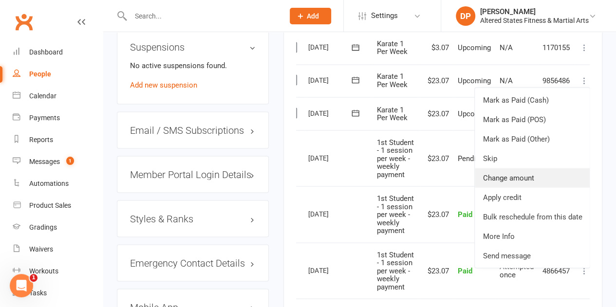
click at [565, 181] on link "Change amount" at bounding box center [532, 177] width 115 height 19
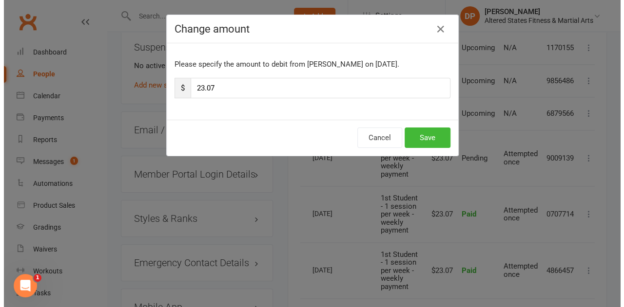
scroll to position [820, 0]
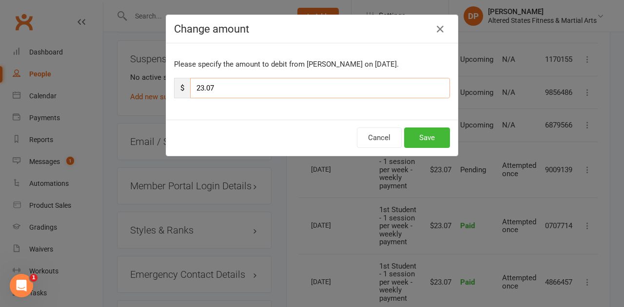
drag, startPoint x: 199, startPoint y: 86, endPoint x: 177, endPoint y: 78, distance: 22.7
click at [177, 78] on div "$ 23.07" at bounding box center [312, 88] width 276 height 20
click at [424, 137] on button "Save" at bounding box center [427, 138] width 46 height 20
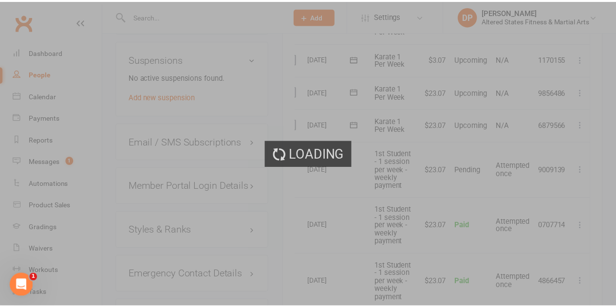
scroll to position [831, 0]
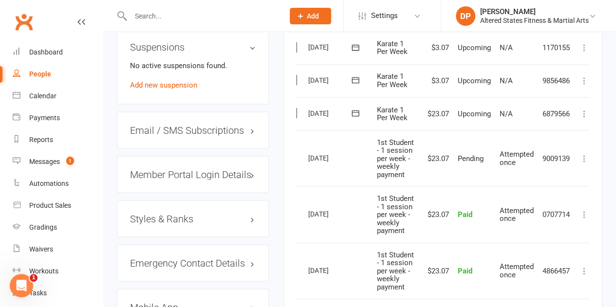
click at [583, 115] on icon at bounding box center [585, 114] width 10 height 10
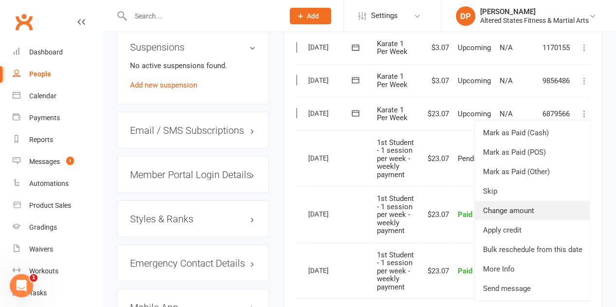
click at [538, 203] on link "Change amount" at bounding box center [532, 210] width 115 height 19
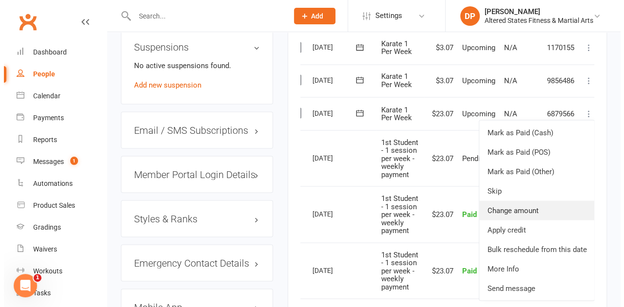
scroll to position [820, 0]
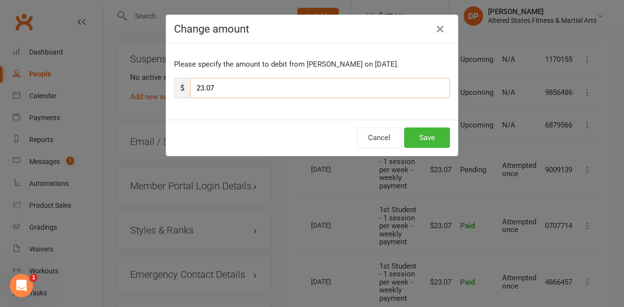
drag, startPoint x: 199, startPoint y: 82, endPoint x: 185, endPoint y: 80, distance: 14.7
click at [185, 80] on div "$ 23.07" at bounding box center [312, 88] width 276 height 20
click at [416, 135] on button "Save" at bounding box center [427, 138] width 46 height 20
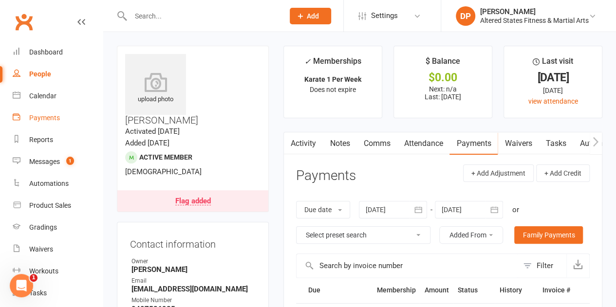
scroll to position [0, 0]
click at [41, 73] on div "People" at bounding box center [40, 74] width 22 height 8
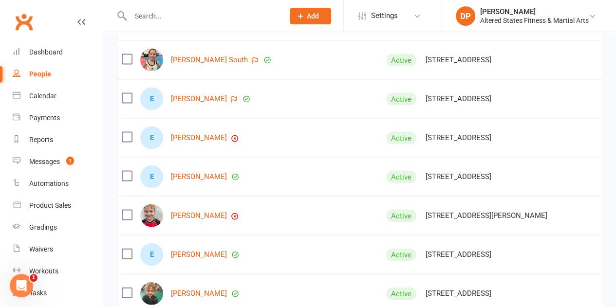
scroll to position [2777, 0]
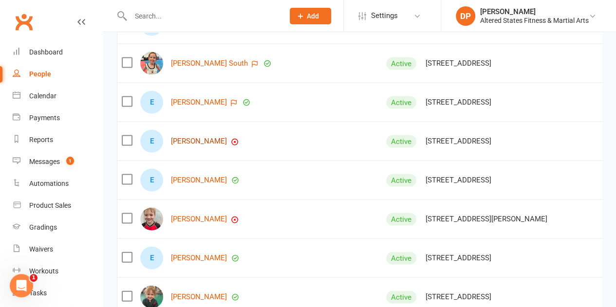
click at [188, 138] on link "Ella White" at bounding box center [199, 141] width 56 height 8
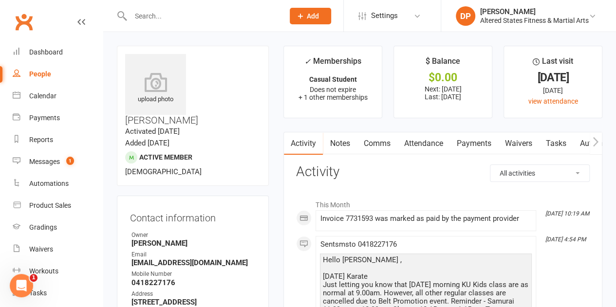
click at [416, 143] on link "Attendance" at bounding box center [423, 144] width 53 height 22
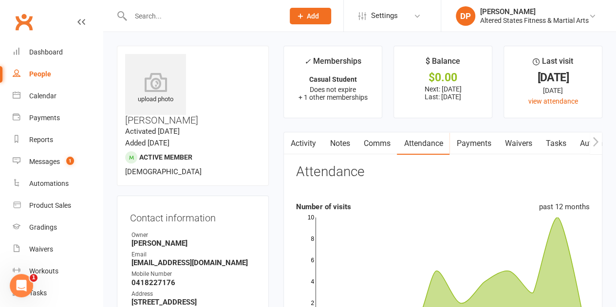
click at [477, 145] on link "Payments" at bounding box center [474, 144] width 48 height 22
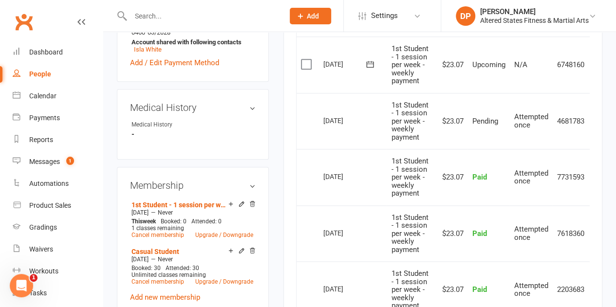
scroll to position [439, 0]
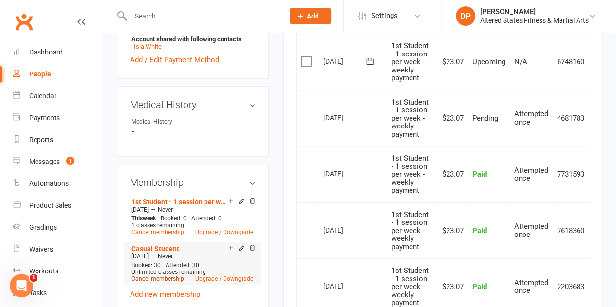
click at [170, 276] on link "Cancel membership" at bounding box center [158, 279] width 53 height 7
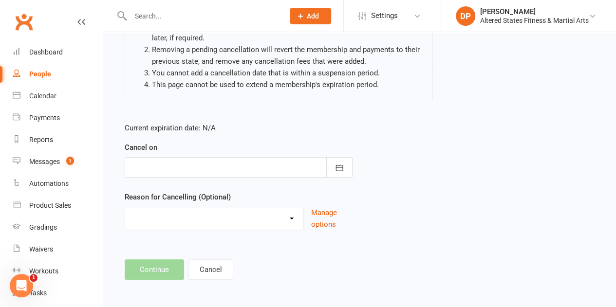
scroll to position [124, 0]
click at [337, 164] on icon "button" at bounding box center [340, 167] width 10 height 10
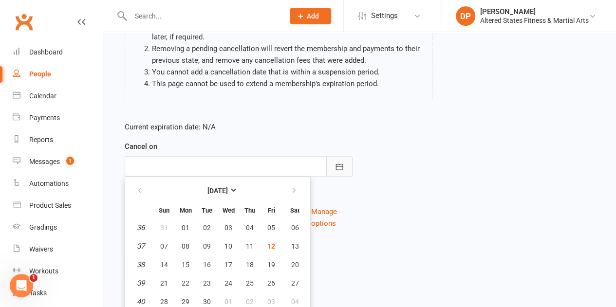
scroll to position [146, 0]
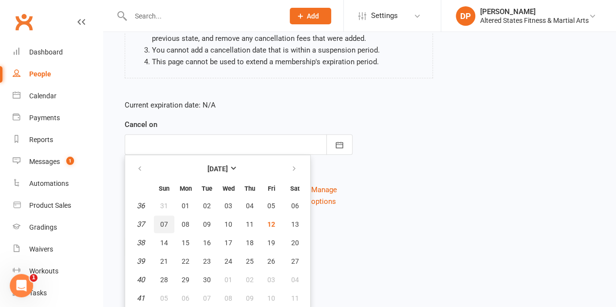
click at [161, 221] on span "07" at bounding box center [164, 225] width 8 height 8
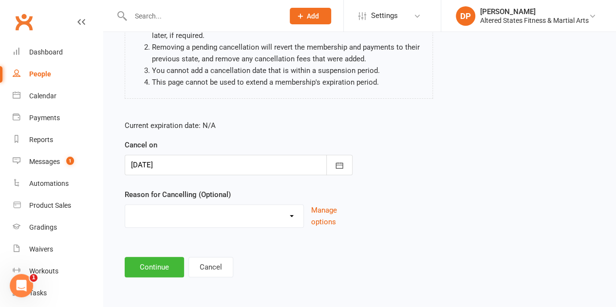
scroll to position [124, 0]
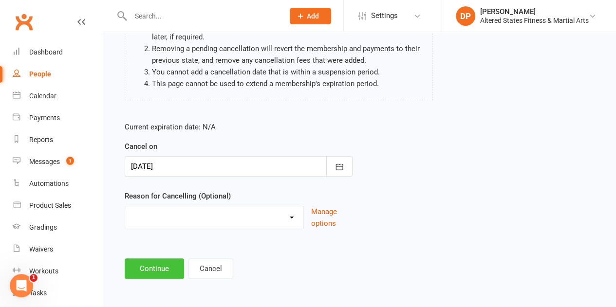
click at [161, 266] on button "Continue" at bounding box center [154, 269] width 59 height 20
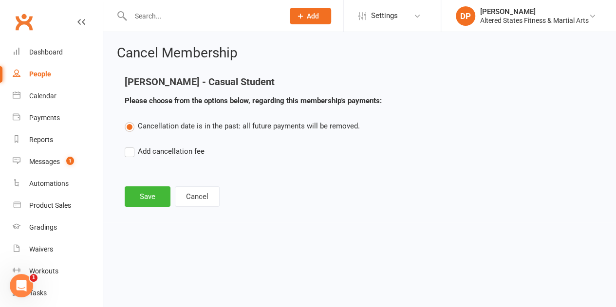
scroll to position [0, 0]
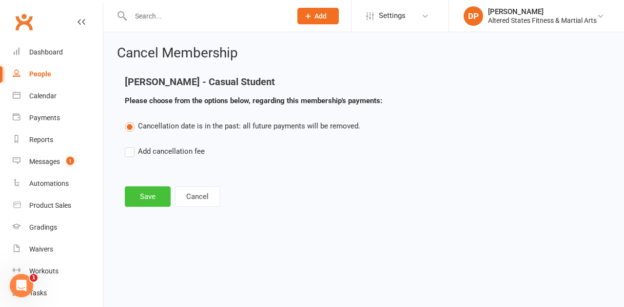
click at [154, 203] on button "Save" at bounding box center [148, 197] width 46 height 20
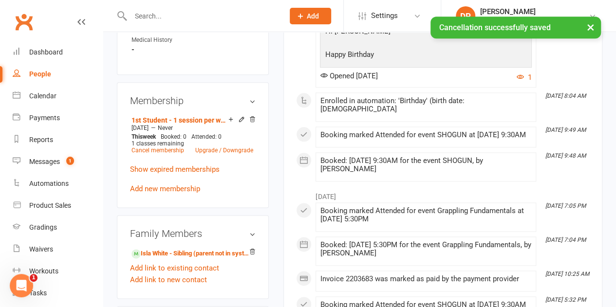
scroll to position [536, 0]
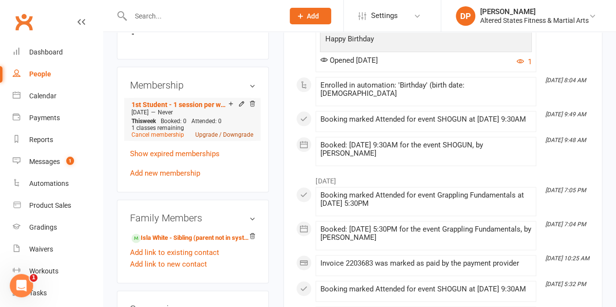
click at [214, 132] on link "Upgrade / Downgrade" at bounding box center [224, 135] width 58 height 7
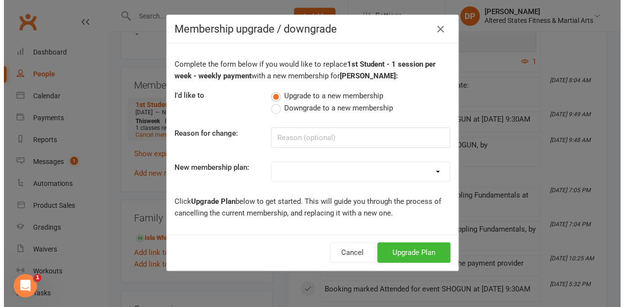
scroll to position [513, 0]
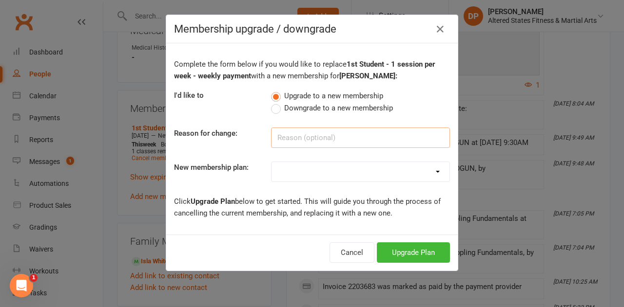
click at [286, 139] on input at bounding box center [360, 138] width 179 height 20
paste input "Administration"
click at [325, 171] on select "Casual Student Karate Trail Karate 1 Per Week Karate 2 Per Week Karate Unlimite…" at bounding box center [360, 171] width 178 height 19
click at [271, 162] on select "Casual Student Karate Trail Karate 1 Per Week Karate 2 Per Week Karate Unlimite…" at bounding box center [360, 171] width 178 height 19
click at [381, 255] on button "Upgrade Plan" at bounding box center [413, 253] width 73 height 20
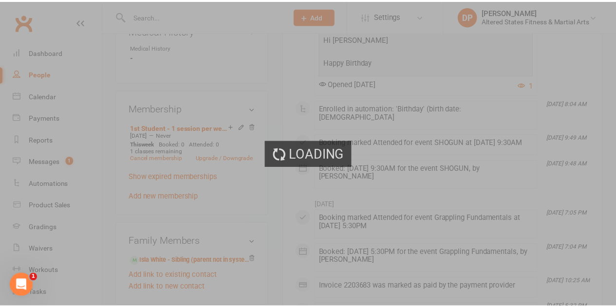
scroll to position [536, 0]
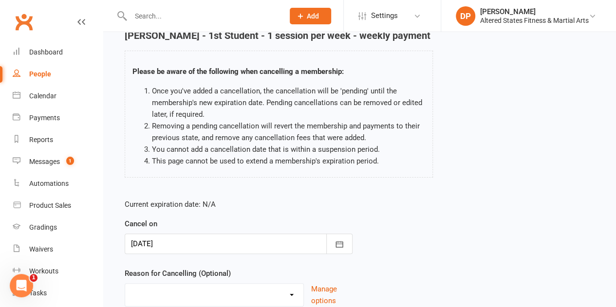
scroll to position [124, 0]
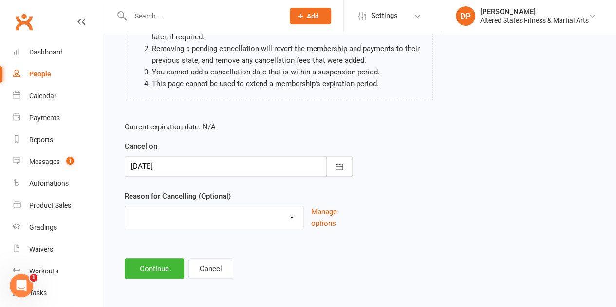
click at [285, 215] on select "Holiday Injury Other reason" at bounding box center [214, 216] width 178 height 19
click at [125, 207] on select "Holiday Injury Other reason" at bounding box center [214, 216] width 178 height 19
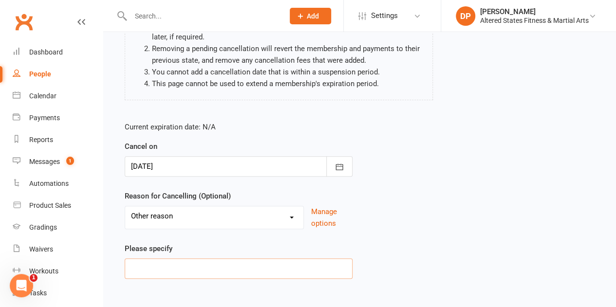
click at [266, 269] on input at bounding box center [239, 269] width 228 height 20
paste input "Administration"
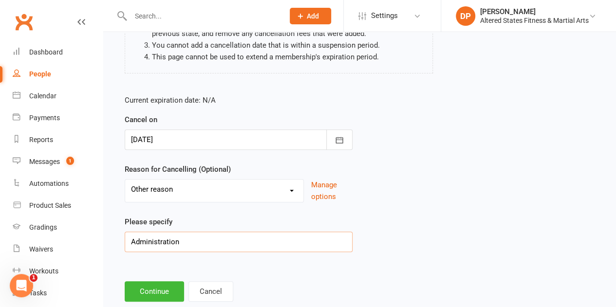
scroll to position [173, 0]
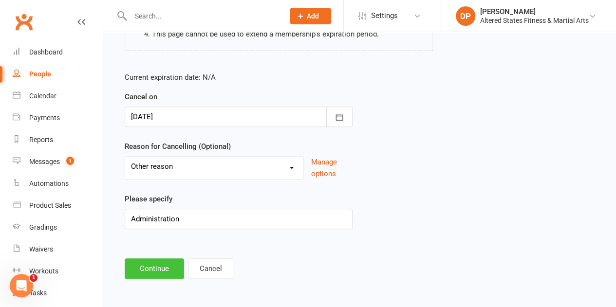
click at [162, 265] on button "Continue" at bounding box center [154, 269] width 59 height 20
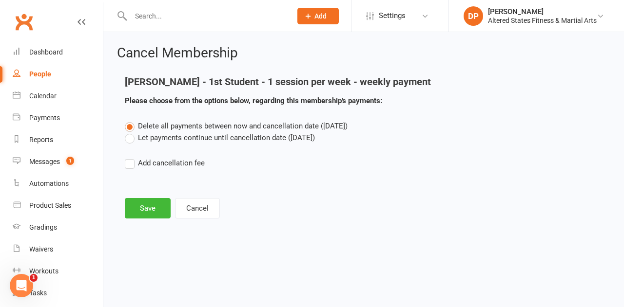
click at [131, 141] on label "Let payments continue until cancellation date (Sep 12, 2025)" at bounding box center [220, 138] width 190 height 12
click at [131, 132] on input "Let payments continue until cancellation date (Sep 12, 2025)" at bounding box center [128, 132] width 6 height 0
click at [142, 205] on button "Save" at bounding box center [148, 208] width 46 height 20
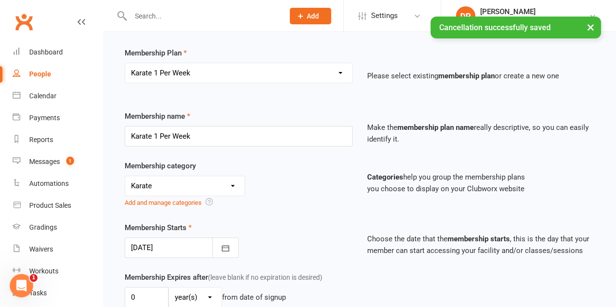
scroll to position [195, 0]
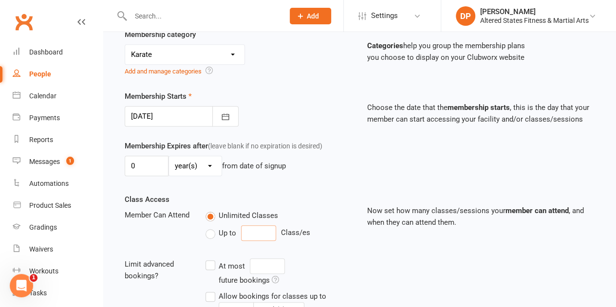
click at [255, 231] on input "number" at bounding box center [258, 234] width 35 height 16
drag, startPoint x: 252, startPoint y: 277, endPoint x: 241, endPoint y: 278, distance: 11.2
click at [241, 278] on input "0" at bounding box center [258, 283] width 35 height 16
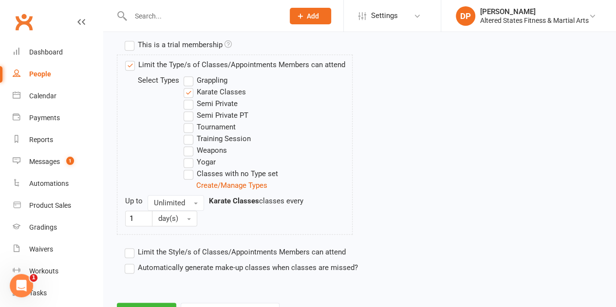
scroll to position [521, 0]
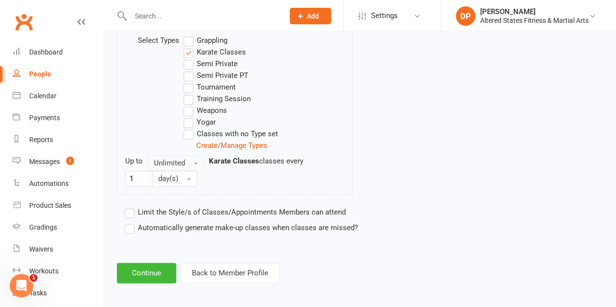
click at [194, 163] on span "button" at bounding box center [196, 164] width 4 height 2
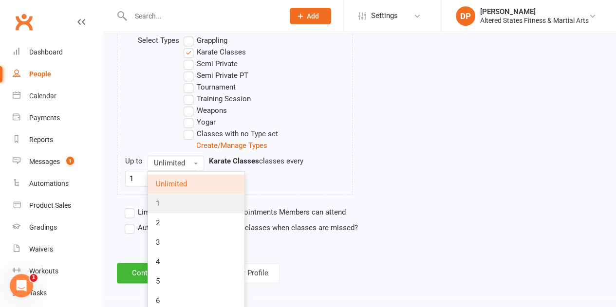
click at [183, 204] on link "1" at bounding box center [196, 203] width 96 height 19
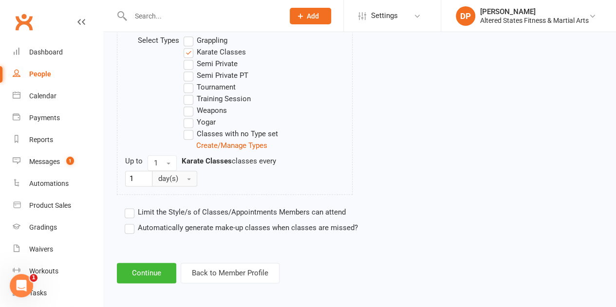
click at [191, 177] on button "day(s)" at bounding box center [174, 179] width 45 height 16
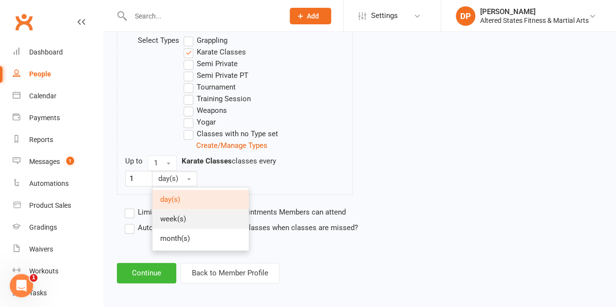
click at [188, 214] on link "week(s)" at bounding box center [201, 219] width 96 height 19
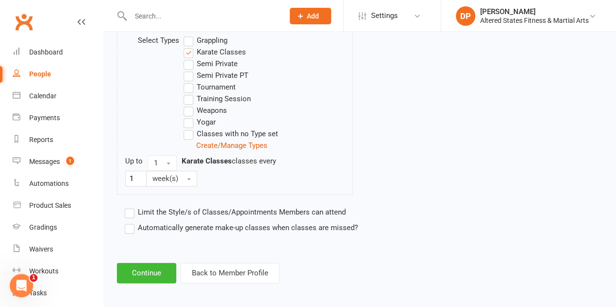
click at [132, 228] on label "Automatically generate make-up classes when classes are missed?" at bounding box center [241, 228] width 233 height 12
click at [131, 222] on input "Automatically generate make-up classes when classes are missed?" at bounding box center [128, 222] width 6 height 0
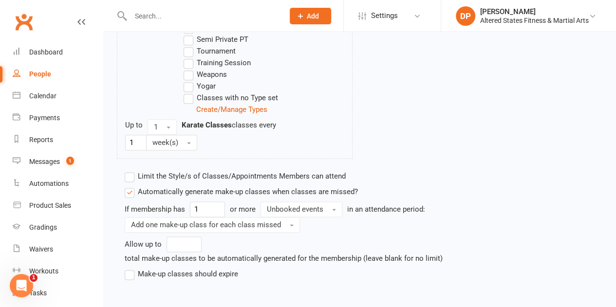
scroll to position [603, 0]
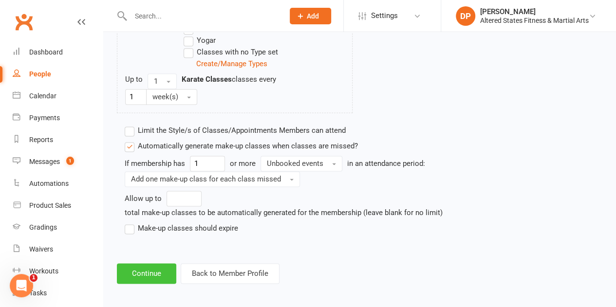
click at [152, 269] on button "Continue" at bounding box center [146, 274] width 59 height 20
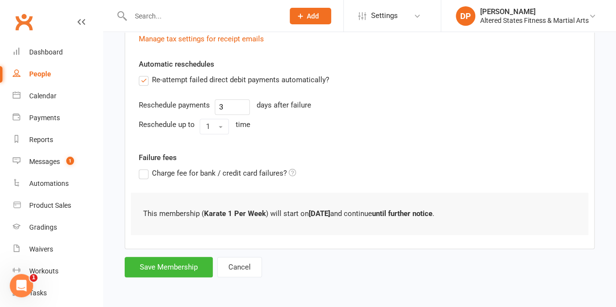
scroll to position [0, 0]
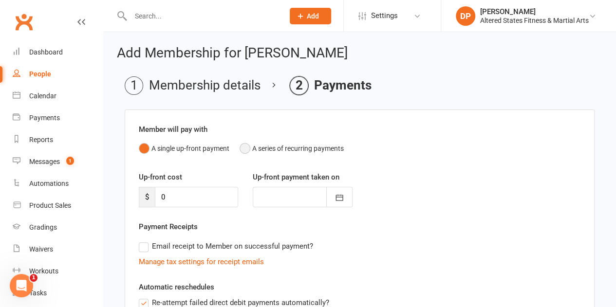
click at [246, 151] on button "A series of recurring payments" at bounding box center [292, 148] width 104 height 19
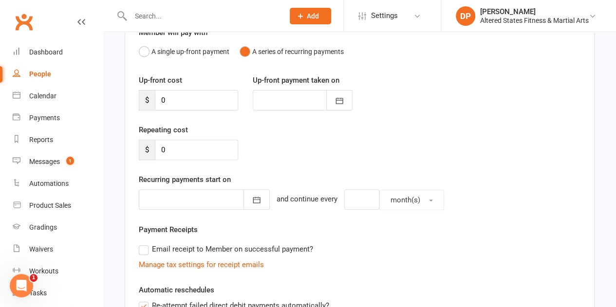
scroll to position [97, 0]
drag, startPoint x: 167, startPoint y: 145, endPoint x: 152, endPoint y: 143, distance: 14.7
click at [152, 143] on div "$ 0" at bounding box center [188, 149] width 99 height 20
click at [252, 195] on icon "button" at bounding box center [257, 200] width 10 height 10
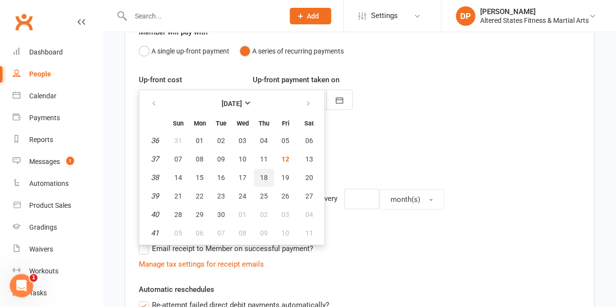
click at [262, 175] on span "18" at bounding box center [264, 178] width 8 height 8
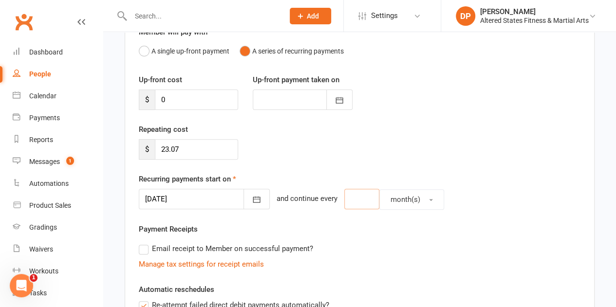
click at [345, 205] on input "number" at bounding box center [361, 199] width 35 height 20
click at [420, 200] on button "month(s)" at bounding box center [412, 200] width 65 height 20
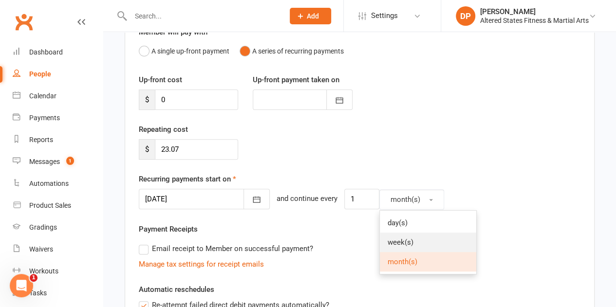
click at [408, 236] on link "week(s)" at bounding box center [428, 242] width 96 height 19
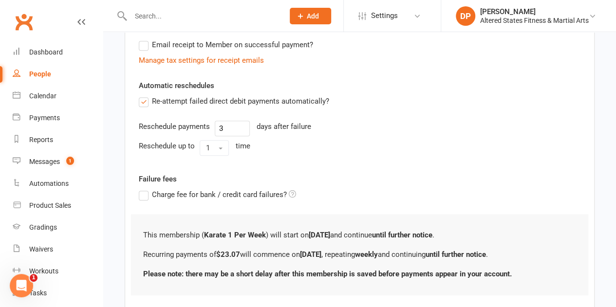
scroll to position [360, 0]
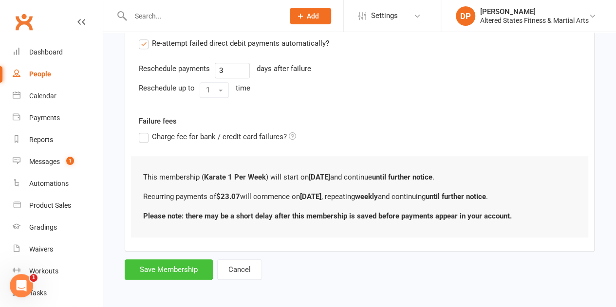
click at [172, 269] on button "Save Membership" at bounding box center [169, 270] width 88 height 20
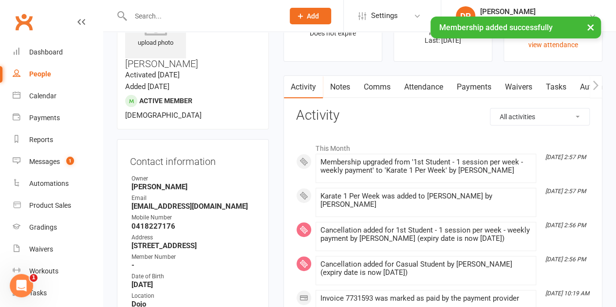
scroll to position [146, 0]
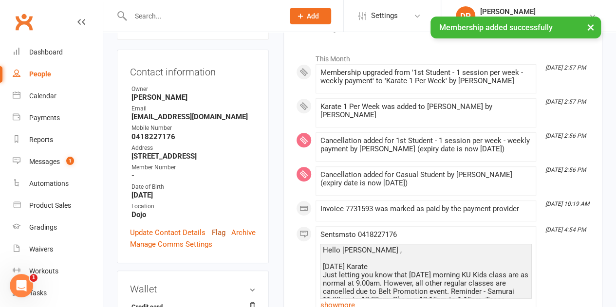
click at [223, 227] on link "Flag" at bounding box center [219, 233] width 14 height 12
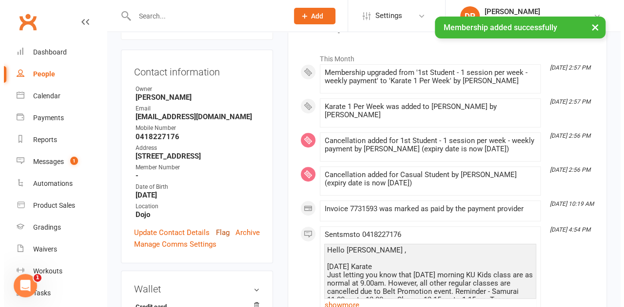
scroll to position [123, 0]
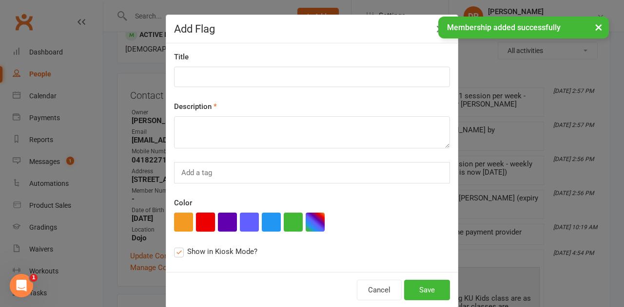
click at [201, 219] on button "button" at bounding box center [205, 222] width 19 height 19
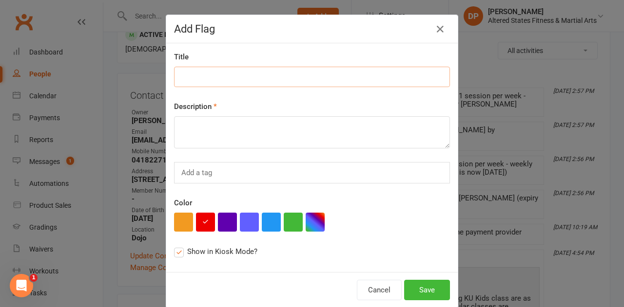
click at [199, 78] on input at bounding box center [312, 77] width 276 height 20
paste input "Administration"
click at [203, 133] on textarea at bounding box center [312, 132] width 276 height 32
paste textarea "Administration"
click at [428, 284] on button "Save" at bounding box center [427, 290] width 46 height 20
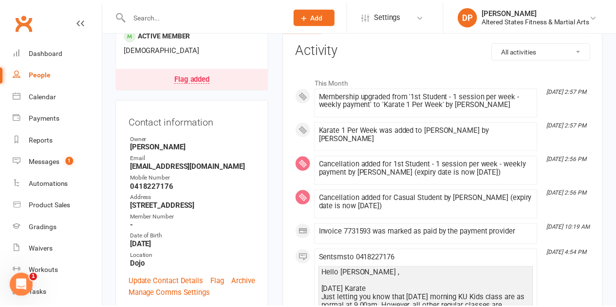
scroll to position [146, 0]
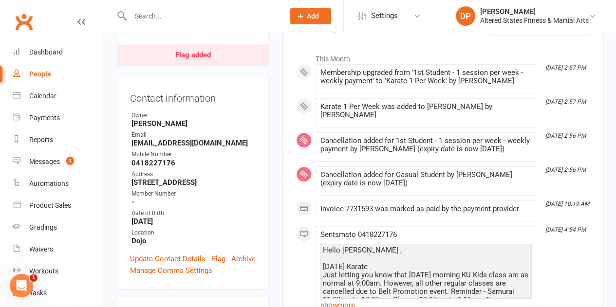
click at [44, 71] on div "People" at bounding box center [40, 74] width 22 height 8
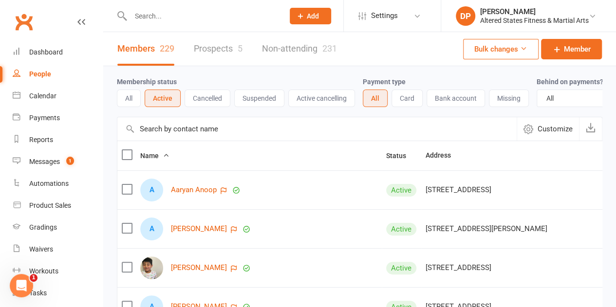
click at [46, 75] on div "People" at bounding box center [40, 74] width 22 height 8
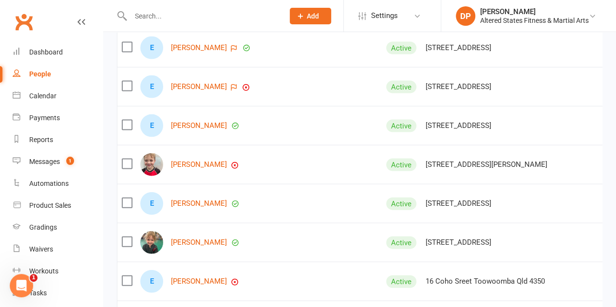
scroll to position [2826, 0]
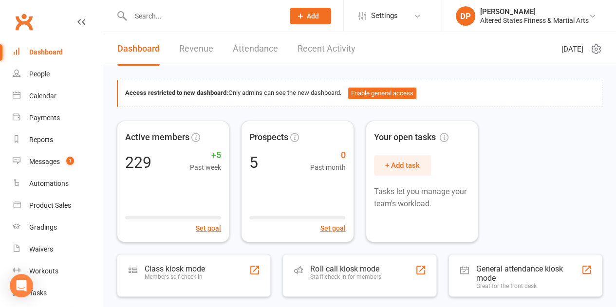
click at [188, 13] on input "text" at bounding box center [203, 16] width 150 height 14
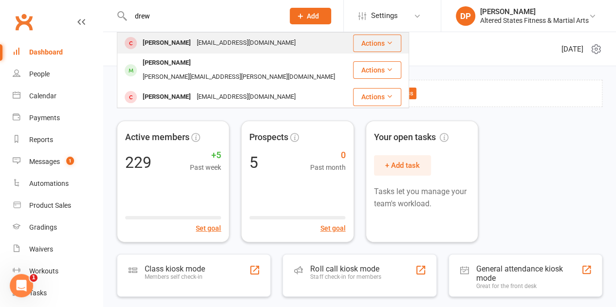
type input "drew"
click at [194, 40] on div "[EMAIL_ADDRESS][DOMAIN_NAME]" at bounding box center [246, 43] width 105 height 14
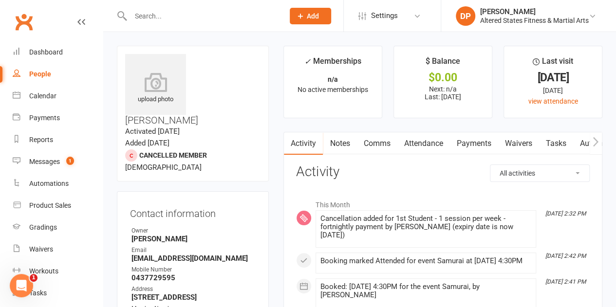
drag, startPoint x: 466, startPoint y: 146, endPoint x: 454, endPoint y: 147, distance: 12.2
click at [466, 146] on link "Payments" at bounding box center [474, 144] width 48 height 22
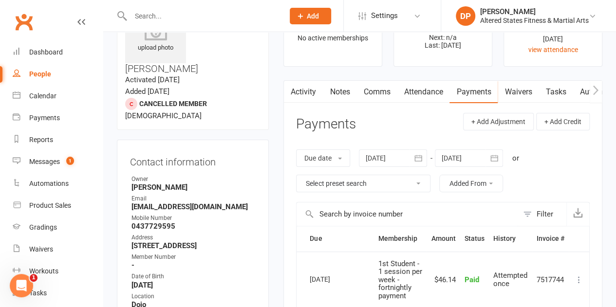
scroll to position [195, 0]
